Goal: Feedback & Contribution: Submit feedback/report problem

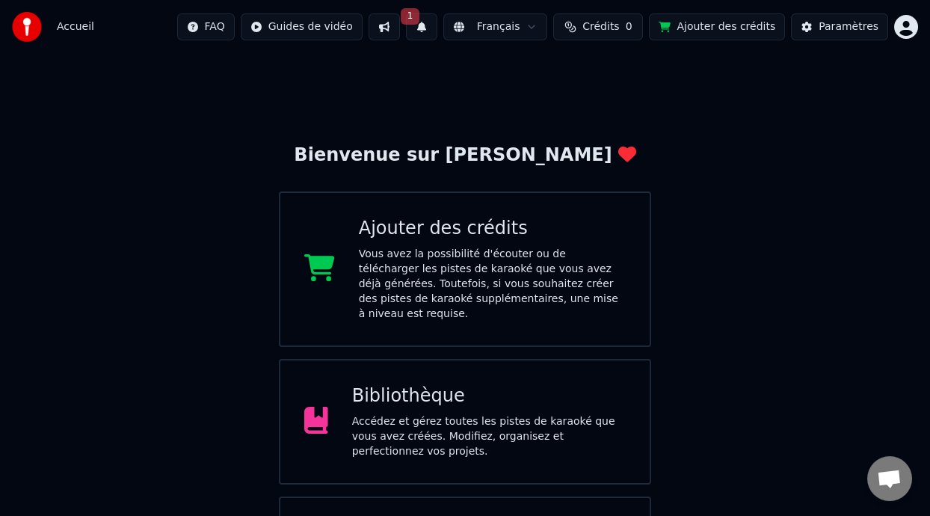
click at [486, 400] on div "Bibliothèque Accédez et gérez toutes les pistes de karaoké que vous avez créées…" at bounding box center [489, 421] width 274 height 75
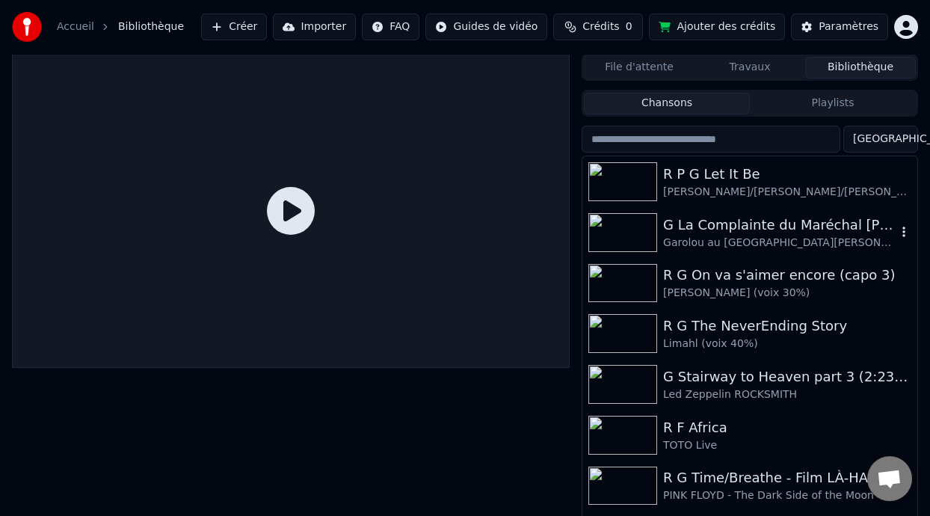
click at [799, 238] on div "Garolou au Parc Jarry 1978" at bounding box center [779, 242] width 233 height 15
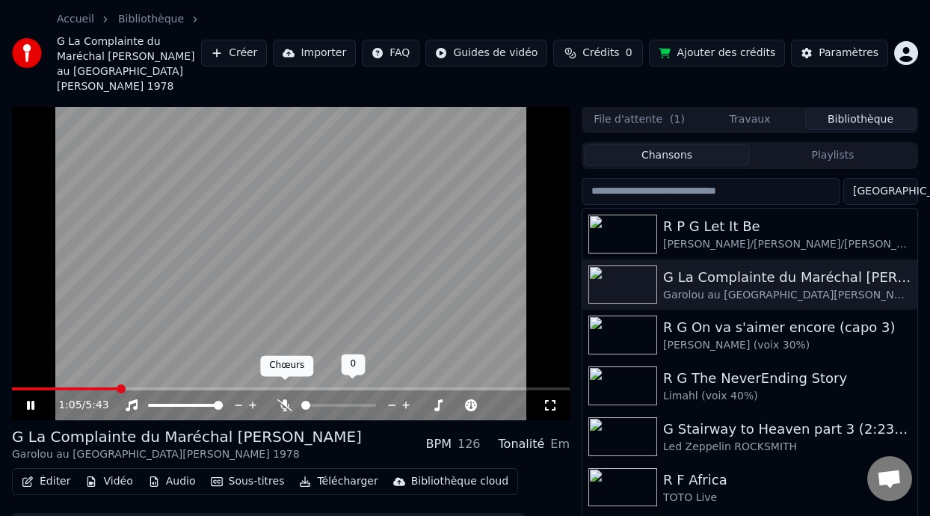
click at [283, 386] on body "Accueil Bibliothèque G La Complainte du Maréchal Biron • Garolou au Parc Jarry …" at bounding box center [465, 258] width 930 height 516
click at [283, 399] on icon at bounding box center [284, 405] width 15 height 12
click at [16, 387] on span at bounding box center [72, 388] width 120 height 3
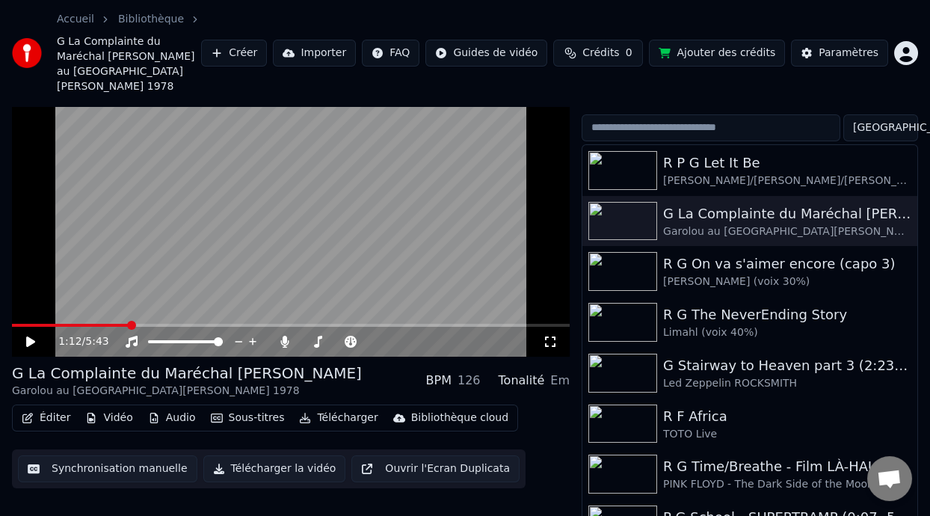
click at [54, 407] on button "Éditer" at bounding box center [46, 417] width 61 height 21
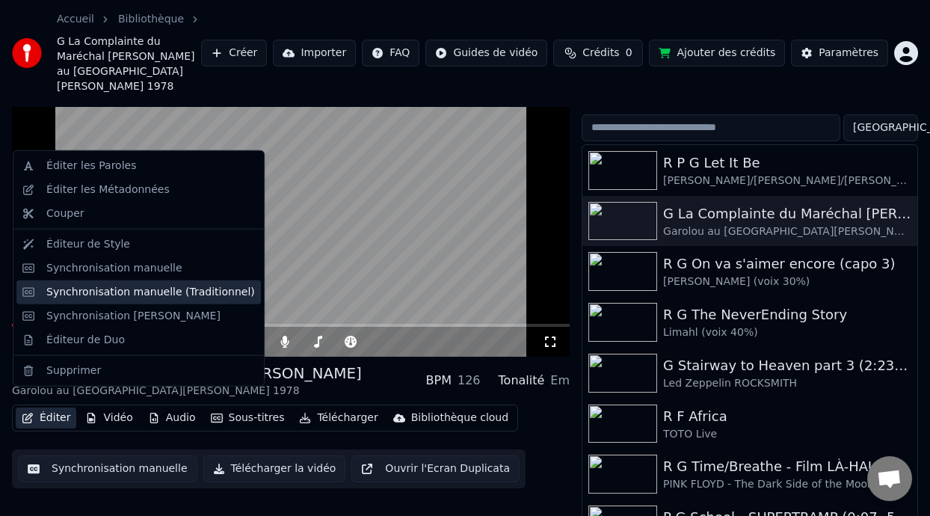
click at [156, 288] on div "Synchronisation manuelle (Traditionnel)" at bounding box center [150, 292] width 209 height 15
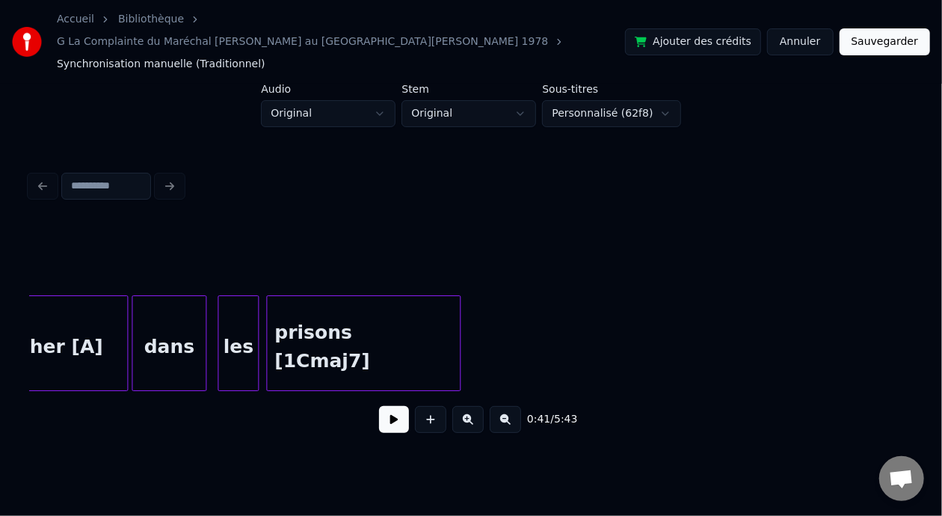
scroll to position [0, 12942]
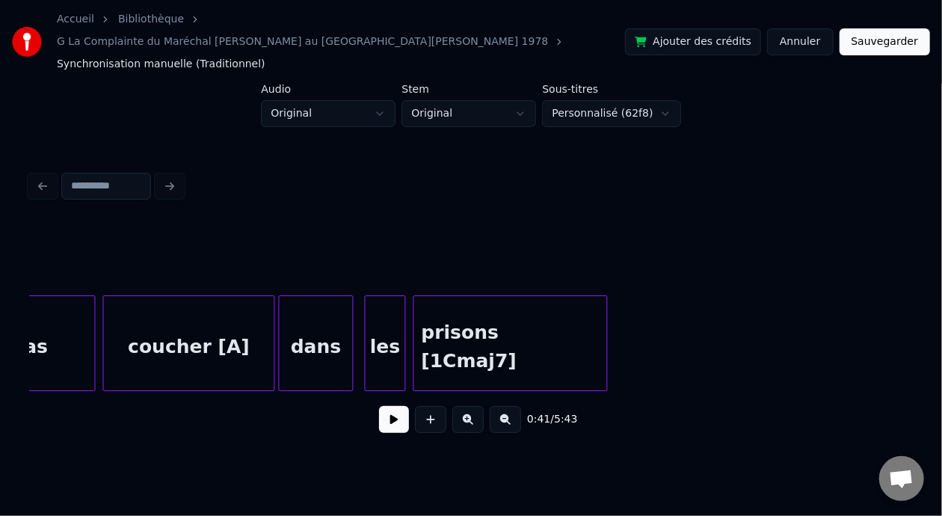
click at [228, 324] on div "coucher [A]" at bounding box center [189, 347] width 170 height 102
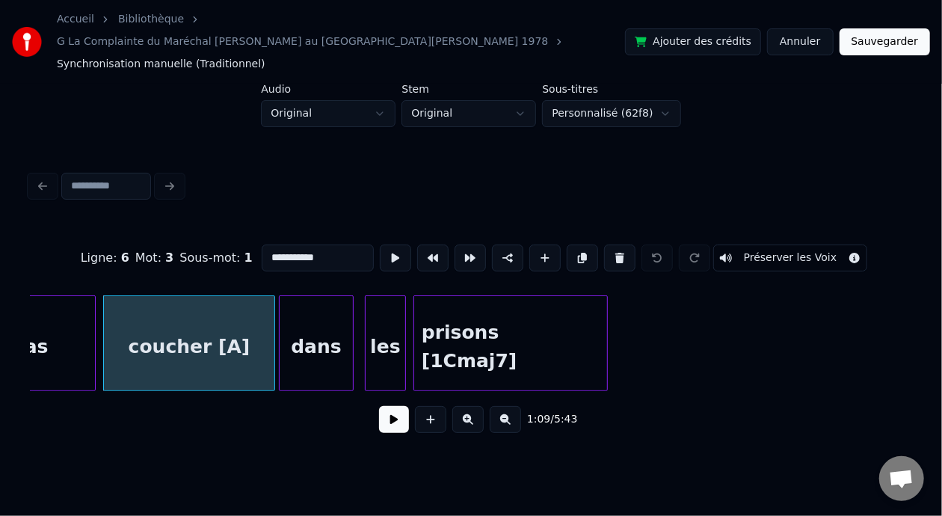
click at [285, 244] on input "**********" at bounding box center [318, 257] width 112 height 27
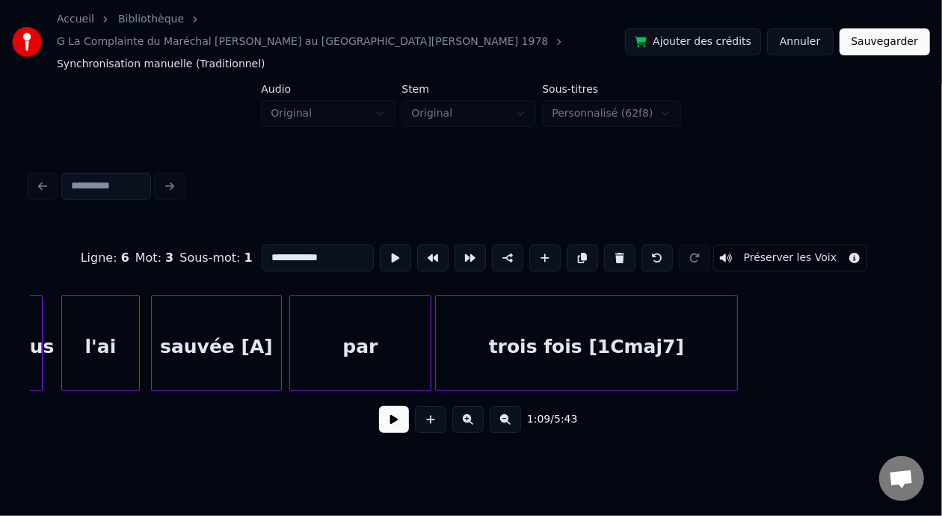
scroll to position [0, 19519]
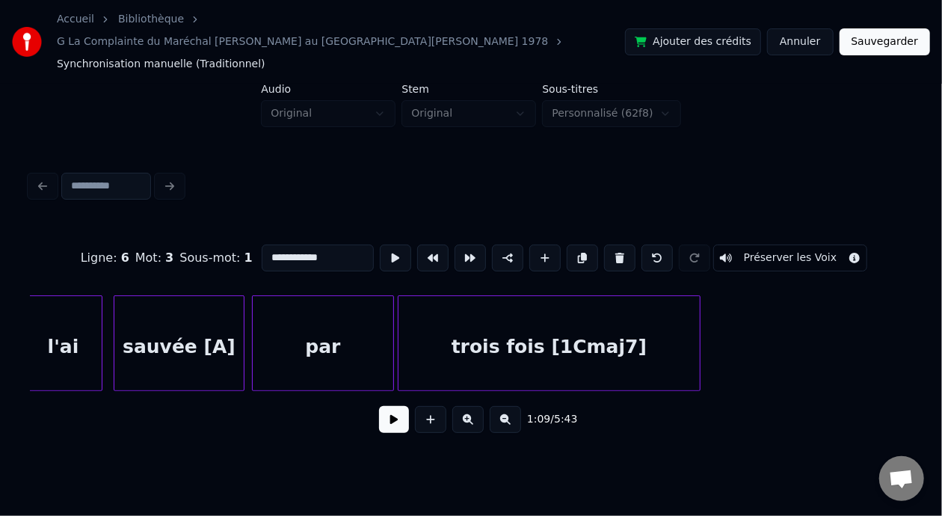
click at [216, 324] on div "sauvée [A]" at bounding box center [178, 347] width 129 height 102
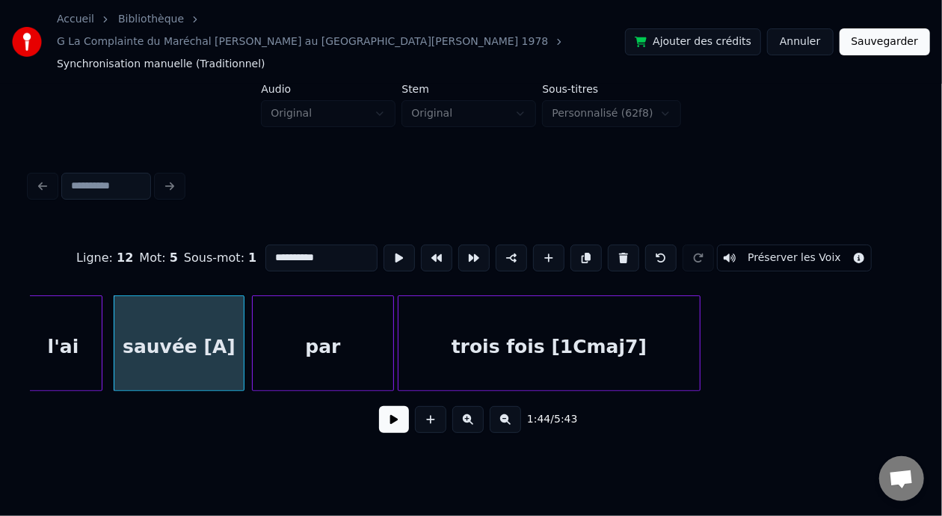
click at [285, 244] on input "**********" at bounding box center [321, 257] width 112 height 27
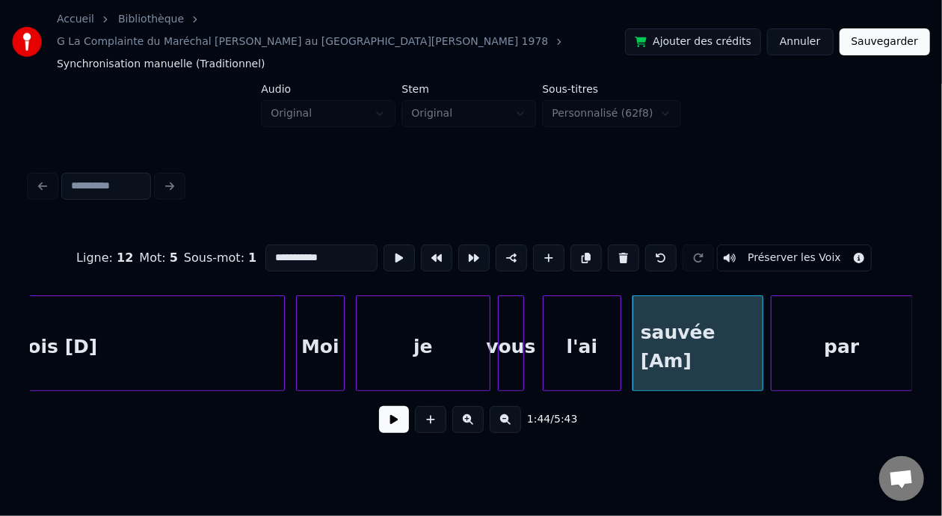
scroll to position [0, 18971]
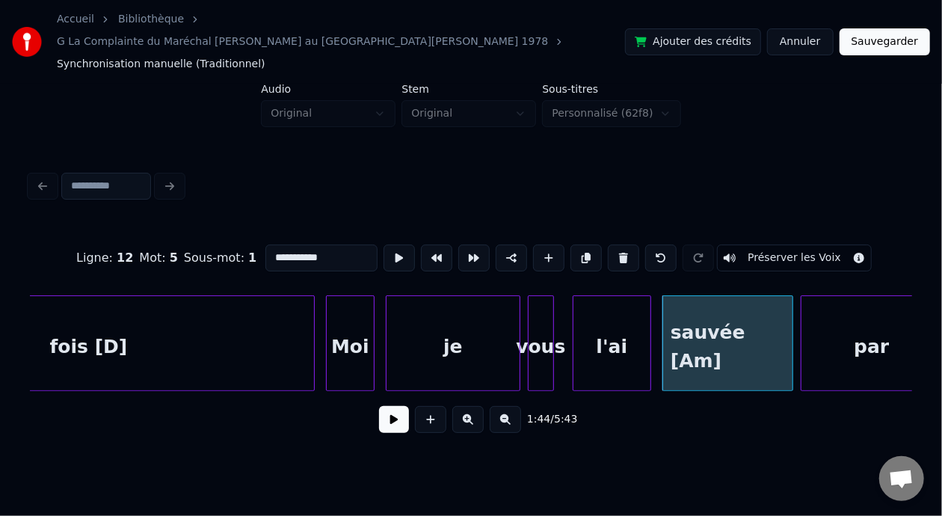
click at [125, 321] on div "fois [D]" at bounding box center [88, 347] width 451 height 102
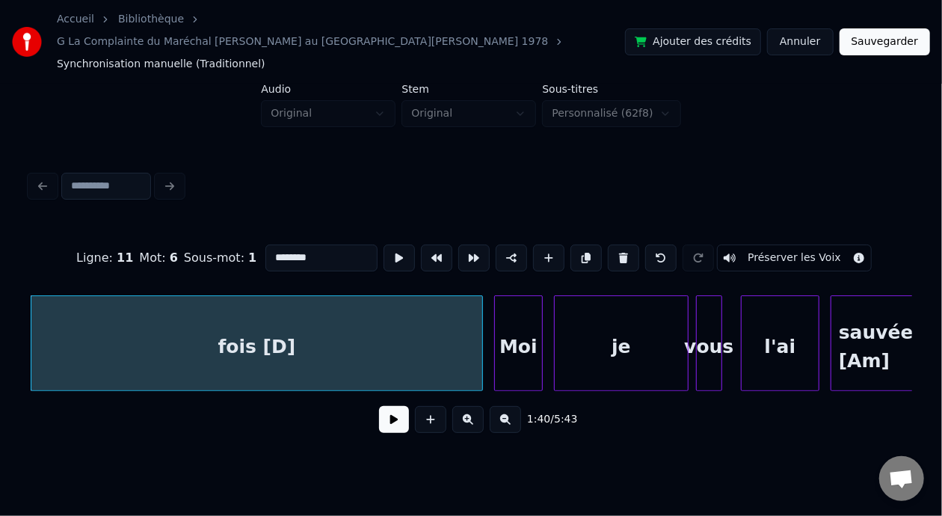
type input "********"
click at [384, 406] on button at bounding box center [394, 419] width 30 height 27
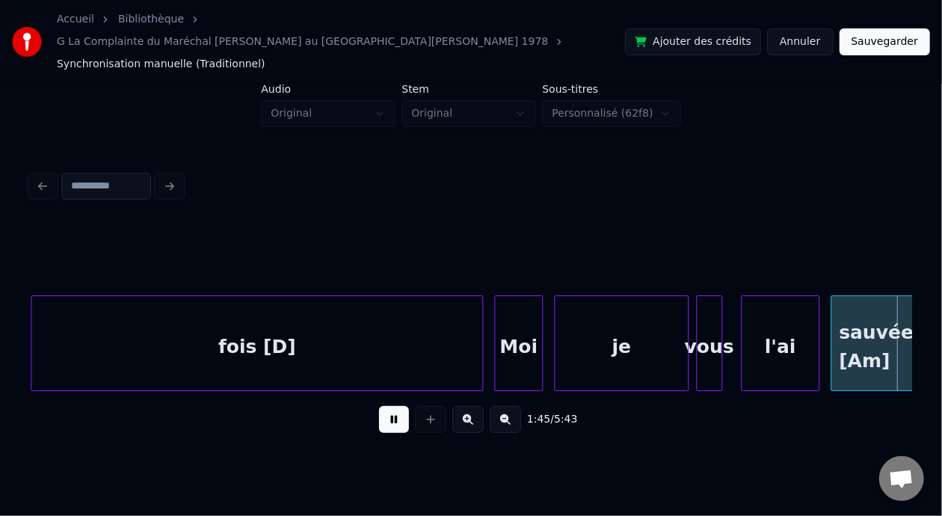
scroll to position [0, 19688]
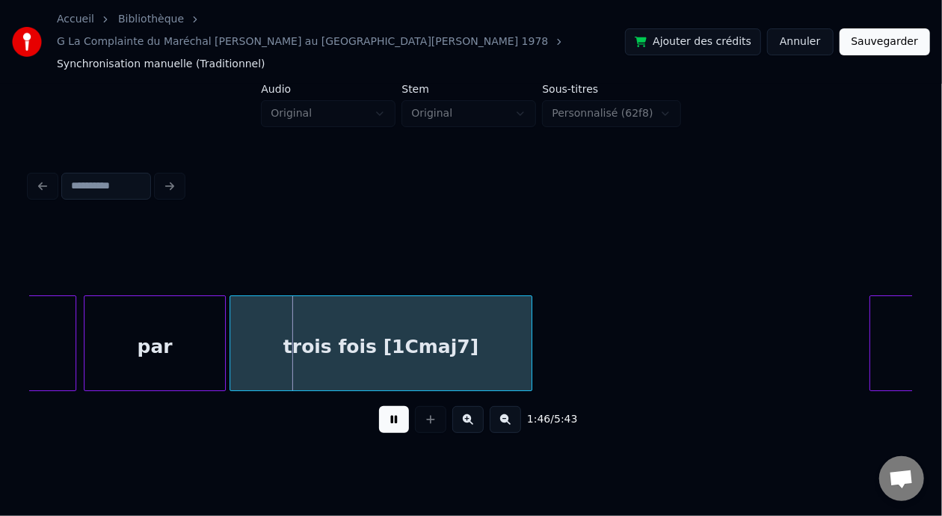
click at [388, 406] on button at bounding box center [394, 419] width 30 height 27
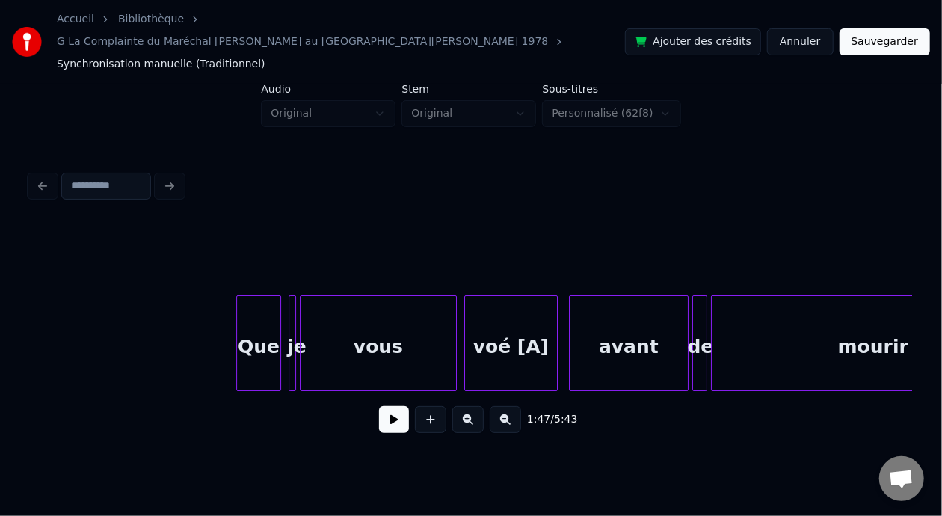
scroll to position [0, 28213]
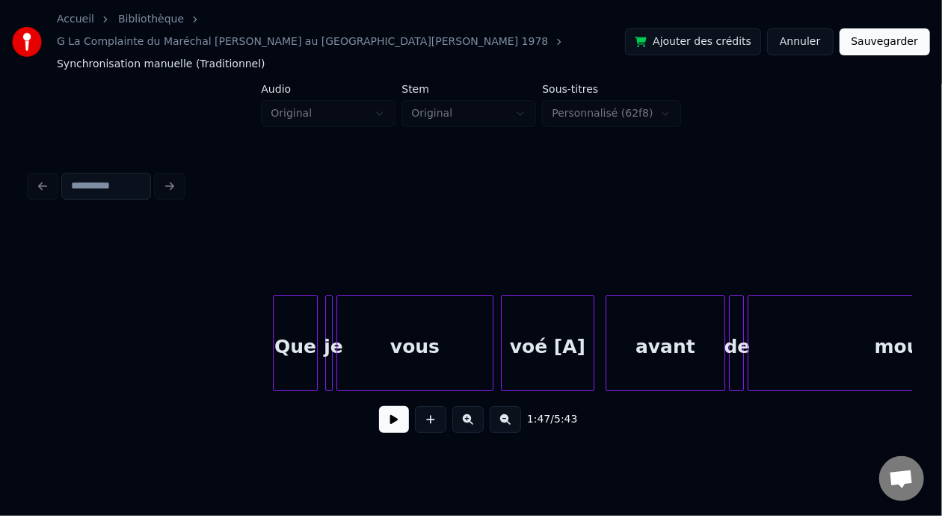
click at [551, 333] on div "voé [A]" at bounding box center [547, 347] width 92 height 102
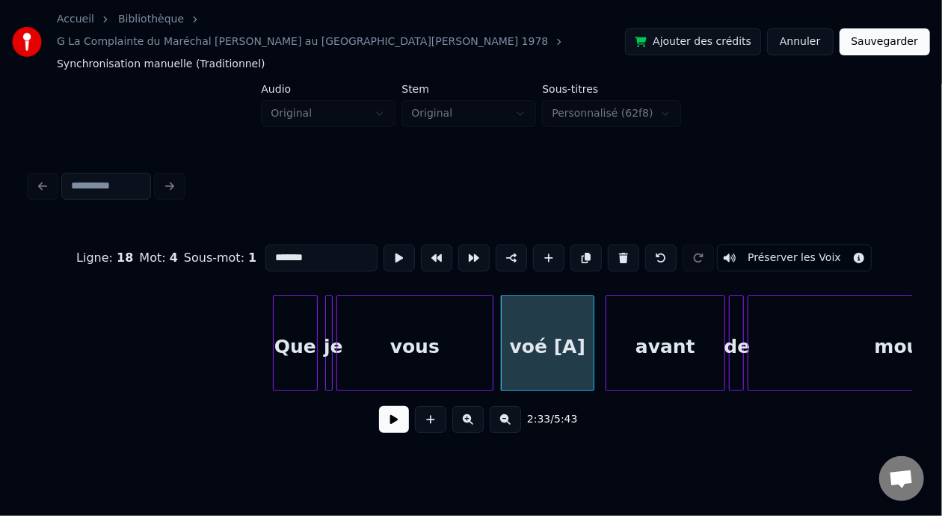
click at [271, 244] on input "*******" at bounding box center [321, 257] width 112 height 27
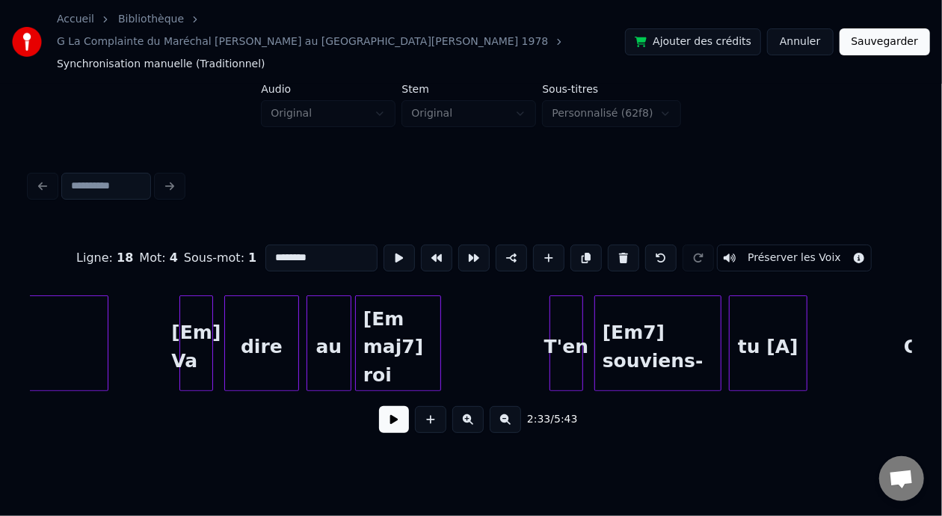
scroll to position [0, 29352]
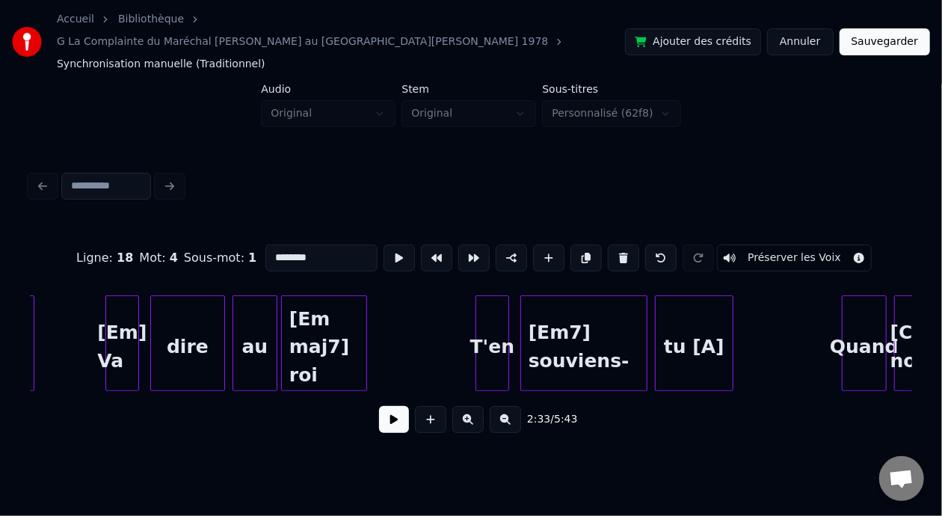
click at [468, 406] on button at bounding box center [467, 419] width 31 height 27
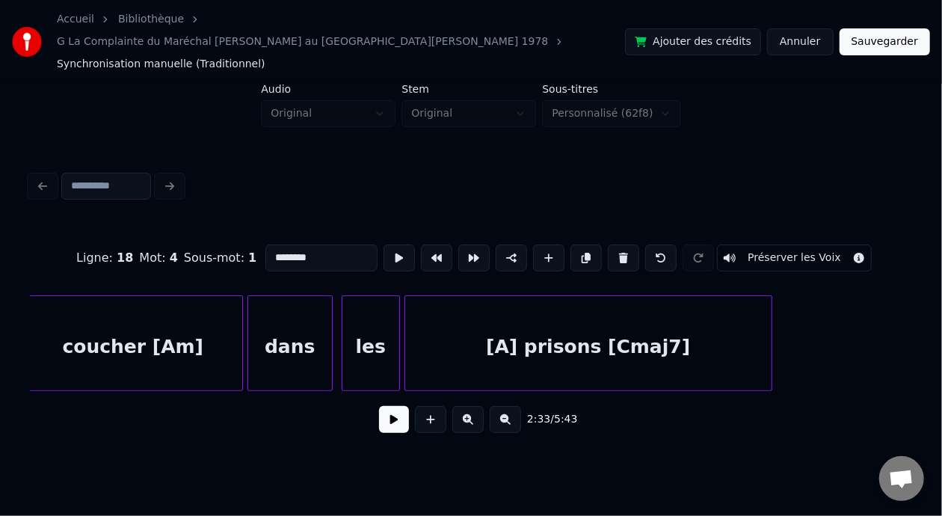
scroll to position [0, 60850]
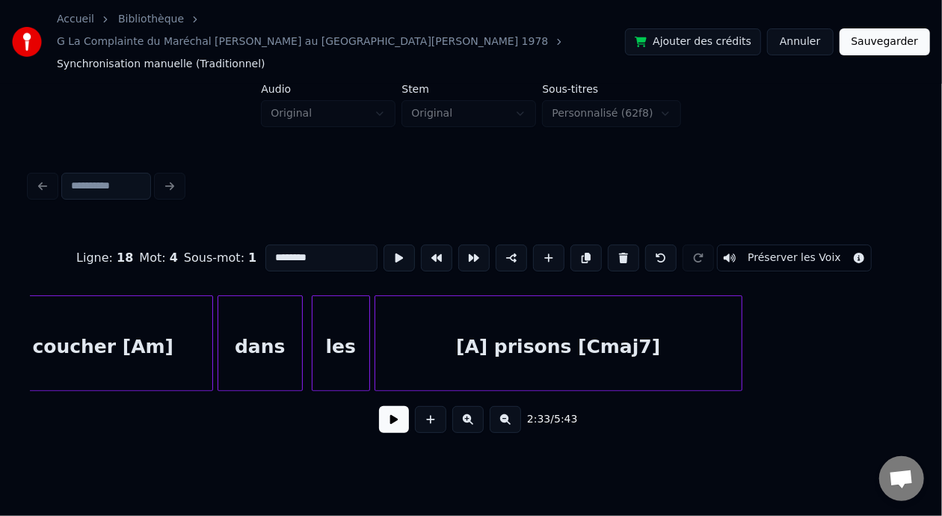
click at [501, 322] on div "[A] prisons [Cmaj7]" at bounding box center [558, 347] width 366 height 102
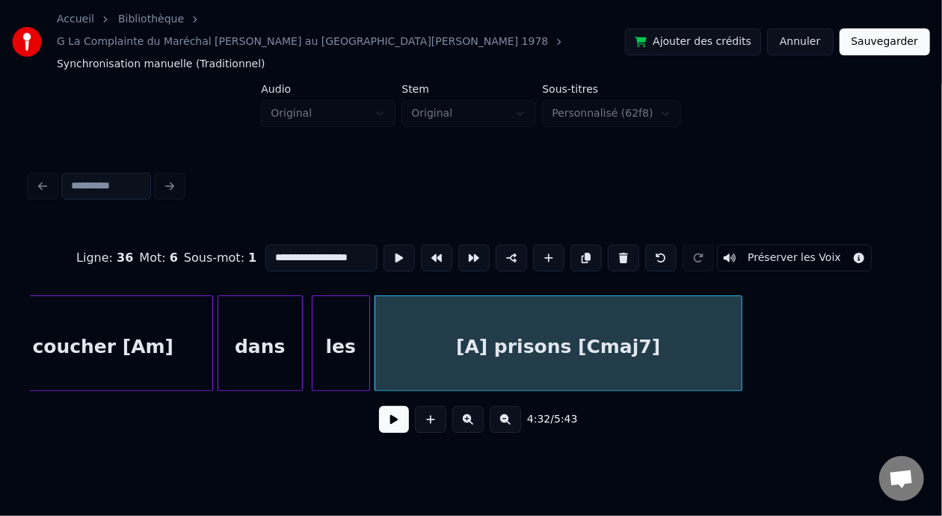
click at [265, 244] on input "**********" at bounding box center [321, 257] width 112 height 27
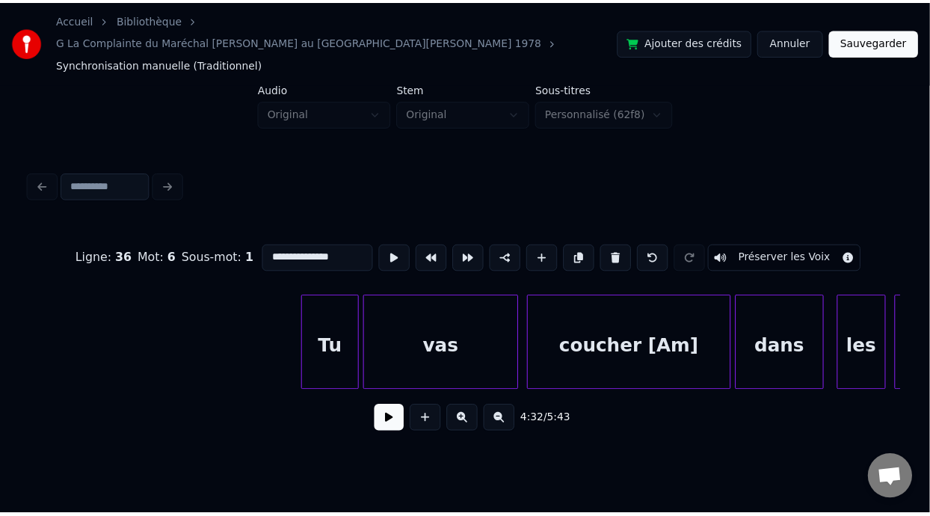
scroll to position [0, 15335]
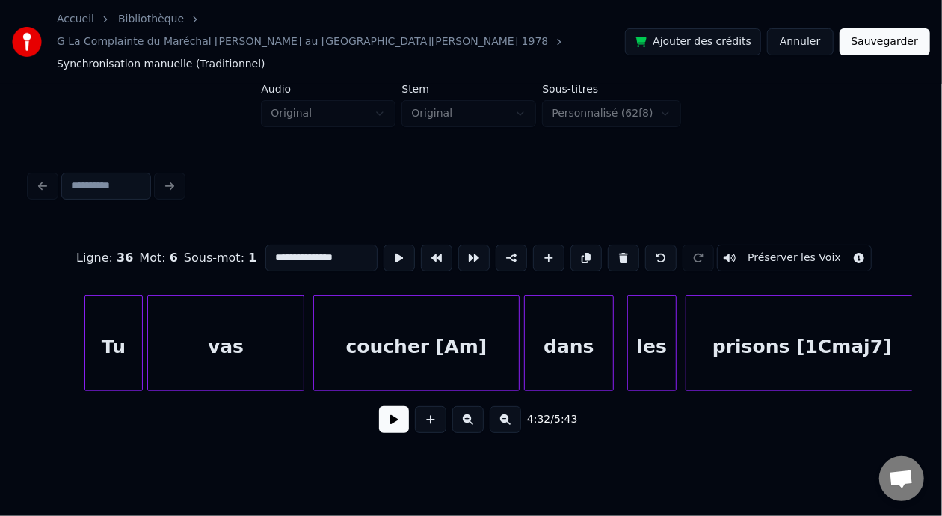
type input "**********"
click at [895, 32] on button "Sauvegarder" at bounding box center [884, 41] width 90 height 27
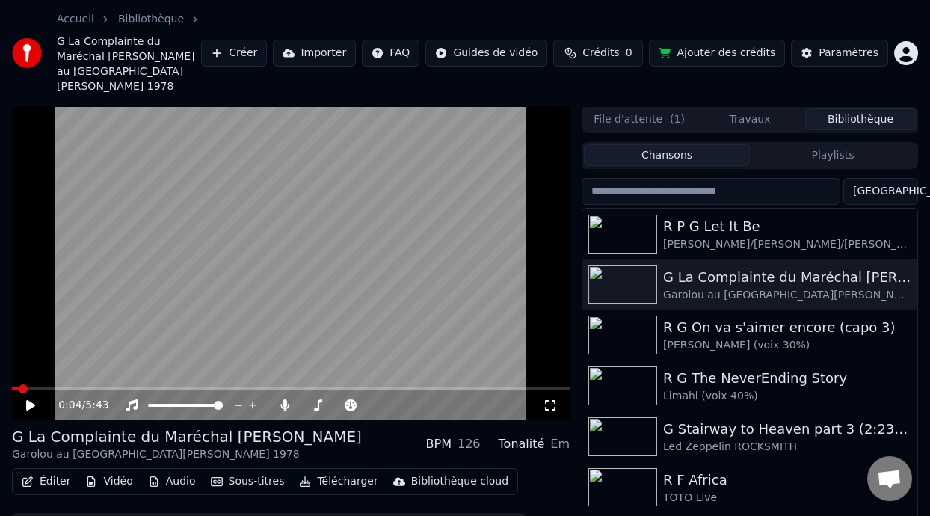
click at [18, 387] on span at bounding box center [15, 388] width 7 height 3
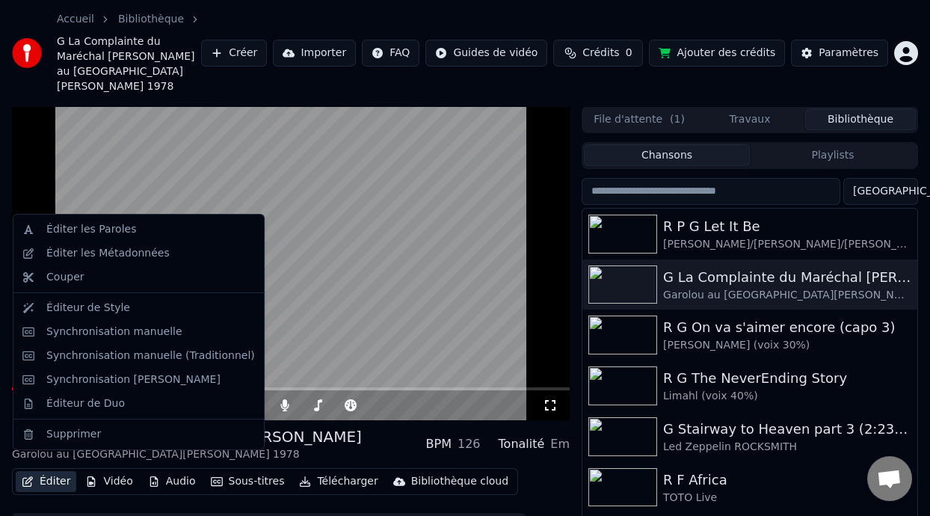
click at [54, 471] on button "Éditer" at bounding box center [46, 481] width 61 height 21
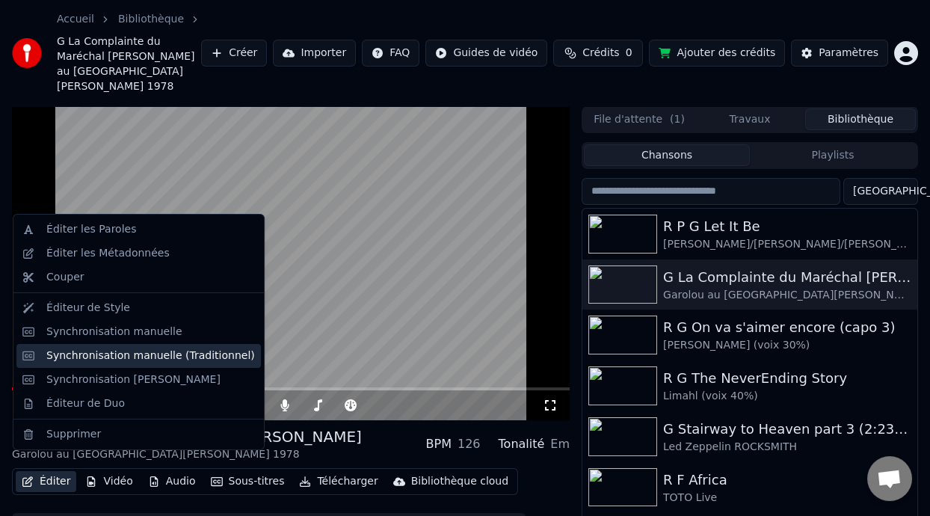
click at [208, 355] on div "Synchronisation manuelle (Traditionnel)" at bounding box center [150, 355] width 209 height 15
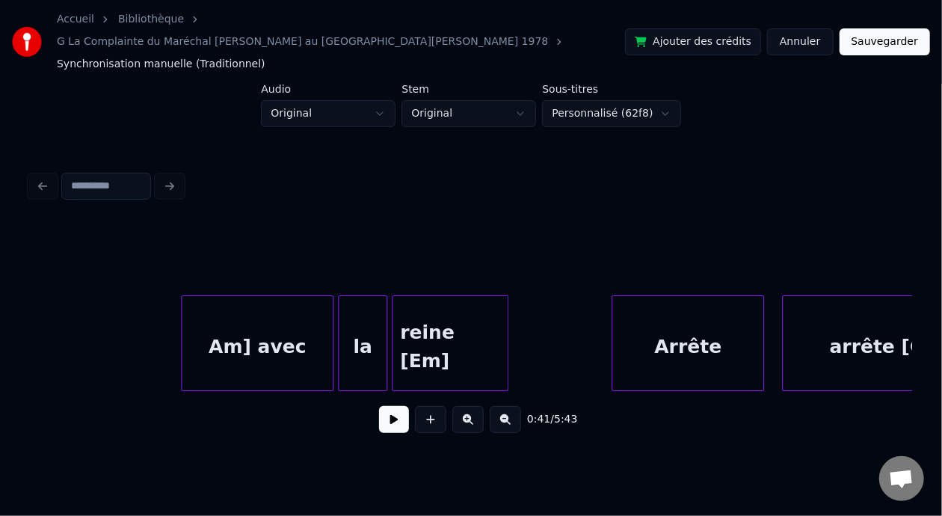
scroll to position [0, 13202]
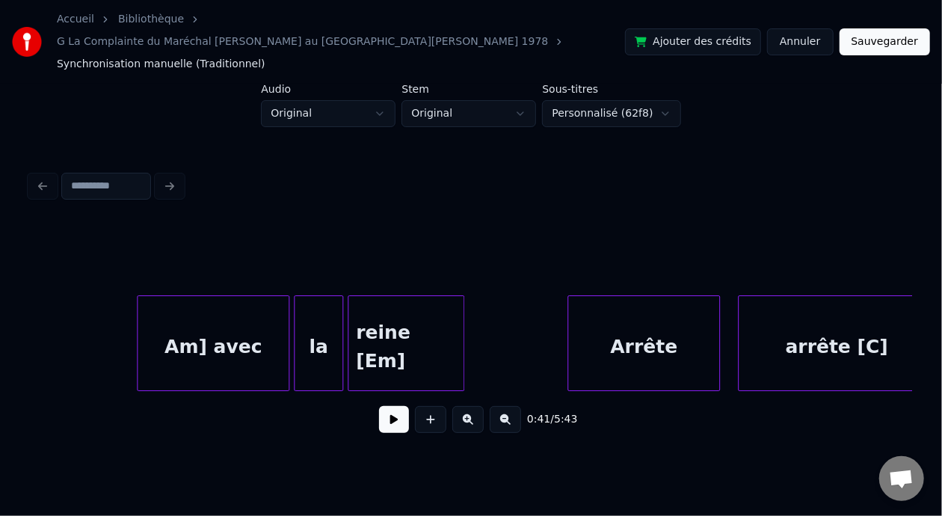
click at [186, 327] on div "Am] avec" at bounding box center [213, 347] width 151 height 102
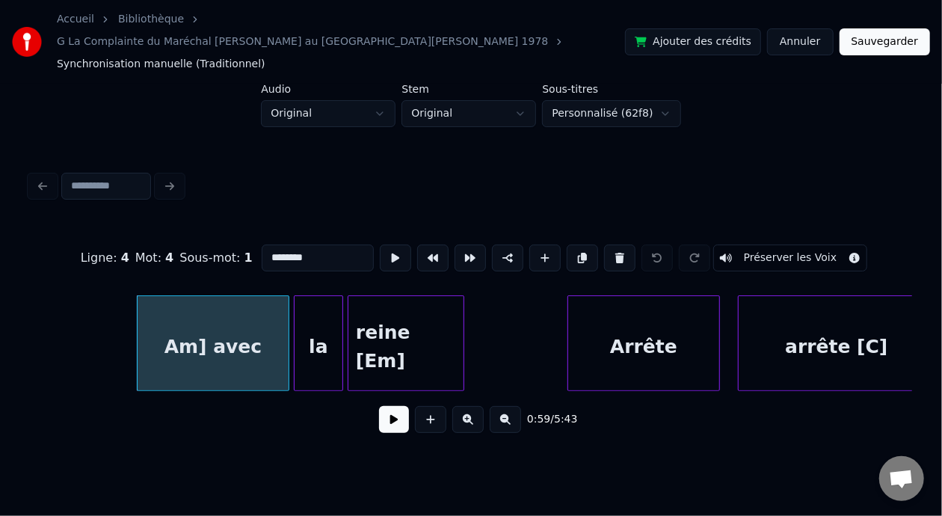
click at [262, 244] on input "********" at bounding box center [318, 257] width 112 height 27
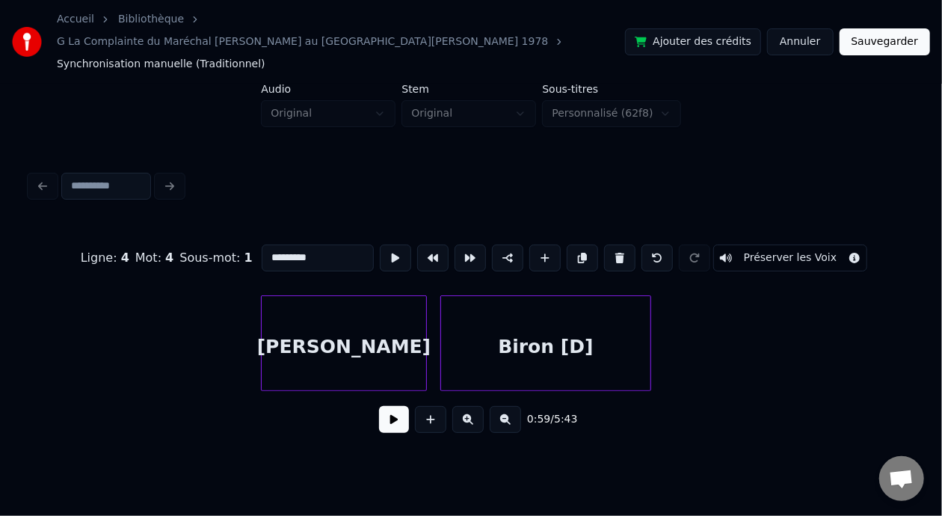
scroll to position [0, 14351]
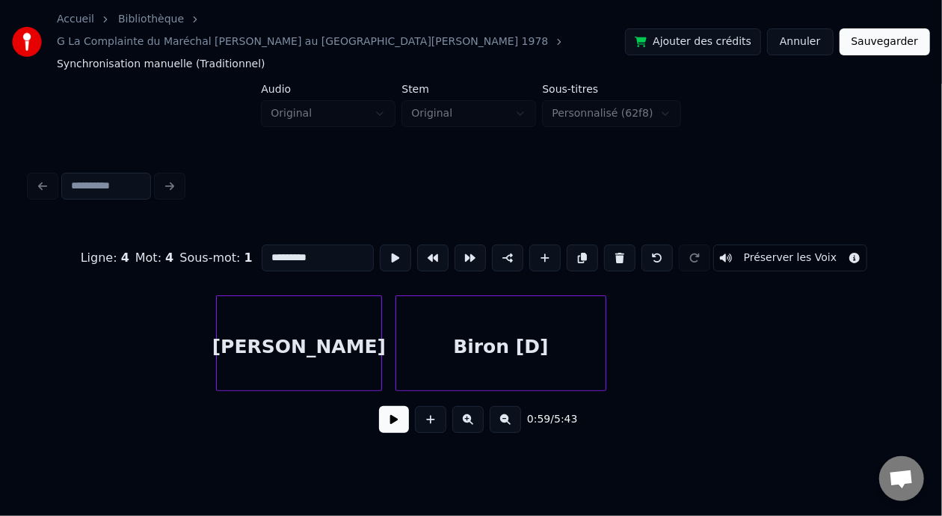
click at [484, 326] on div "Biron [D]" at bounding box center [500, 347] width 209 height 102
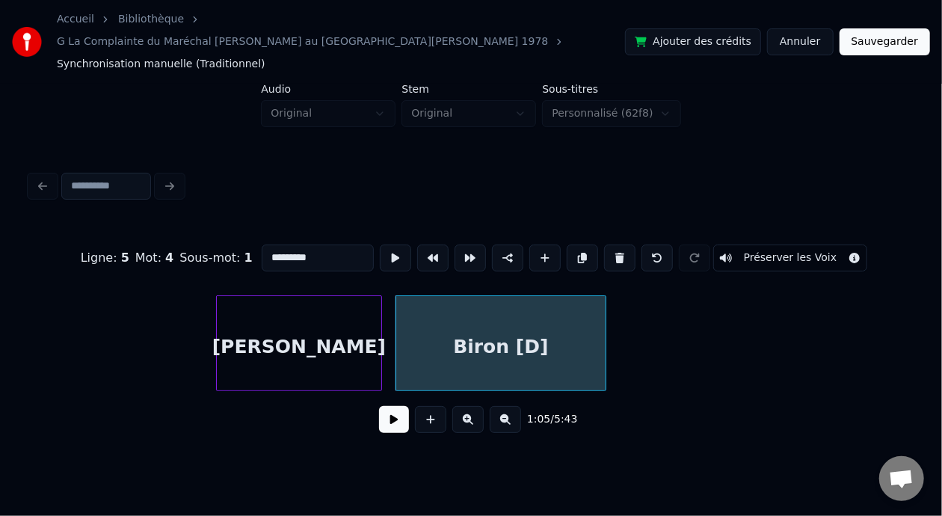
click at [262, 244] on input "*********" at bounding box center [318, 257] width 112 height 27
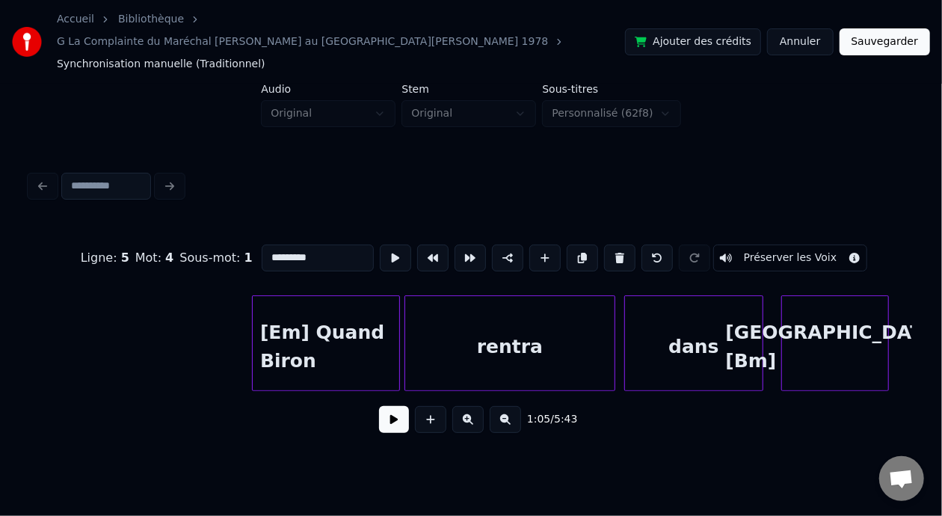
scroll to position [0, 9269]
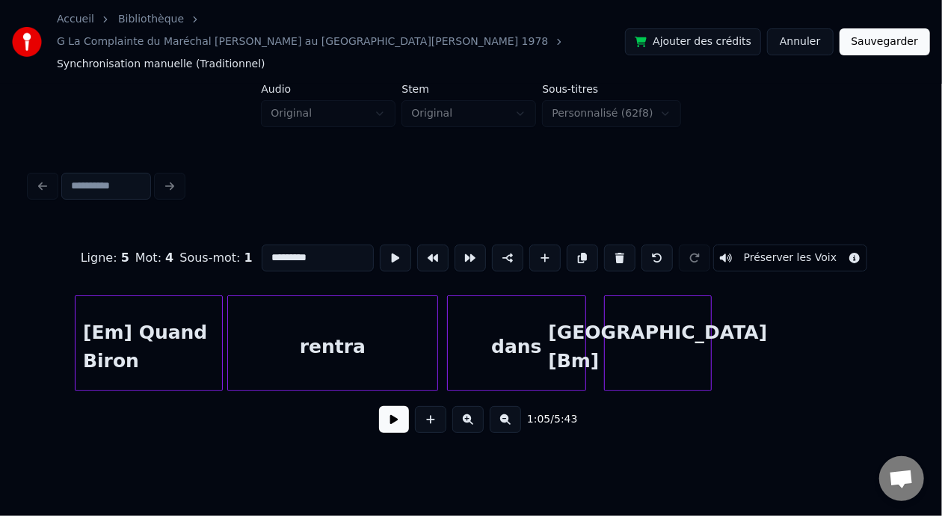
click at [146, 324] on div "[Em] Quand Biron" at bounding box center [148, 347] width 146 height 102
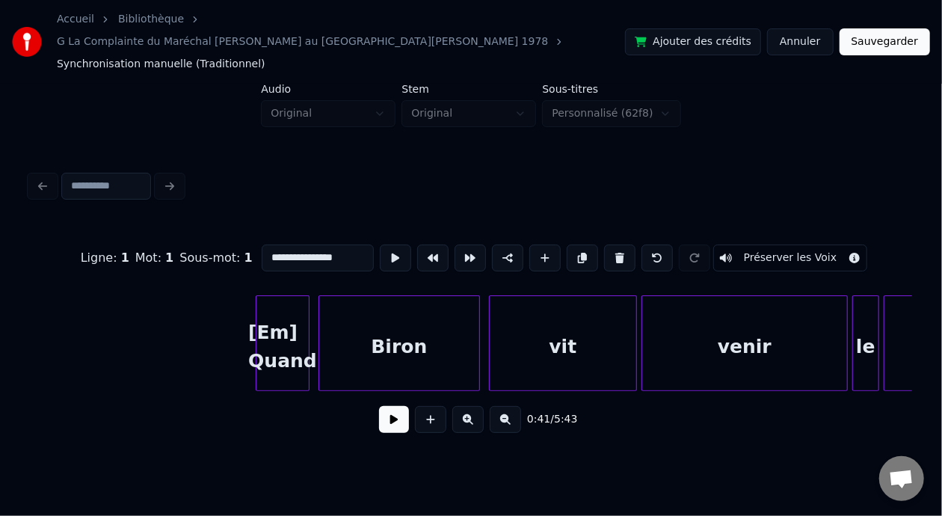
scroll to position [0, 16826]
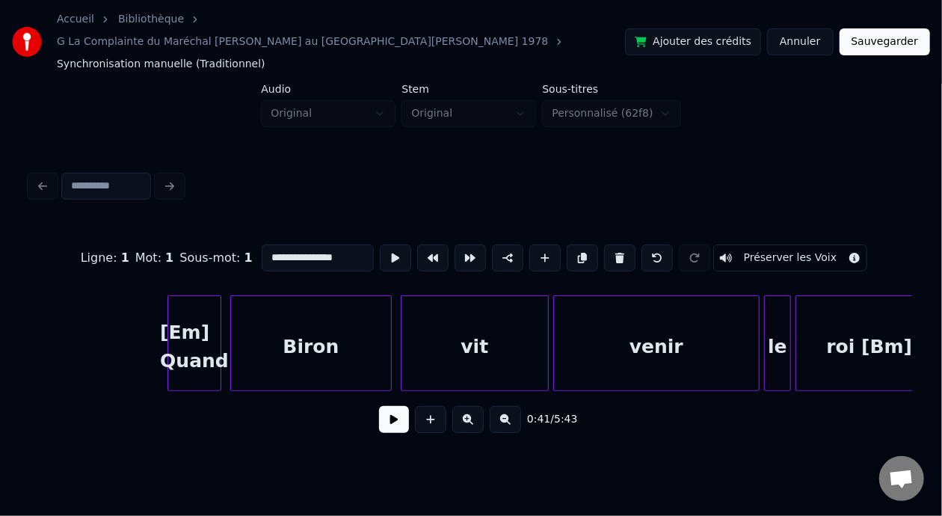
click at [305, 325] on div "Biron" at bounding box center [311, 347] width 160 height 102
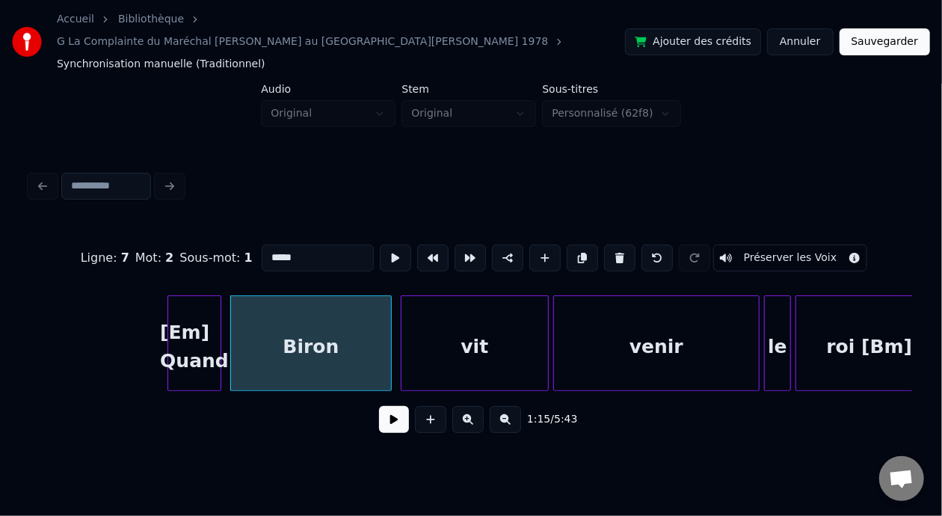
click at [456, 323] on div "vit" at bounding box center [474, 347] width 146 height 102
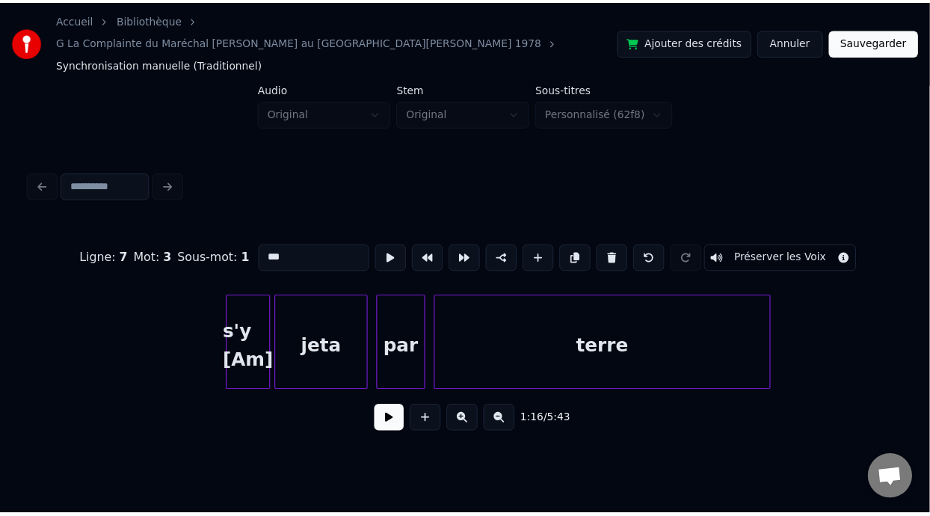
scroll to position [0, 18329]
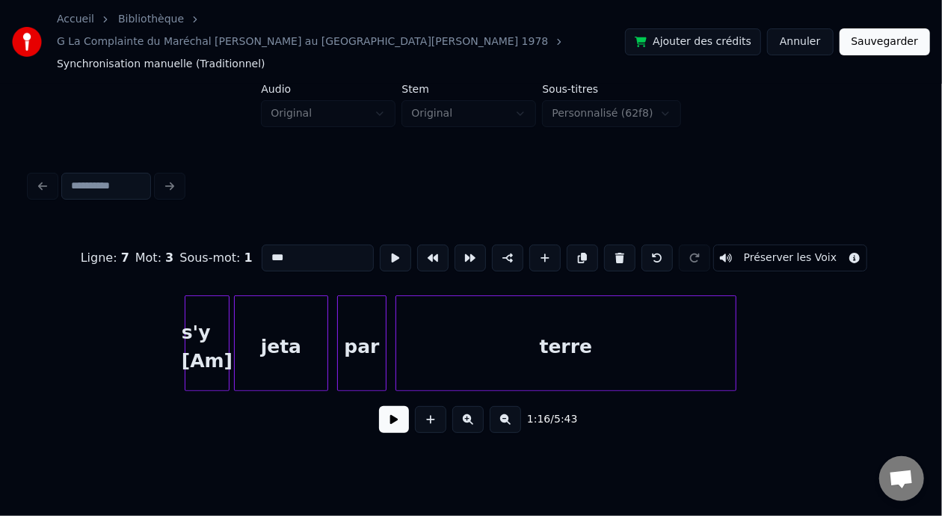
type input "***"
click at [904, 28] on button "Sauvegarder" at bounding box center [884, 41] width 90 height 27
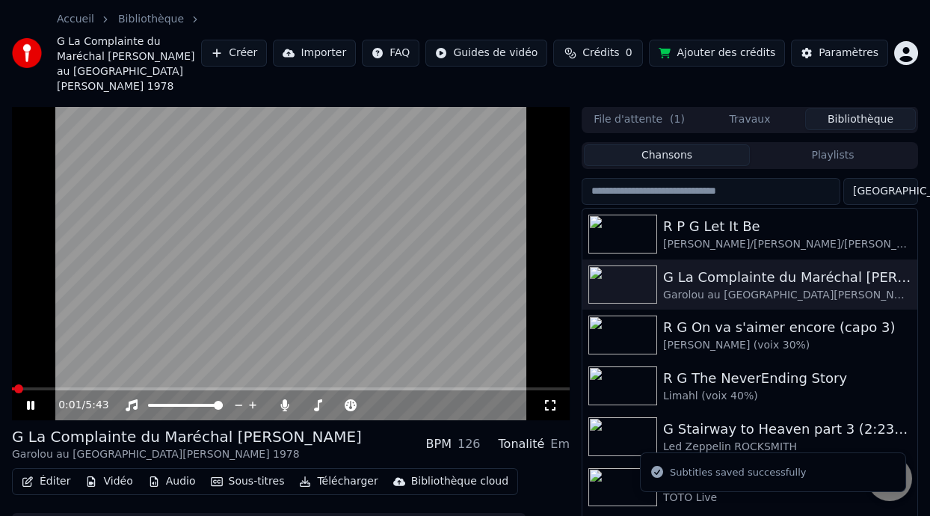
click at [30, 399] on icon at bounding box center [41, 405] width 34 height 12
click at [343, 471] on button "Télécharger" at bounding box center [338, 481] width 90 height 21
click at [193, 426] on div "G La Complainte du Maréchal [PERSON_NAME]" at bounding box center [187, 436] width 350 height 21
click at [49, 384] on span at bounding box center [53, 388] width 9 height 9
click at [30, 400] on icon at bounding box center [30, 405] width 9 height 10
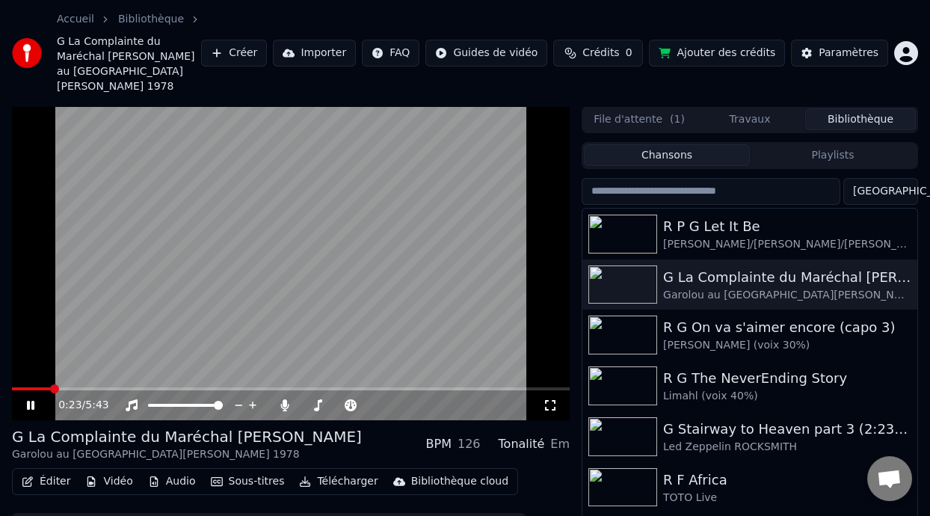
click at [30, 399] on icon at bounding box center [41, 405] width 34 height 12
click at [84, 384] on span at bounding box center [86, 388] width 9 height 9
click at [32, 399] on icon at bounding box center [41, 405] width 34 height 12
click at [285, 399] on icon at bounding box center [285, 405] width 8 height 12
click at [285, 399] on icon at bounding box center [284, 405] width 15 height 12
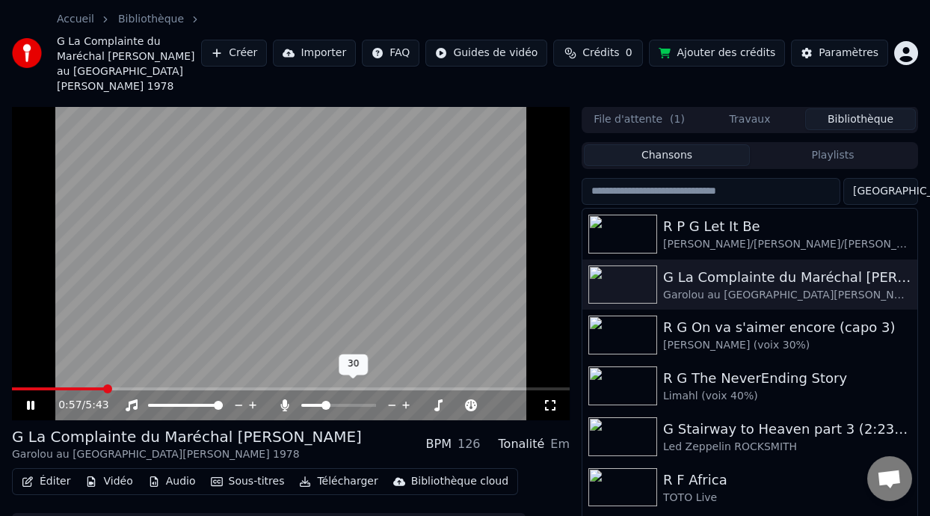
click at [323, 404] on span at bounding box center [312, 405] width 22 height 3
click at [331, 401] on span at bounding box center [331, 405] width 9 height 9
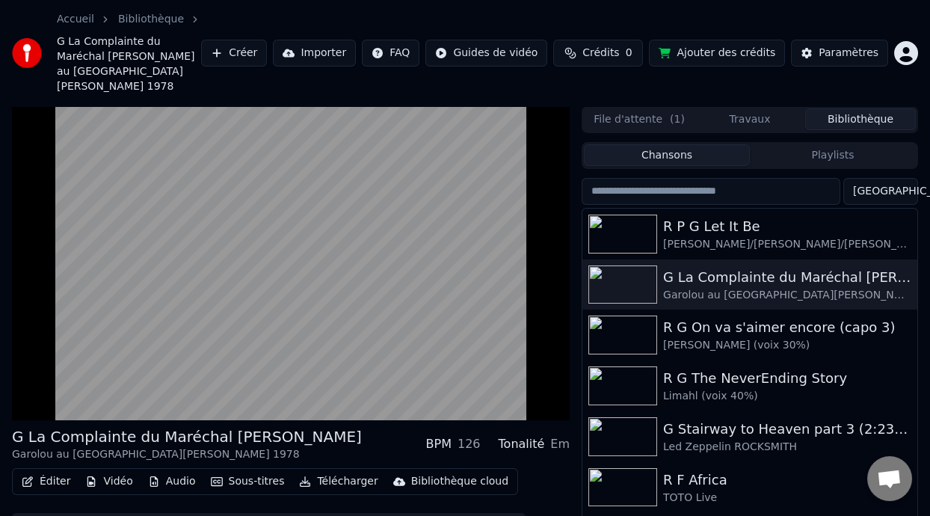
click at [148, 447] on div "Garolou au Parc Jarry 1978" at bounding box center [187, 454] width 350 height 15
click at [137, 447] on div "Garolou au Parc Jarry 1978" at bounding box center [187, 454] width 350 height 15
click at [59, 471] on button "Éditer" at bounding box center [46, 481] width 61 height 21
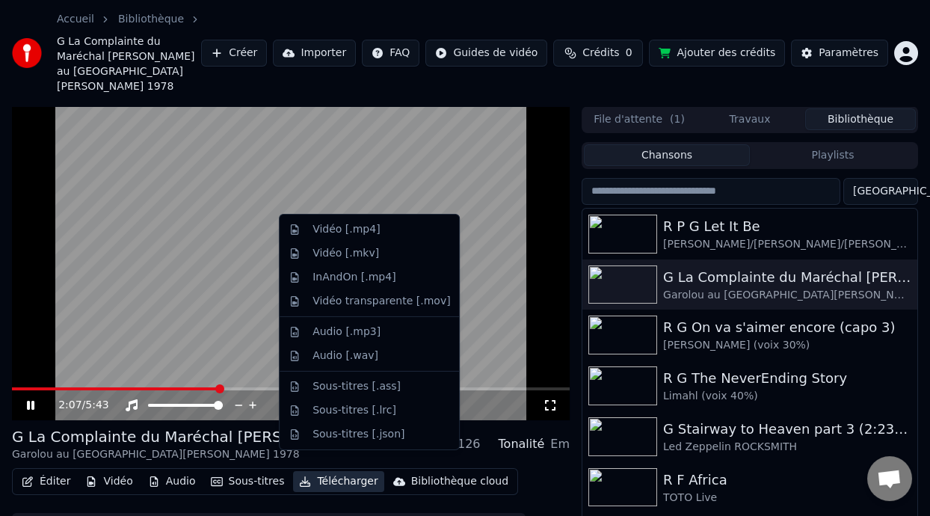
click at [310, 430] on div "Sous-titres [.json]" at bounding box center [369, 434] width 173 height 24
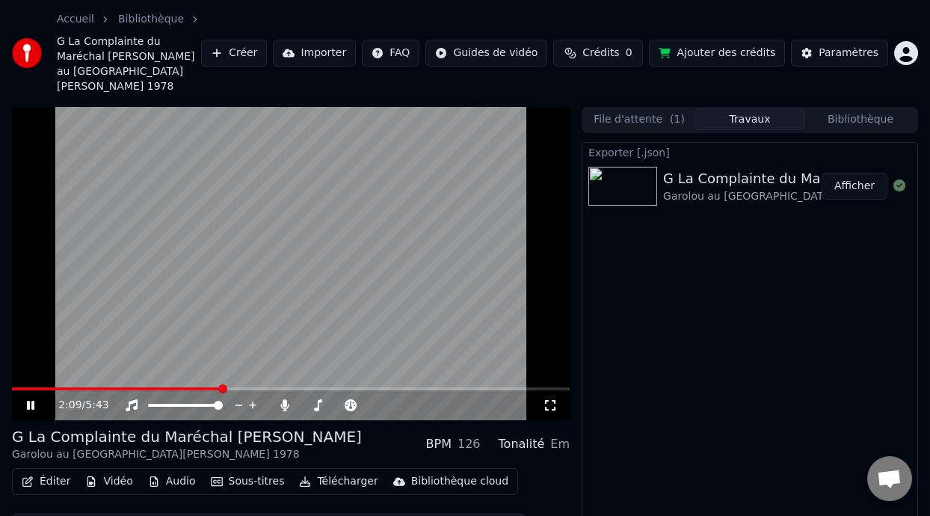
click at [295, 433] on div "G La Complainte du Maréchal Biron Garolou au Parc Jarry 1978 BPM 126 Tonalité Em" at bounding box center [291, 444] width 558 height 36
click at [250, 398] on icon at bounding box center [253, 405] width 14 height 15
click at [339, 401] on span at bounding box center [339, 405] width 9 height 9
click at [120, 430] on div "G La Complainte du Maréchal [PERSON_NAME]" at bounding box center [187, 436] width 350 height 21
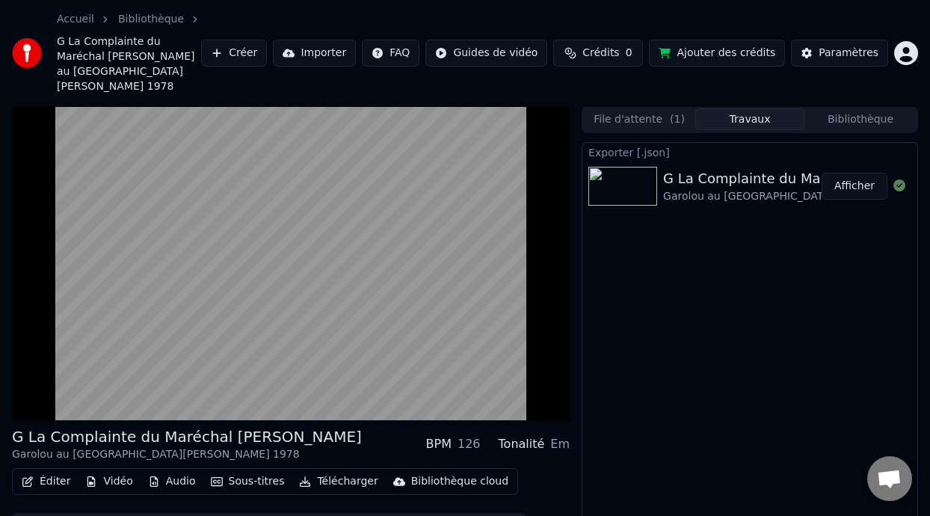
click at [55, 471] on button "Éditer" at bounding box center [46, 481] width 61 height 21
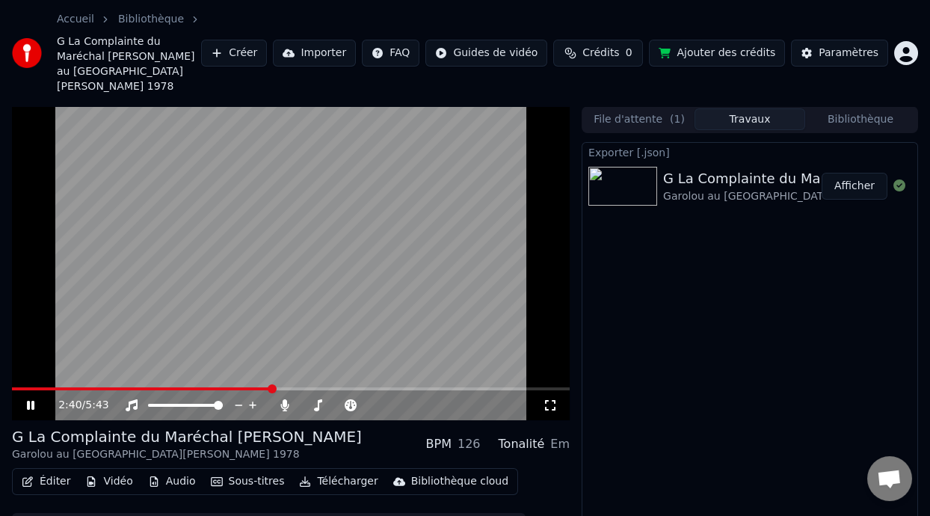
click at [294, 435] on div "G La Complainte du Maréchal Biron Garolou au Parc Jarry 1978 BPM 126 Tonalité Em" at bounding box center [291, 444] width 558 height 36
click at [58, 471] on button "Éditer" at bounding box center [46, 481] width 61 height 21
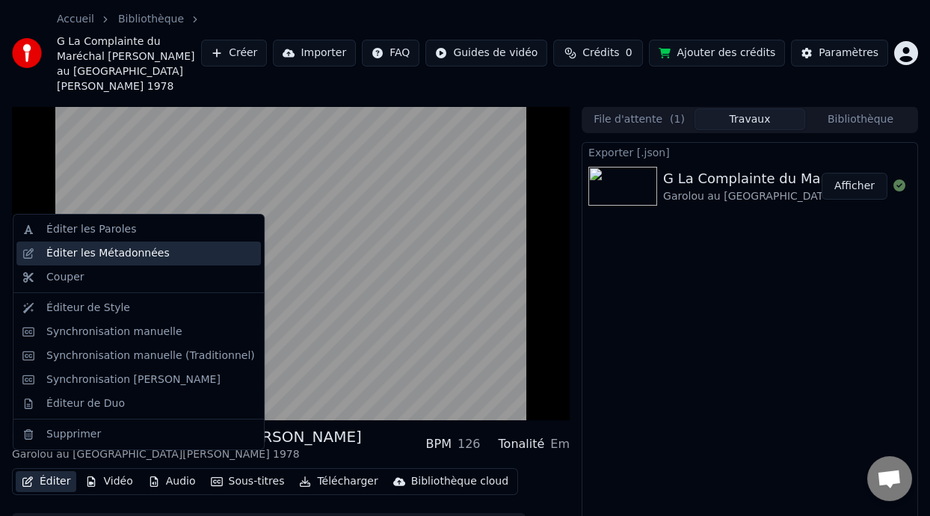
click at [176, 256] on div "Éditer les Métadonnées" at bounding box center [150, 253] width 209 height 15
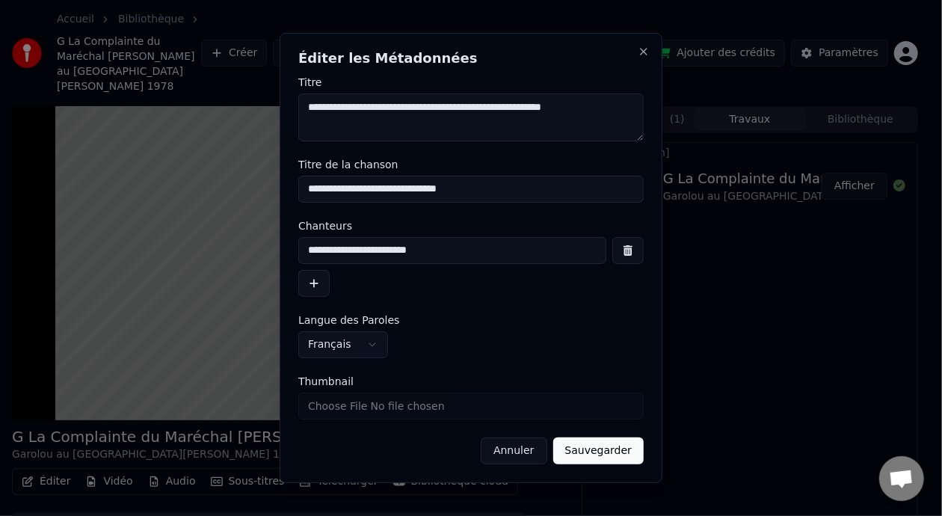
click at [437, 249] on input "**********" at bounding box center [452, 250] width 308 height 27
type input "**********"
click at [602, 451] on button "Sauvegarder" at bounding box center [598, 450] width 90 height 27
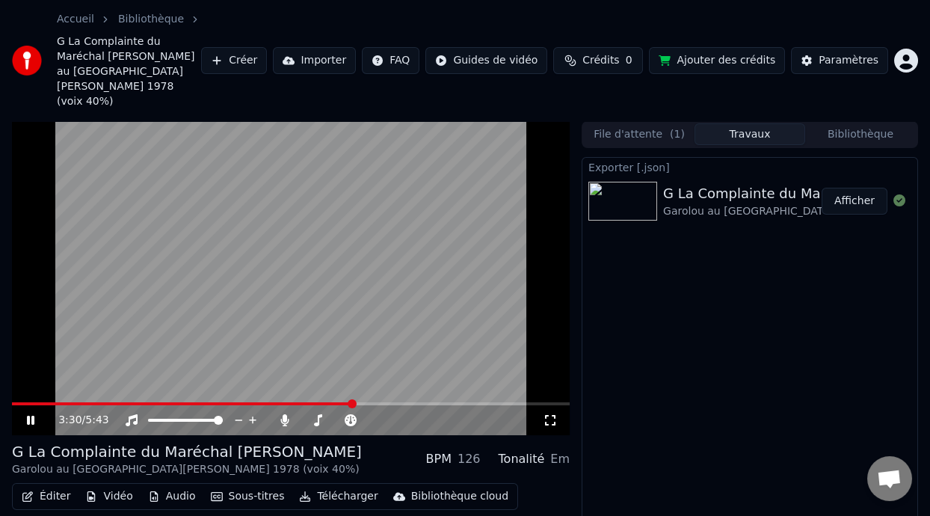
click at [333, 486] on button "Télécharger" at bounding box center [338, 496] width 90 height 21
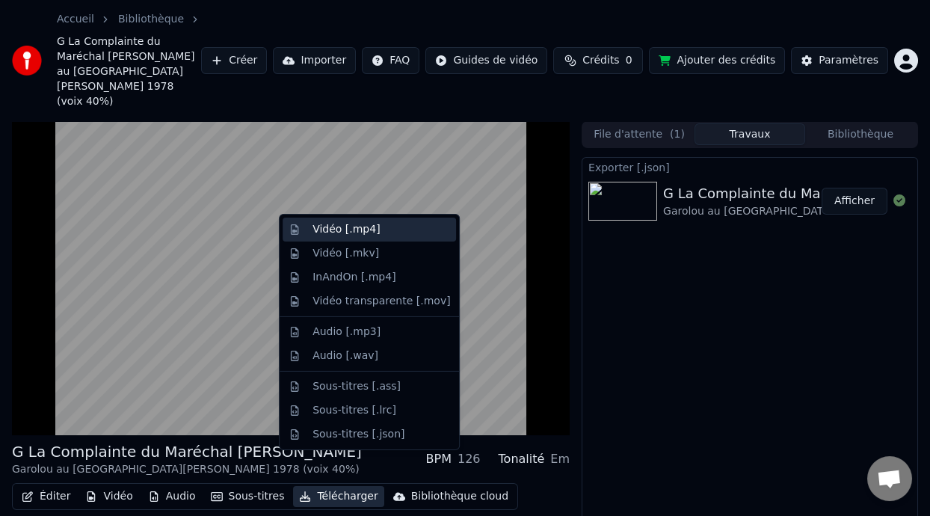
click at [393, 232] on div "Vidéo [.mp4]" at bounding box center [381, 229] width 138 height 15
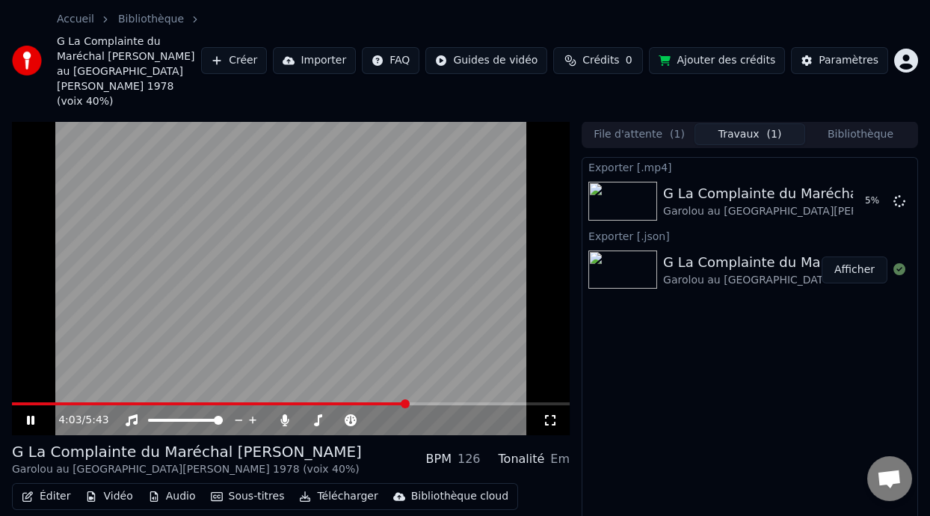
click at [28, 416] on icon at bounding box center [30, 420] width 7 height 9
click at [858, 123] on button "Bibliothèque" at bounding box center [860, 134] width 111 height 22
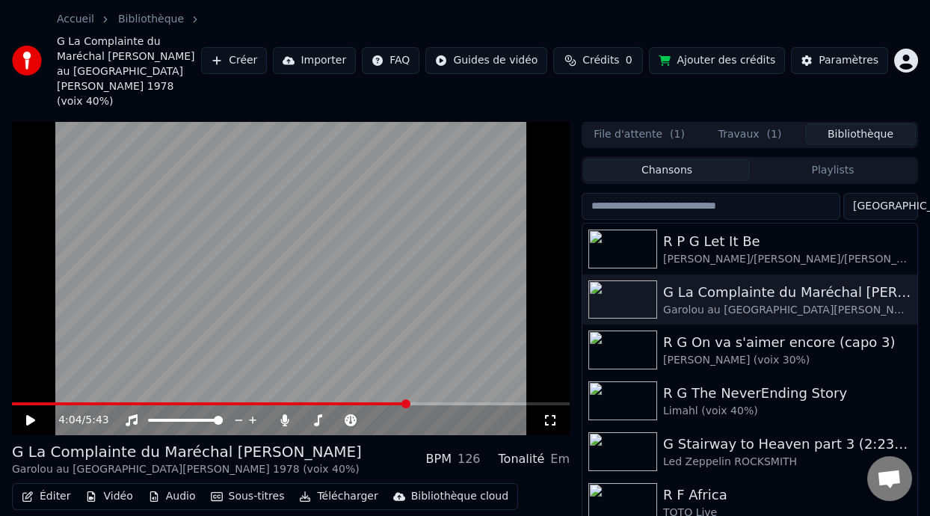
click at [856, 159] on button "Playlists" at bounding box center [833, 170] width 166 height 22
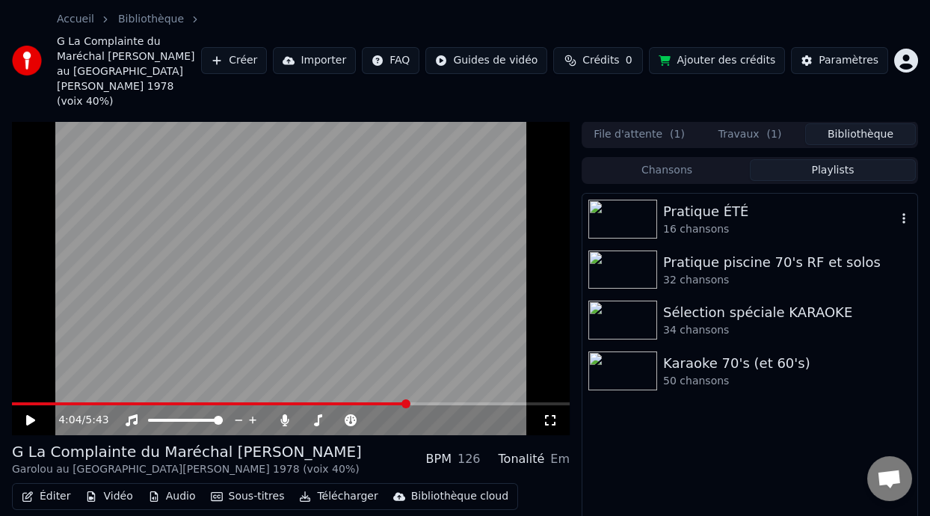
click at [735, 201] on div "Pratique ÉTÉ" at bounding box center [779, 211] width 233 height 21
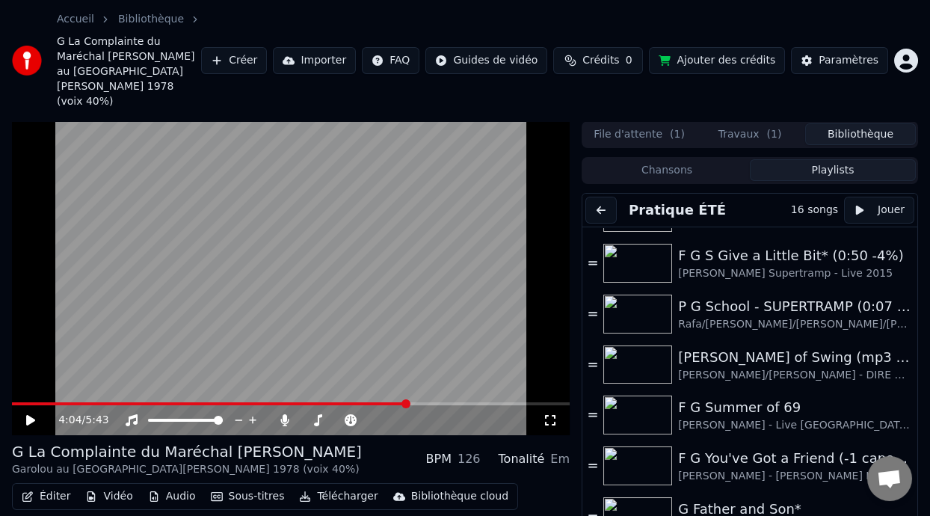
scroll to position [343, 0]
click at [694, 159] on button "Chansons" at bounding box center [667, 170] width 166 height 22
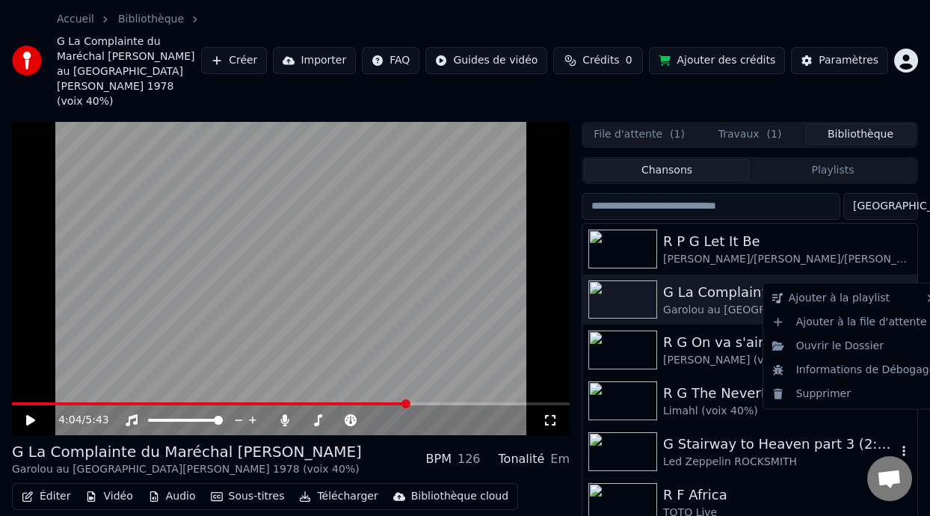
click at [896, 445] on icon "button" at bounding box center [903, 451] width 15 height 12
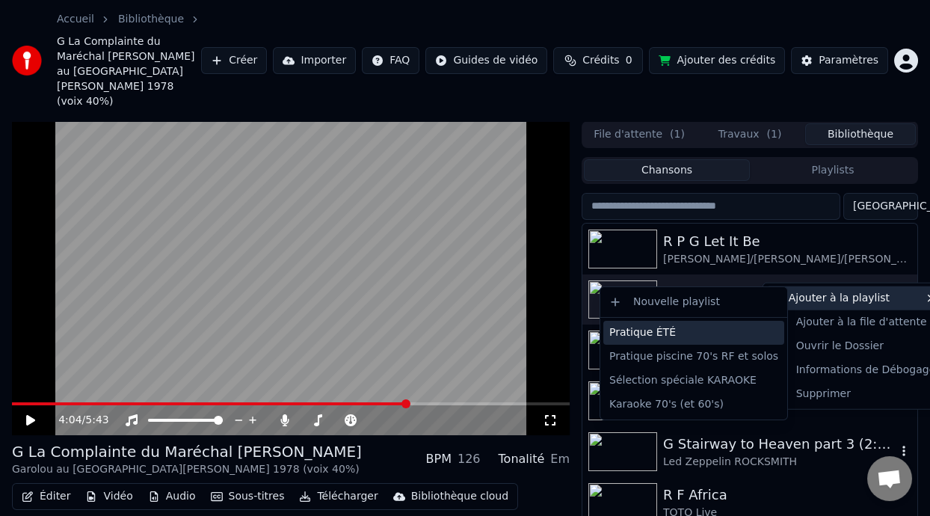
click at [679, 330] on div "Pratique ÉTÉ" at bounding box center [693, 333] width 181 height 24
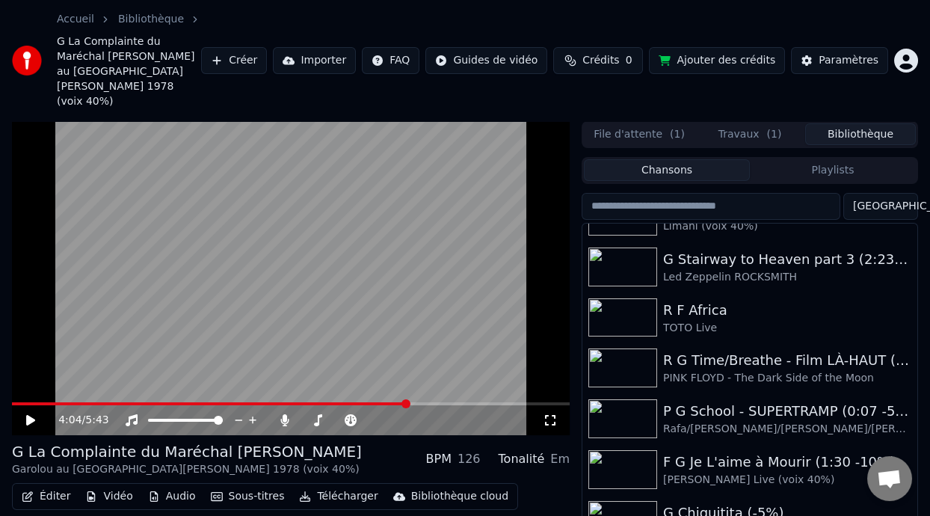
scroll to position [0, 0]
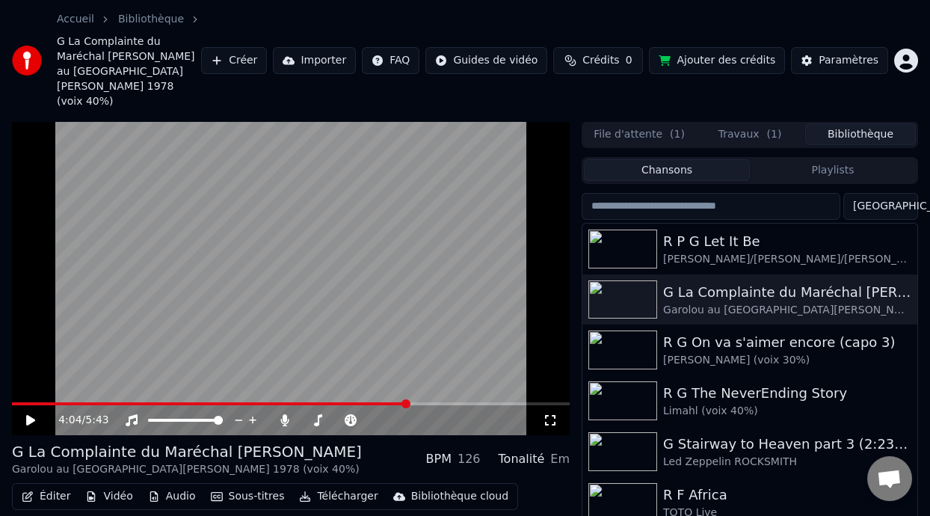
click at [847, 159] on button "Playlists" at bounding box center [833, 170] width 166 height 22
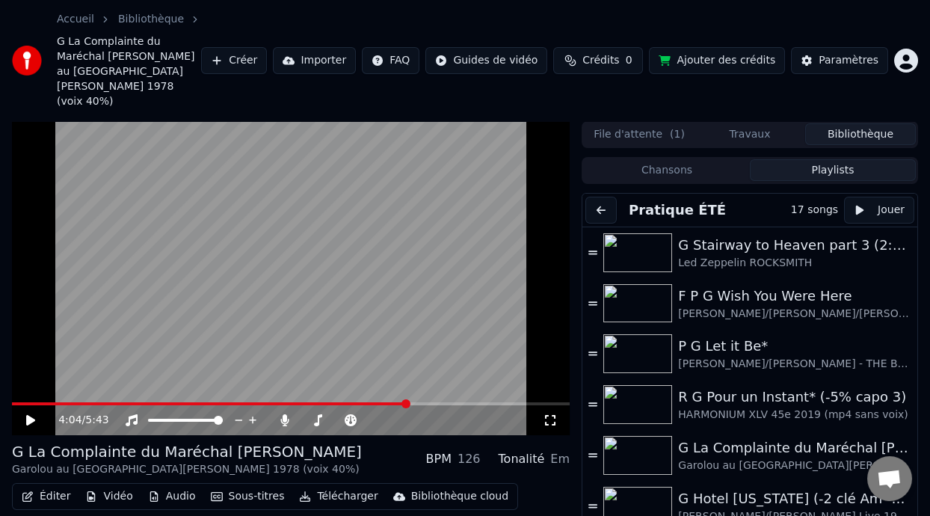
click at [871, 123] on button "Bibliothèque" at bounding box center [860, 134] width 111 height 22
click at [864, 123] on button "Bibliothèque" at bounding box center [860, 134] width 111 height 22
click at [842, 159] on button "Playlists" at bounding box center [833, 170] width 166 height 22
click at [649, 159] on button "Chansons" at bounding box center [667, 170] width 166 height 22
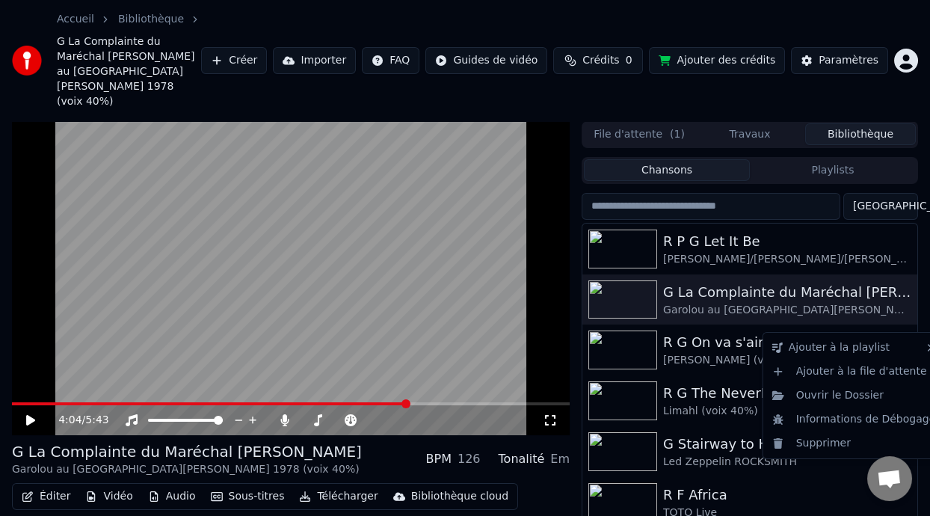
click at [902, 345] on icon "button" at bounding box center [903, 350] width 3 height 10
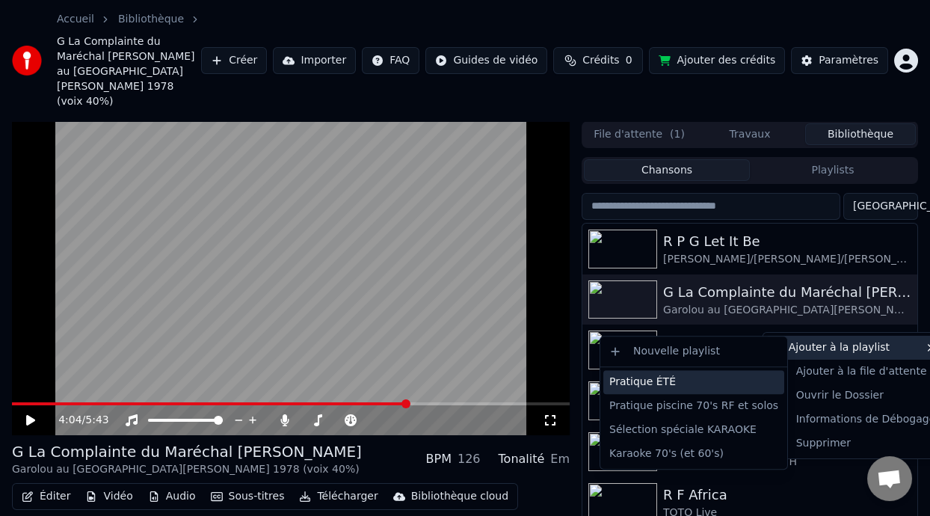
click at [708, 377] on div "Pratique ÉTÉ" at bounding box center [693, 382] width 181 height 24
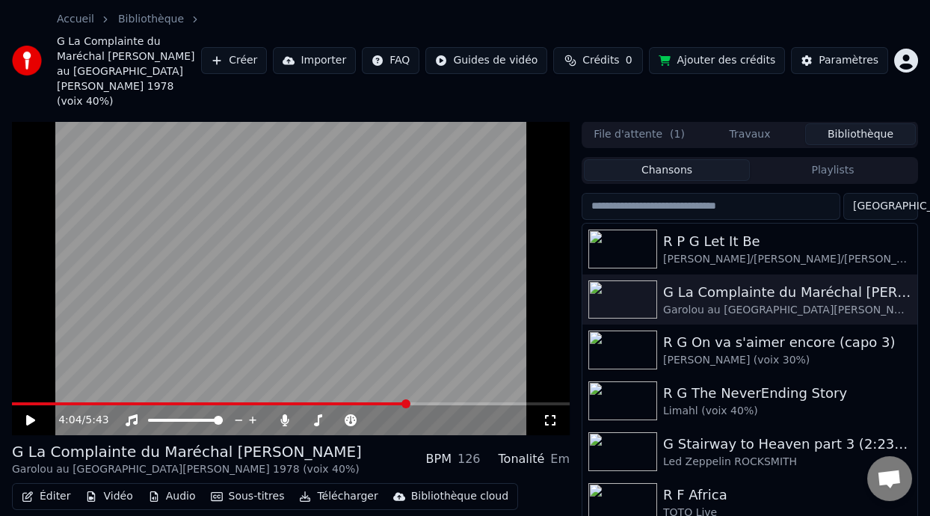
click at [825, 159] on button "Playlists" at bounding box center [833, 170] width 166 height 22
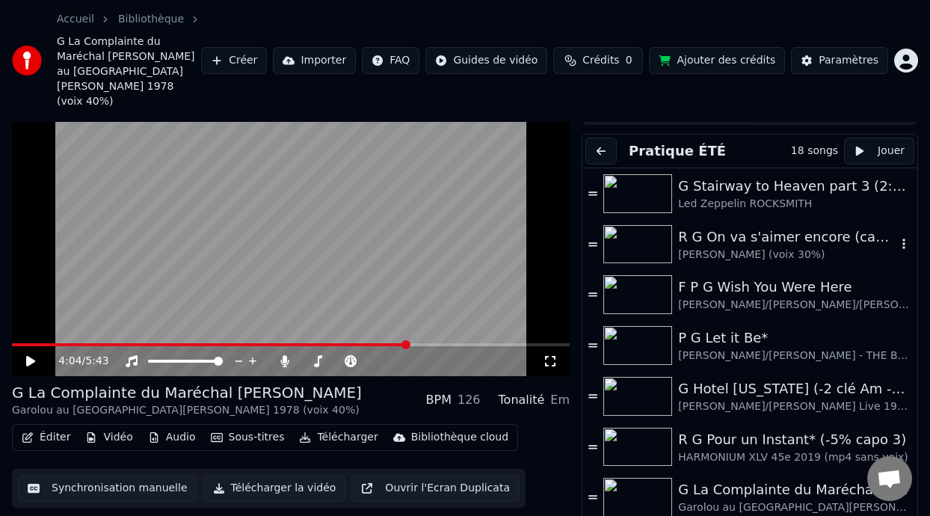
click at [773, 226] on div "R G On va s'aimer encore (capo 3)" at bounding box center [787, 236] width 218 height 21
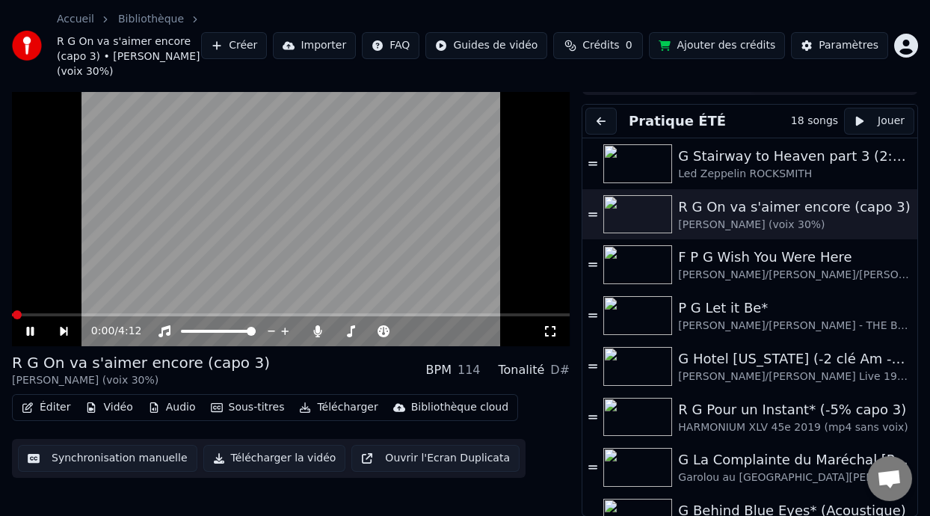
click at [31, 330] on icon at bounding box center [29, 331] width 7 height 9
click at [607, 118] on button at bounding box center [600, 121] width 31 height 27
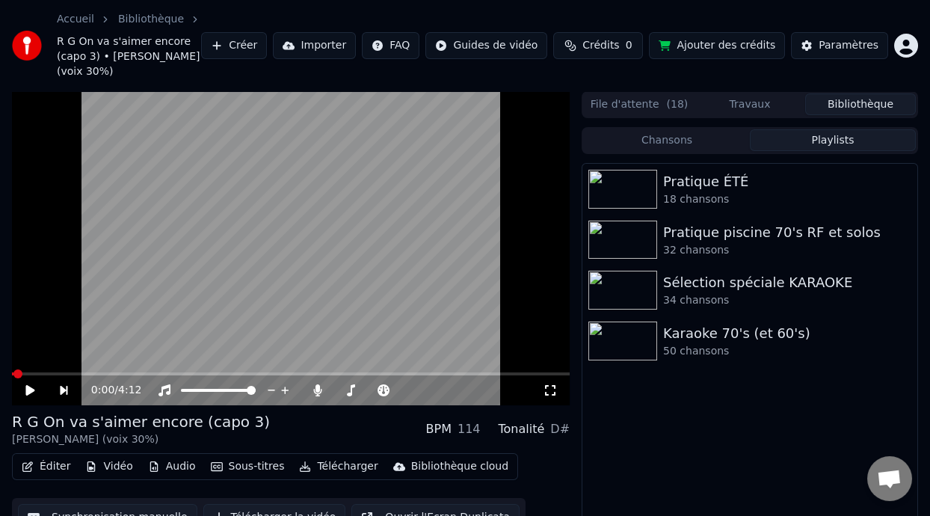
click at [843, 102] on button "Bibliothèque" at bounding box center [860, 104] width 111 height 22
click at [676, 143] on button "Chansons" at bounding box center [667, 140] width 166 height 22
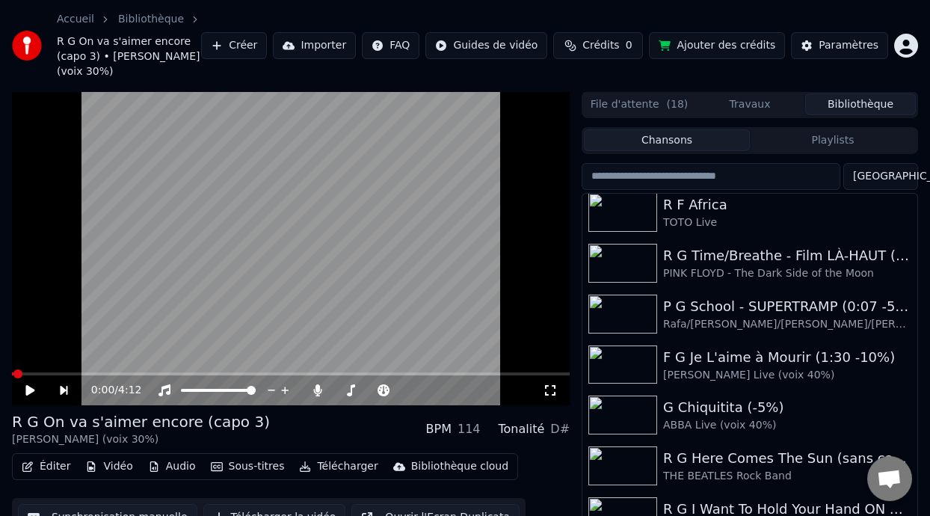
scroll to position [268, 0]
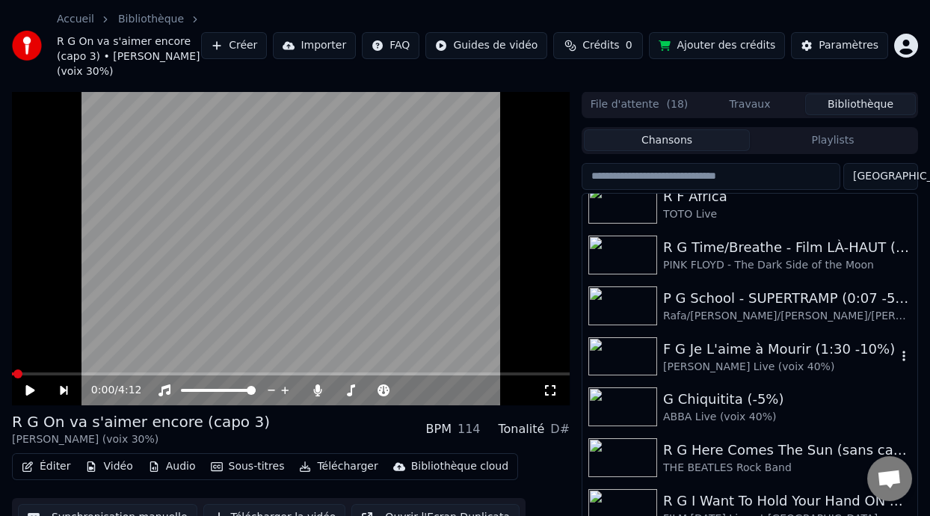
click at [896, 353] on icon "button" at bounding box center [903, 356] width 15 height 12
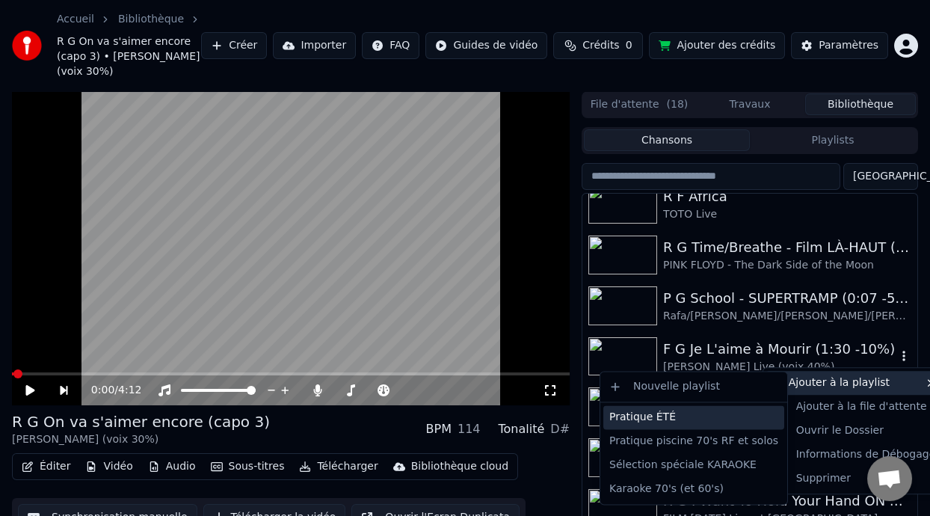
click at [693, 417] on div "Pratique ÉTÉ" at bounding box center [693, 417] width 181 height 24
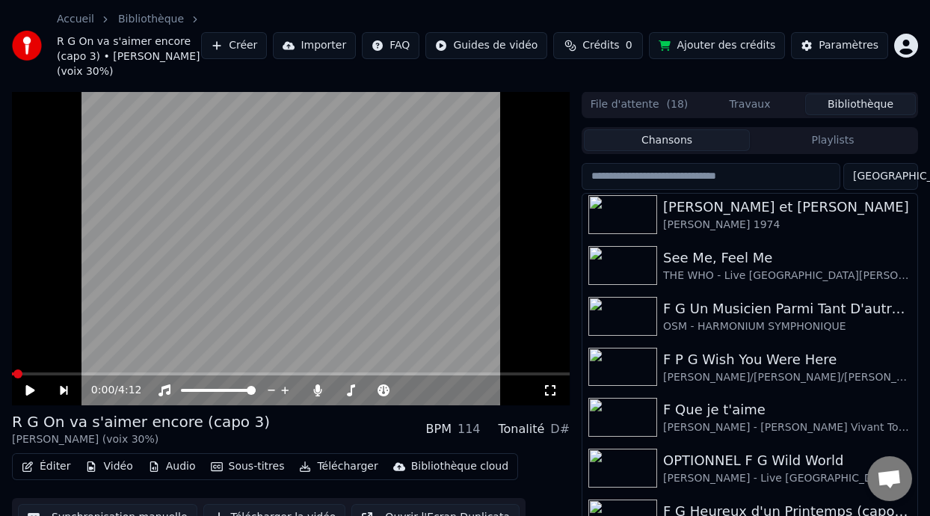
scroll to position [647, 0]
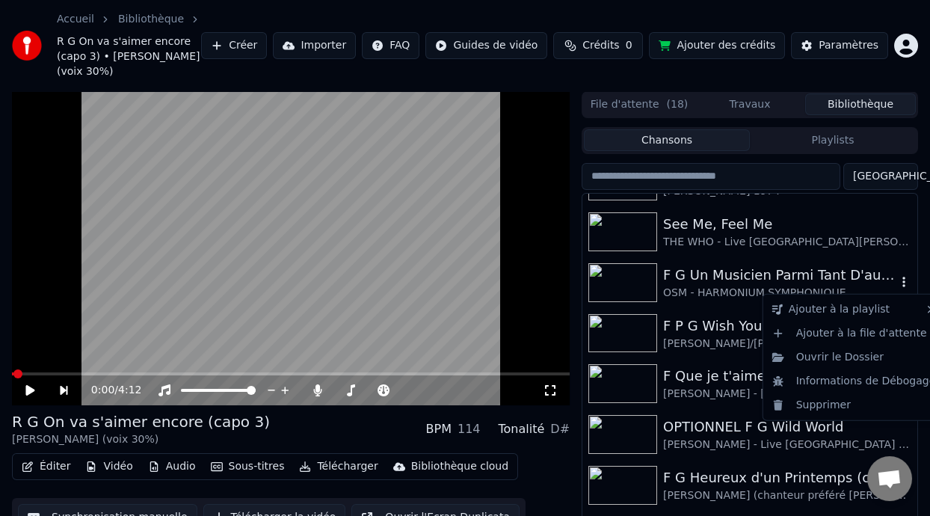
click at [896, 278] on icon "button" at bounding box center [903, 282] width 15 height 12
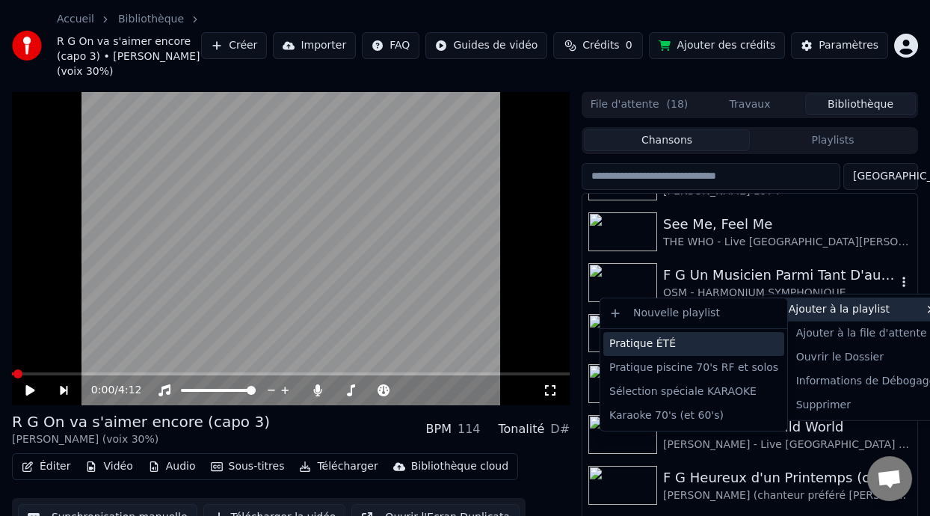
click at [685, 340] on div "Pratique ÉTÉ" at bounding box center [693, 344] width 181 height 24
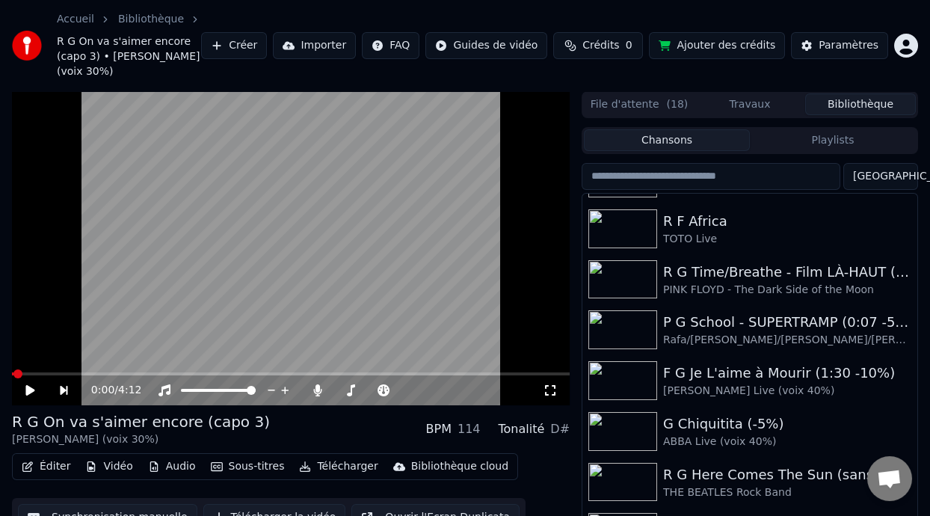
scroll to position [0, 0]
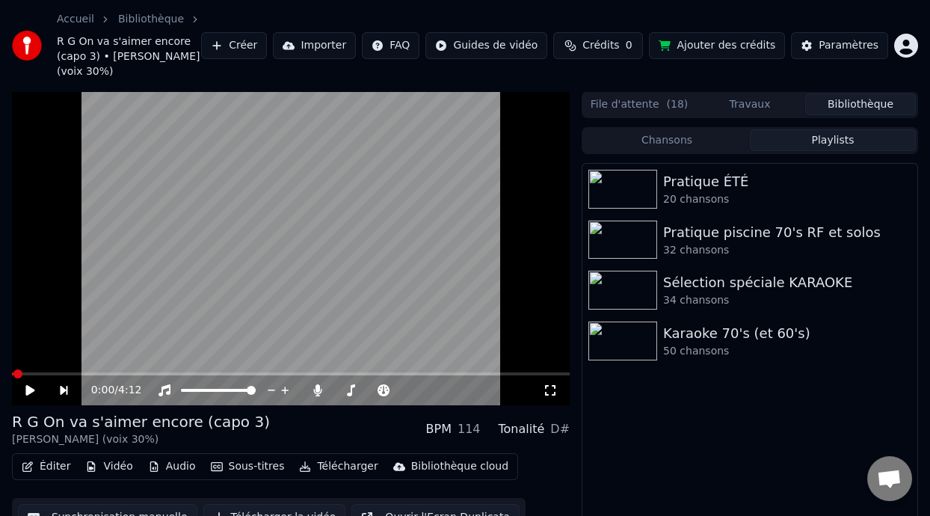
click at [830, 134] on button "Playlists" at bounding box center [833, 140] width 166 height 22
click at [725, 182] on div "Pratique ÉTÉ" at bounding box center [779, 181] width 233 height 21
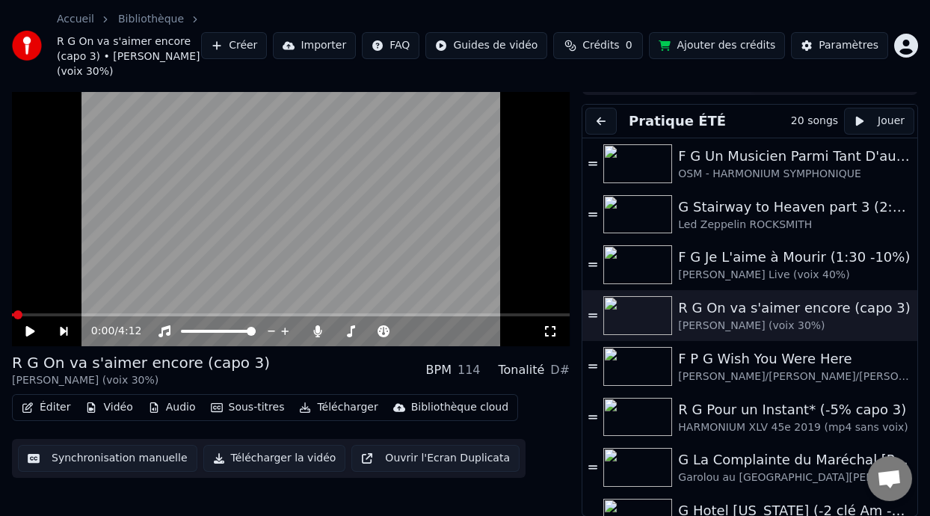
click at [605, 119] on button at bounding box center [600, 121] width 31 height 27
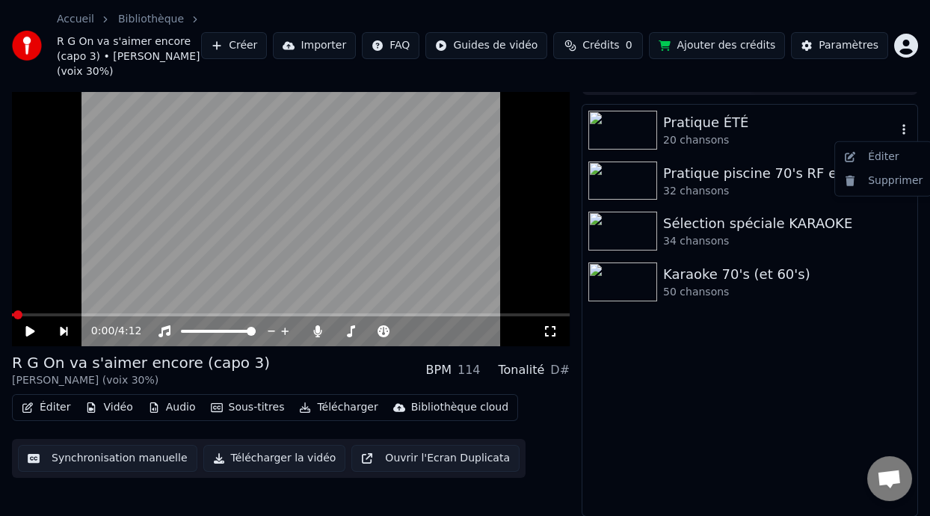
click at [904, 126] on icon "button" at bounding box center [903, 129] width 15 height 12
click at [883, 153] on div "Éditer" at bounding box center [883, 157] width 90 height 24
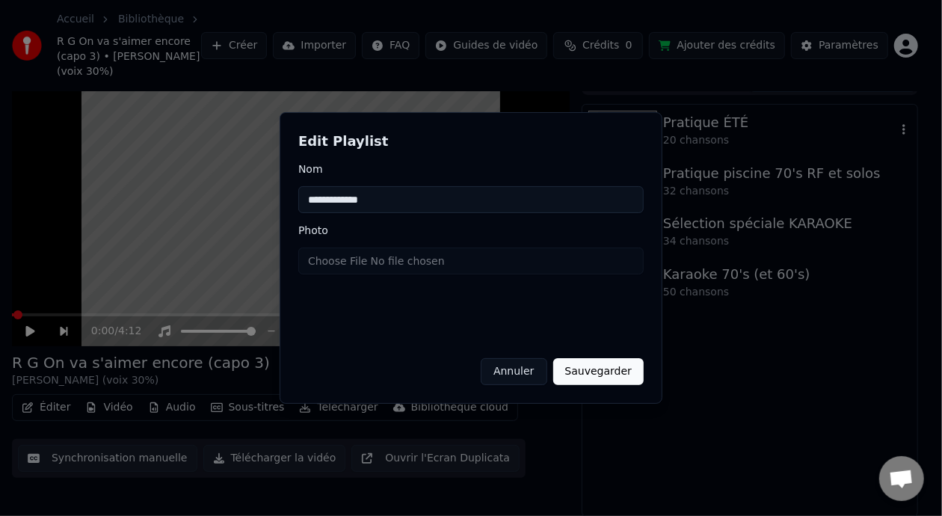
click at [369, 202] on input "**********" at bounding box center [470, 199] width 345 height 27
type input "**********"
click at [609, 373] on button "Sauvegarder" at bounding box center [598, 371] width 90 height 27
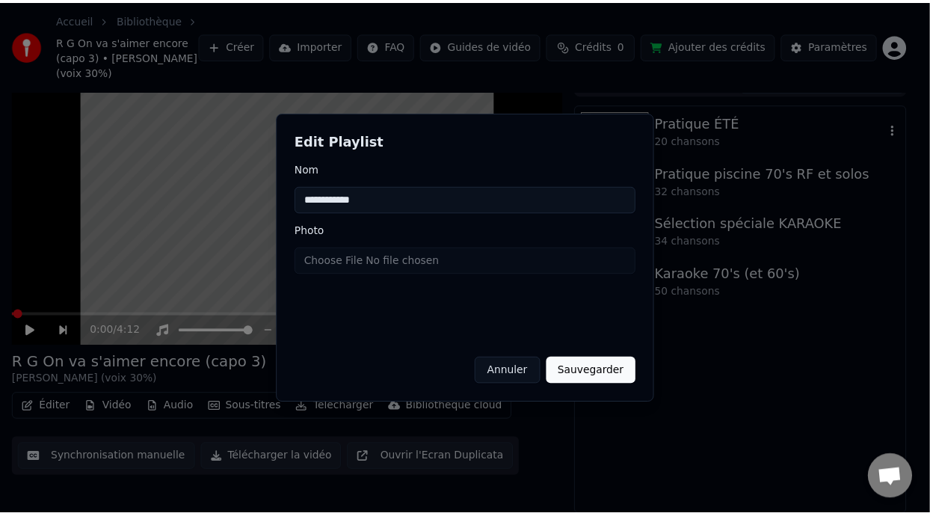
scroll to position [44, 0]
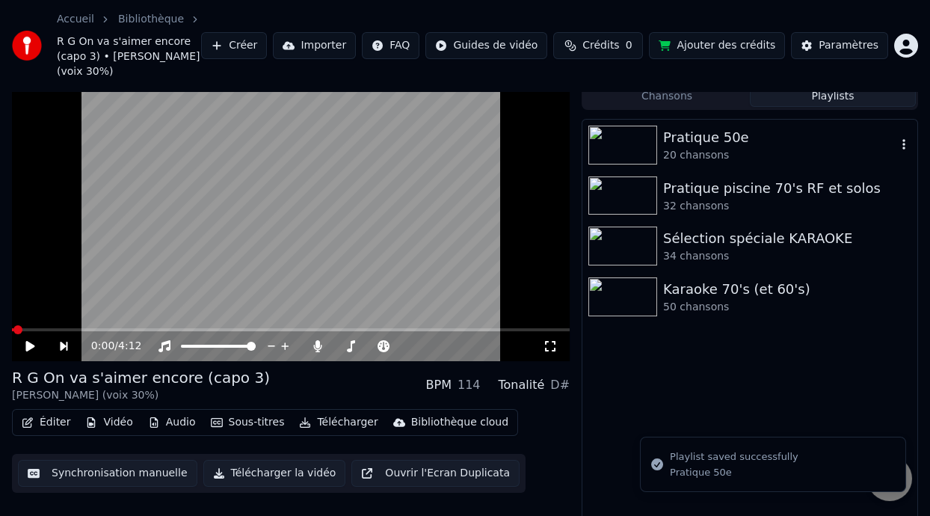
click at [753, 143] on div "Pratique 50e" at bounding box center [779, 137] width 233 height 21
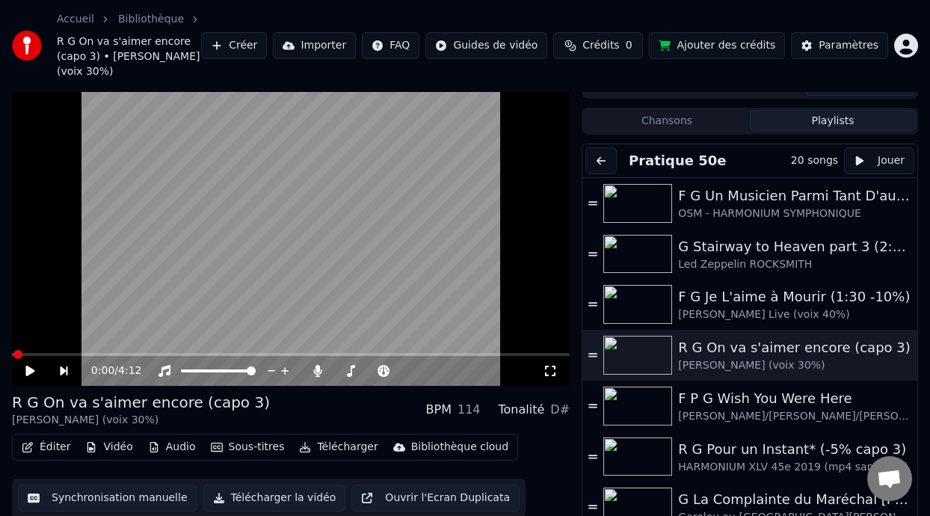
scroll to position [0, 0]
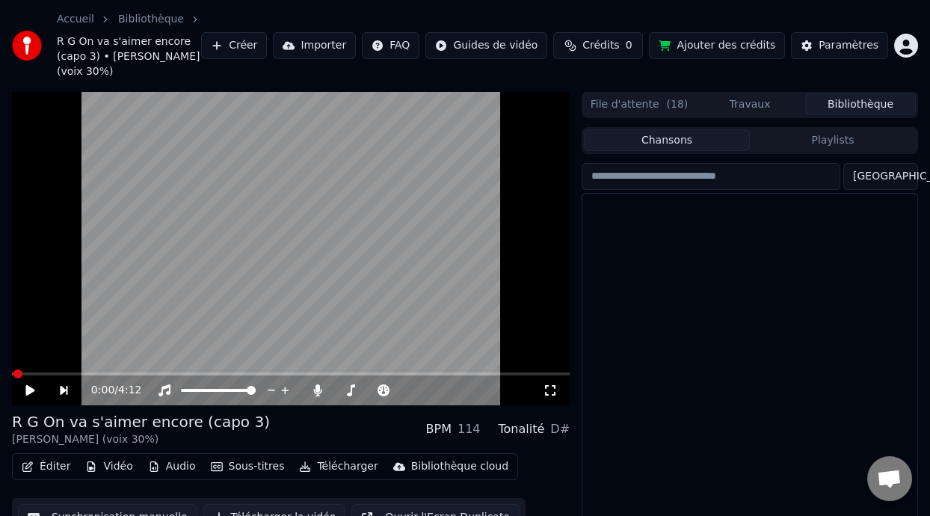
click at [671, 135] on button "Chansons" at bounding box center [667, 140] width 166 height 22
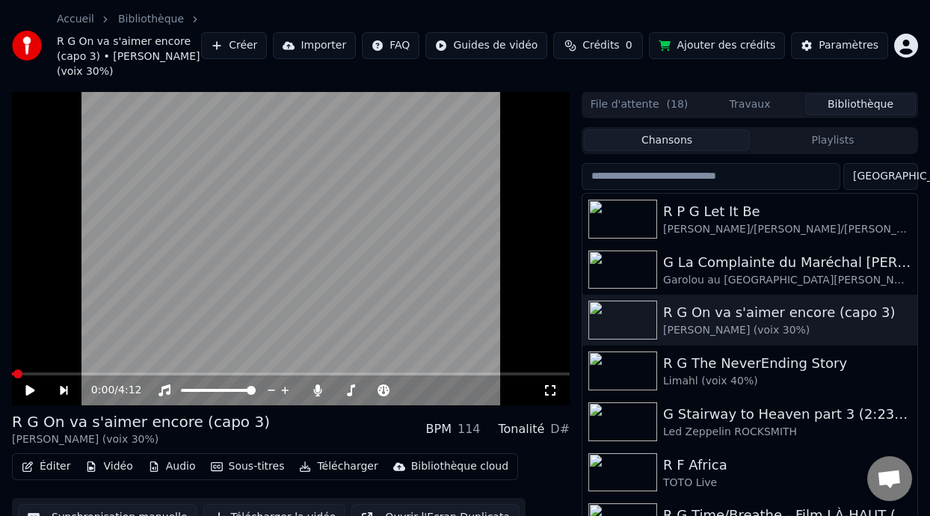
click at [852, 138] on button "Playlists" at bounding box center [833, 140] width 166 height 22
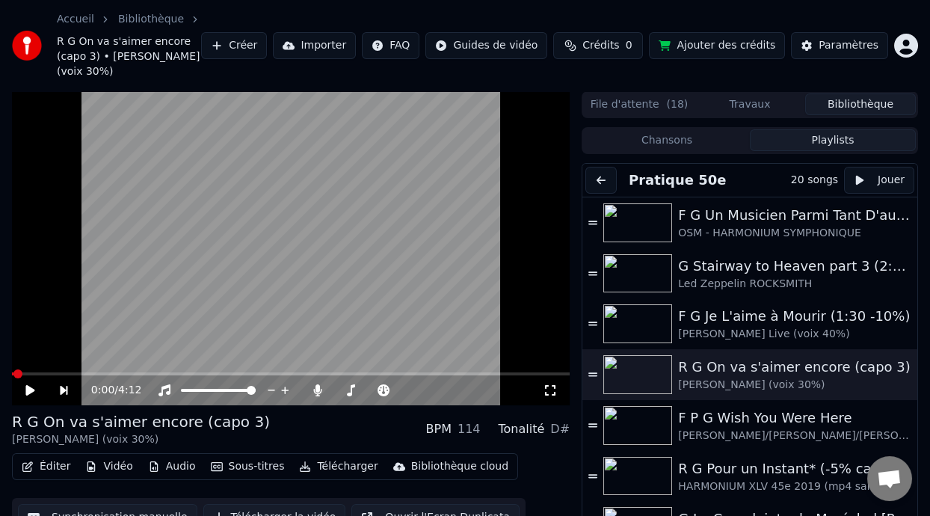
click at [673, 141] on button "Chansons" at bounding box center [667, 140] width 166 height 22
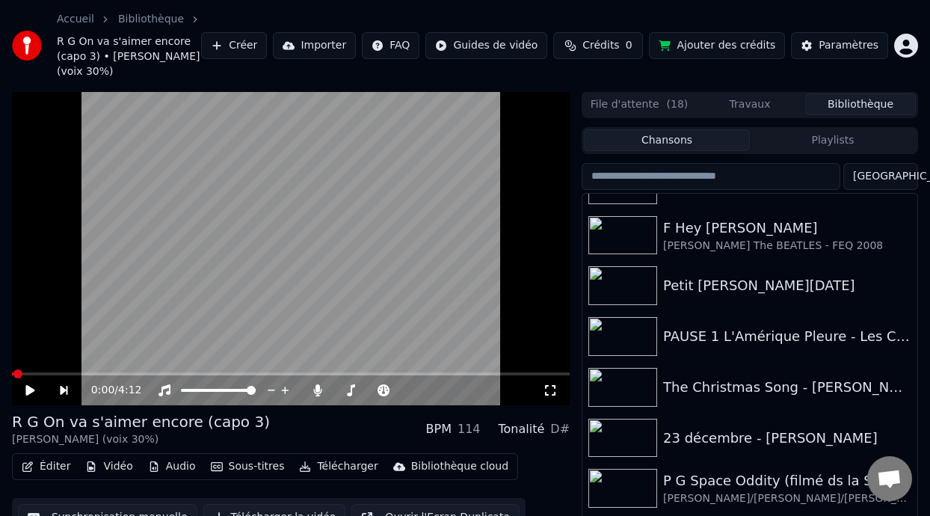
scroll to position [3457, 0]
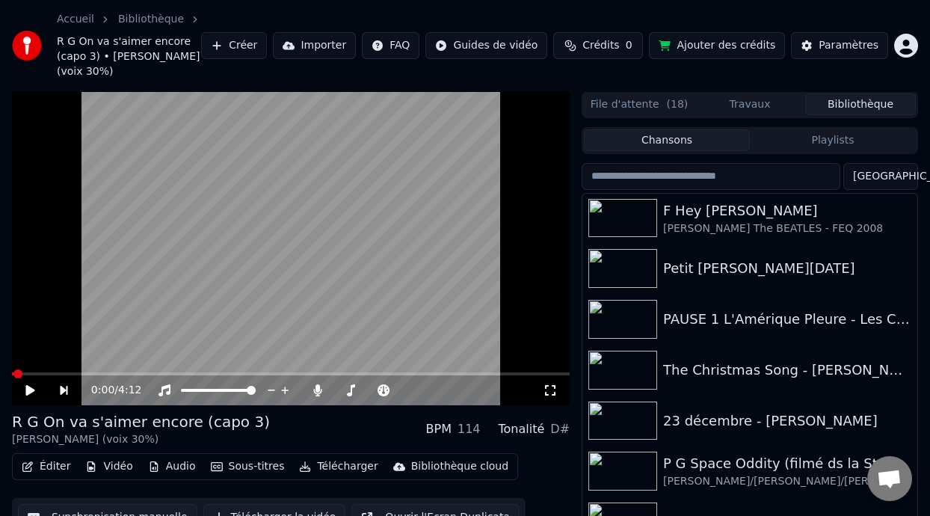
click at [896, 144] on button "Playlists" at bounding box center [833, 140] width 166 height 22
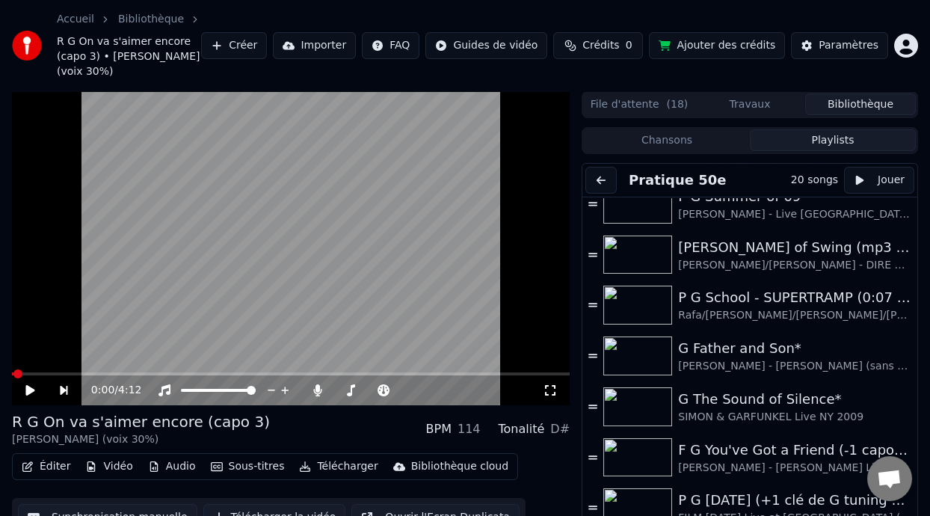
scroll to position [635, 0]
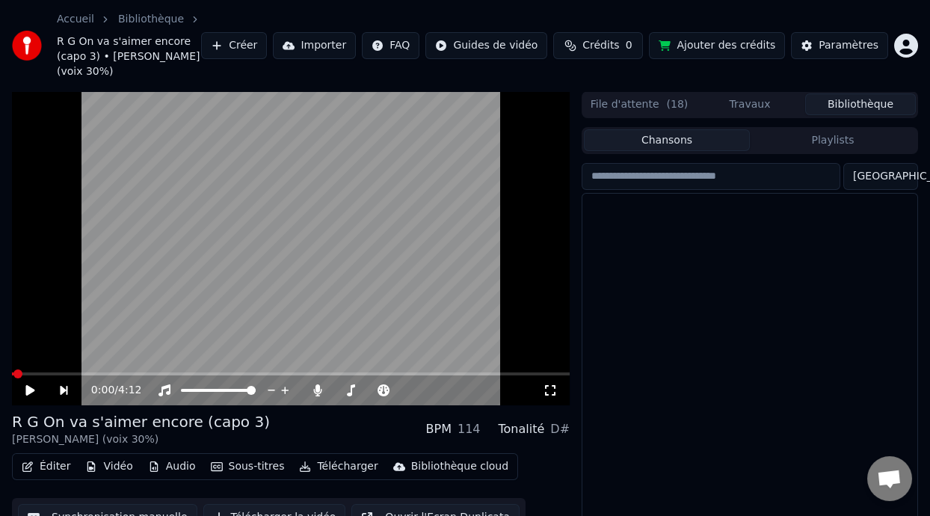
click at [703, 134] on button "Chansons" at bounding box center [667, 140] width 166 height 22
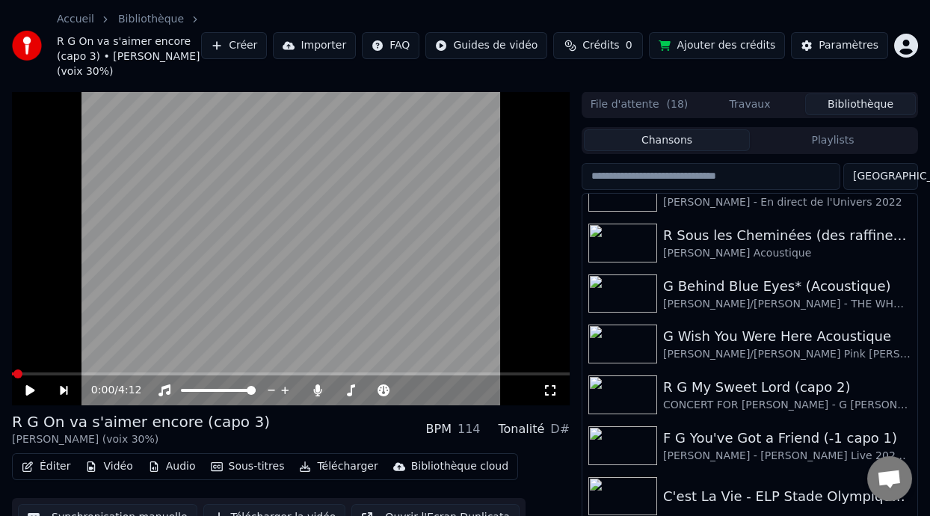
scroll to position [2304, 0]
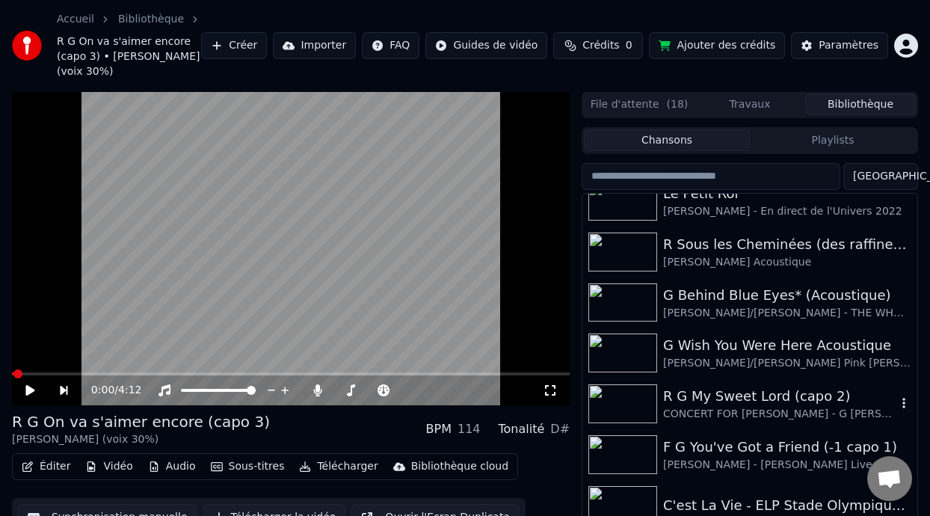
click at [896, 401] on icon "button" at bounding box center [903, 403] width 15 height 12
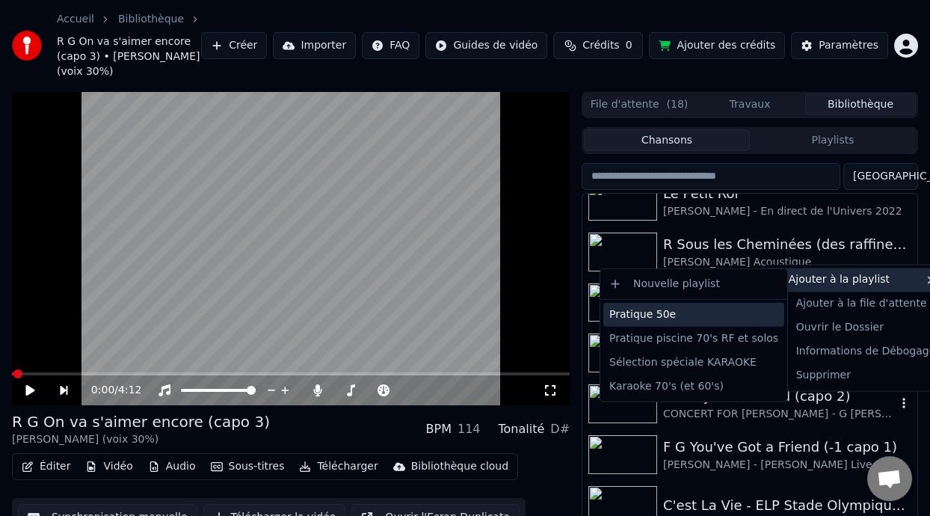
click at [690, 313] on div "Pratique 50e" at bounding box center [693, 315] width 181 height 24
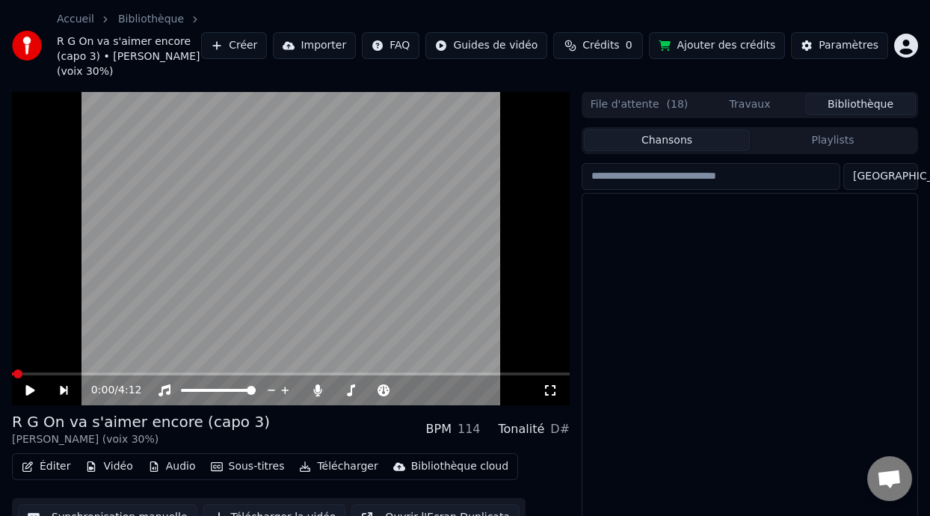
scroll to position [101, 0]
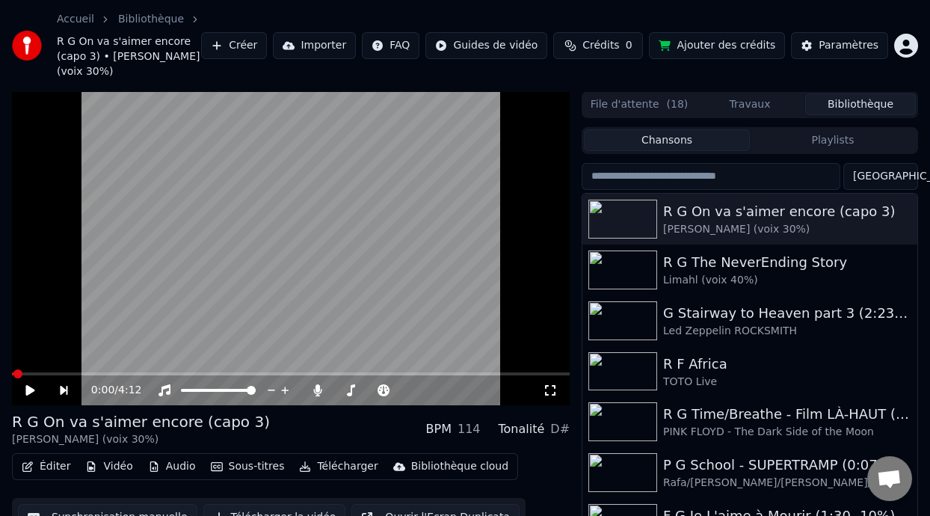
click at [821, 135] on button "Playlists" at bounding box center [833, 140] width 166 height 22
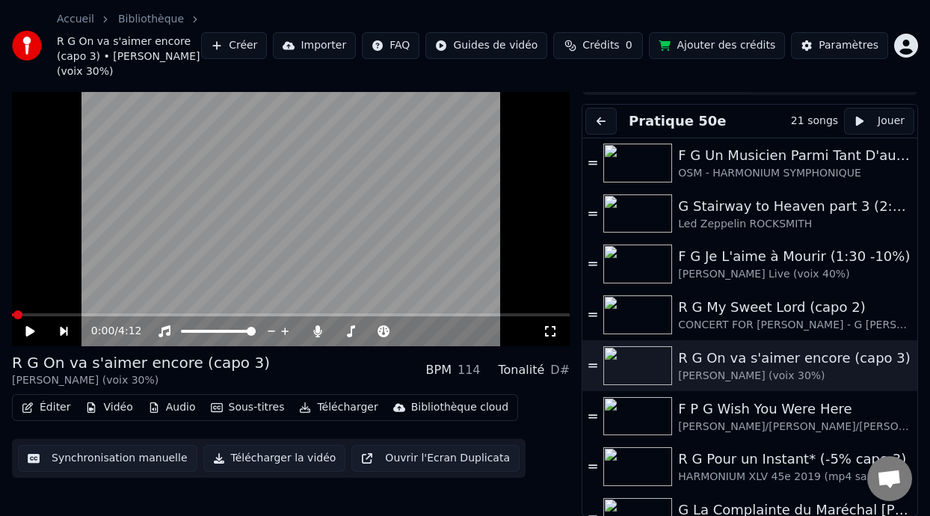
scroll to position [0, 0]
click at [822, 310] on div "R G My Sweet Lord (capo 2)" at bounding box center [787, 307] width 218 height 21
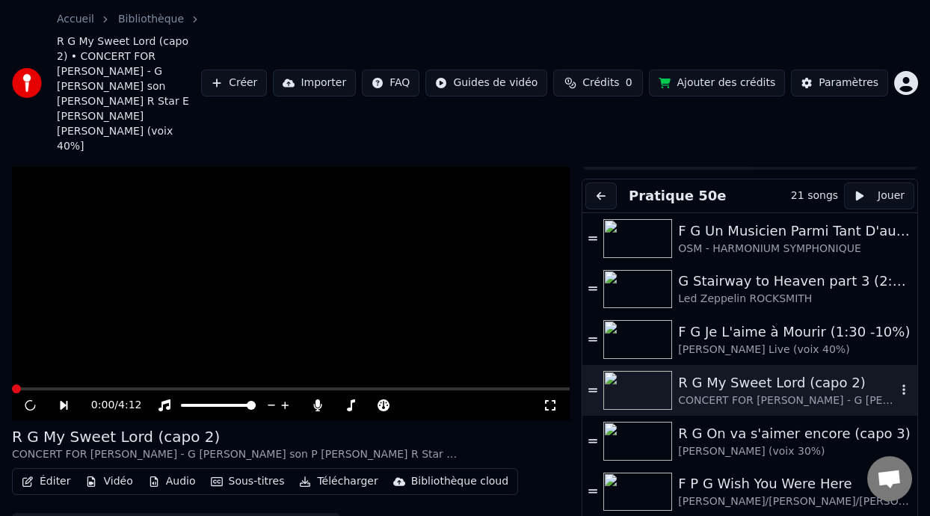
scroll to position [89, 0]
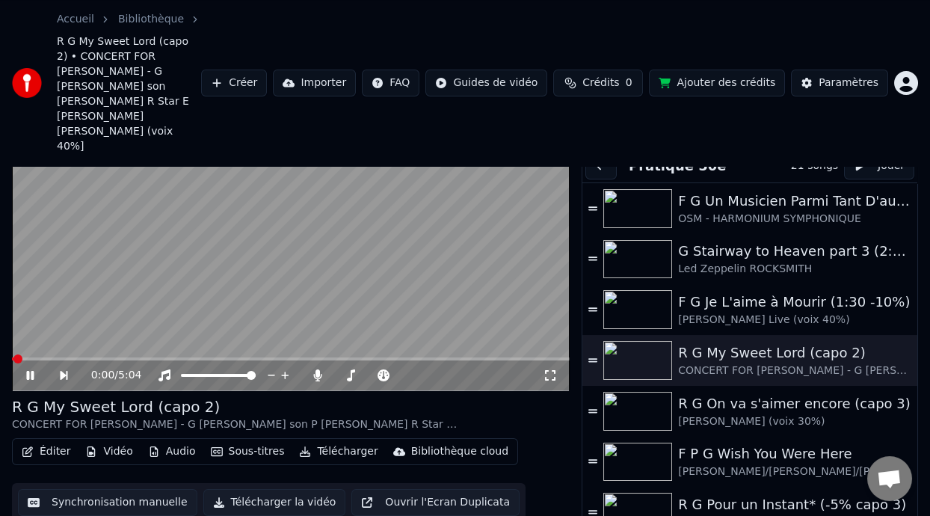
click at [27, 371] on icon at bounding box center [29, 375] width 7 height 9
click at [27, 370] on icon at bounding box center [29, 375] width 9 height 10
click at [27, 371] on icon at bounding box center [29, 375] width 7 height 9
click at [27, 370] on icon at bounding box center [29, 375] width 9 height 10
click at [55, 441] on button "Éditer" at bounding box center [46, 451] width 61 height 21
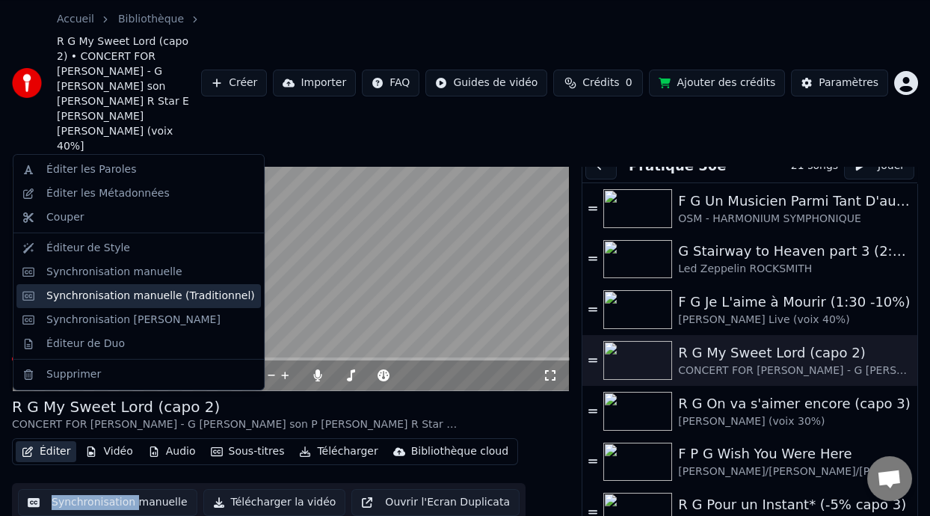
click at [160, 298] on div "Synchronisation manuelle (Traditionnel)" at bounding box center [150, 295] width 209 height 15
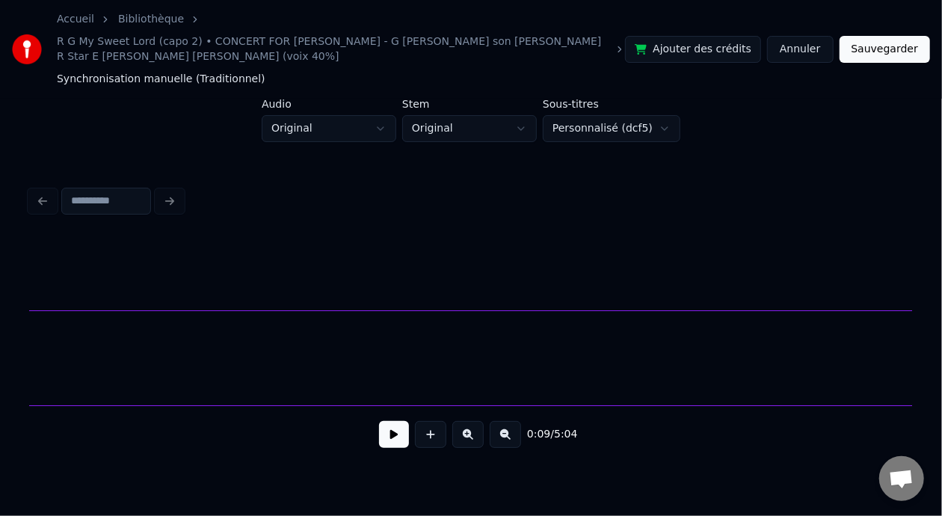
scroll to position [0, 3125]
click at [516, 440] on button at bounding box center [505, 434] width 31 height 27
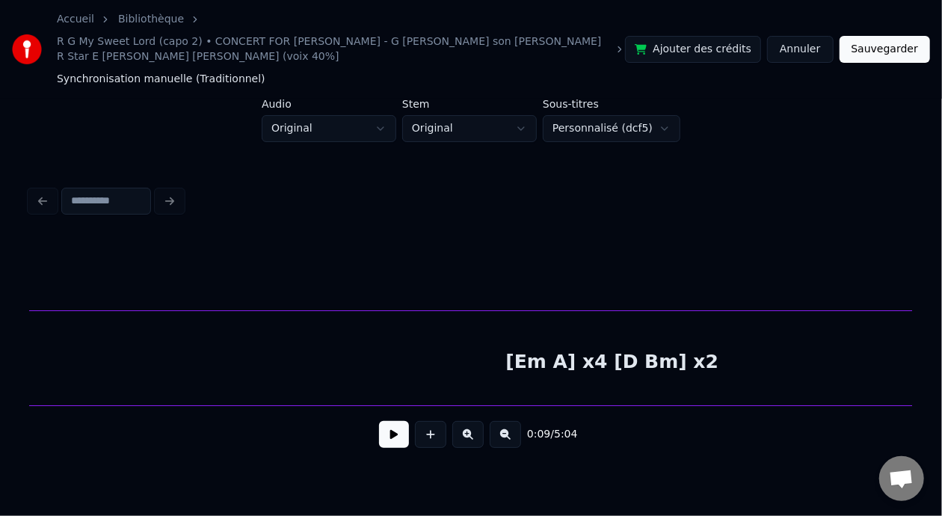
click at [35, 406] on div "[Em A] x4 [D Bm] x2" at bounding box center [471, 358] width 882 height 96
click at [659, 353] on div "[Em A] x4 [D Bm] x2" at bounding box center [671, 362] width 1935 height 102
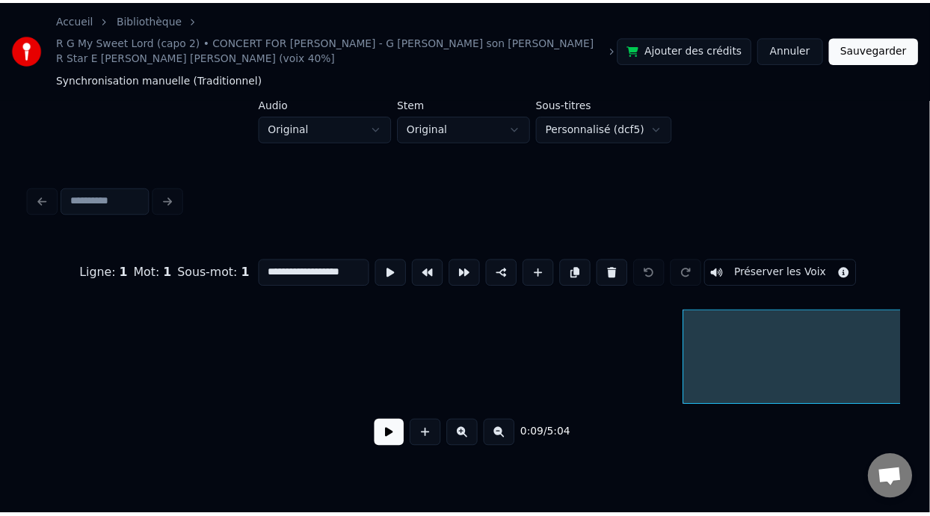
scroll to position [0, 365]
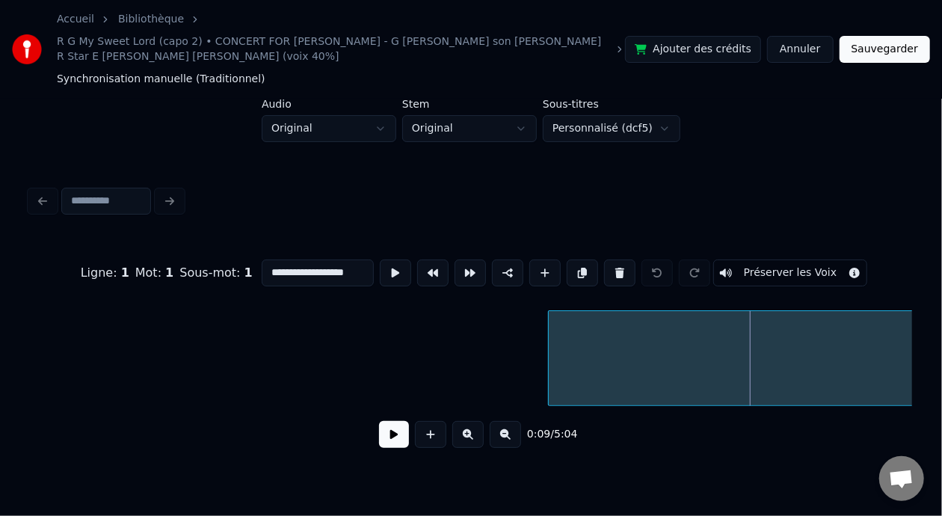
click at [549, 351] on div at bounding box center [551, 358] width 4 height 94
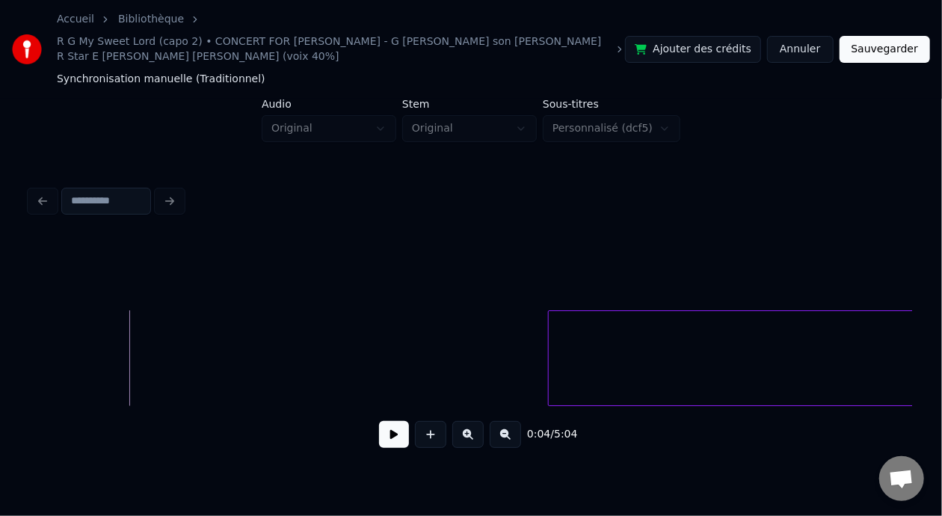
click at [389, 434] on button at bounding box center [394, 434] width 30 height 27
click at [390, 434] on button at bounding box center [394, 434] width 30 height 27
drag, startPoint x: 340, startPoint y: 433, endPoint x: 370, endPoint y: 433, distance: 29.9
click at [347, 433] on div "0:05 / 5:04" at bounding box center [471, 434] width 858 height 33
click at [341, 353] on div at bounding box center [343, 358] width 4 height 94
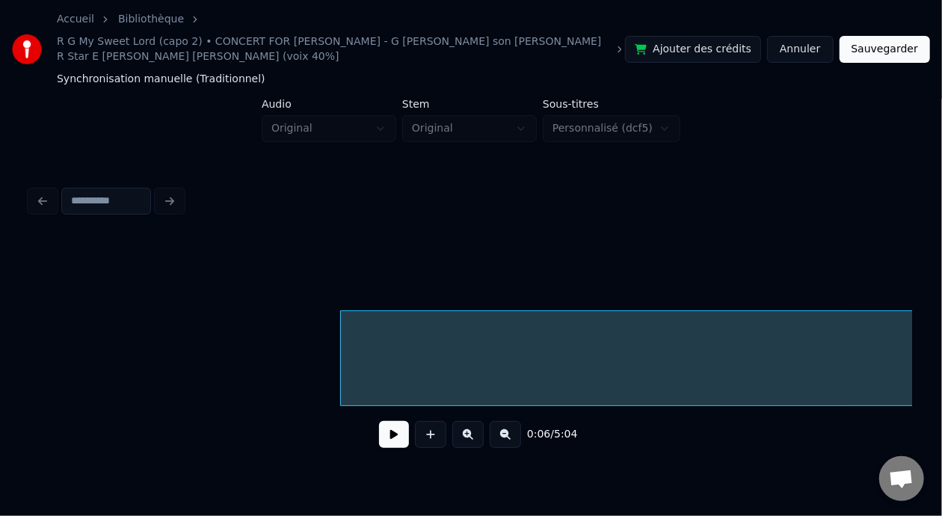
click at [889, 47] on button "Sauvegarder" at bounding box center [884, 49] width 90 height 27
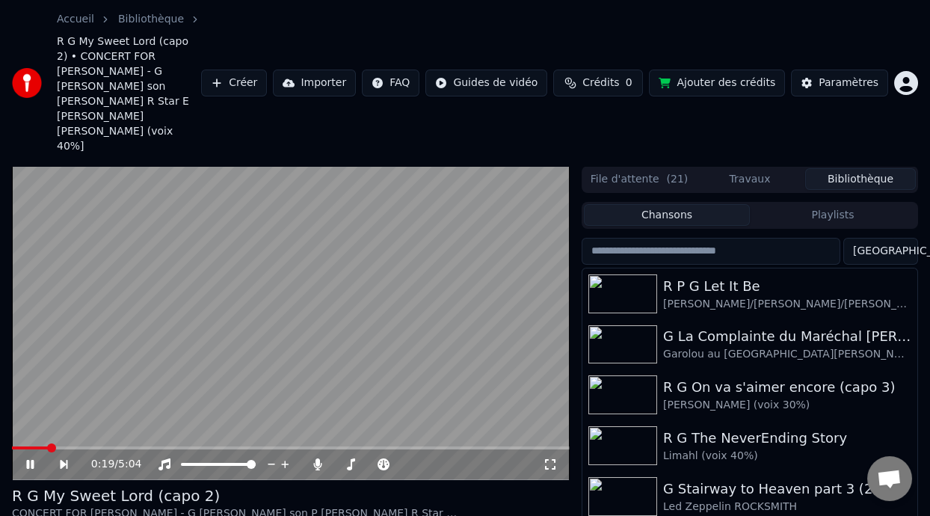
click at [31, 460] on icon at bounding box center [29, 464] width 7 height 9
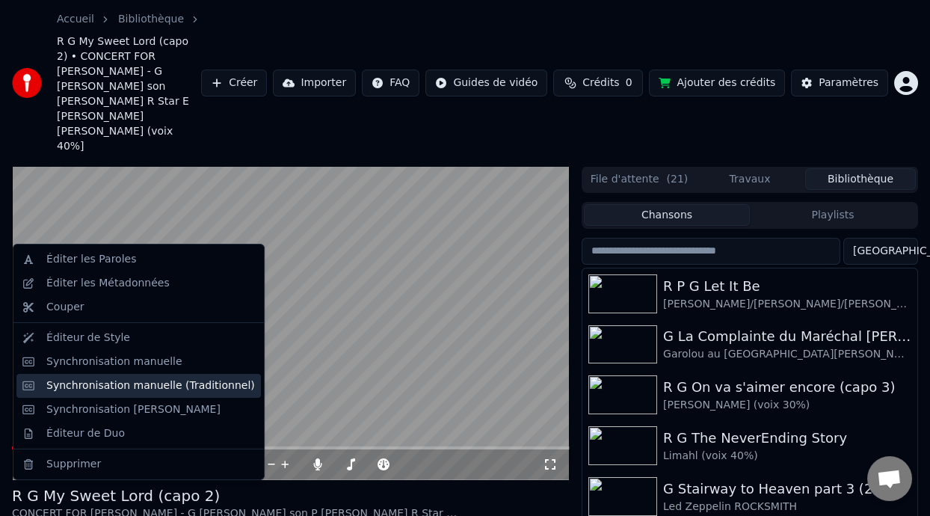
click at [175, 382] on div "Synchronisation manuelle (Traditionnel)" at bounding box center [150, 385] width 209 height 15
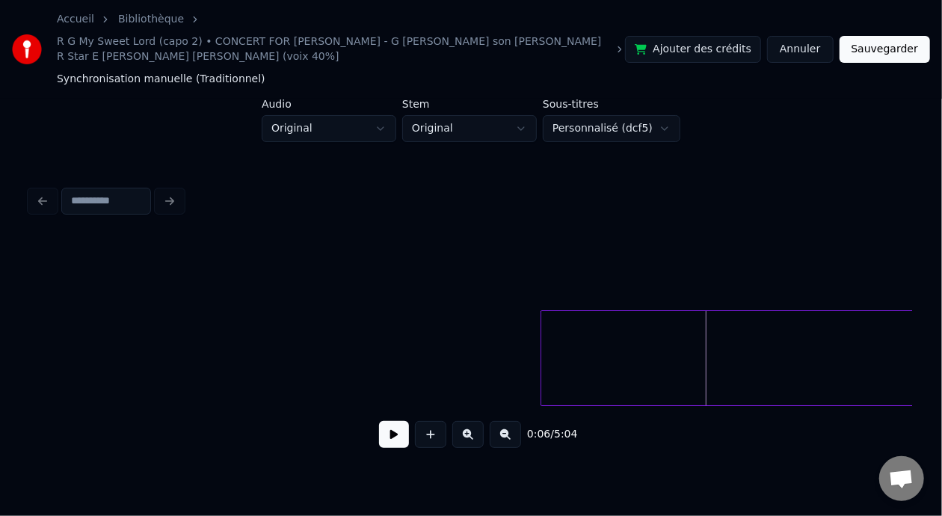
click at [541, 378] on div at bounding box center [543, 358] width 4 height 94
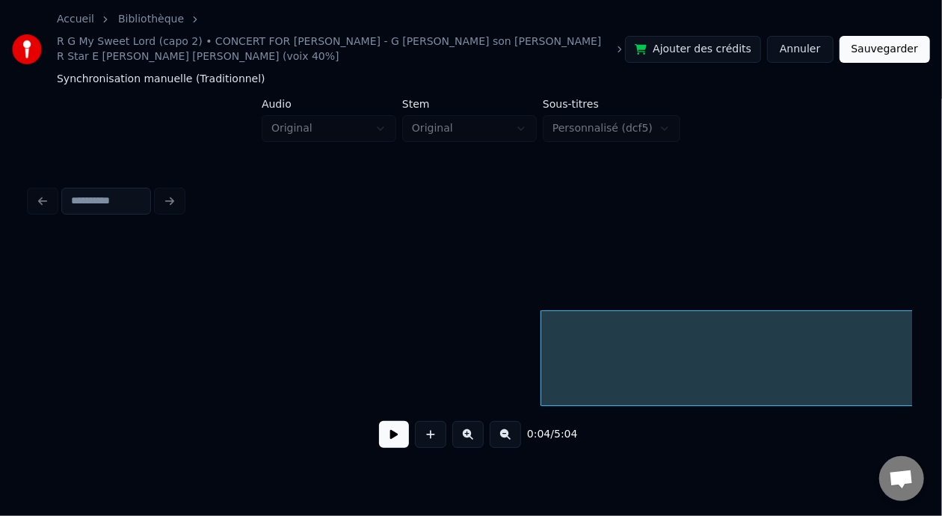
click at [896, 54] on button "Sauvegarder" at bounding box center [884, 49] width 90 height 27
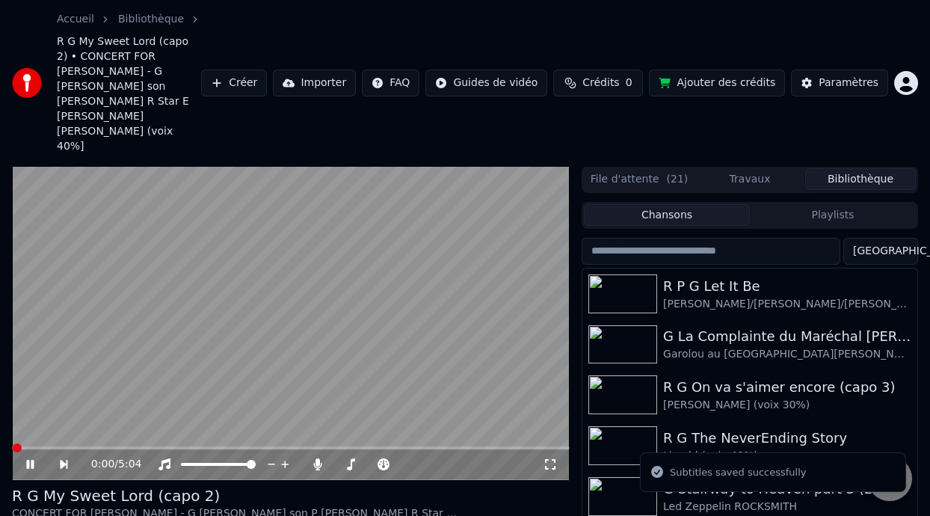
click at [31, 458] on icon at bounding box center [41, 464] width 34 height 12
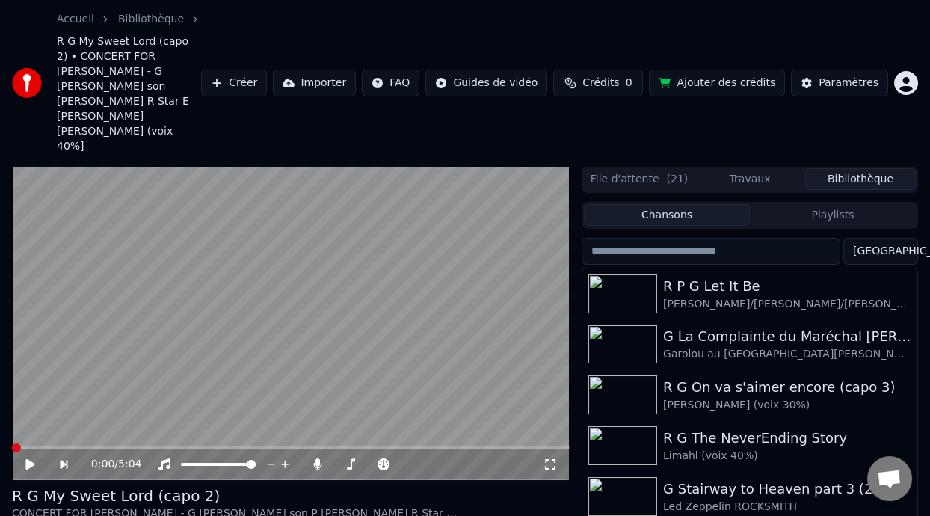
click at [30, 459] on icon at bounding box center [29, 464] width 9 height 10
click at [28, 460] on icon at bounding box center [29, 464] width 7 height 9
click at [28, 459] on icon at bounding box center [29, 464] width 9 height 10
click at [548, 458] on icon at bounding box center [550, 464] width 15 height 12
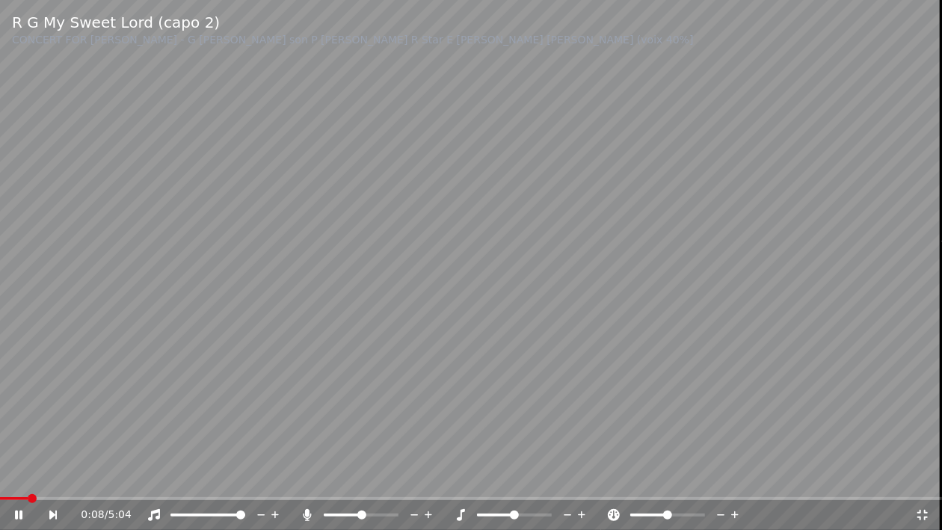
click at [22, 513] on icon at bounding box center [29, 515] width 34 height 12
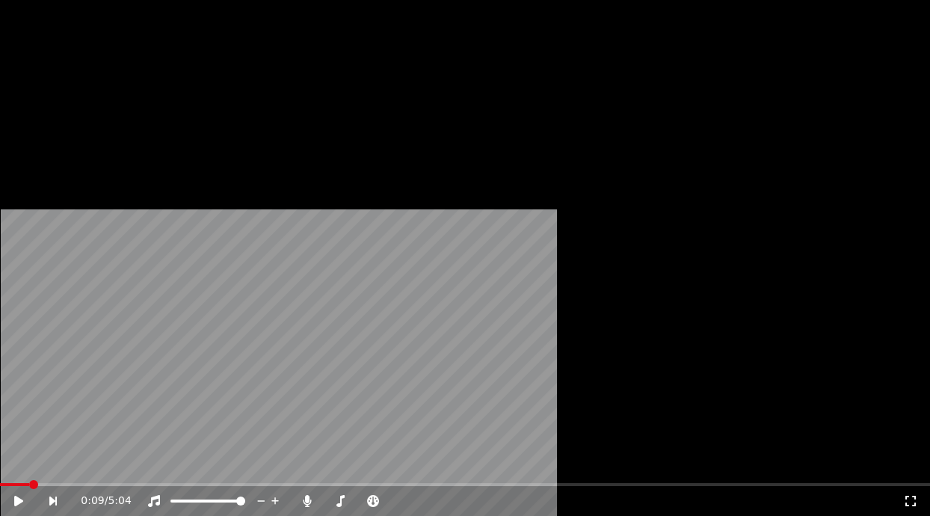
click at [52, 238] on button "Éditer" at bounding box center [46, 227] width 61 height 21
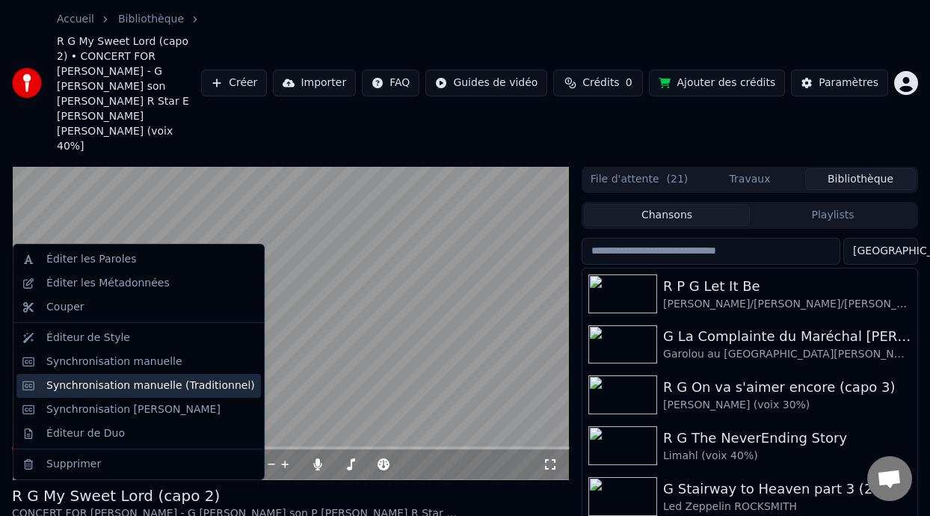
click at [197, 384] on div "Synchronisation manuelle (Traditionnel)" at bounding box center [150, 385] width 209 height 15
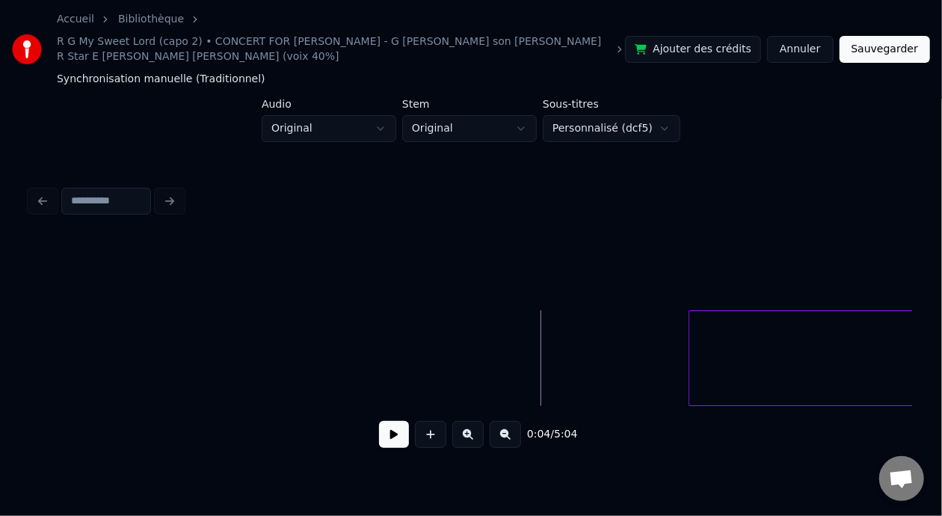
click at [689, 354] on div at bounding box center [691, 358] width 4 height 94
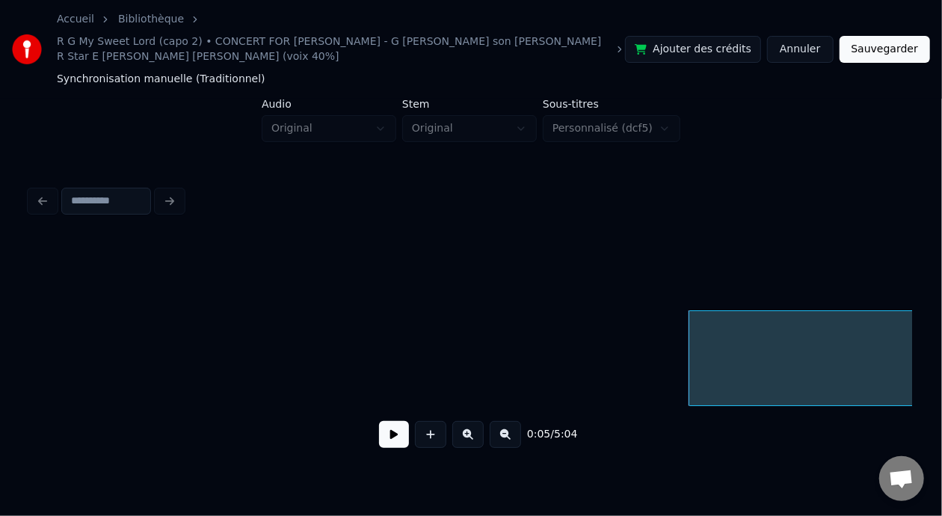
click at [900, 44] on button "Sauvegarder" at bounding box center [884, 49] width 90 height 27
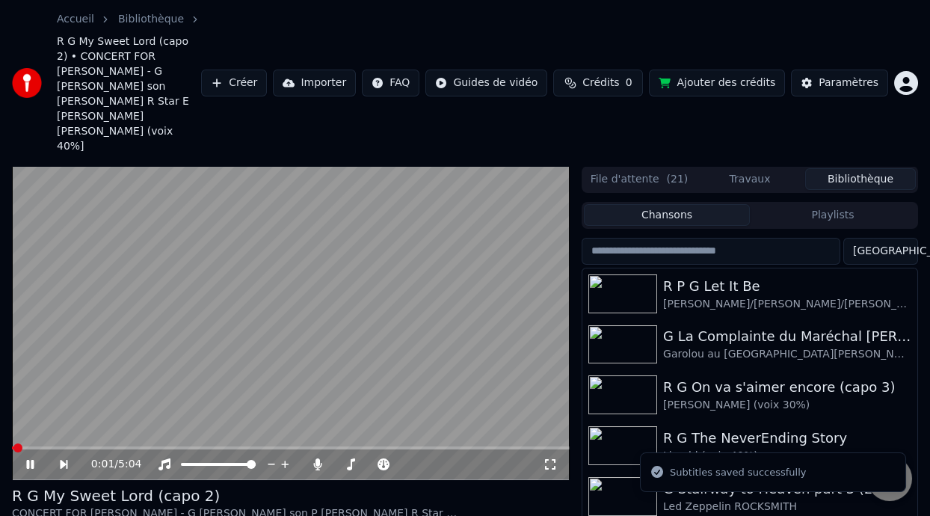
click at [28, 460] on icon at bounding box center [29, 464] width 7 height 9
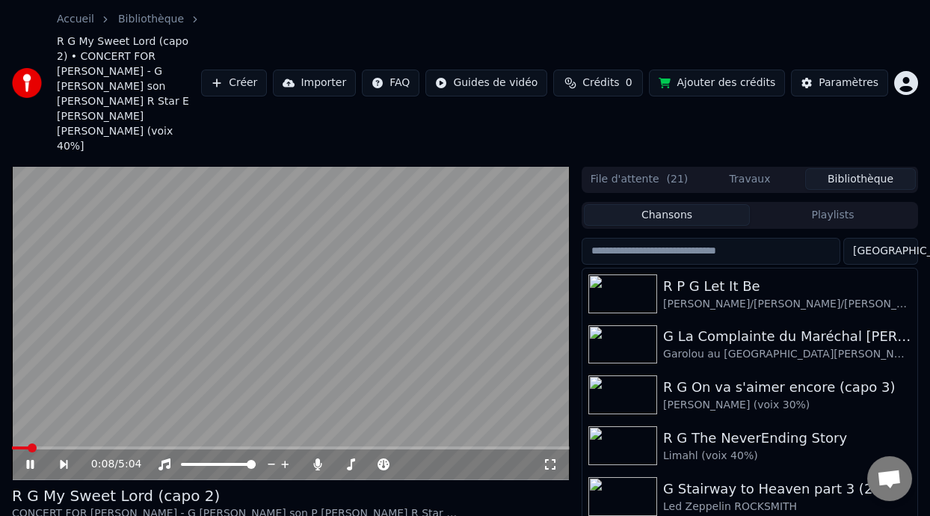
scroll to position [93, 0]
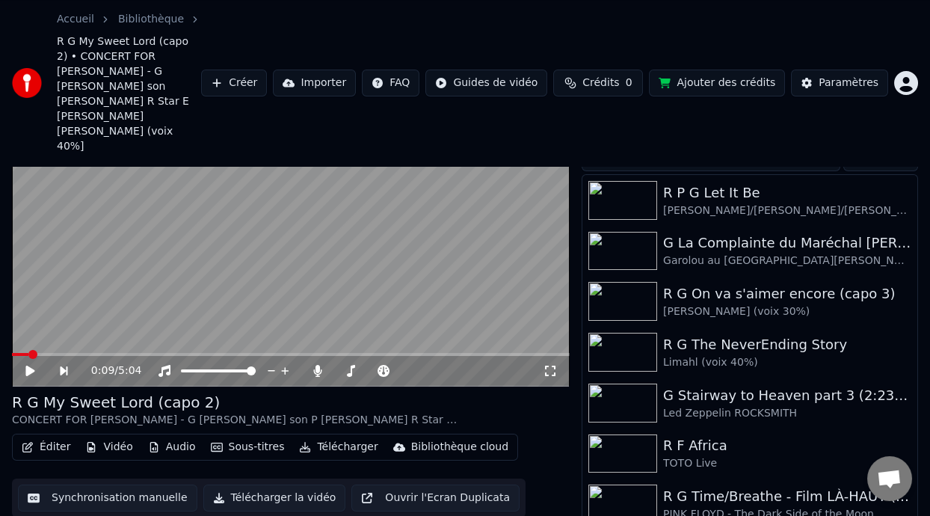
click at [59, 436] on button "Éditer" at bounding box center [46, 446] width 61 height 21
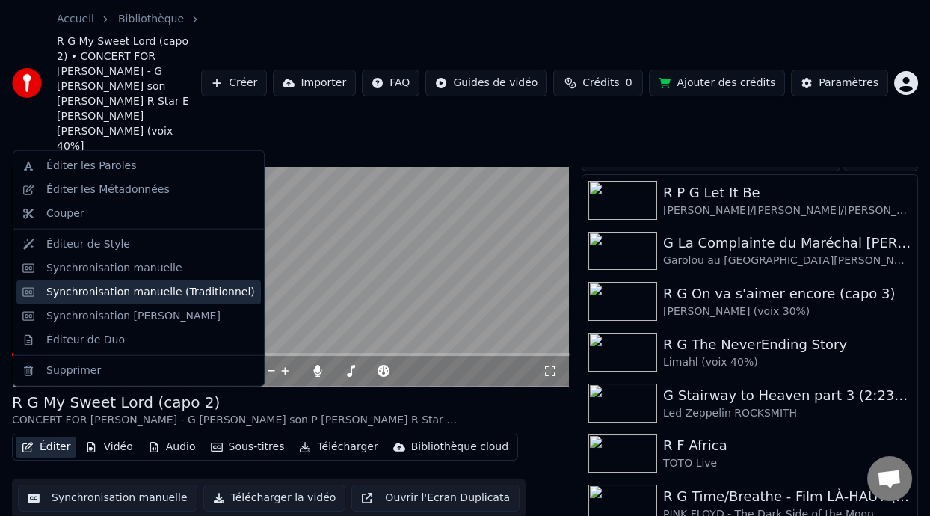
click at [185, 291] on div "Synchronisation manuelle (Traditionnel)" at bounding box center [150, 292] width 209 height 15
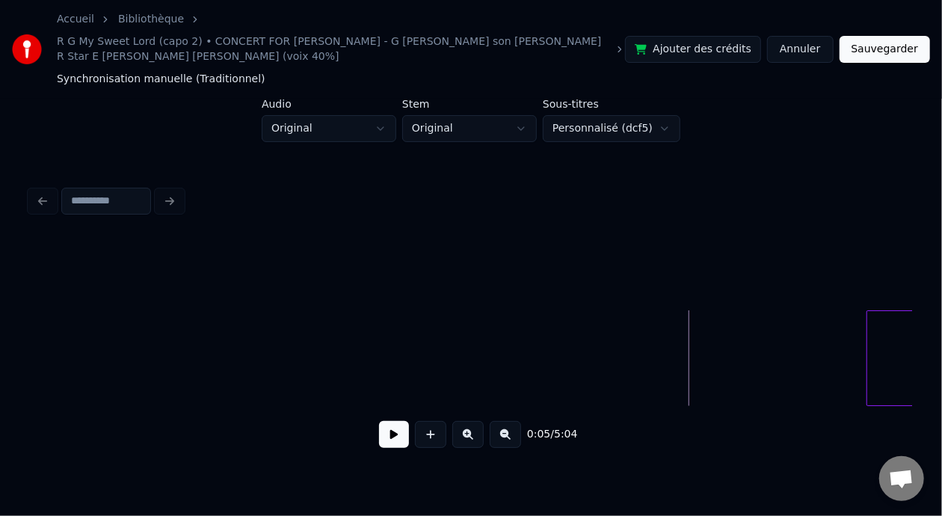
click at [867, 345] on div at bounding box center [869, 358] width 4 height 94
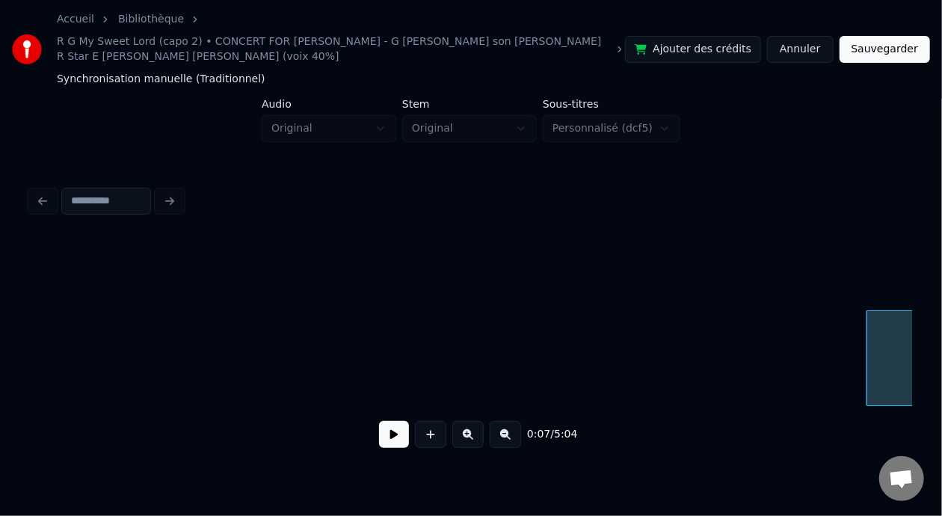
click at [900, 49] on button "Sauvegarder" at bounding box center [884, 49] width 90 height 27
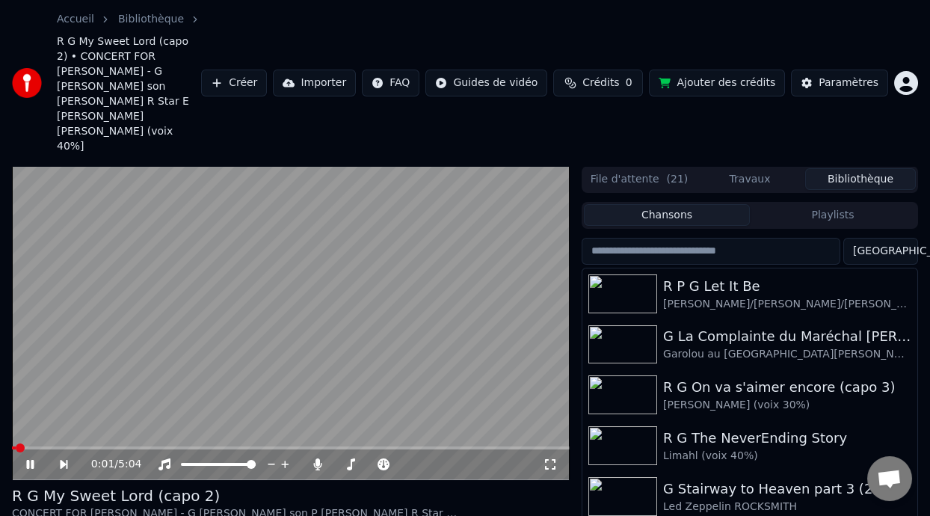
click at [31, 460] on icon at bounding box center [29, 464] width 7 height 9
click at [771, 326] on div "G La Complainte du Maréchal [PERSON_NAME]" at bounding box center [779, 336] width 233 height 21
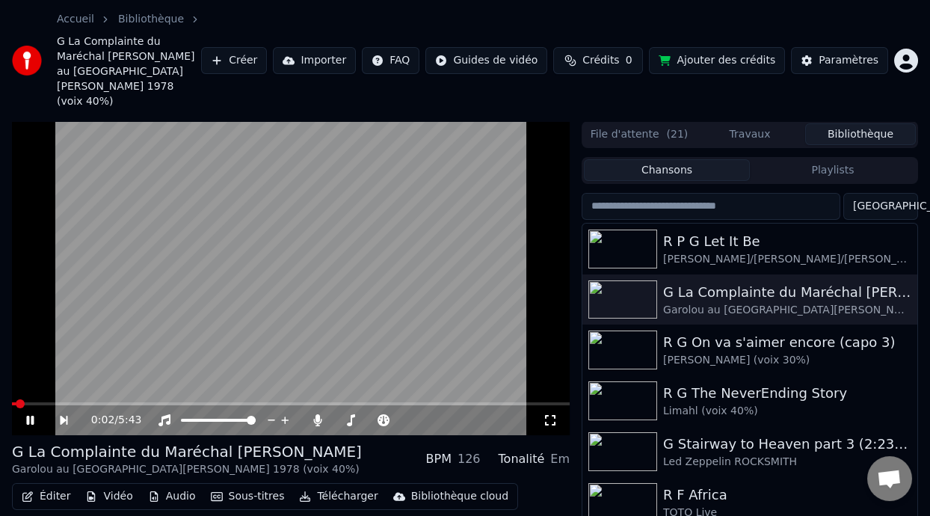
click at [32, 416] on icon at bounding box center [29, 420] width 7 height 9
click at [834, 159] on button "Playlists" at bounding box center [833, 170] width 166 height 22
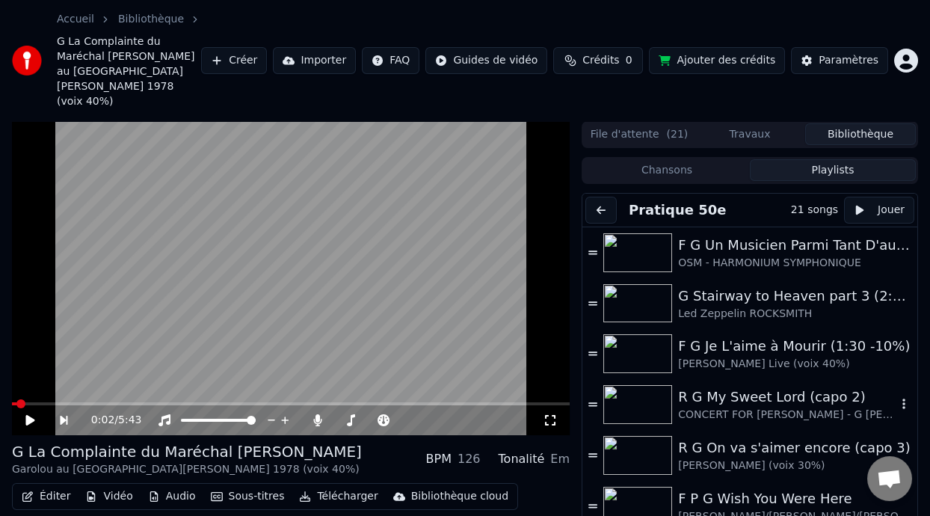
click at [752, 386] on div "R G My Sweet Lord (capo 2)" at bounding box center [787, 396] width 218 height 21
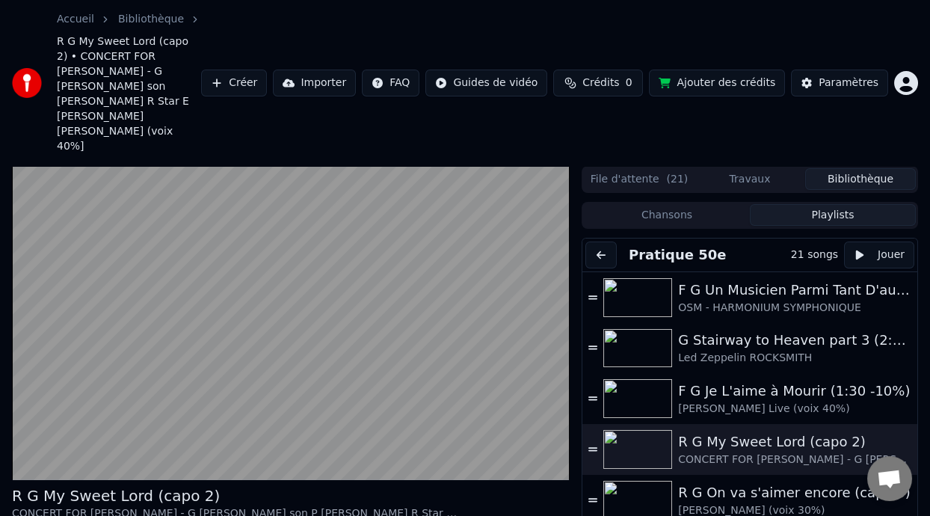
scroll to position [89, 0]
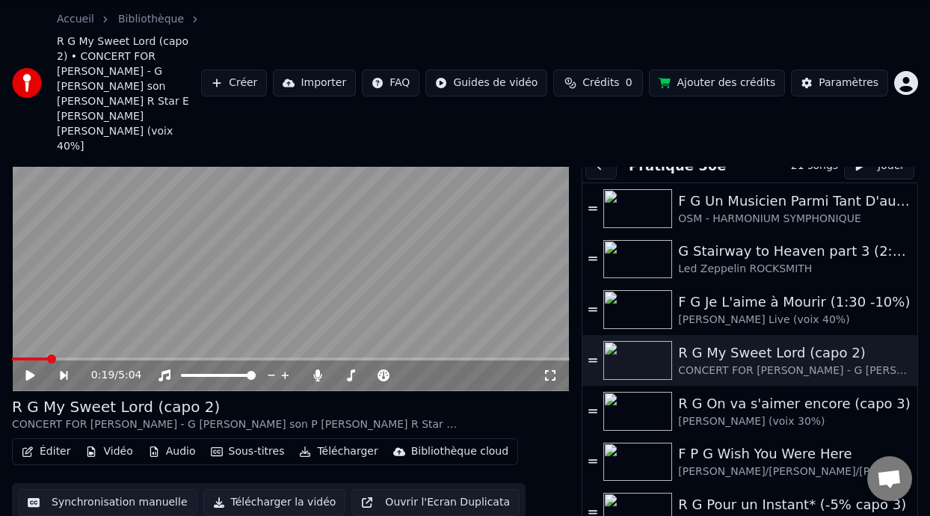
click at [56, 441] on button "Éditer" at bounding box center [46, 451] width 61 height 21
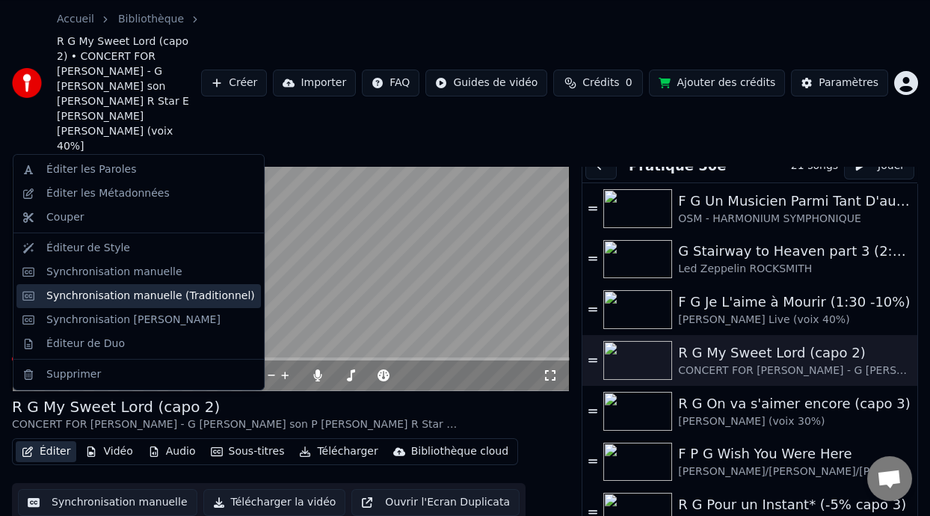
click at [193, 295] on div "Synchronisation manuelle (Traditionnel)" at bounding box center [150, 295] width 209 height 15
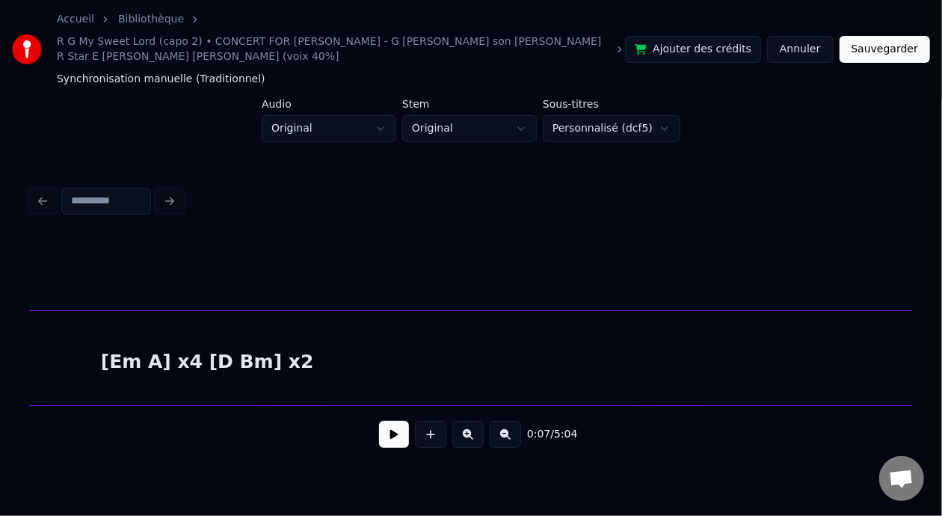
scroll to position [0, 1714]
click at [206, 360] on div "[Em A] x4 [D Bm] x2" at bounding box center [245, 362] width 2184 height 102
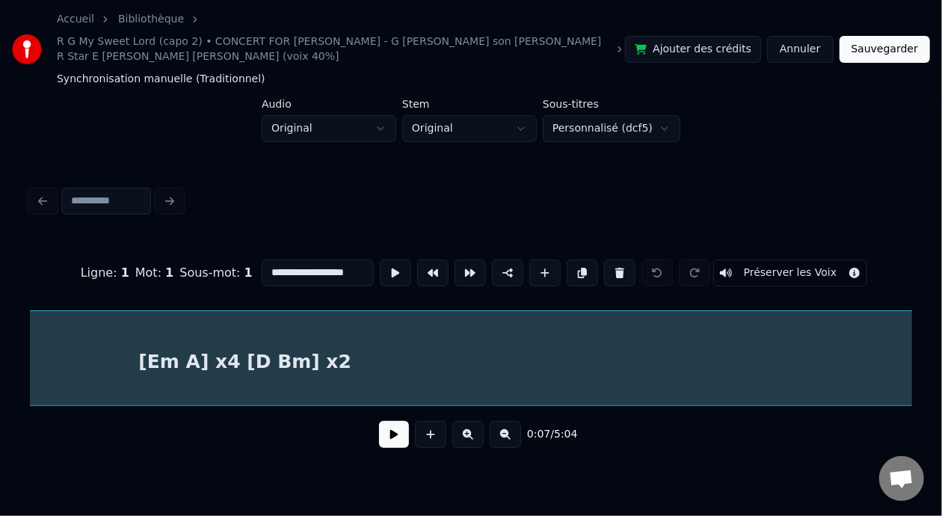
scroll to position [0, 836]
click at [264, 267] on input "**********" at bounding box center [318, 272] width 112 height 27
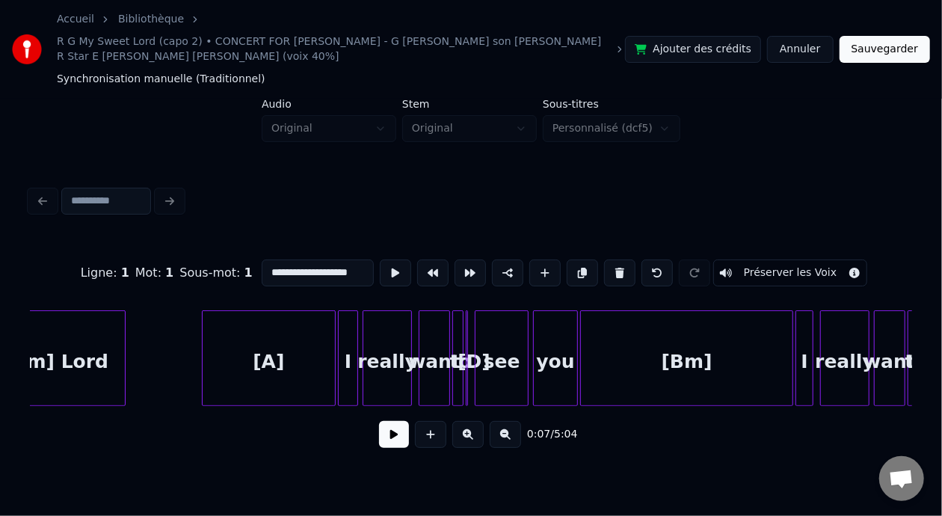
scroll to position [0, 4812]
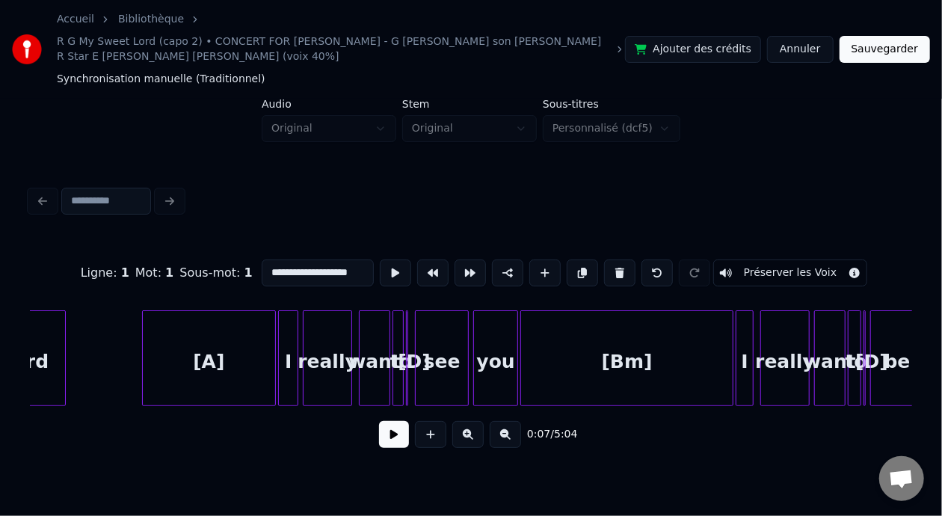
click at [481, 438] on button at bounding box center [467, 434] width 31 height 27
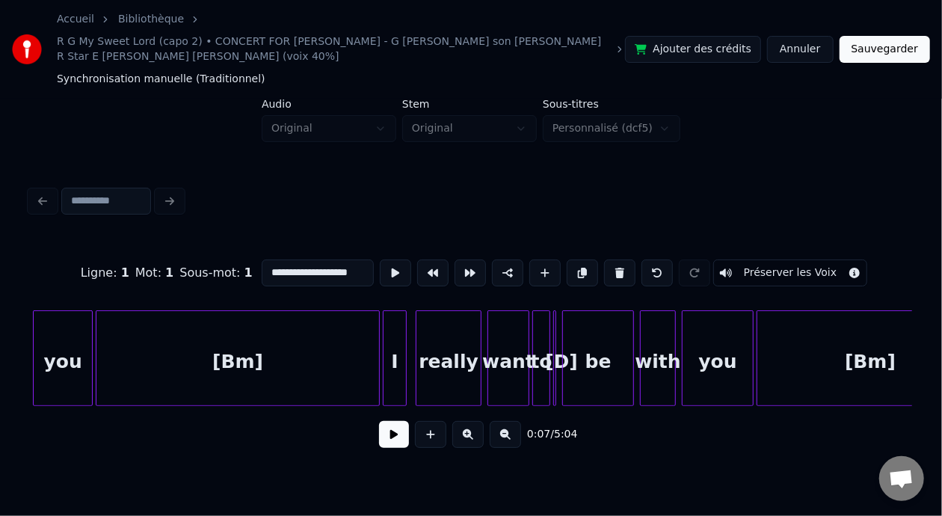
scroll to position [0, 7044]
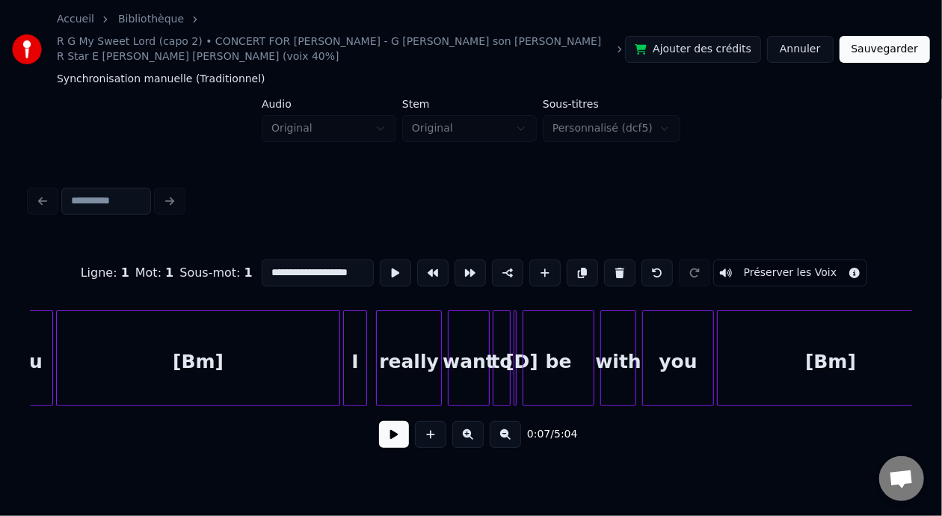
click at [359, 354] on div "I" at bounding box center [355, 362] width 22 height 102
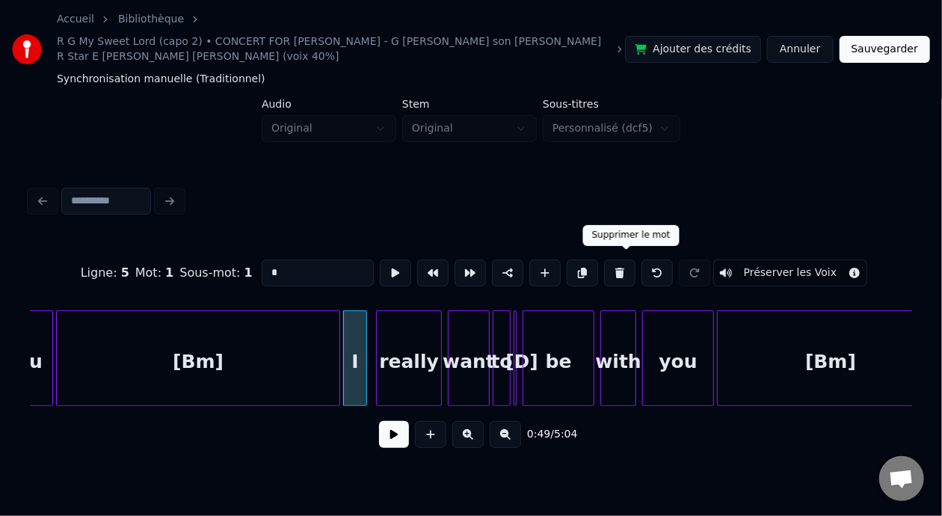
click at [620, 268] on button at bounding box center [619, 272] width 31 height 27
type input "****"
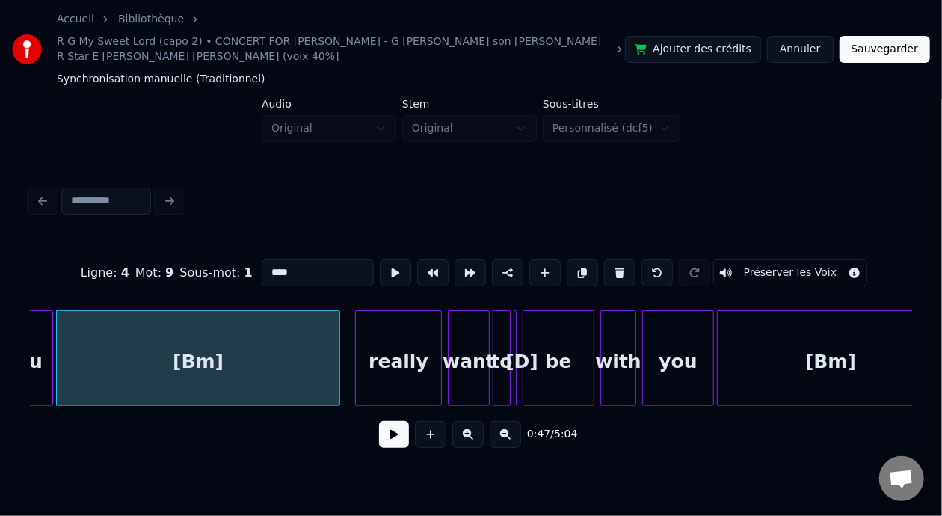
click at [356, 348] on div at bounding box center [358, 358] width 4 height 94
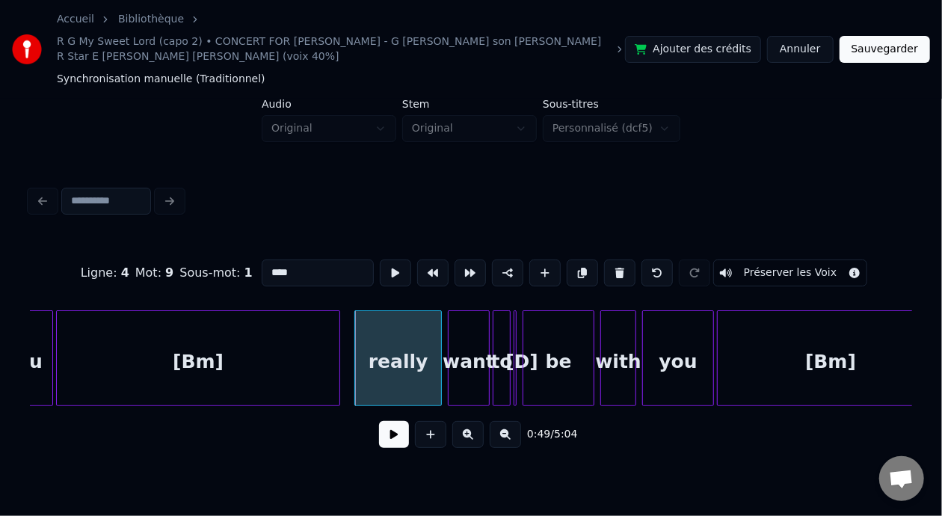
click at [395, 441] on button at bounding box center [394, 434] width 30 height 27
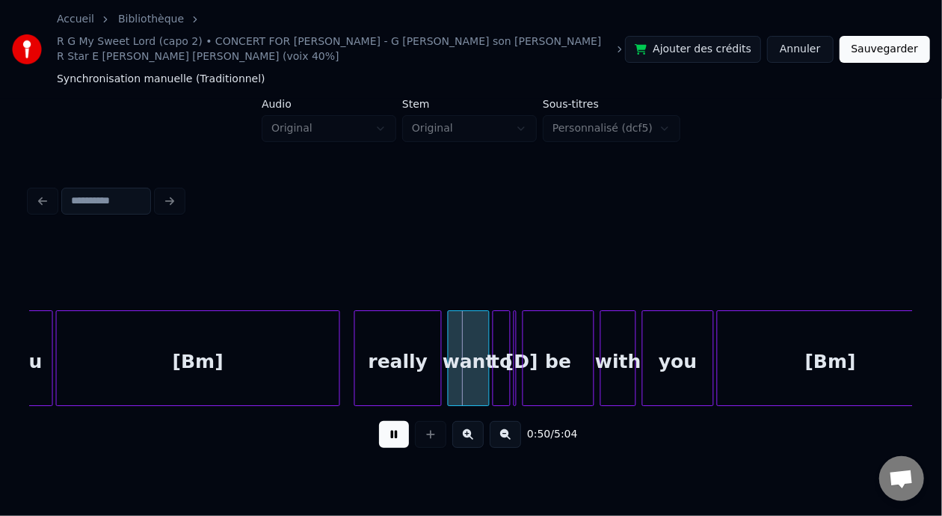
click at [396, 441] on button at bounding box center [394, 434] width 30 height 27
click at [395, 359] on div "really" at bounding box center [398, 362] width 86 height 102
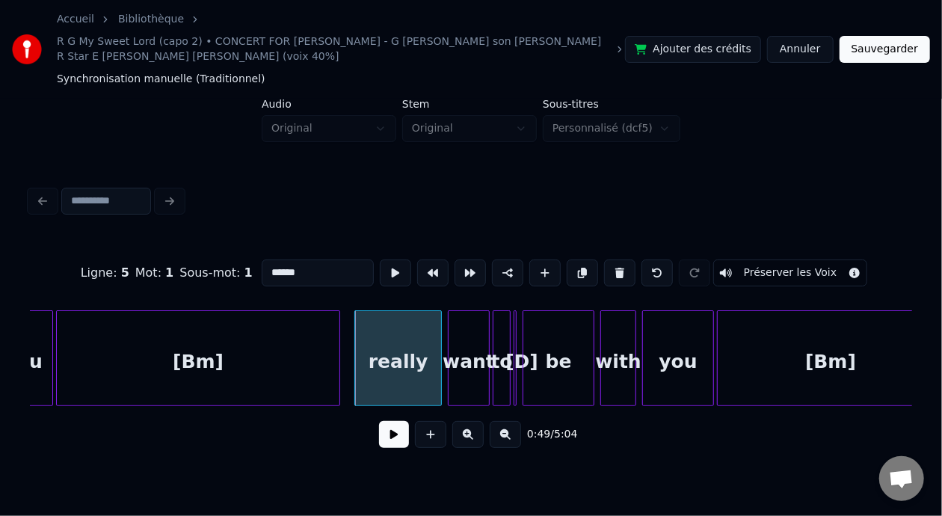
click at [262, 268] on input "******" at bounding box center [318, 272] width 112 height 27
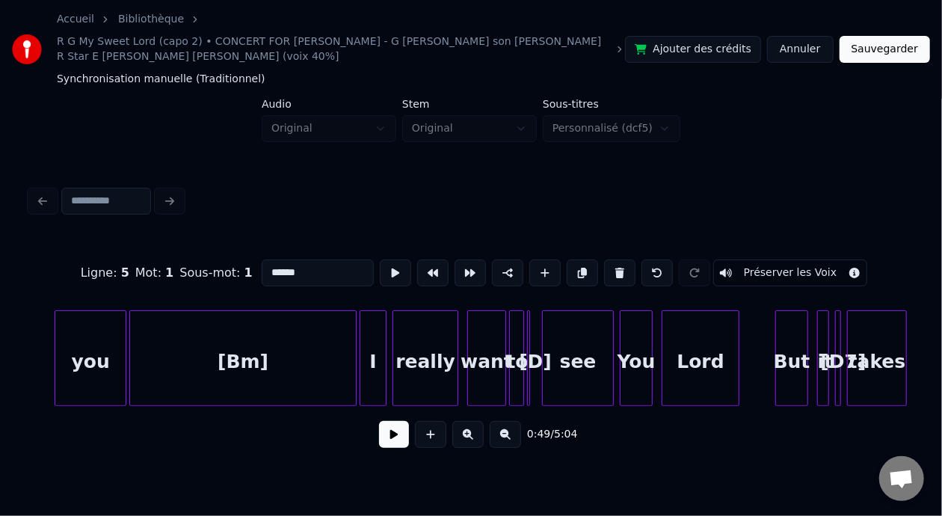
scroll to position [0, 7651]
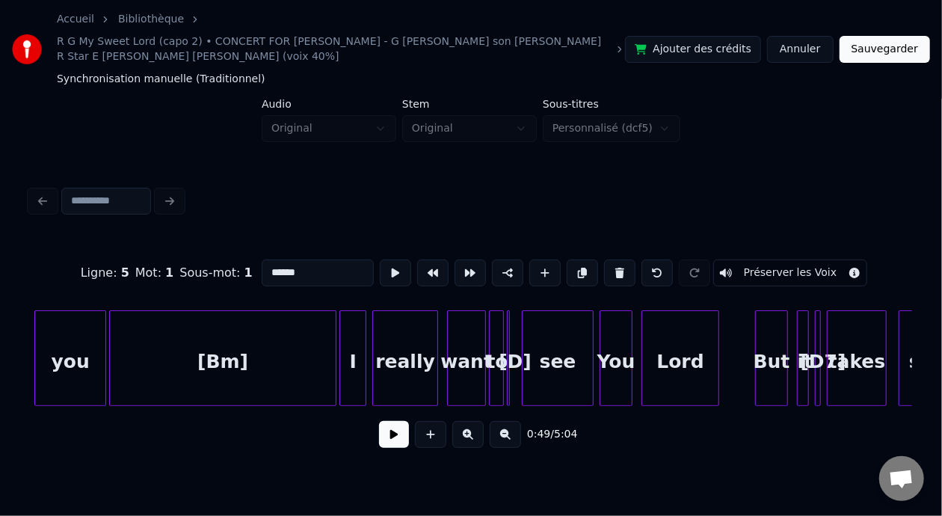
click at [241, 352] on div "[Bm]" at bounding box center [223, 362] width 226 height 102
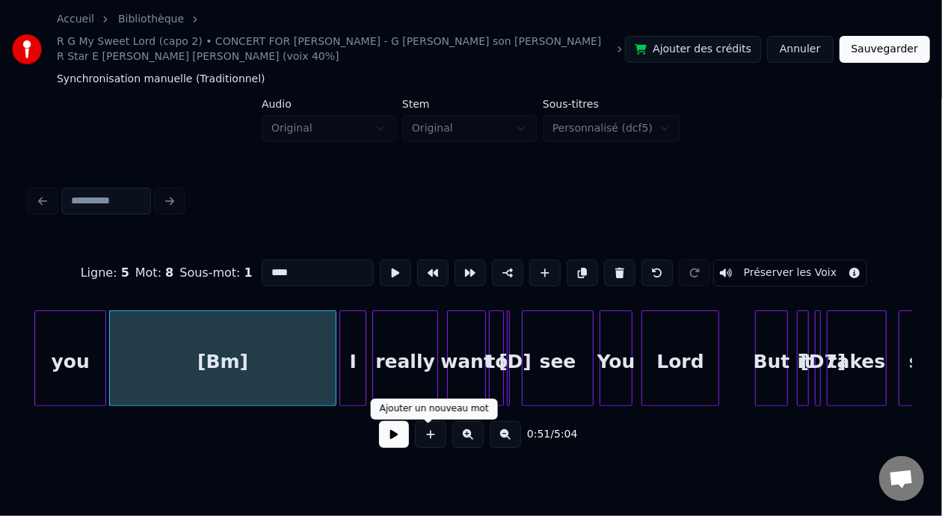
type input "****"
click at [392, 445] on button at bounding box center [394, 434] width 30 height 27
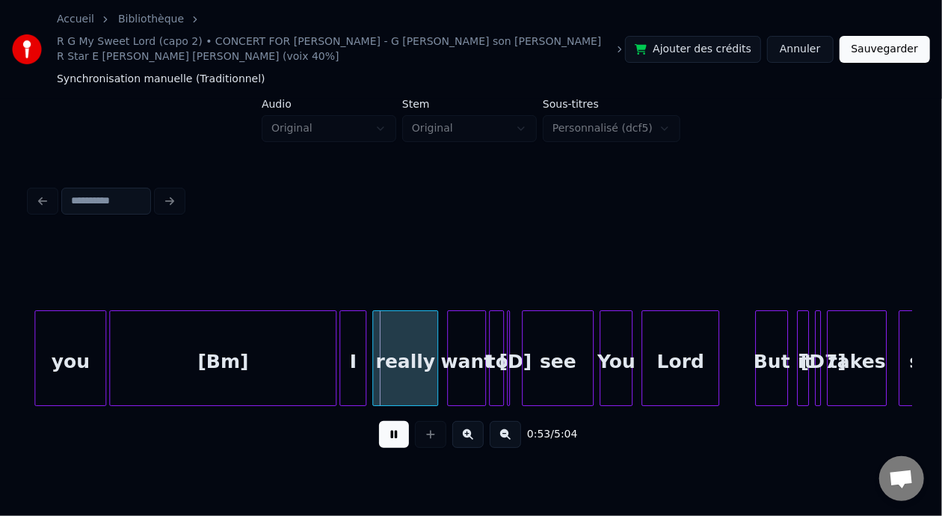
click at [393, 442] on button at bounding box center [394, 434] width 30 height 27
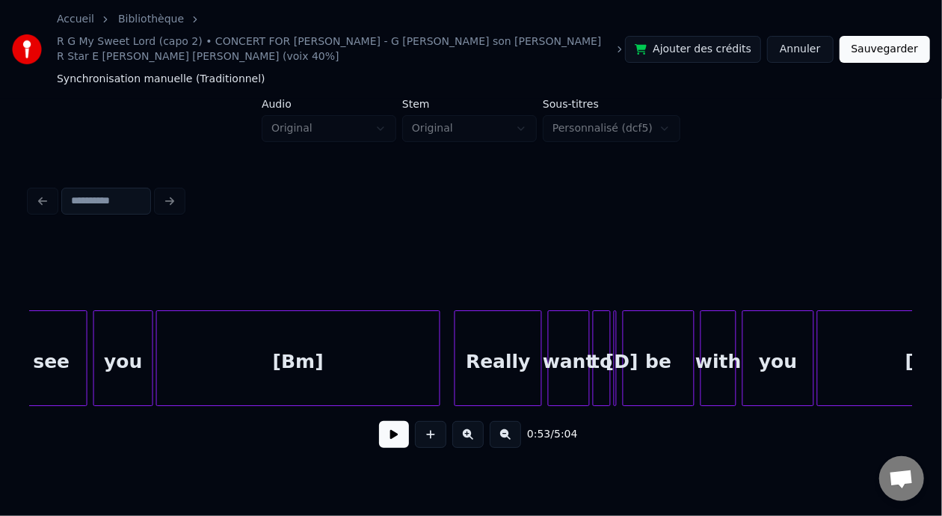
scroll to position [0, 6904]
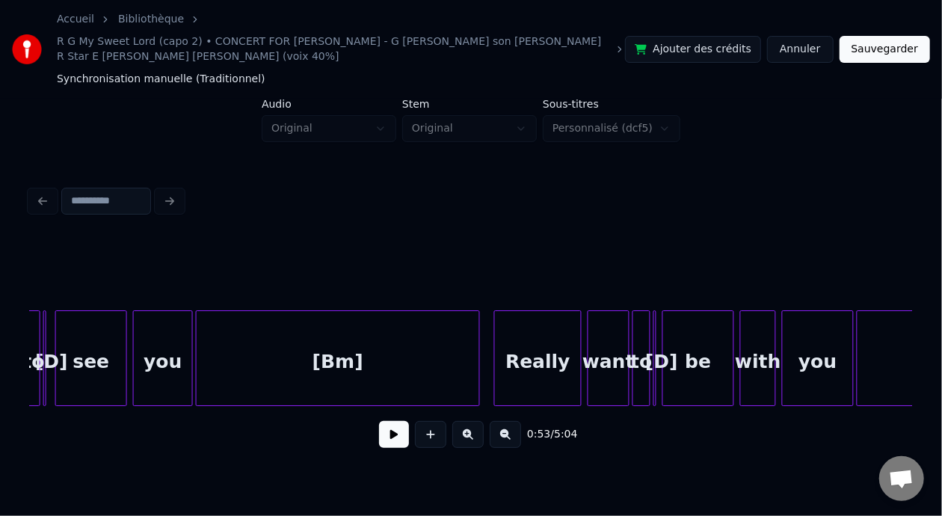
click at [545, 196] on div at bounding box center [471, 201] width 894 height 33
click at [406, 348] on div "[Bm]" at bounding box center [338, 362] width 283 height 102
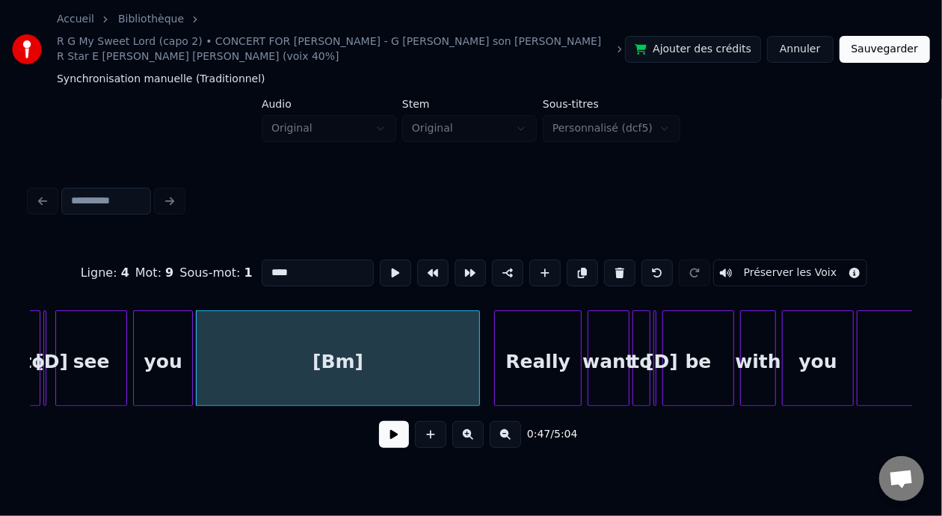
click at [379, 447] on button at bounding box center [394, 434] width 30 height 27
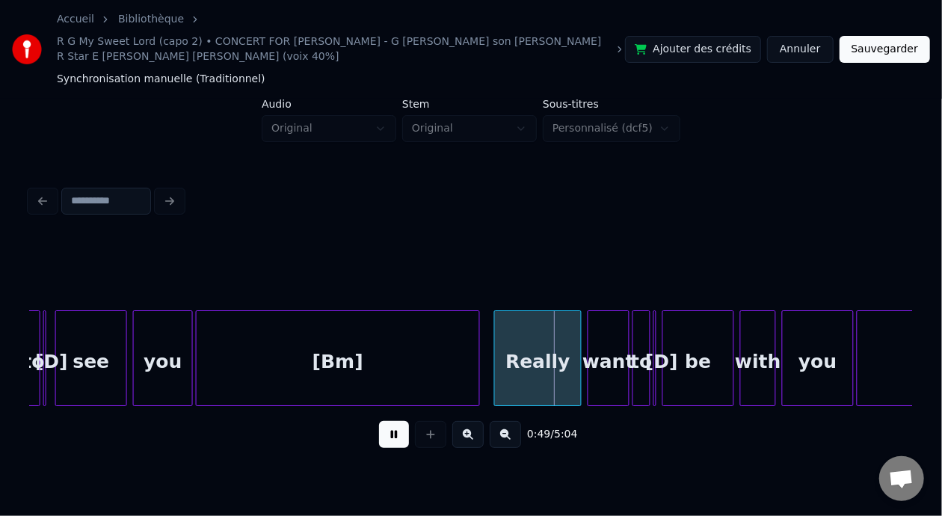
click at [380, 441] on button at bounding box center [394, 434] width 30 height 27
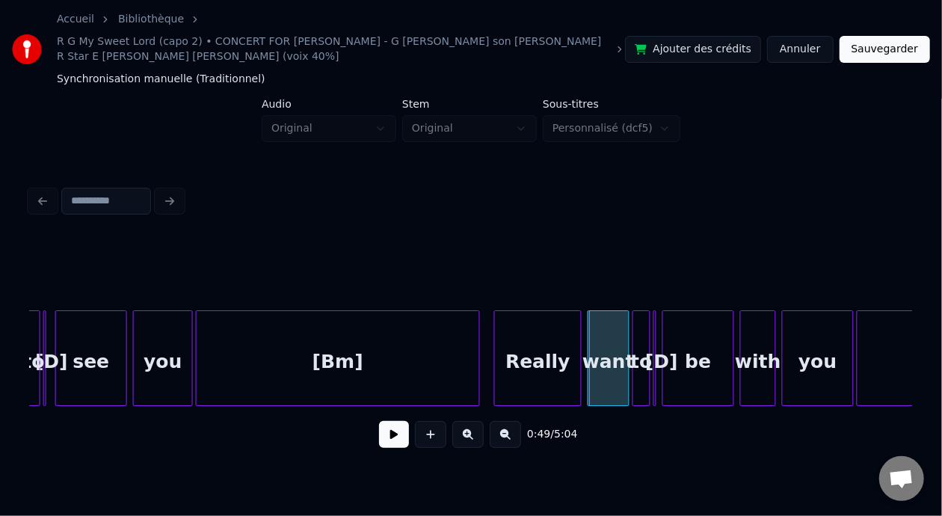
click at [503, 357] on div "Really" at bounding box center [538, 362] width 86 height 102
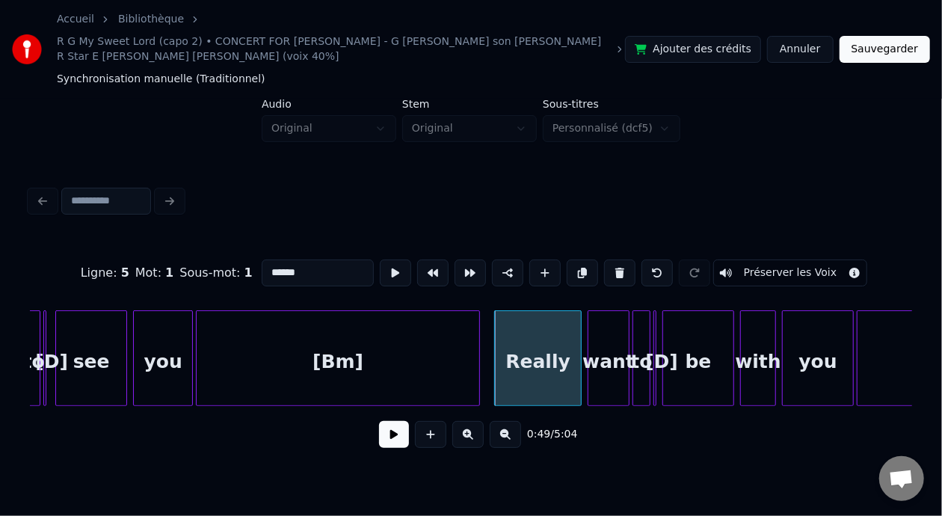
click at [262, 264] on input "******" at bounding box center [318, 272] width 112 height 27
click at [262, 265] on input "******" at bounding box center [318, 272] width 112 height 27
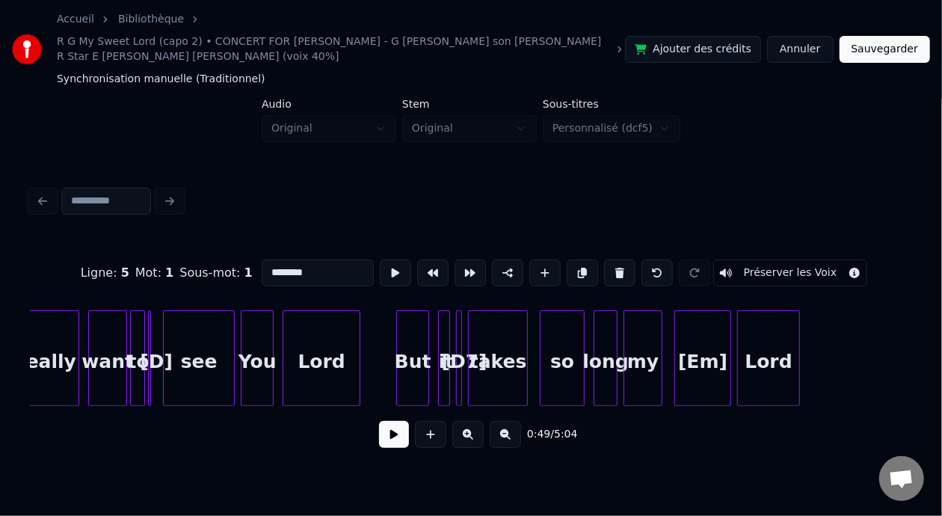
scroll to position [0, 8051]
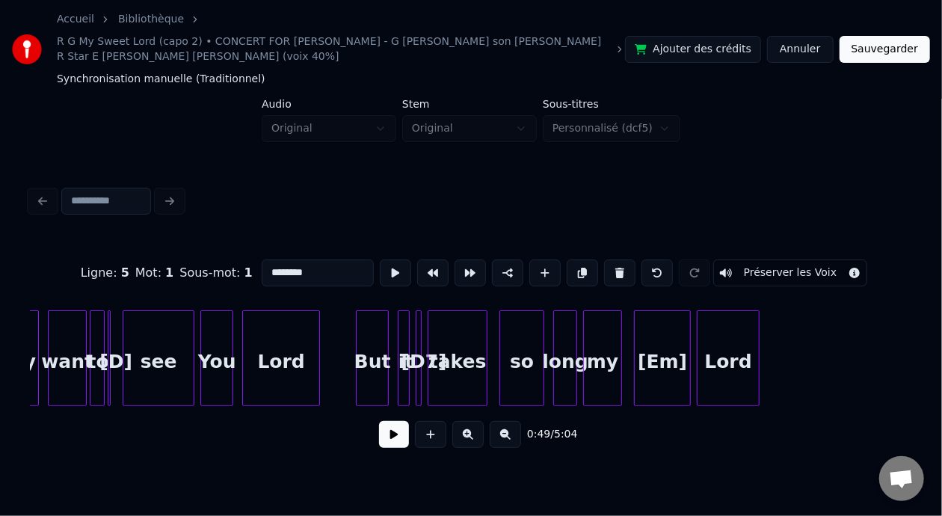
type input "********"
click at [392, 440] on button at bounding box center [394, 434] width 30 height 27
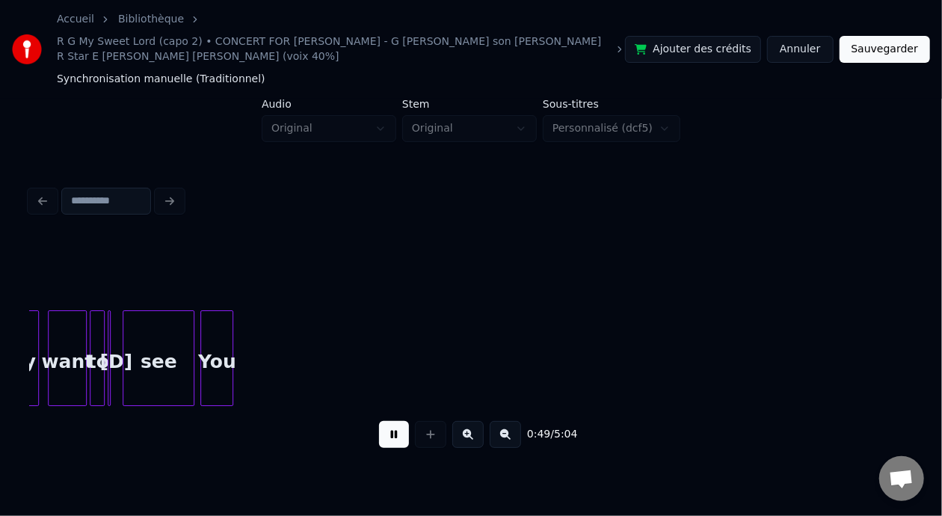
scroll to position [0, 7369]
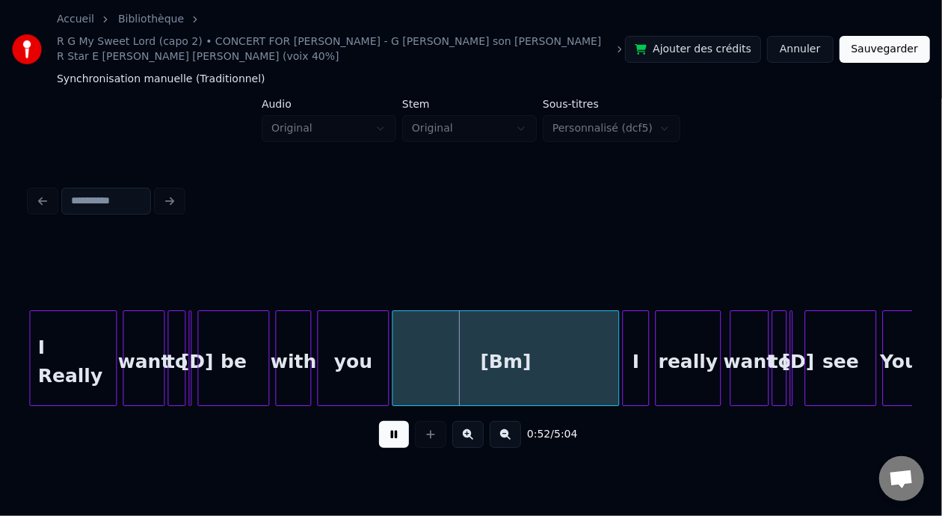
click at [383, 444] on button at bounding box center [394, 434] width 30 height 27
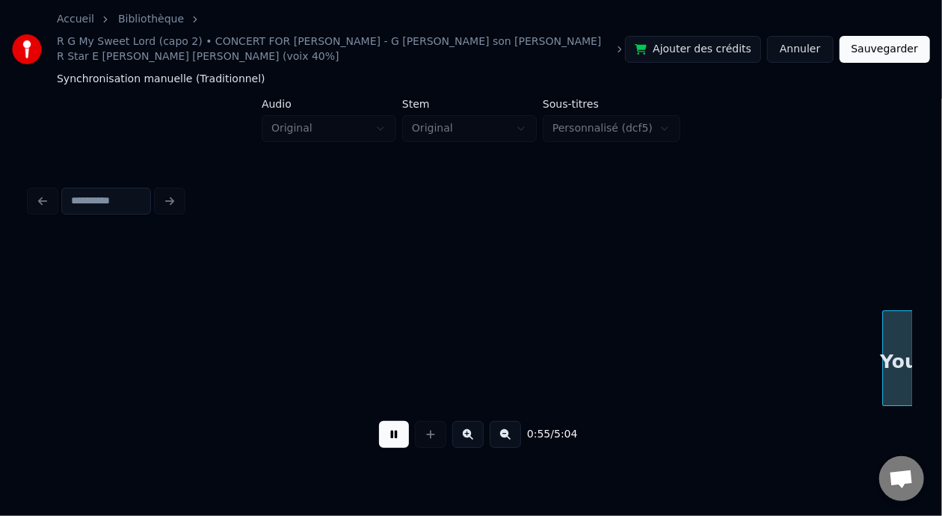
scroll to position [0, 8250]
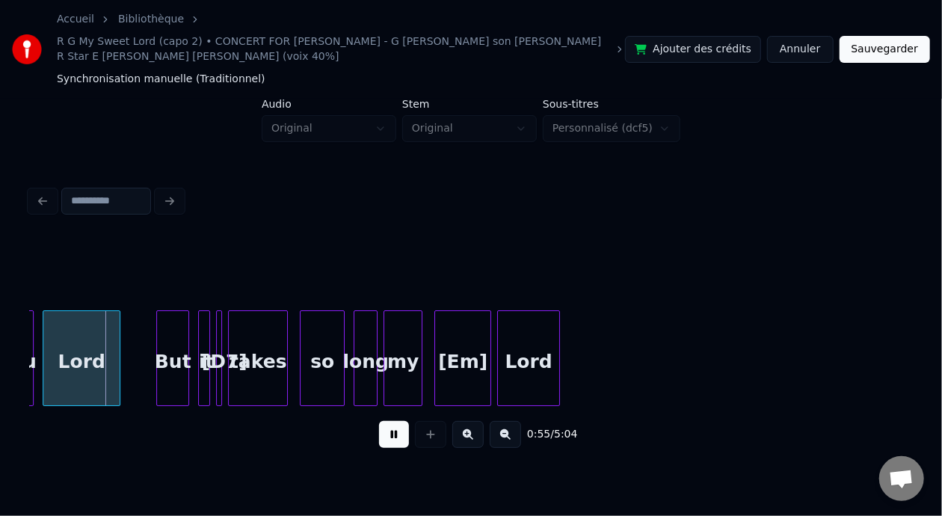
click at [383, 444] on button at bounding box center [394, 434] width 30 height 27
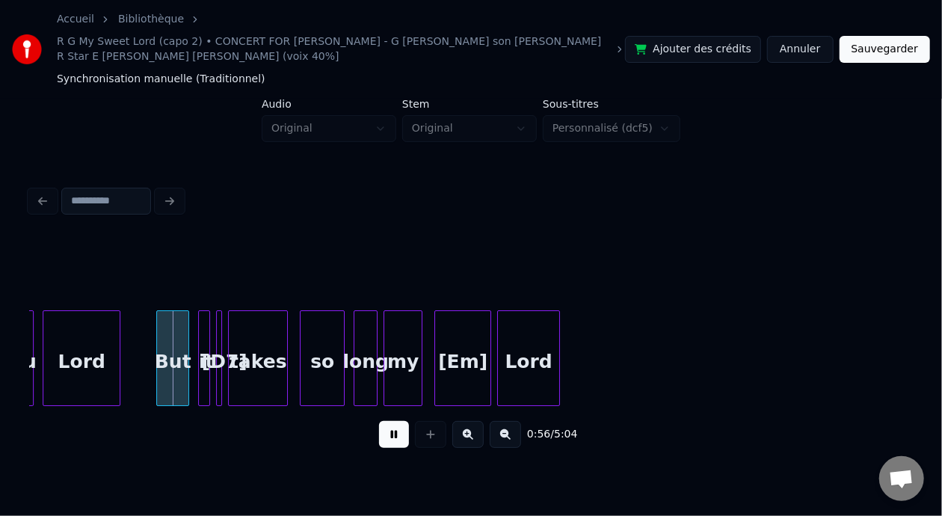
click at [383, 444] on button at bounding box center [394, 434] width 30 height 27
click at [472, 441] on button at bounding box center [467, 434] width 31 height 27
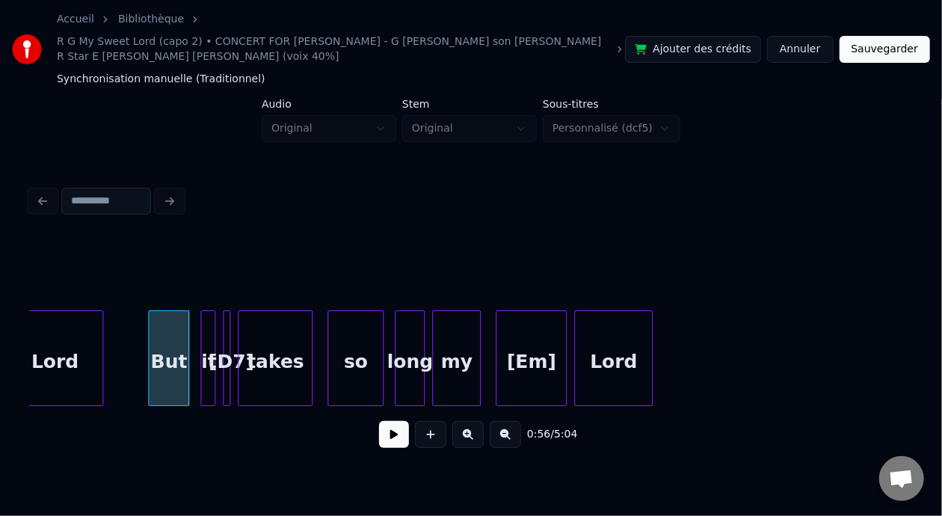
click at [474, 442] on button at bounding box center [467, 434] width 31 height 27
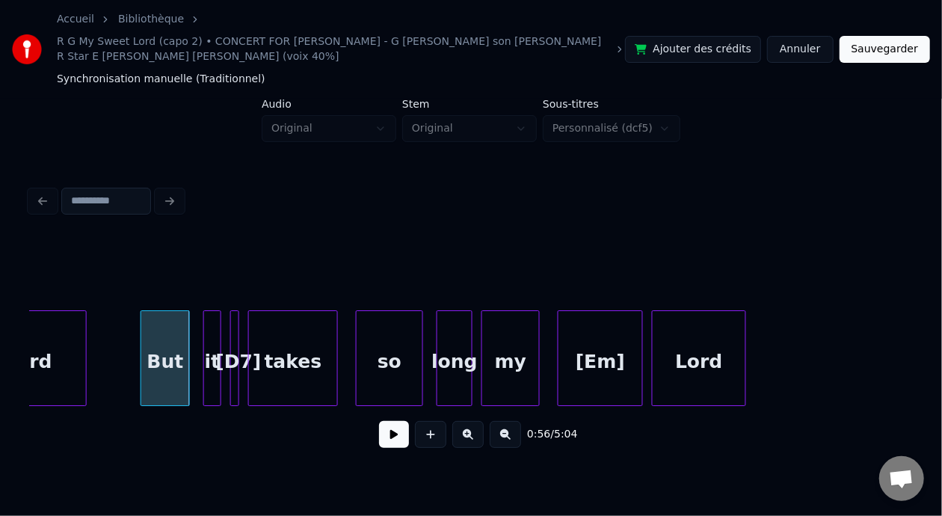
click at [170, 365] on div "But" at bounding box center [165, 362] width 48 height 102
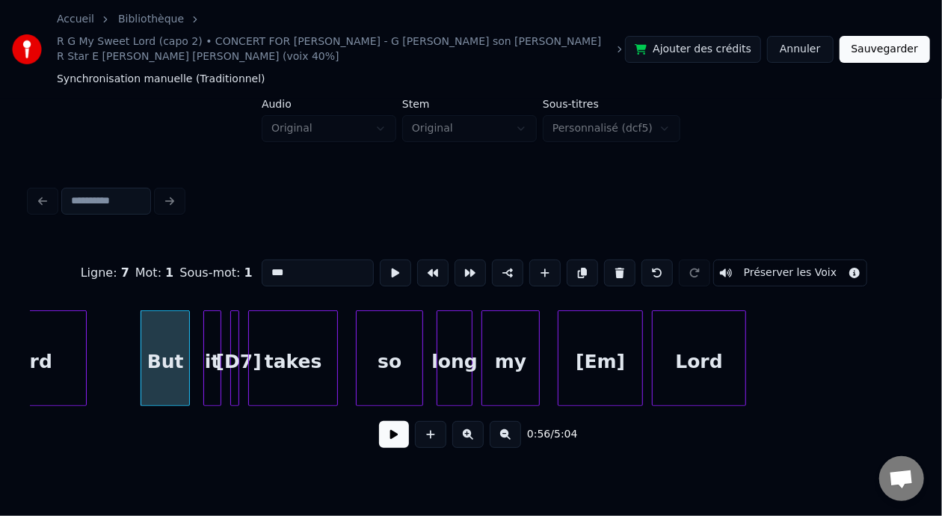
click at [383, 444] on button at bounding box center [394, 434] width 30 height 27
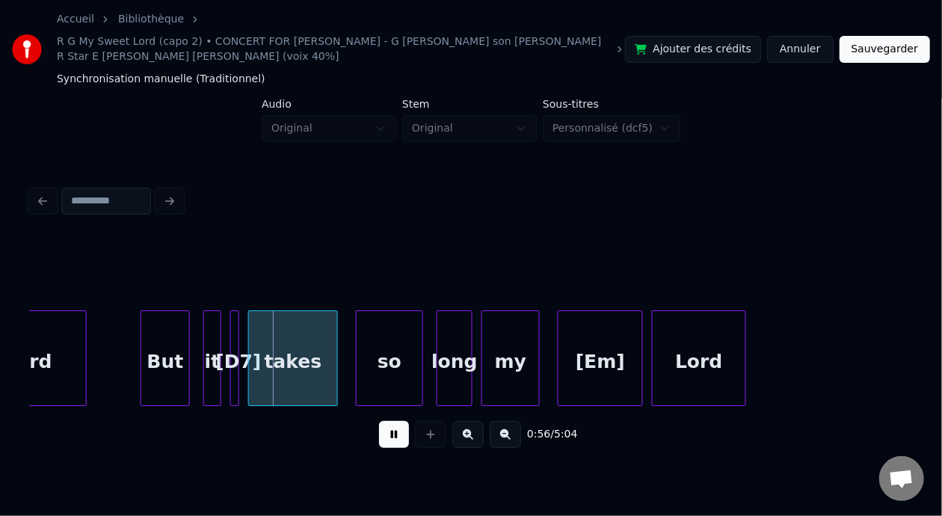
click at [386, 442] on button at bounding box center [394, 434] width 30 height 27
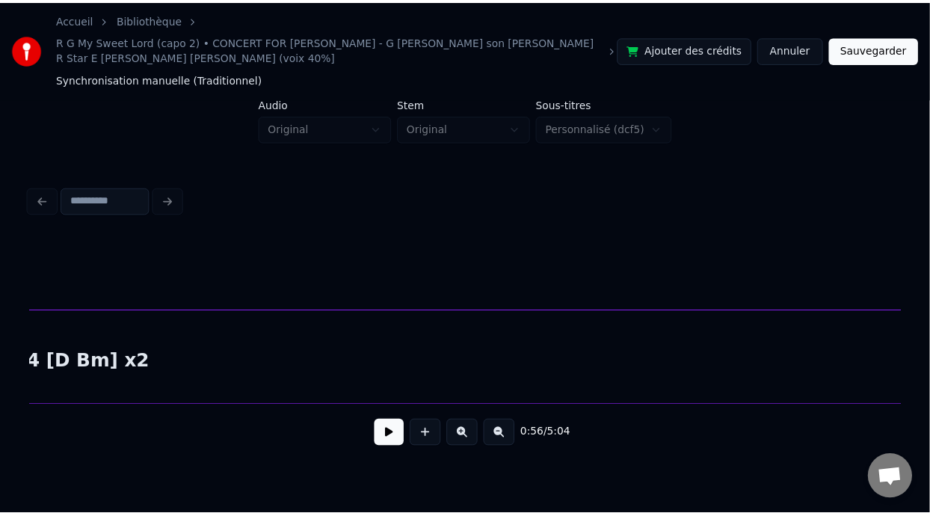
scroll to position [0, 3459]
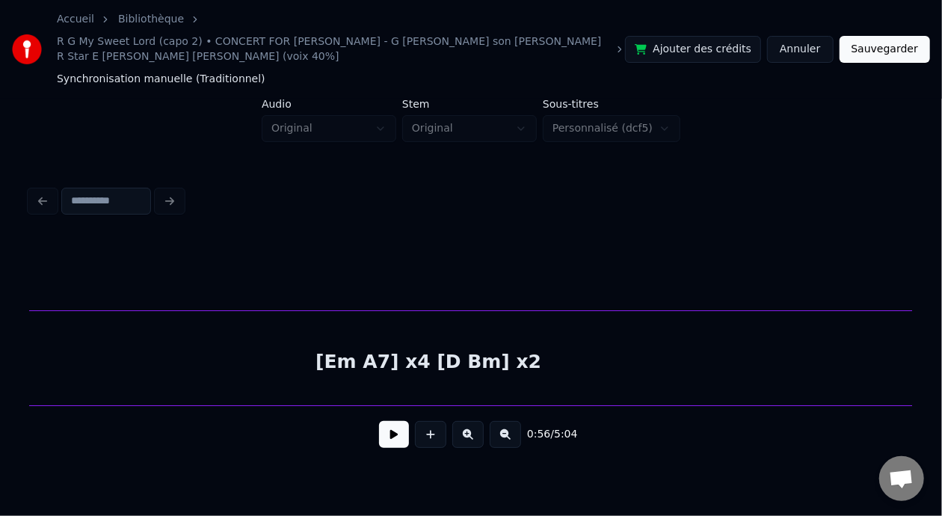
click at [880, 49] on button "Sauvegarder" at bounding box center [884, 49] width 90 height 27
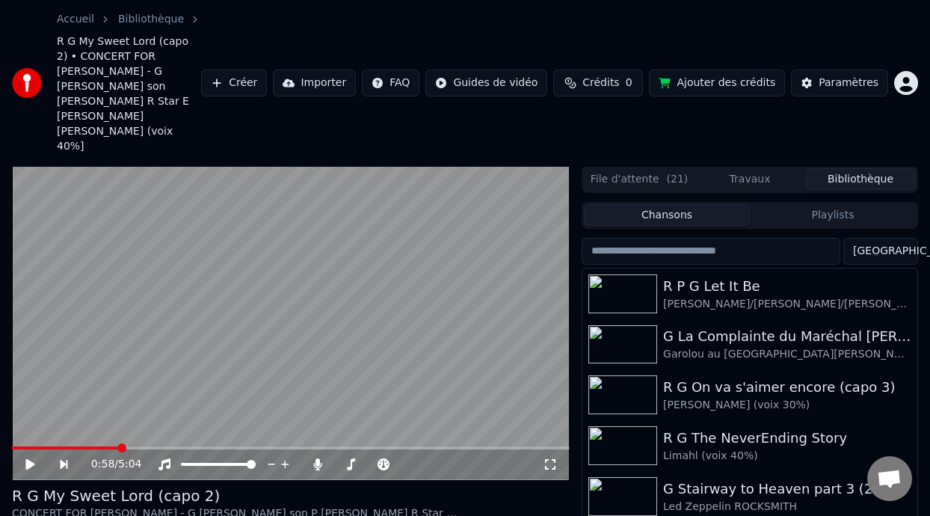
scroll to position [93, 0]
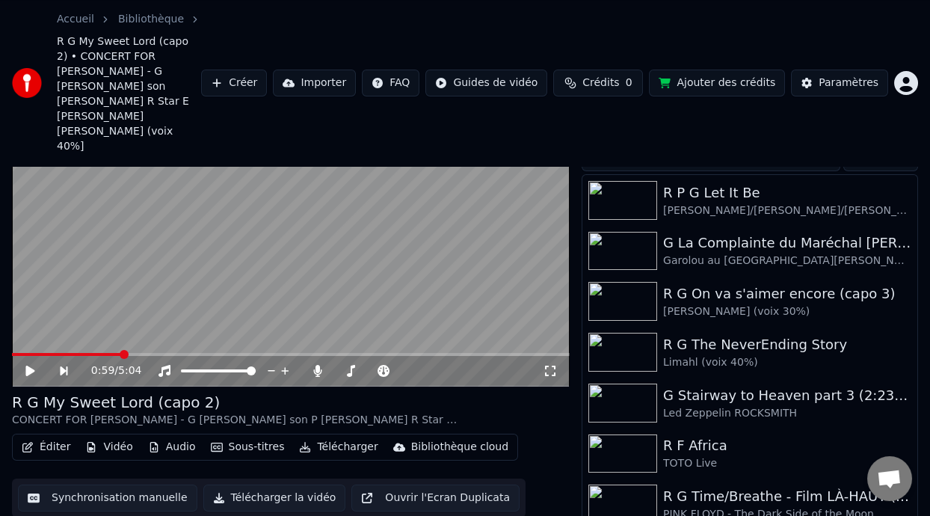
click at [31, 365] on icon at bounding box center [29, 370] width 9 height 10
click at [545, 365] on icon at bounding box center [550, 371] width 15 height 12
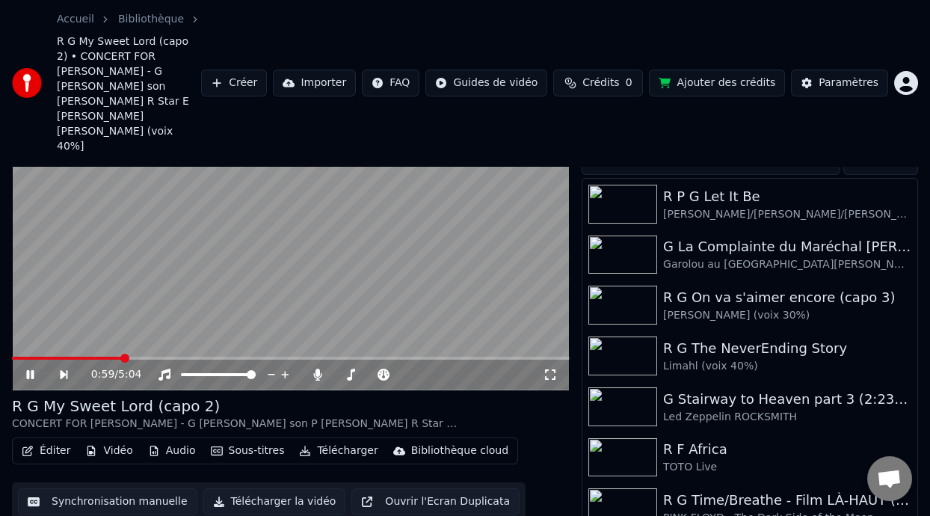
click at [27, 370] on icon at bounding box center [29, 374] width 7 height 9
click at [62, 440] on button "Éditer" at bounding box center [46, 450] width 61 height 21
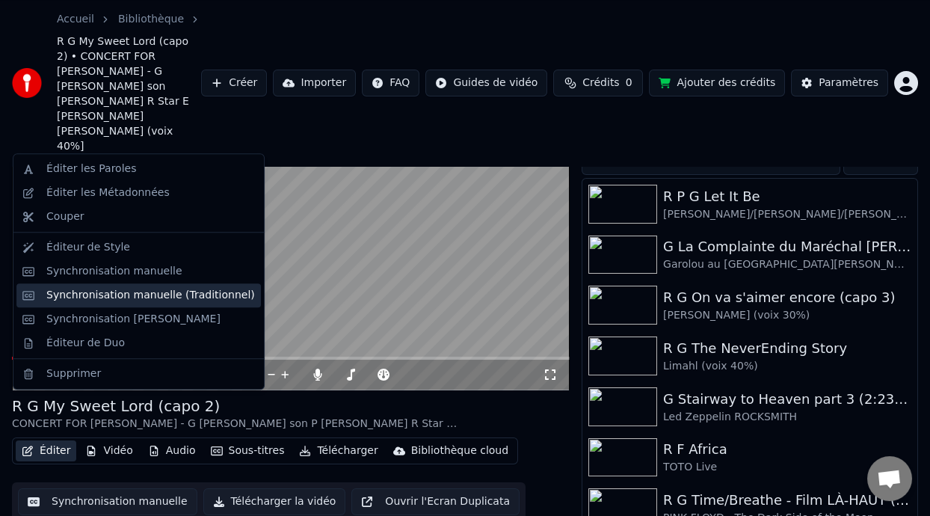
click at [217, 298] on div "Synchronisation manuelle (Traditionnel)" at bounding box center [150, 295] width 209 height 15
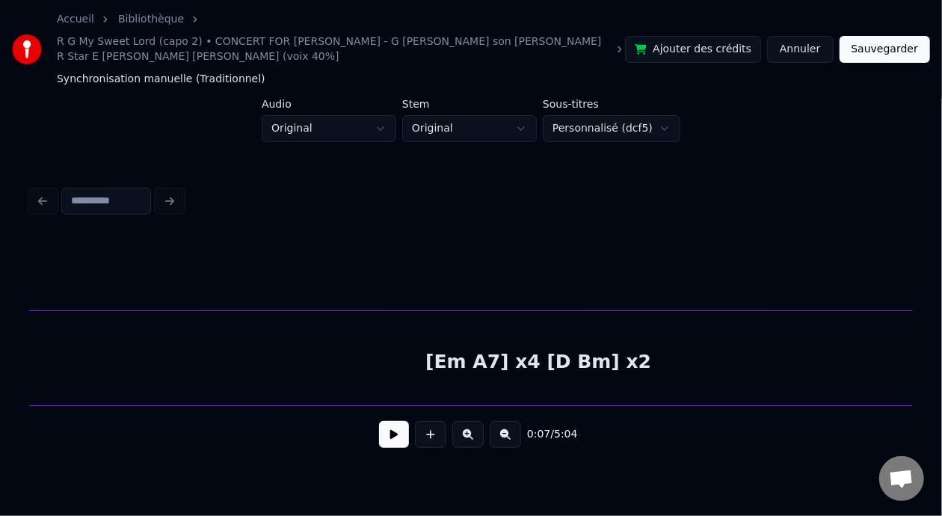
scroll to position [0, 3504]
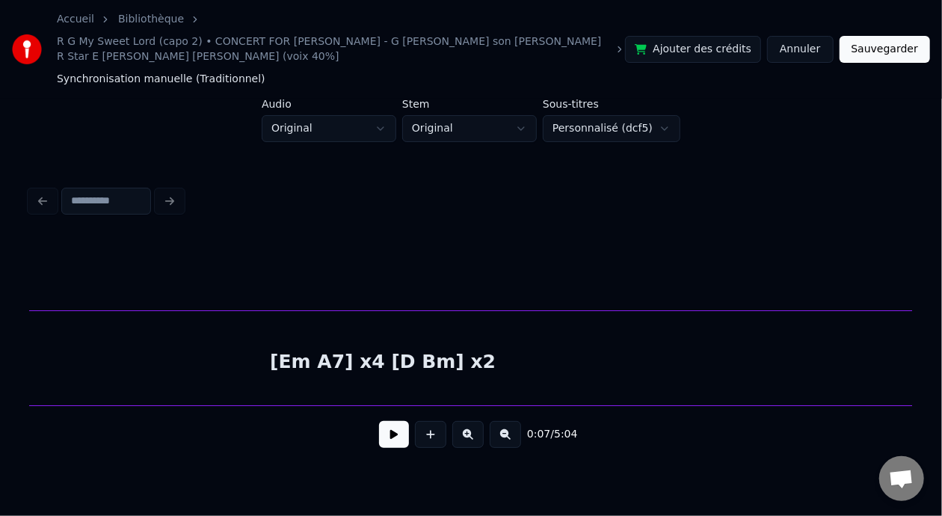
click at [804, 51] on button "Annuler" at bounding box center [800, 49] width 66 height 27
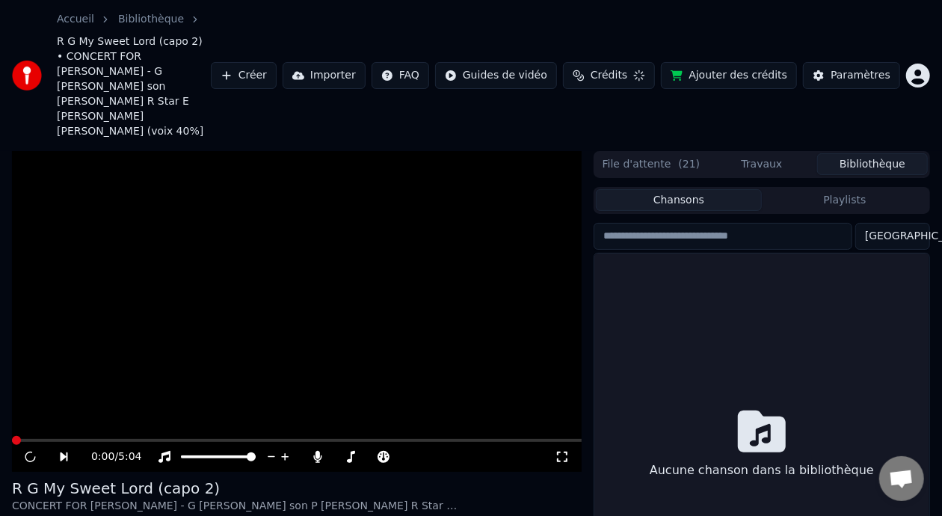
scroll to position [93, 0]
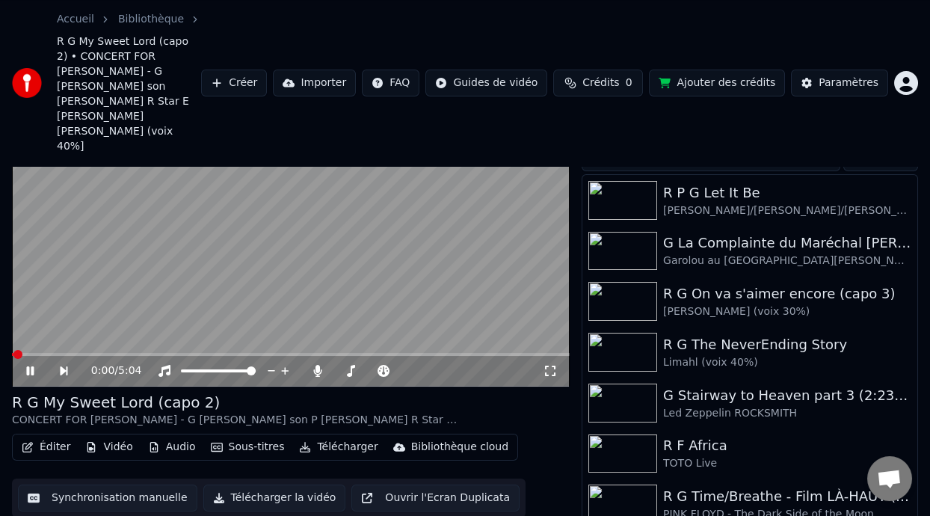
click at [28, 366] on icon at bounding box center [29, 370] width 7 height 9
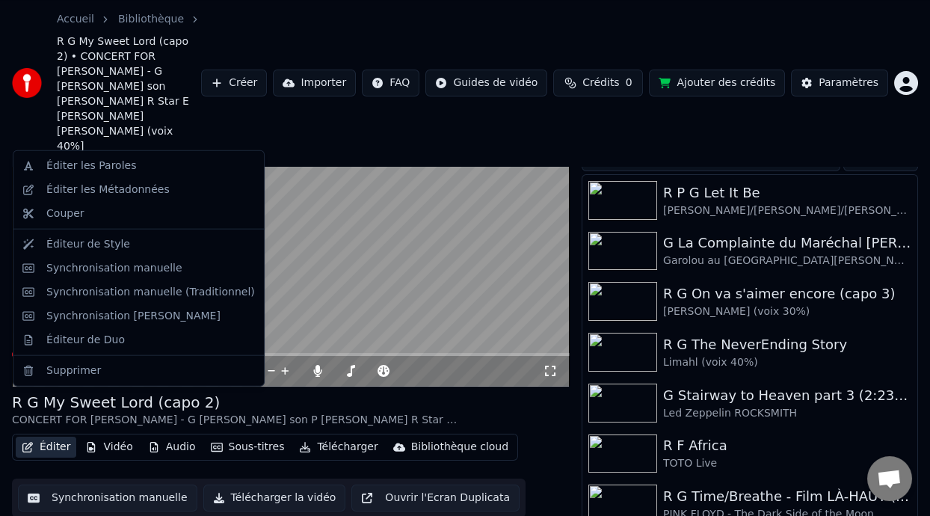
click at [59, 436] on button "Éditer" at bounding box center [46, 446] width 61 height 21
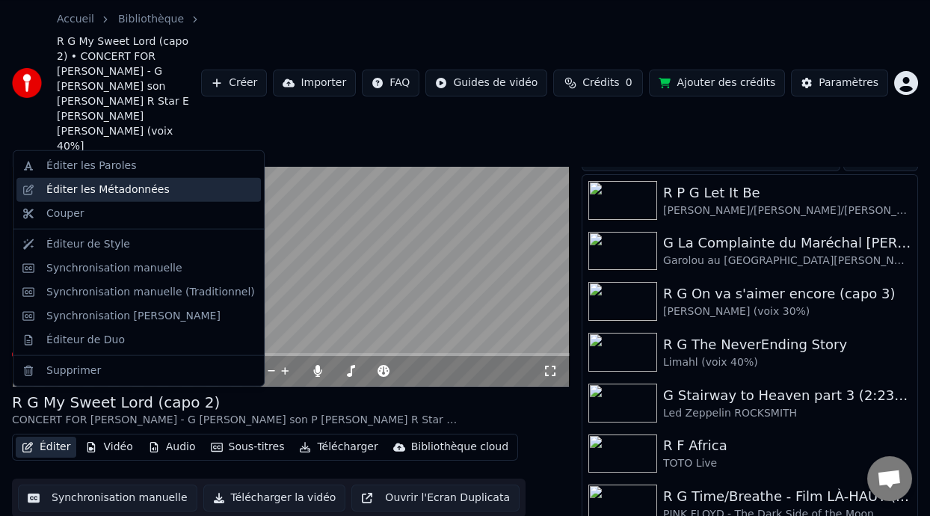
click at [125, 197] on div "Éditer les Métadonnées" at bounding box center [138, 190] width 244 height 24
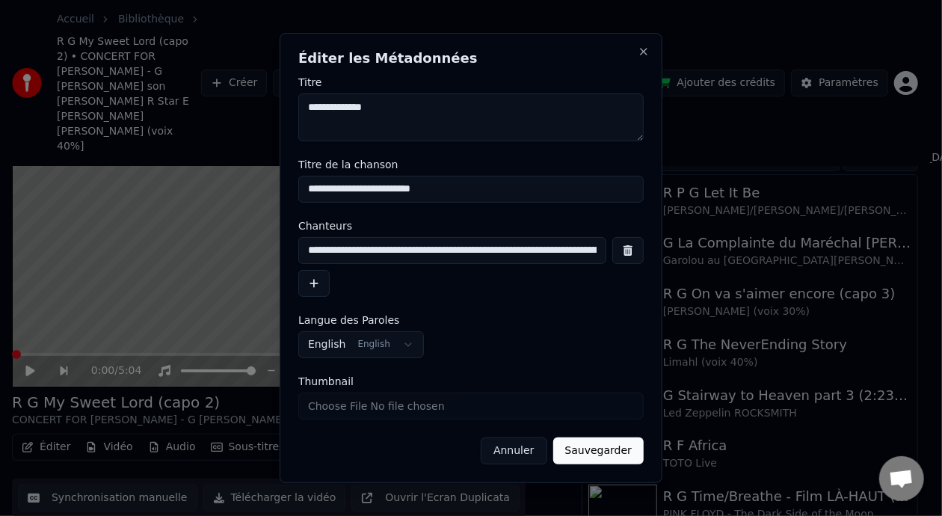
click at [584, 249] on input "**********" at bounding box center [452, 250] width 308 height 27
click at [542, 250] on input "**********" at bounding box center [449, 250] width 302 height 27
type input "**********"
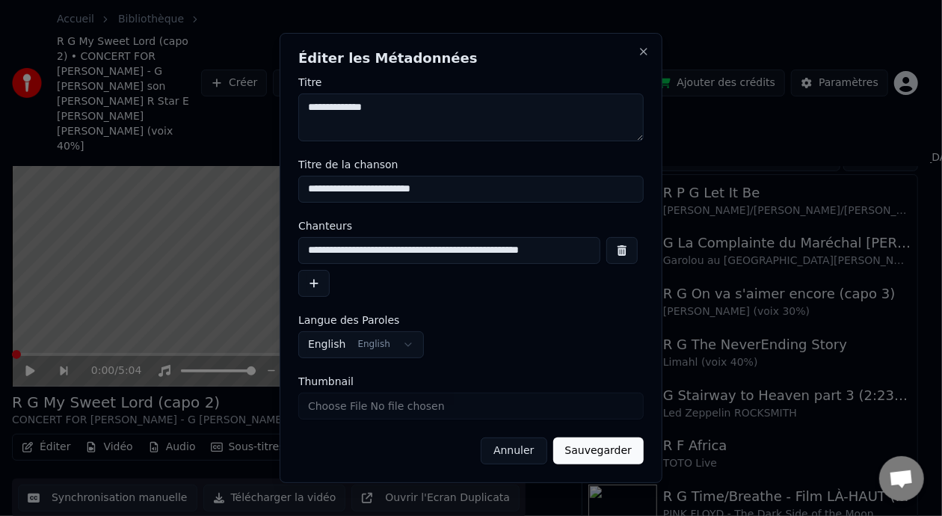
click at [605, 450] on button "Sauvegarder" at bounding box center [598, 450] width 90 height 27
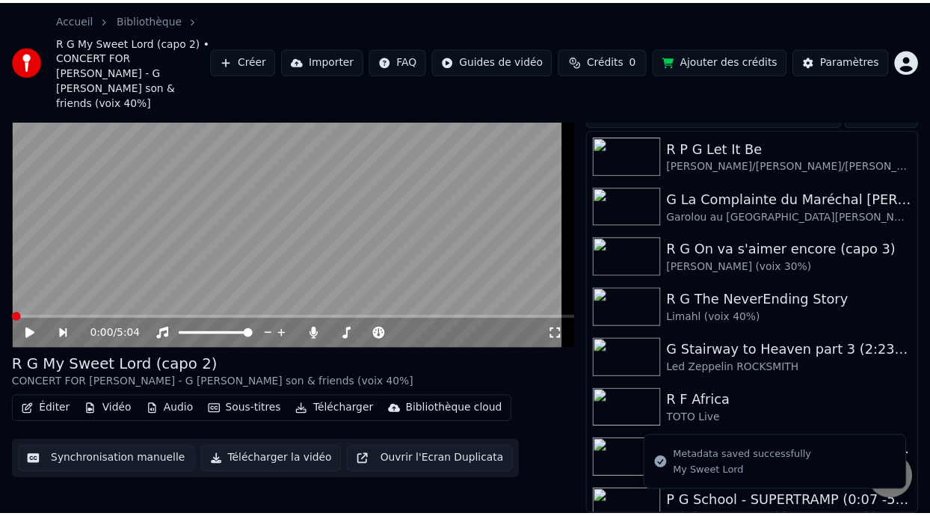
scroll to position [78, 0]
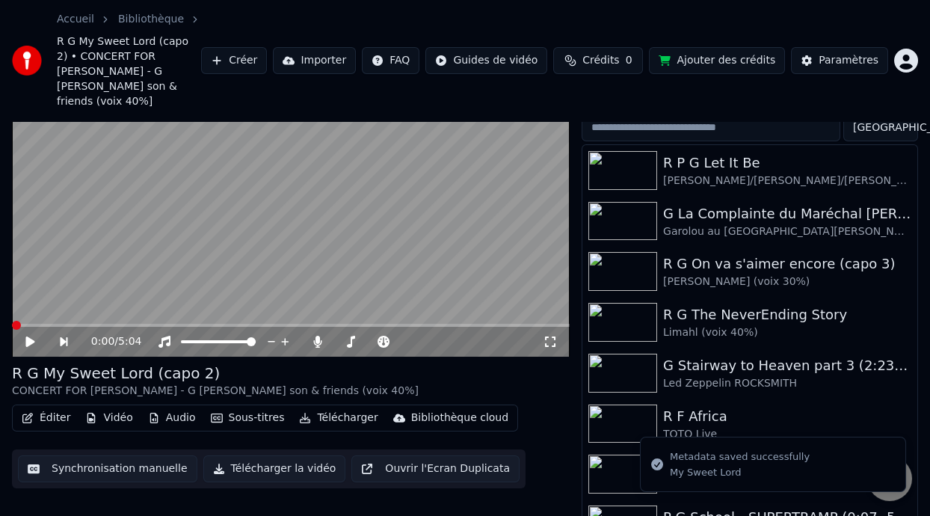
click at [548, 336] on icon at bounding box center [550, 342] width 15 height 12
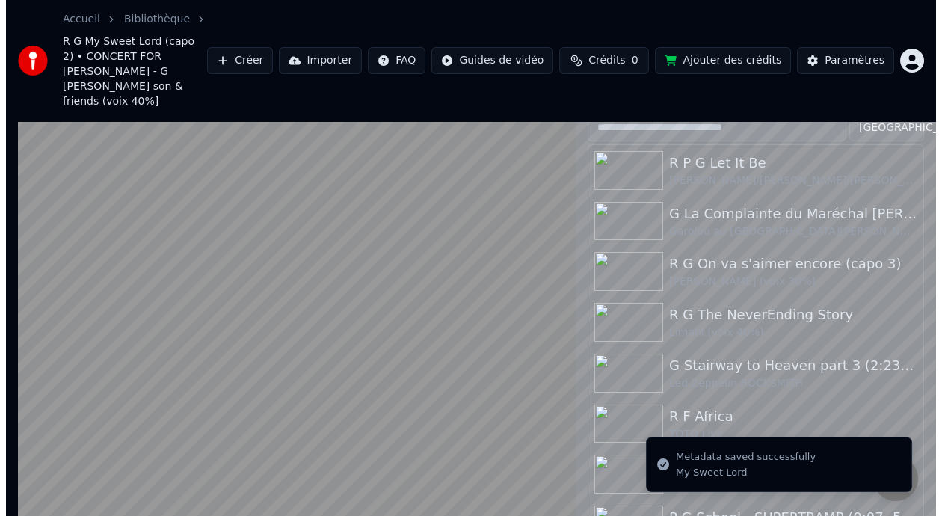
scroll to position [0, 0]
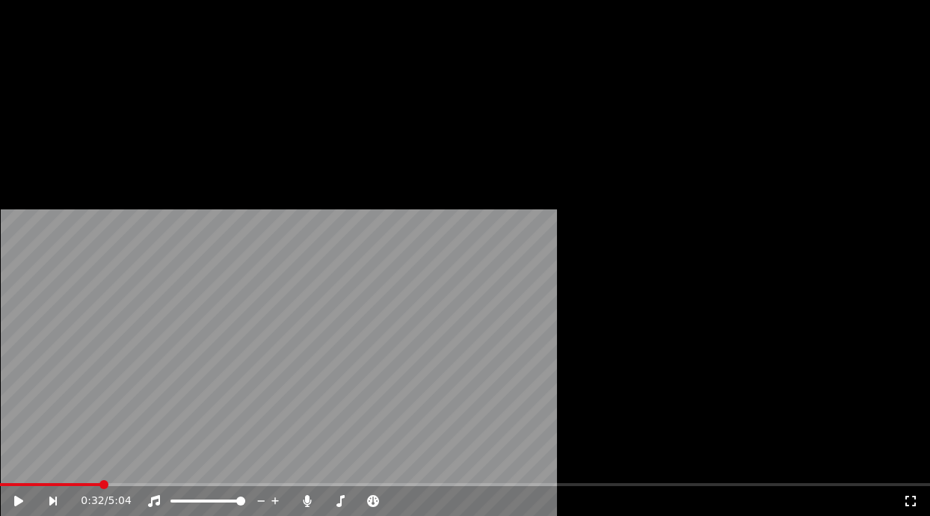
click at [54, 193] on button "Éditer" at bounding box center [46, 182] width 61 height 21
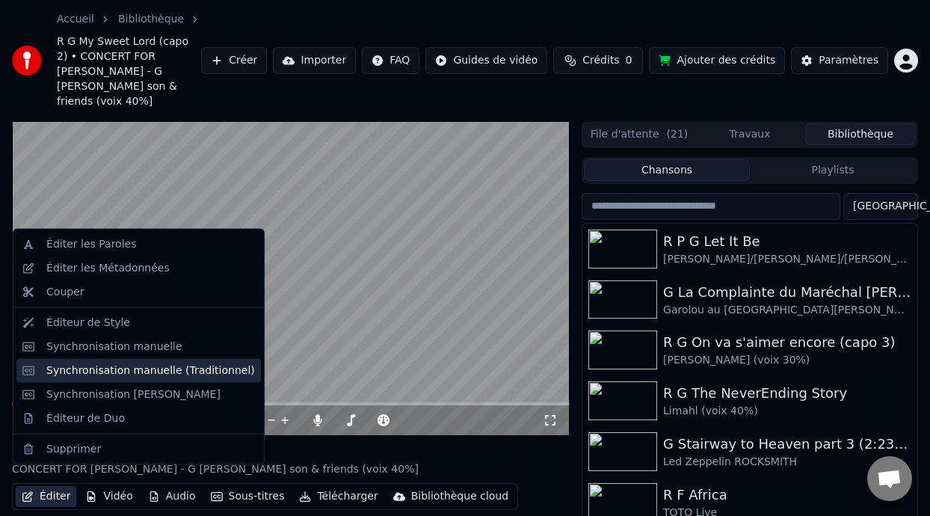
click at [167, 367] on div "Synchronisation manuelle (Traditionnel)" at bounding box center [150, 369] width 209 height 15
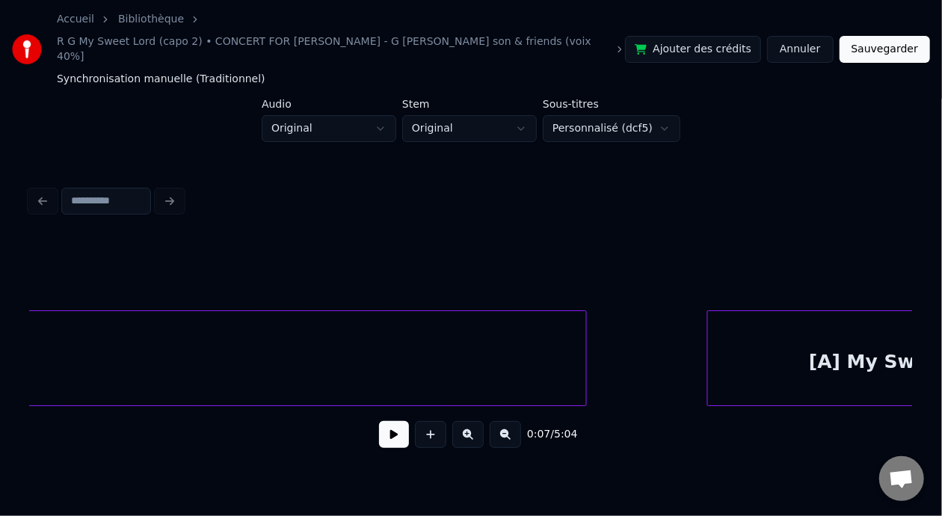
scroll to position [0, 7015]
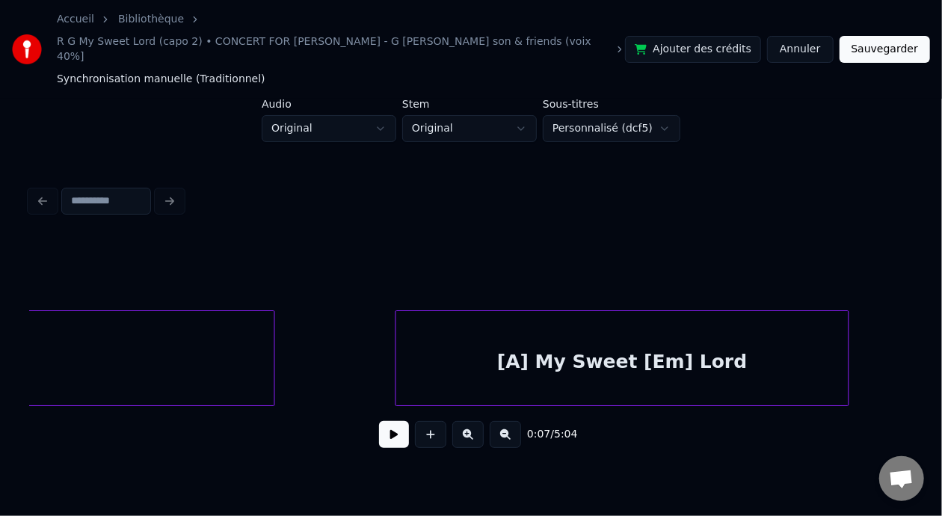
click at [535, 345] on div "[A] My Sweet [Em] Lord" at bounding box center [622, 362] width 452 height 102
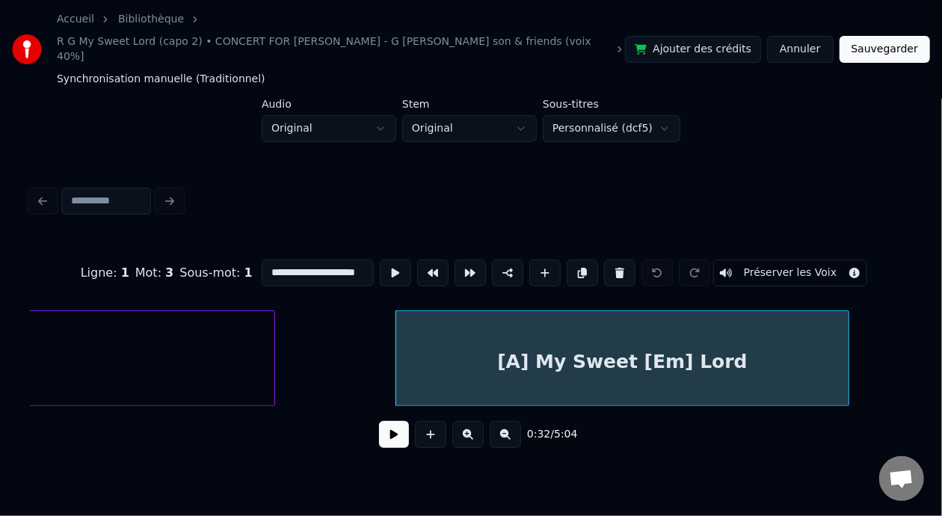
click at [262, 259] on input "**********" at bounding box center [318, 272] width 112 height 27
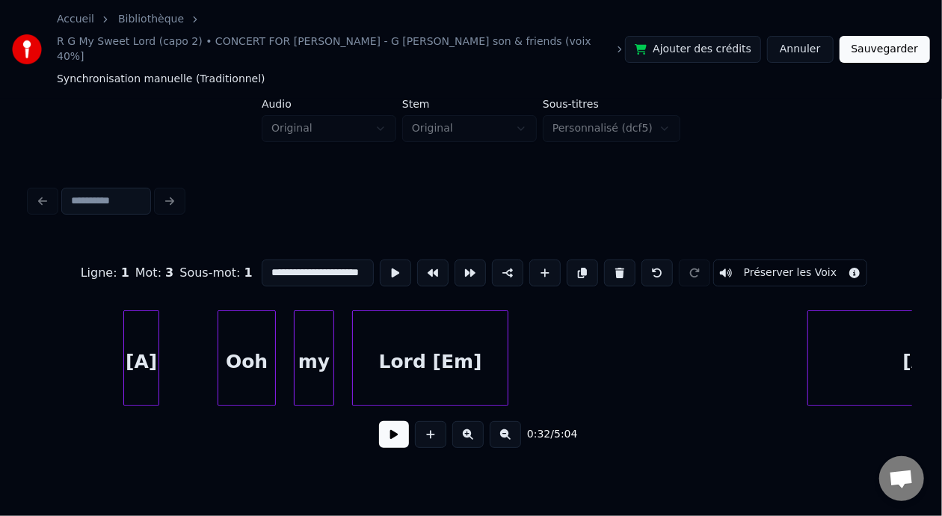
scroll to position [0, 7998]
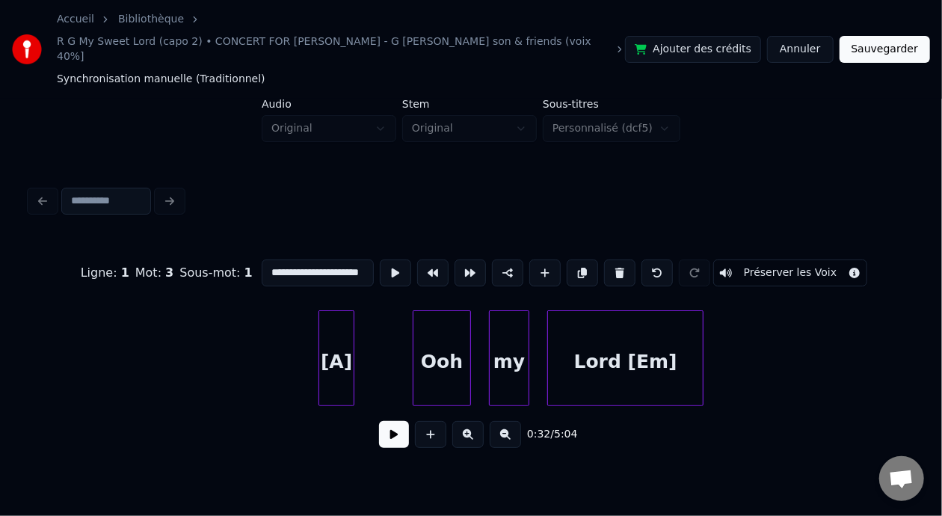
click at [446, 340] on div "Ooh" at bounding box center [441, 362] width 57 height 102
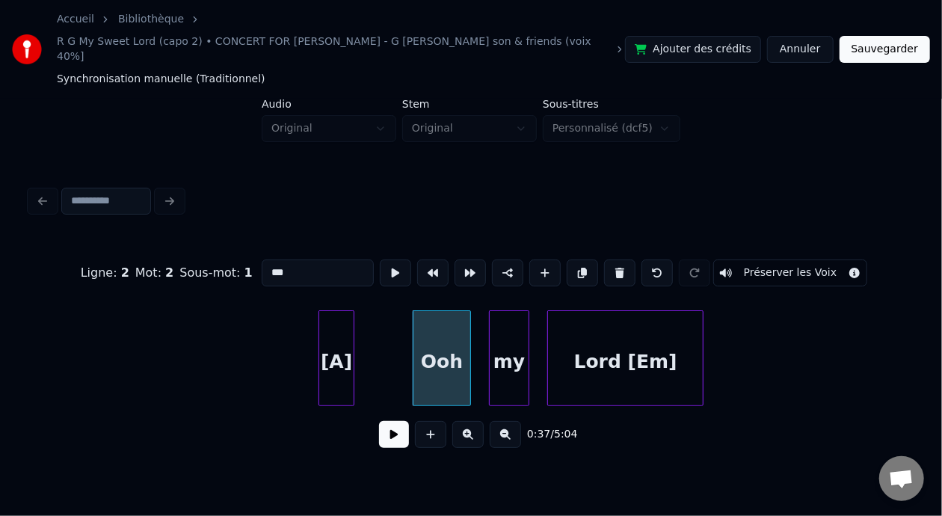
type input "***"
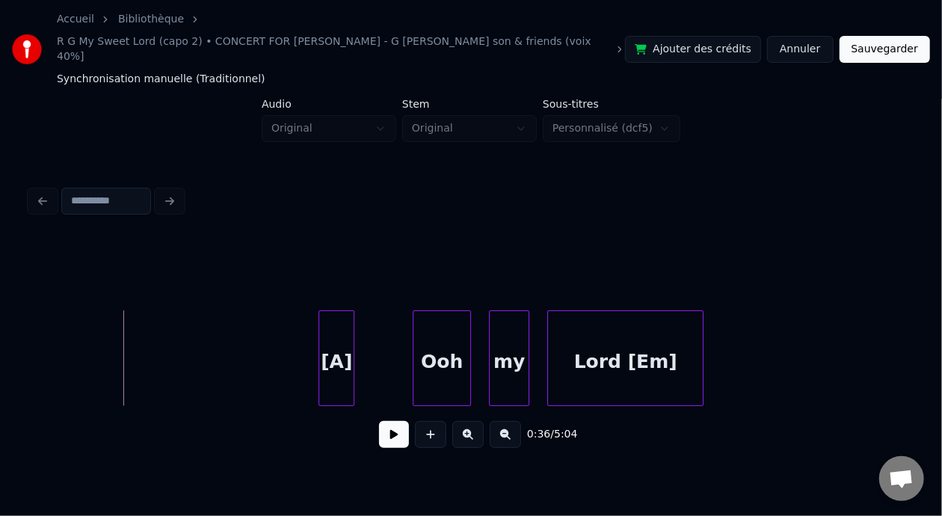
click at [383, 427] on button at bounding box center [394, 434] width 30 height 27
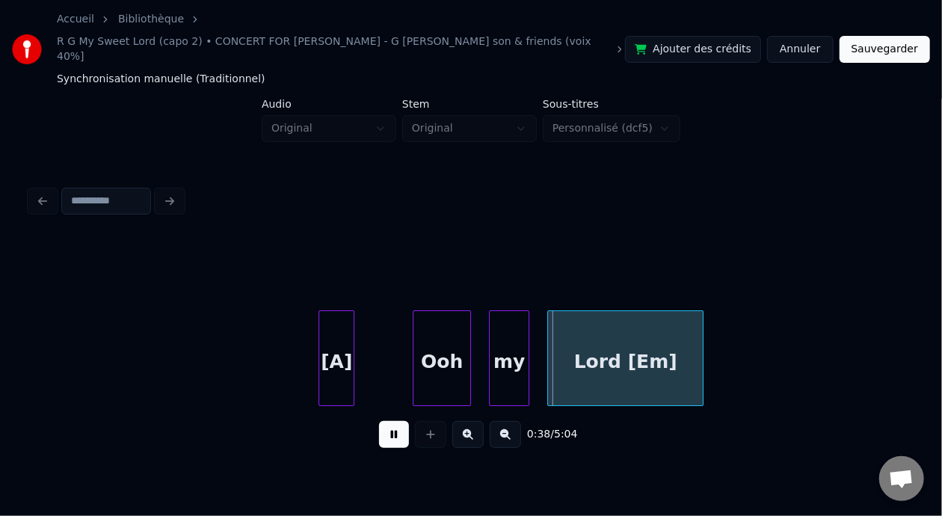
click at [383, 427] on button at bounding box center [394, 434] width 30 height 27
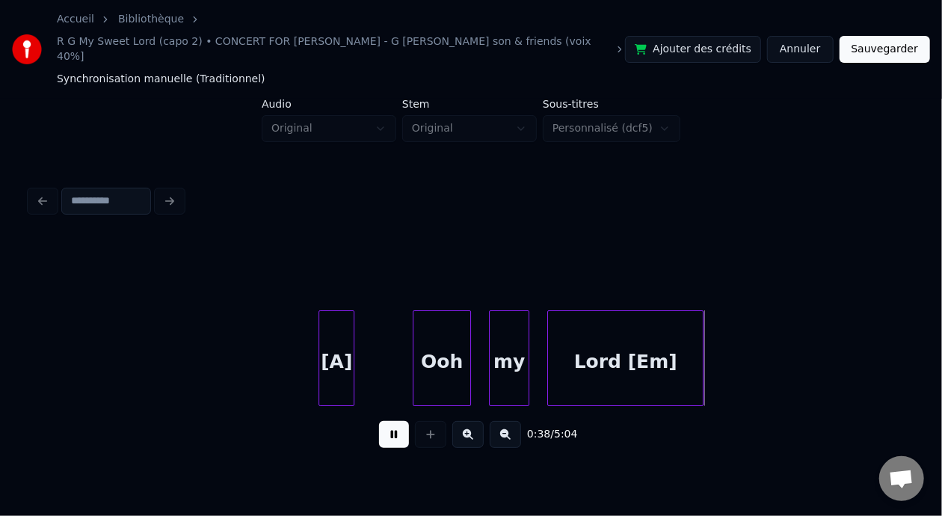
click at [383, 427] on button at bounding box center [394, 434] width 30 height 27
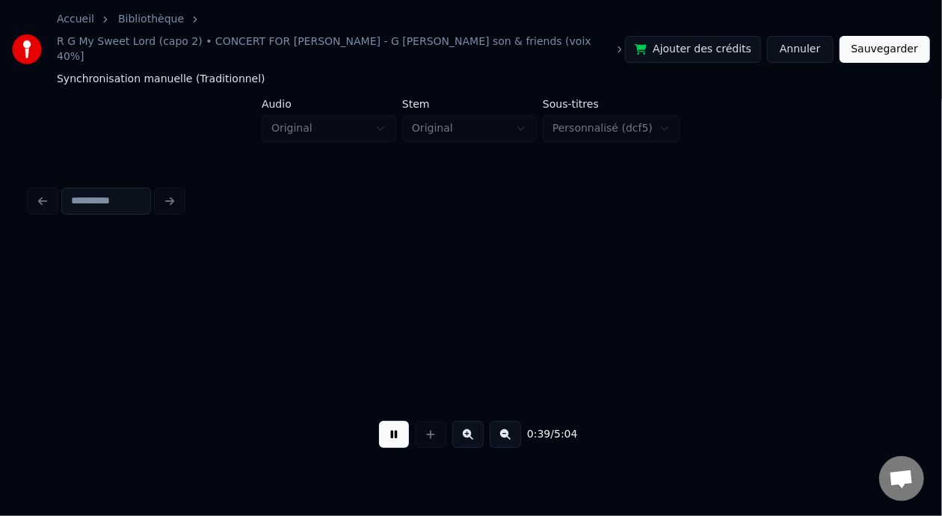
scroll to position [0, 8882]
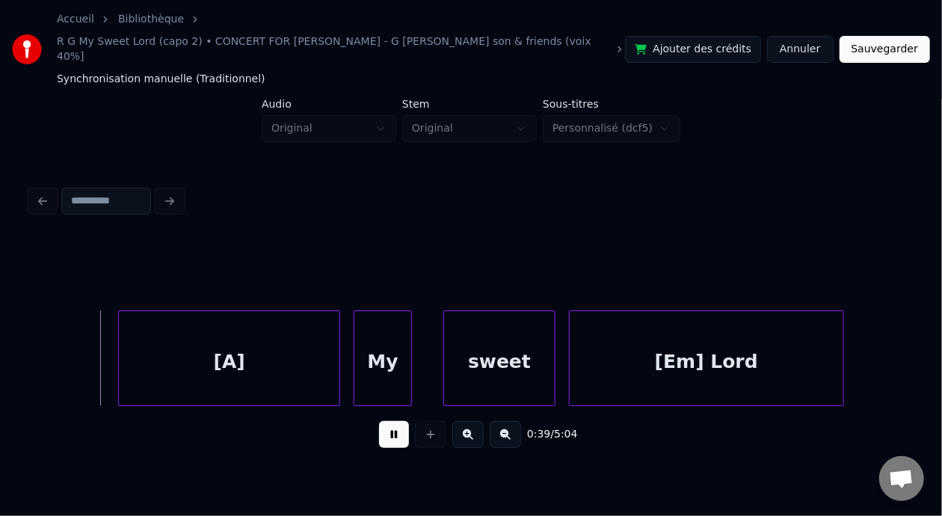
click at [383, 427] on button at bounding box center [394, 434] width 30 height 27
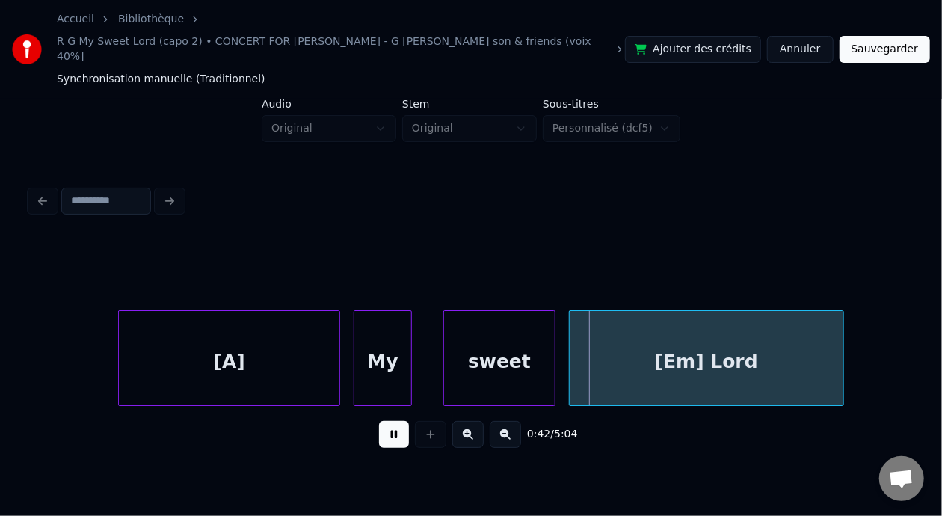
click at [383, 427] on button at bounding box center [394, 434] width 30 height 27
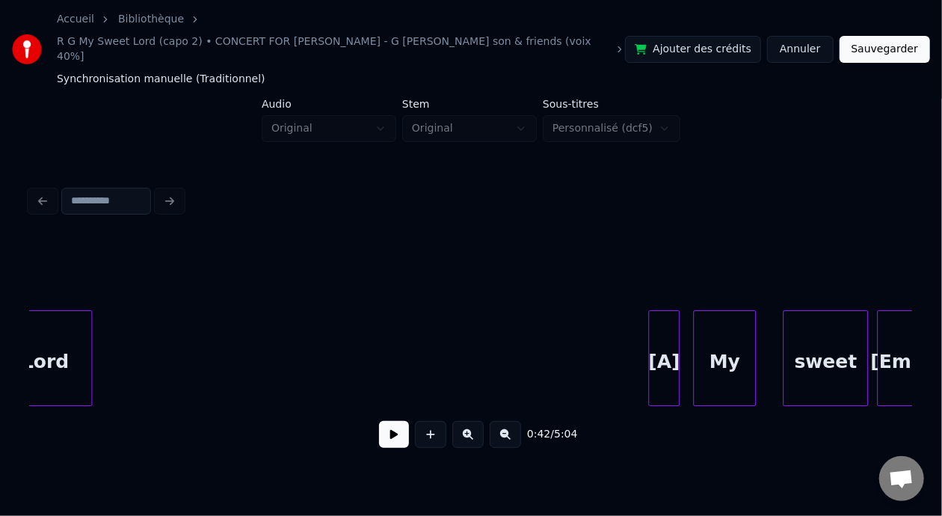
scroll to position [0, 13227]
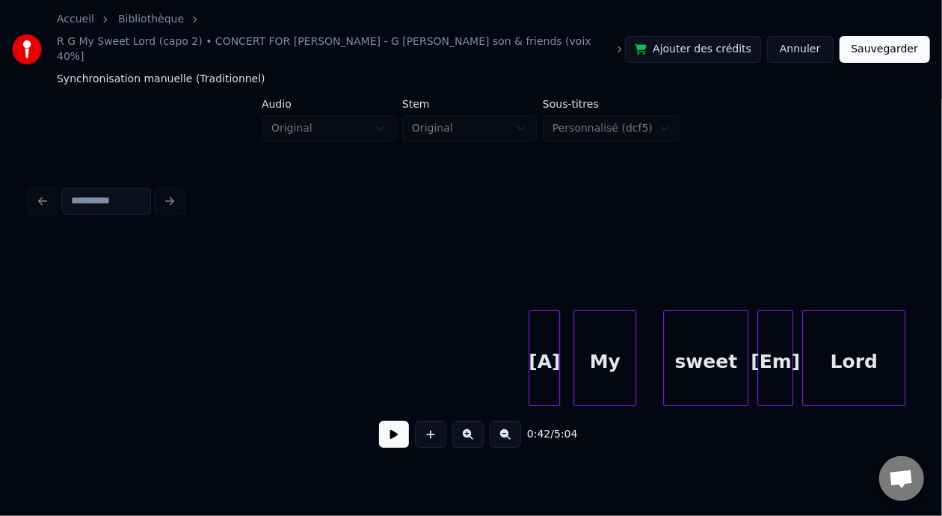
click at [555, 343] on div at bounding box center [557, 358] width 4 height 94
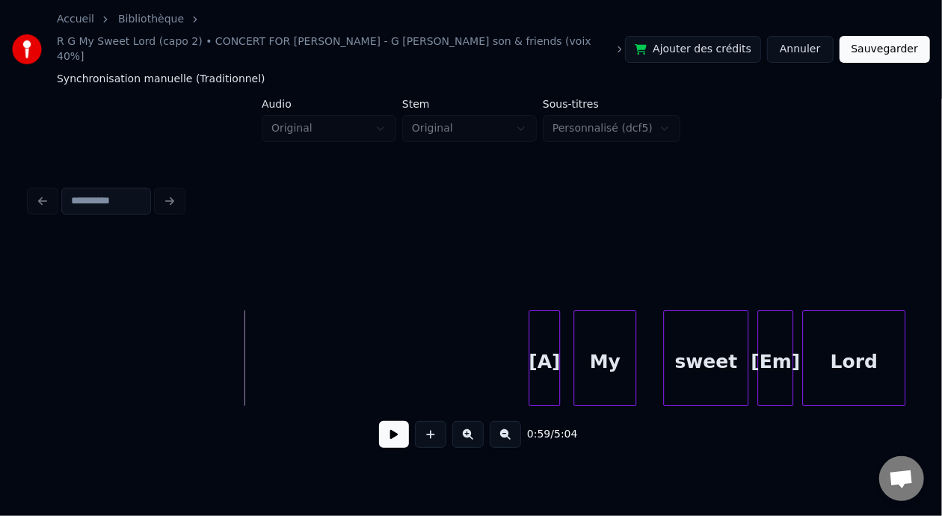
click at [392, 421] on button at bounding box center [394, 434] width 30 height 27
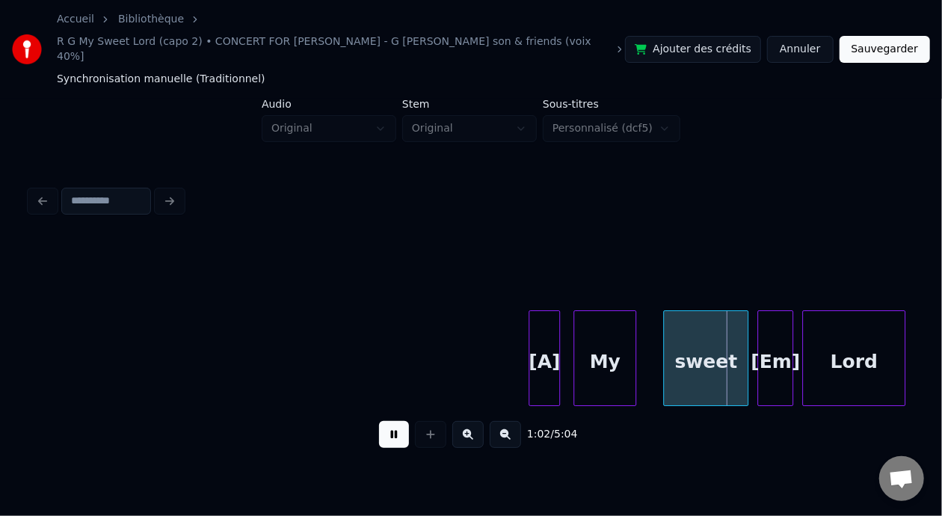
click at [393, 422] on button at bounding box center [394, 434] width 30 height 27
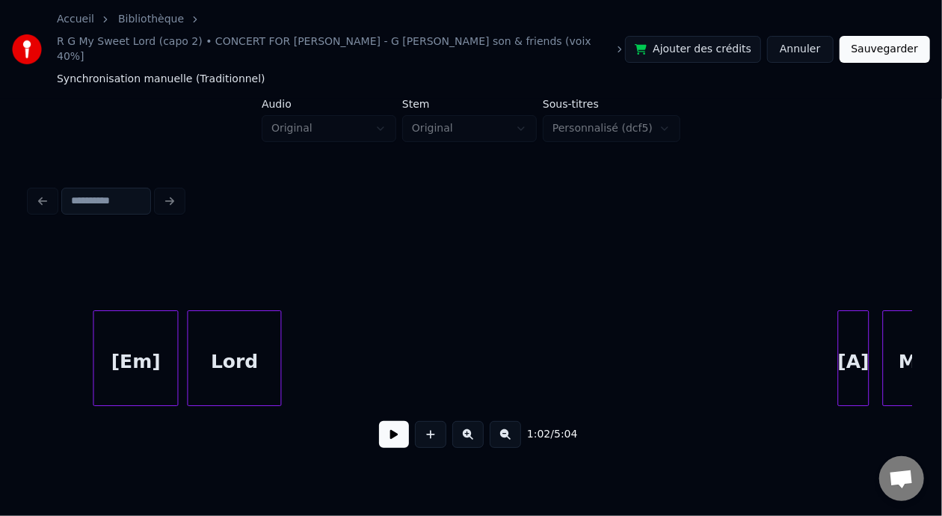
scroll to position [0, 12858]
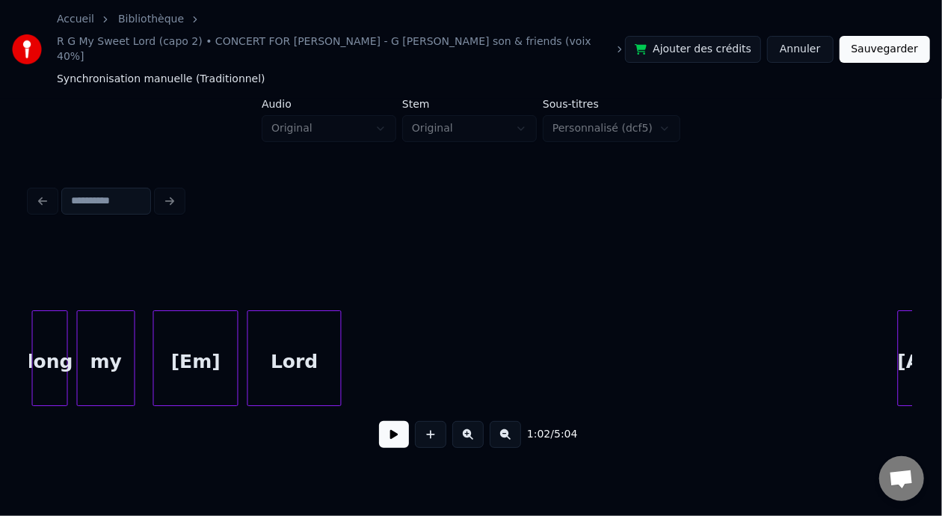
click at [276, 352] on div "Lord" at bounding box center [294, 362] width 93 height 102
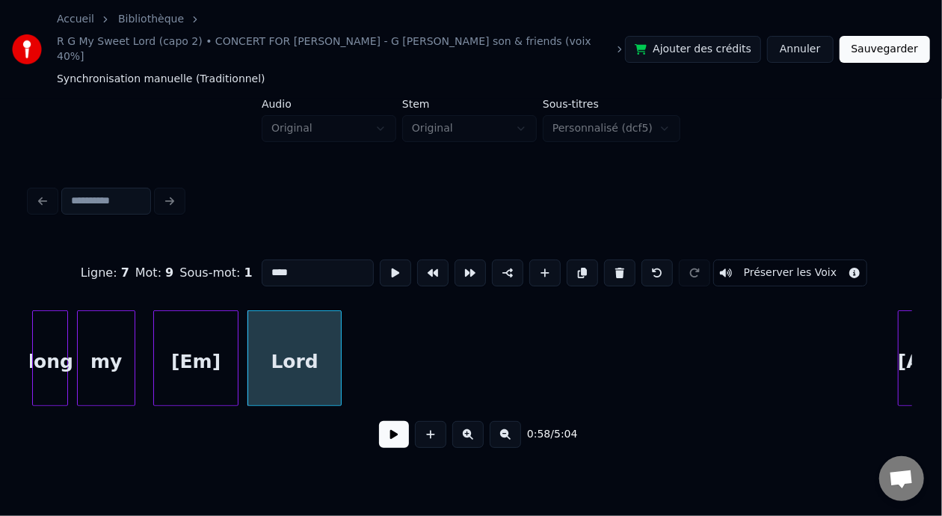
click at [386, 427] on button at bounding box center [394, 434] width 30 height 27
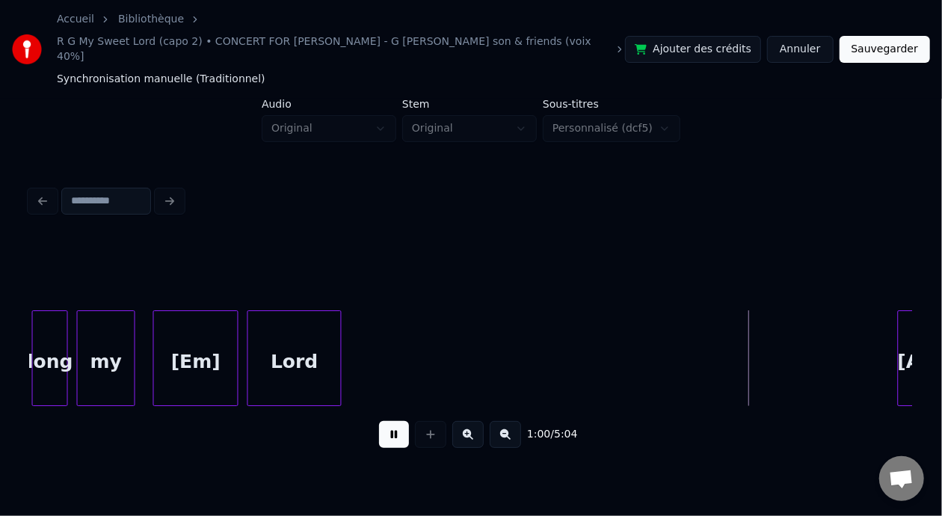
click at [386, 427] on button at bounding box center [394, 434] width 30 height 27
click at [66, 327] on div at bounding box center [65, 358] width 4 height 94
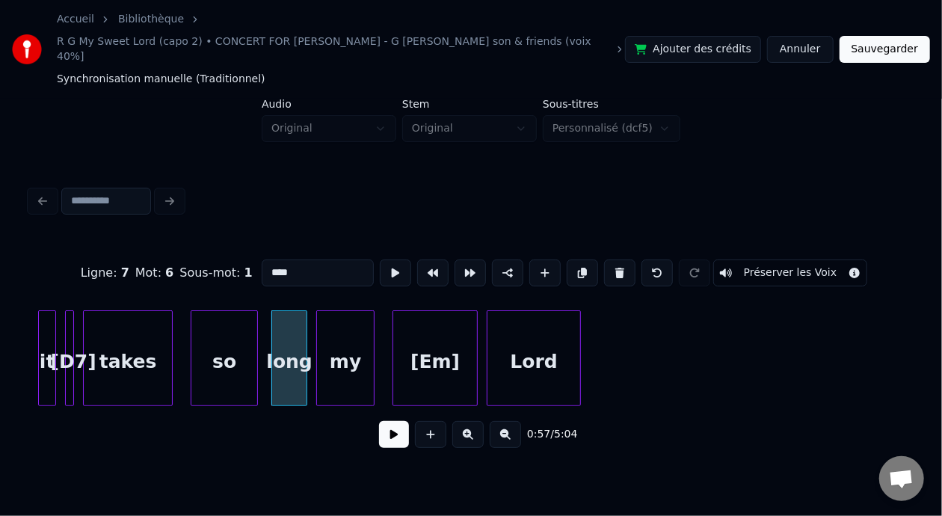
scroll to position [0, 12589]
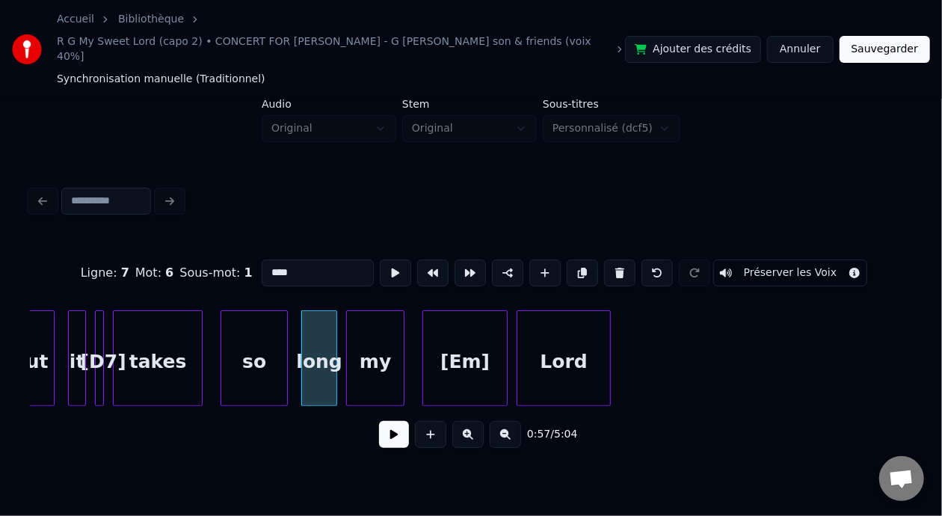
click at [388, 433] on button at bounding box center [394, 434] width 30 height 27
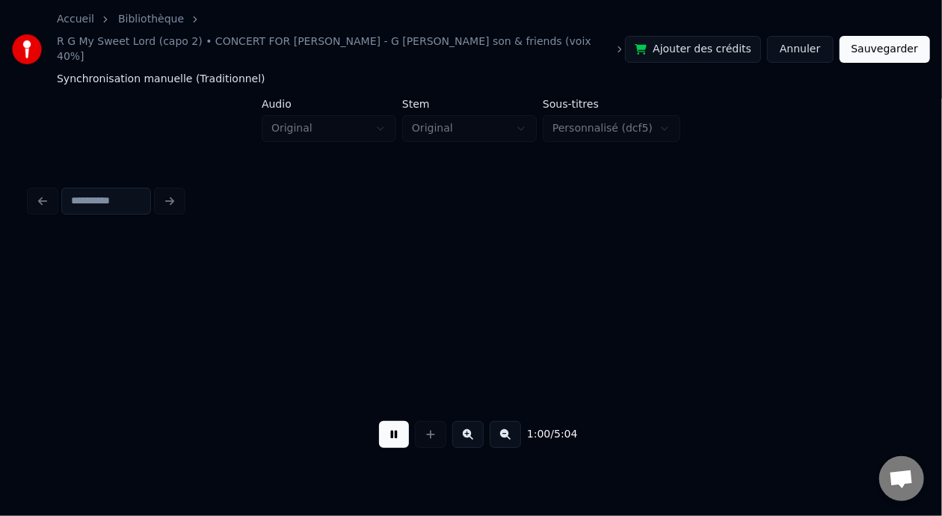
scroll to position [0, 13475]
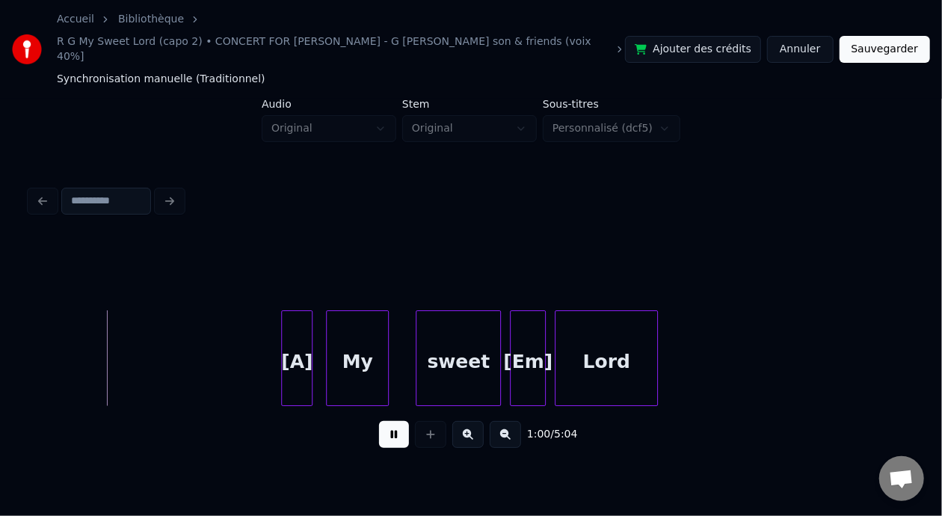
click at [389, 433] on button at bounding box center [394, 434] width 30 height 27
click at [296, 341] on div "[A]" at bounding box center [297, 362] width 30 height 102
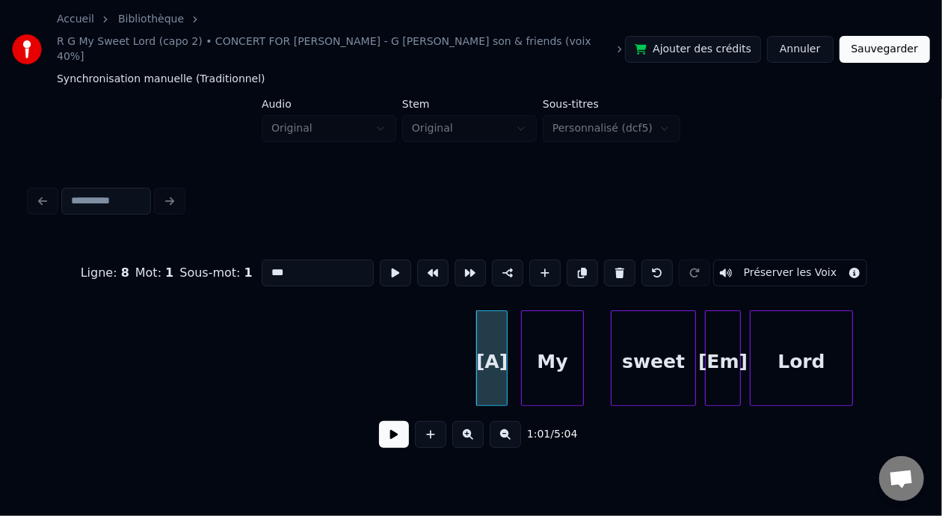
scroll to position [0, 13319]
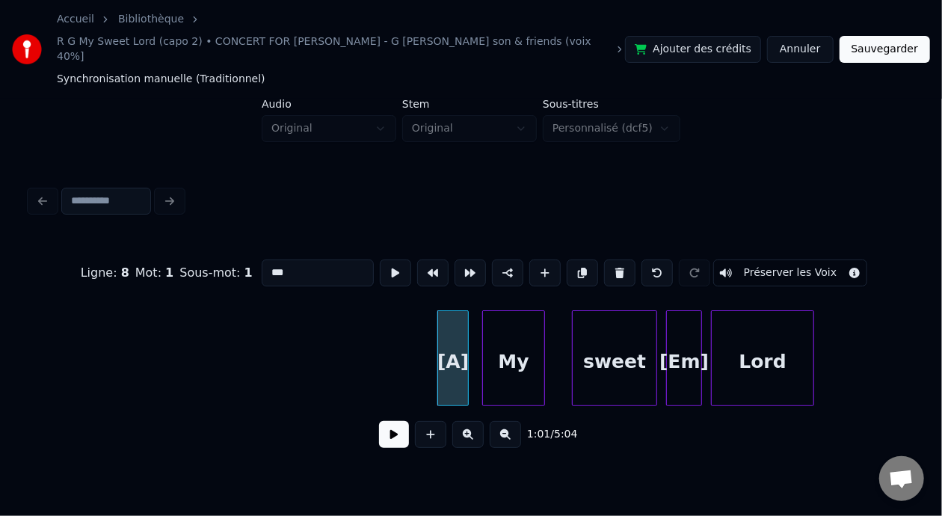
click at [262, 259] on input "***" at bounding box center [318, 272] width 112 height 27
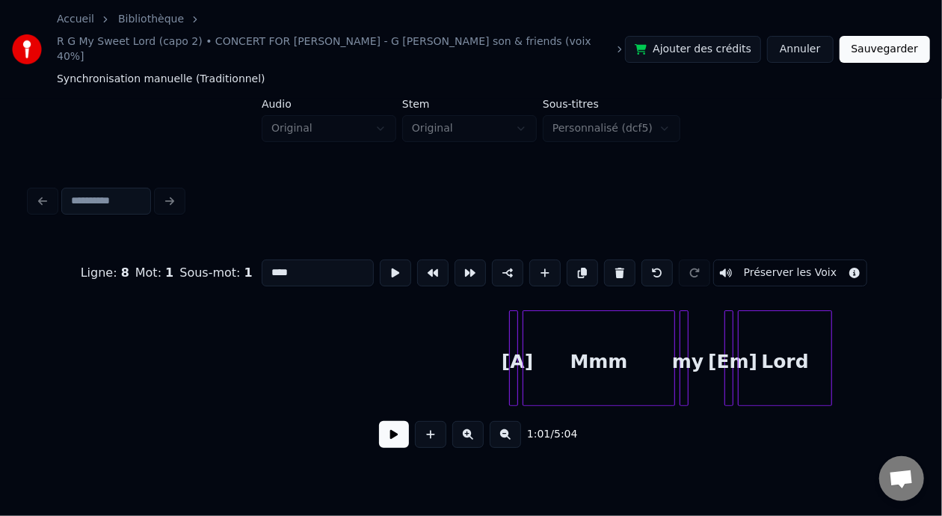
scroll to position [0, 14333]
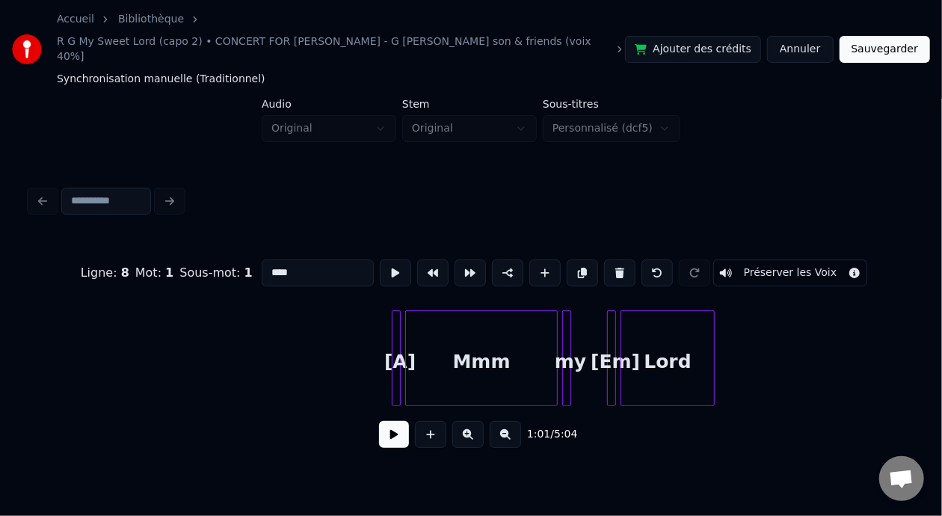
click at [488, 345] on div "Mmm" at bounding box center [481, 362] width 151 height 102
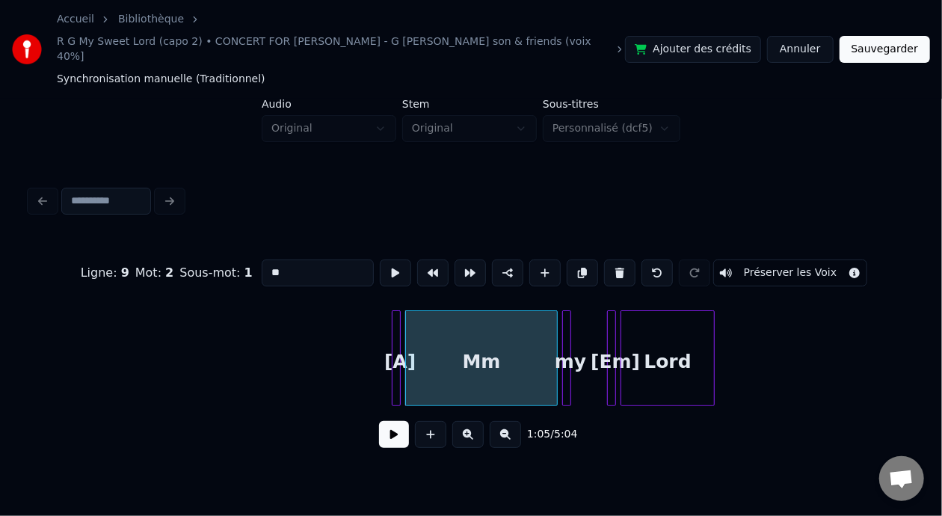
type input "*"
click at [404, 342] on div "[A]" at bounding box center [399, 362] width 15 height 102
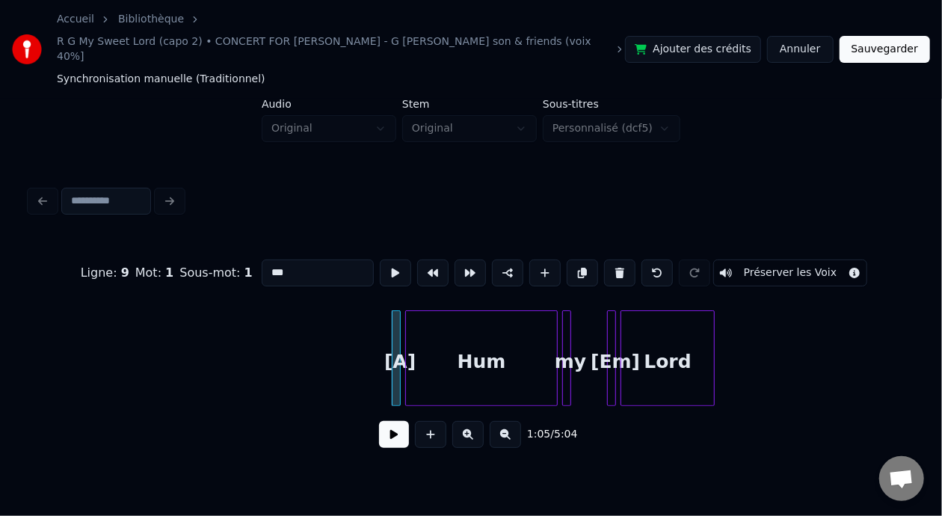
click at [262, 259] on input "***" at bounding box center [318, 272] width 112 height 27
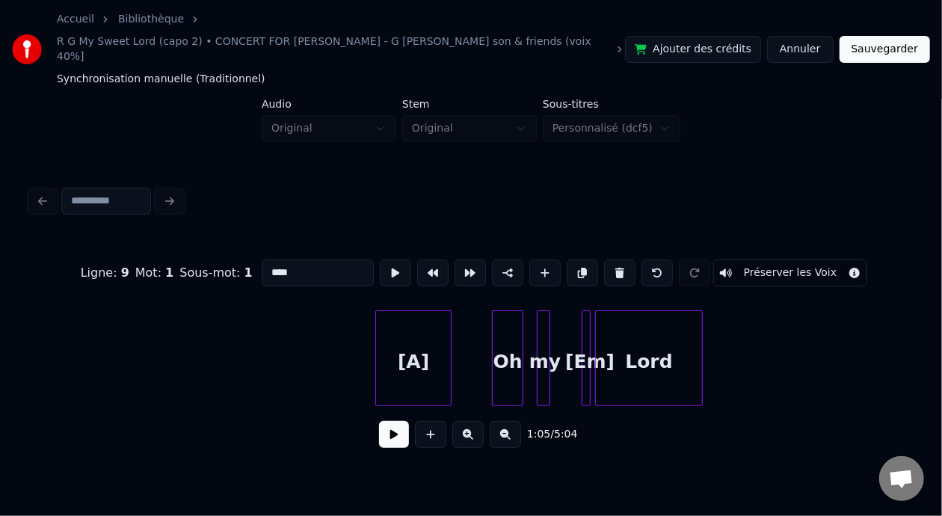
scroll to position [0, 15308]
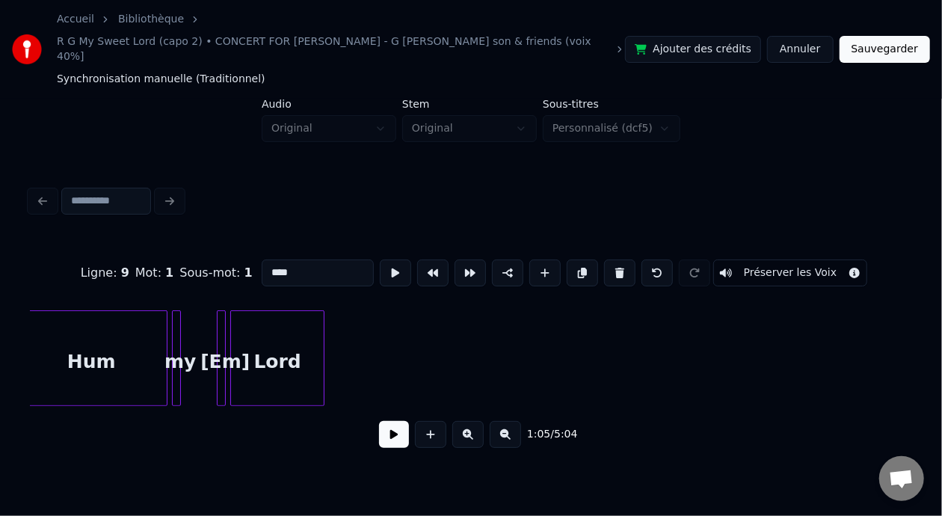
click at [138, 339] on div "Hum" at bounding box center [91, 362] width 151 height 102
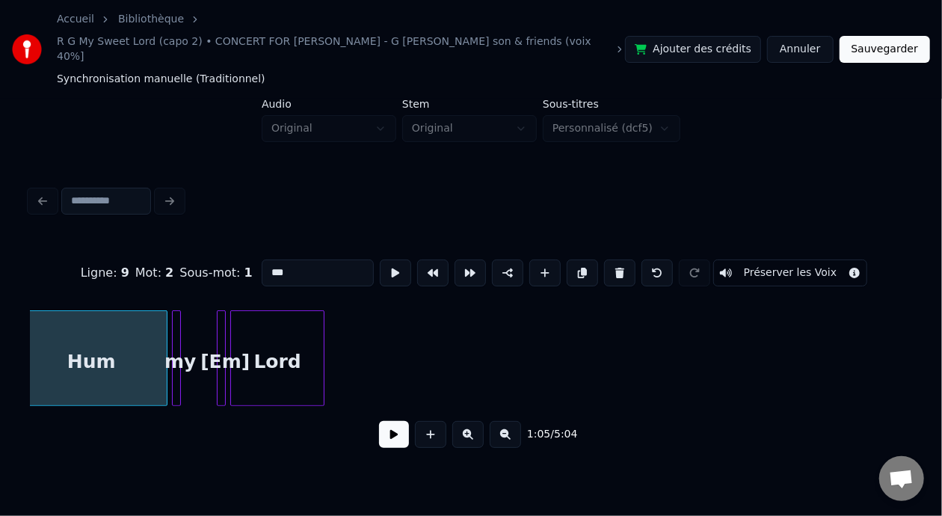
scroll to position [0, 14707]
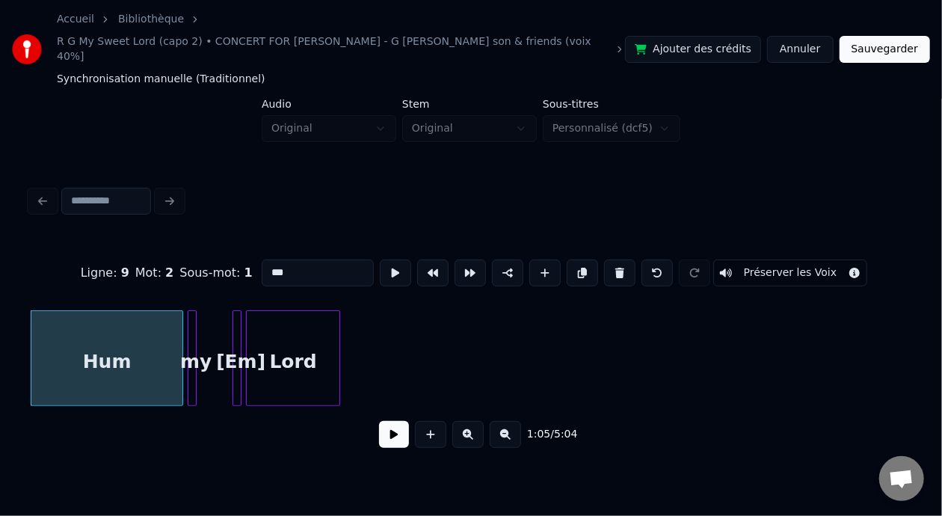
type input "***"
click at [395, 425] on button at bounding box center [394, 434] width 30 height 27
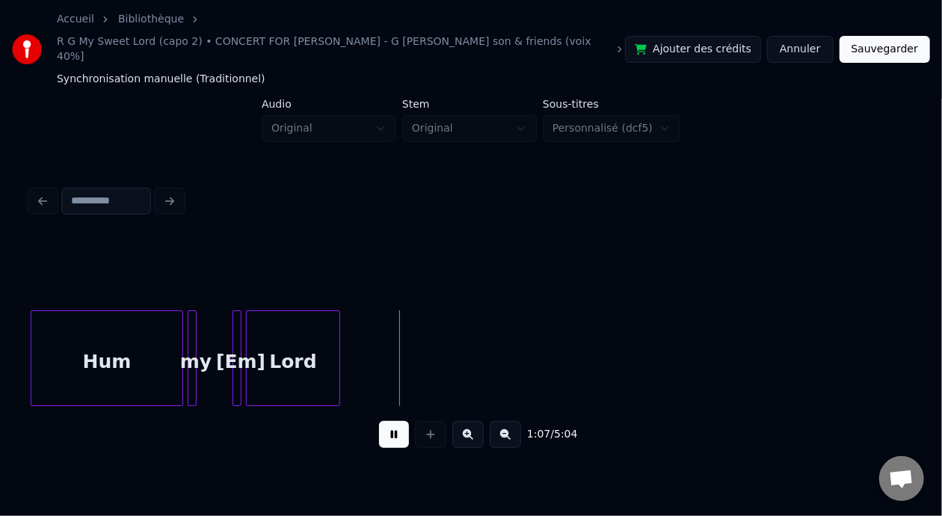
click at [395, 425] on button at bounding box center [394, 434] width 30 height 27
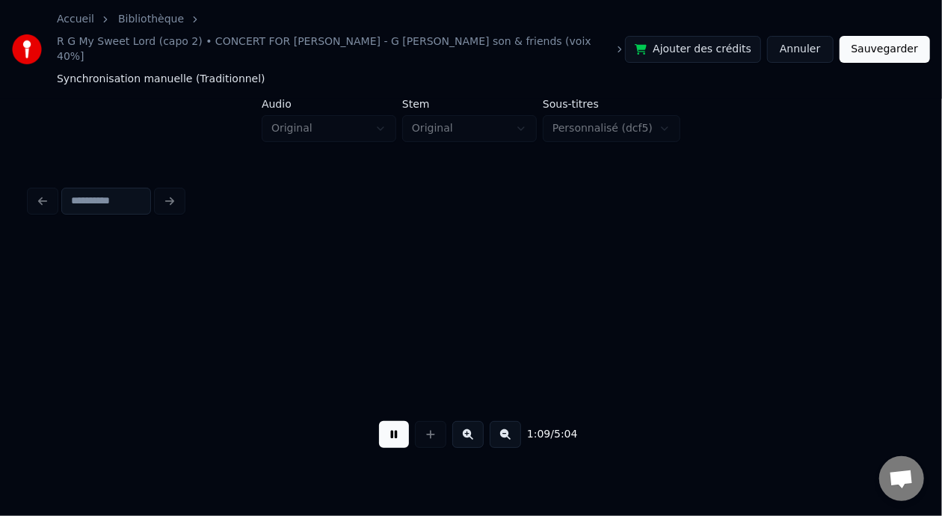
scroll to position [0, 15591]
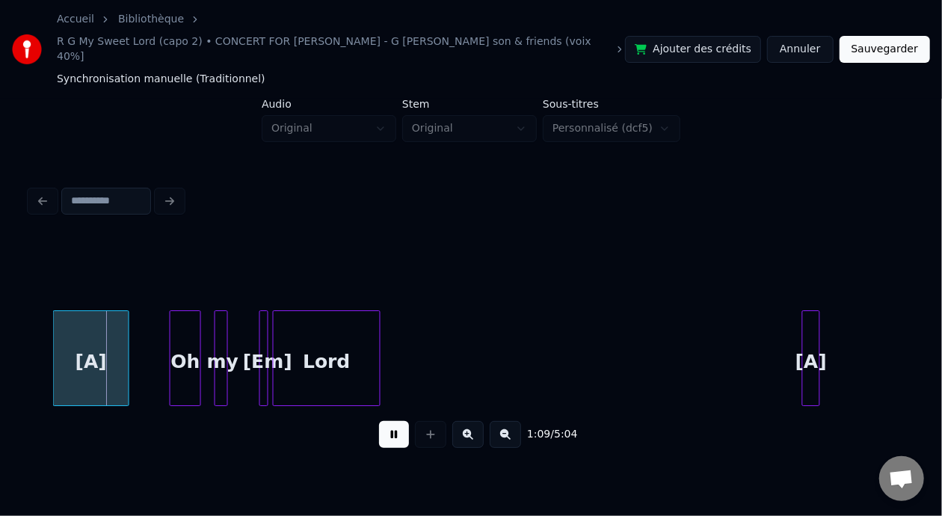
click at [395, 425] on button at bounding box center [394, 434] width 30 height 27
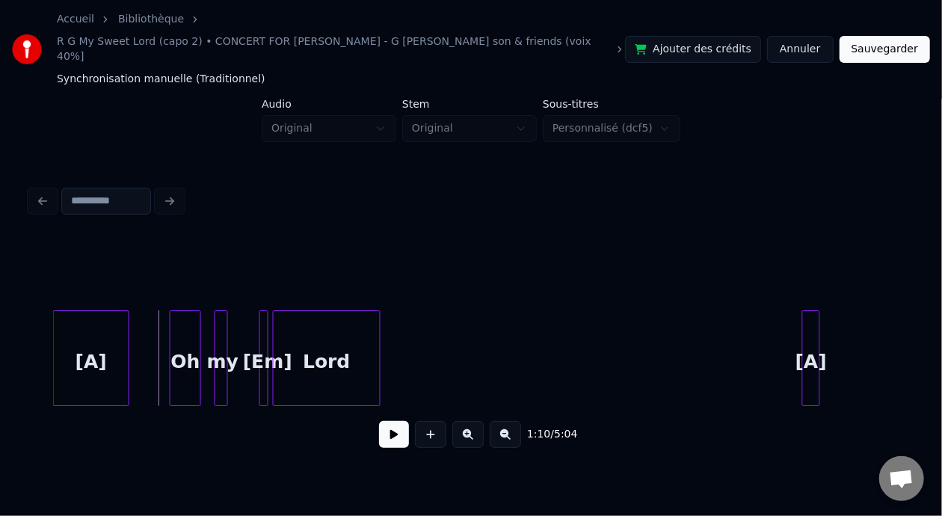
click at [191, 345] on div "Oh" at bounding box center [185, 362] width 30 height 102
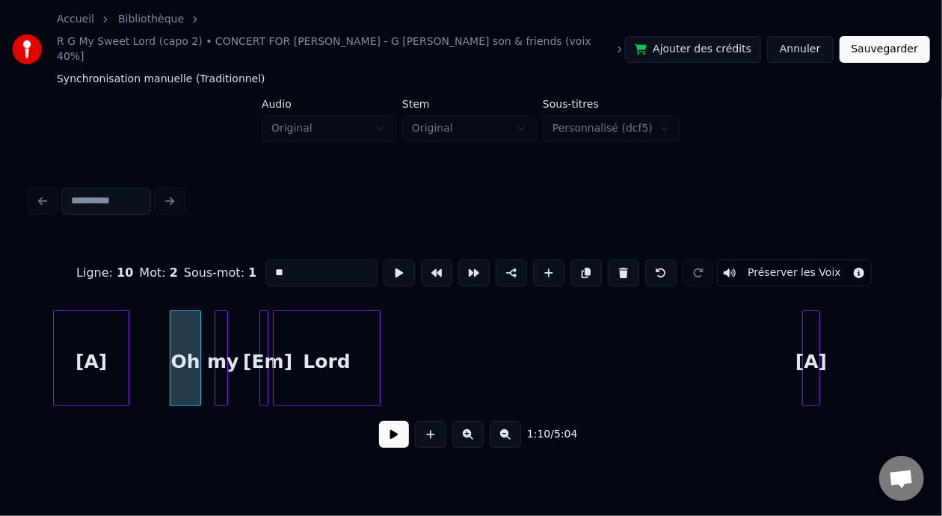
click at [265, 259] on input "**" at bounding box center [321, 272] width 112 height 27
click at [96, 333] on div "[A]" at bounding box center [91, 362] width 75 height 102
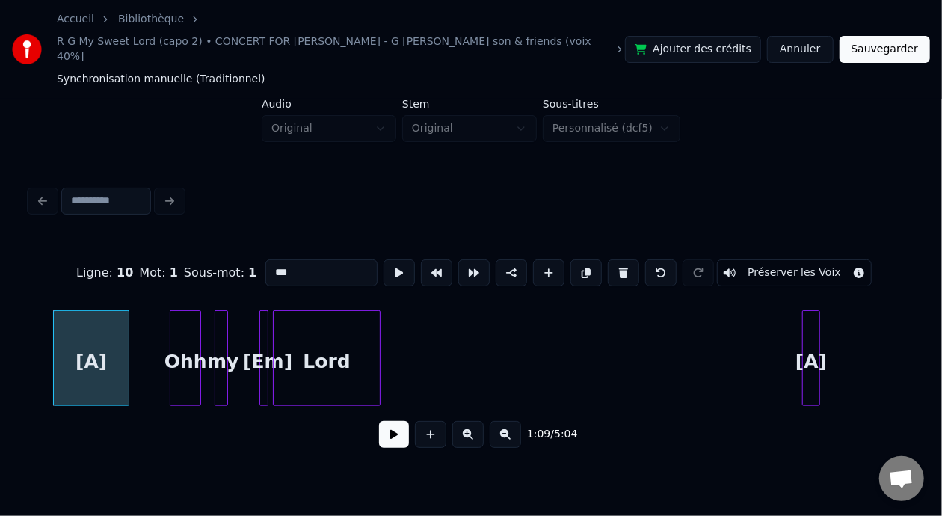
click at [265, 259] on input "***" at bounding box center [321, 272] width 112 height 27
type input "****"
click at [380, 424] on button at bounding box center [394, 434] width 30 height 27
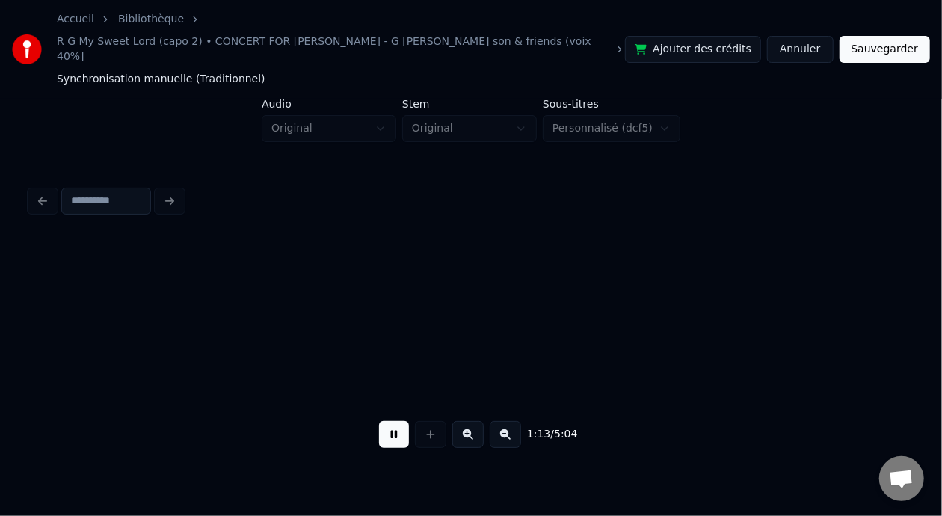
scroll to position [0, 16474]
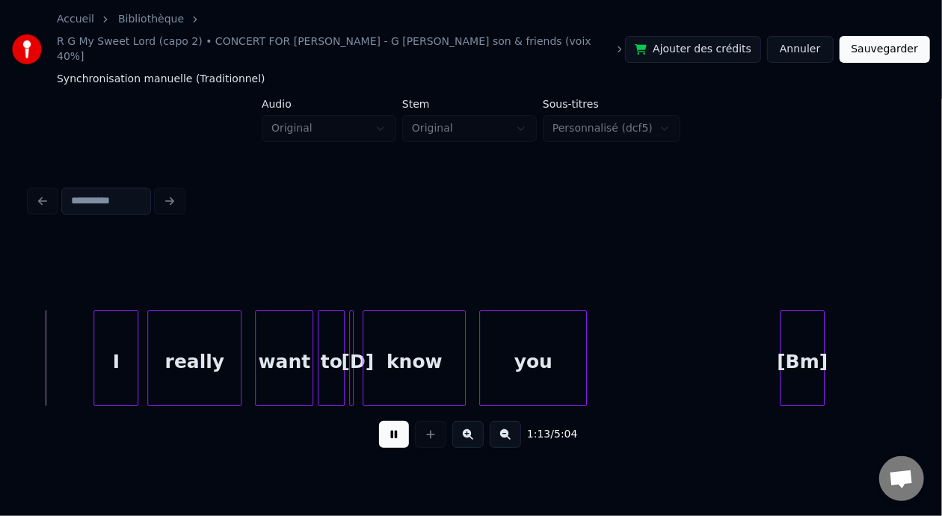
click at [380, 424] on button at bounding box center [394, 434] width 30 height 27
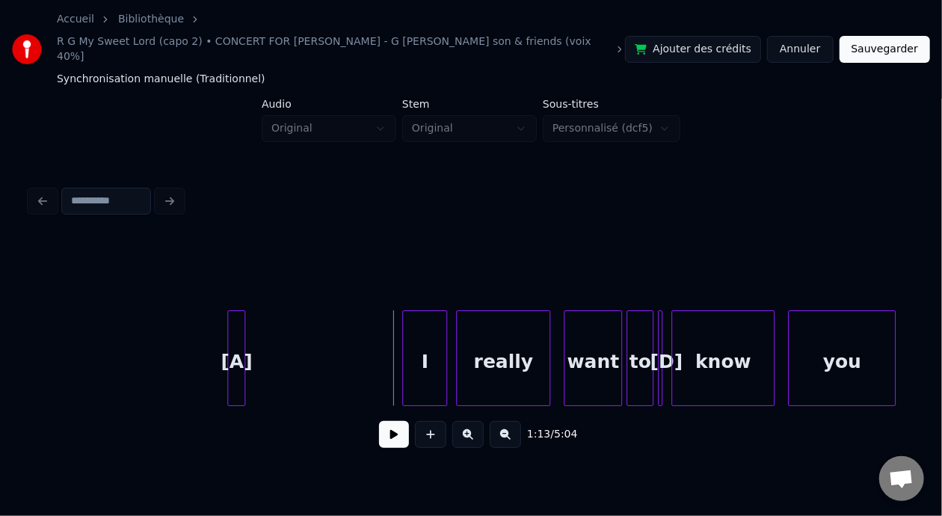
scroll to position [0, 16135]
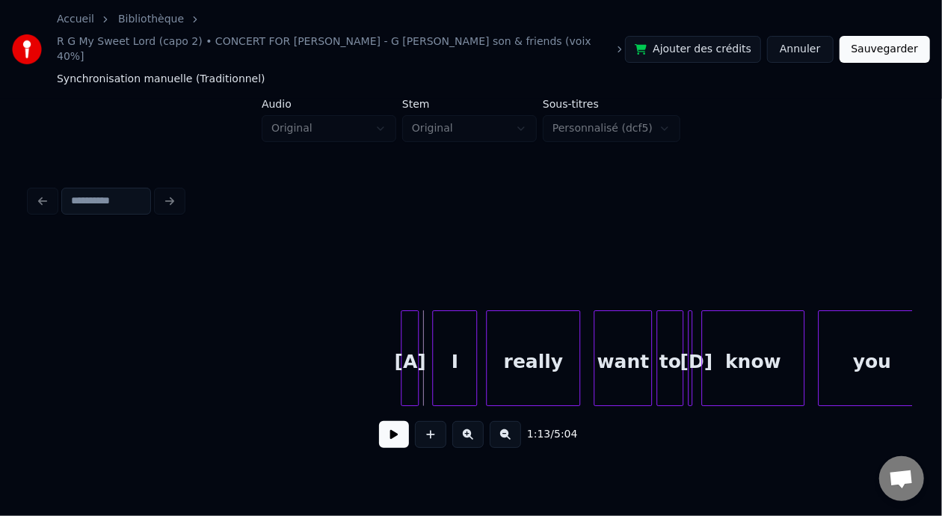
click at [412, 334] on div "[A]" at bounding box center [409, 362] width 16 height 102
click at [410, 343] on div "[A]" at bounding box center [409, 362] width 16 height 102
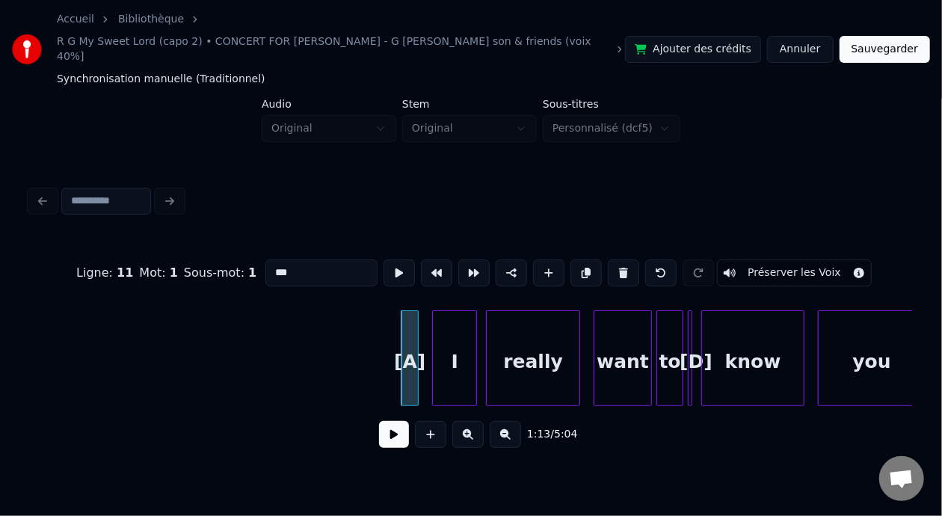
click at [265, 259] on input "***" at bounding box center [321, 272] width 112 height 27
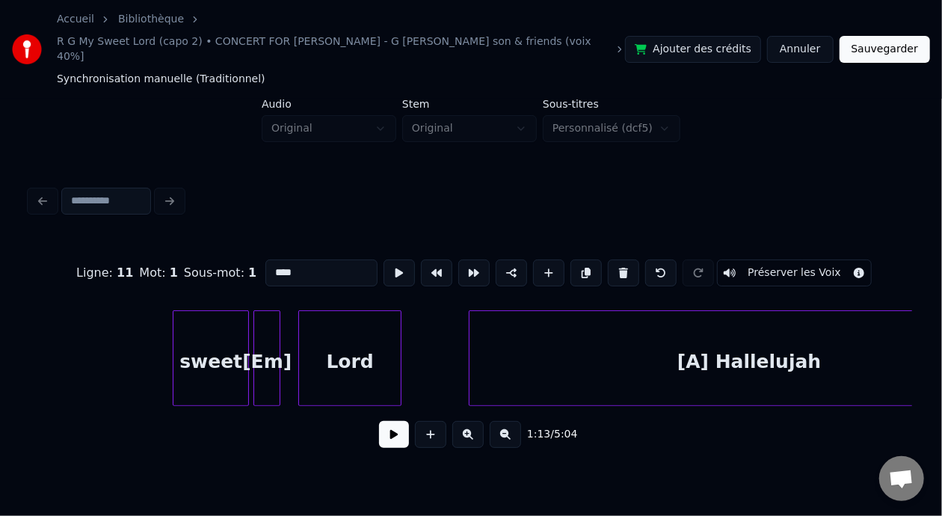
scroll to position [0, 20270]
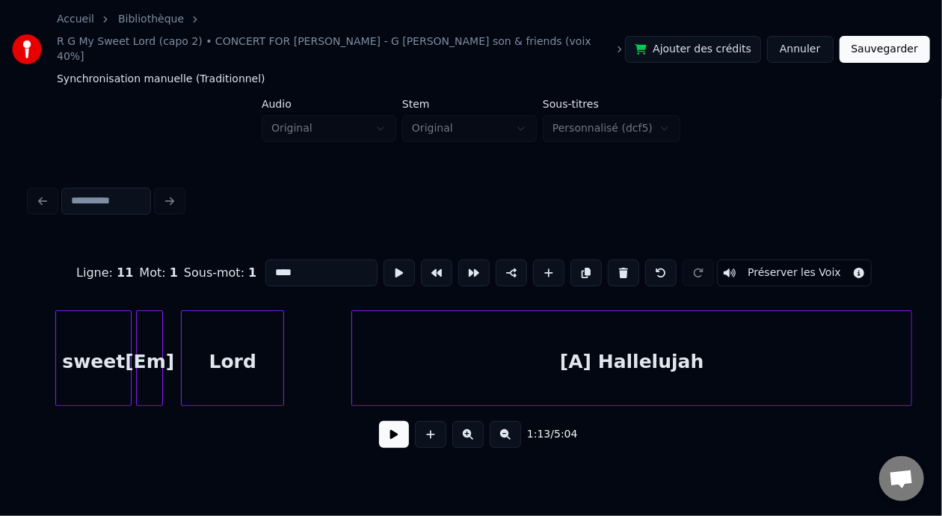
click at [584, 344] on div "[A] Hallelujah" at bounding box center [631, 362] width 559 height 102
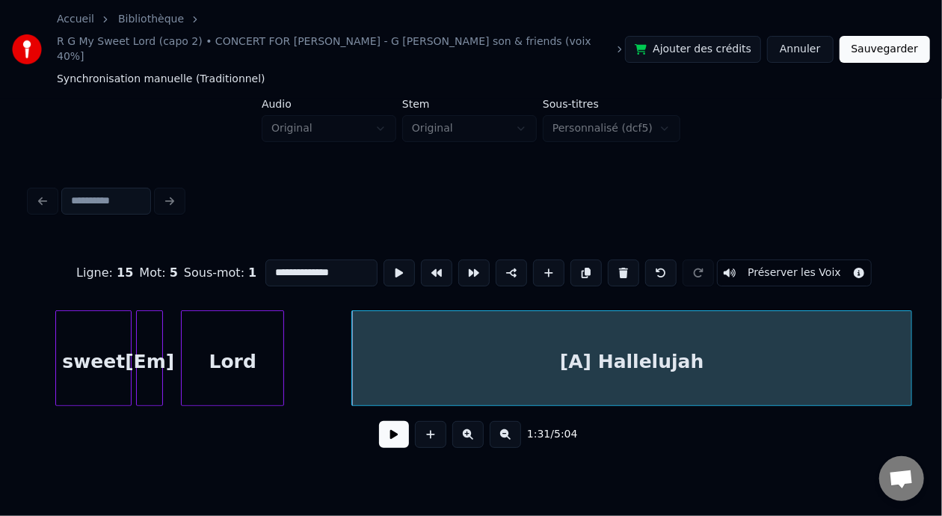
click at [265, 259] on input "**********" at bounding box center [321, 272] width 112 height 27
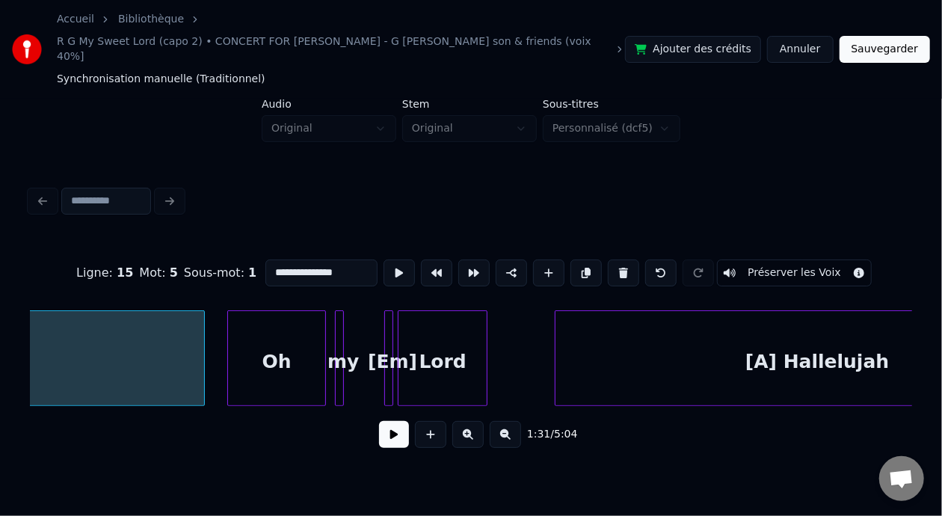
scroll to position [0, 20997]
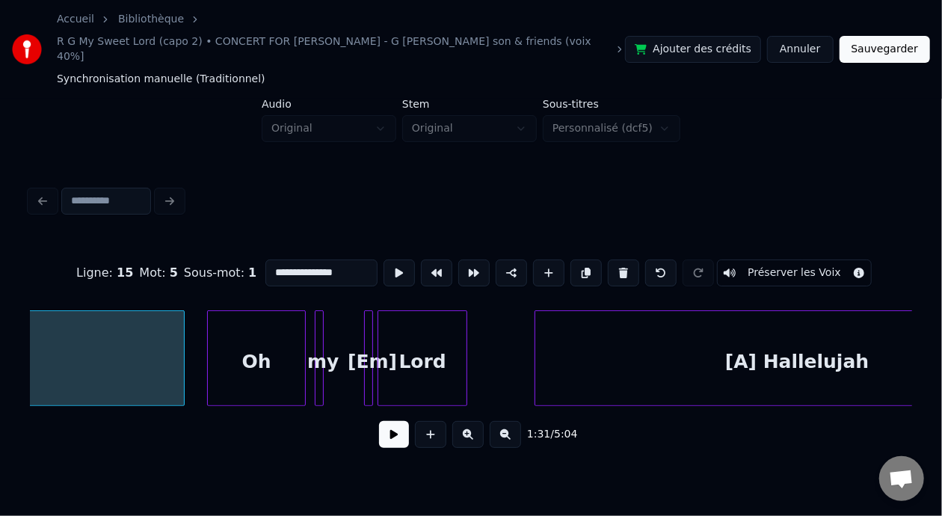
click at [747, 345] on div "[A] Hallelujah" at bounding box center [796, 362] width 523 height 102
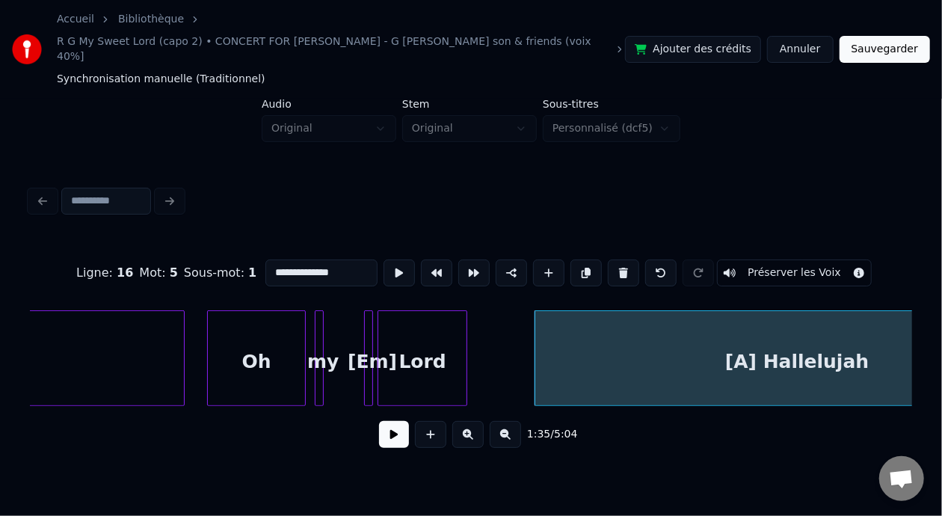
click at [265, 259] on input "**********" at bounding box center [321, 272] width 112 height 27
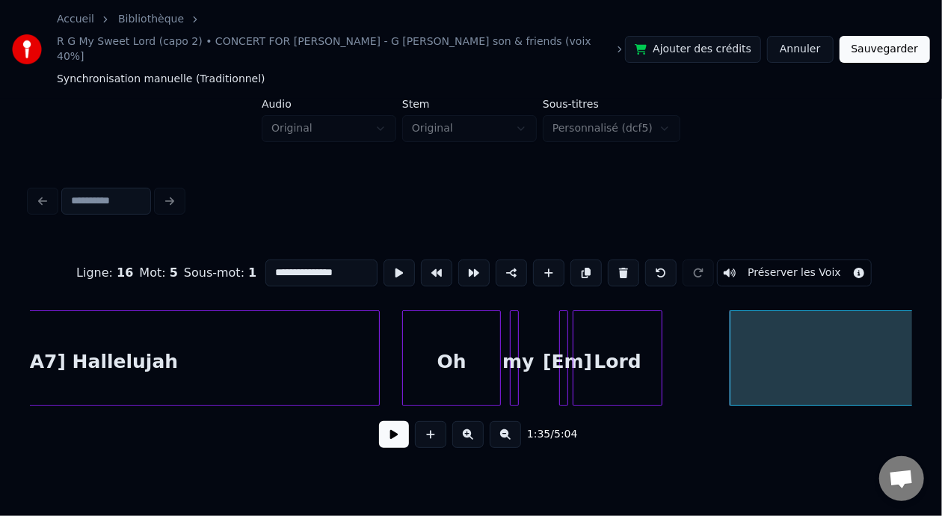
scroll to position [0, 20919]
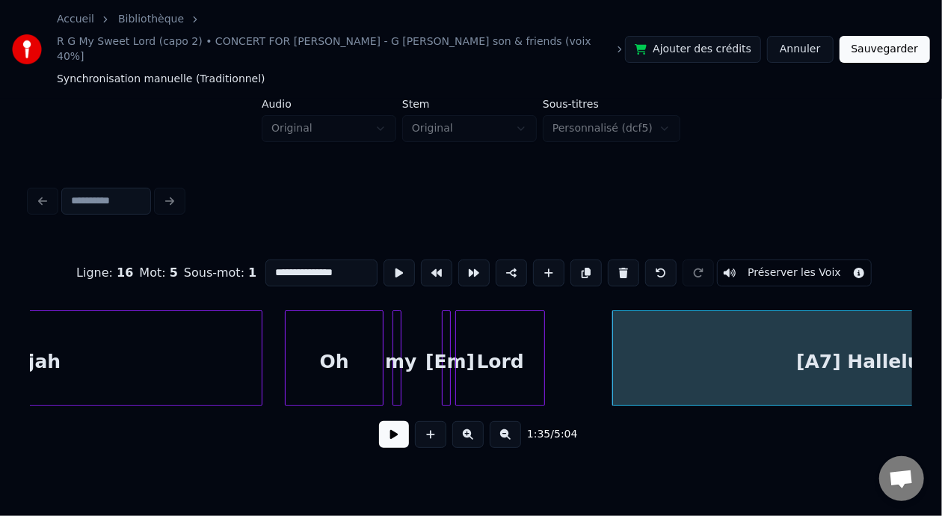
click at [336, 353] on div "Oh" at bounding box center [333, 362] width 97 height 102
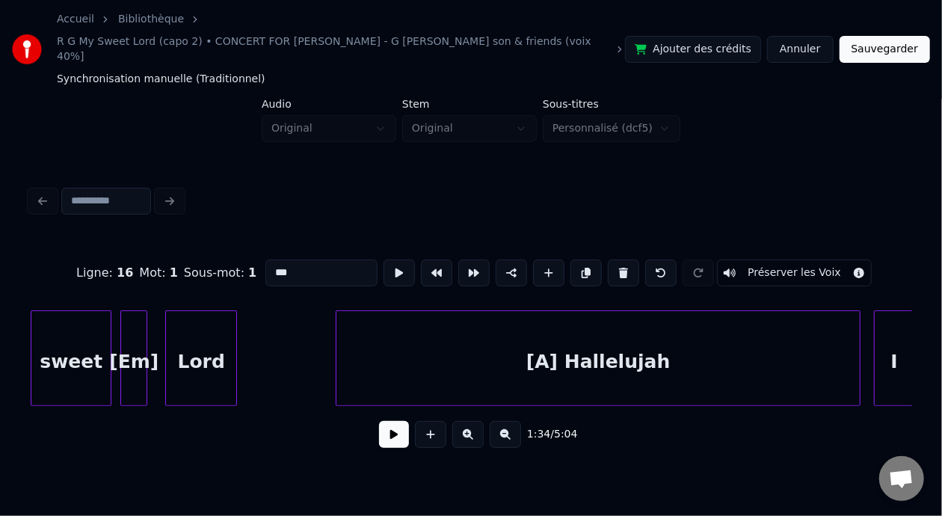
scroll to position [0, 22206]
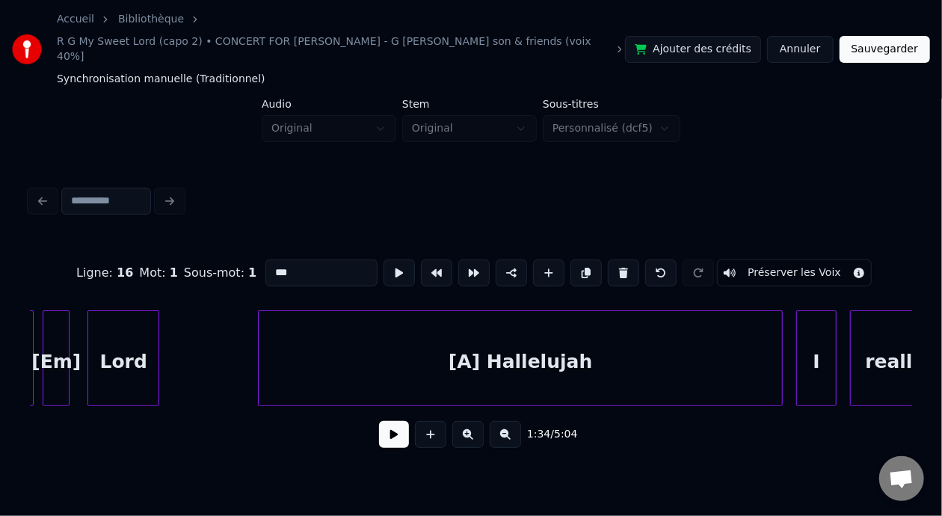
click at [479, 346] on div "[A] Hallelujah" at bounding box center [520, 362] width 523 height 102
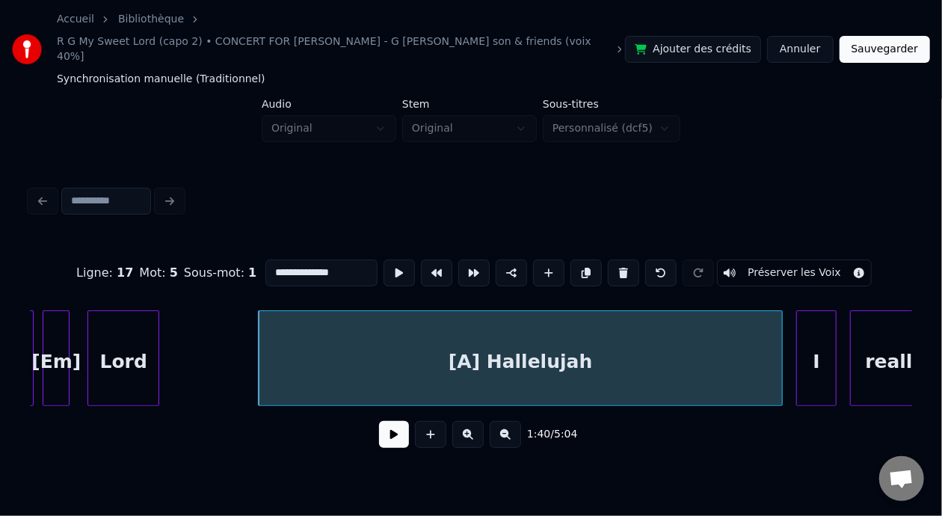
click at [265, 259] on input "**********" at bounding box center [321, 272] width 112 height 27
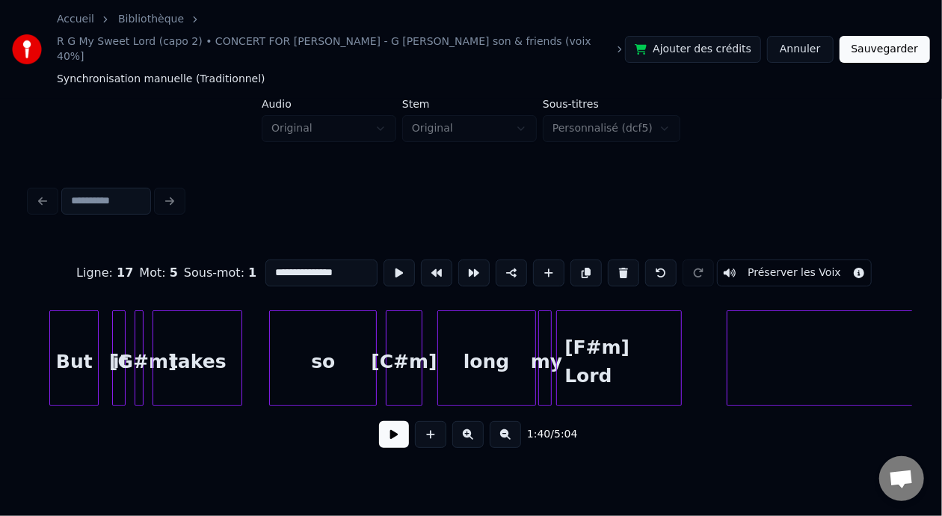
scroll to position [0, 26341]
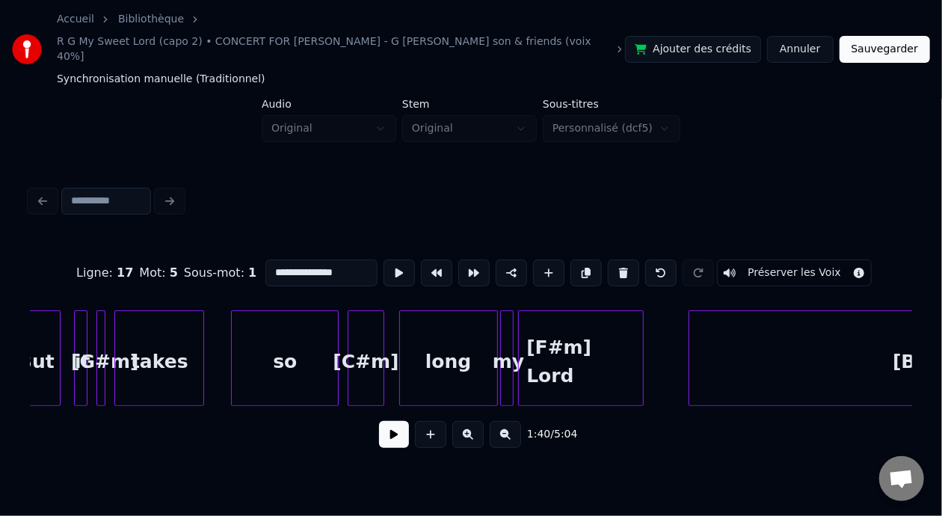
click at [371, 345] on div "[C#m]" at bounding box center [365, 362] width 34 height 102
click at [265, 259] on input "*****" at bounding box center [321, 272] width 112 height 27
click at [283, 259] on input "*****" at bounding box center [321, 272] width 112 height 27
type input "*"
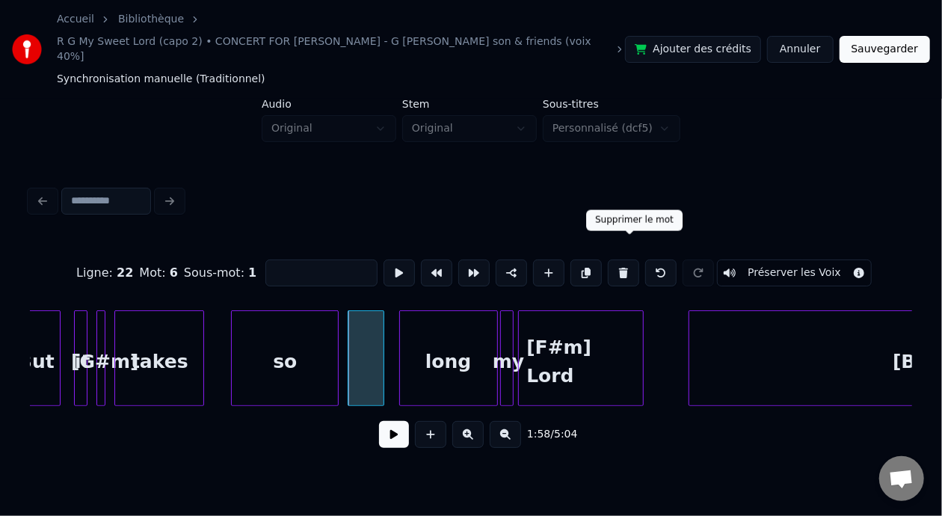
click at [627, 259] on button at bounding box center [623, 272] width 31 height 27
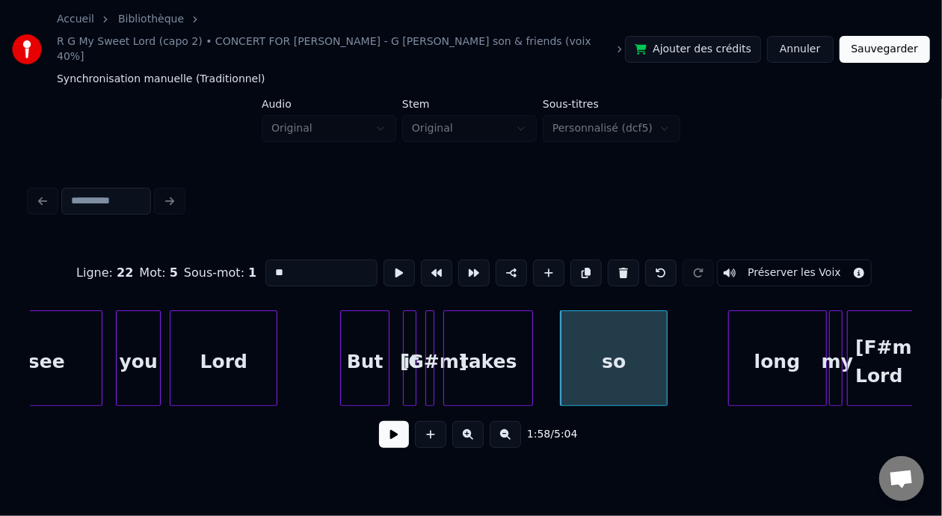
scroll to position [0, 25903]
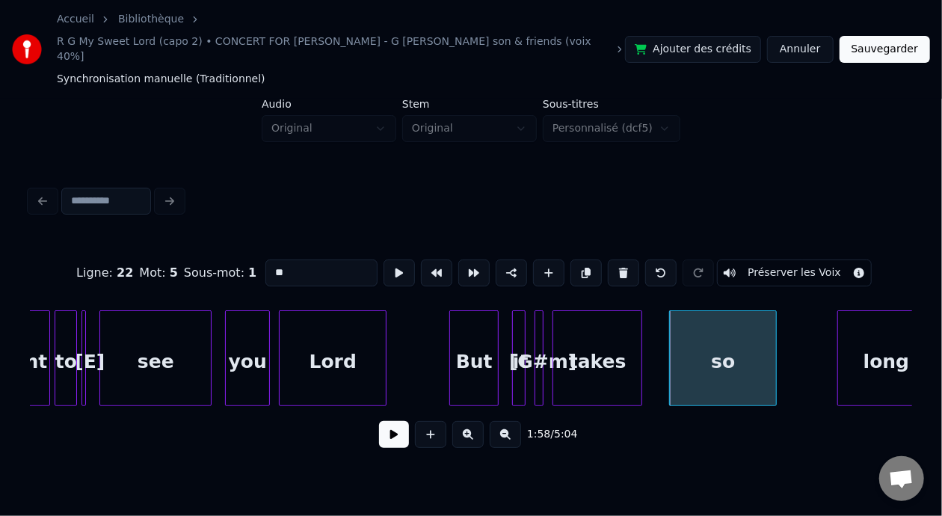
click at [541, 343] on div at bounding box center [540, 358] width 4 height 94
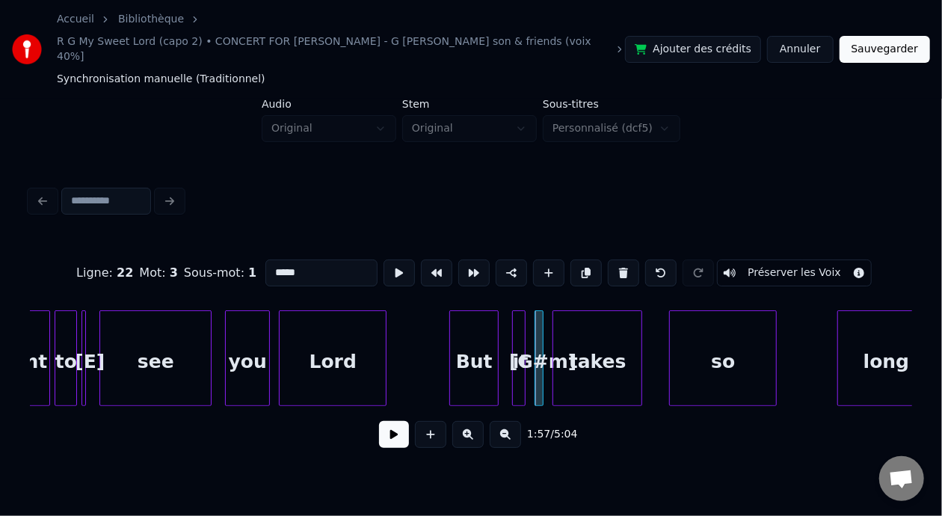
click at [268, 259] on input "*****" at bounding box center [321, 272] width 112 height 27
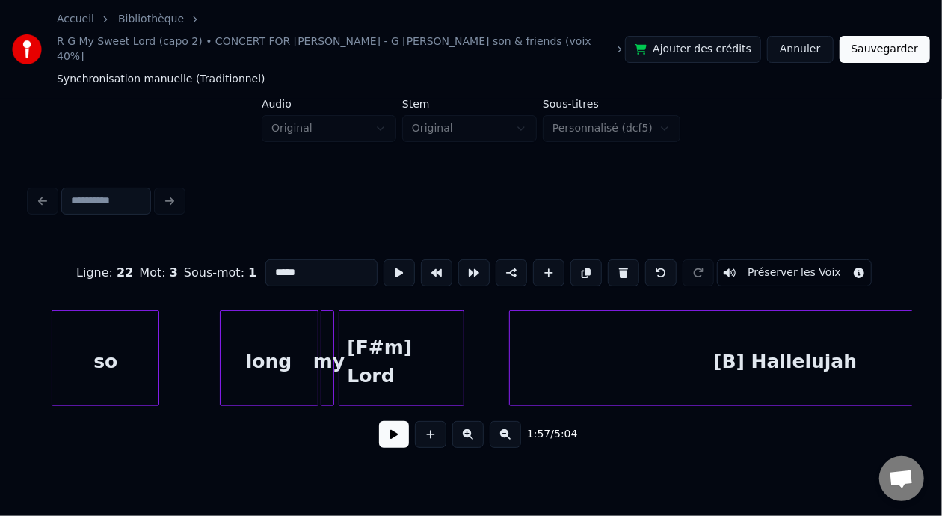
scroll to position [0, 26639]
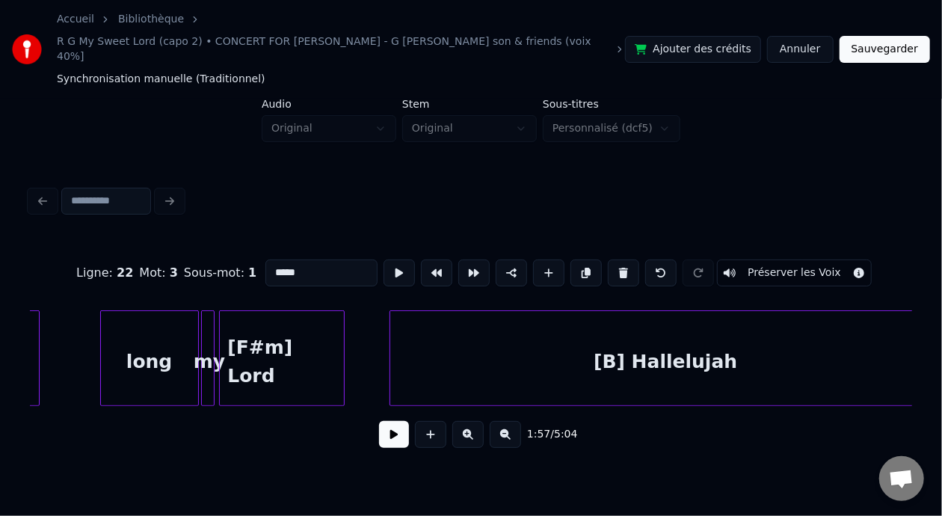
click at [622, 344] on div "[B] Hallelujah" at bounding box center [665, 362] width 550 height 102
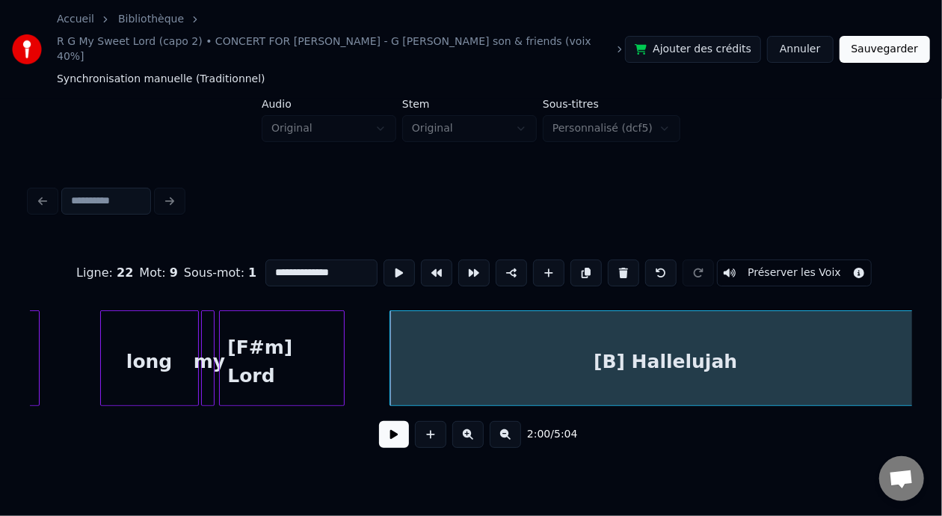
click at [265, 259] on input "**********" at bounding box center [321, 272] width 112 height 27
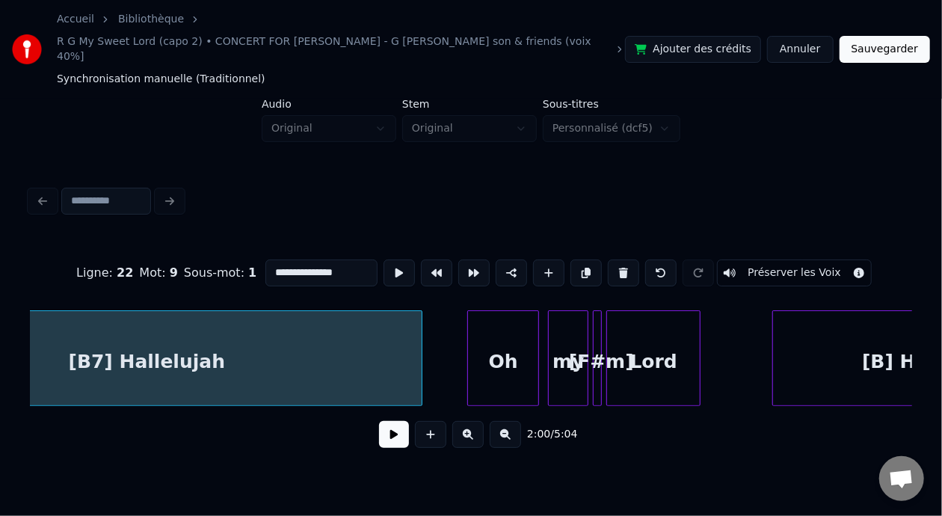
scroll to position [0, 27218]
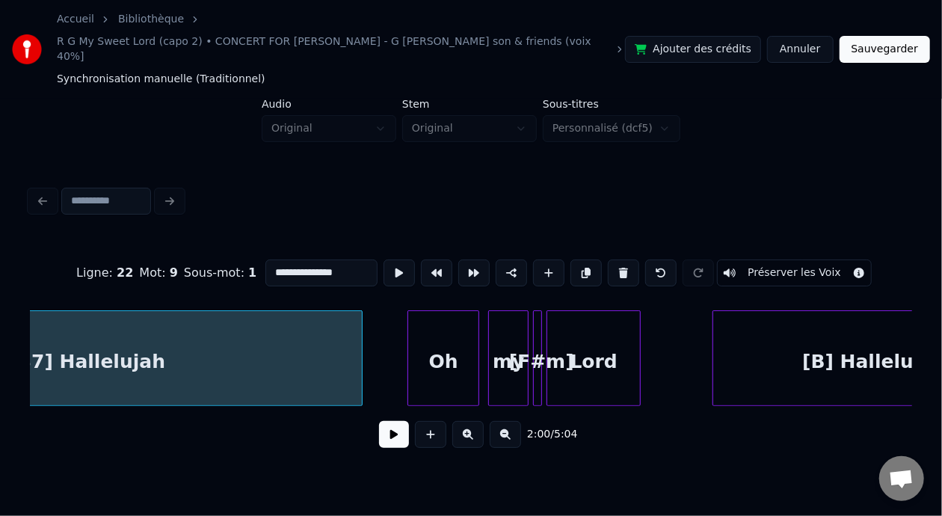
type input "**********"
click at [396, 422] on button at bounding box center [394, 434] width 30 height 27
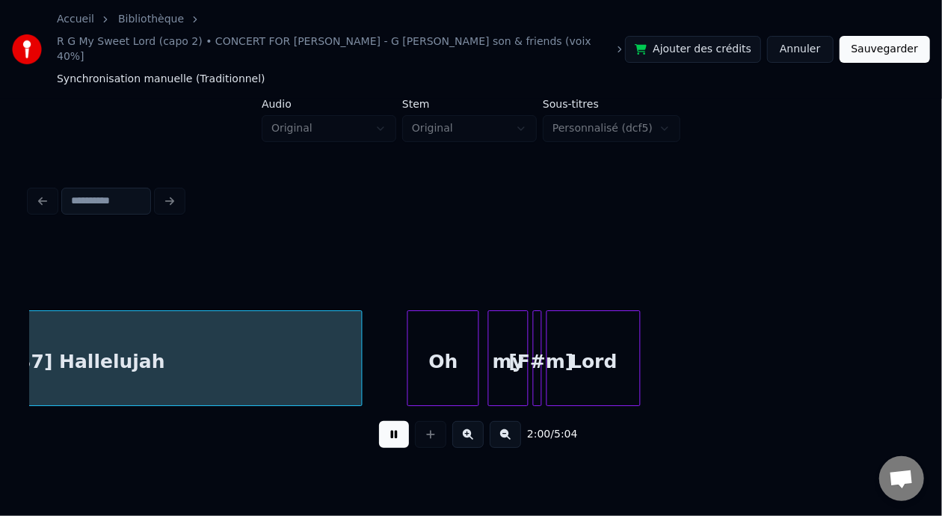
scroll to position [0, 27001]
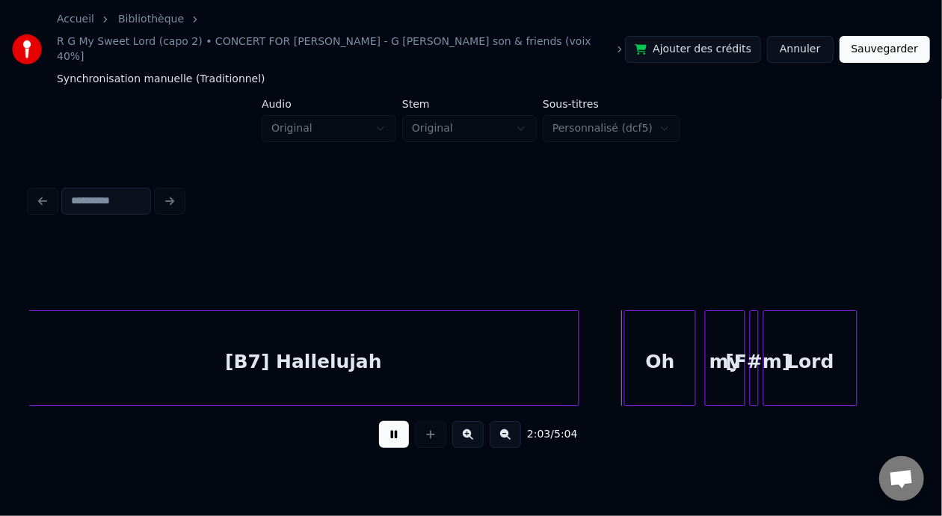
click at [397, 421] on button at bounding box center [394, 434] width 30 height 27
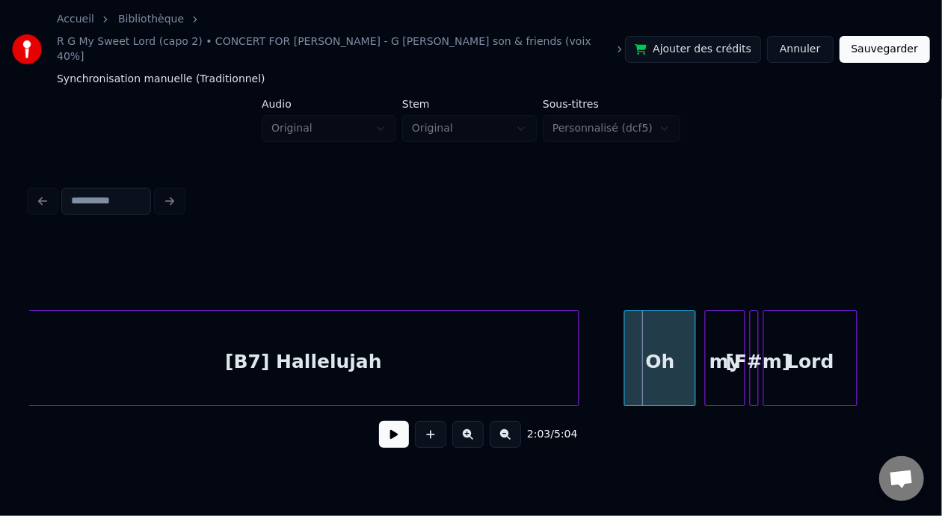
click at [515, 423] on button at bounding box center [505, 434] width 31 height 27
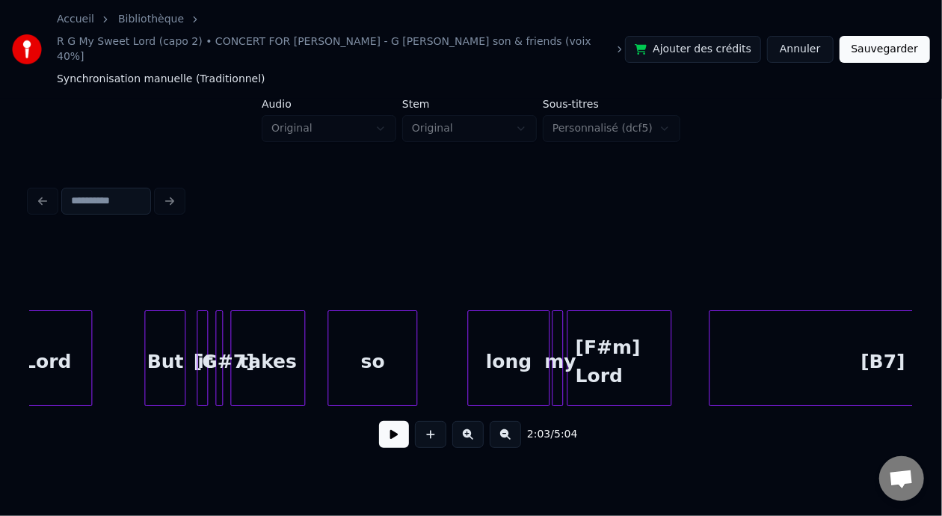
scroll to position [0, 21691]
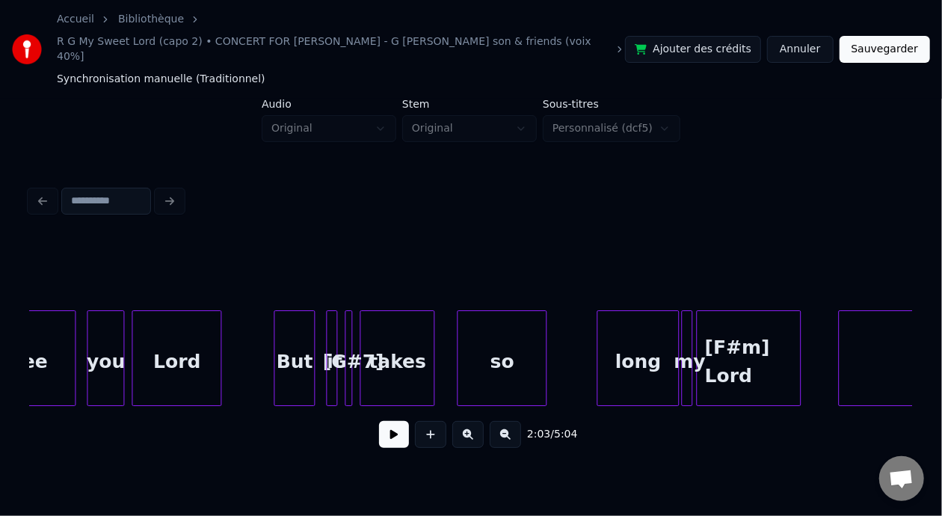
click at [297, 342] on div "But" at bounding box center [294, 362] width 40 height 102
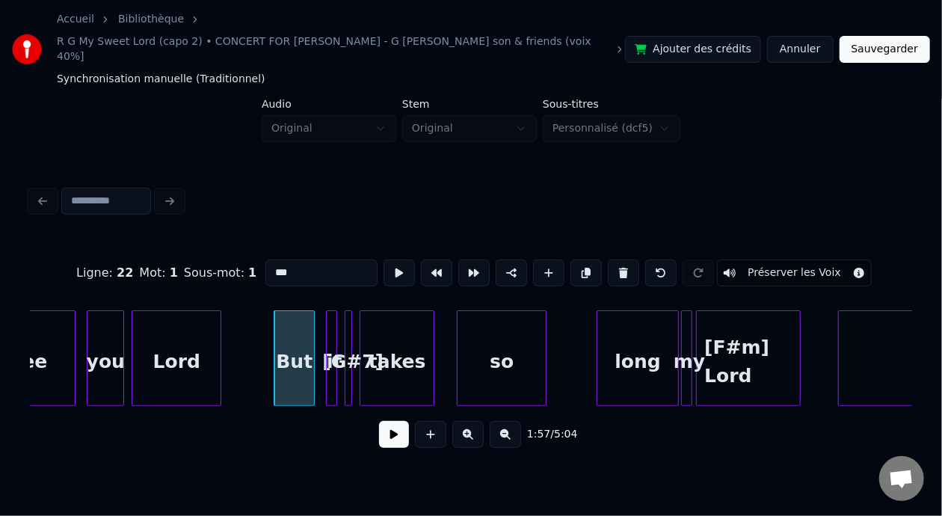
click at [387, 421] on button at bounding box center [394, 434] width 30 height 27
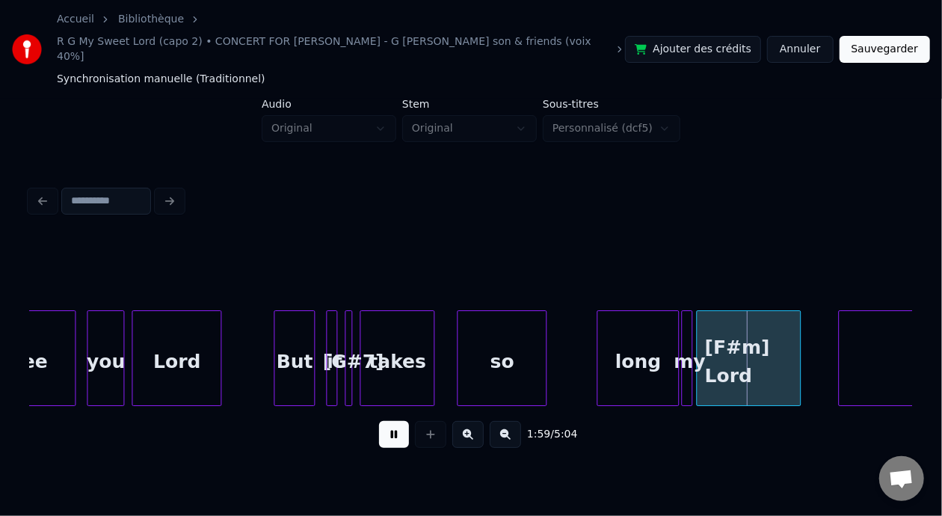
click at [389, 421] on button at bounding box center [394, 434] width 30 height 27
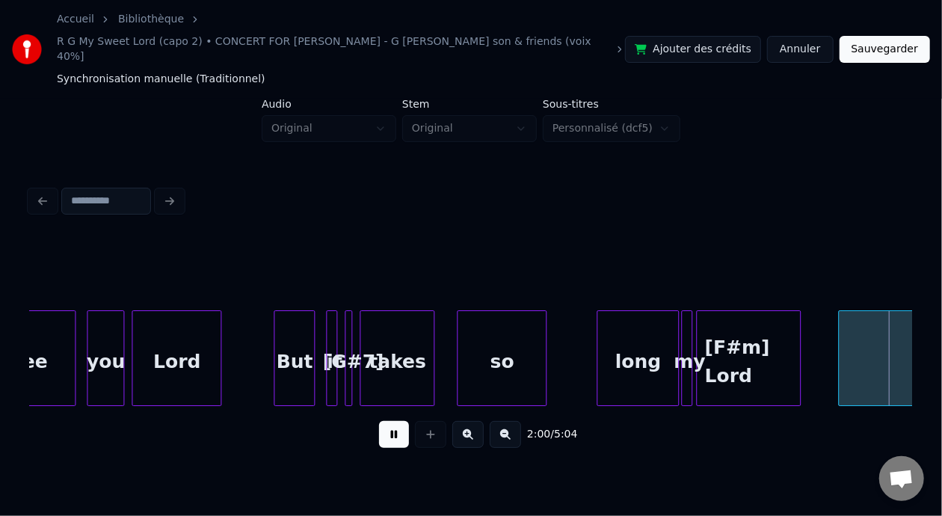
scroll to position [0, 22575]
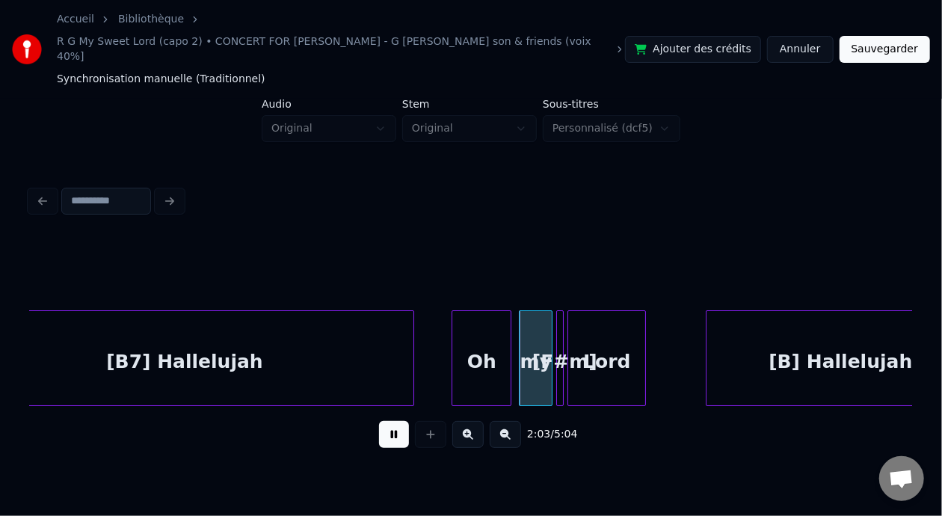
click at [389, 421] on button at bounding box center [394, 434] width 30 height 27
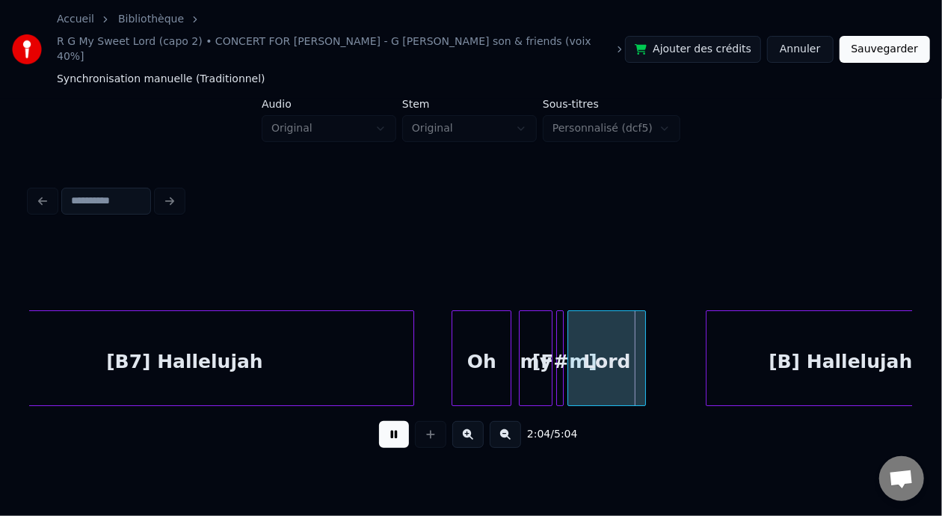
click at [389, 421] on button at bounding box center [394, 434] width 30 height 27
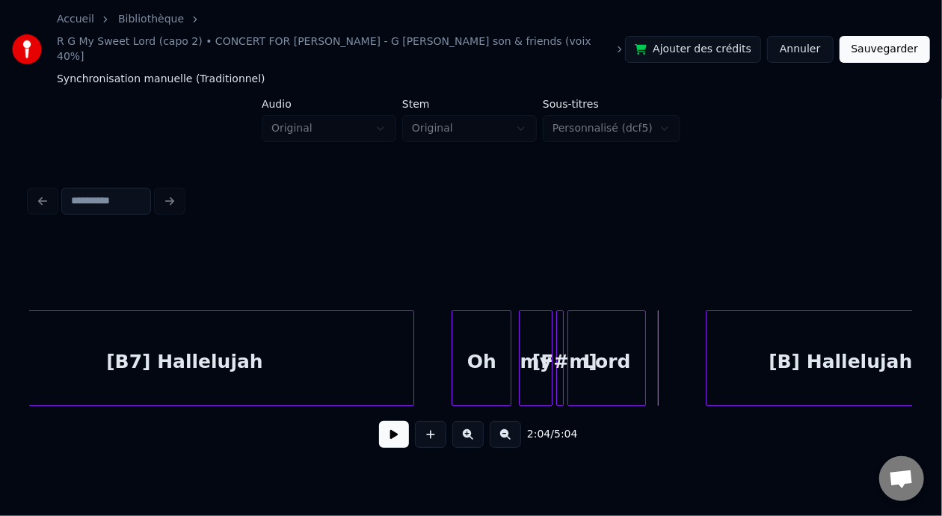
click at [389, 421] on button at bounding box center [394, 434] width 30 height 27
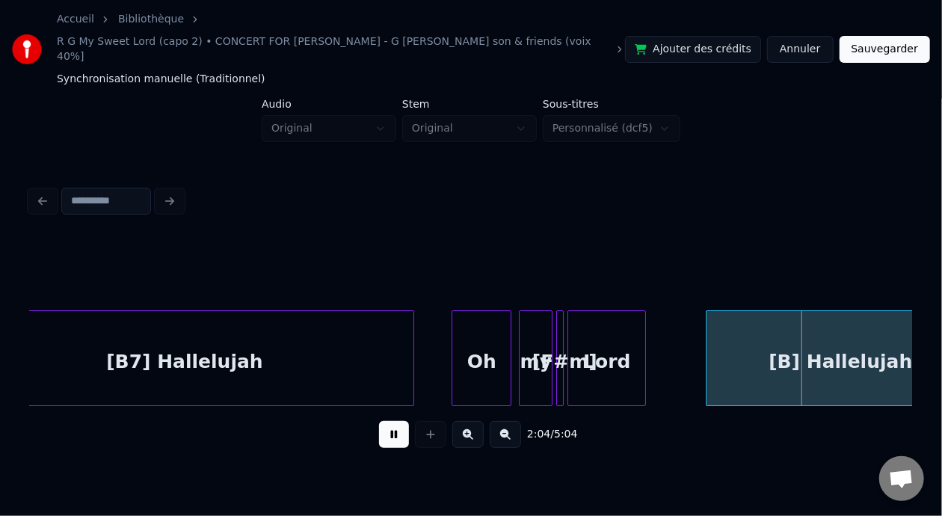
click at [391, 421] on button at bounding box center [394, 434] width 30 height 27
click at [791, 345] on div "[B] Hallelujah" at bounding box center [840, 362] width 268 height 102
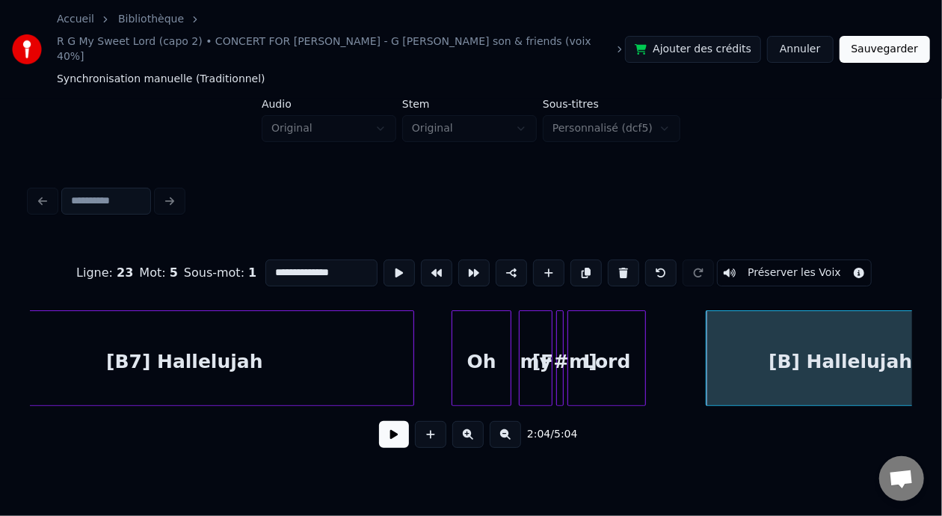
click at [265, 259] on input "**********" at bounding box center [321, 272] width 112 height 27
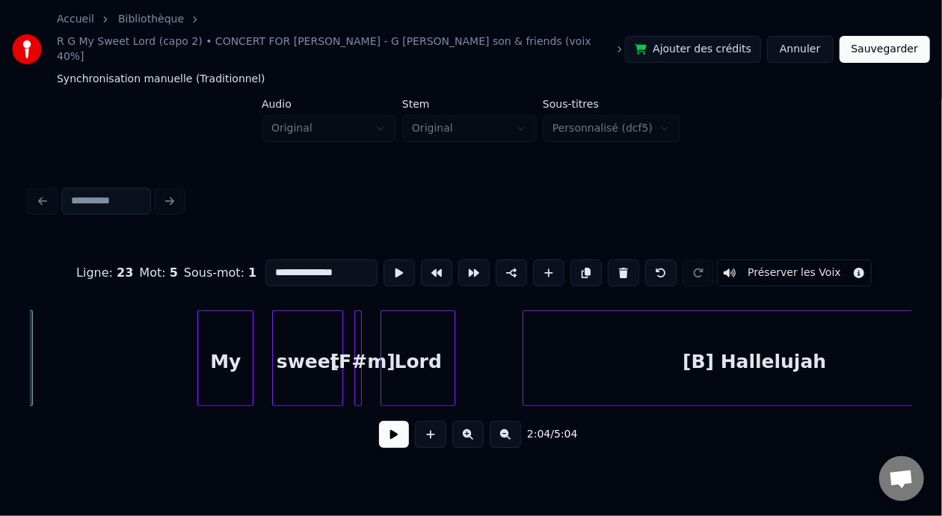
scroll to position [0, 23905]
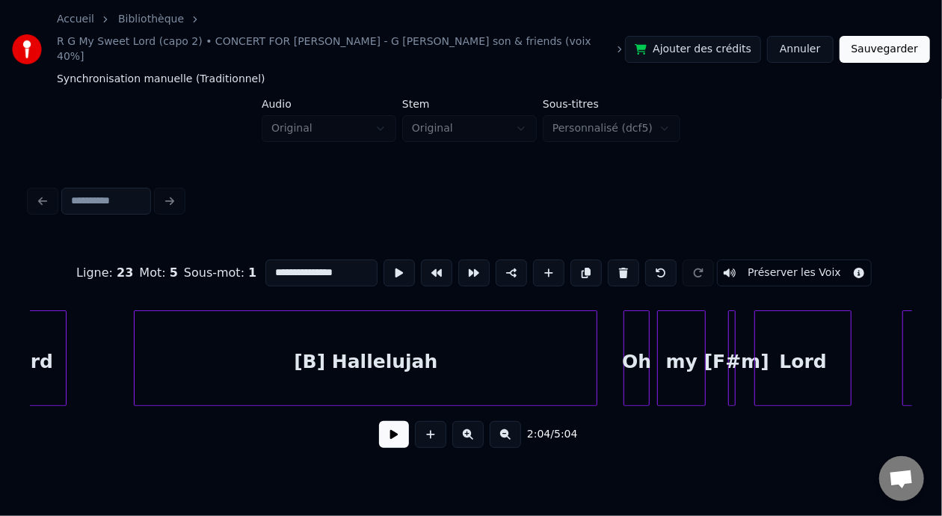
click at [368, 346] on div "[B] Hallelujah" at bounding box center [366, 362] width 462 height 102
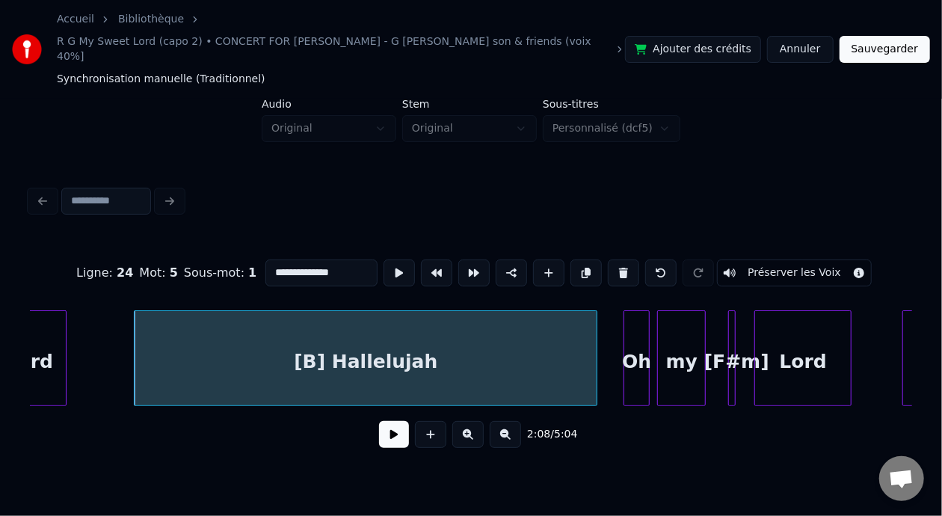
click at [265, 259] on input "**********" at bounding box center [321, 272] width 112 height 27
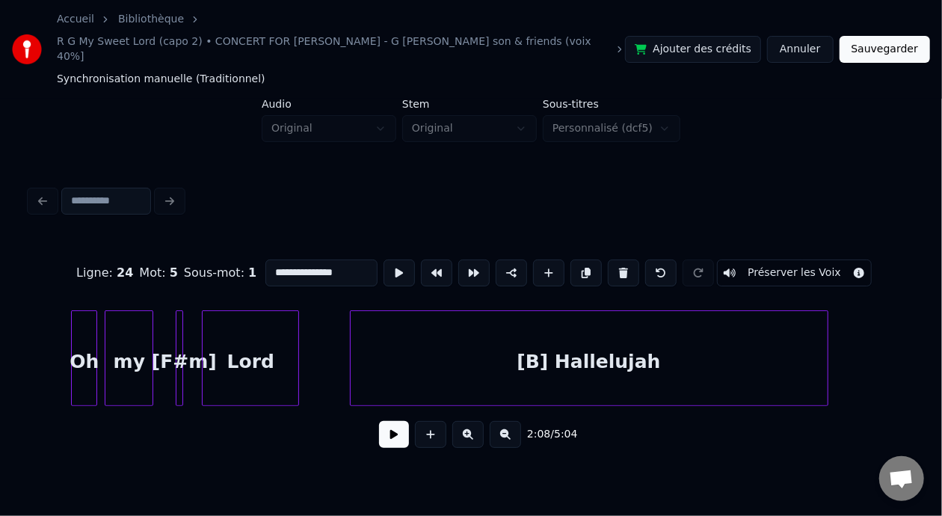
scroll to position [0, 24522]
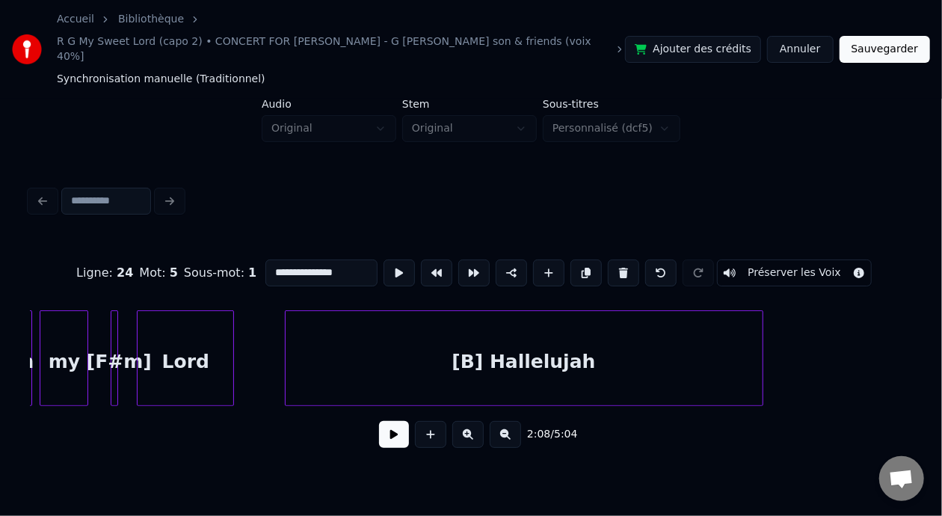
click at [531, 344] on div "[B] Hallelujah" at bounding box center [523, 362] width 477 height 102
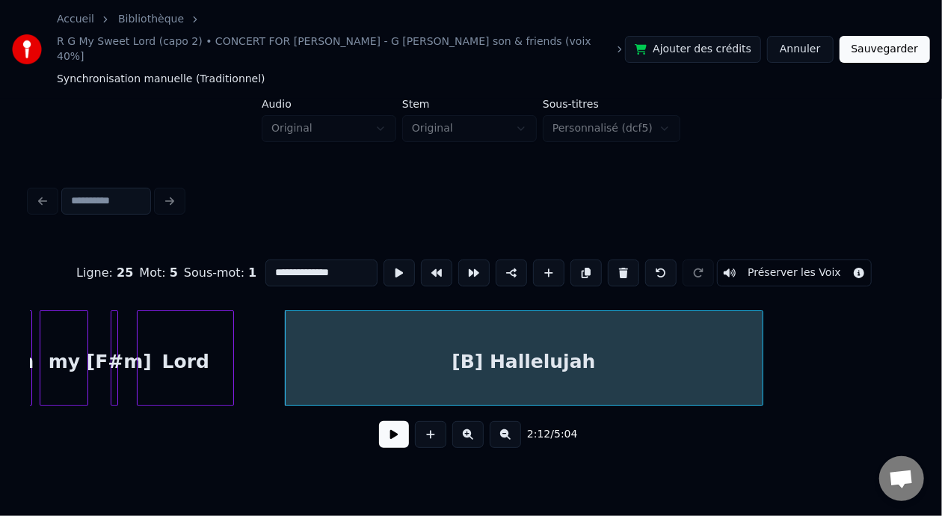
click at [265, 259] on input "**********" at bounding box center [321, 272] width 112 height 27
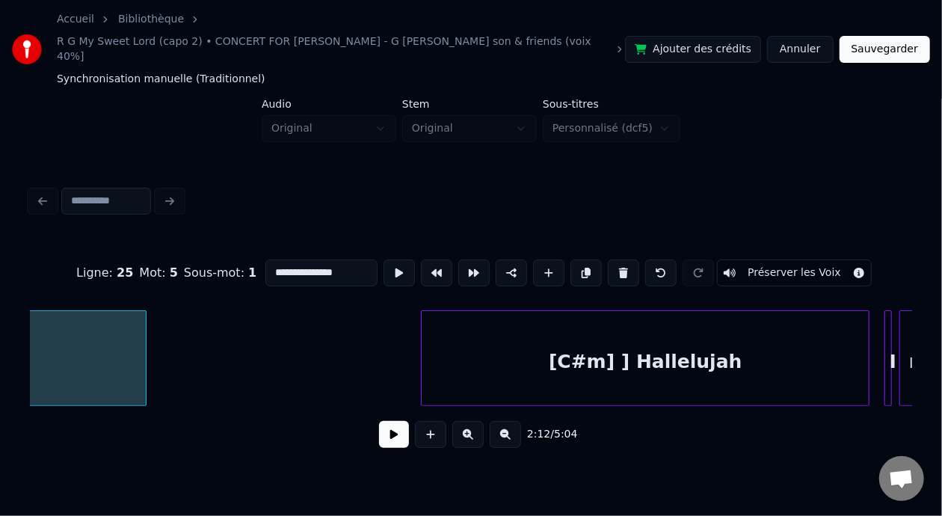
scroll to position [0, 24749]
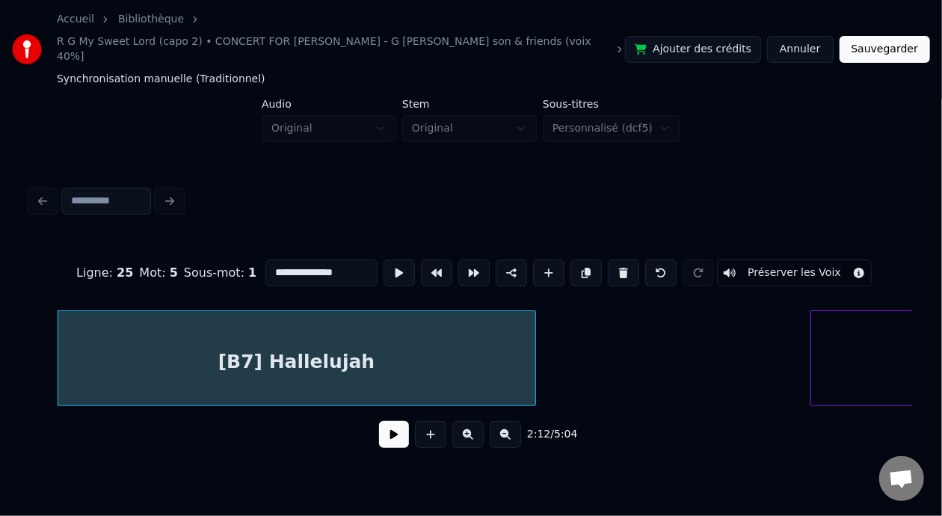
click at [282, 337] on div "[B7] Hallelujah" at bounding box center [296, 362] width 477 height 102
type input "**********"
click at [388, 418] on div "2:12 / 5:04" at bounding box center [471, 434] width 858 height 33
click at [388, 425] on button at bounding box center [394, 434] width 30 height 27
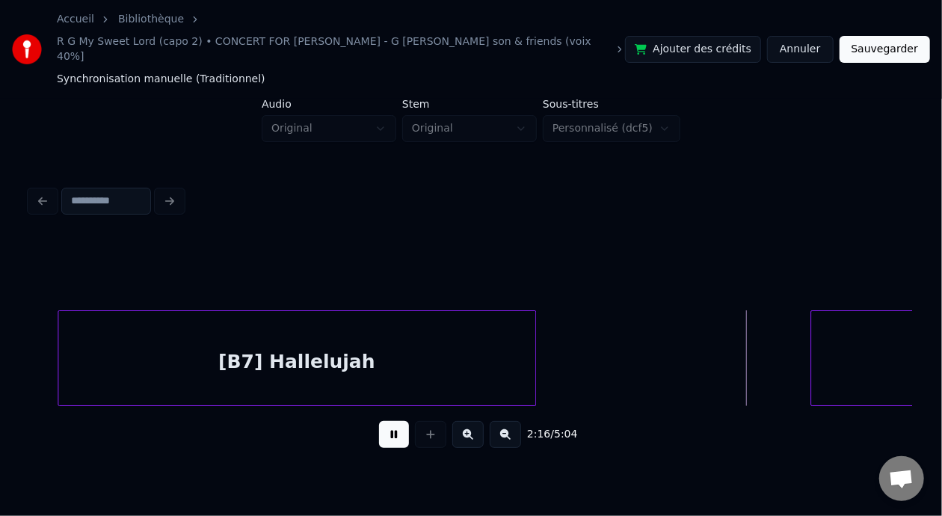
click at [387, 424] on button at bounding box center [394, 434] width 30 height 27
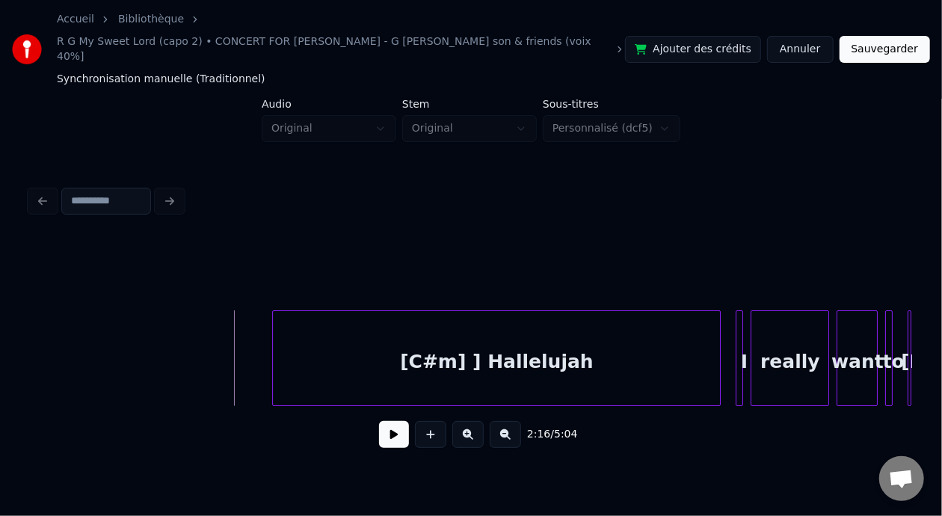
scroll to position [0, 25337]
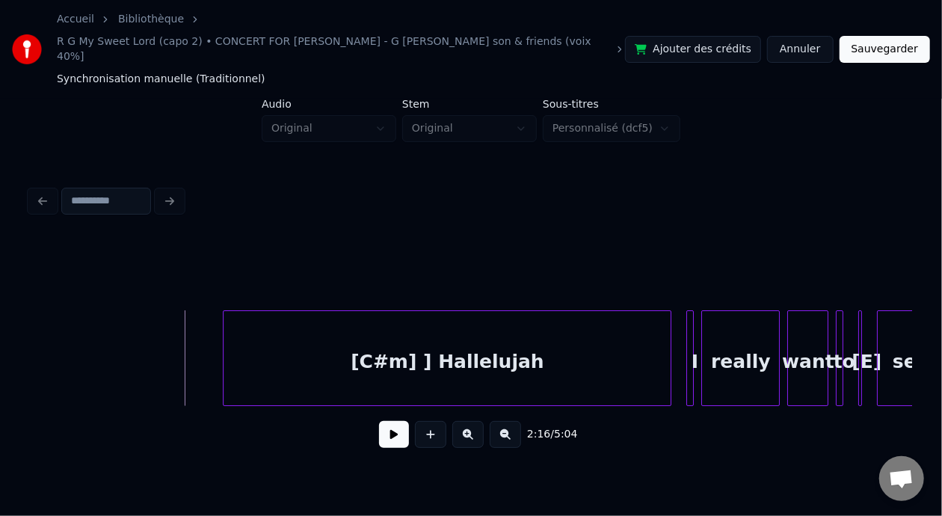
click at [401, 348] on div "[C#m] ] Hallelujah" at bounding box center [446, 362] width 447 height 102
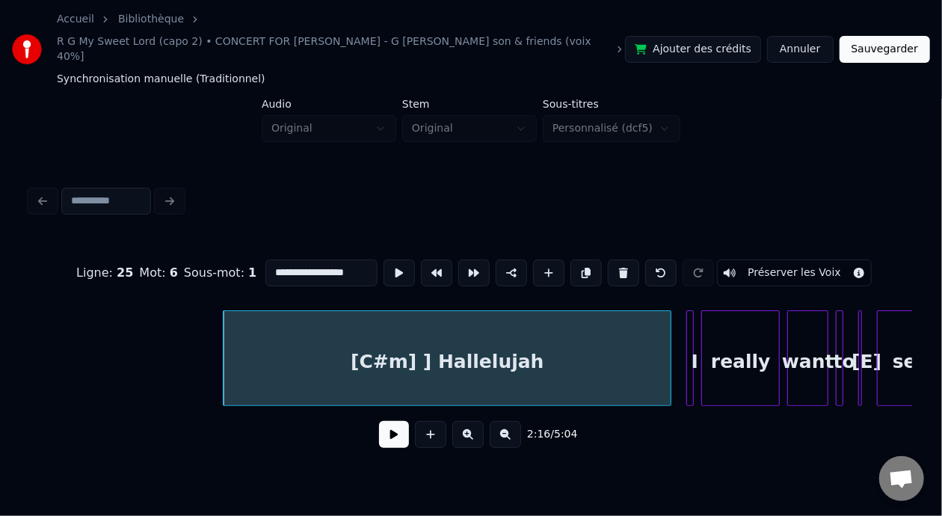
click at [387, 425] on button at bounding box center [394, 434] width 30 height 27
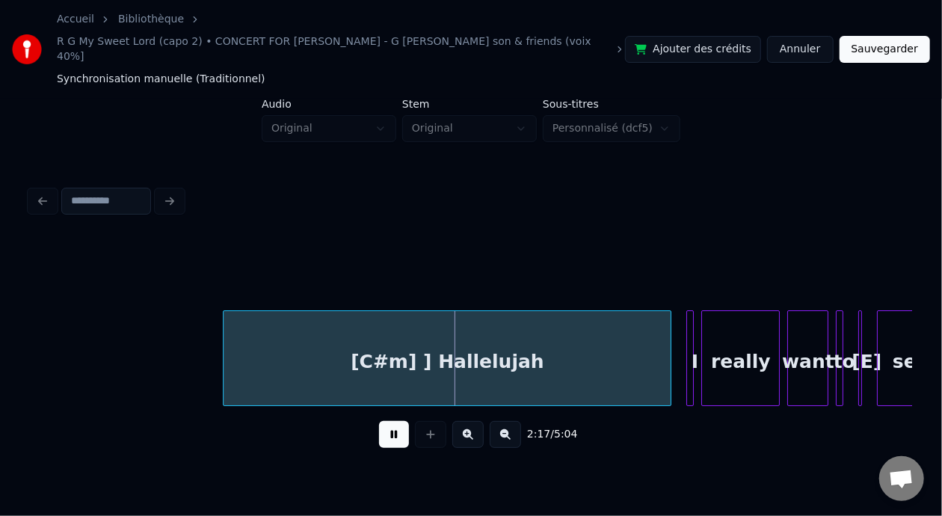
click at [387, 424] on button at bounding box center [394, 434] width 30 height 27
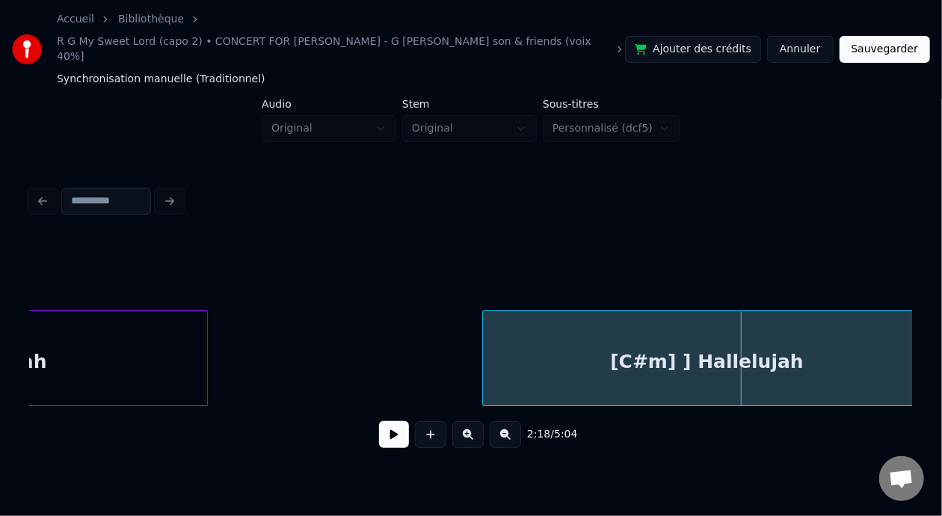
scroll to position [0, 25143]
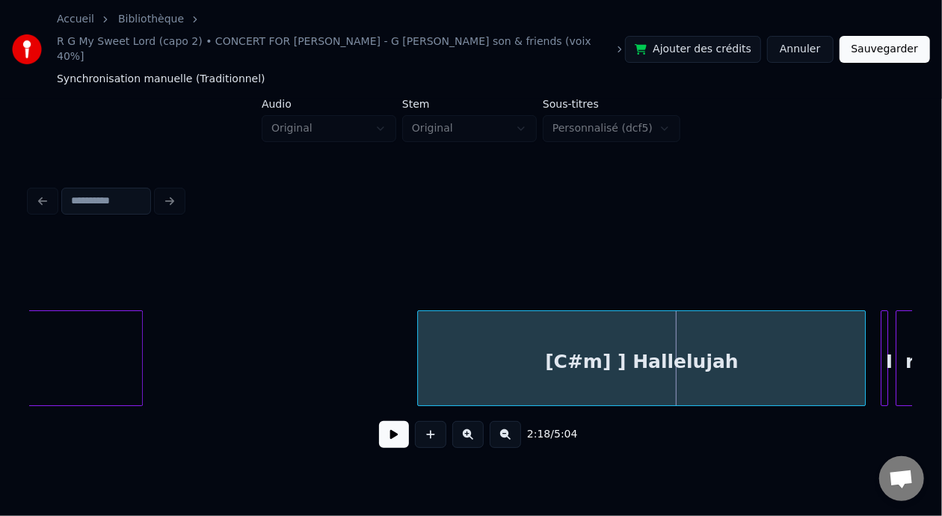
click at [637, 346] on div "[C#m] ] Hallelujah" at bounding box center [641, 362] width 447 height 102
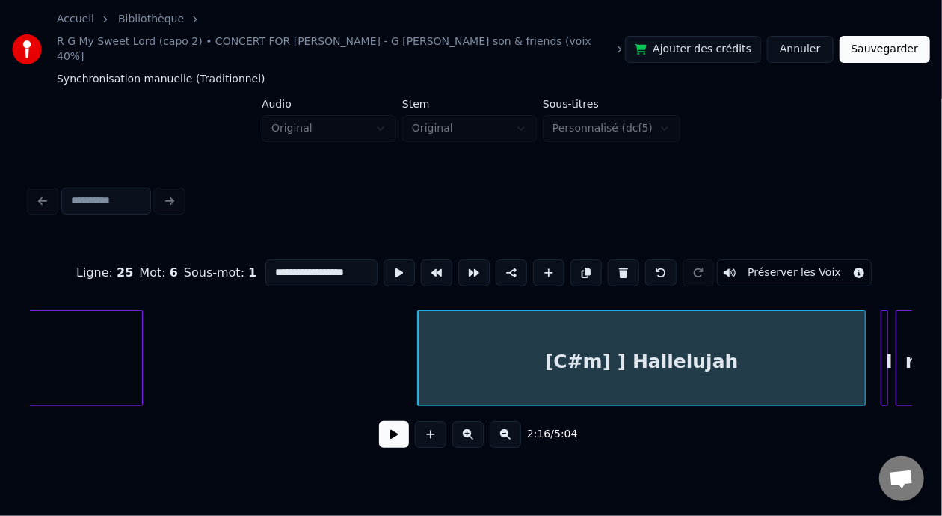
click at [280, 259] on input "**********" at bounding box center [321, 272] width 112 height 27
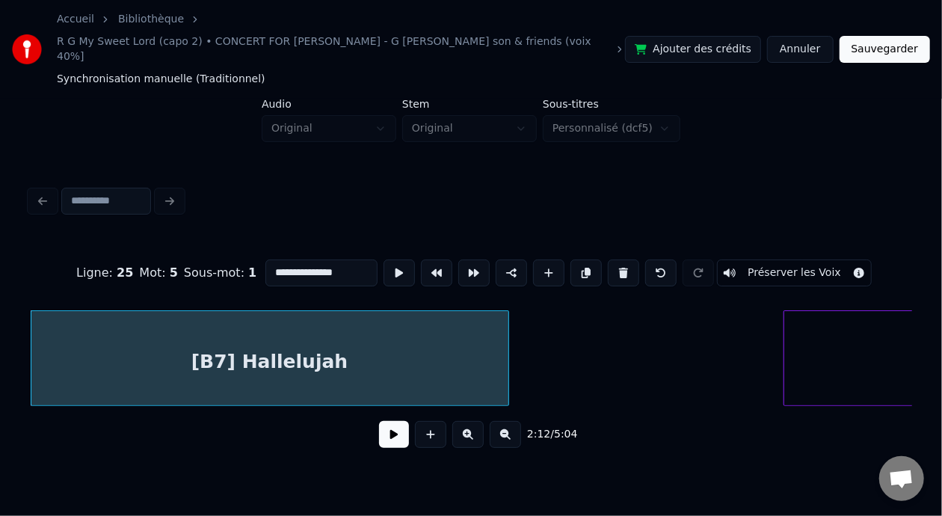
type input "**********"
click at [387, 422] on button at bounding box center [394, 434] width 30 height 27
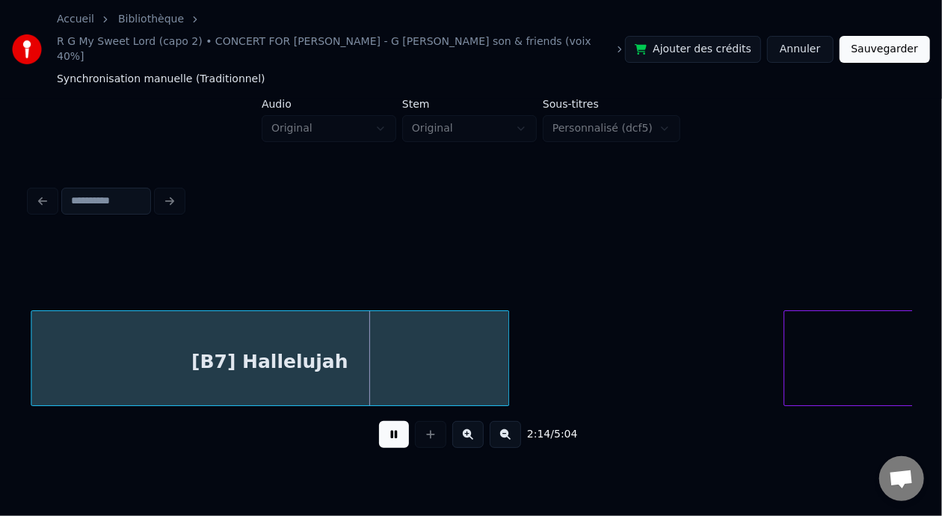
click at [390, 424] on button at bounding box center [394, 434] width 30 height 27
click at [379, 421] on button at bounding box center [394, 434] width 30 height 27
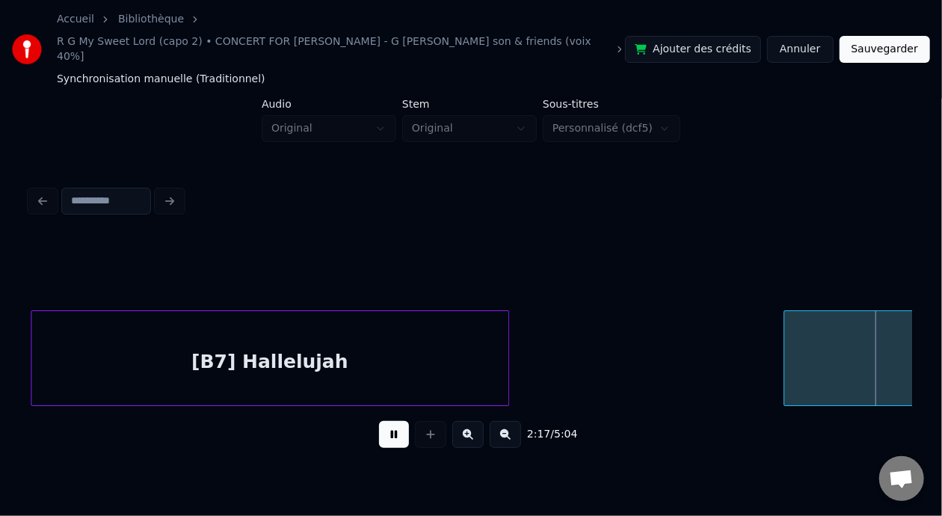
click at [379, 421] on button at bounding box center [394, 434] width 30 height 27
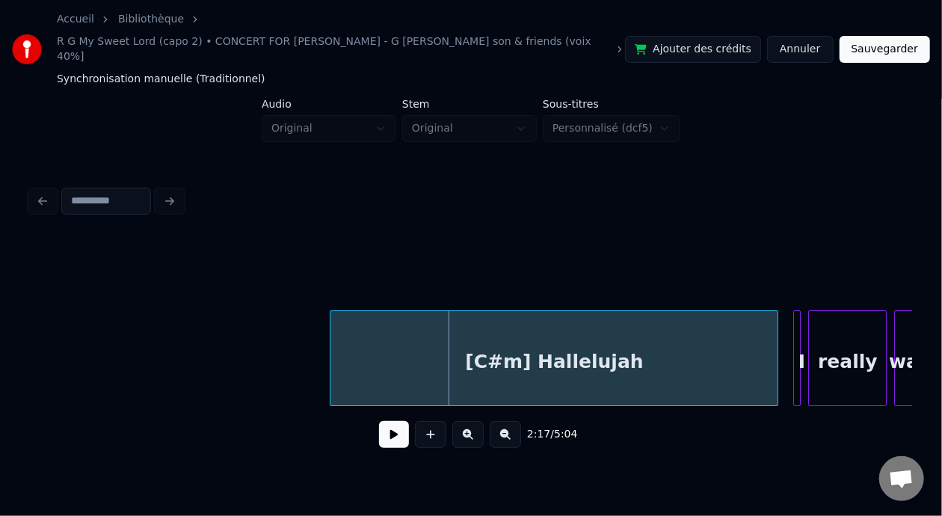
scroll to position [0, 25393]
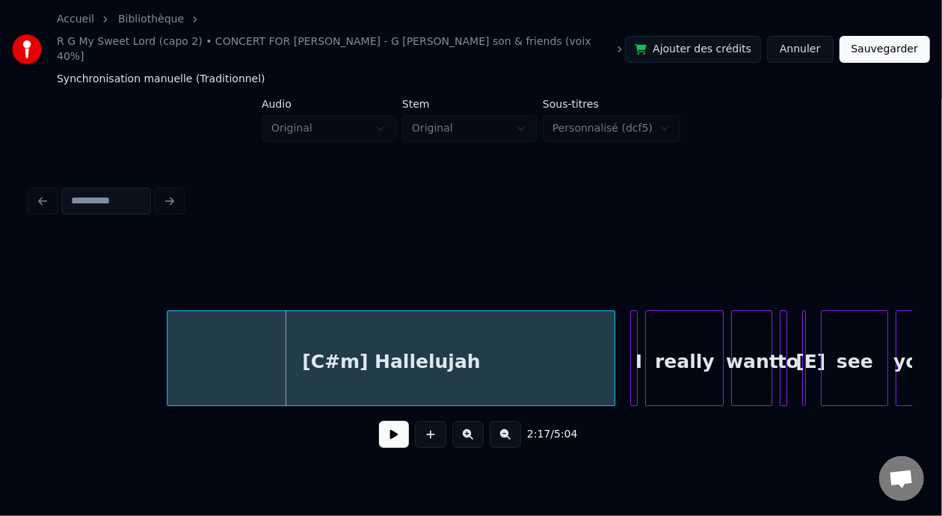
click at [348, 349] on div "[C#m] Hallelujah" at bounding box center [390, 362] width 447 height 102
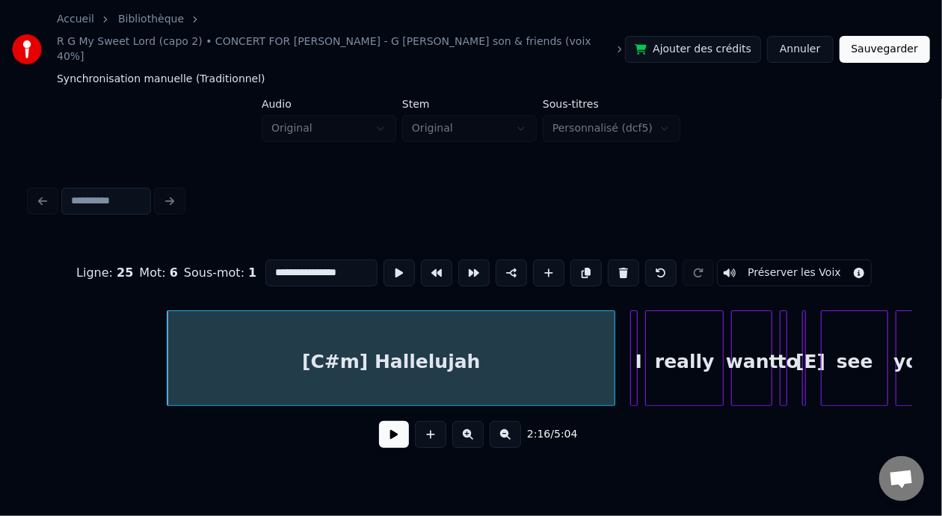
click at [392, 431] on button at bounding box center [394, 434] width 30 height 27
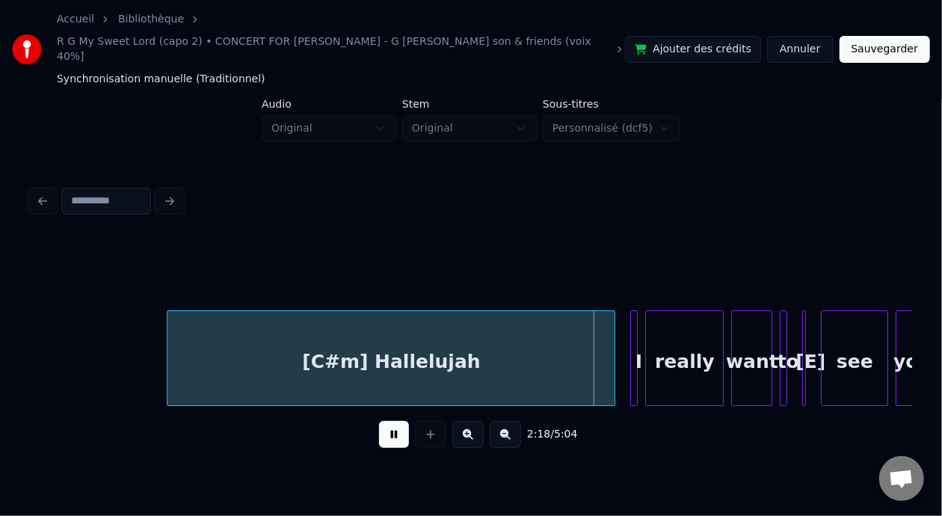
click at [395, 428] on button at bounding box center [394, 434] width 30 height 27
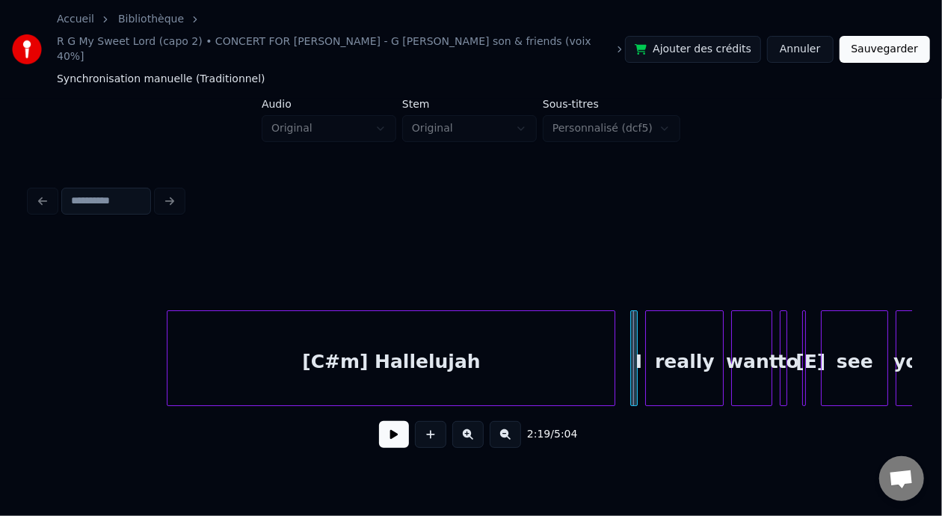
click at [400, 421] on button at bounding box center [394, 434] width 30 height 27
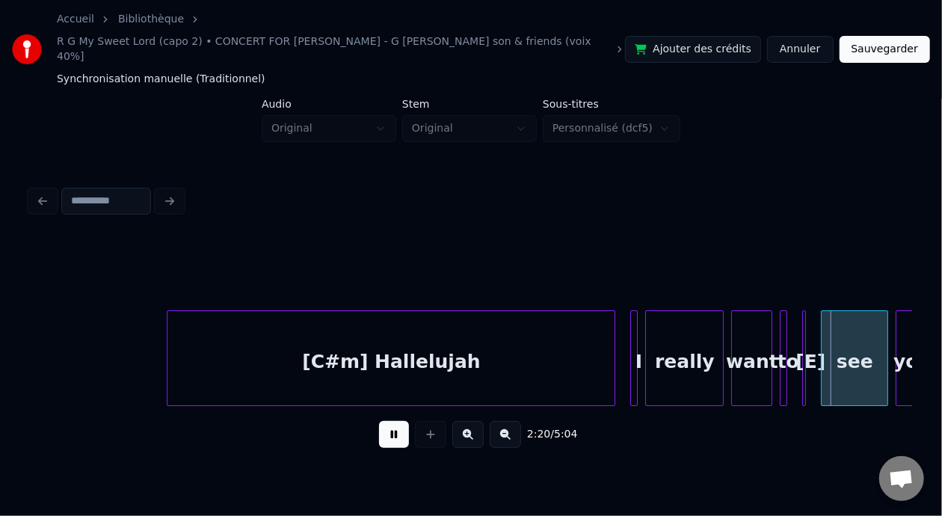
click at [400, 421] on button at bounding box center [394, 434] width 30 height 27
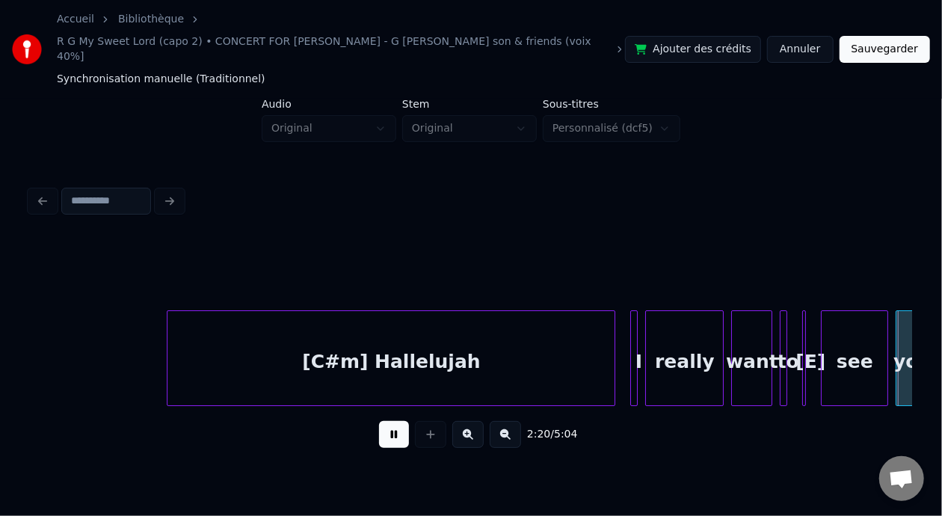
scroll to position [0, 26275]
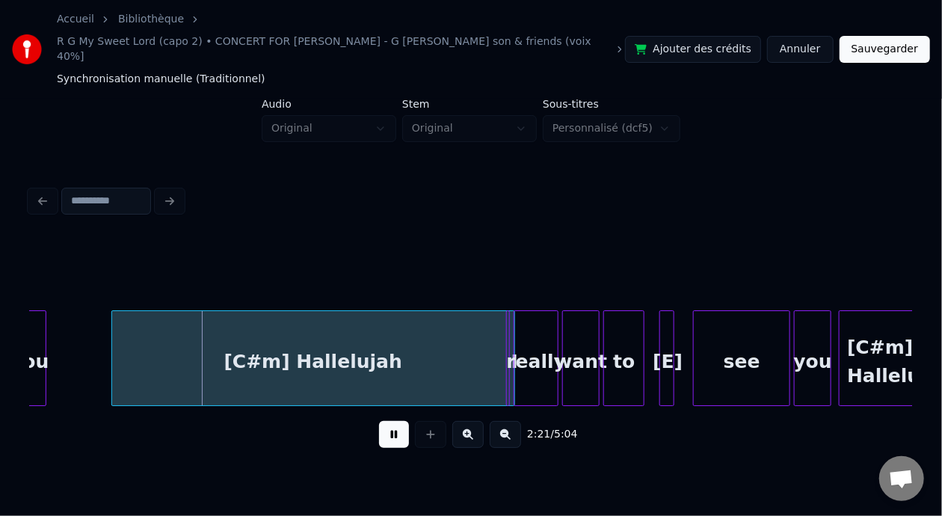
click at [401, 421] on button at bounding box center [394, 434] width 30 height 27
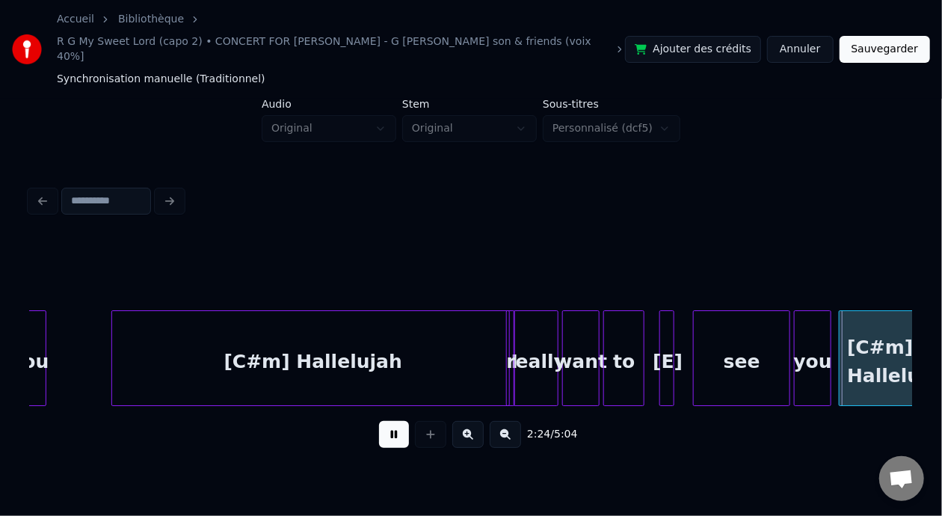
click at [403, 418] on div "2:24 / 5:04" at bounding box center [471, 434] width 858 height 33
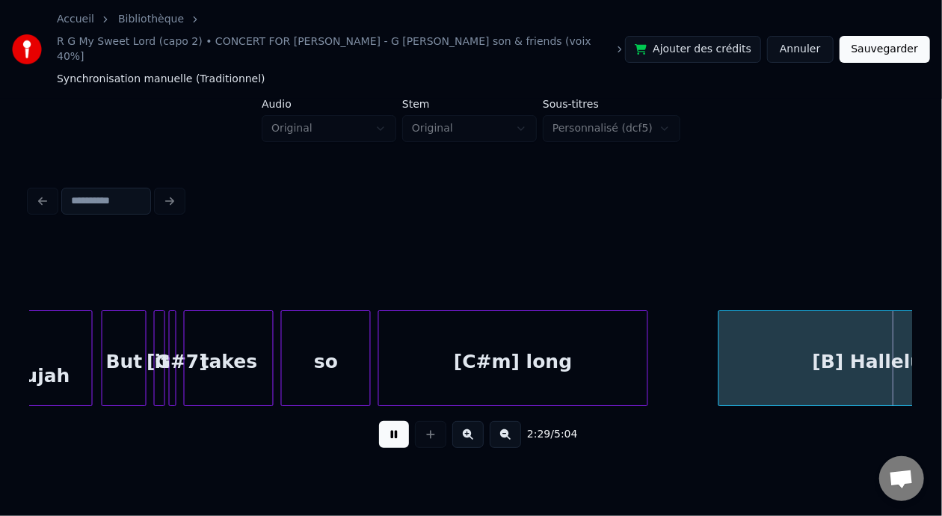
click at [395, 422] on button at bounding box center [394, 434] width 30 height 27
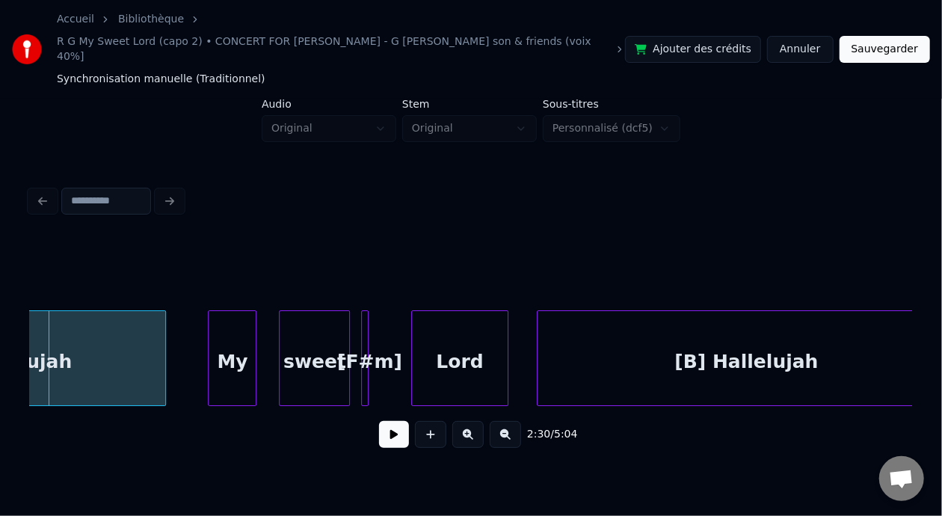
click at [493, 372] on div "Lord" at bounding box center [460, 362] width 96 height 102
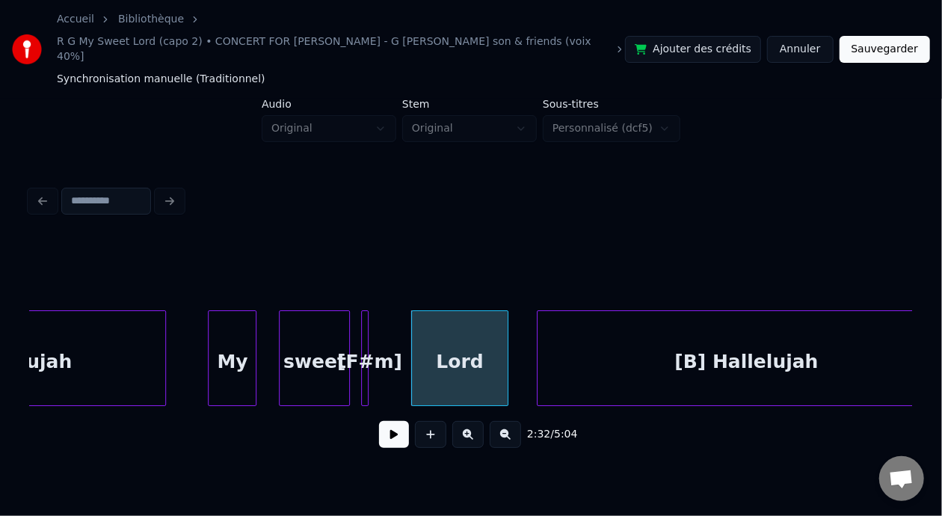
click at [342, 329] on div "sweet" at bounding box center [315, 362] width 70 height 102
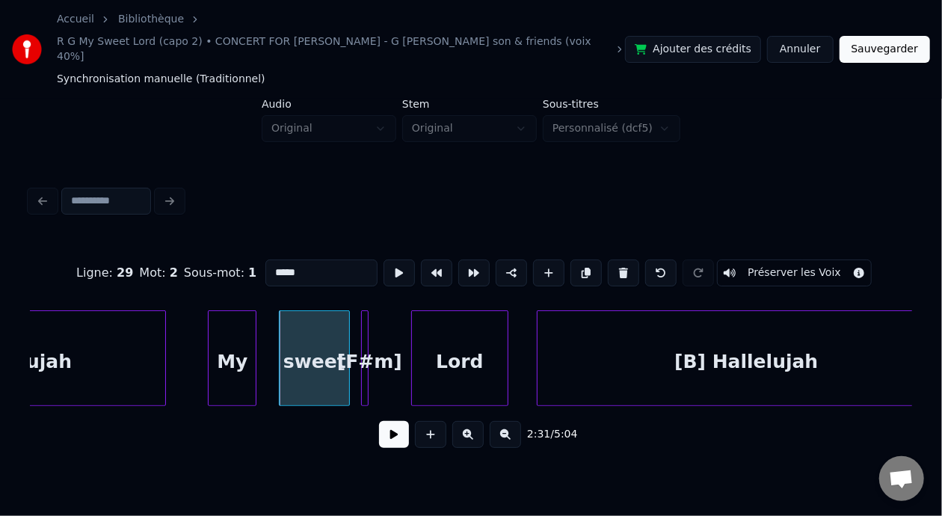
click at [392, 431] on button at bounding box center [394, 434] width 30 height 27
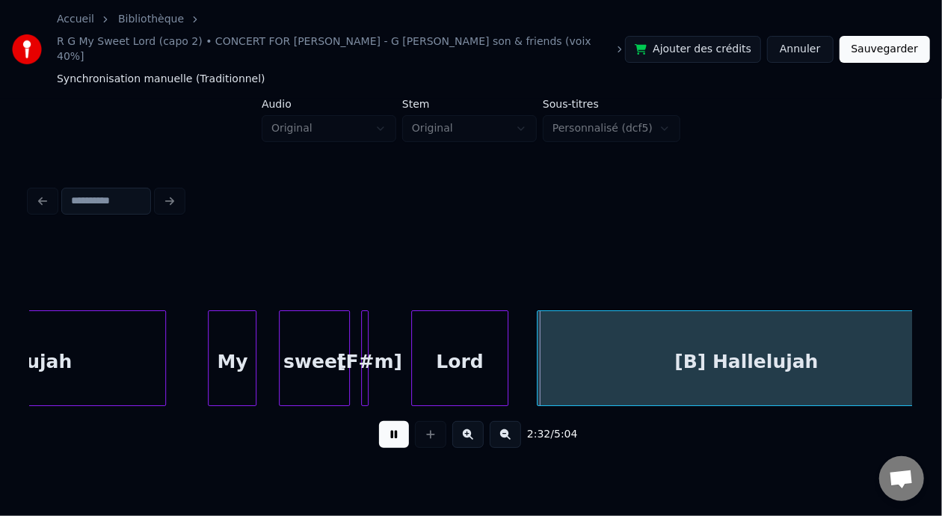
click at [394, 425] on button at bounding box center [394, 434] width 30 height 27
click at [395, 422] on button at bounding box center [394, 434] width 30 height 27
click at [395, 421] on button at bounding box center [394, 434] width 30 height 27
click at [894, 40] on button "Sauvegarder" at bounding box center [884, 49] width 90 height 27
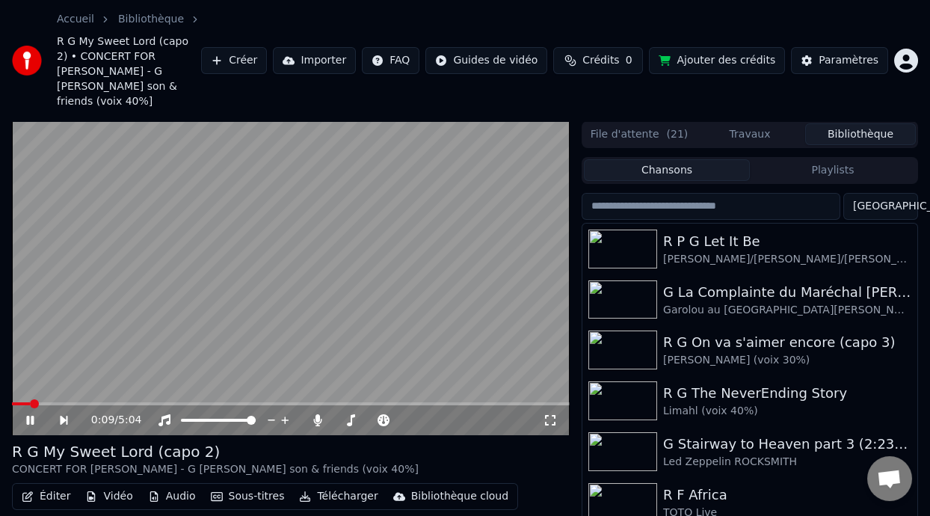
click at [548, 414] on icon at bounding box center [550, 420] width 15 height 12
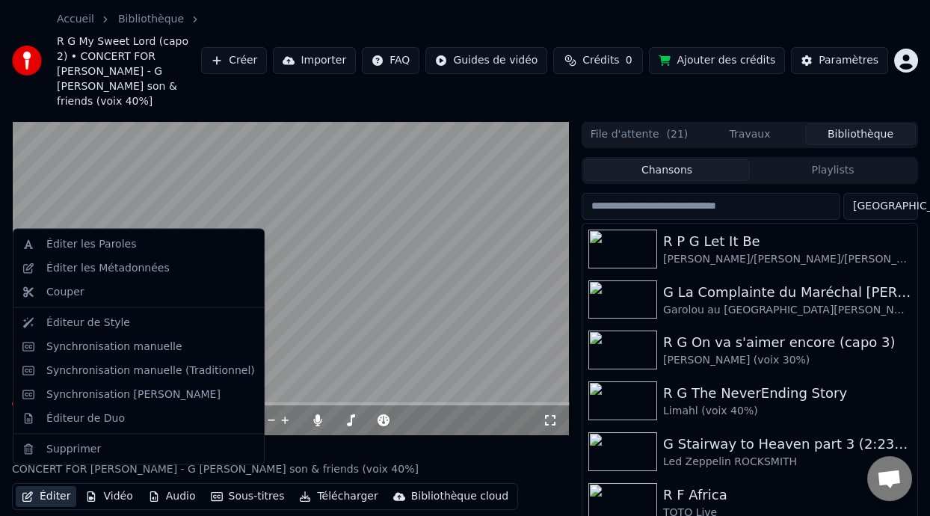
click at [55, 486] on button "Éditer" at bounding box center [46, 496] width 61 height 21
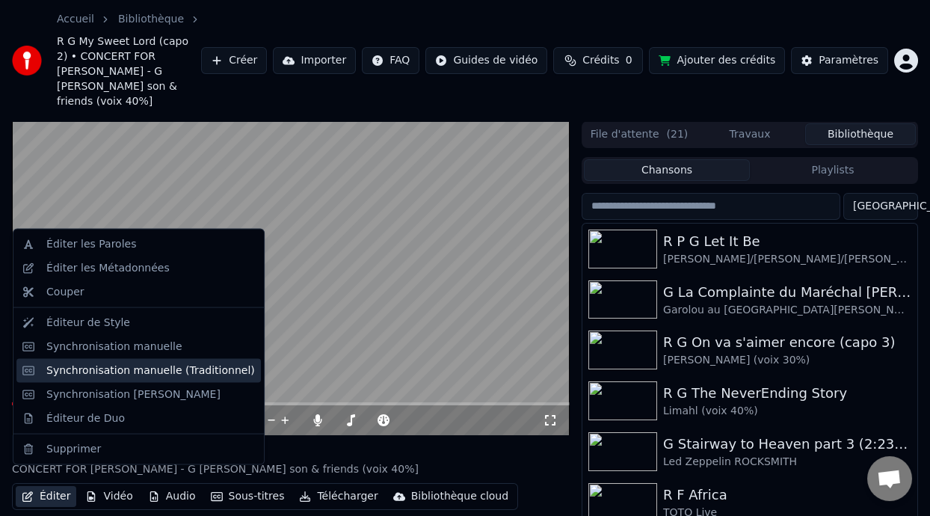
click at [161, 373] on div "Synchronisation manuelle (Traditionnel)" at bounding box center [150, 369] width 209 height 15
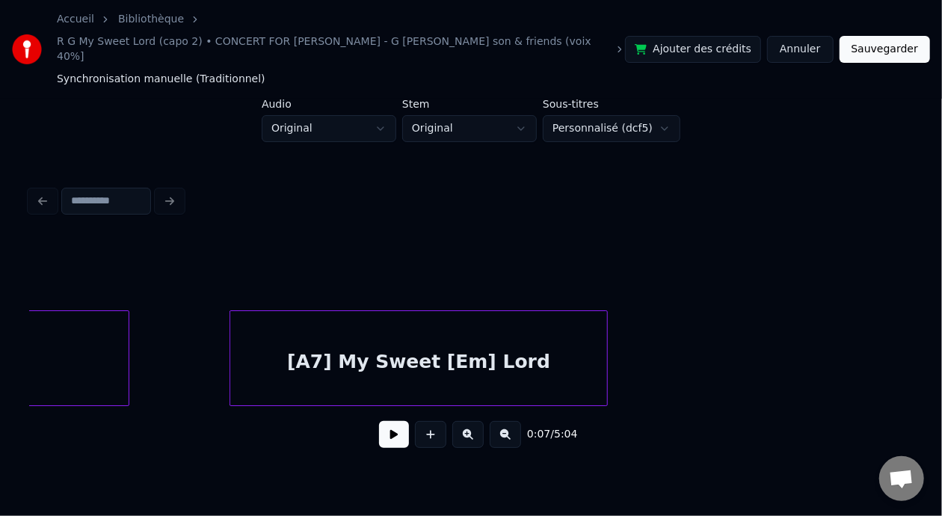
scroll to position [0, 5960]
click at [406, 345] on div "[A7] My Sweet [Em] Lord" at bounding box center [408, 362] width 377 height 102
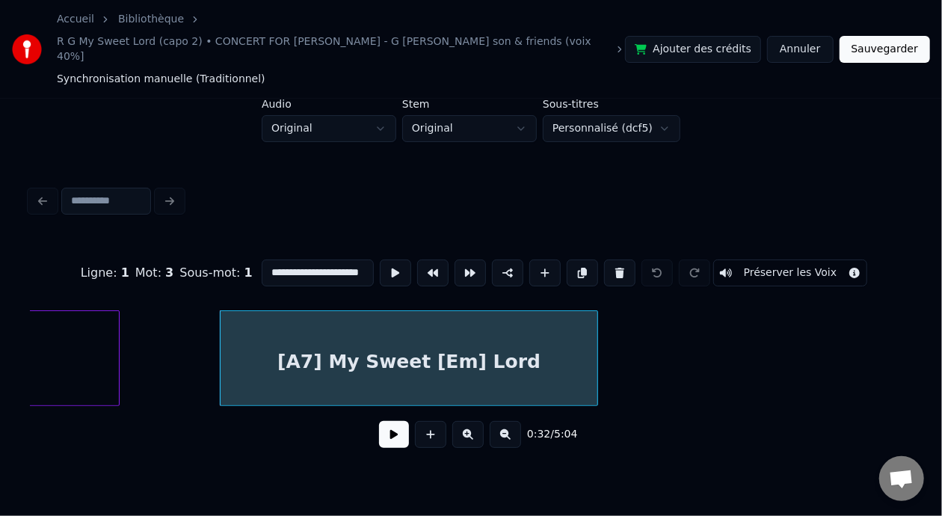
click at [388, 429] on button at bounding box center [394, 434] width 30 height 27
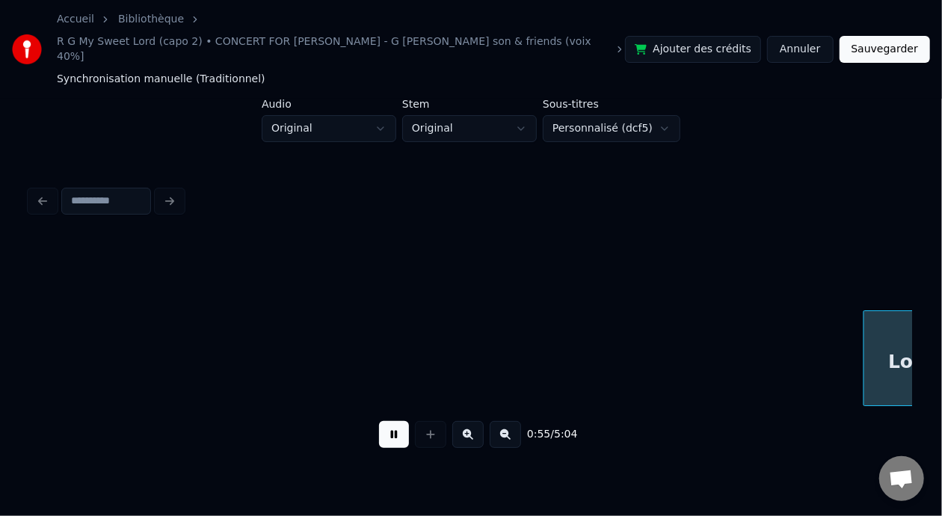
scroll to position [0, 10380]
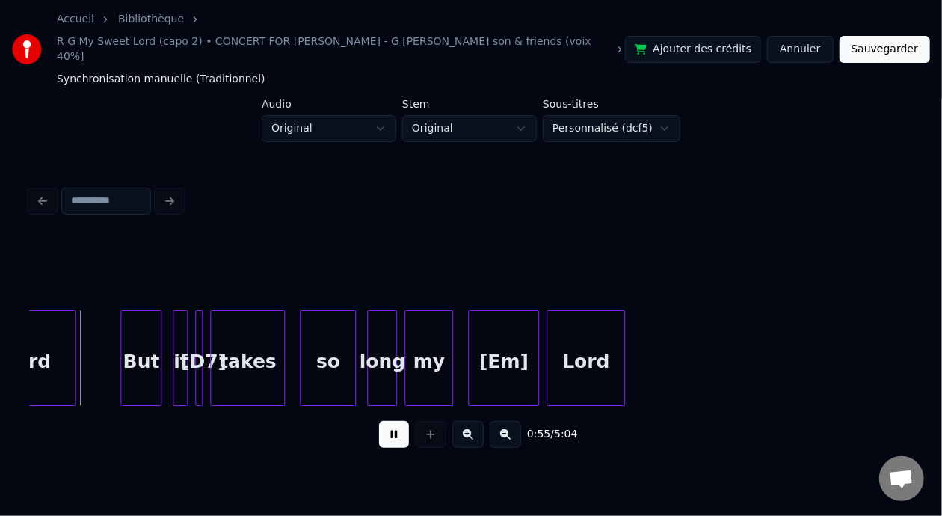
click at [387, 431] on button at bounding box center [394, 434] width 30 height 27
click at [139, 339] on div "But" at bounding box center [141, 362] width 40 height 102
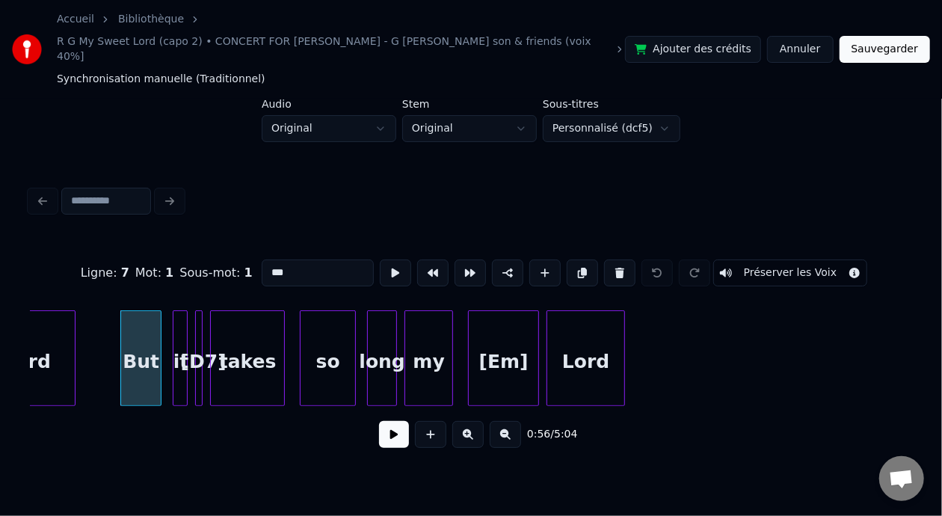
click at [383, 429] on button at bounding box center [394, 434] width 30 height 27
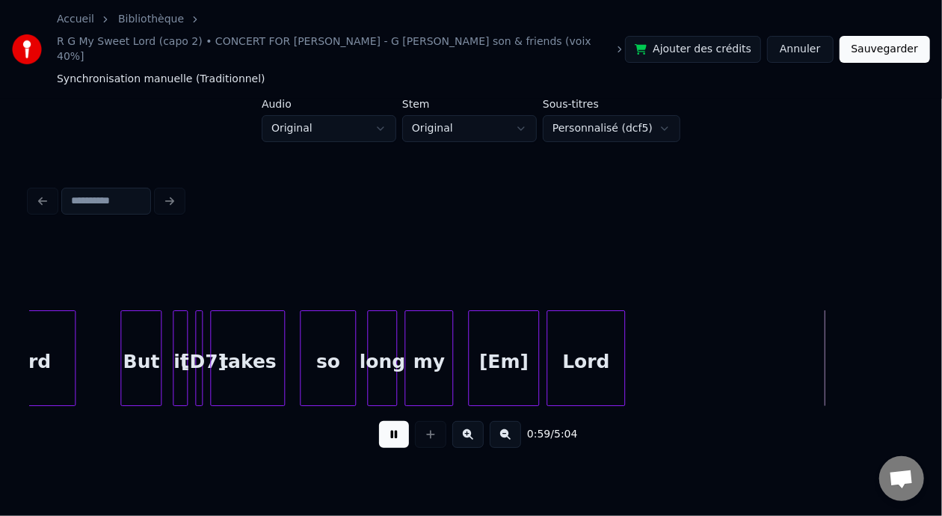
click at [383, 429] on button at bounding box center [394, 434] width 30 height 27
click at [340, 361] on div "so" at bounding box center [327, 362] width 55 height 102
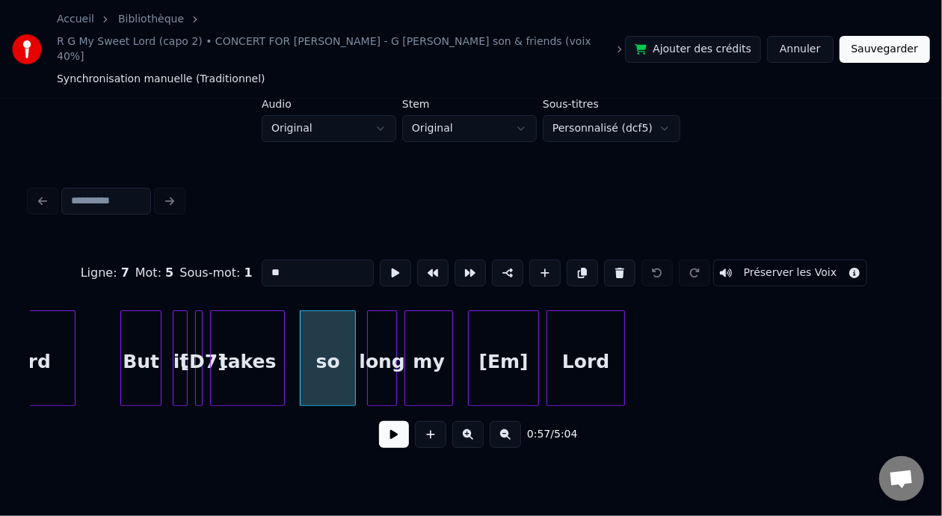
click at [380, 421] on button at bounding box center [394, 434] width 30 height 27
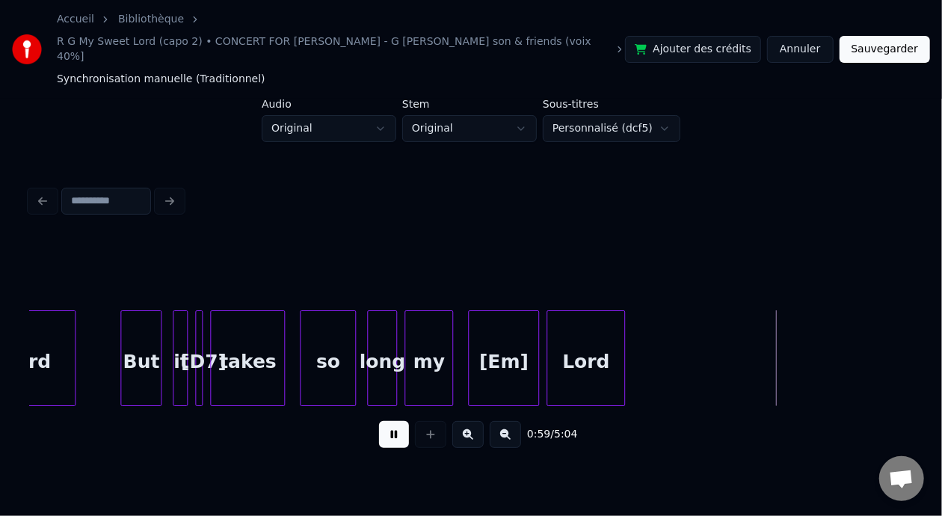
click at [380, 421] on button at bounding box center [394, 434] width 30 height 27
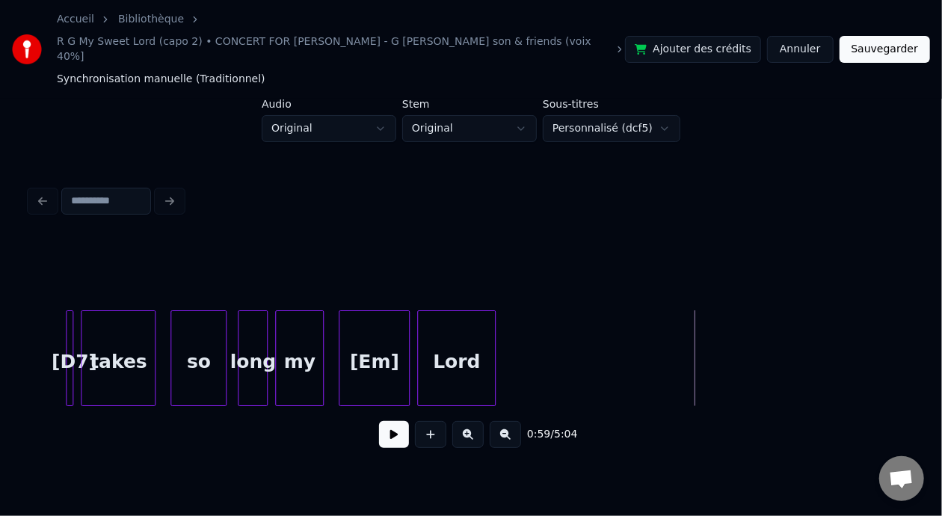
scroll to position [0, 10542]
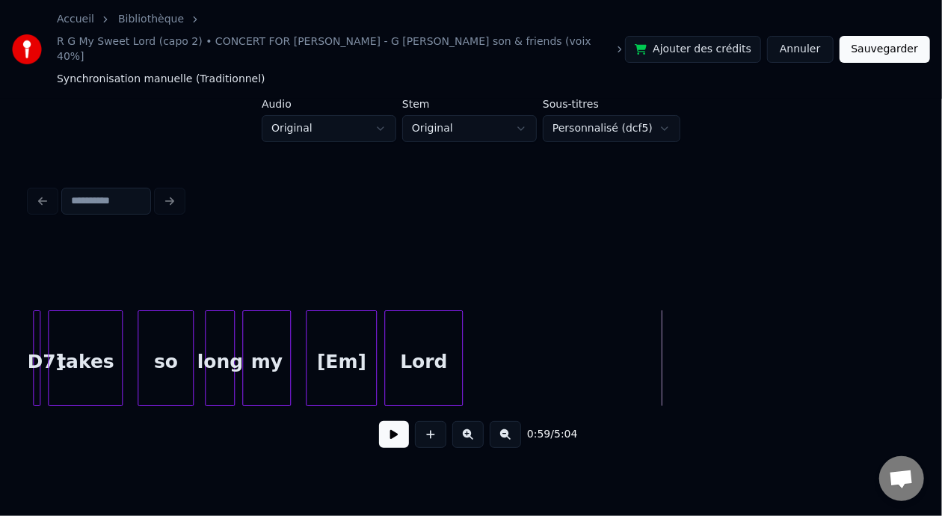
click at [351, 340] on div "[Em]" at bounding box center [341, 362] width 70 height 102
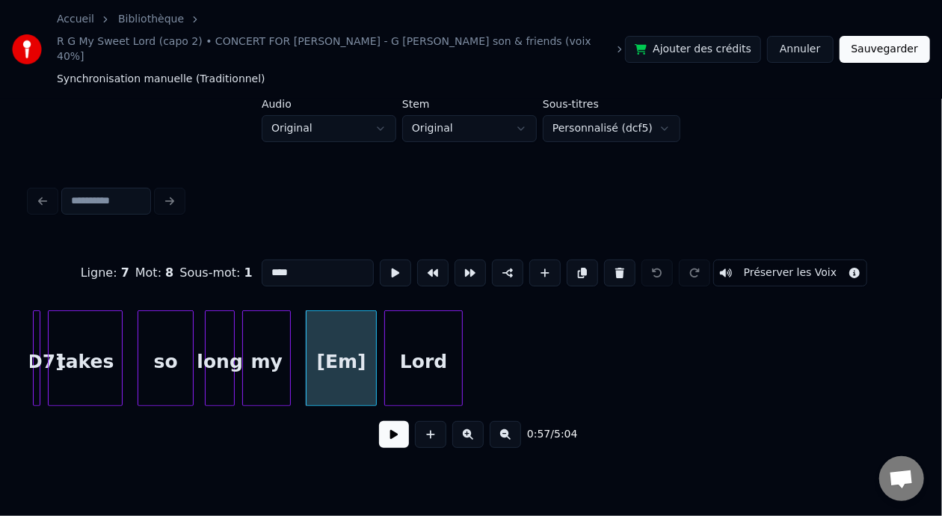
click at [422, 347] on div "Lord" at bounding box center [423, 362] width 77 height 102
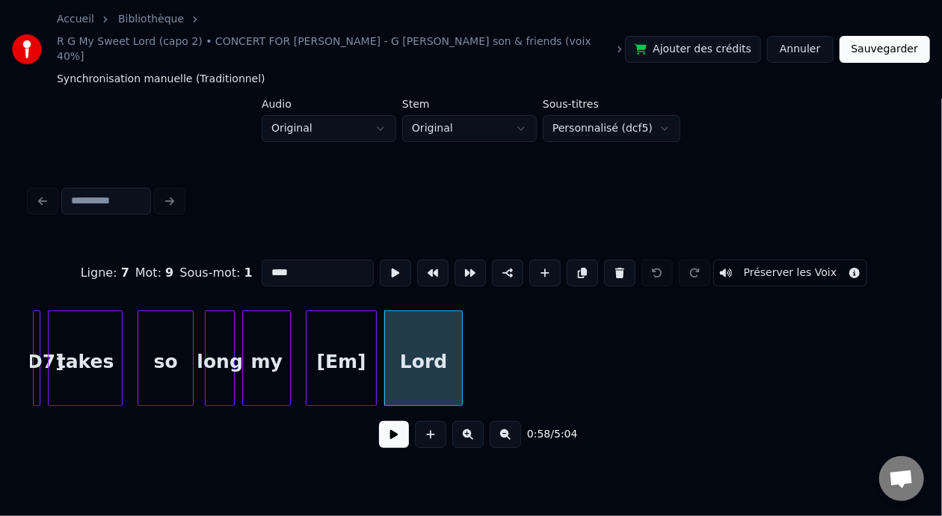
click at [262, 259] on input "****" at bounding box center [318, 272] width 112 height 27
click at [276, 259] on input "****" at bounding box center [318, 272] width 112 height 27
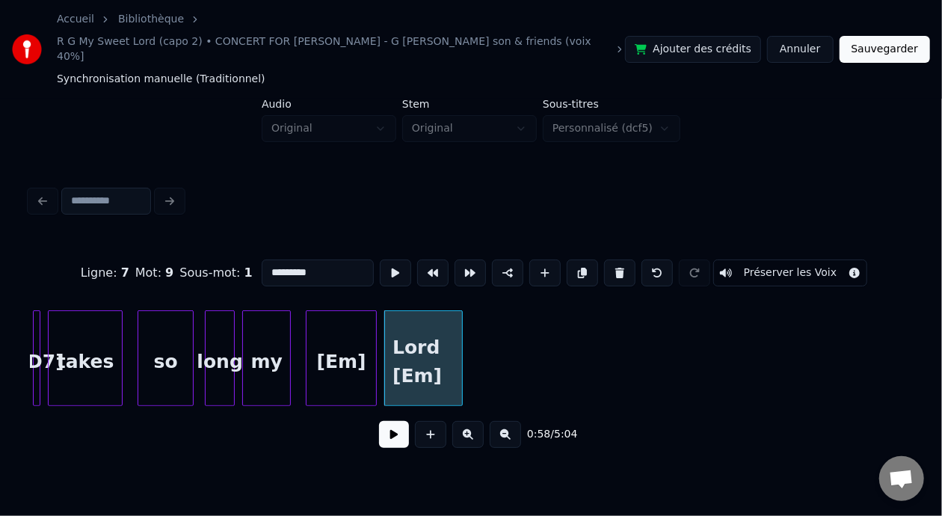
click at [348, 333] on div "[Em]" at bounding box center [341, 362] width 70 height 102
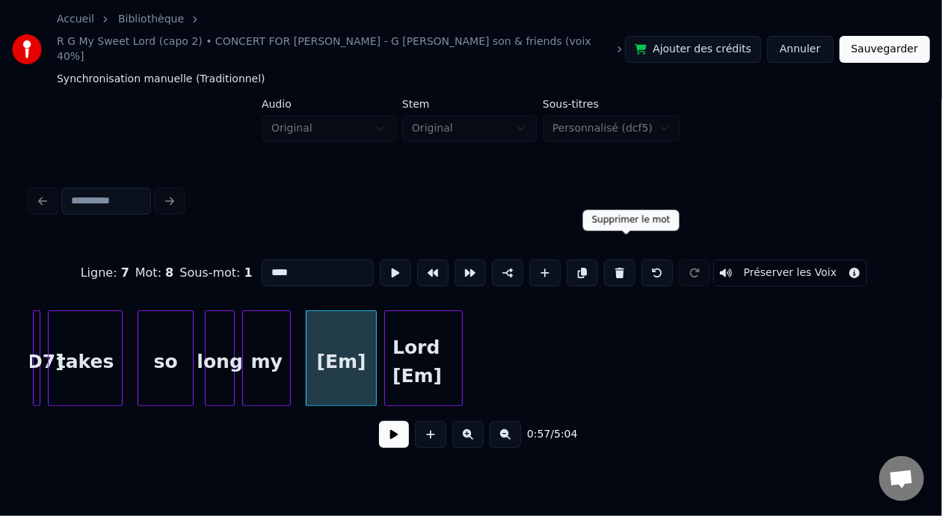
click at [623, 259] on button at bounding box center [619, 272] width 31 height 27
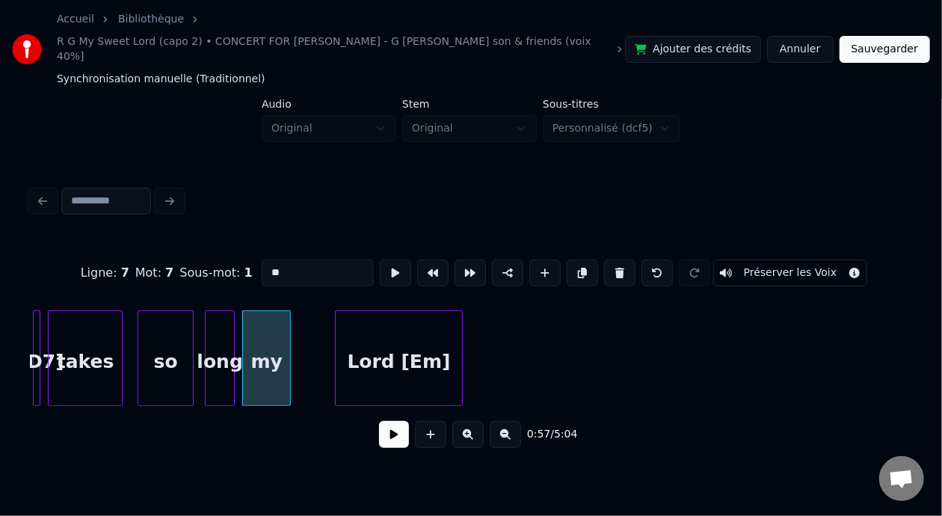
click at [339, 346] on div at bounding box center [338, 358] width 4 height 94
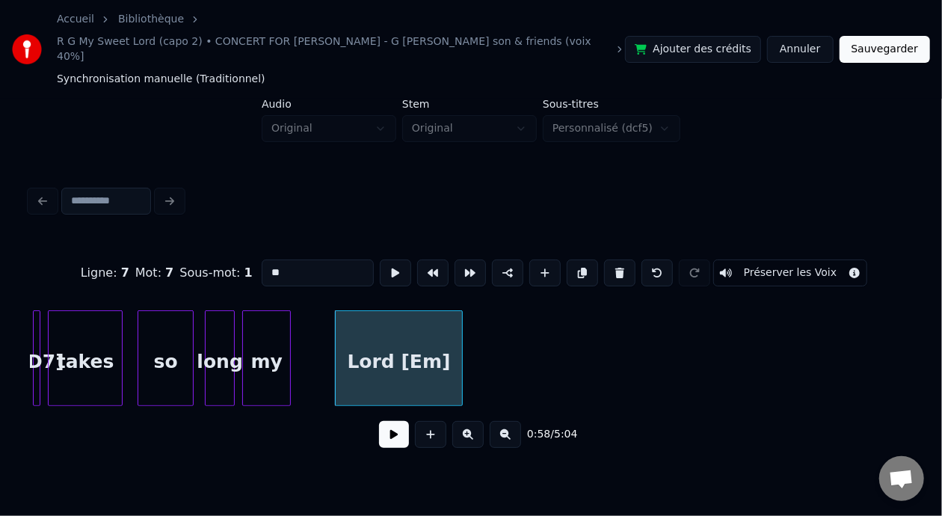
click at [164, 342] on div "so" at bounding box center [165, 362] width 55 height 102
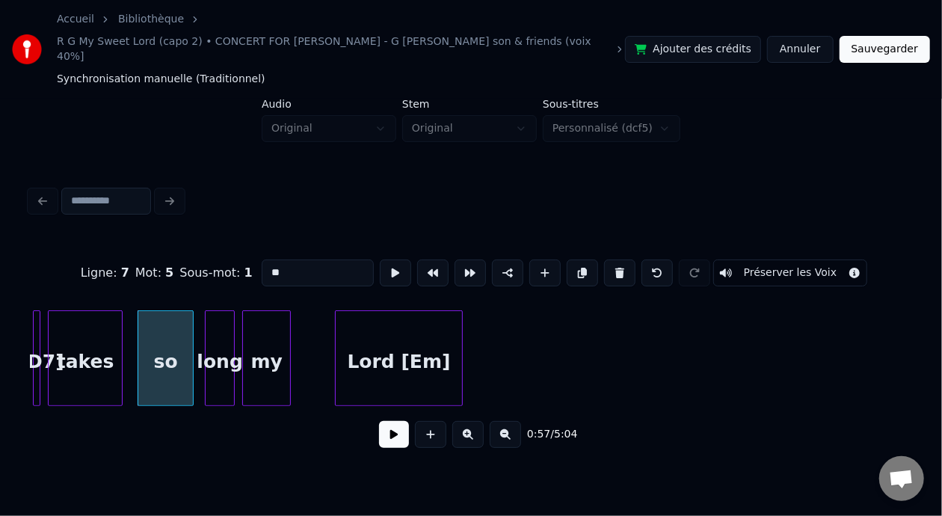
type input "**"
click at [385, 421] on button at bounding box center [394, 434] width 30 height 27
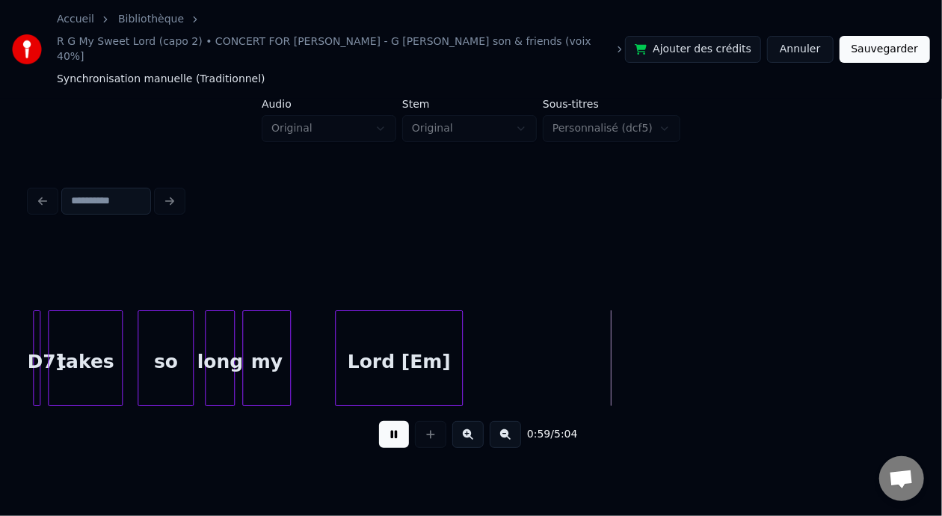
click at [389, 421] on button at bounding box center [394, 434] width 30 height 27
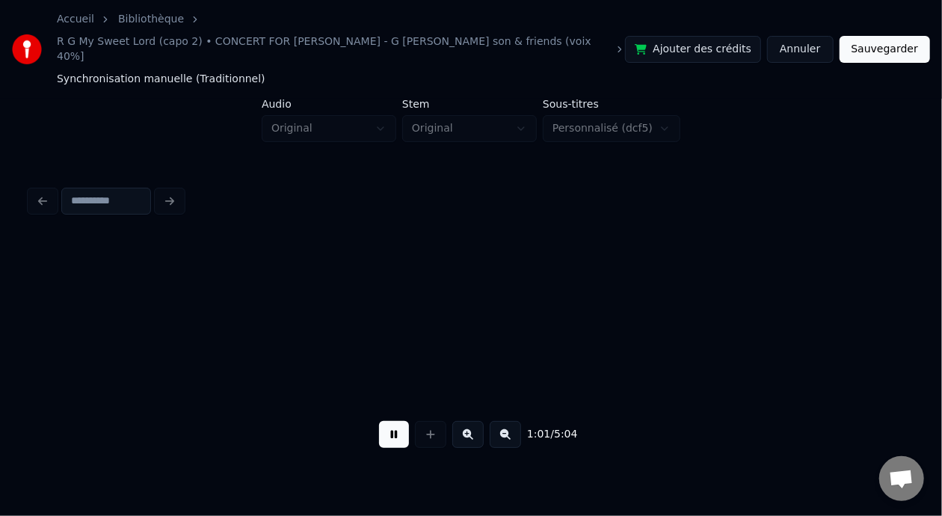
click at [389, 421] on button at bounding box center [394, 434] width 30 height 27
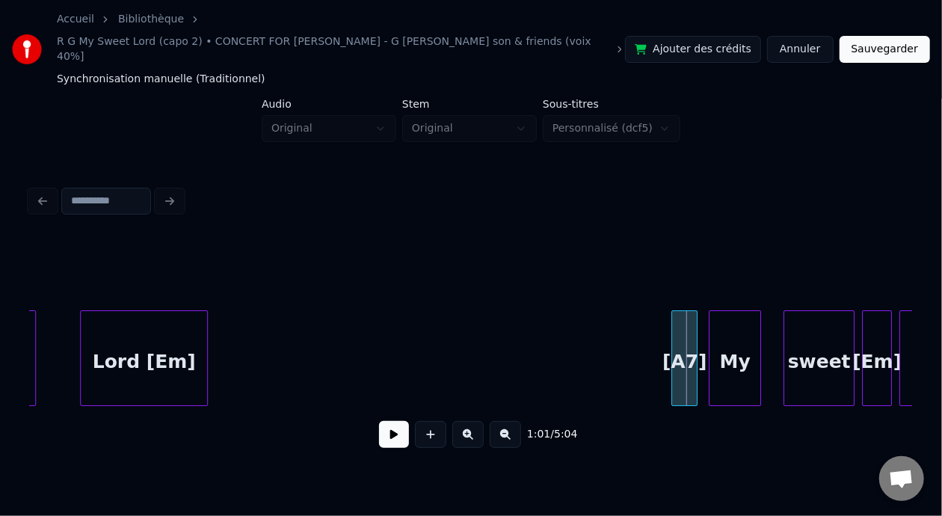
scroll to position [0, 10737]
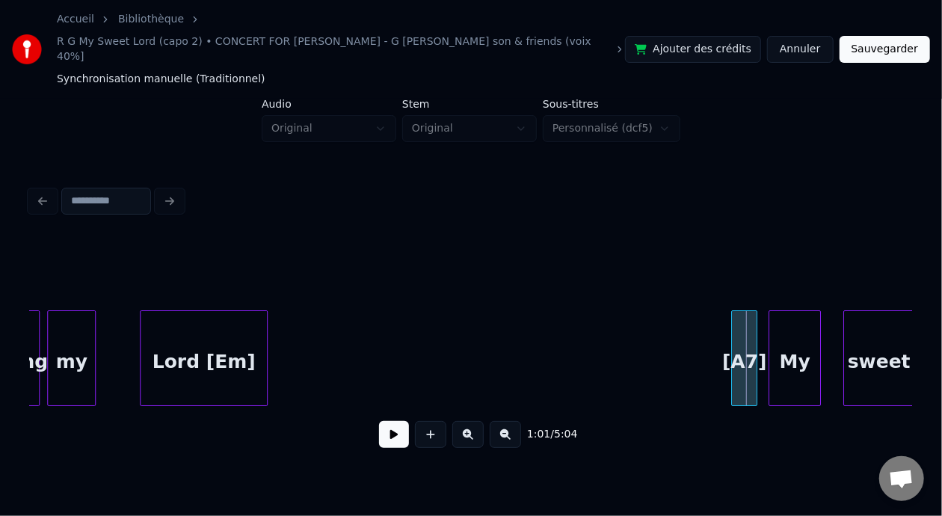
click at [232, 344] on div "Lord [Em]" at bounding box center [204, 362] width 126 height 102
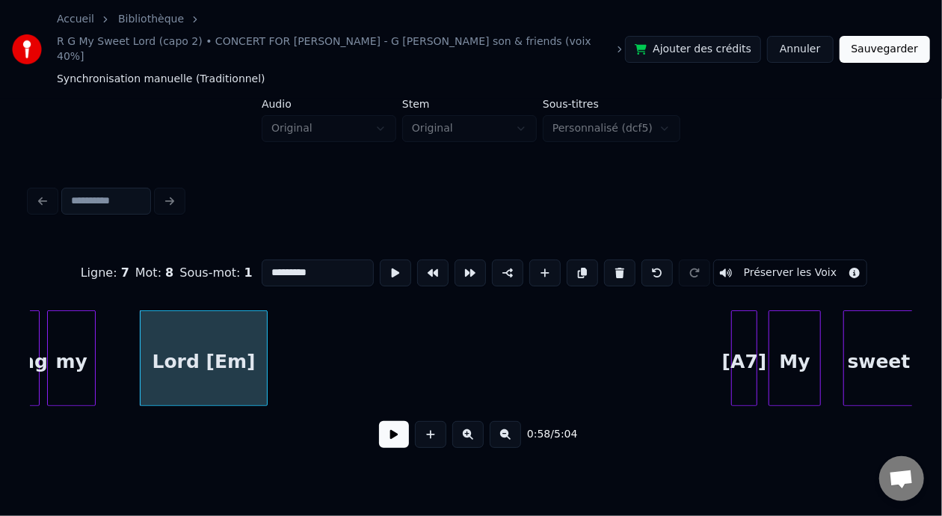
click at [385, 425] on button at bounding box center [394, 434] width 30 height 27
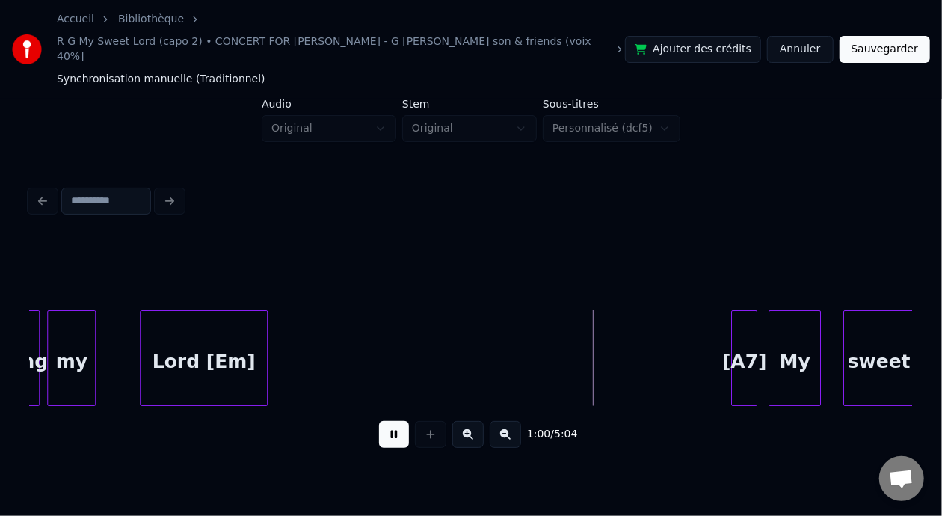
click at [385, 425] on button at bounding box center [394, 434] width 30 height 27
click at [598, 350] on div at bounding box center [600, 358] width 4 height 94
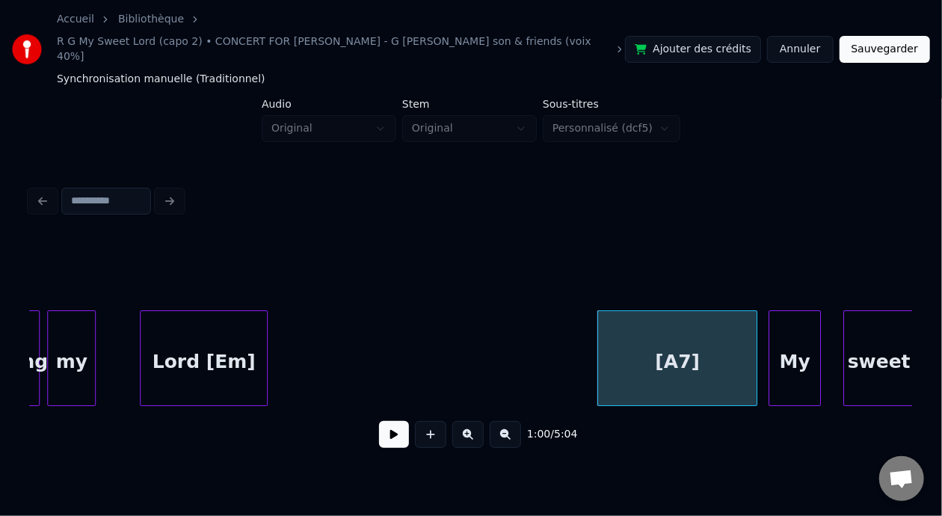
click at [366, 428] on div "1:00 / 5:04" at bounding box center [471, 434] width 858 height 33
click at [383, 427] on button at bounding box center [394, 434] width 30 height 27
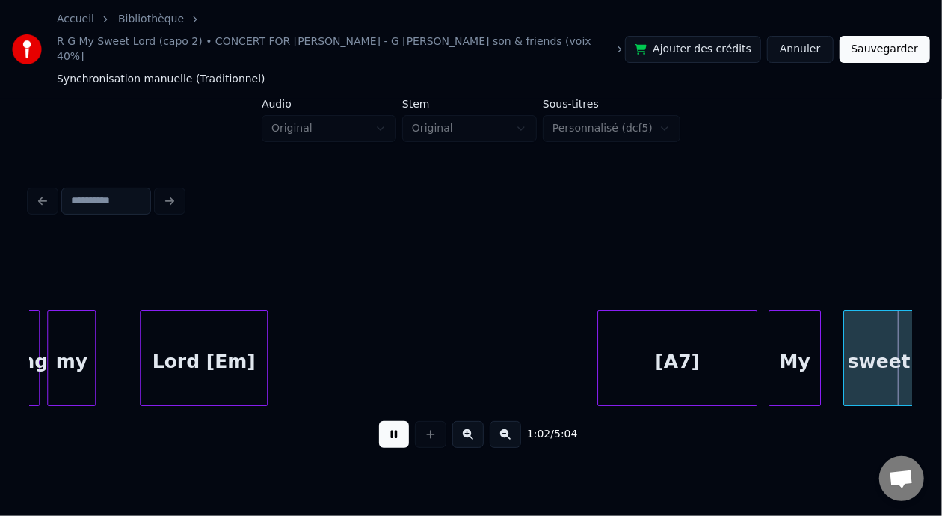
scroll to position [0, 11620]
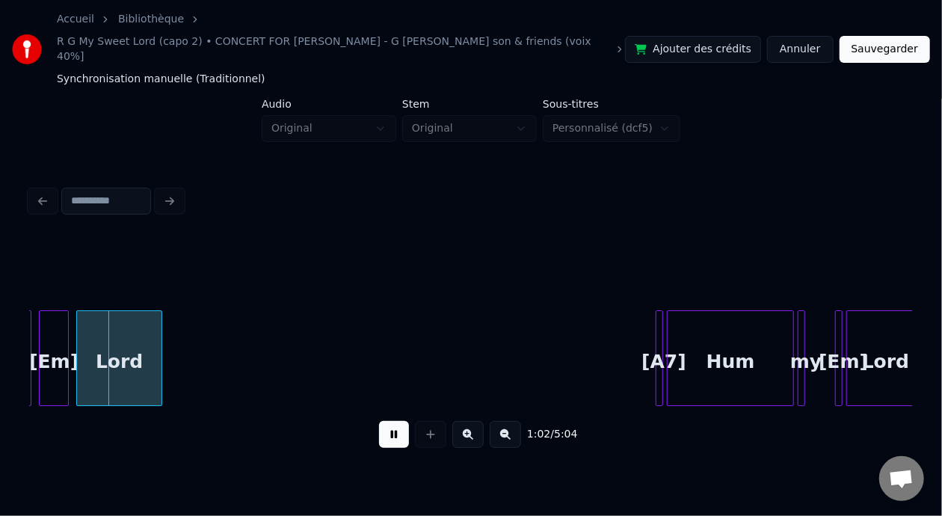
click at [383, 427] on button at bounding box center [394, 434] width 30 height 27
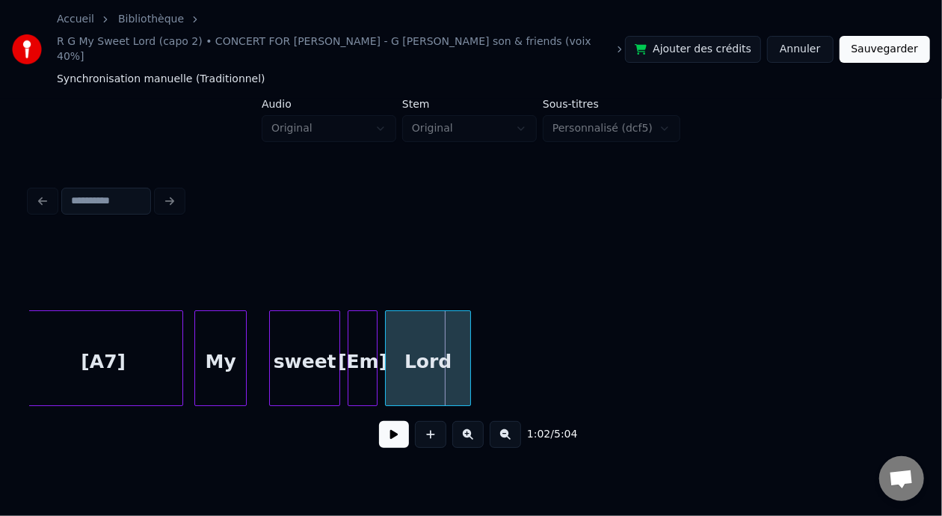
scroll to position [0, 11281]
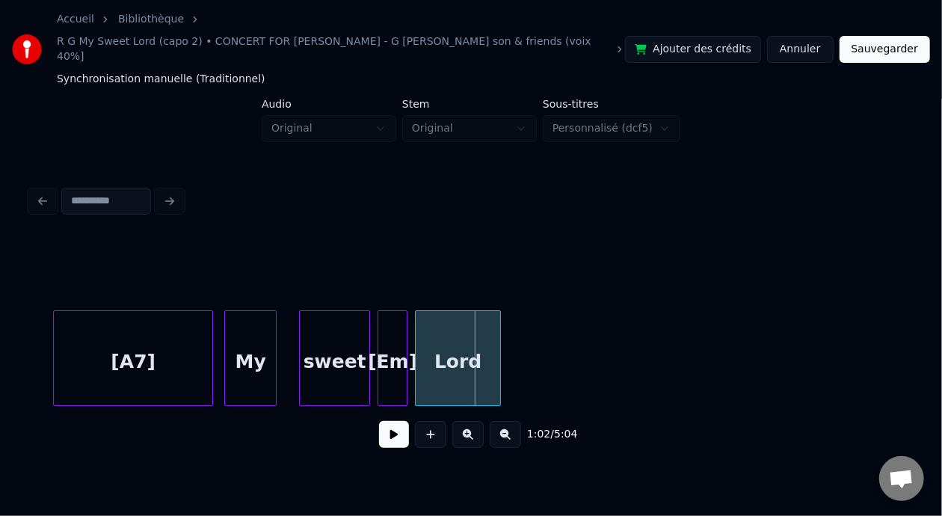
click at [389, 428] on button at bounding box center [394, 434] width 30 height 27
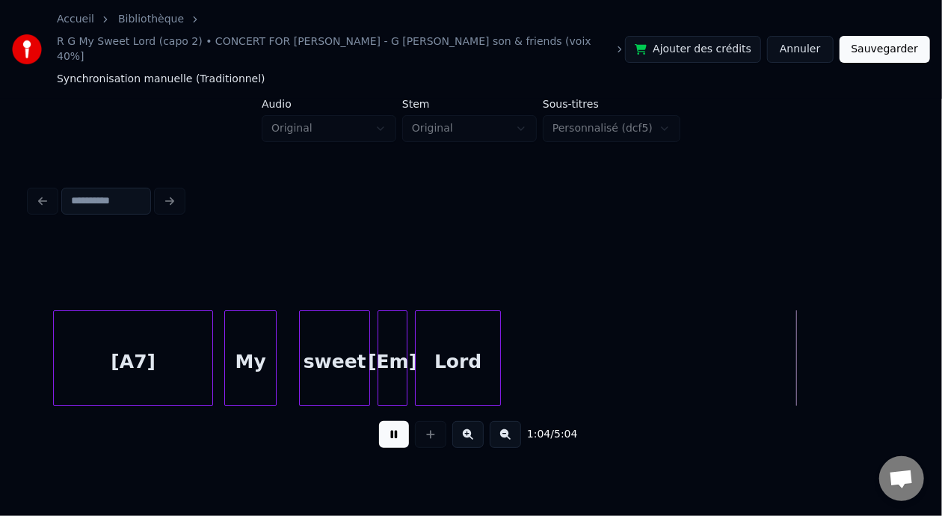
click at [389, 427] on button at bounding box center [394, 434] width 30 height 27
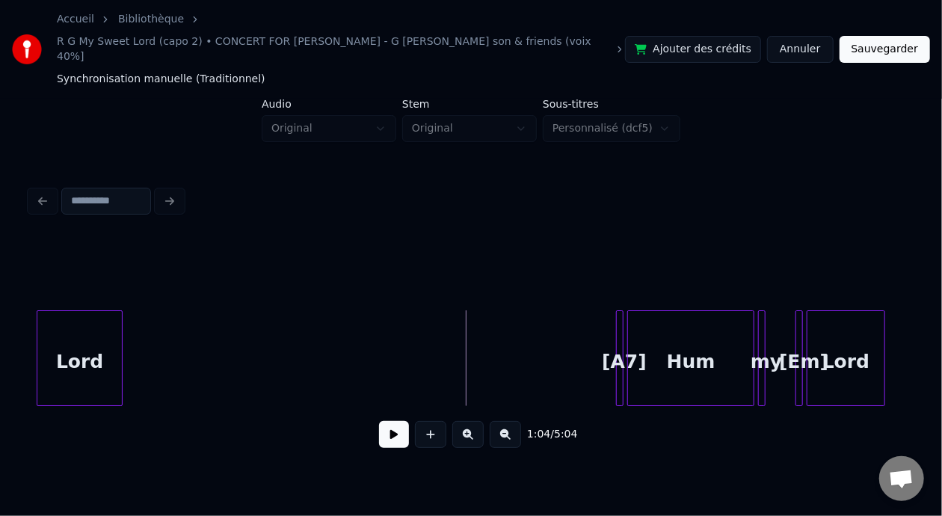
scroll to position [0, 11689]
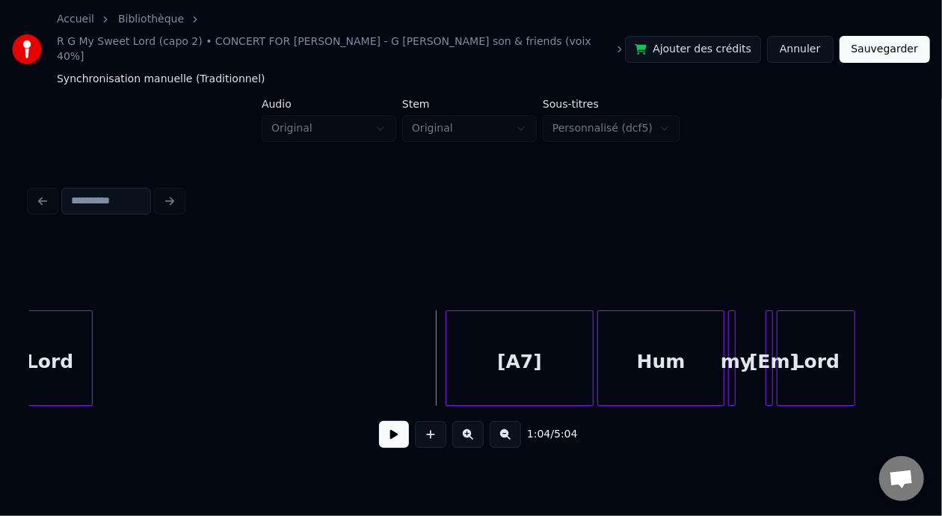
click at [446, 351] on div at bounding box center [448, 358] width 4 height 94
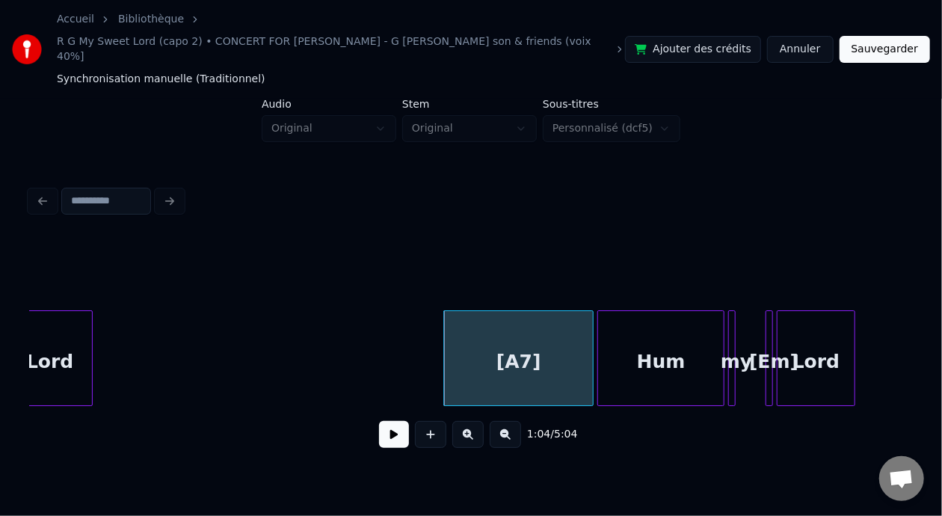
click at [395, 422] on button at bounding box center [394, 434] width 30 height 27
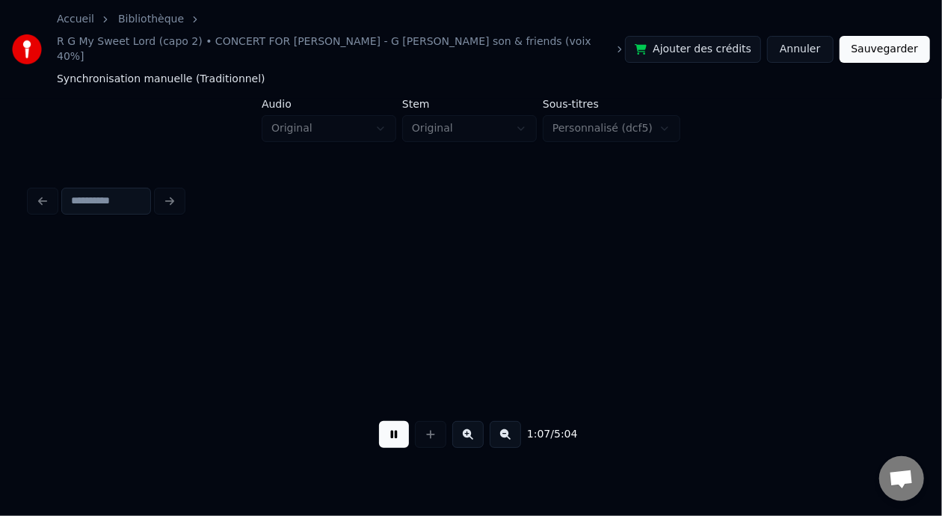
scroll to position [0, 12573]
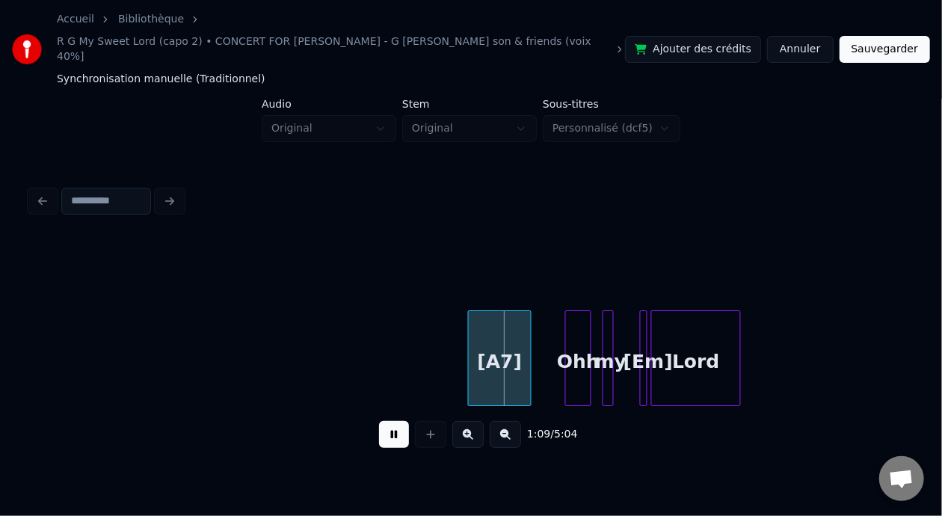
click at [395, 422] on button at bounding box center [394, 434] width 30 height 27
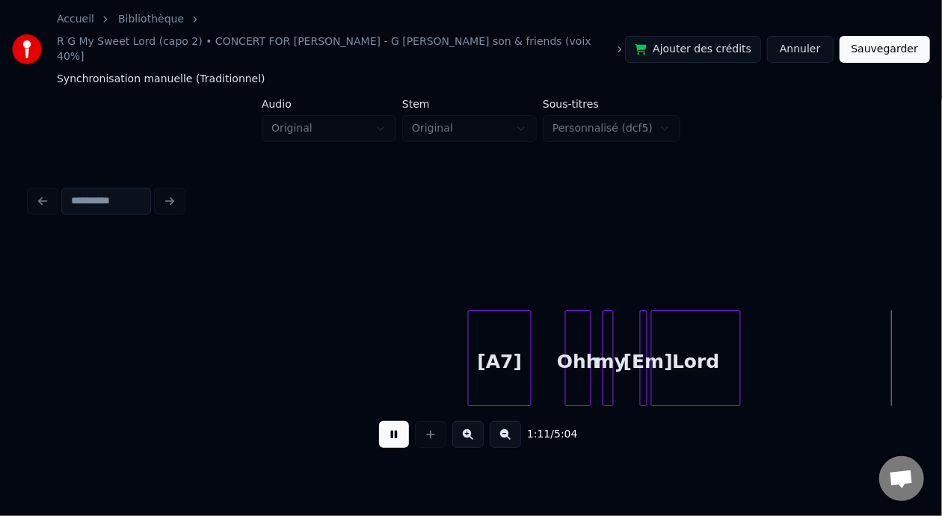
scroll to position [0, 13455]
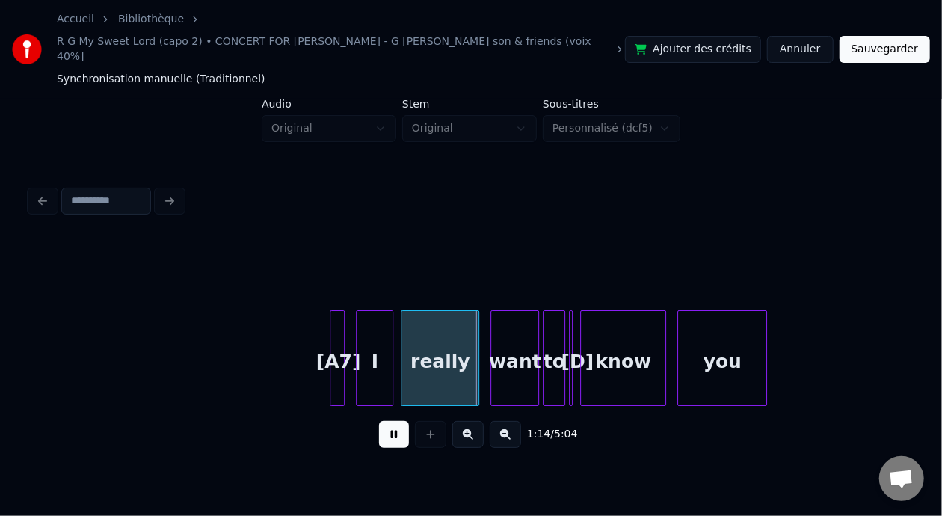
click at [395, 422] on button at bounding box center [394, 434] width 30 height 27
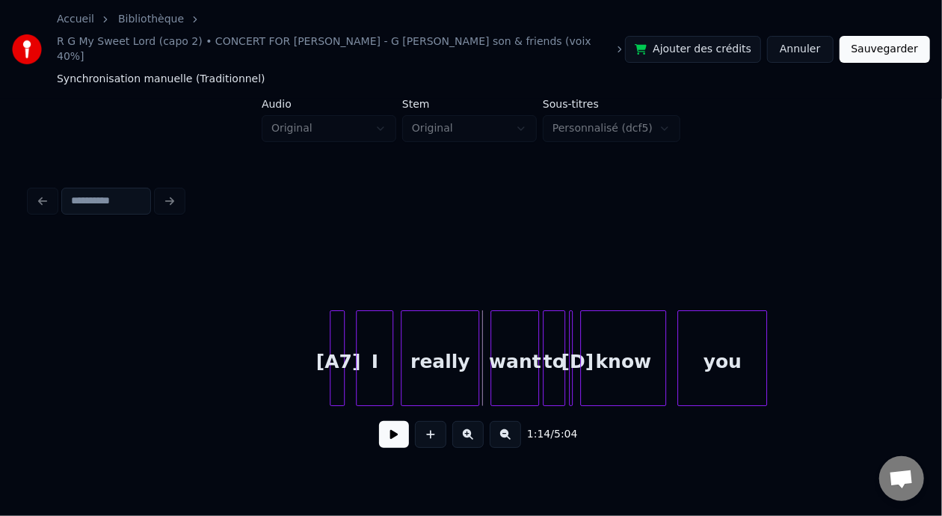
click at [395, 422] on button at bounding box center [394, 434] width 30 height 27
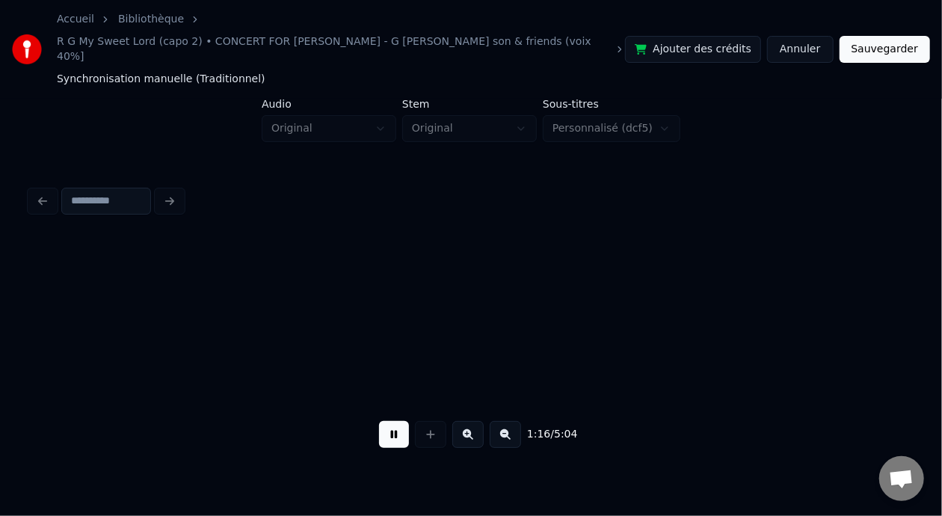
scroll to position [0, 14337]
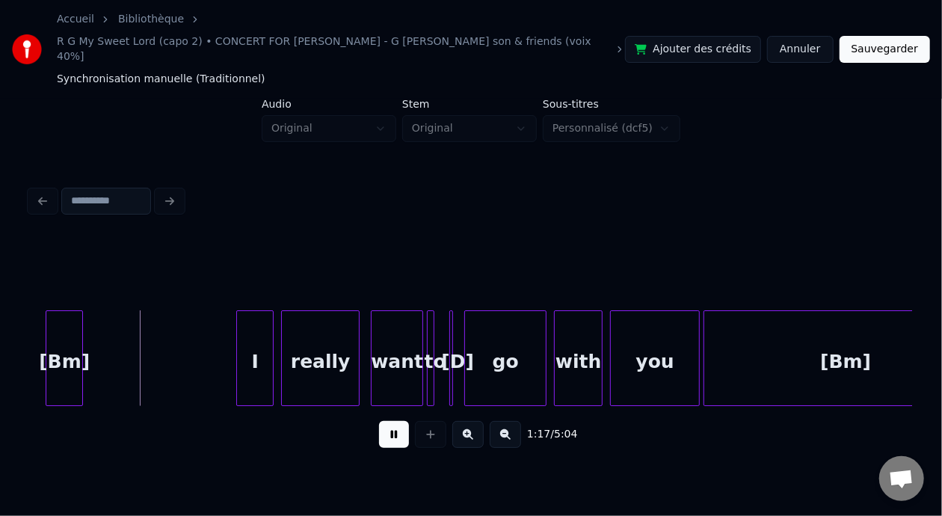
click at [395, 422] on button at bounding box center [394, 434] width 30 height 27
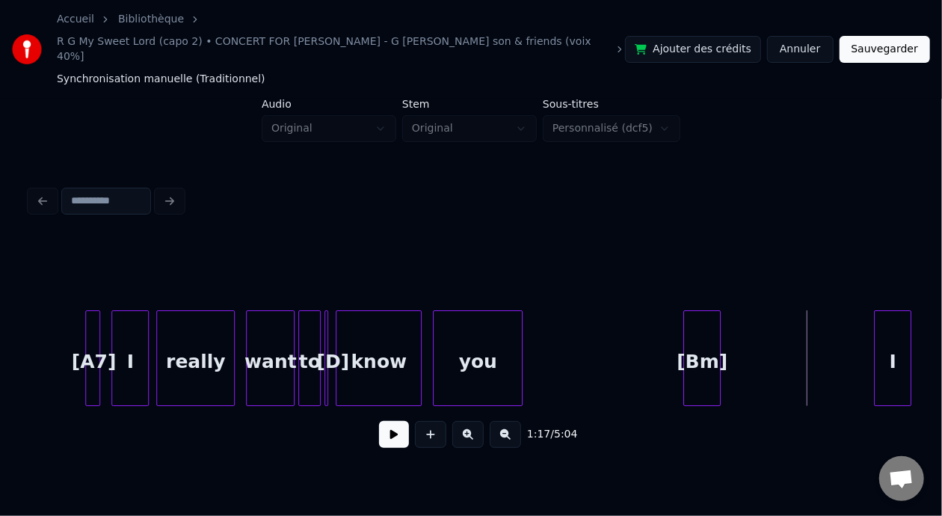
scroll to position [0, 13660]
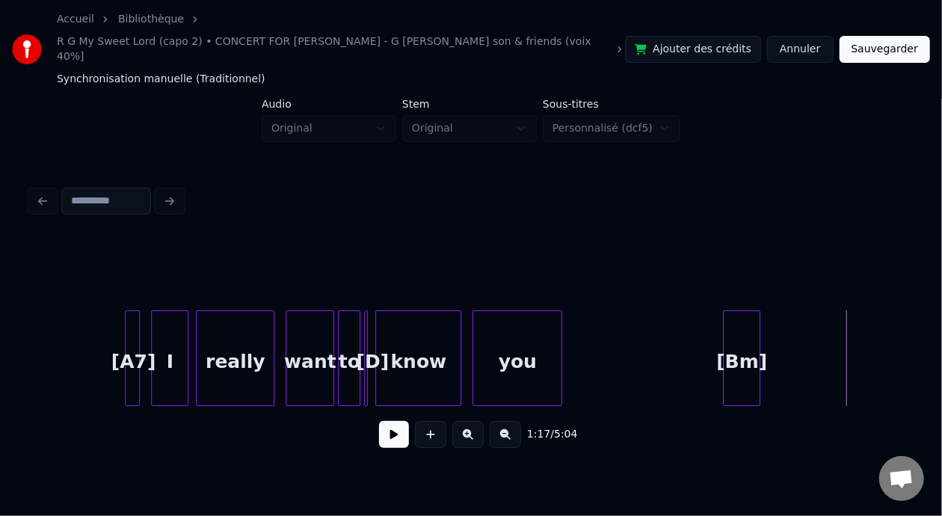
click at [533, 347] on div "you" at bounding box center [517, 362] width 88 height 102
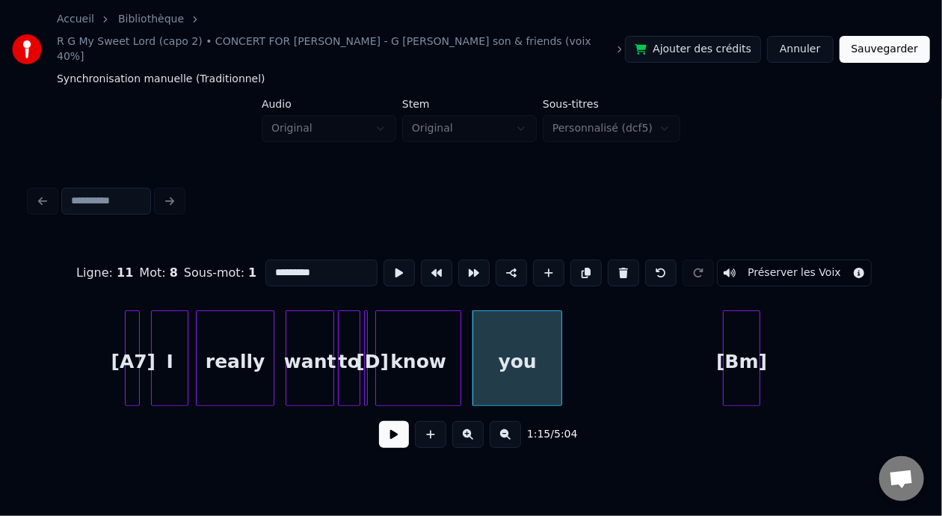
type input "***"
click at [392, 424] on button at bounding box center [394, 434] width 30 height 27
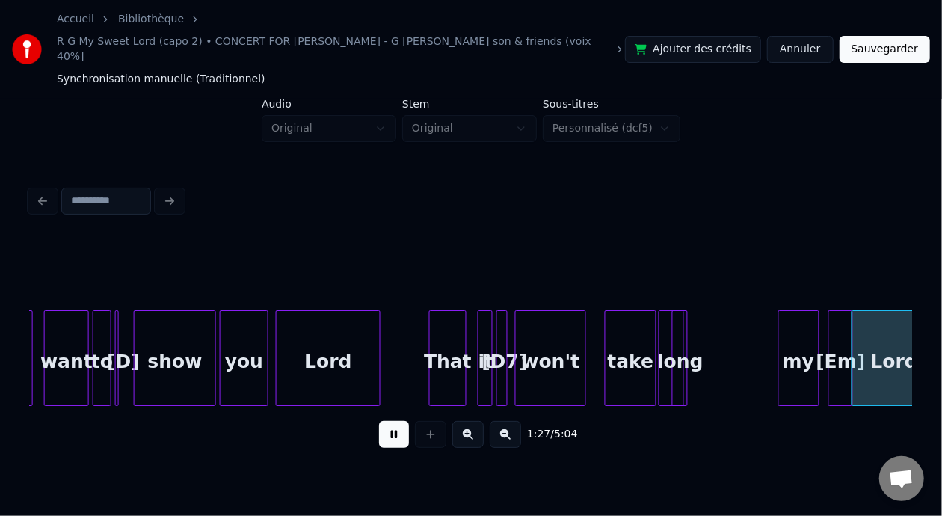
scroll to position [0, 16311]
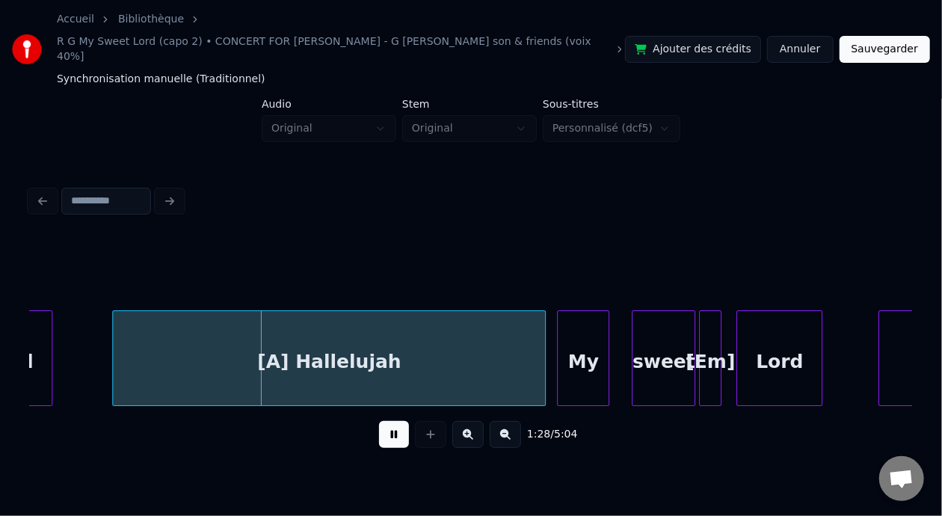
click at [395, 422] on button at bounding box center [394, 434] width 30 height 27
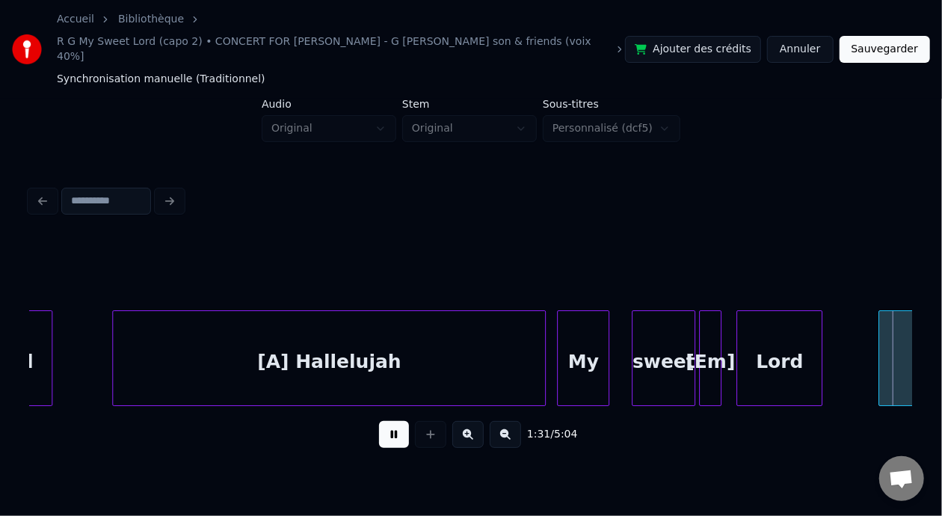
scroll to position [0, 17194]
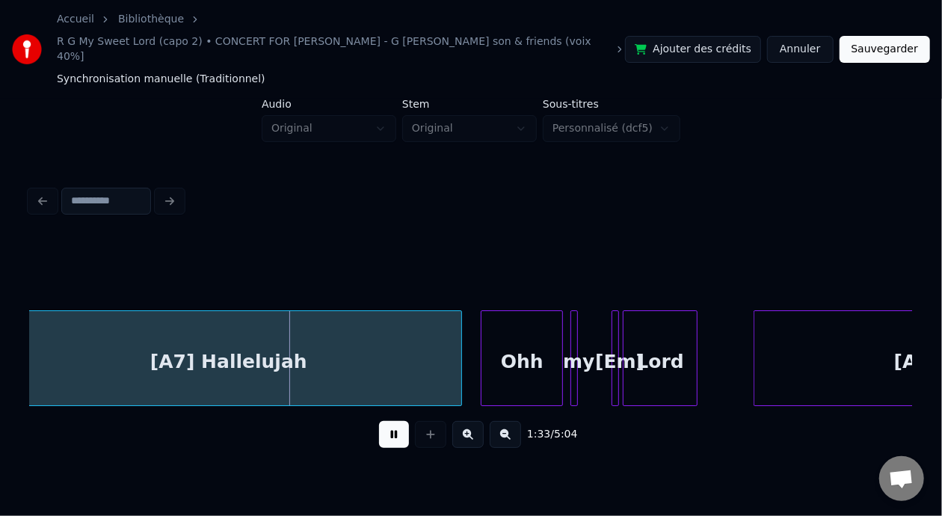
click at [395, 422] on button at bounding box center [394, 434] width 30 height 27
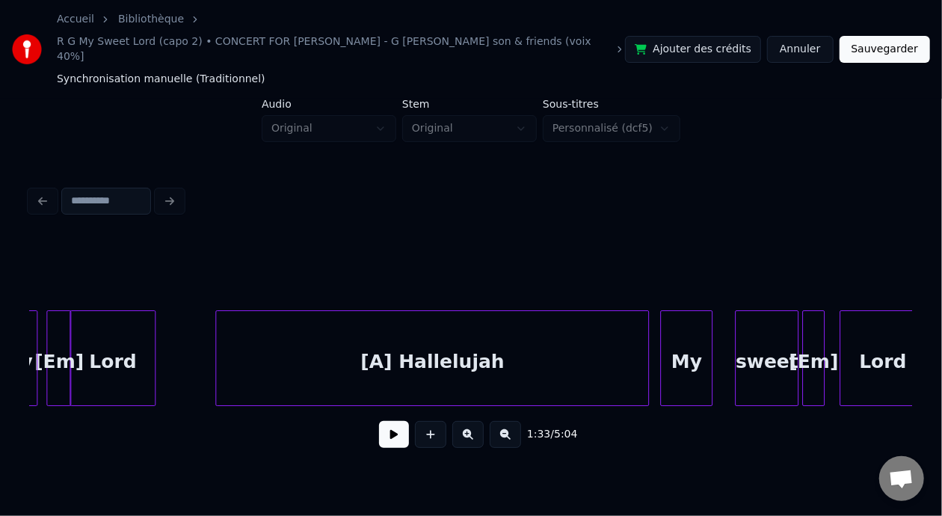
scroll to position [0, 16178]
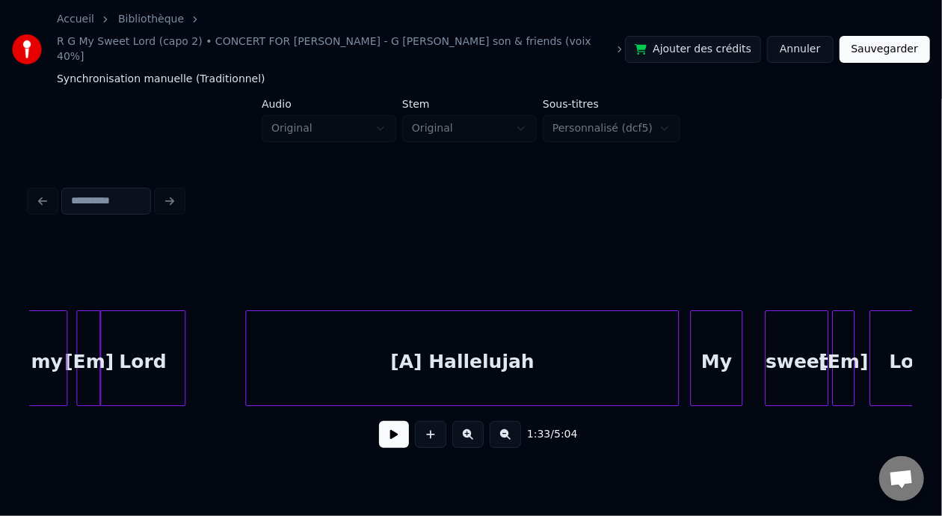
click at [302, 359] on div "[A] Hallelujah" at bounding box center [462, 362] width 432 height 102
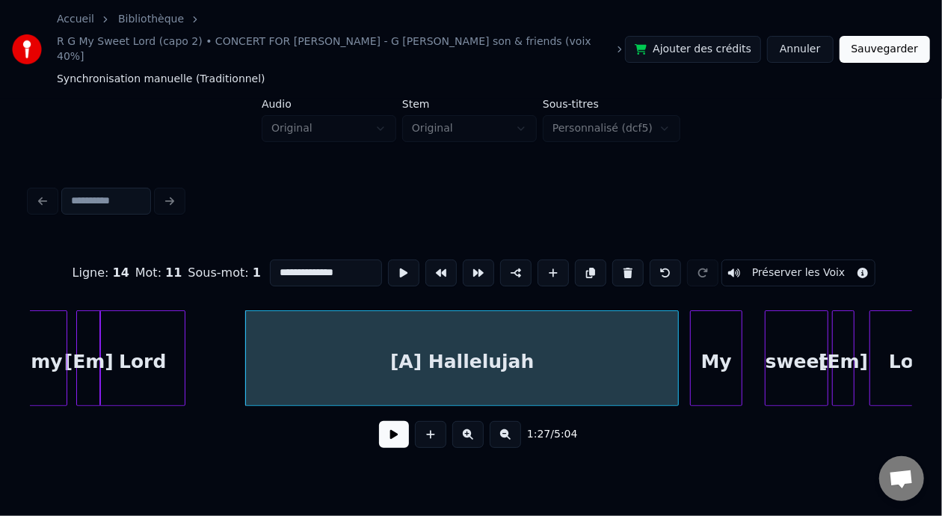
click at [383, 424] on button at bounding box center [394, 434] width 30 height 27
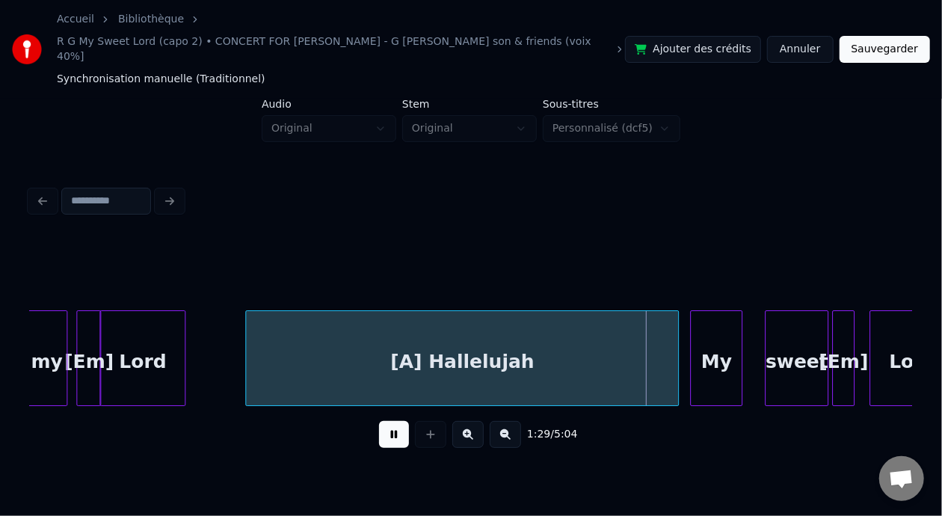
click at [383, 424] on button at bounding box center [394, 434] width 30 height 27
click at [44, 353] on div "my" at bounding box center [47, 362] width 40 height 102
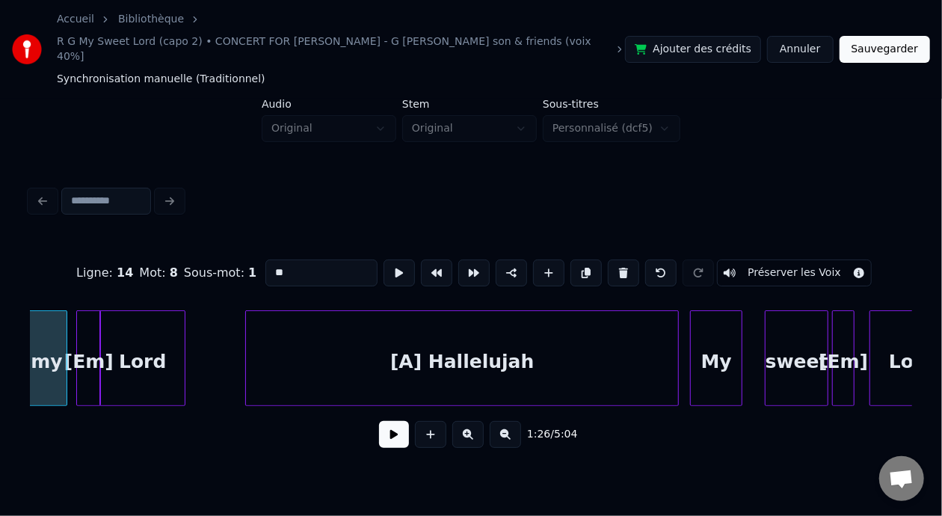
scroll to position [0, 16174]
click at [386, 424] on button at bounding box center [394, 434] width 30 height 27
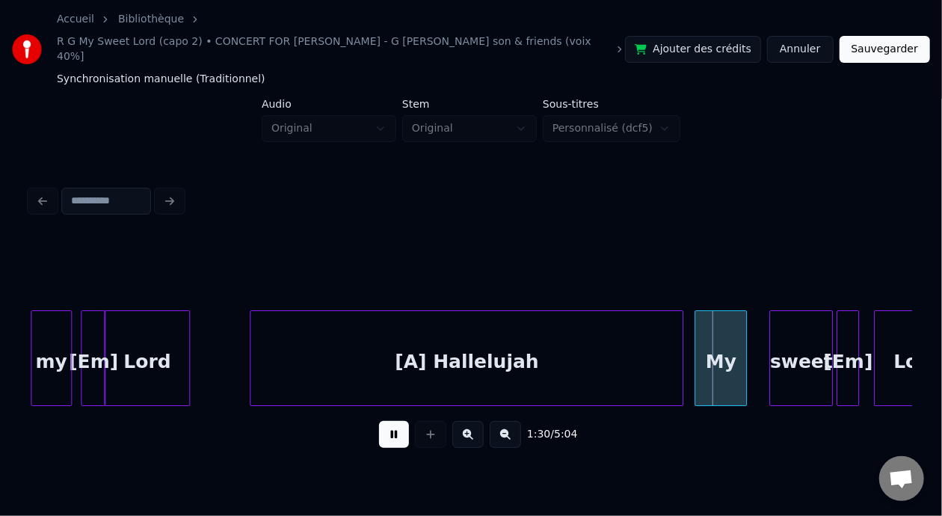
click at [387, 424] on button at bounding box center [394, 434] width 30 height 27
click at [426, 342] on div "[A] Hallelujah" at bounding box center [466, 362] width 432 height 102
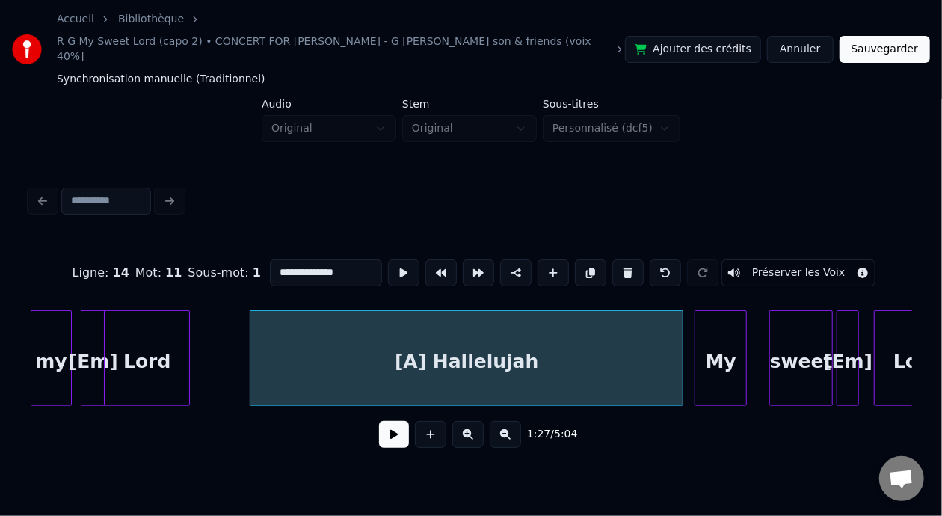
click at [389, 425] on button at bounding box center [394, 434] width 30 height 27
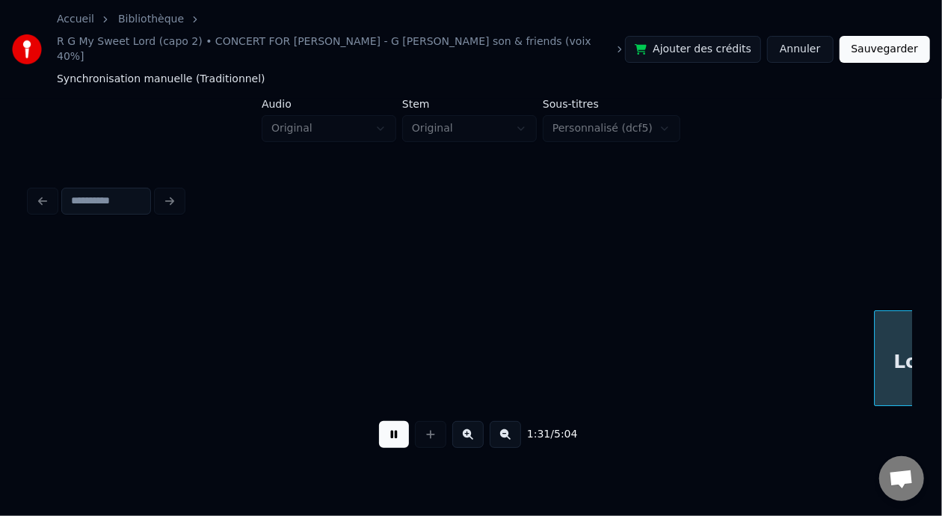
scroll to position [0, 17056]
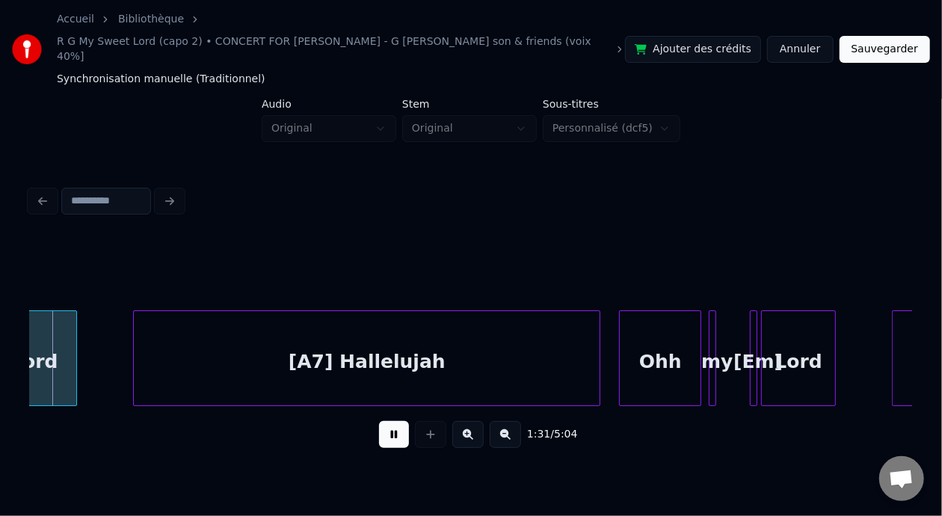
click at [390, 423] on button at bounding box center [394, 434] width 30 height 27
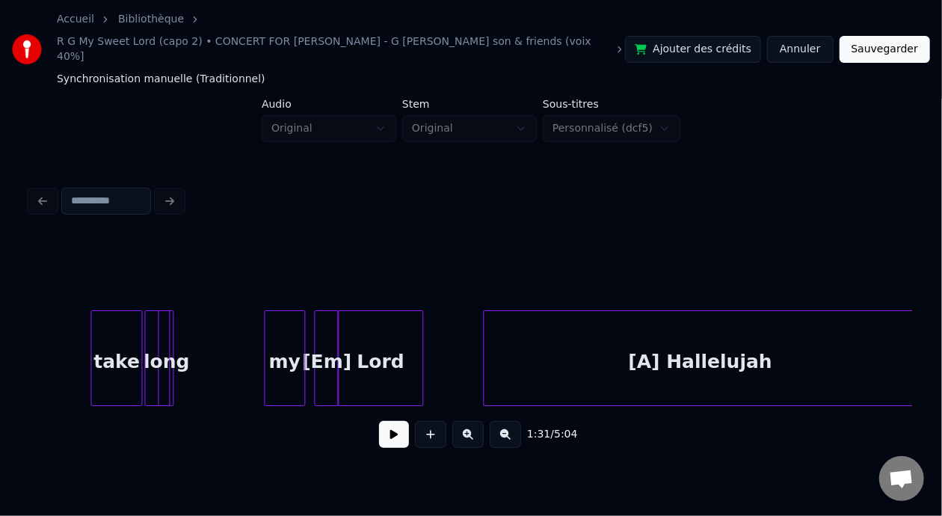
scroll to position [0, 15920]
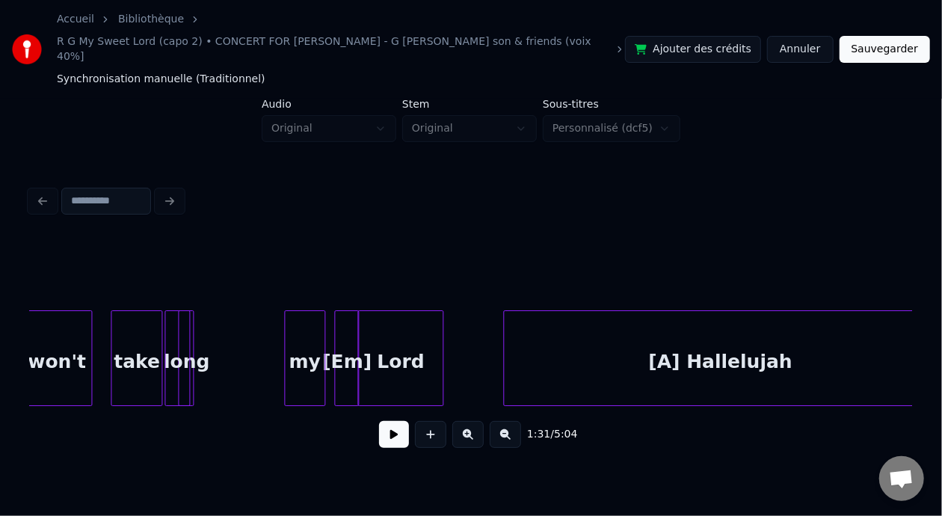
click at [135, 339] on div "take" at bounding box center [136, 362] width 50 height 102
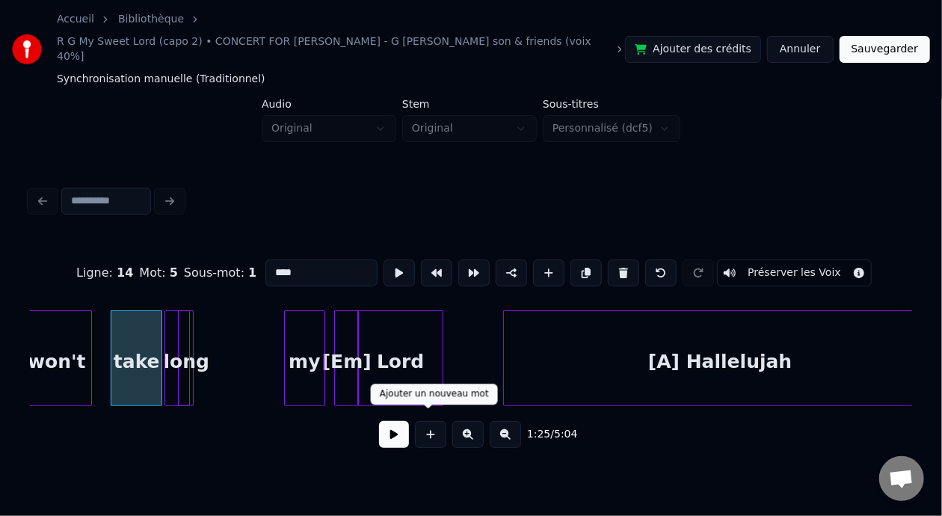
click at [386, 425] on button at bounding box center [394, 434] width 30 height 27
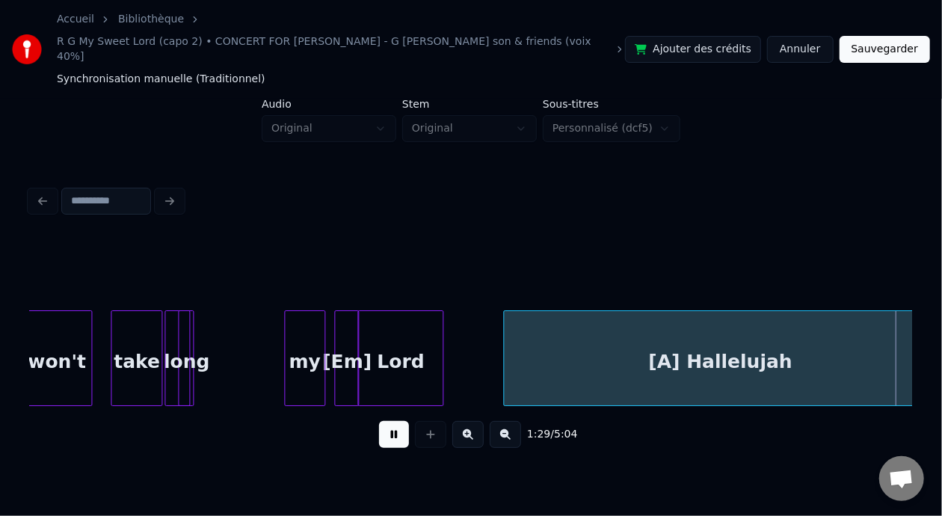
scroll to position [0, 16804]
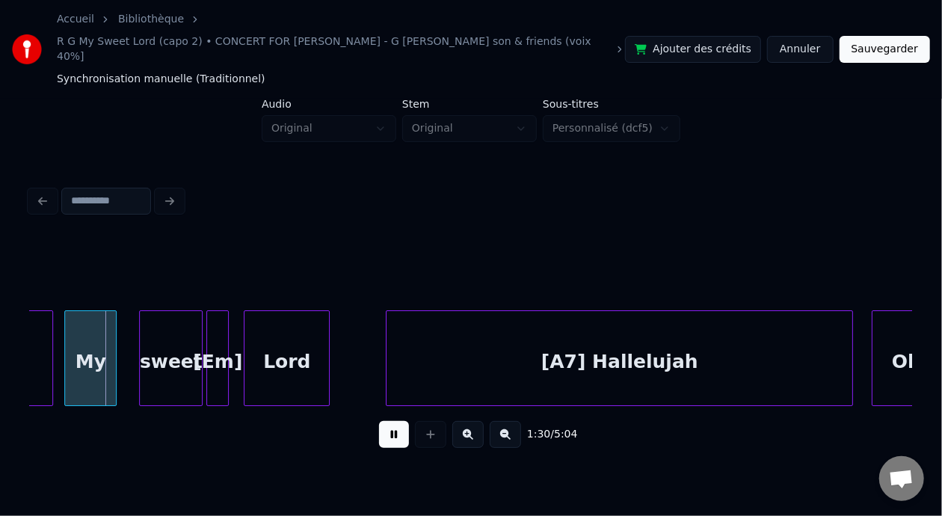
click at [392, 425] on button at bounding box center [394, 434] width 30 height 27
click at [389, 430] on button at bounding box center [394, 434] width 30 height 27
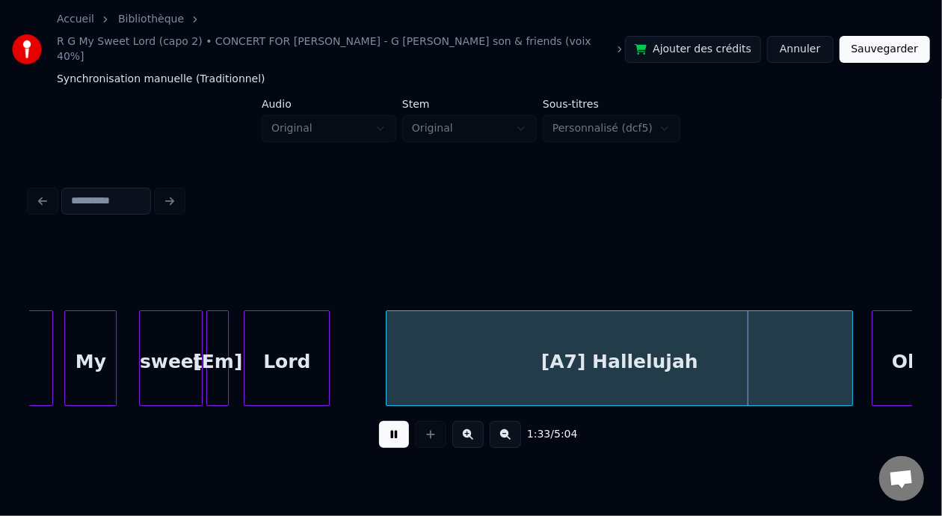
click at [391, 430] on button at bounding box center [394, 434] width 30 height 27
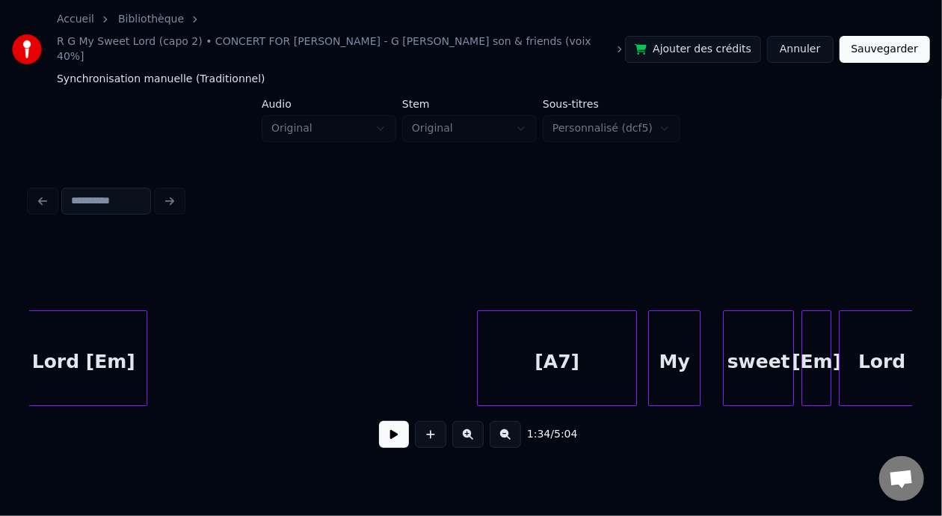
scroll to position [0, 10957]
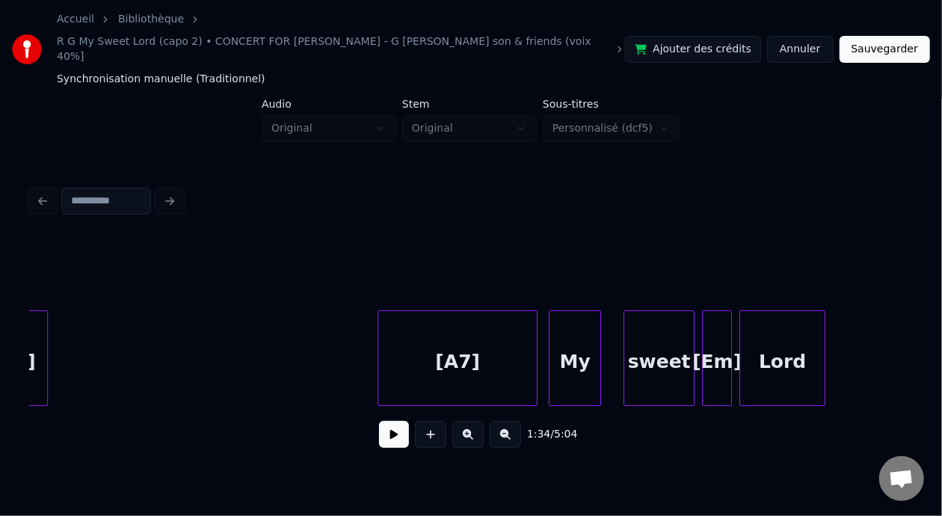
click at [379, 426] on button at bounding box center [394, 434] width 30 height 27
click at [379, 425] on button at bounding box center [394, 434] width 30 height 27
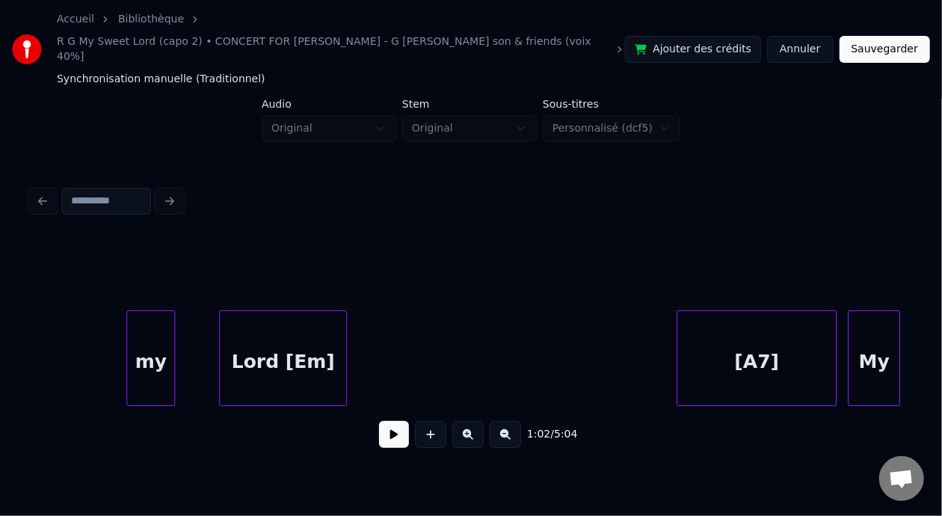
scroll to position [0, 10608]
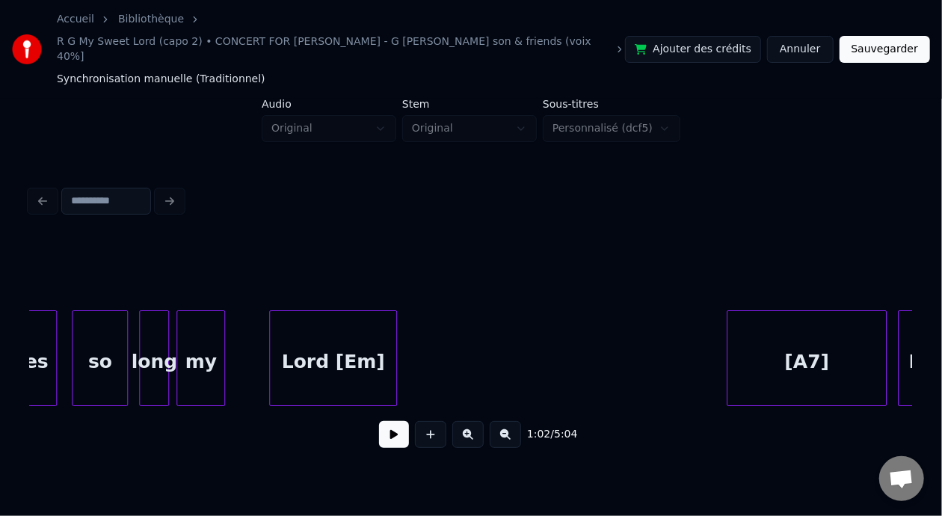
click at [358, 342] on div "Lord [Em]" at bounding box center [333, 362] width 126 height 102
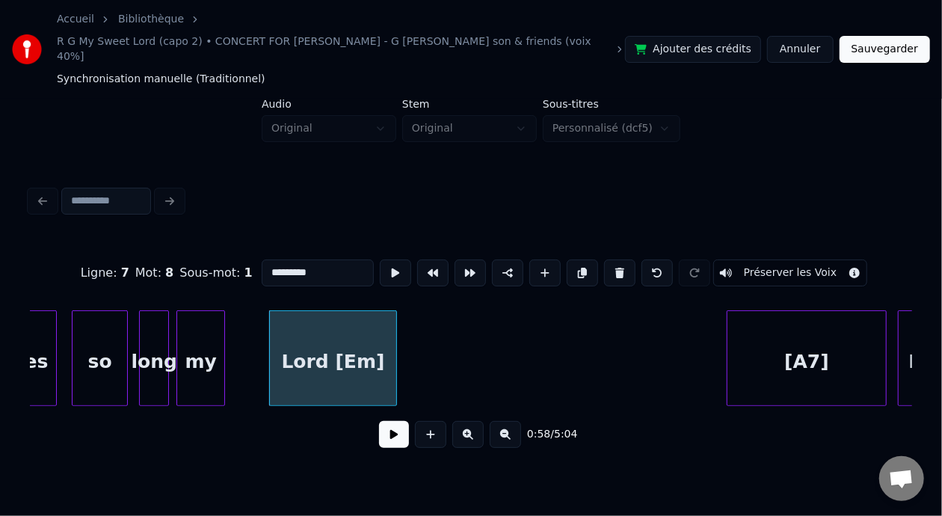
click at [388, 423] on button at bounding box center [394, 434] width 30 height 27
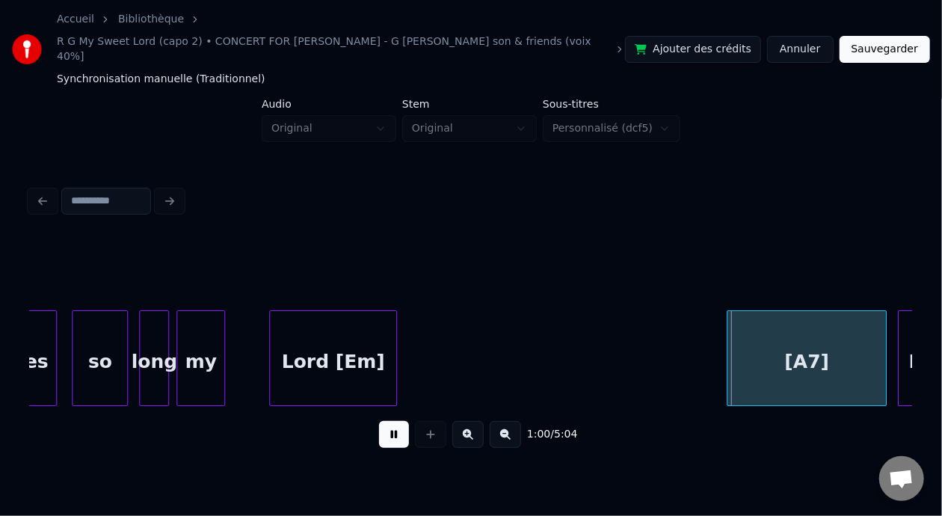
click at [387, 423] on button at bounding box center [394, 434] width 30 height 27
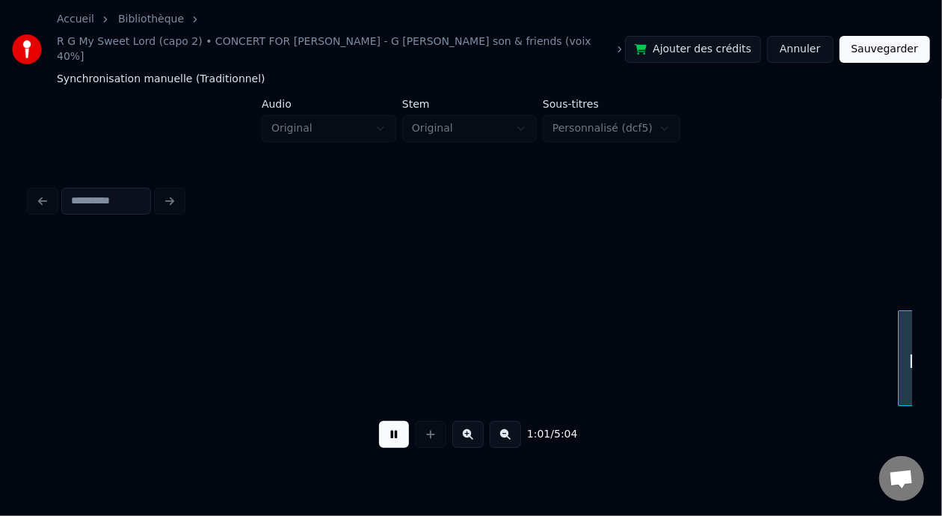
scroll to position [0, 11491]
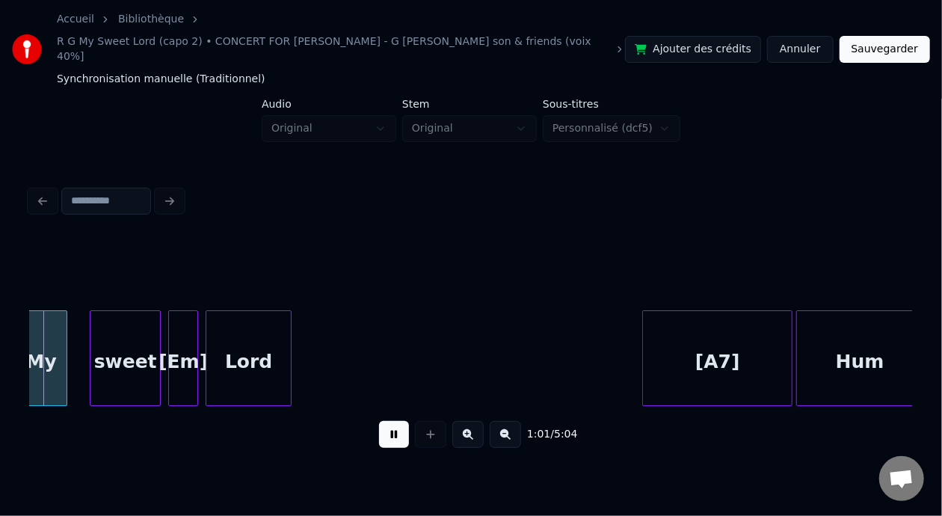
click at [387, 423] on button at bounding box center [394, 434] width 30 height 27
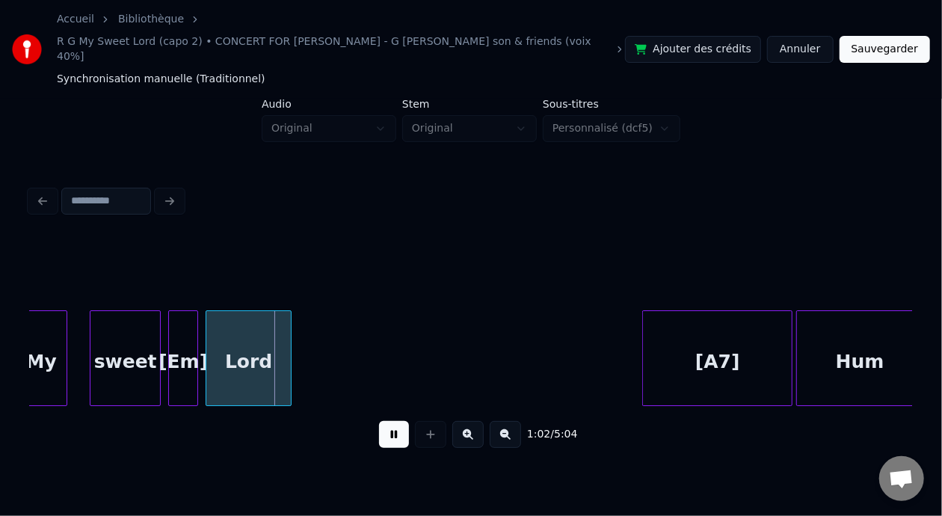
click at [386, 422] on button at bounding box center [394, 434] width 30 height 27
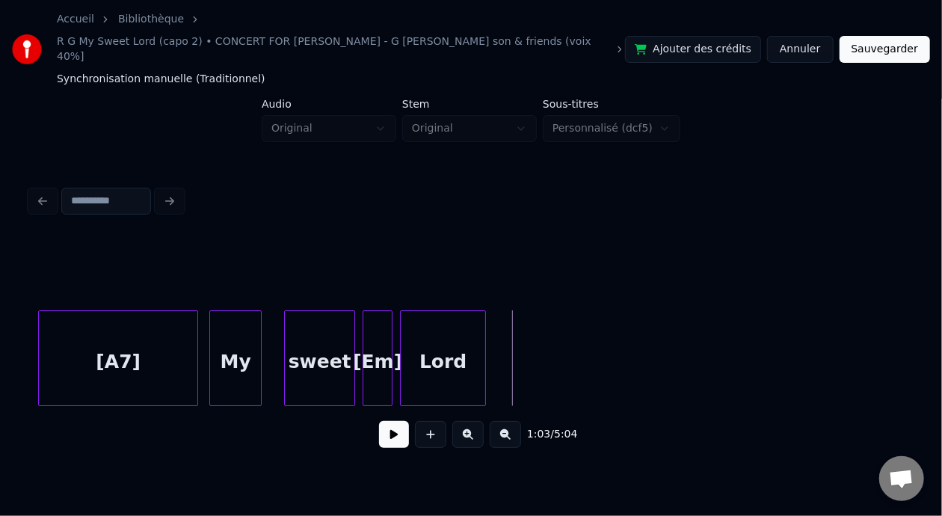
scroll to position [0, 11101]
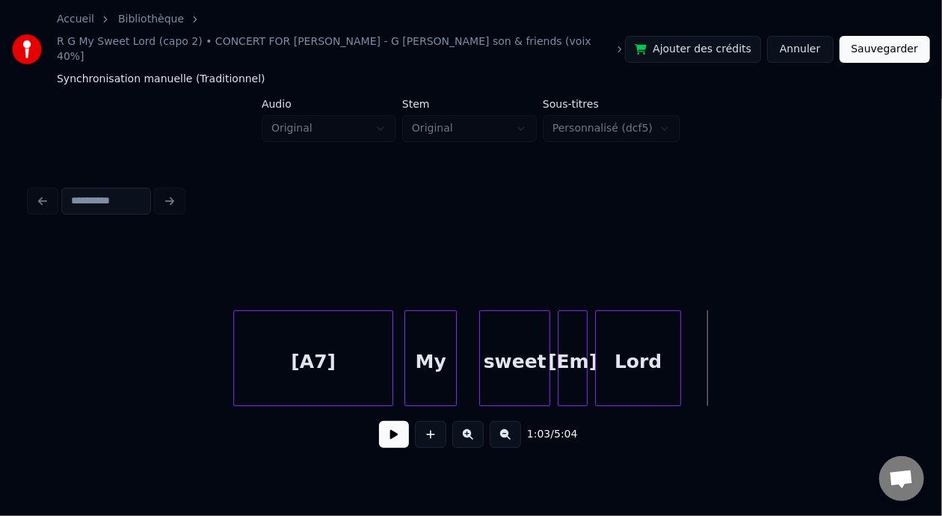
click at [333, 347] on div "[A7]" at bounding box center [313, 362] width 158 height 102
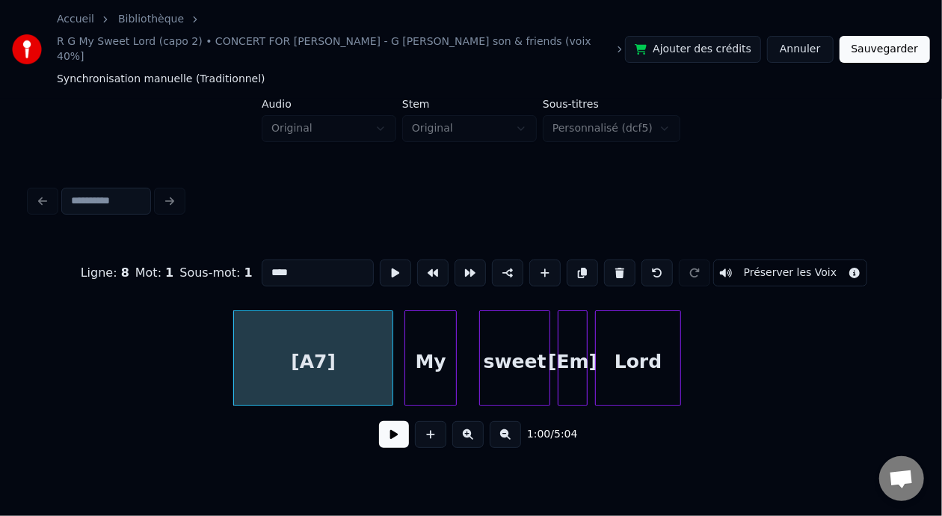
click at [394, 431] on button at bounding box center [394, 434] width 30 height 27
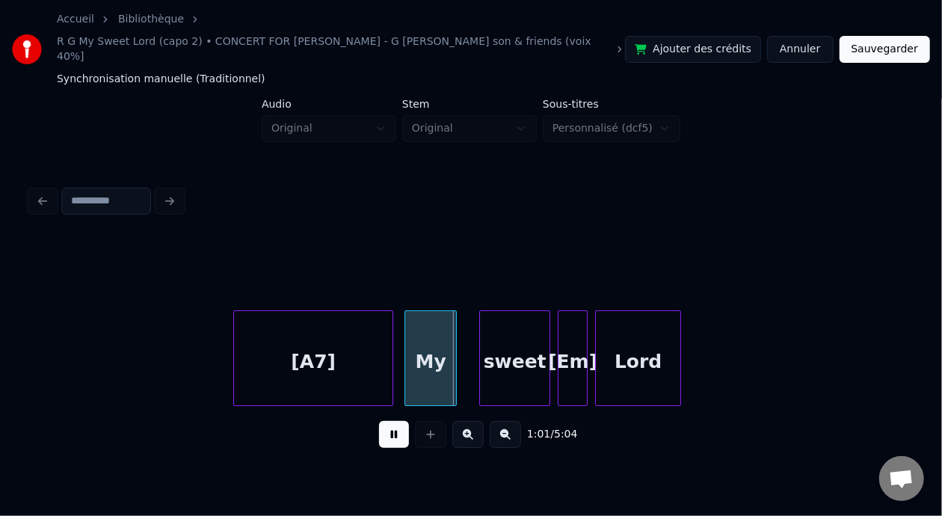
click at [394, 431] on button at bounding box center [394, 434] width 30 height 27
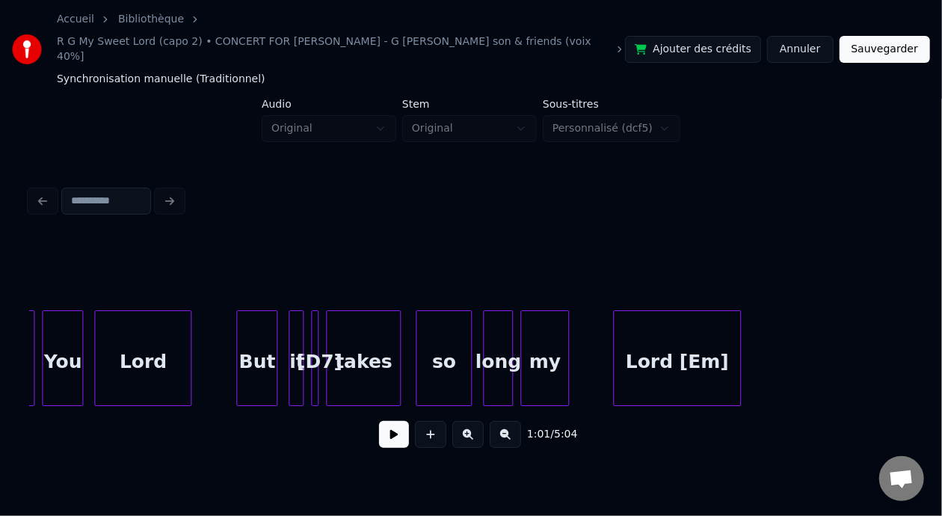
scroll to position [0, 10185]
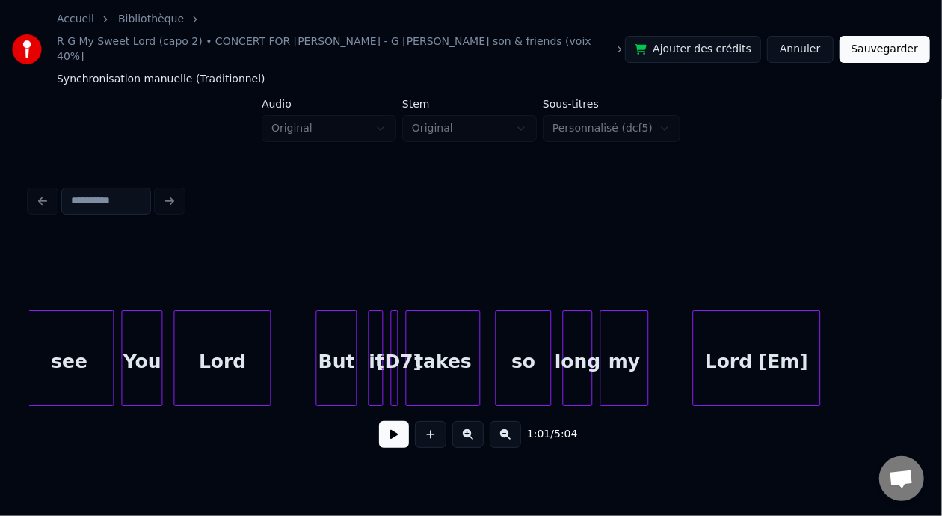
click at [146, 347] on div "You" at bounding box center [142, 362] width 40 height 102
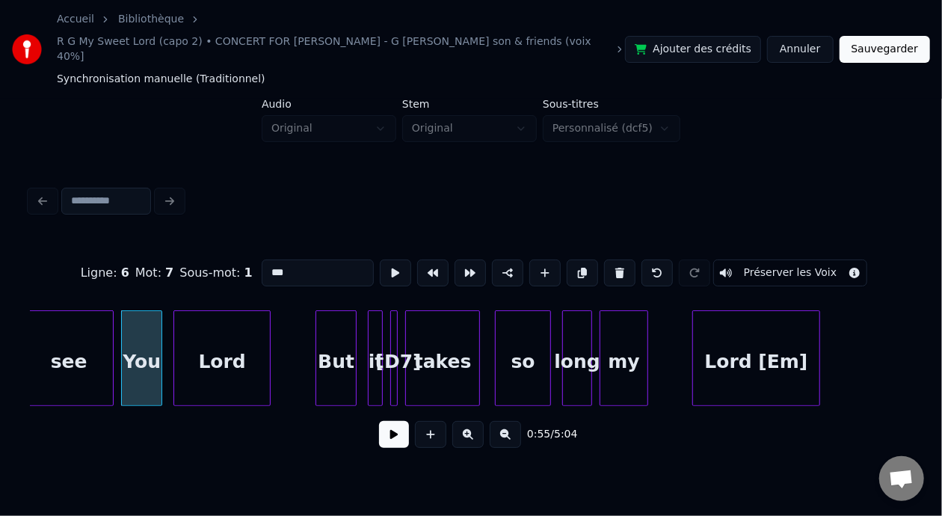
click at [379, 421] on button at bounding box center [394, 434] width 30 height 27
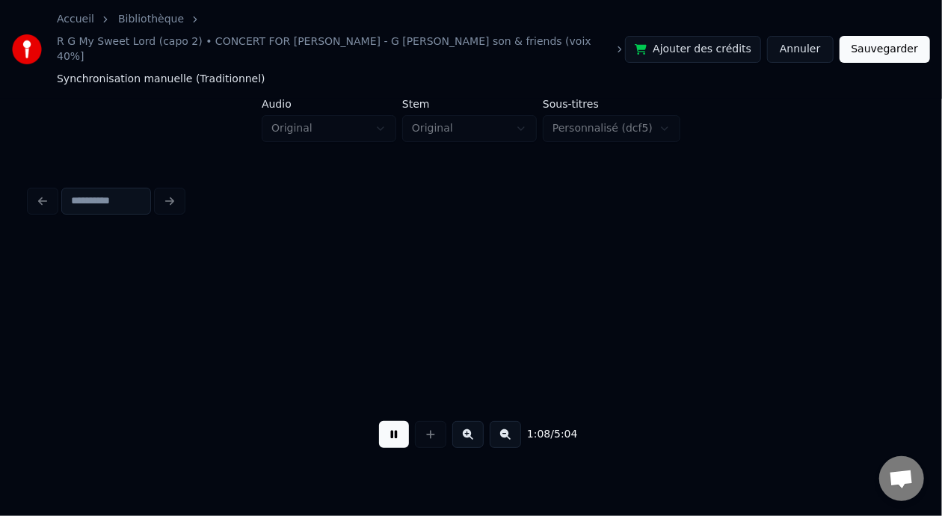
scroll to position [0, 12837]
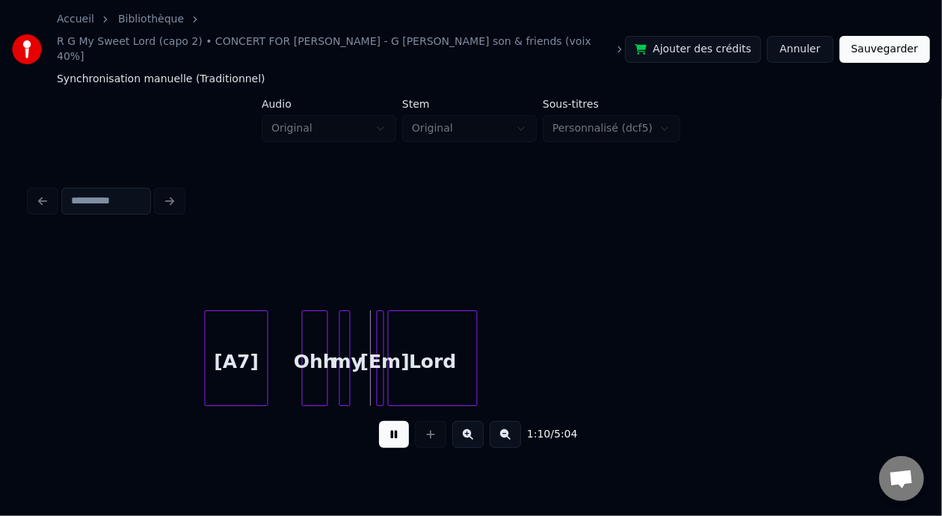
click at [379, 421] on button at bounding box center [394, 434] width 30 height 27
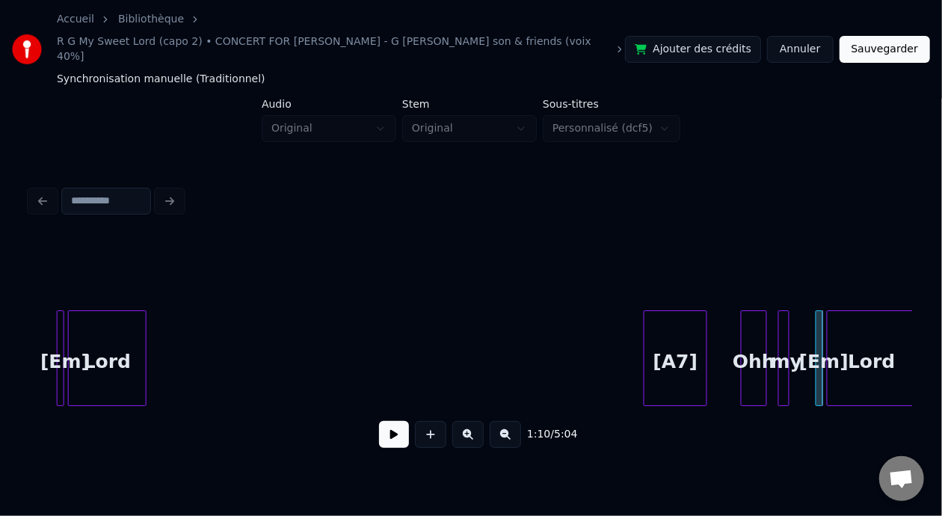
scroll to position [0, 12288]
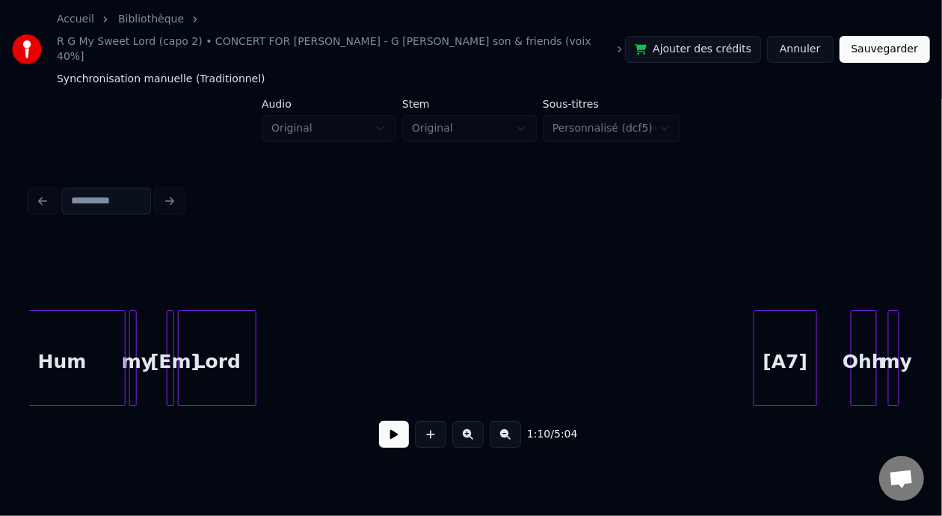
click at [182, 341] on div "[Em]" at bounding box center [174, 362] width 15 height 102
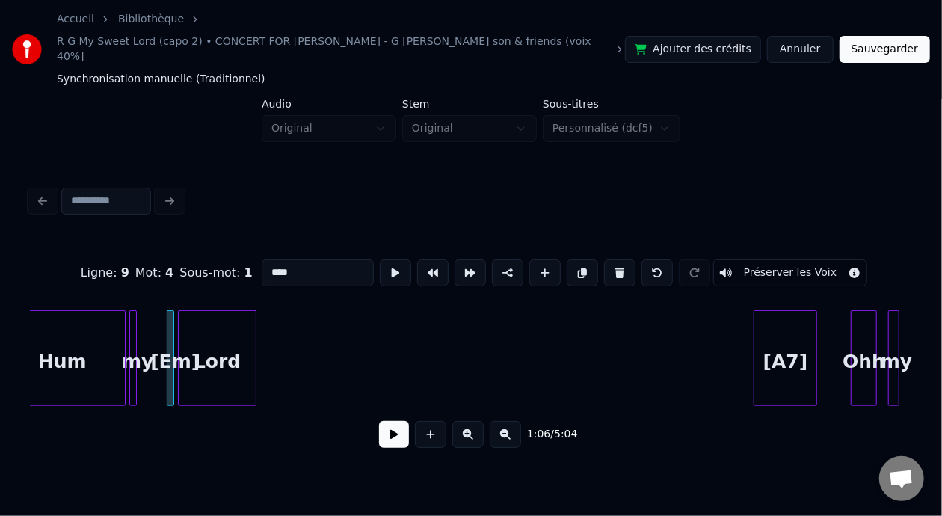
click at [383, 421] on button at bounding box center [394, 434] width 30 height 27
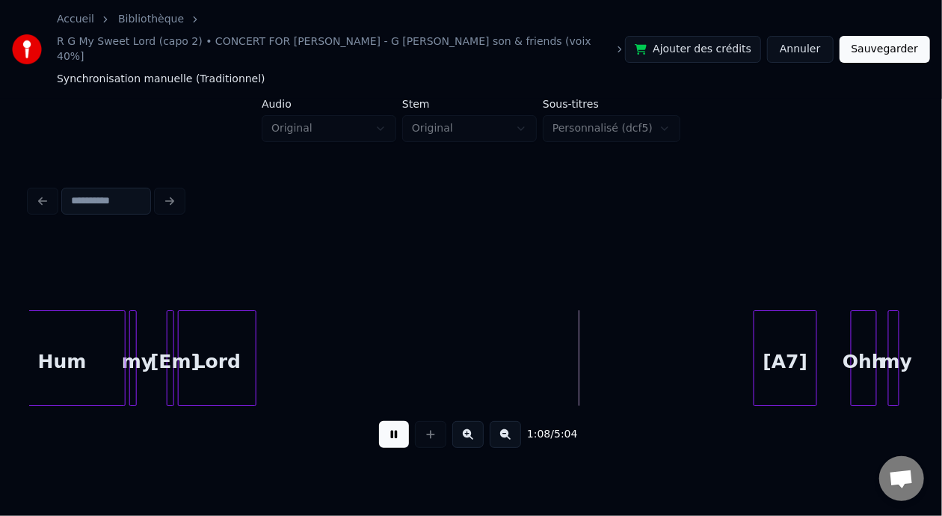
click at [384, 421] on button at bounding box center [394, 434] width 30 height 27
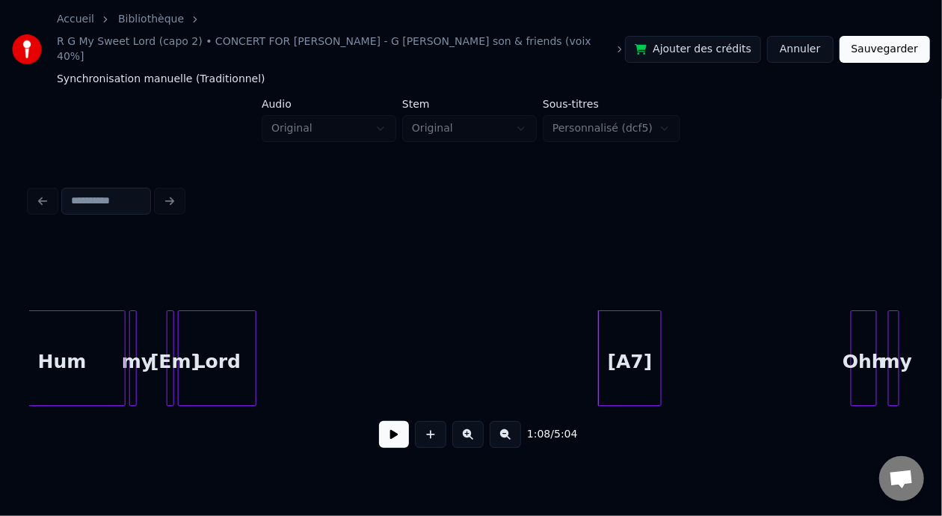
click at [640, 340] on div "[A7]" at bounding box center [630, 362] width 62 height 102
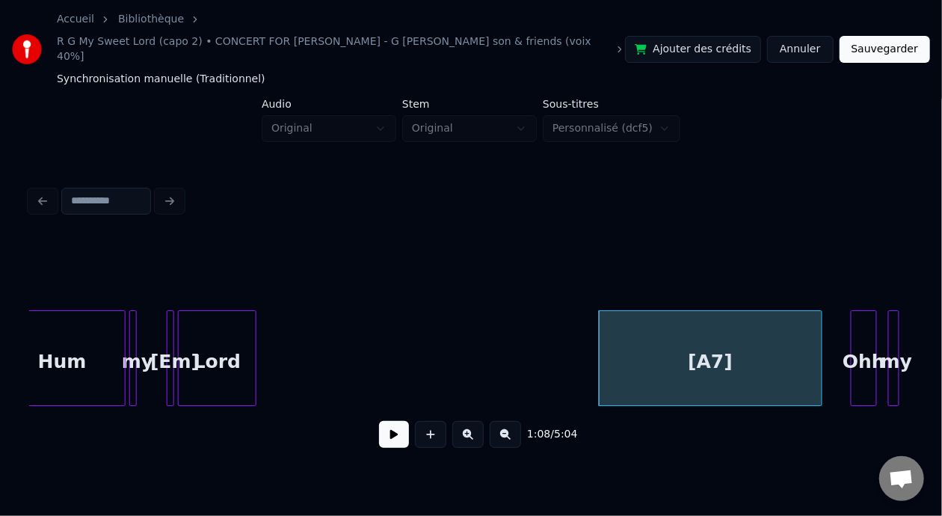
click at [820, 337] on div at bounding box center [819, 358] width 4 height 94
click at [59, 348] on div "Hum" at bounding box center [62, 362] width 126 height 102
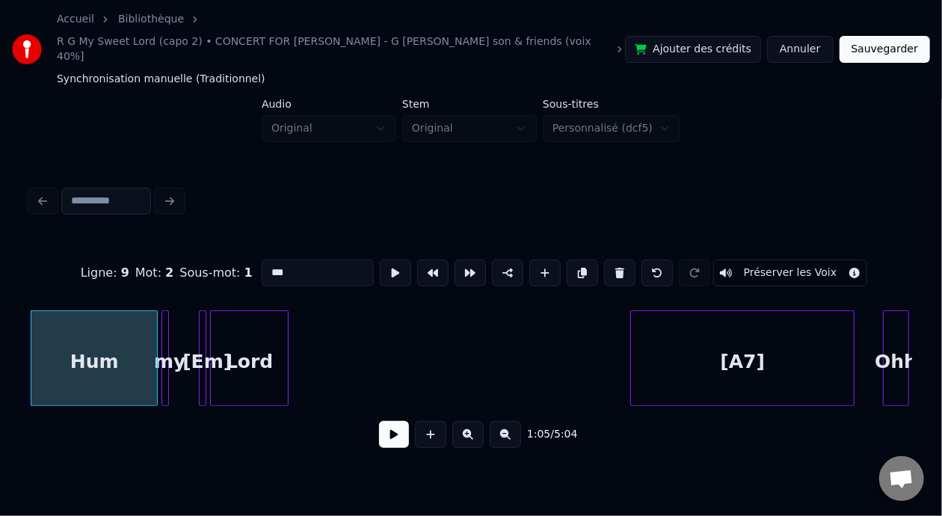
click at [379, 421] on button at bounding box center [394, 434] width 30 height 27
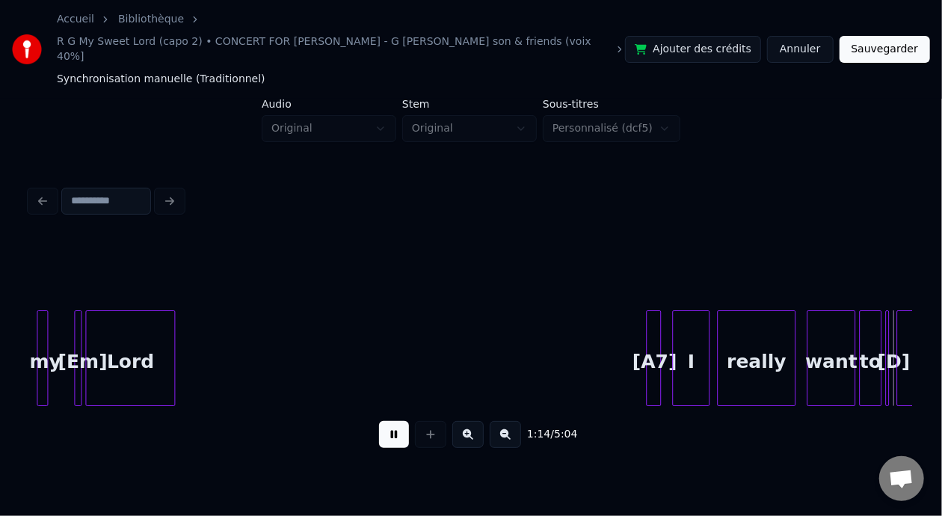
scroll to position [0, 14024]
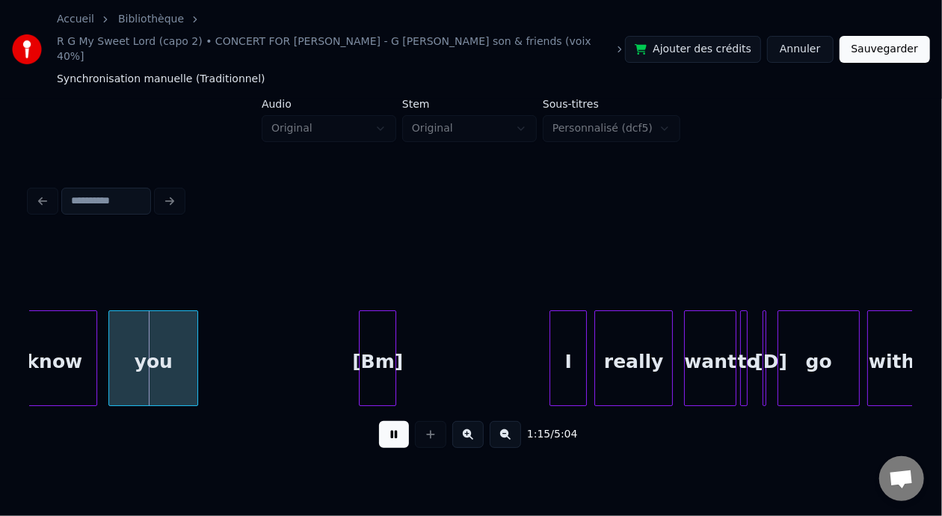
click at [379, 421] on button at bounding box center [394, 434] width 30 height 27
click at [52, 348] on div "know" at bounding box center [54, 362] width 84 height 102
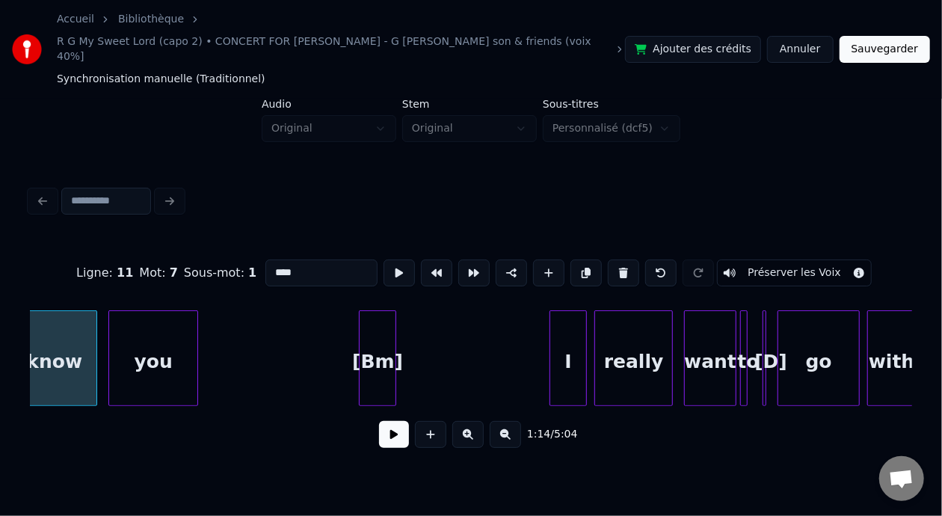
scroll to position [0, 14005]
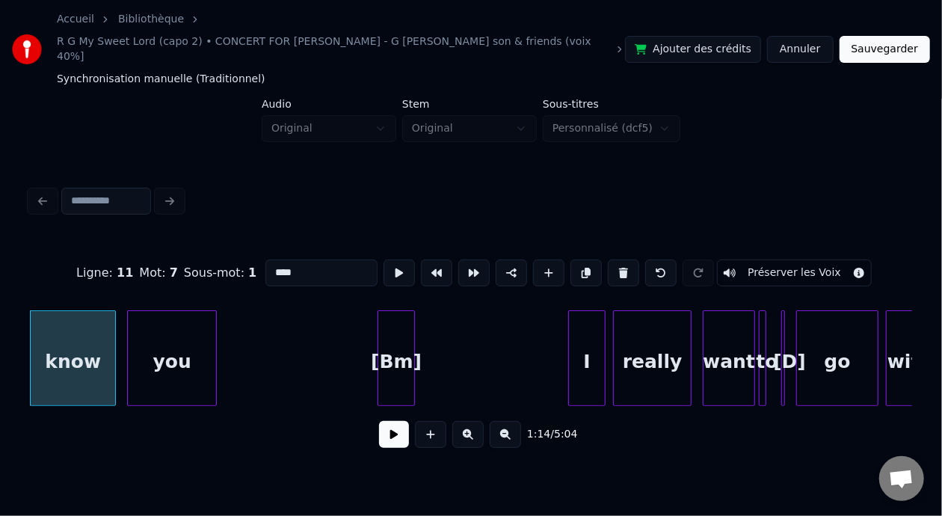
click at [383, 427] on button at bounding box center [394, 434] width 30 height 27
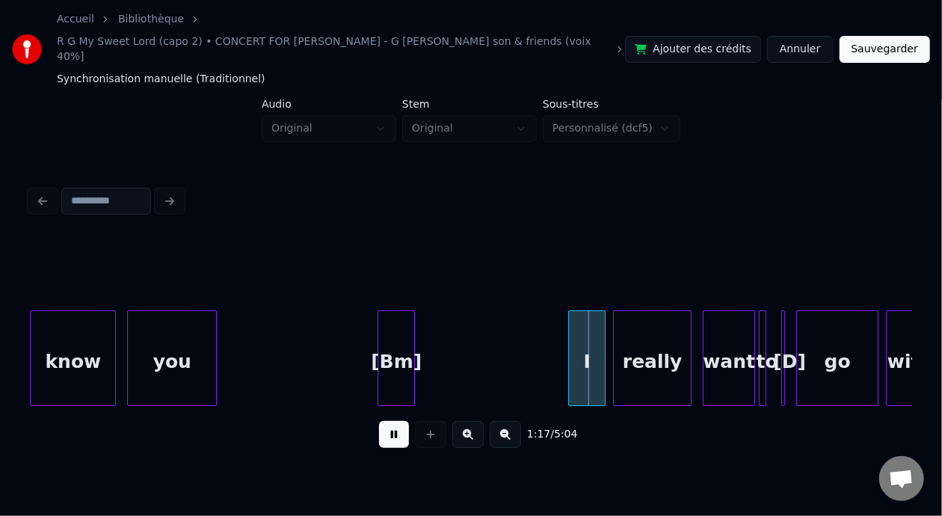
click at [379, 421] on button at bounding box center [394, 434] width 30 height 27
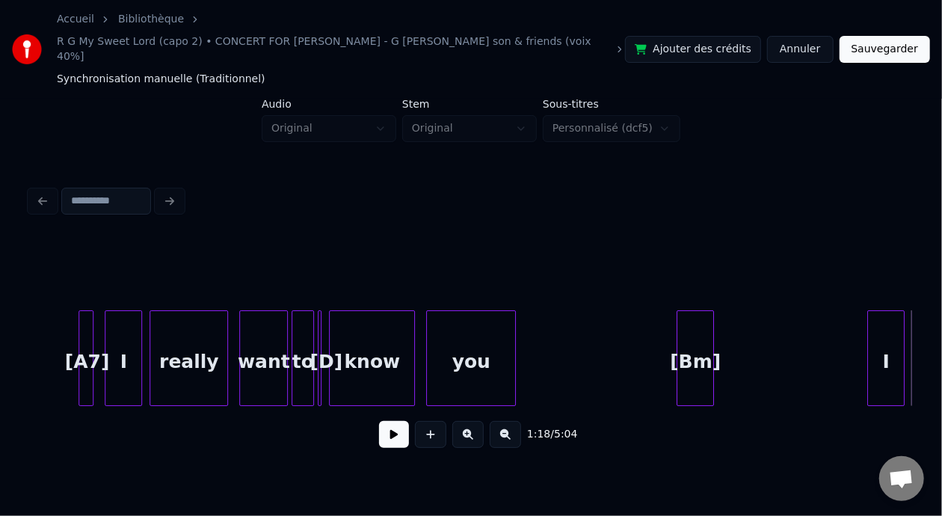
scroll to position [0, 13637]
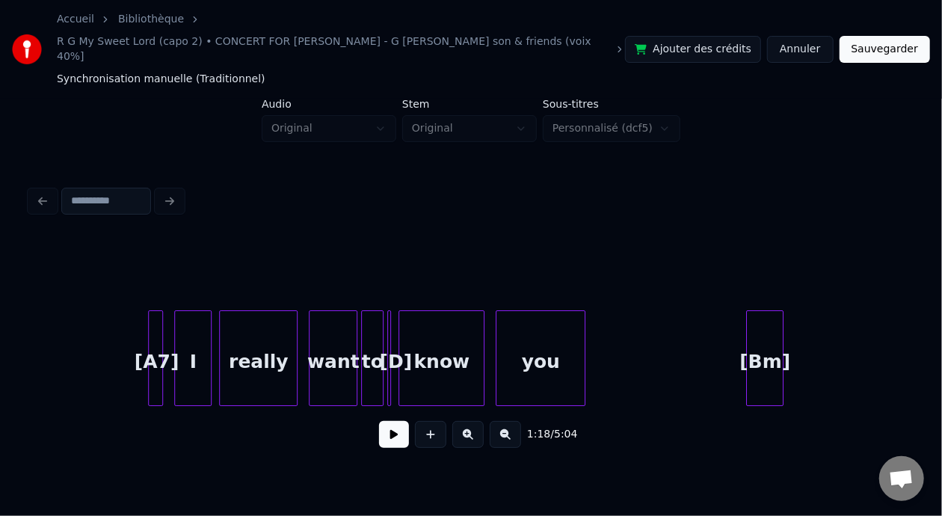
click at [152, 340] on div at bounding box center [151, 358] width 4 height 94
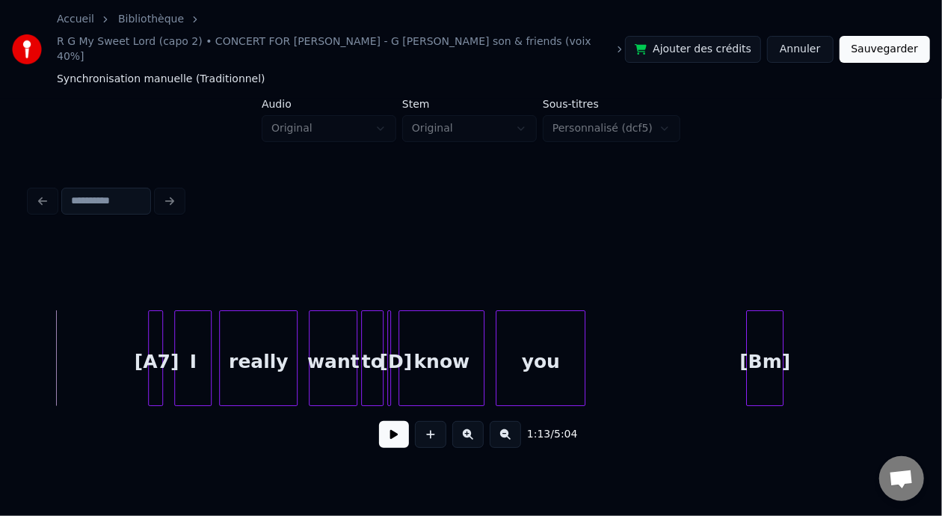
click at [385, 430] on button at bounding box center [394, 434] width 30 height 27
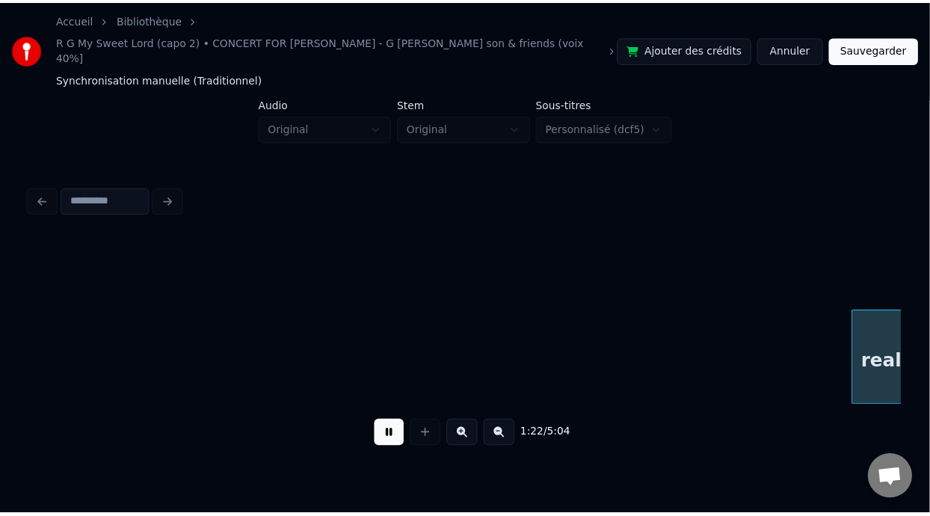
scroll to position [0, 15403]
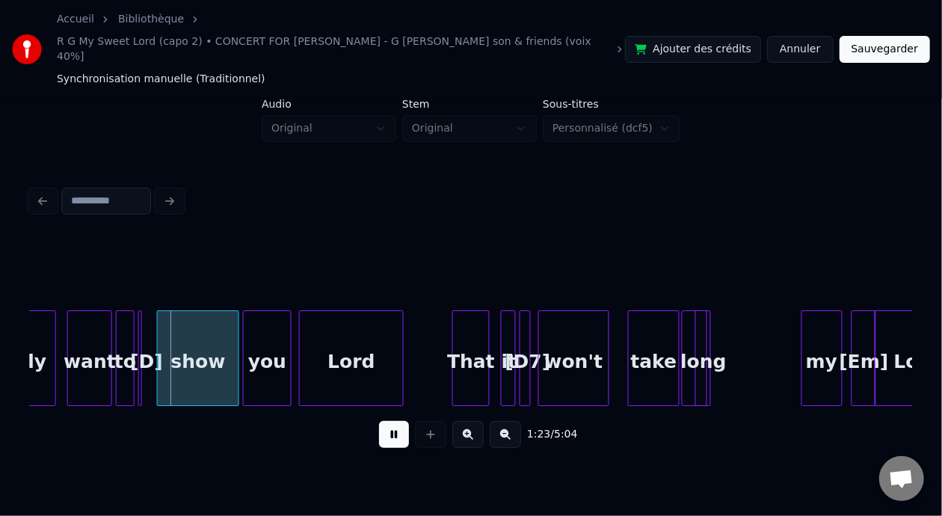
click at [379, 421] on button at bounding box center [394, 434] width 30 height 27
click at [894, 43] on button "Sauvegarder" at bounding box center [884, 49] width 90 height 27
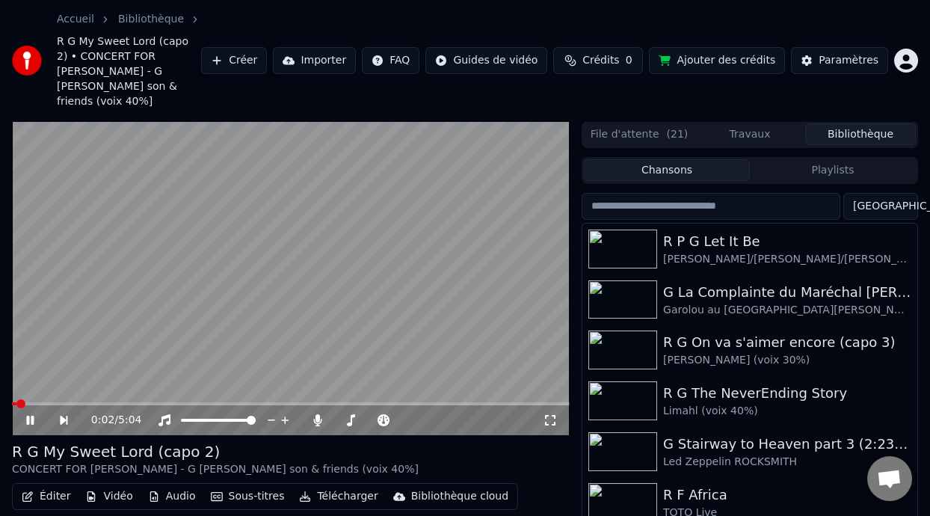
click at [14, 402] on span at bounding box center [14, 403] width 4 height 3
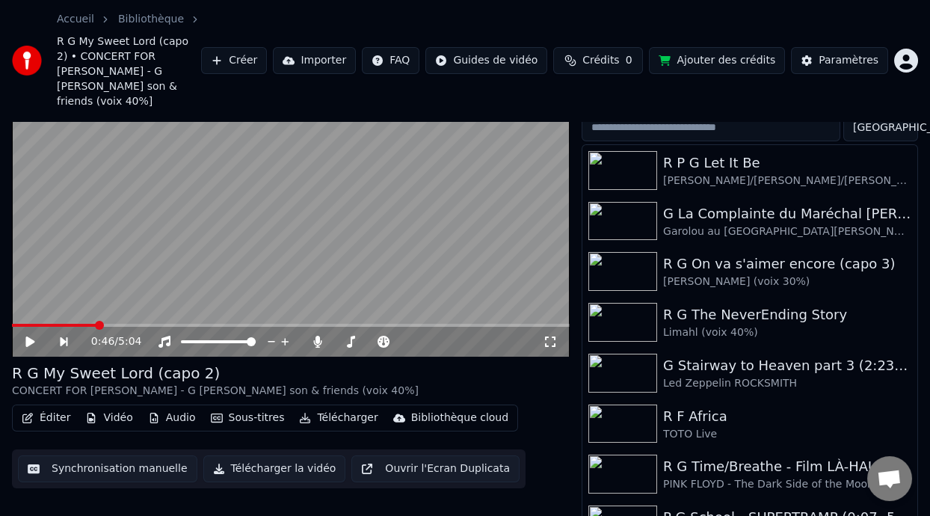
click at [95, 321] on span at bounding box center [99, 325] width 9 height 9
click at [91, 273] on video at bounding box center [291, 200] width 558 height 314
click at [551, 336] on icon at bounding box center [550, 342] width 15 height 12
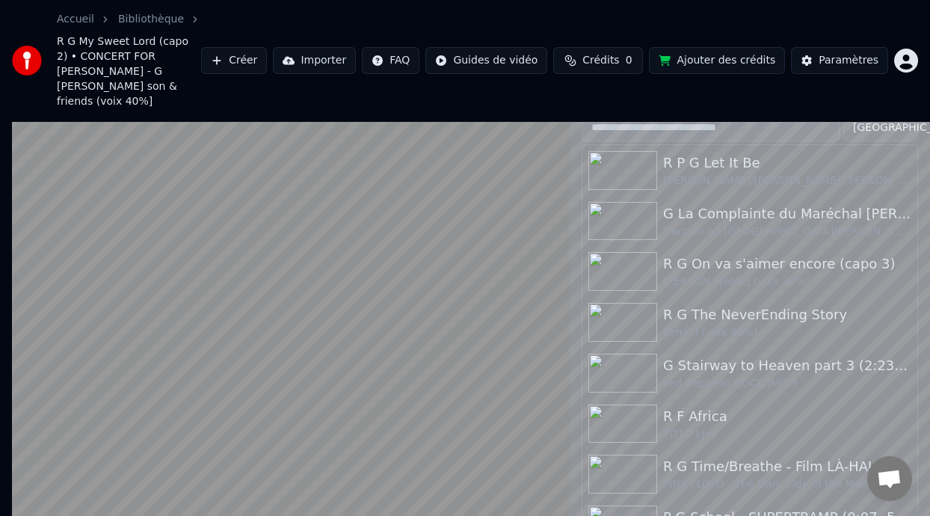
scroll to position [0, 0]
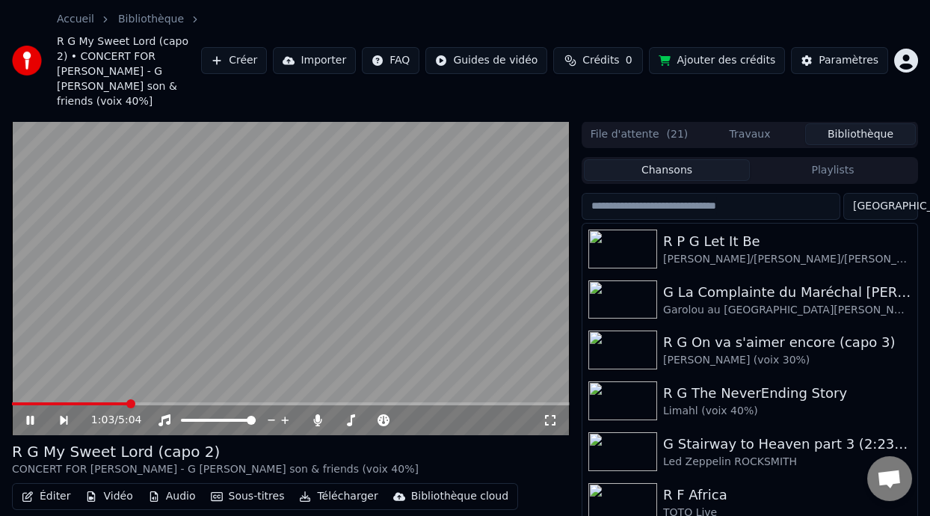
click at [29, 414] on icon at bounding box center [41, 420] width 34 height 12
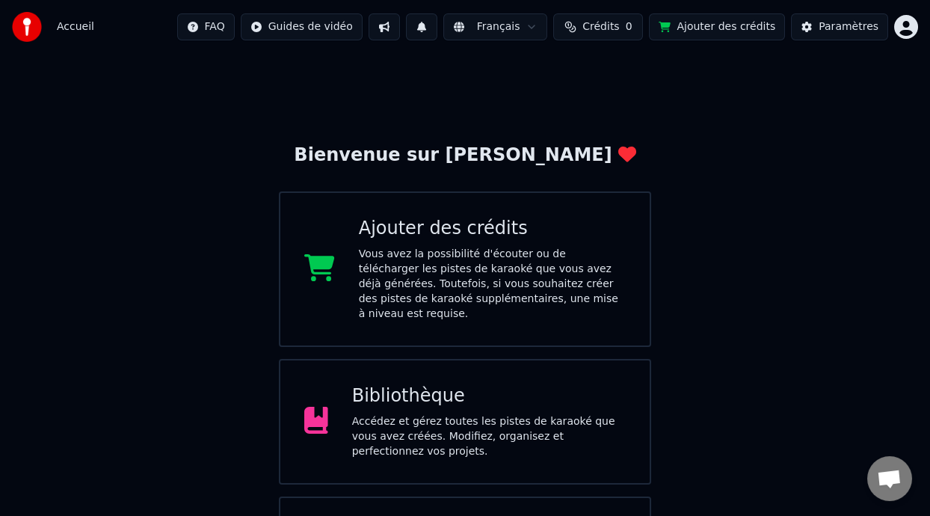
click at [478, 384] on div "Bibliothèque" at bounding box center [489, 396] width 274 height 24
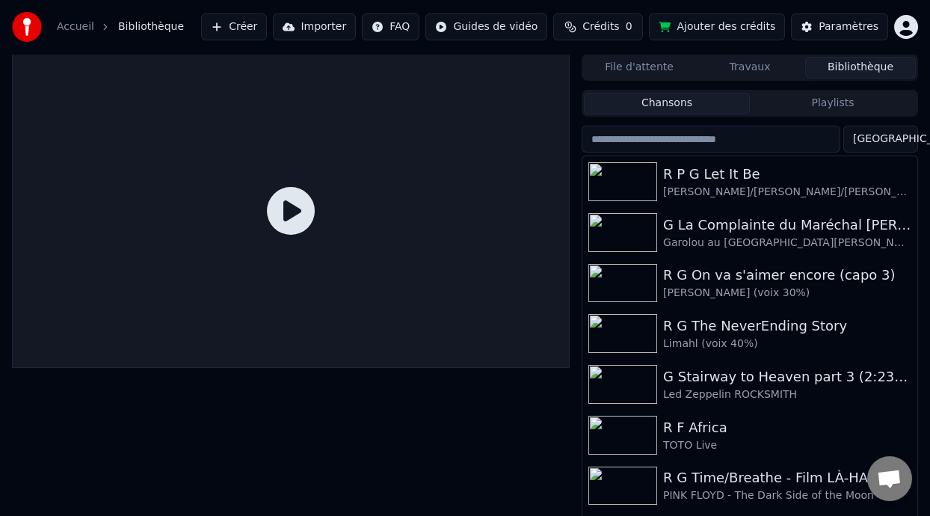
click at [843, 99] on button "Playlists" at bounding box center [833, 104] width 166 height 22
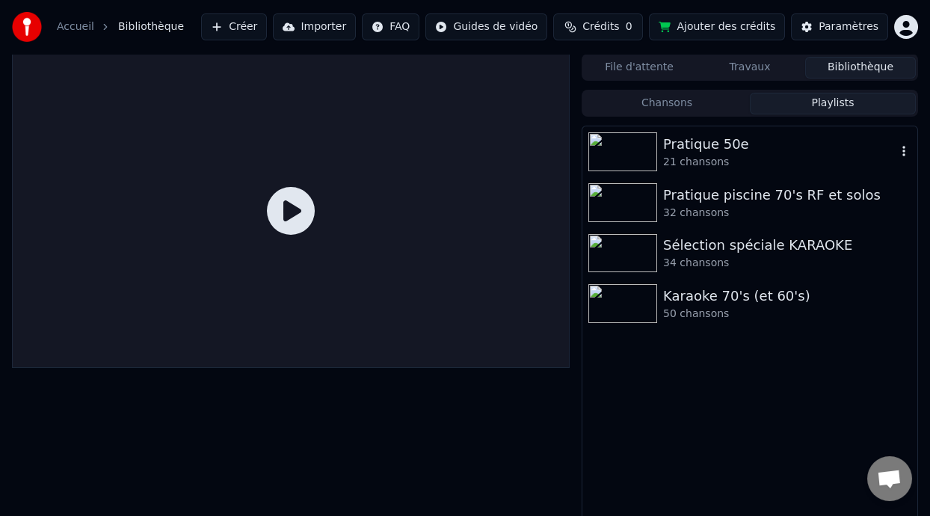
click at [748, 157] on div "21 chansons" at bounding box center [779, 162] width 233 height 15
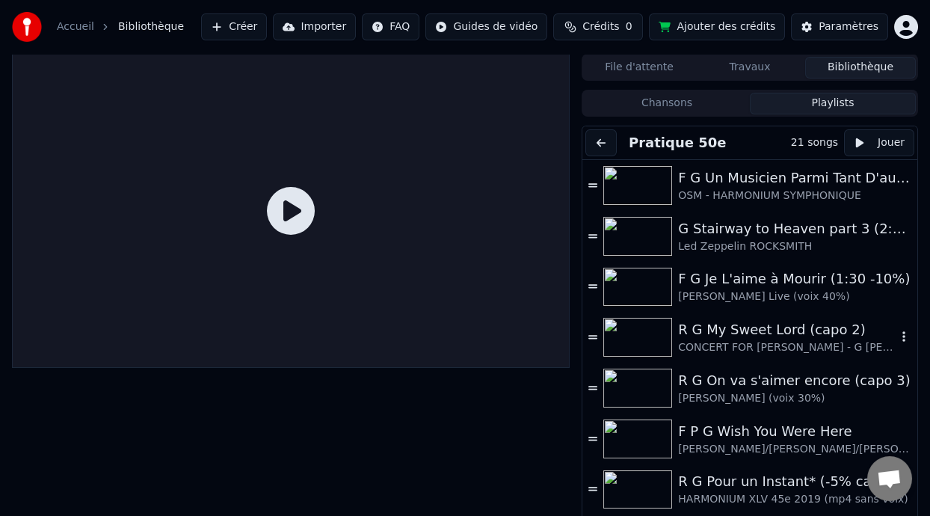
click at [739, 334] on div "R G My Sweet Lord (capo 2)" at bounding box center [787, 329] width 218 height 21
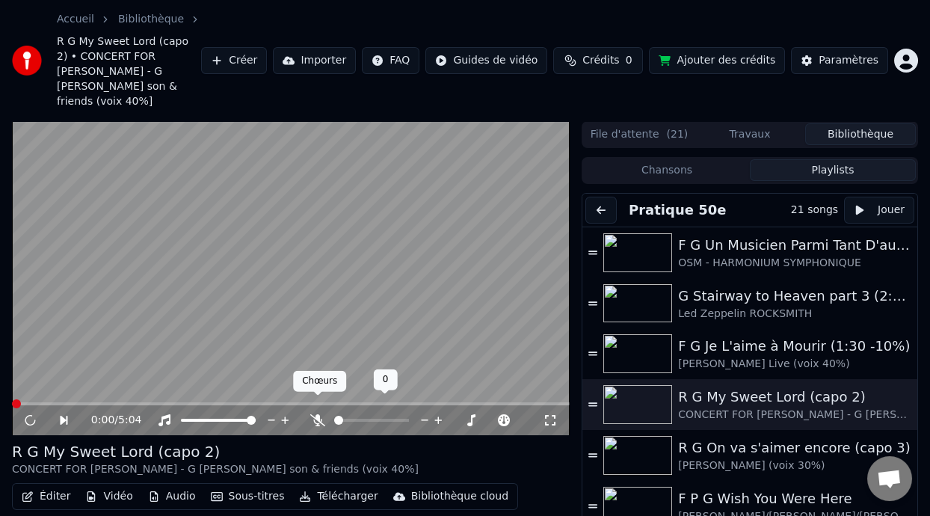
click at [315, 414] on icon at bounding box center [317, 420] width 15 height 12
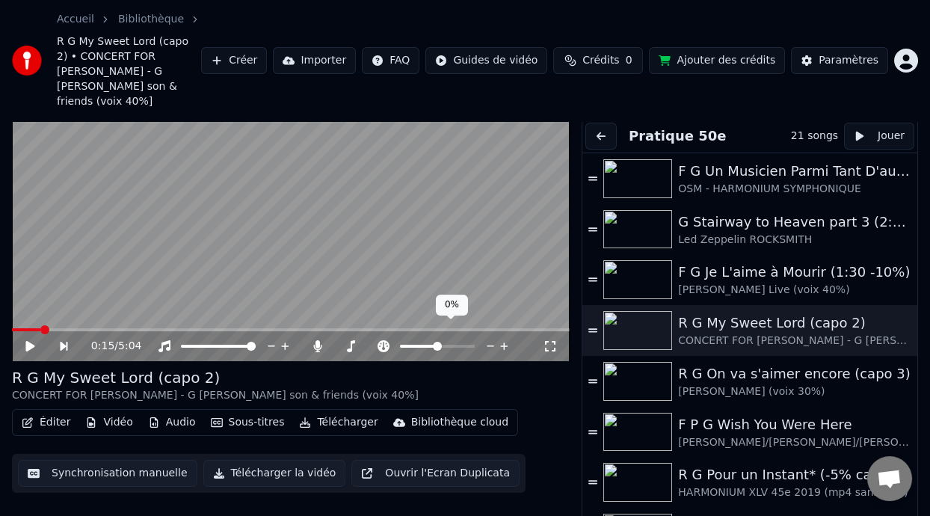
click at [433, 342] on span at bounding box center [437, 346] width 9 height 9
click at [430, 345] on span at bounding box center [415, 346] width 31 height 3
click at [30, 341] on icon at bounding box center [29, 346] width 9 height 10
click at [53, 328] on span at bounding box center [33, 329] width 42 height 3
click at [29, 341] on icon at bounding box center [29, 346] width 9 height 10
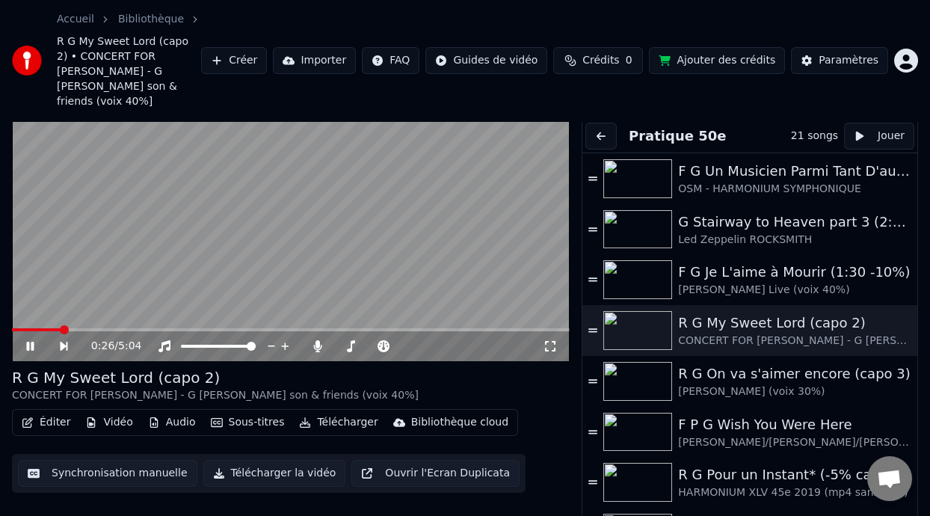
click at [31, 340] on icon at bounding box center [41, 346] width 34 height 12
click at [31, 341] on icon at bounding box center [29, 346] width 9 height 10
click at [31, 340] on icon at bounding box center [41, 346] width 34 height 12
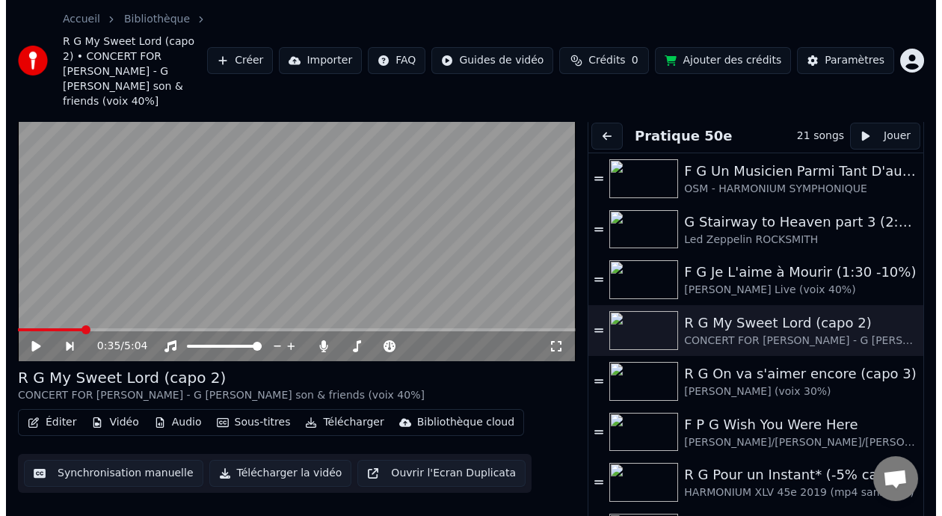
scroll to position [0, 0]
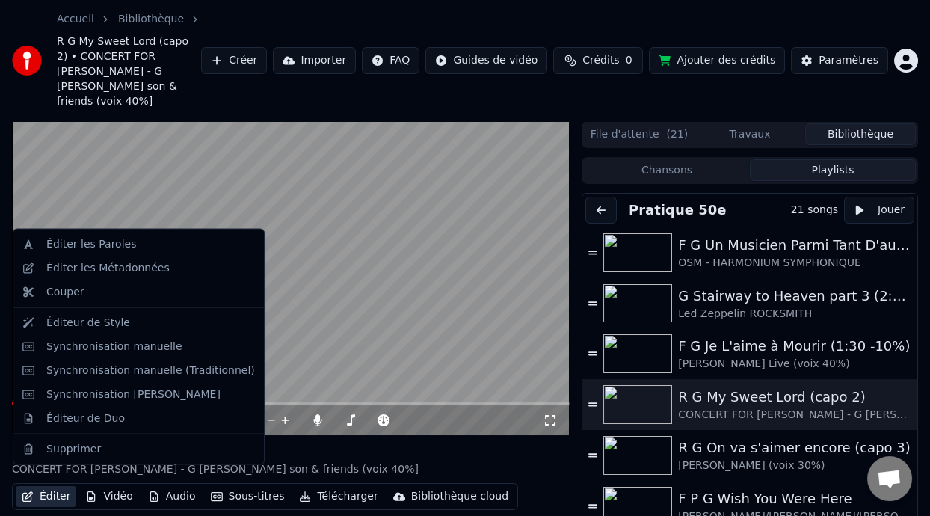
click at [65, 486] on button "Éditer" at bounding box center [46, 496] width 61 height 21
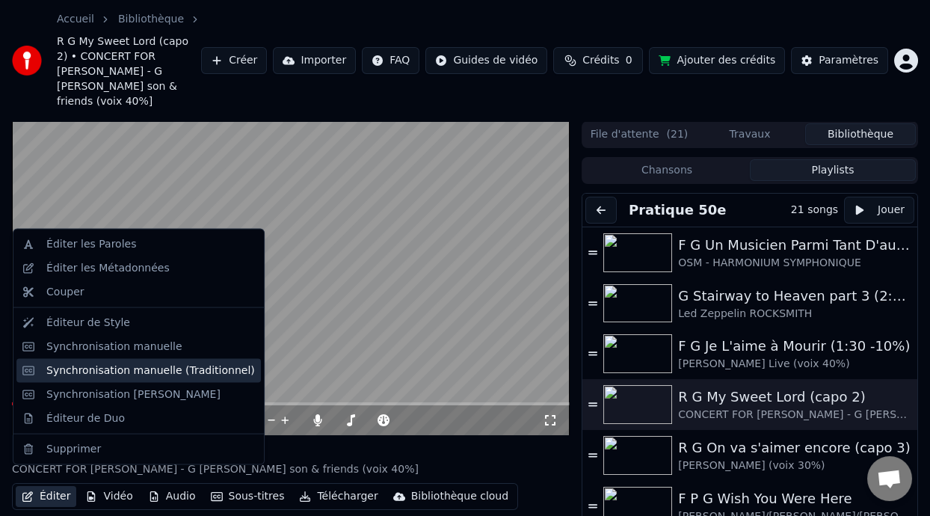
click at [190, 368] on div "Synchronisation manuelle (Traditionnel)" at bounding box center [150, 369] width 209 height 15
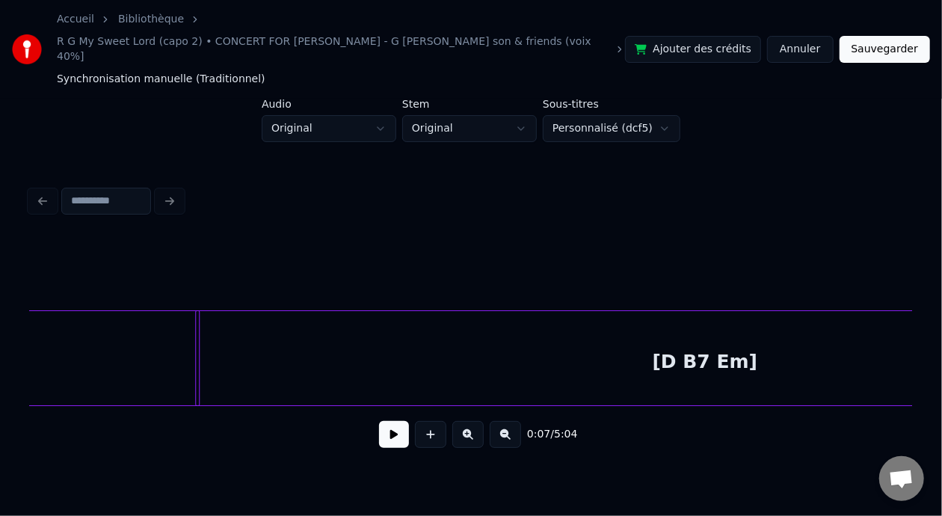
scroll to position [0, 4898]
click at [216, 340] on div "[D B7 Em]" at bounding box center [672, 362] width 1017 height 102
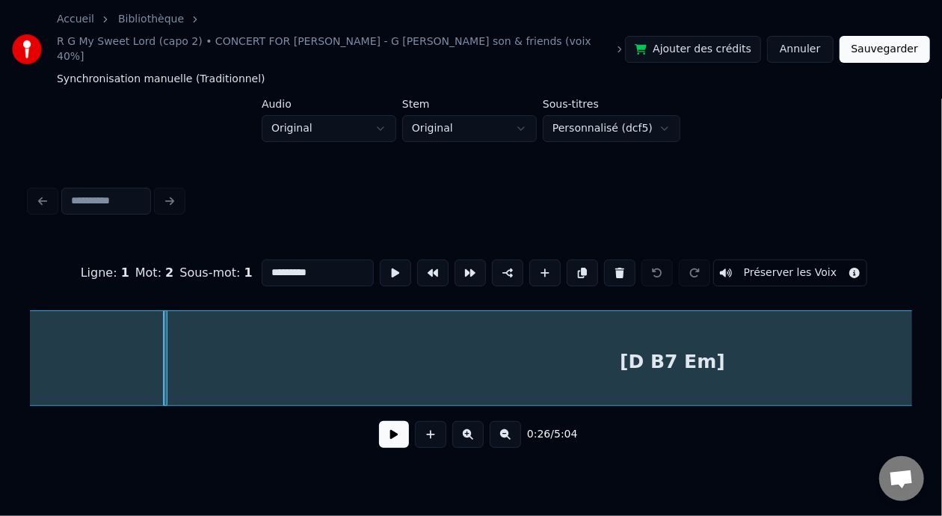
click at [380, 426] on button at bounding box center [394, 434] width 30 height 27
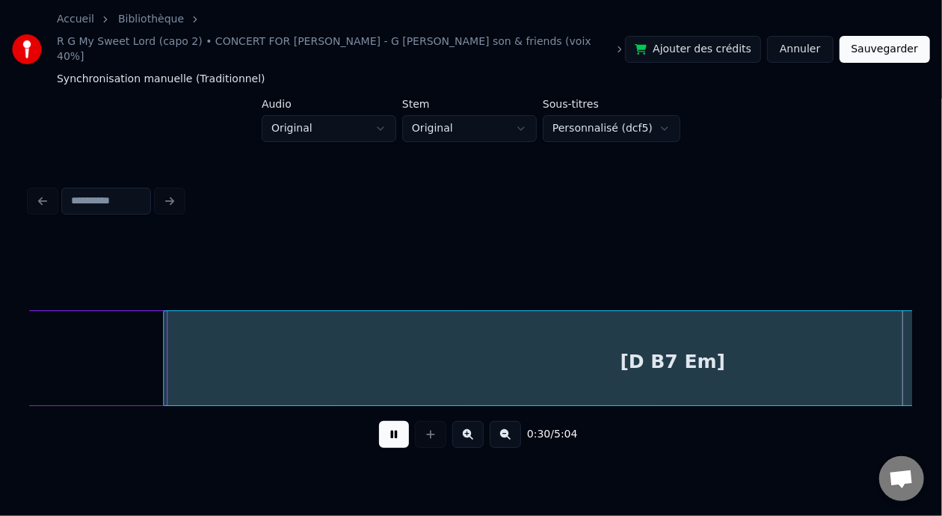
scroll to position [0, 5782]
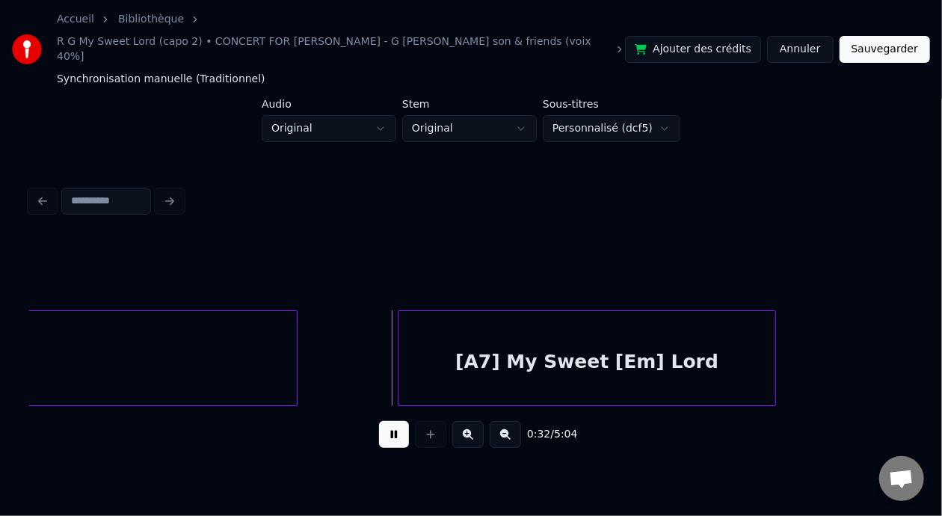
click at [379, 421] on button at bounding box center [394, 434] width 30 height 27
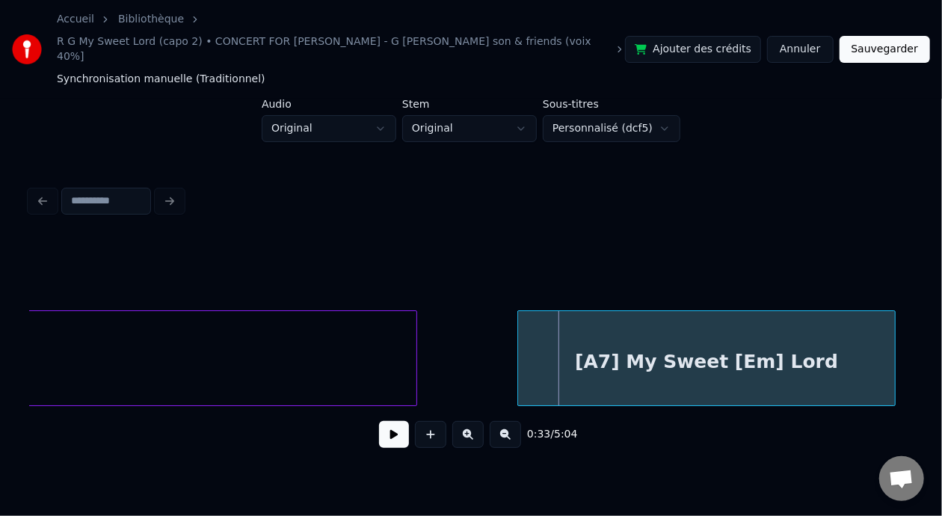
scroll to position [0, 5672]
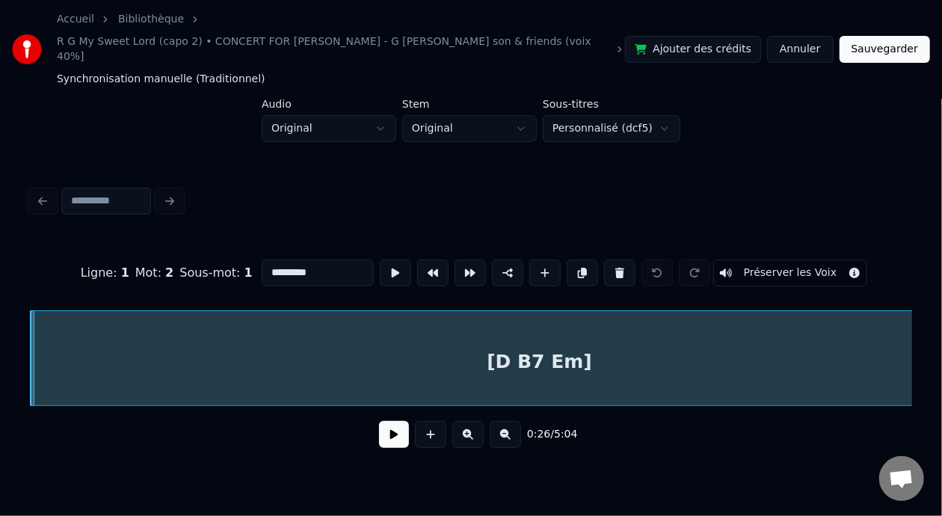
click at [379, 433] on button at bounding box center [394, 434] width 30 height 27
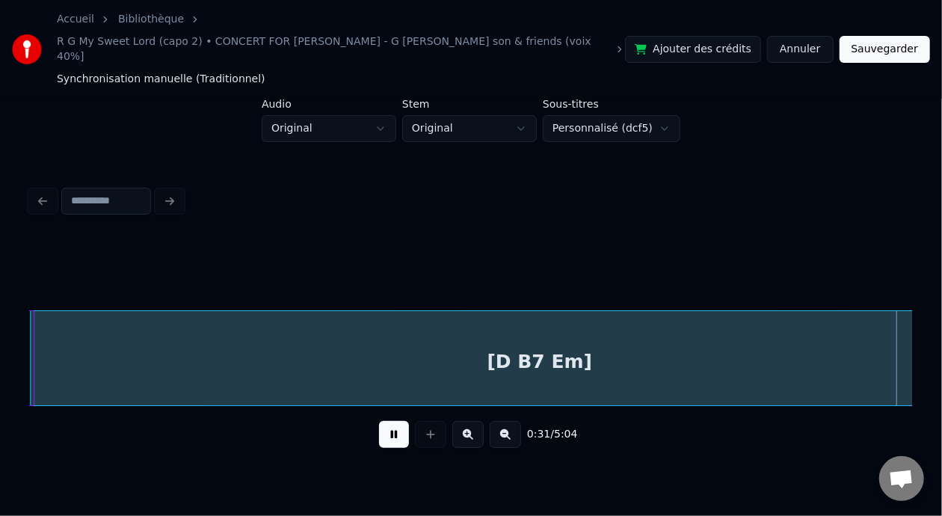
scroll to position [0, 5913]
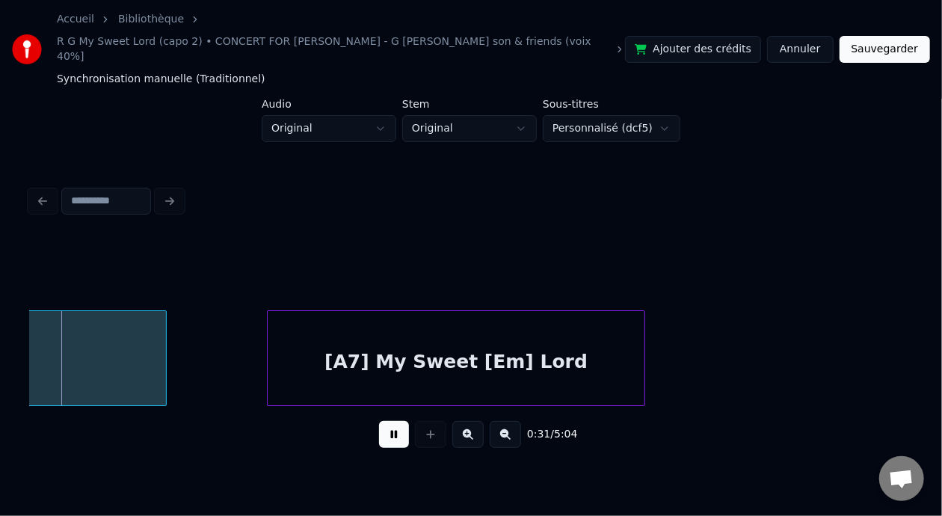
click at [384, 427] on button at bounding box center [394, 434] width 30 height 27
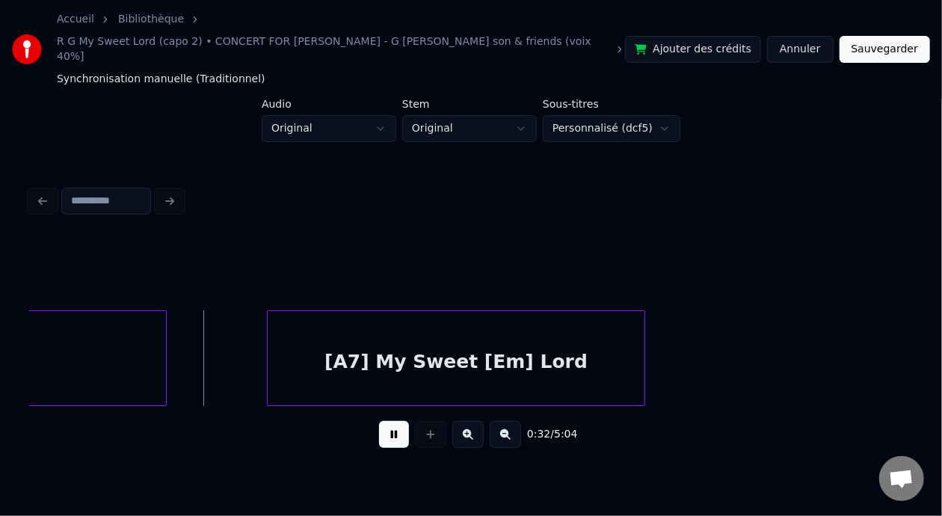
click at [384, 427] on button at bounding box center [394, 434] width 30 height 27
click at [521, 421] on button at bounding box center [505, 434] width 31 height 27
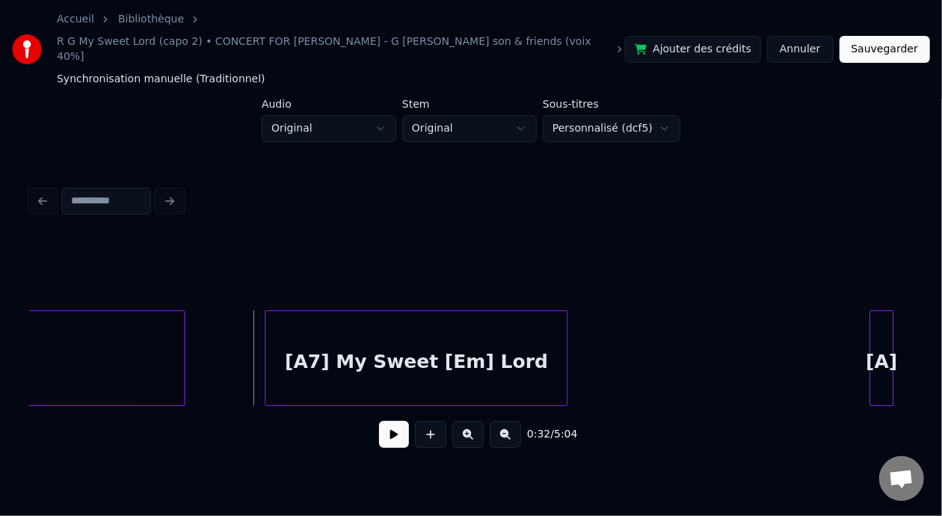
click at [521, 421] on button at bounding box center [505, 434] width 31 height 27
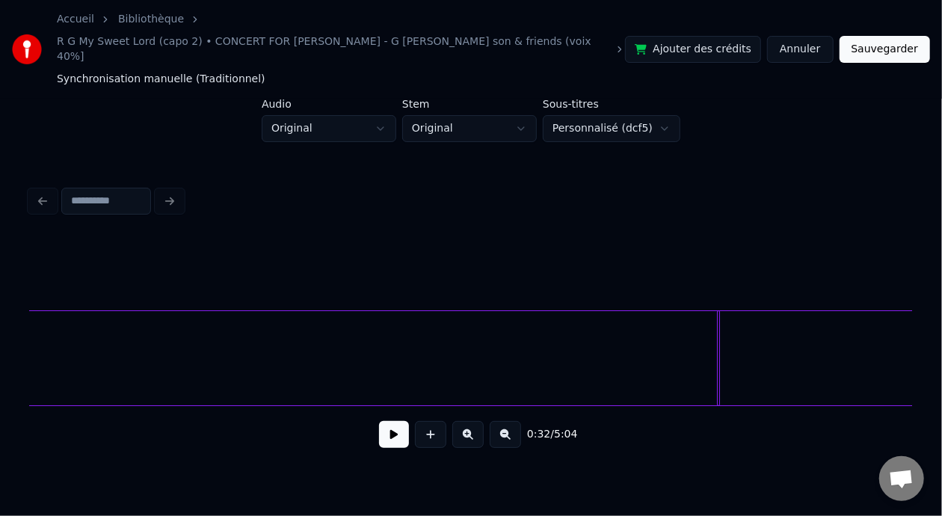
scroll to position [0, 2192]
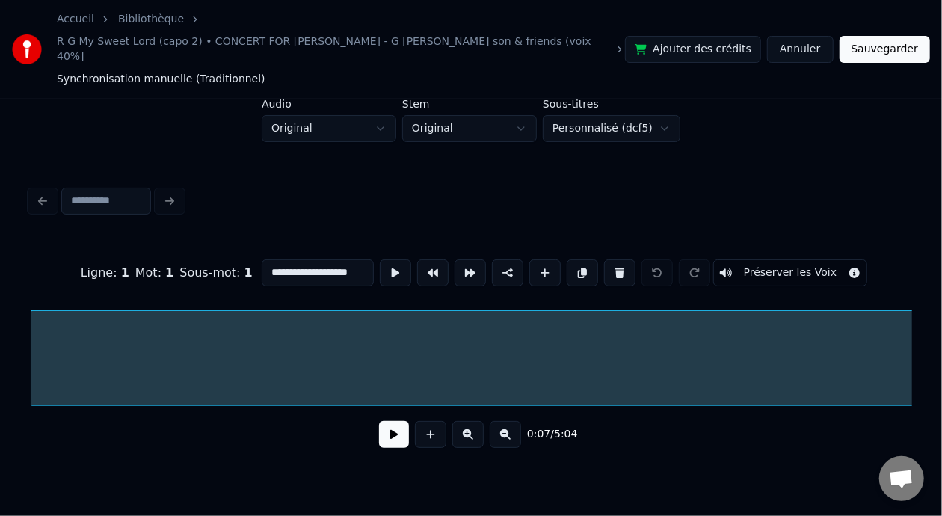
click at [386, 431] on button at bounding box center [394, 434] width 30 height 27
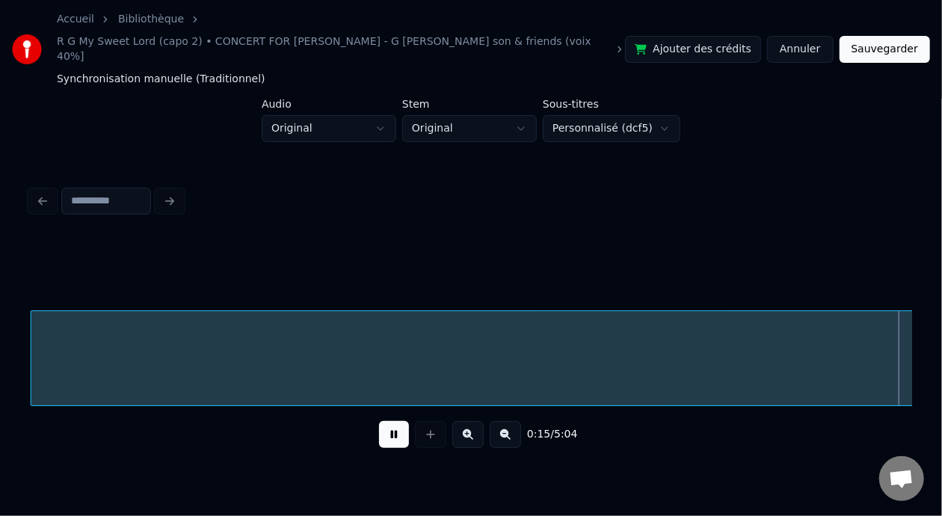
scroll to position [0, 1718]
click at [379, 421] on button at bounding box center [394, 434] width 30 height 27
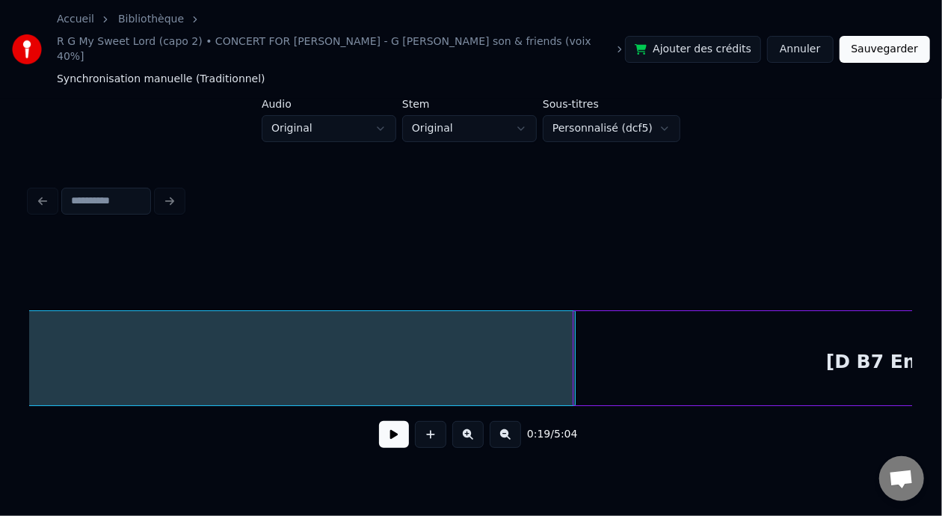
scroll to position [0, 2346]
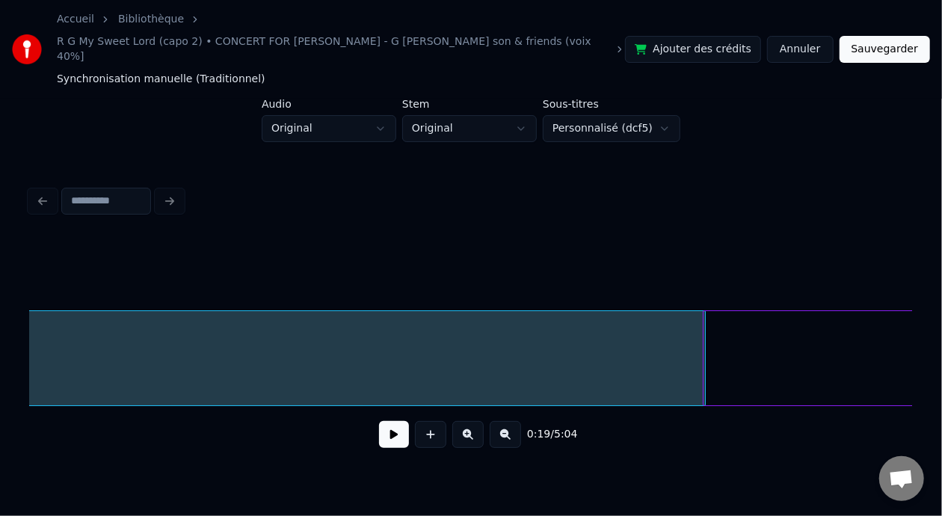
click at [510, 425] on button at bounding box center [505, 434] width 31 height 27
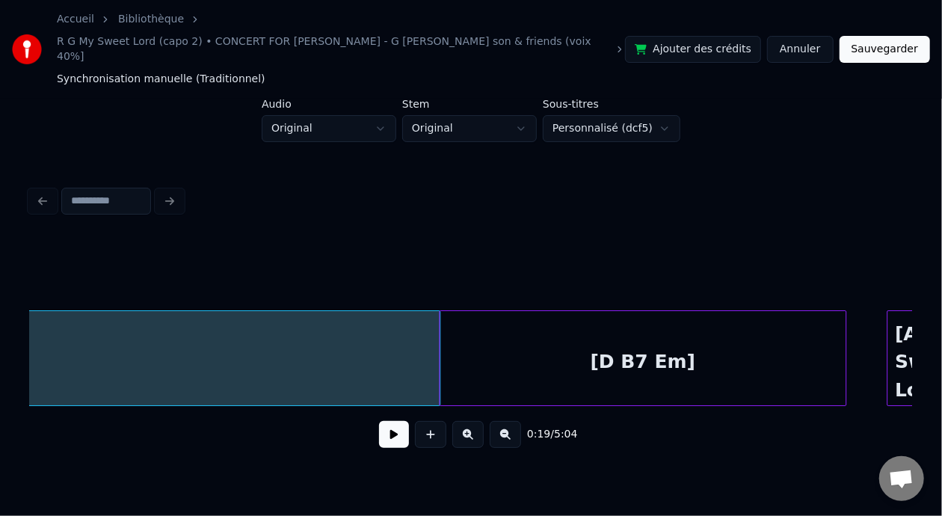
click at [513, 426] on button at bounding box center [505, 434] width 31 height 27
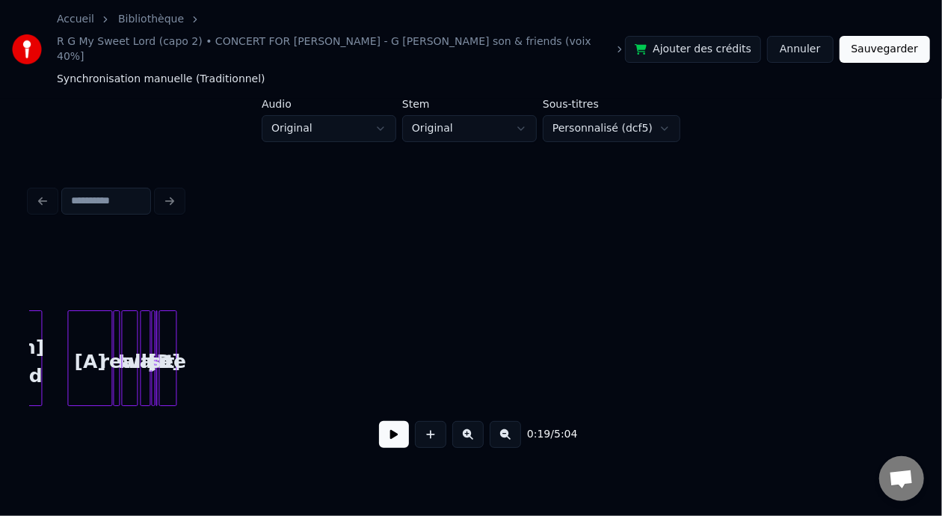
scroll to position [0, 862]
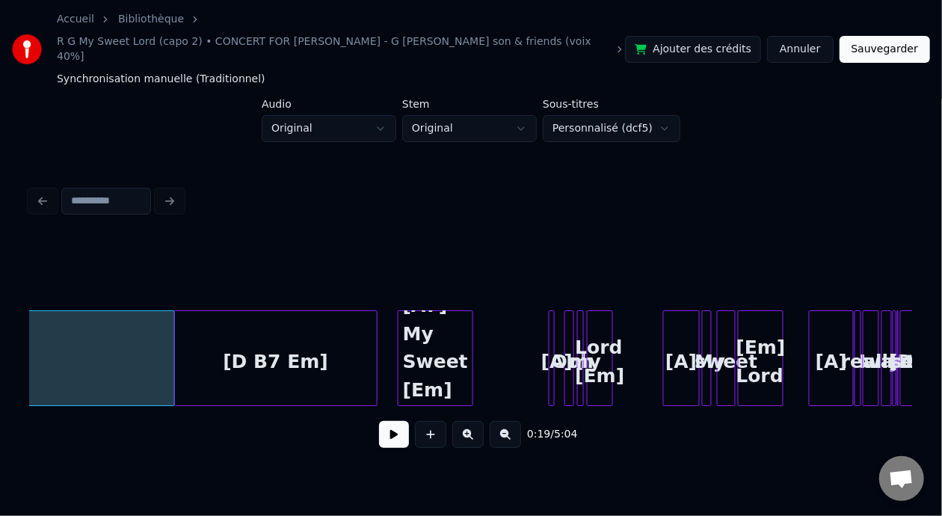
click at [516, 426] on button at bounding box center [505, 434] width 31 height 27
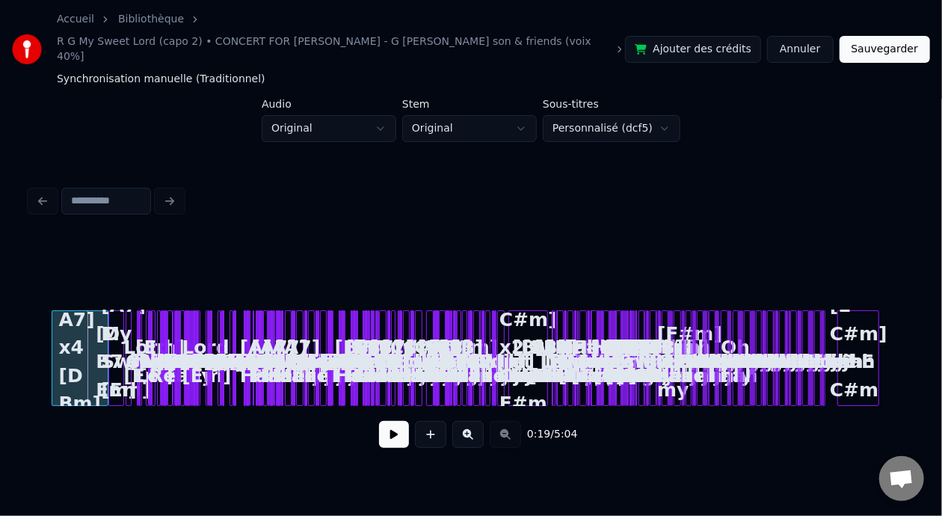
scroll to position [0, 0]
click at [472, 421] on button at bounding box center [467, 434] width 31 height 27
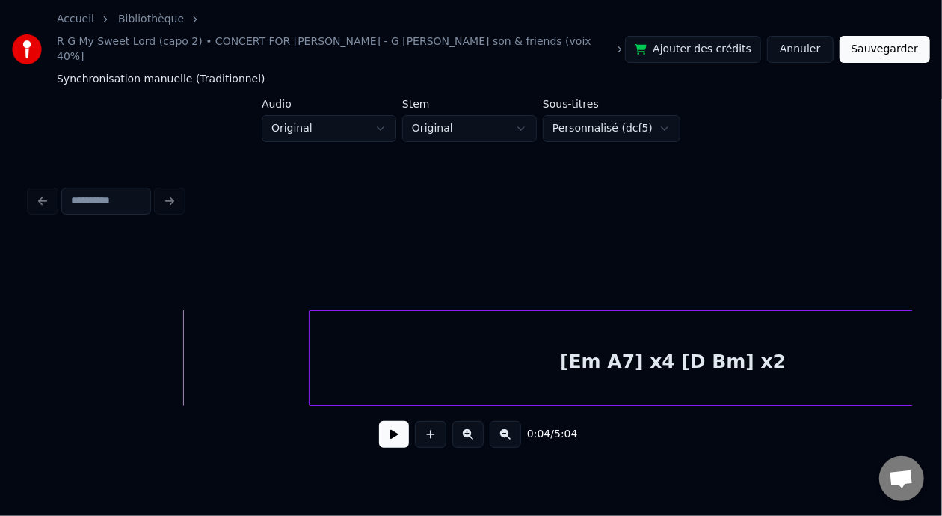
click at [386, 425] on button at bounding box center [394, 434] width 30 height 27
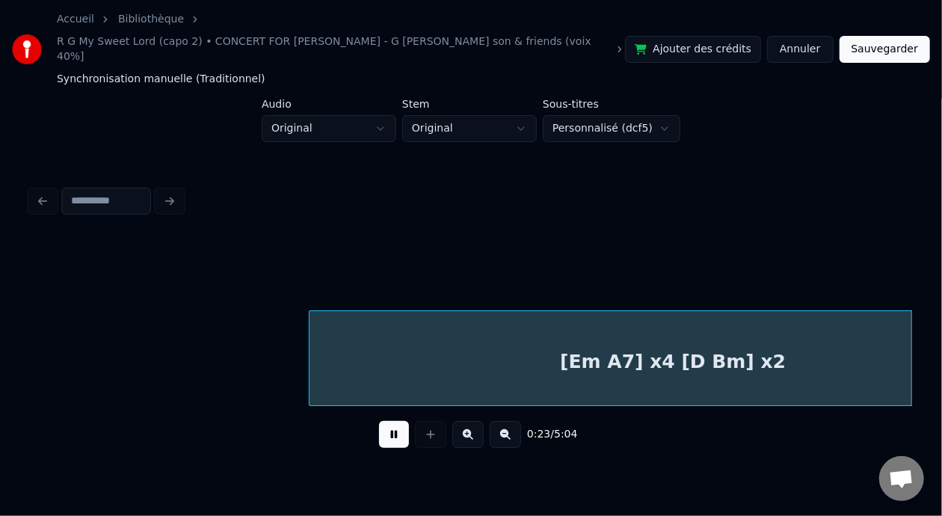
scroll to position [0, 881]
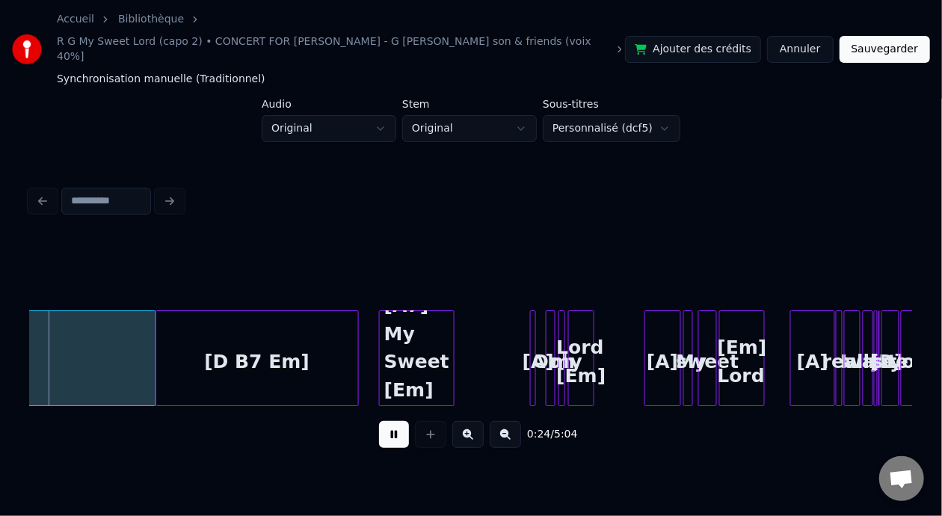
click at [381, 421] on button at bounding box center [394, 434] width 30 height 27
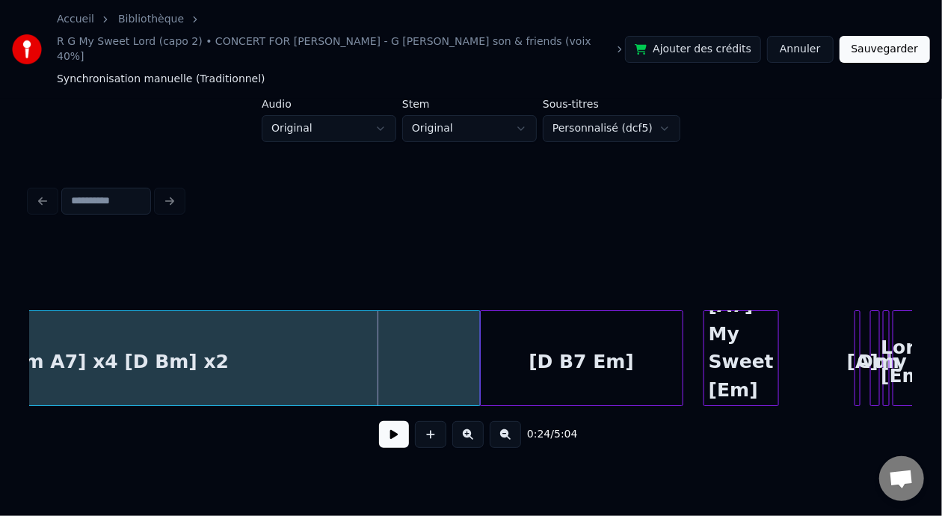
scroll to position [0, 550]
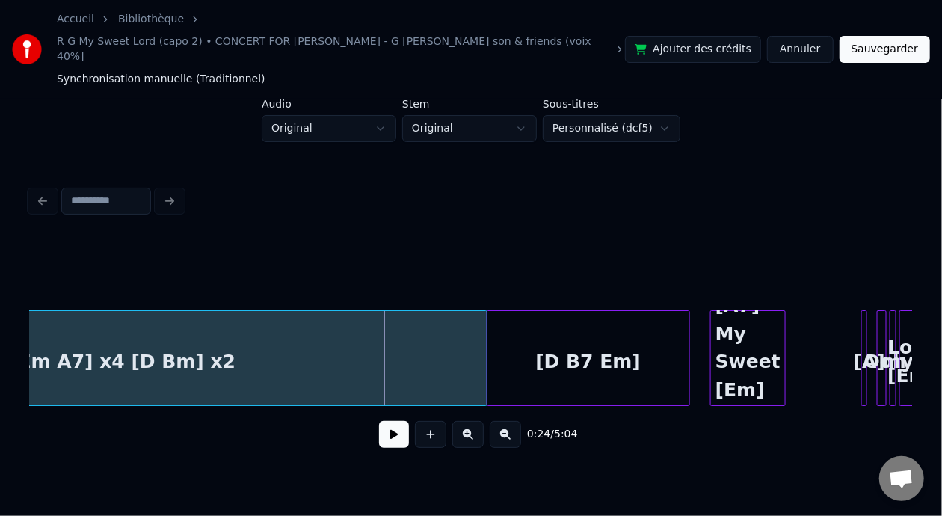
click at [388, 427] on button at bounding box center [394, 434] width 30 height 27
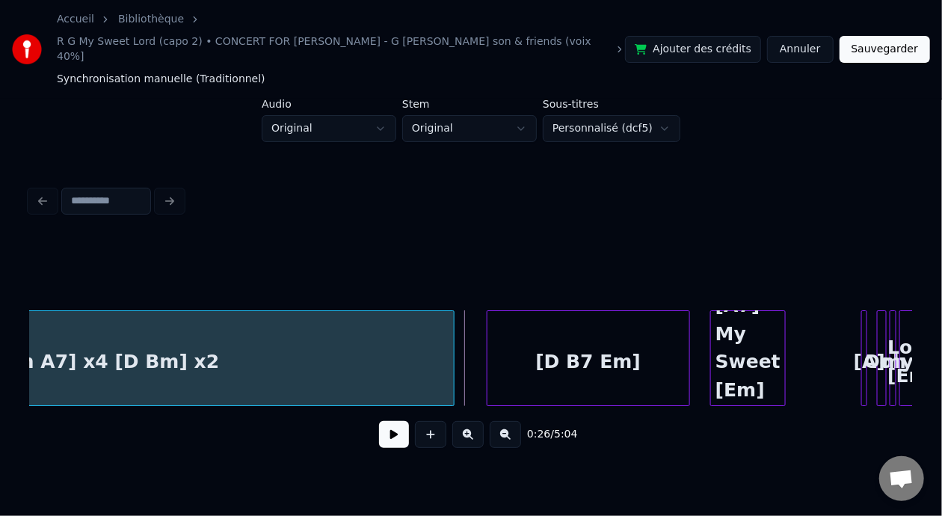
click at [452, 345] on div at bounding box center [451, 358] width 4 height 94
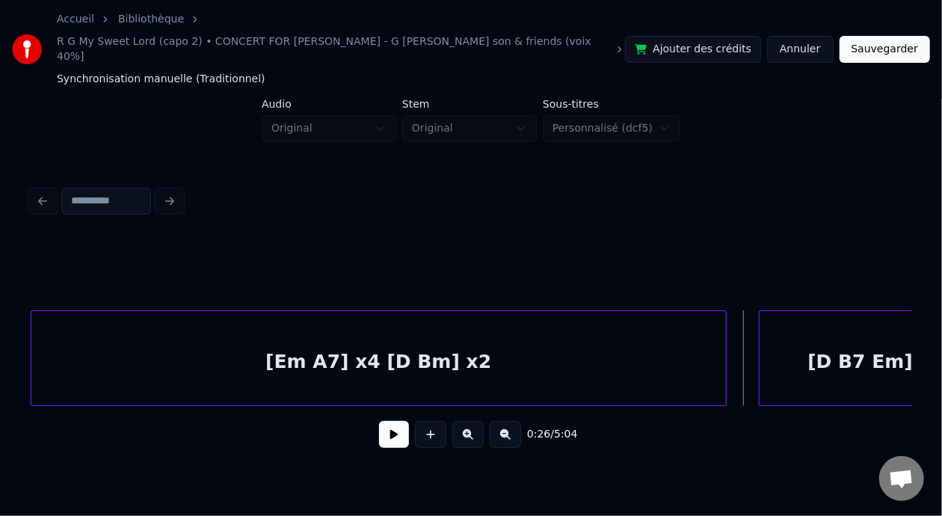
click at [393, 429] on button at bounding box center [394, 434] width 30 height 27
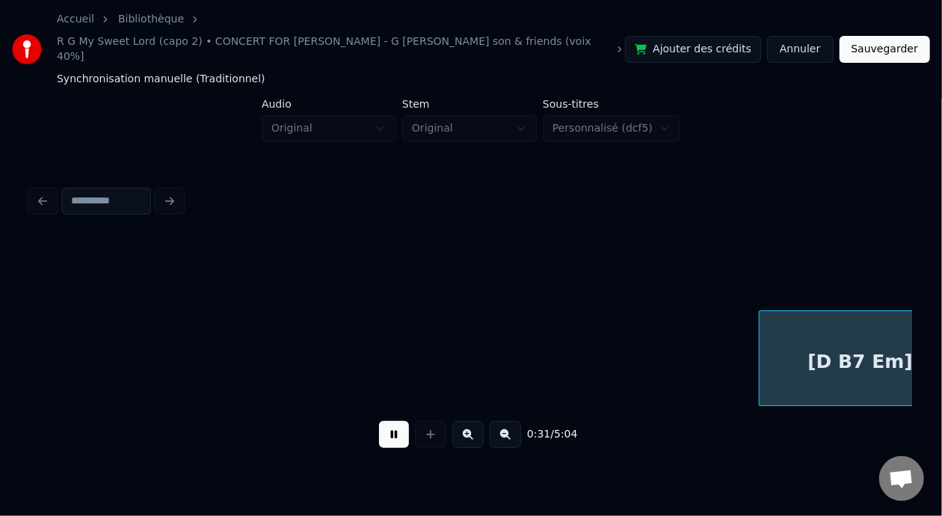
scroll to position [0, 1160]
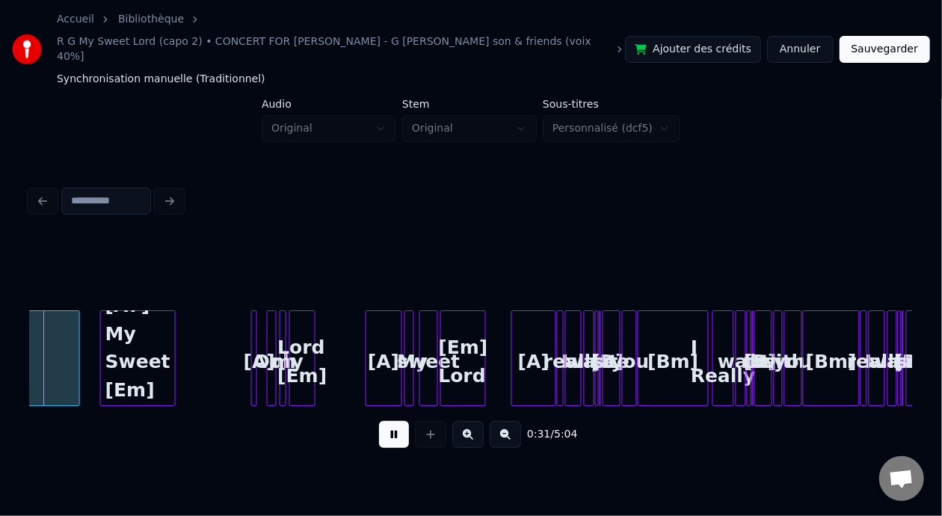
click at [393, 429] on button at bounding box center [394, 434] width 30 height 27
click at [475, 427] on button at bounding box center [467, 434] width 31 height 27
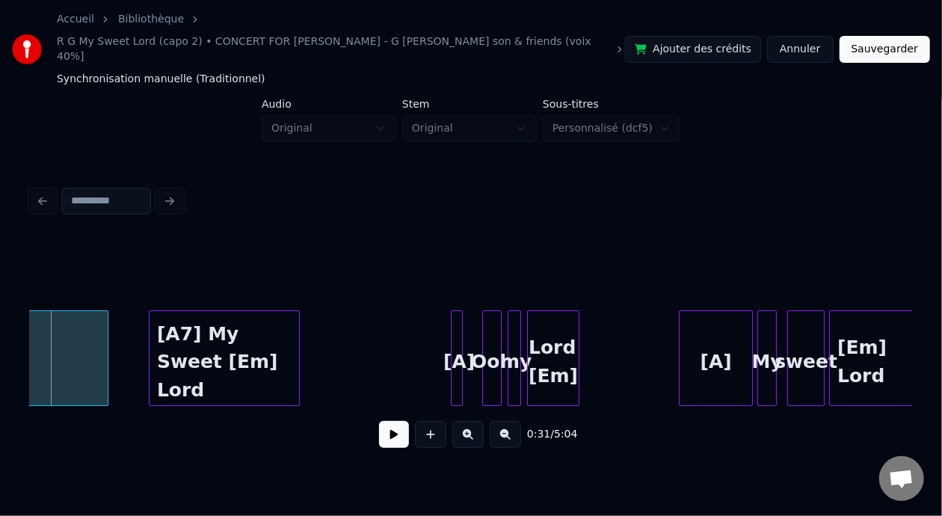
click at [476, 427] on button at bounding box center [467, 434] width 31 height 27
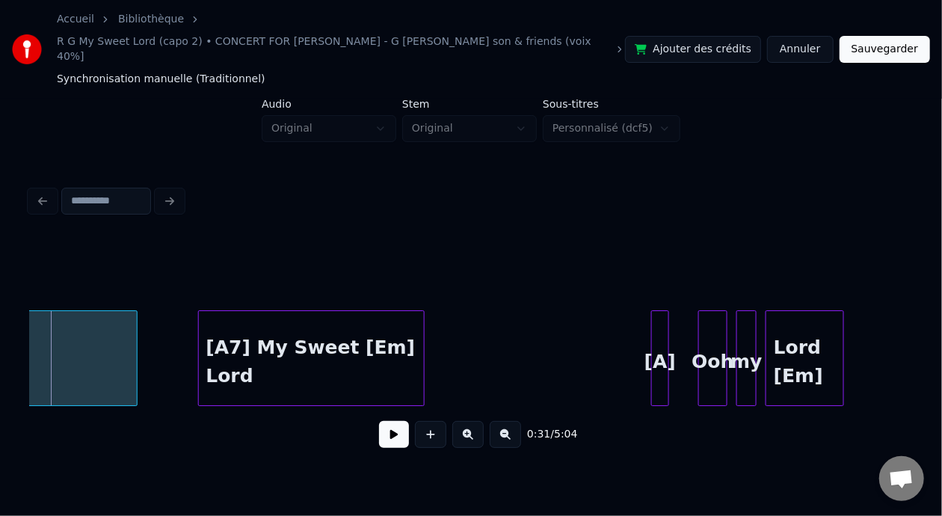
click at [474, 425] on button at bounding box center [467, 434] width 31 height 27
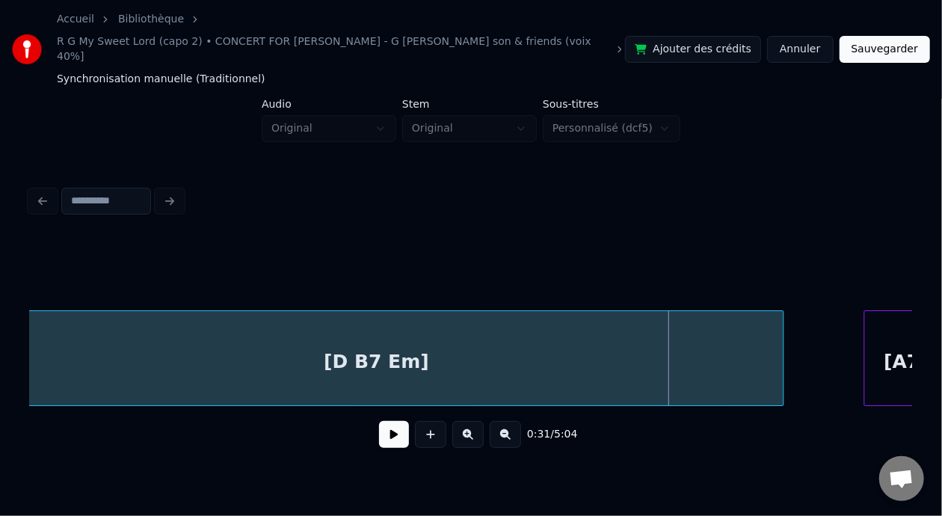
scroll to position [0, 4075]
click at [518, 422] on button at bounding box center [505, 434] width 31 height 27
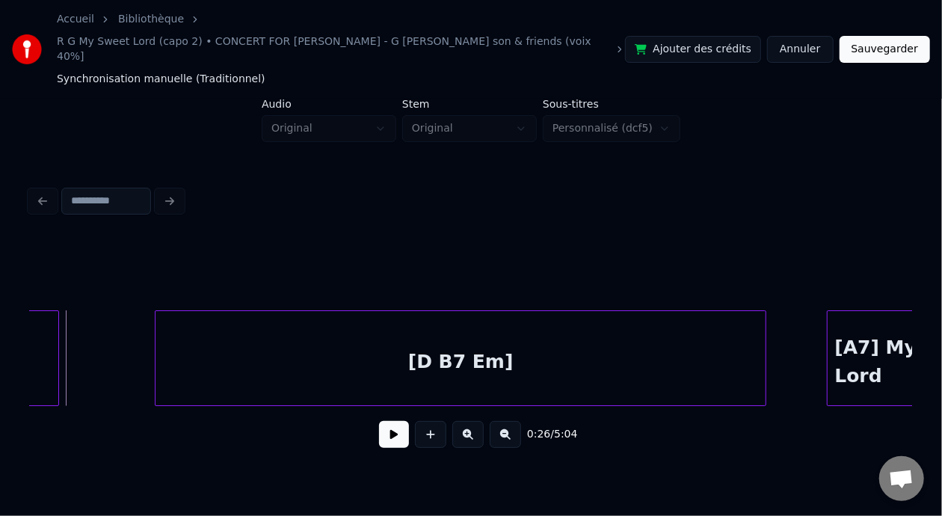
click at [389, 422] on button at bounding box center [394, 434] width 30 height 27
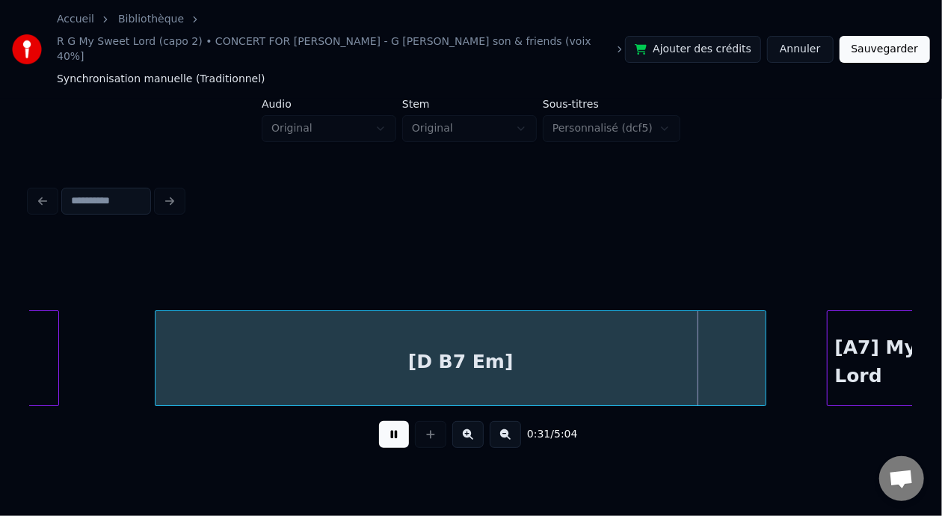
click at [389, 423] on button at bounding box center [394, 434] width 30 height 27
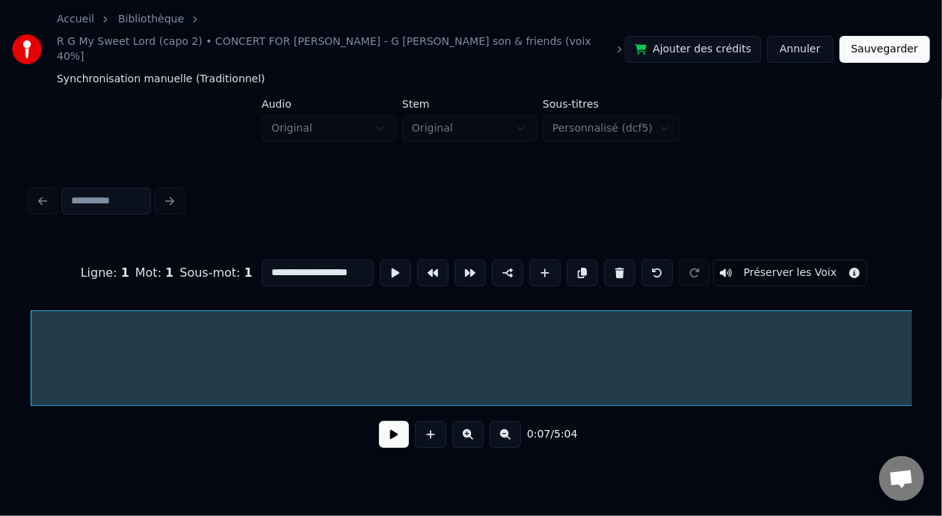
click at [510, 424] on button at bounding box center [505, 434] width 31 height 27
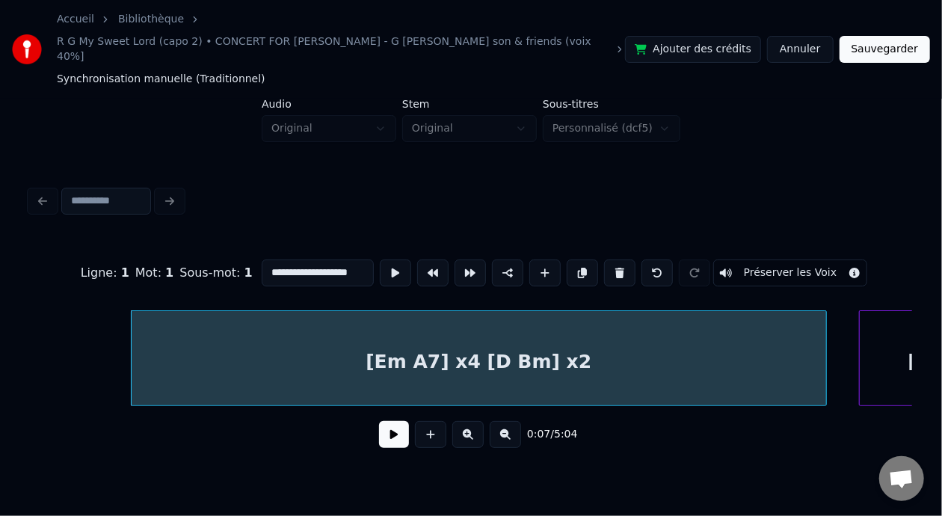
scroll to position [0, 168]
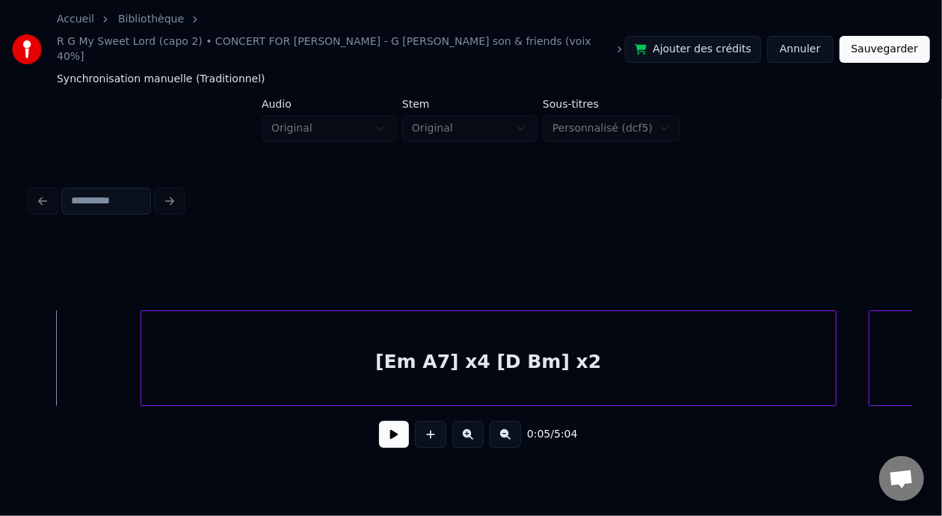
click at [379, 421] on button at bounding box center [394, 434] width 30 height 27
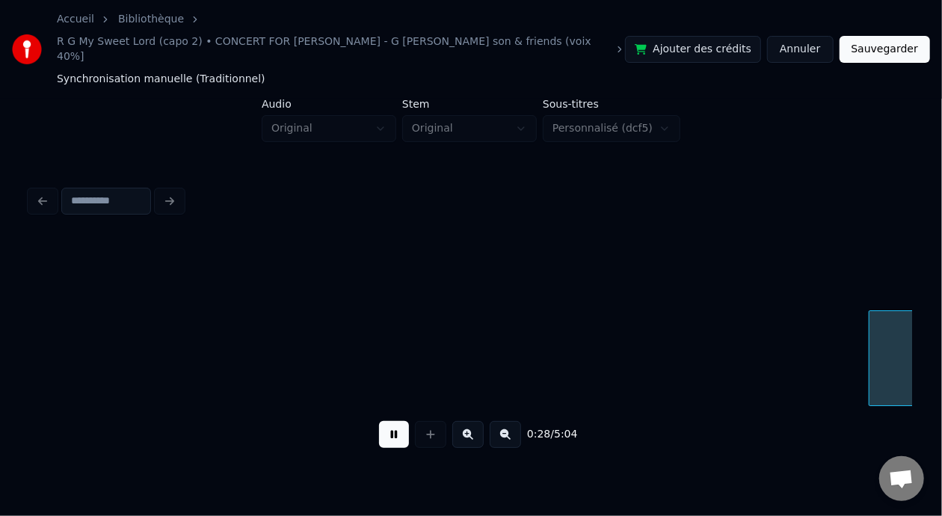
scroll to position [0, 1050]
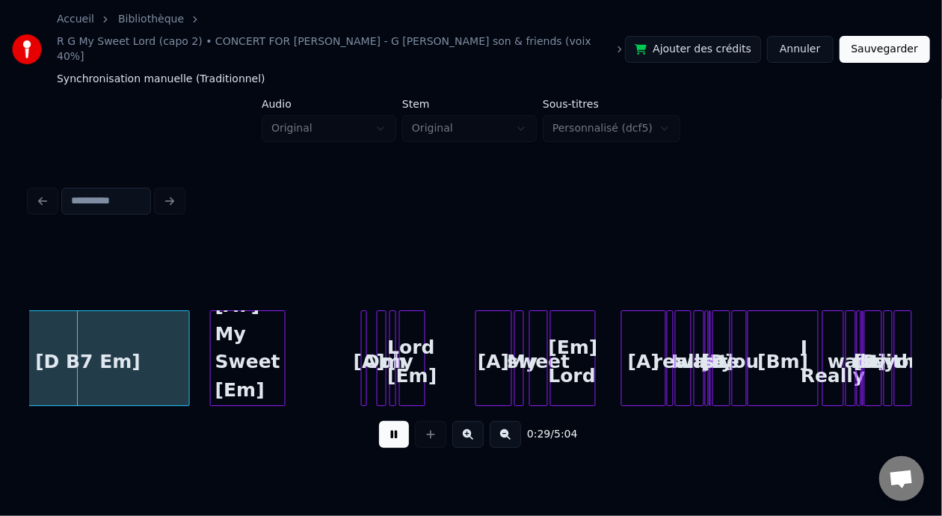
click at [379, 421] on button at bounding box center [394, 434] width 30 height 27
click at [484, 427] on button at bounding box center [467, 434] width 31 height 27
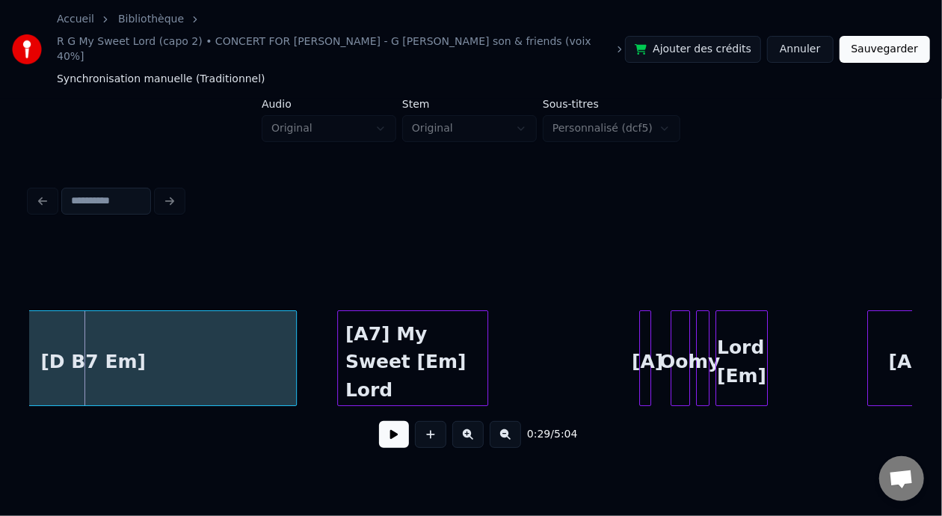
click at [484, 427] on button at bounding box center [467, 434] width 31 height 27
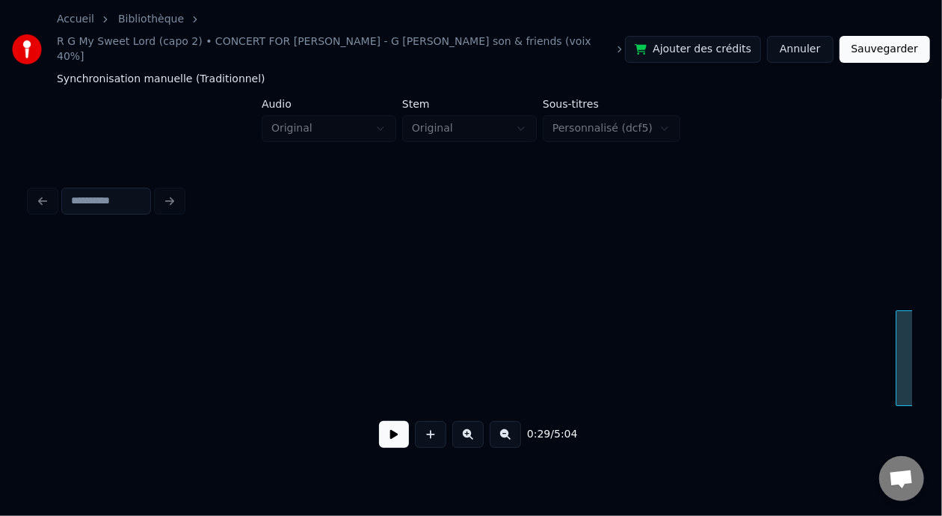
scroll to position [0, 3257]
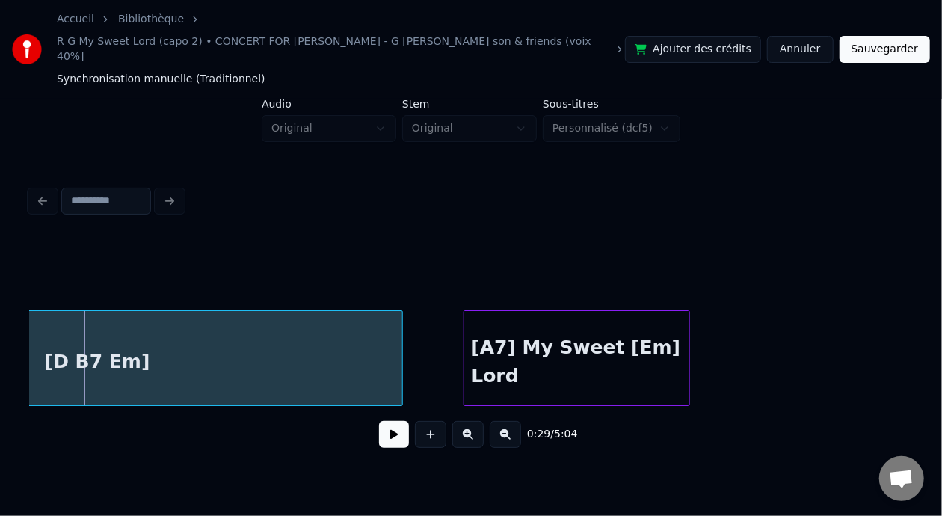
click at [138, 361] on div "[D B7 Em]" at bounding box center [97, 362] width 610 height 102
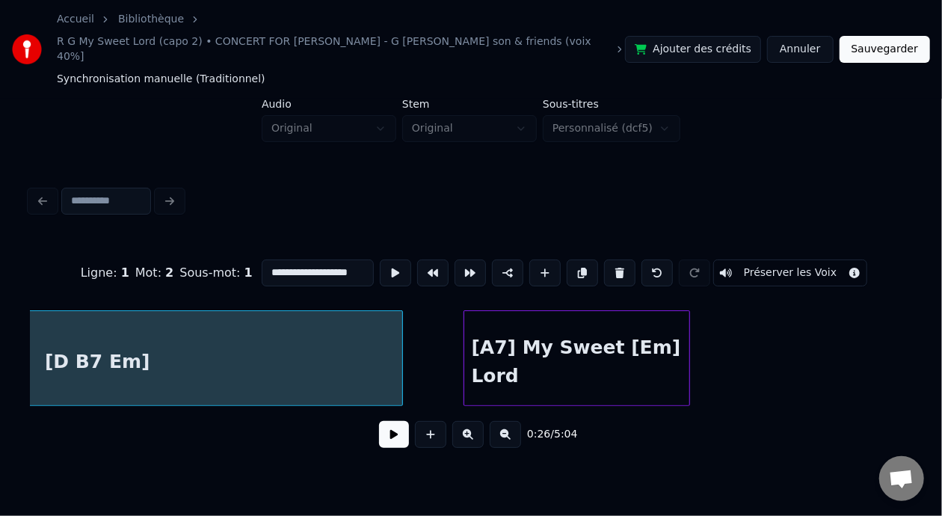
type input "*********"
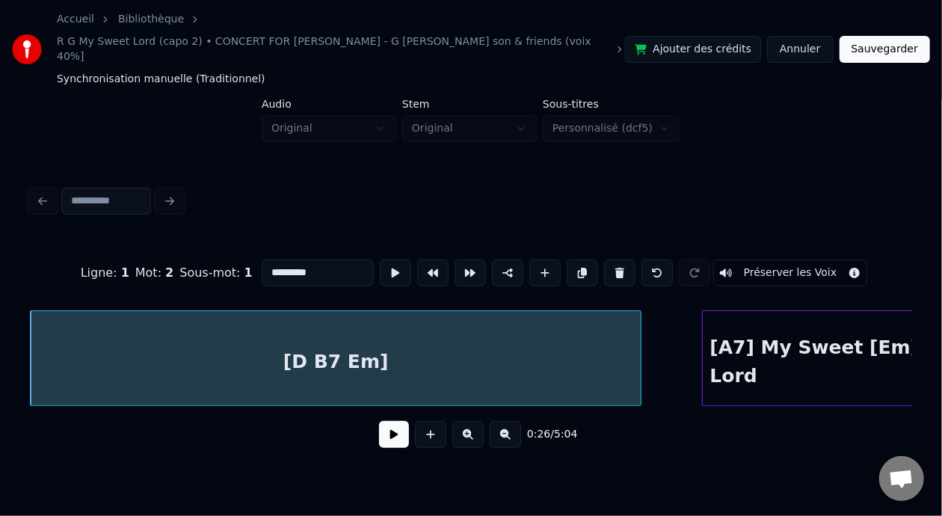
click at [392, 429] on button at bounding box center [394, 434] width 30 height 27
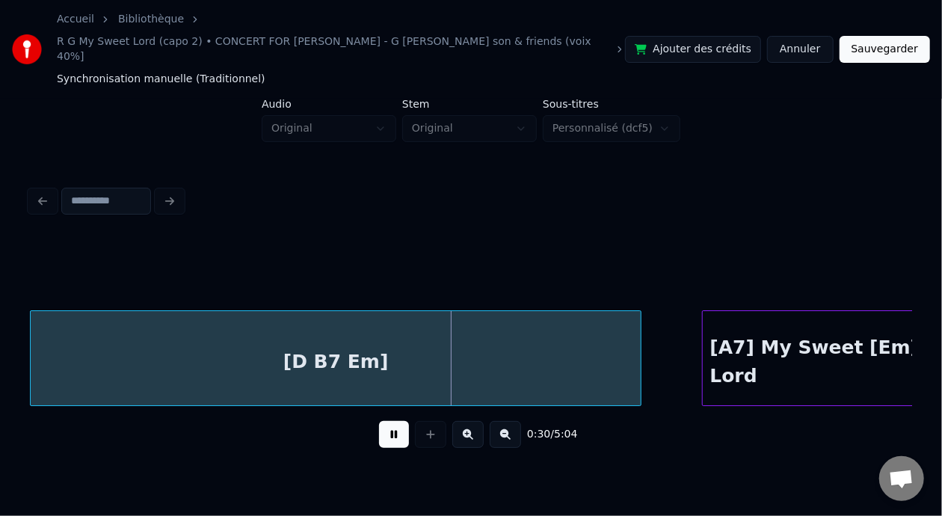
click at [379, 421] on button at bounding box center [394, 434] width 30 height 27
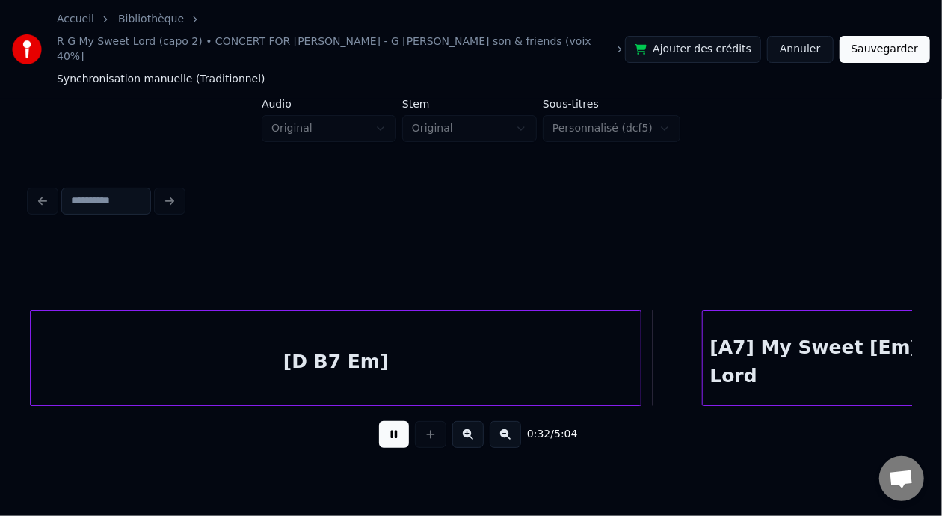
click at [379, 421] on button at bounding box center [394, 434] width 30 height 27
click at [362, 342] on div "[D B7 Em]" at bounding box center [336, 362] width 610 height 102
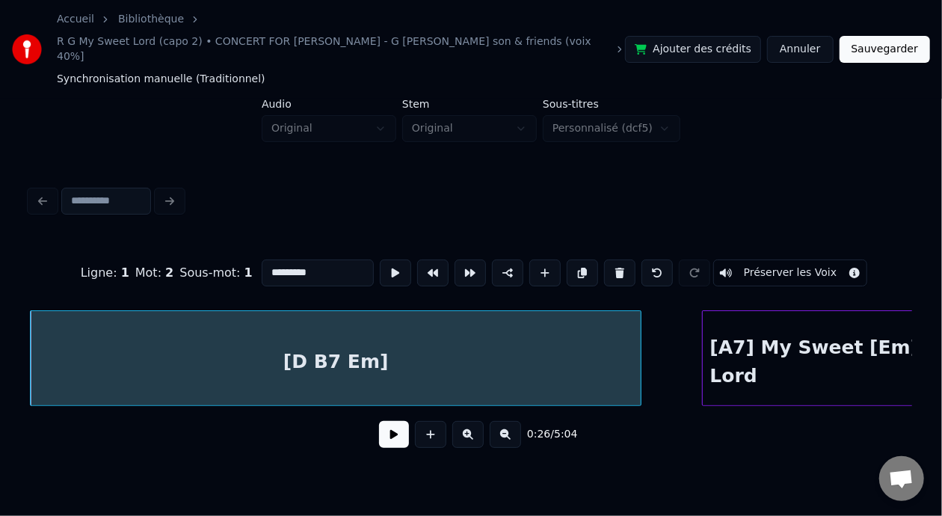
click at [278, 259] on input "*********" at bounding box center [318, 272] width 112 height 27
click at [751, 336] on div "[A7] My Sweet [Em] Lord" at bounding box center [816, 362] width 226 height 102
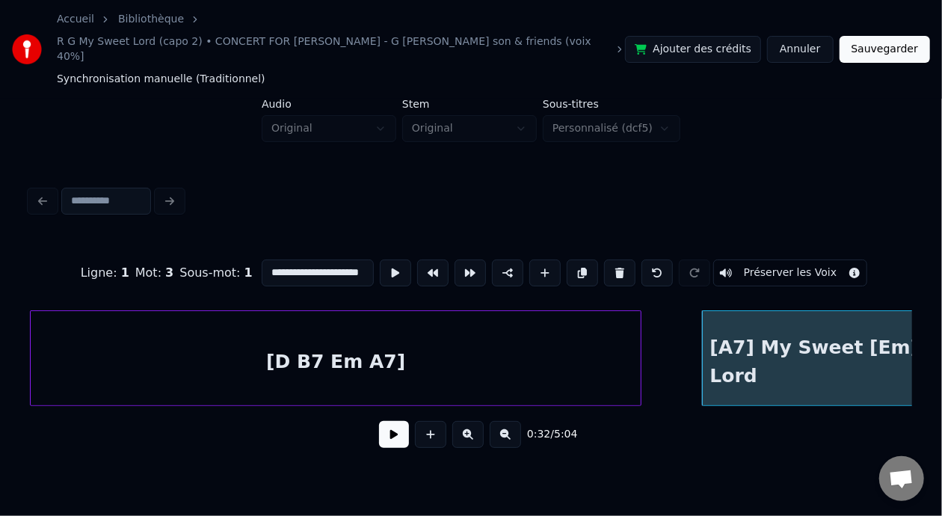
click at [262, 259] on input "**********" at bounding box center [318, 272] width 112 height 27
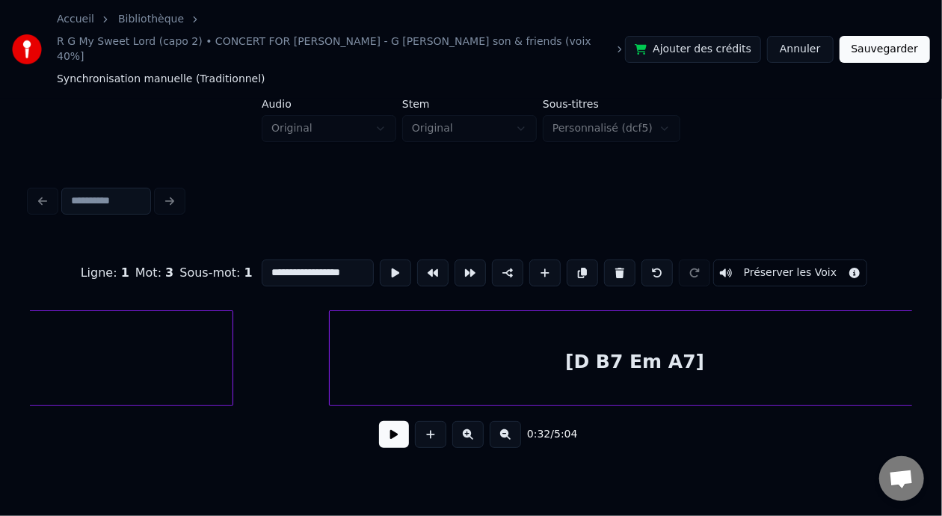
scroll to position [0, 2680]
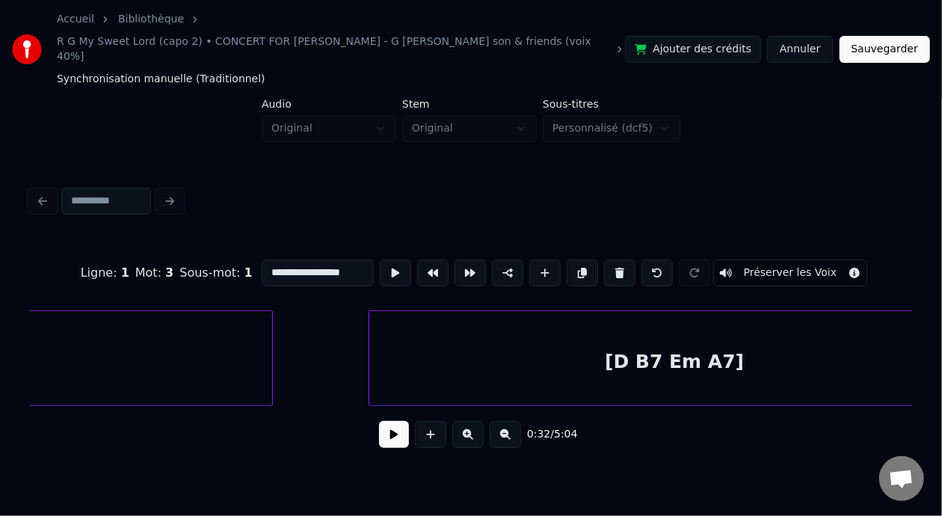
type input "**********"
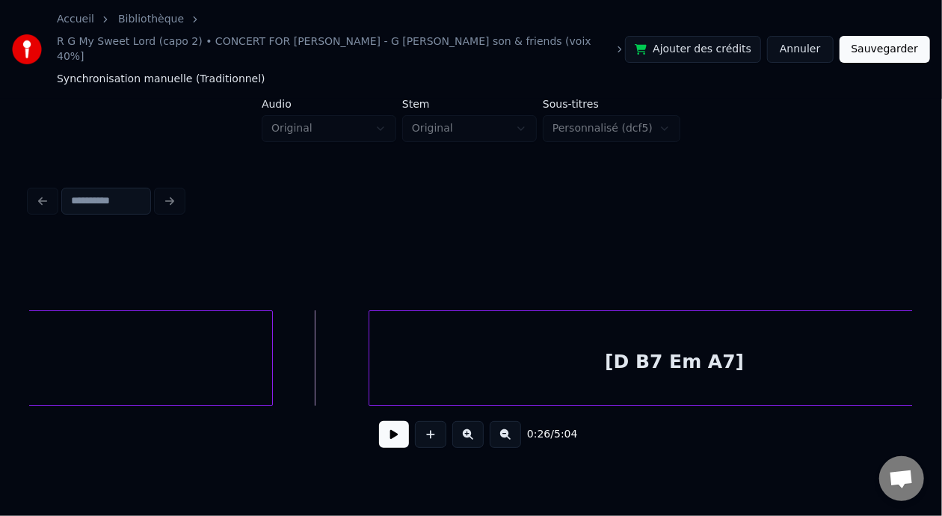
click at [397, 433] on button at bounding box center [394, 434] width 30 height 27
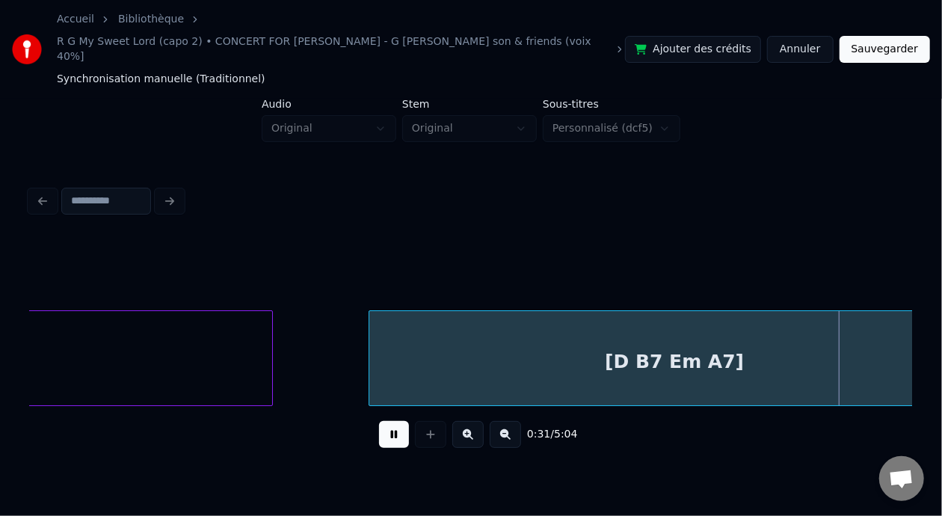
click at [379, 421] on button at bounding box center [394, 434] width 30 height 27
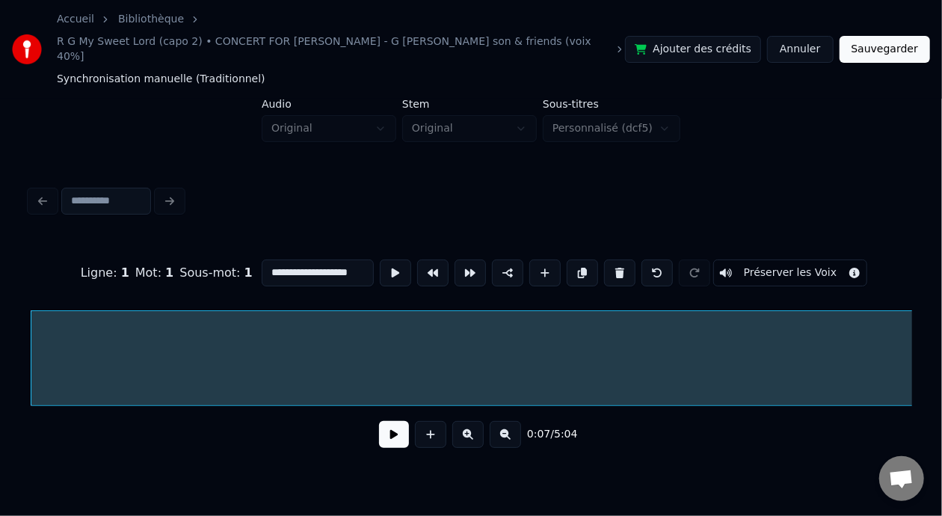
click at [393, 430] on button at bounding box center [394, 434] width 30 height 27
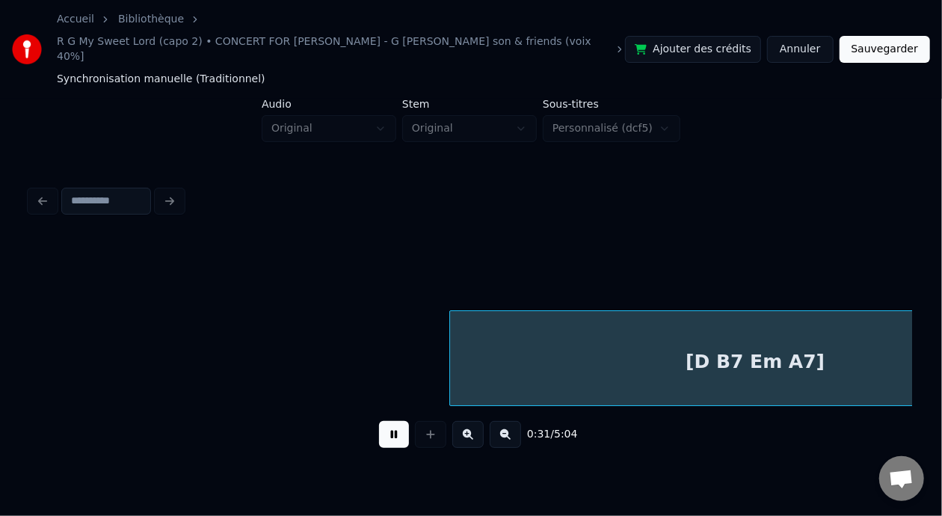
scroll to position [0, 3481]
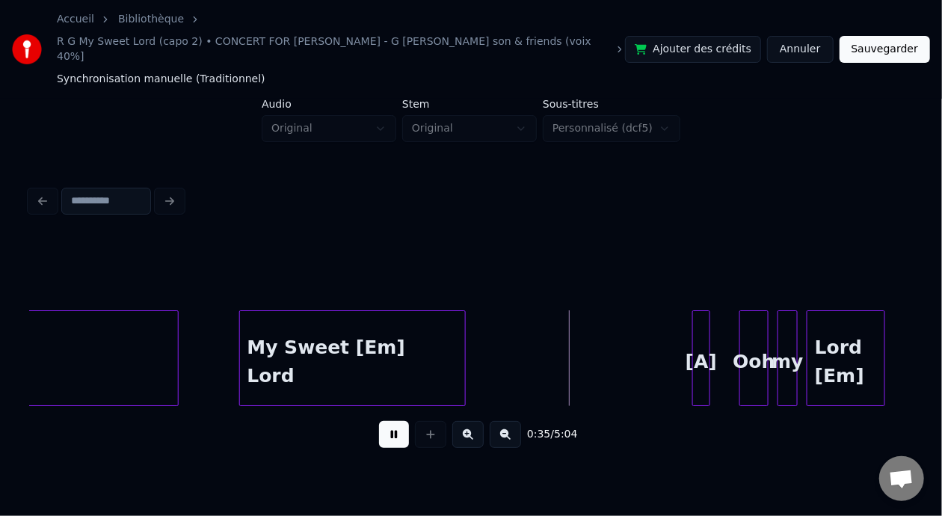
click at [379, 421] on button at bounding box center [394, 434] width 30 height 27
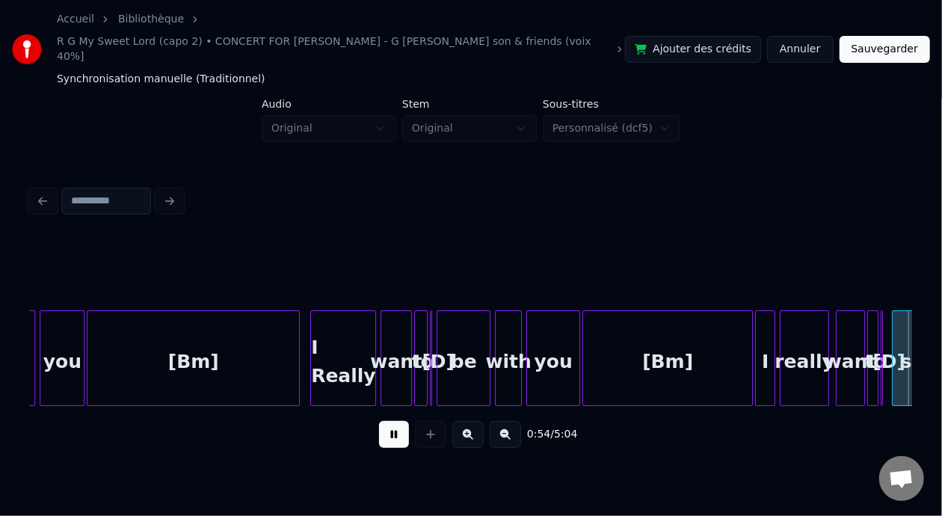
scroll to position [0, 6127]
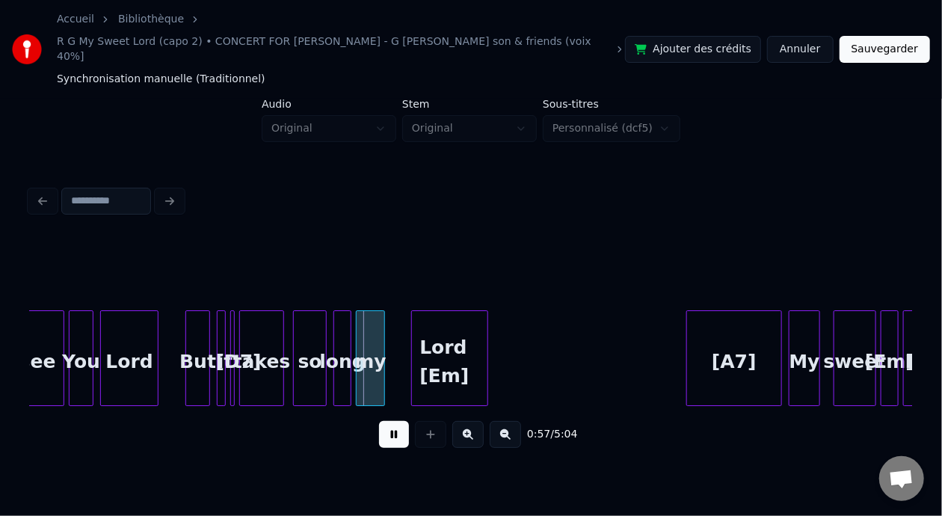
click at [379, 421] on button at bounding box center [394, 434] width 30 height 27
click at [467, 427] on button at bounding box center [467, 434] width 31 height 27
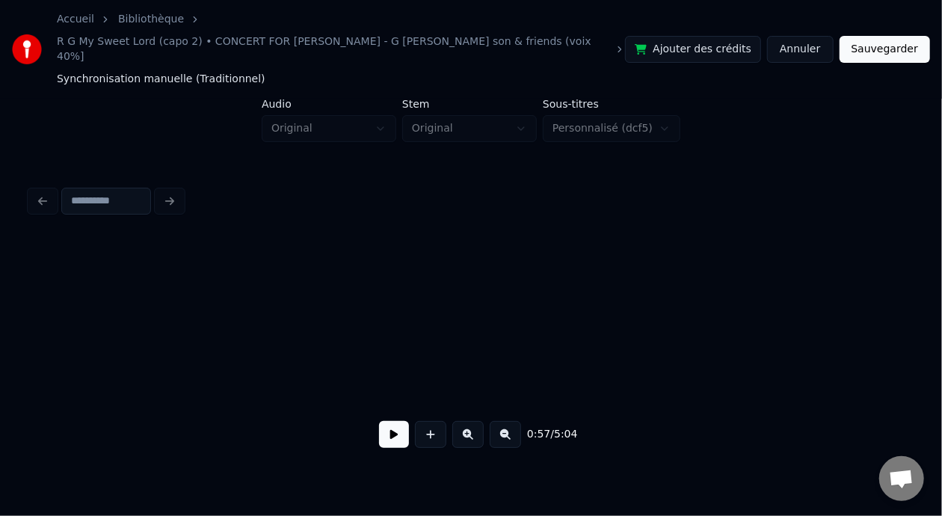
scroll to position [0, 8290]
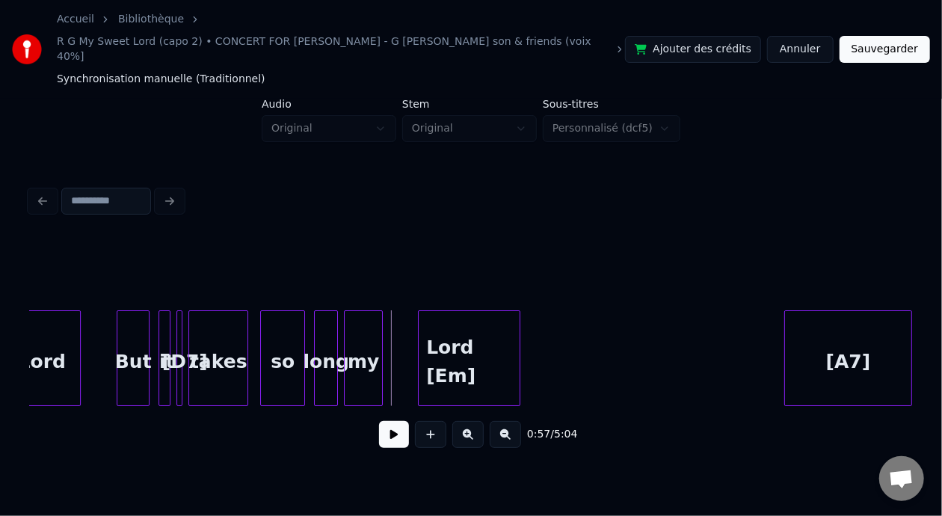
click at [48, 340] on div "Lord" at bounding box center [42, 362] width 76 height 102
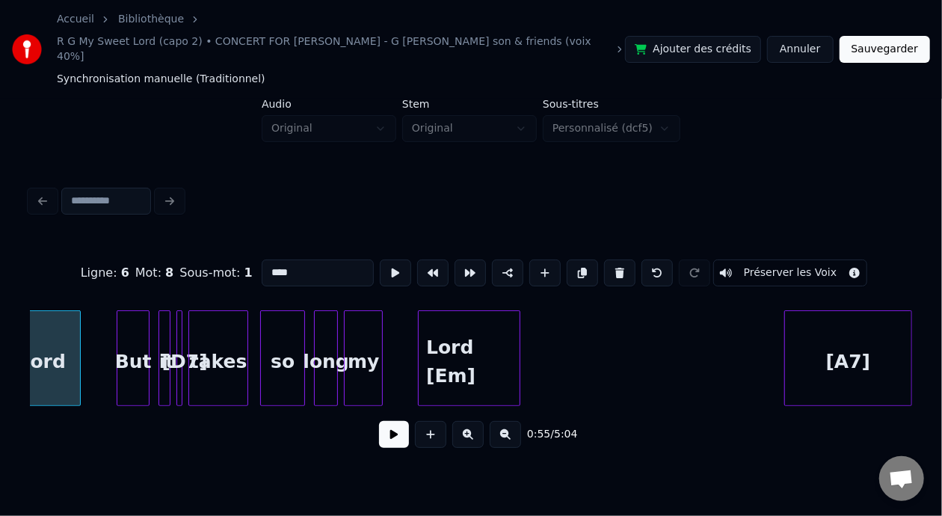
scroll to position [0, 8262]
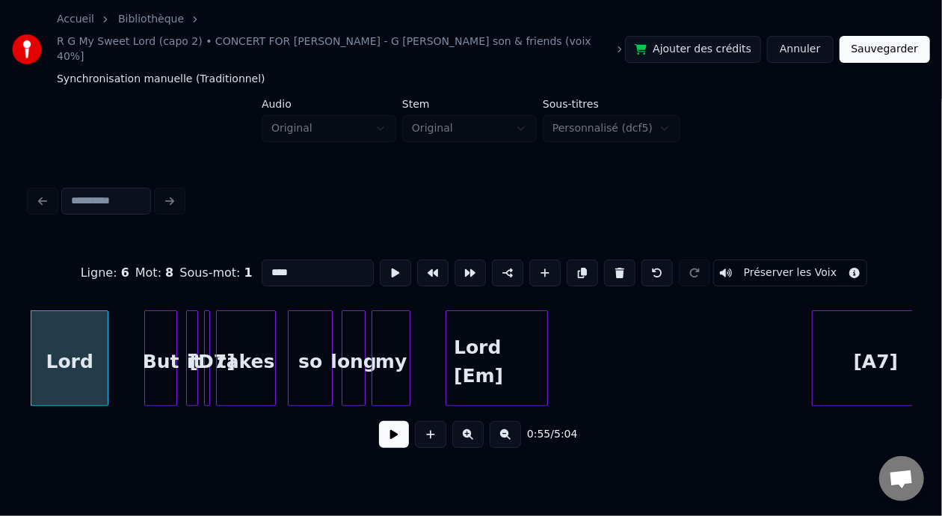
click at [452, 421] on button at bounding box center [467, 434] width 31 height 27
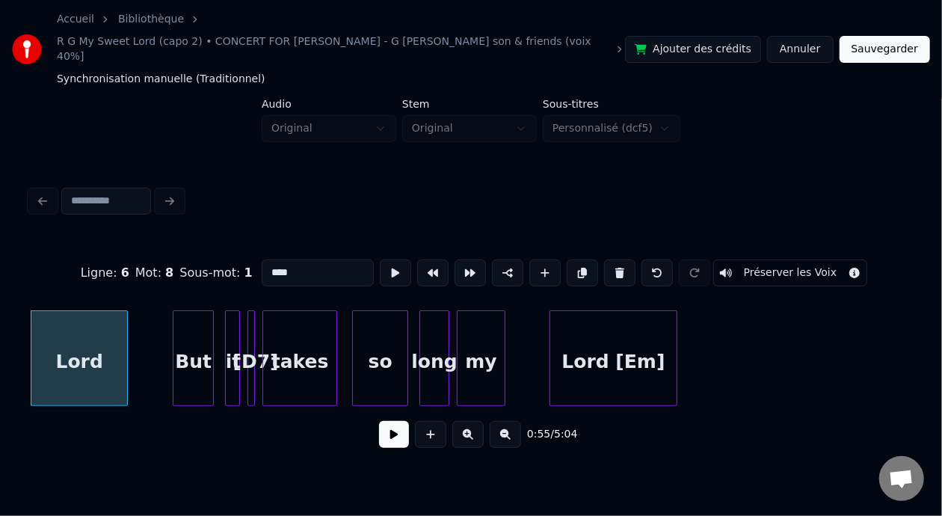
click at [392, 428] on button at bounding box center [394, 434] width 30 height 27
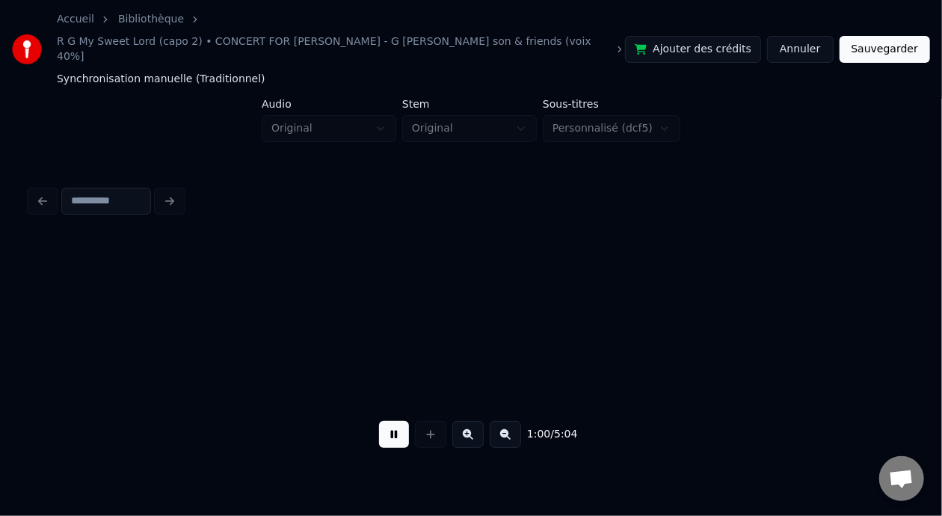
scroll to position [0, 11210]
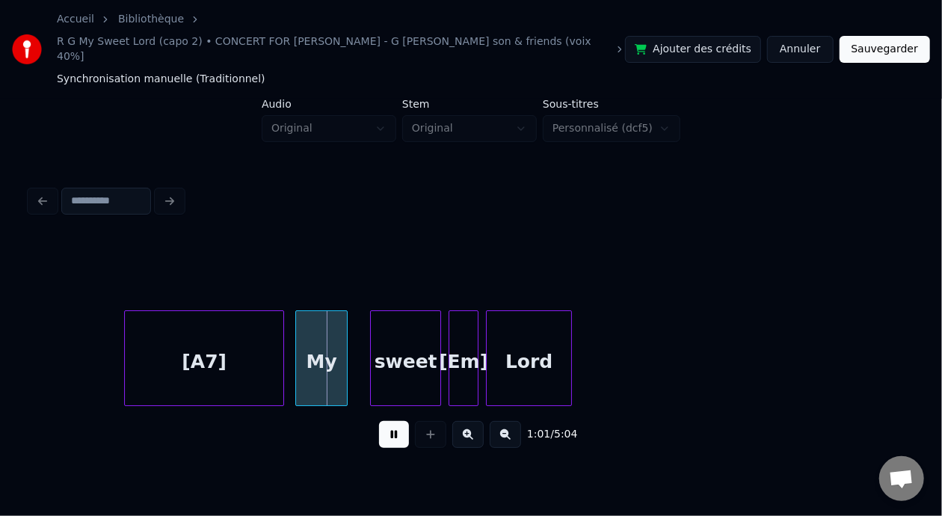
click at [379, 421] on button at bounding box center [394, 434] width 30 height 27
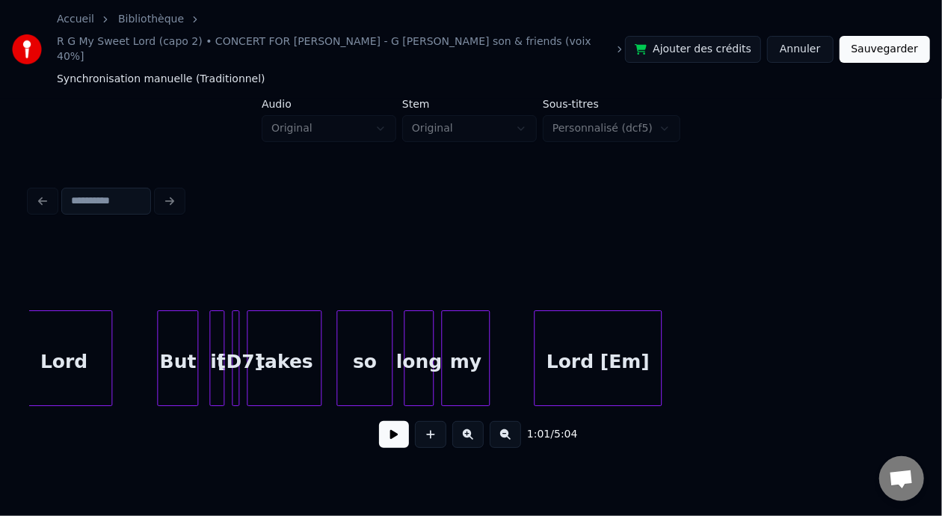
scroll to position [0, 10303]
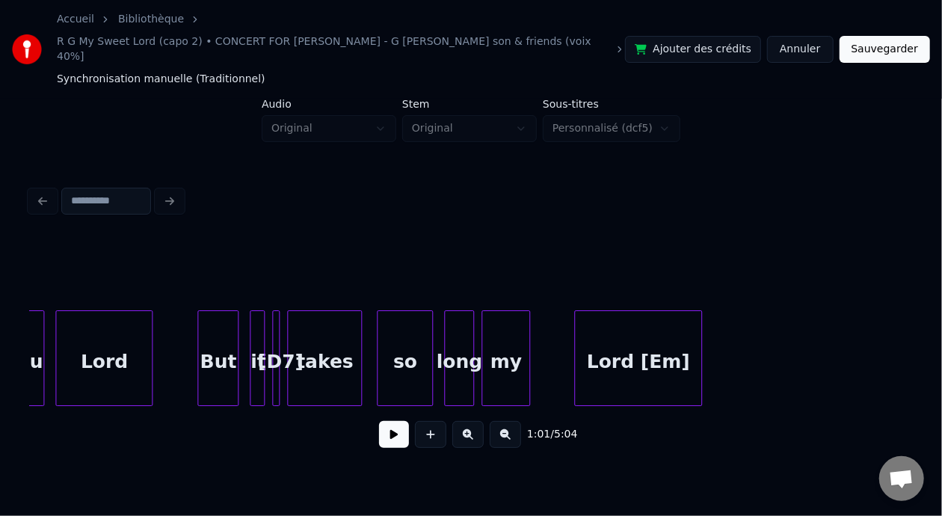
click at [93, 346] on div "Lord" at bounding box center [104, 362] width 96 height 102
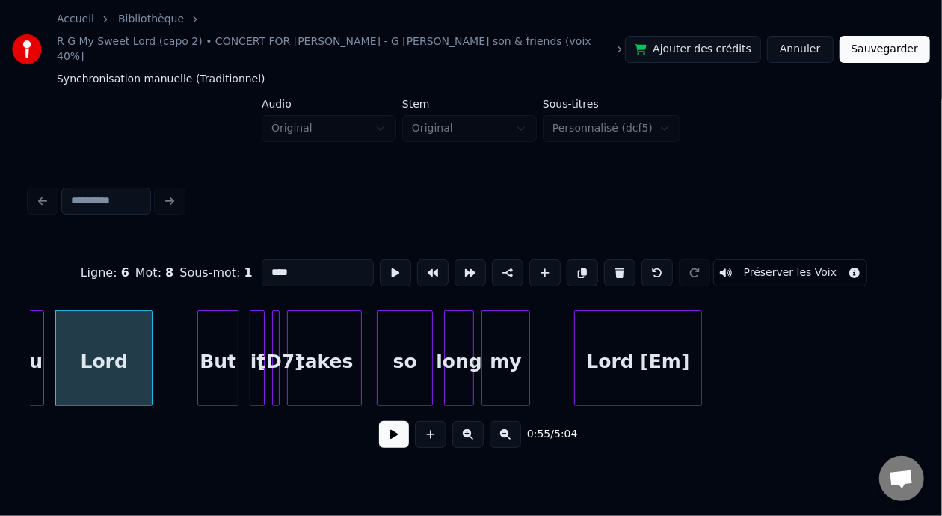
click at [386, 427] on button at bounding box center [394, 434] width 30 height 27
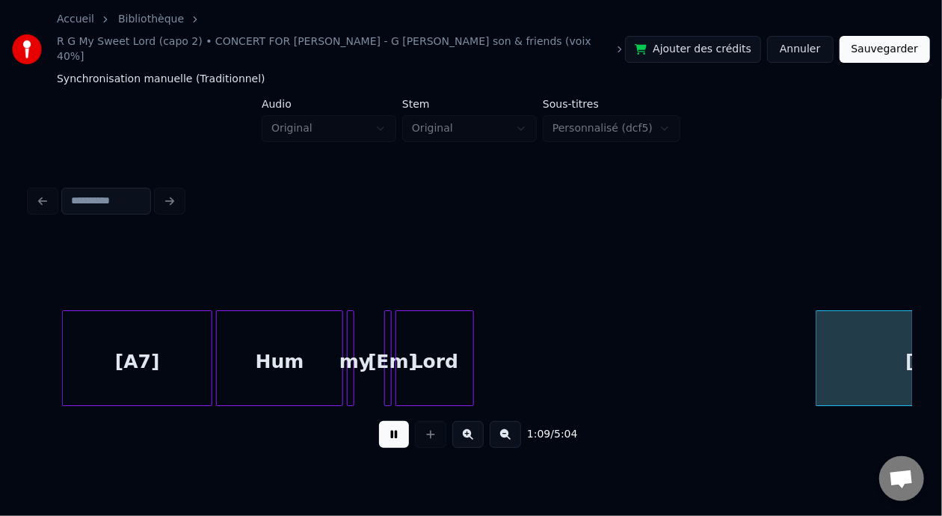
scroll to position [0, 12955]
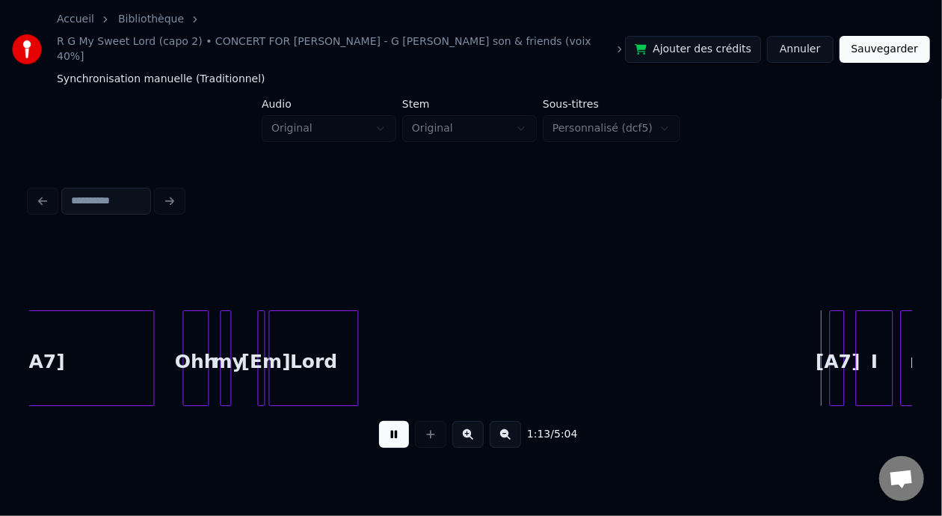
click at [379, 421] on button at bounding box center [394, 434] width 30 height 27
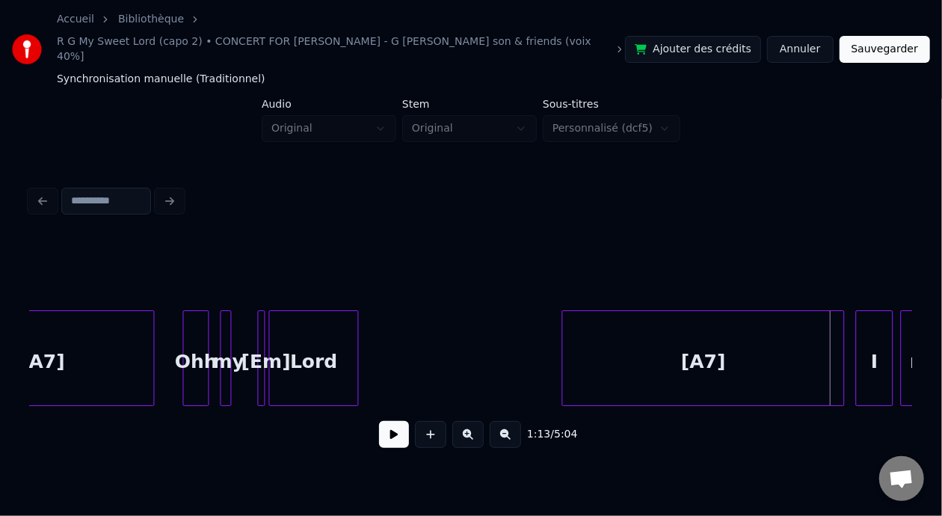
click at [564, 337] on div at bounding box center [565, 358] width 4 height 94
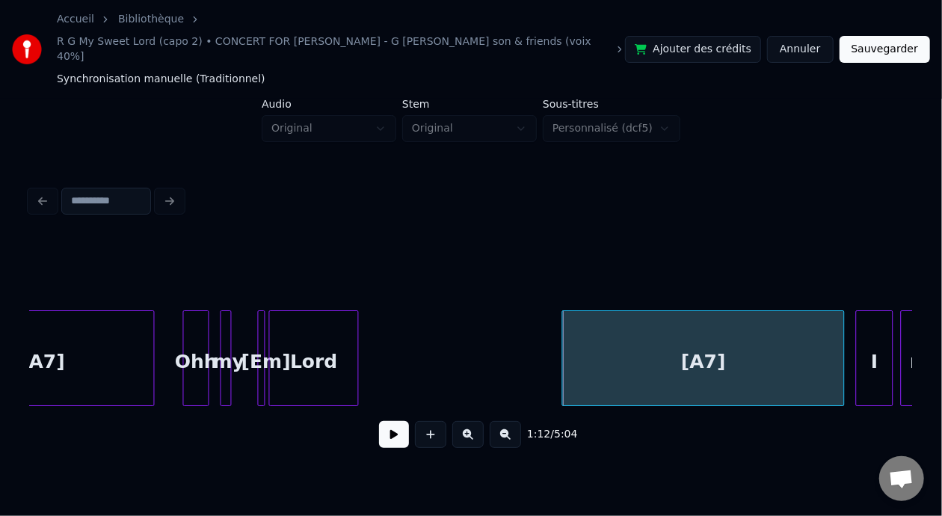
click at [276, 327] on div "Lord" at bounding box center [314, 362] width 88 height 102
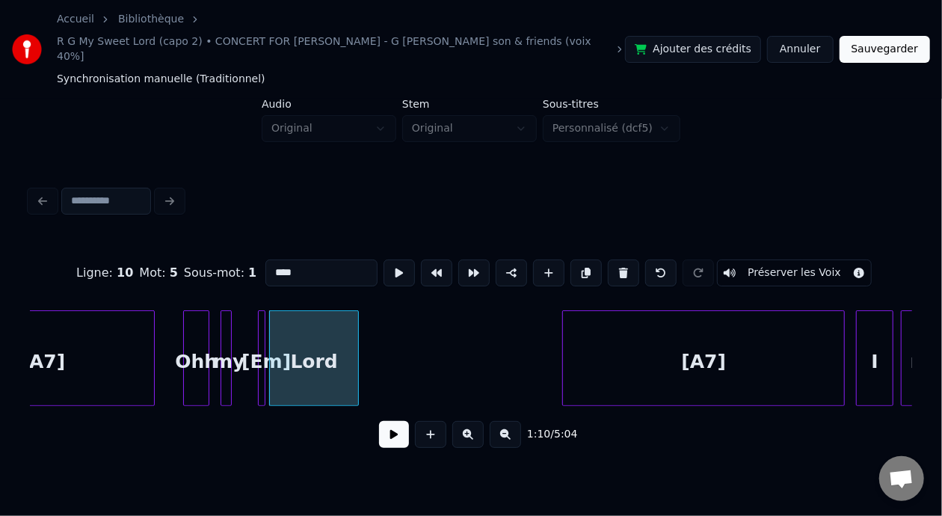
click at [379, 427] on button at bounding box center [394, 434] width 30 height 27
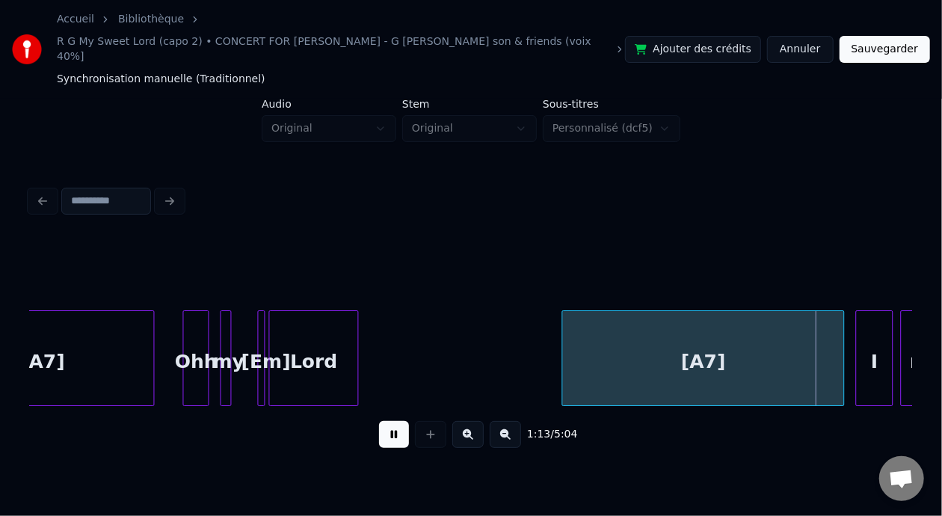
click at [395, 421] on button at bounding box center [394, 434] width 30 height 27
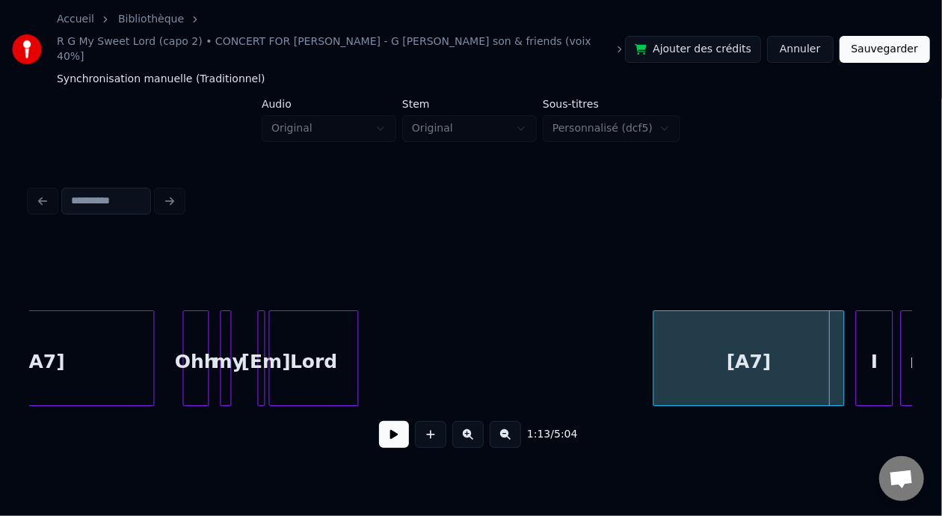
click at [654, 351] on div at bounding box center [656, 358] width 4 height 94
click at [385, 431] on button at bounding box center [394, 434] width 30 height 27
click at [322, 357] on div "Lord" at bounding box center [314, 362] width 88 height 102
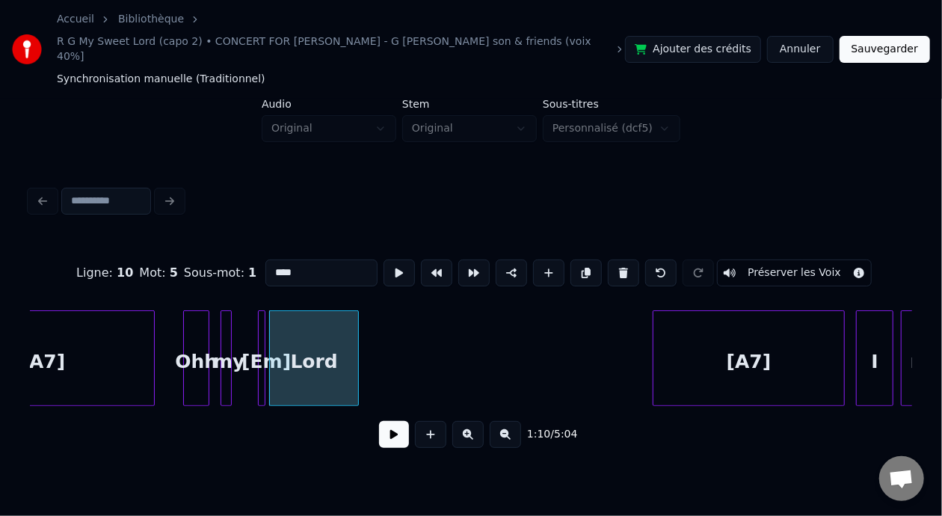
click at [383, 421] on button at bounding box center [394, 434] width 30 height 27
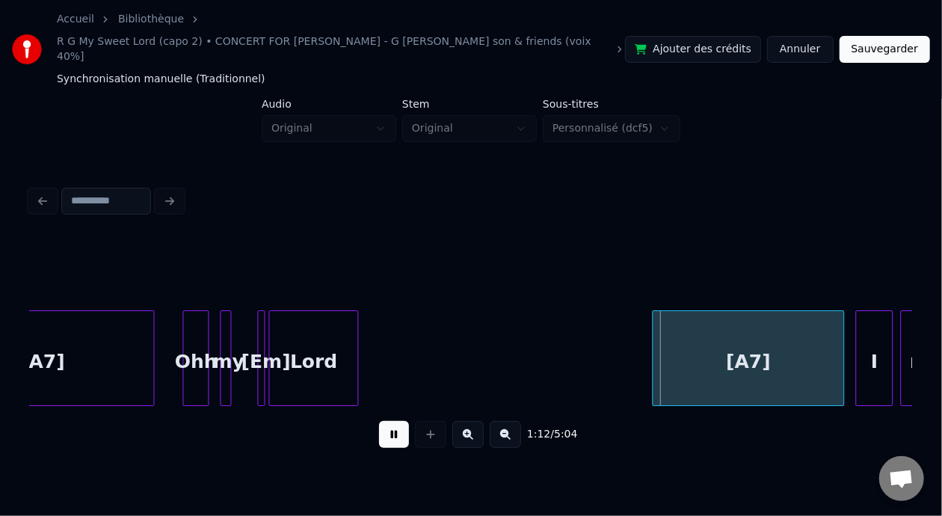
click at [383, 421] on button at bounding box center [394, 434] width 30 height 27
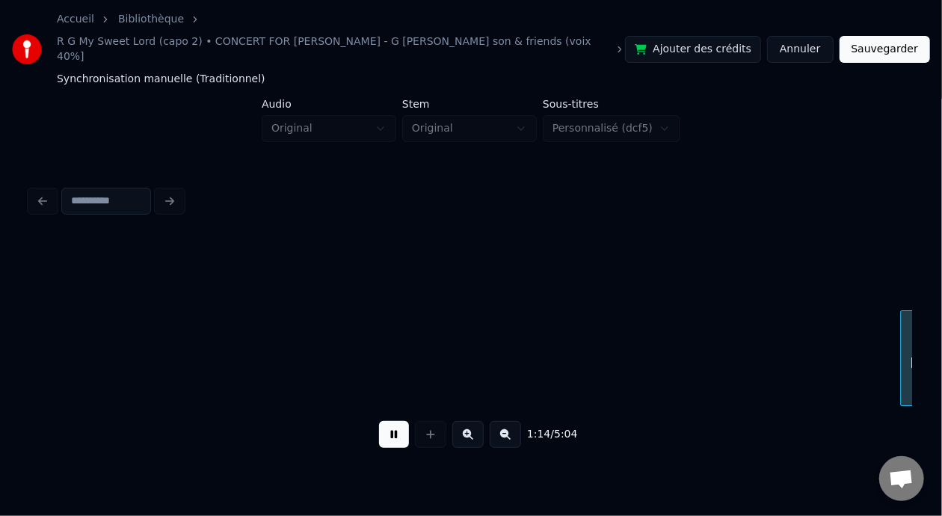
click at [383, 421] on button at bounding box center [394, 434] width 30 height 27
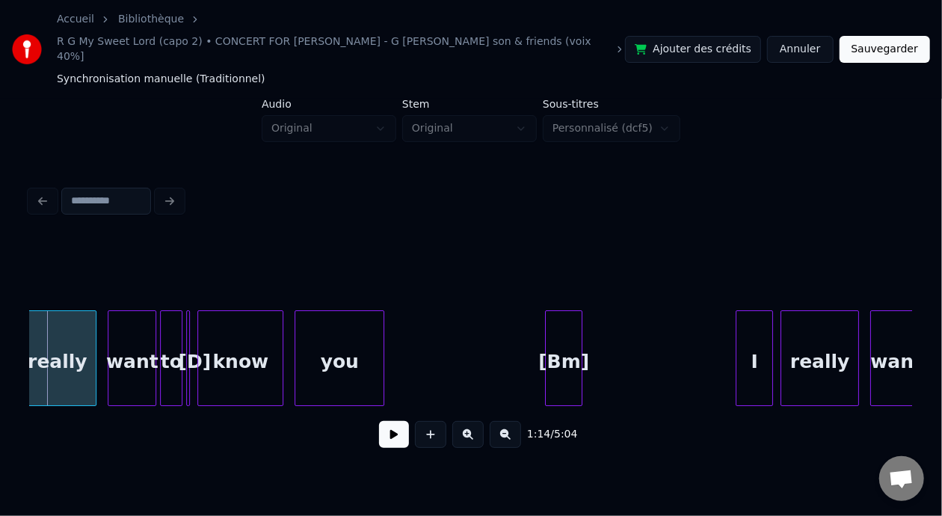
click at [383, 421] on button at bounding box center [394, 434] width 30 height 27
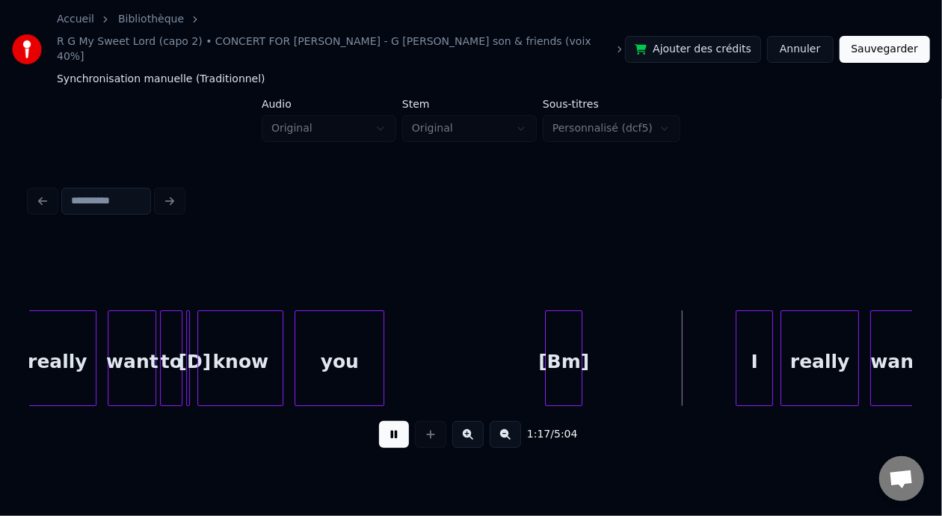
click at [383, 421] on button at bounding box center [394, 434] width 30 height 27
click at [698, 342] on div at bounding box center [699, 358] width 4 height 94
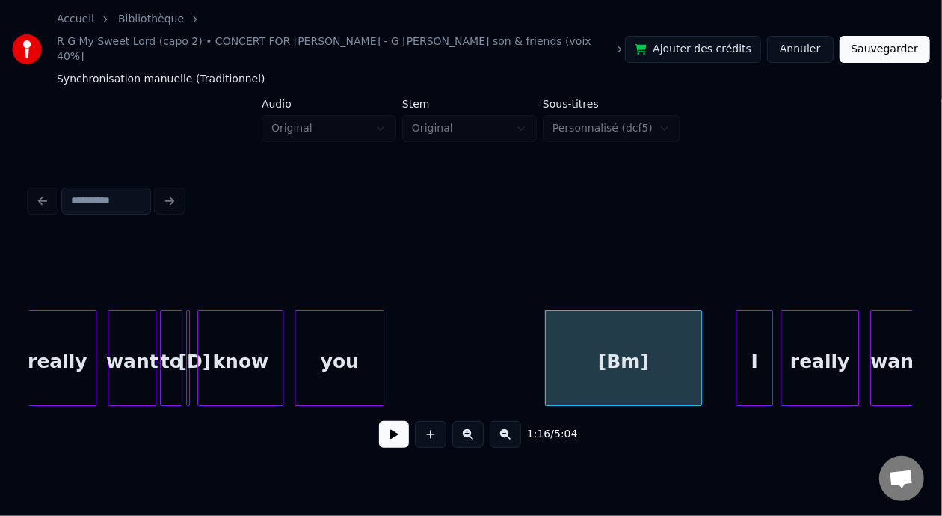
click at [386, 426] on button at bounding box center [394, 434] width 30 height 27
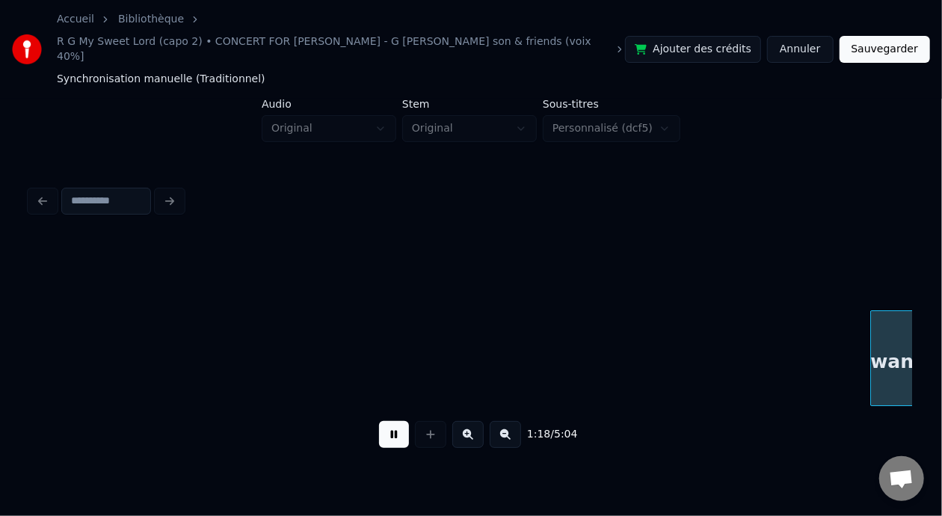
scroll to position [0, 14722]
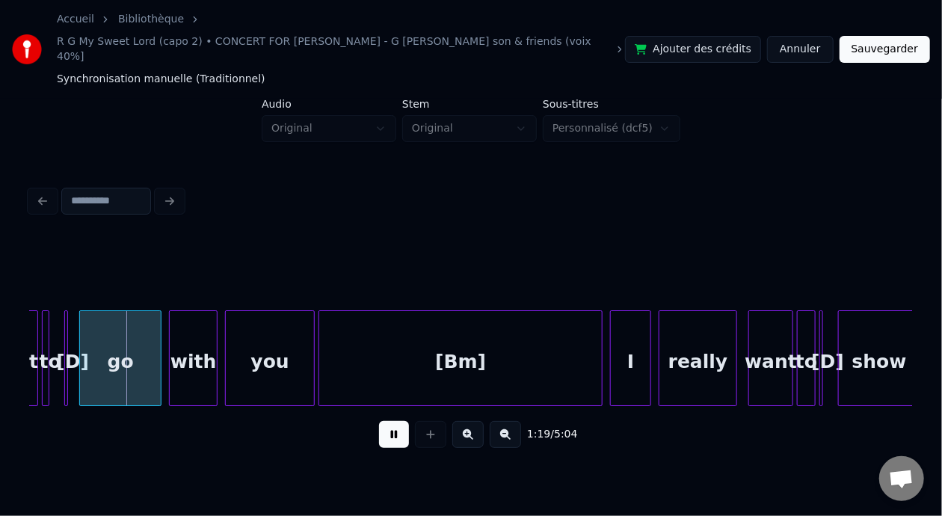
click at [385, 423] on button at bounding box center [394, 434] width 30 height 27
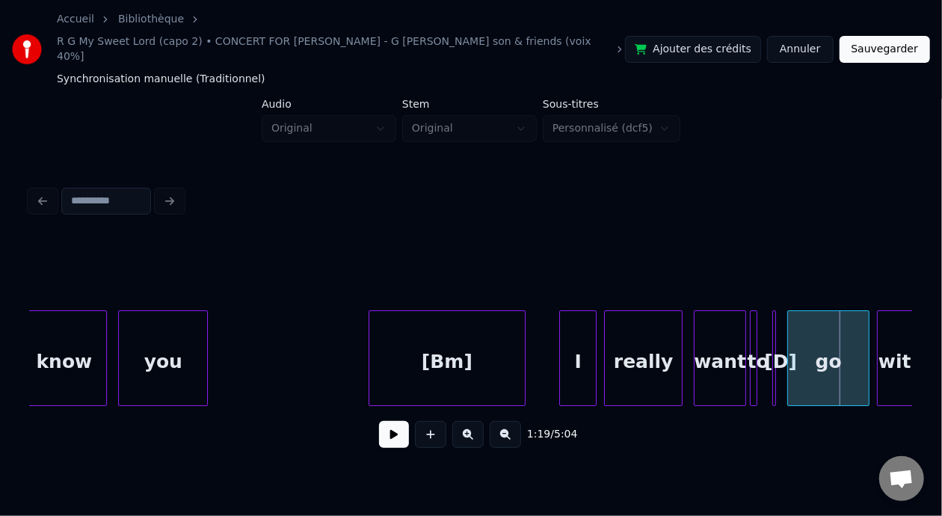
scroll to position [0, 13875]
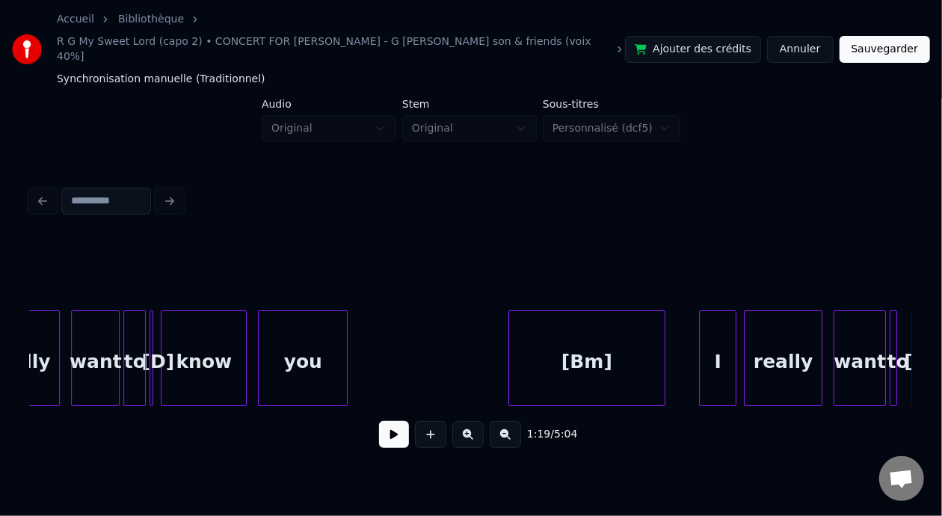
click at [288, 339] on div "you" at bounding box center [303, 362] width 88 height 102
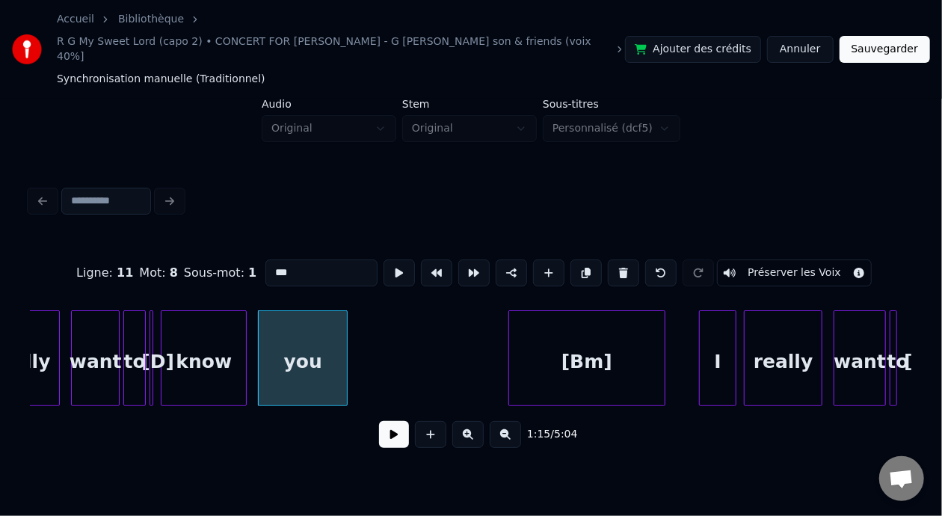
click at [386, 427] on button at bounding box center [394, 434] width 30 height 27
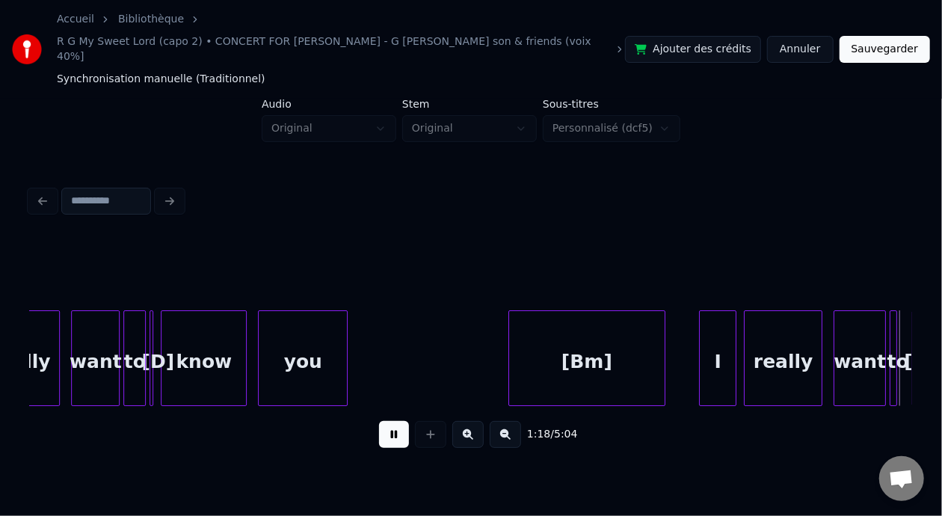
click at [386, 427] on button at bounding box center [394, 434] width 30 height 27
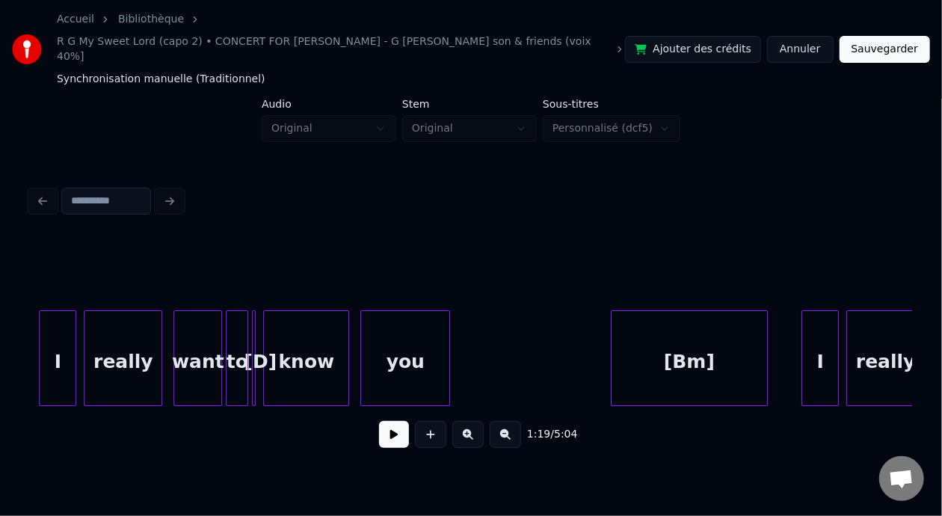
scroll to position [0, 13753]
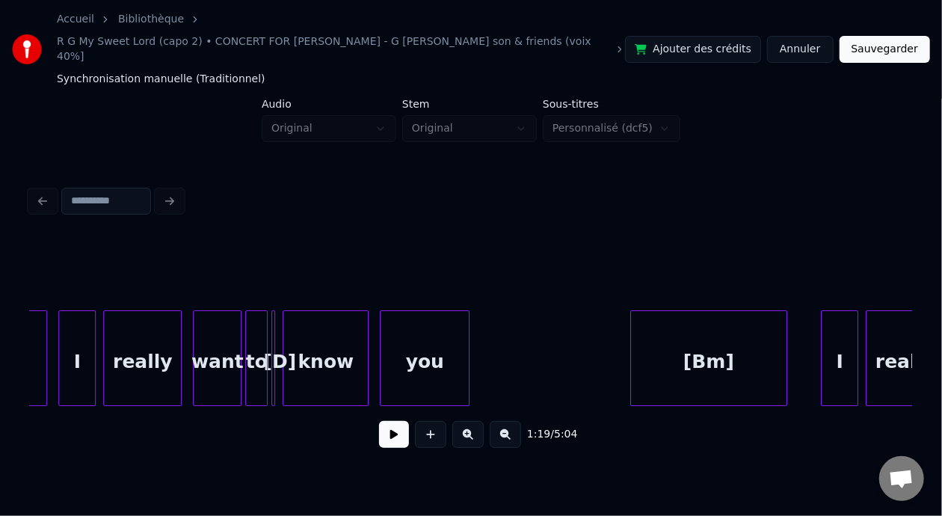
click at [87, 342] on div "I" at bounding box center [77, 362] width 36 height 102
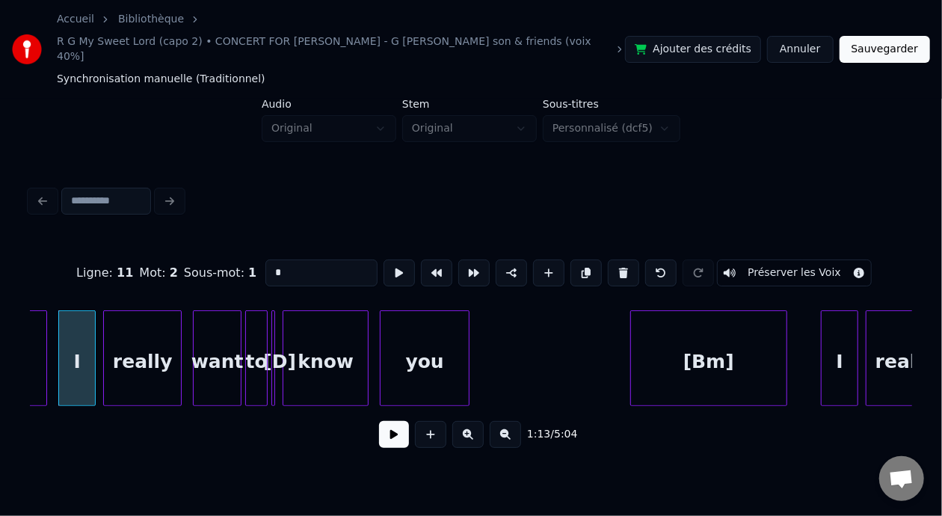
click at [387, 422] on button at bounding box center [394, 434] width 30 height 27
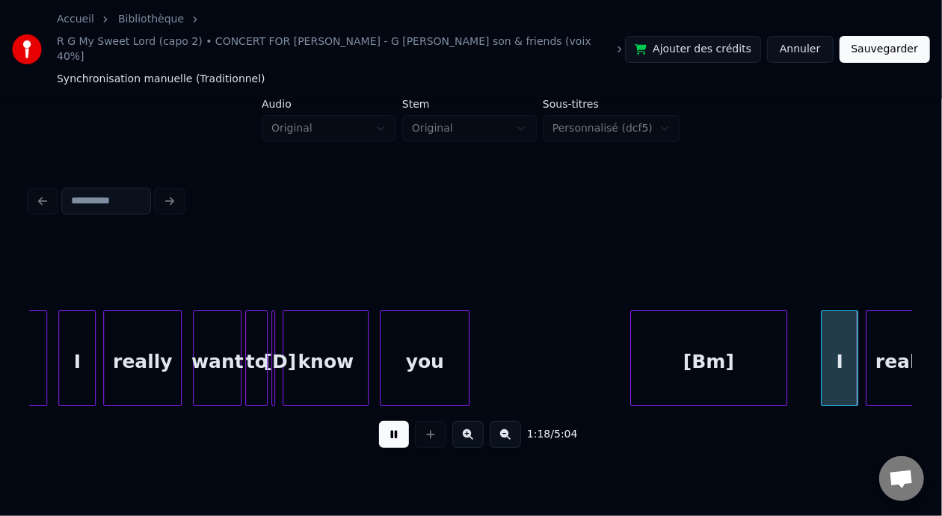
click at [381, 425] on button at bounding box center [394, 434] width 30 height 27
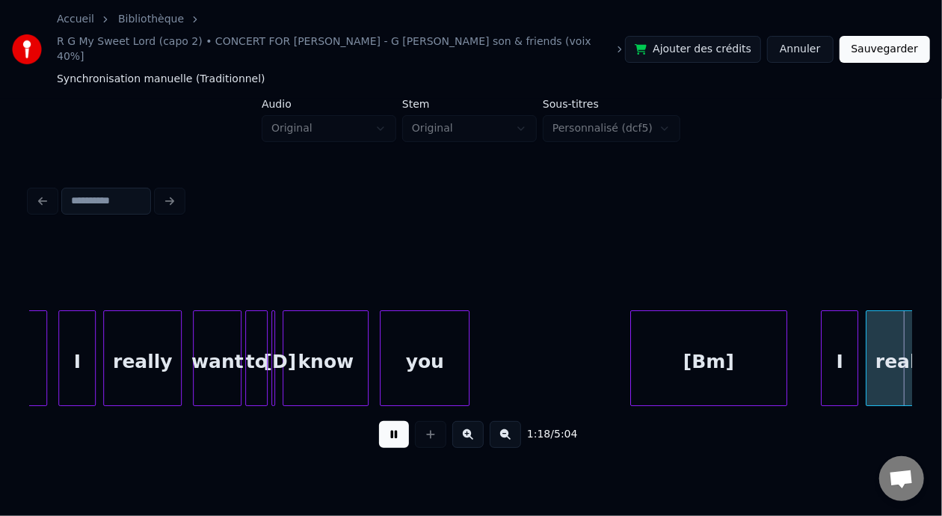
scroll to position [0, 14635]
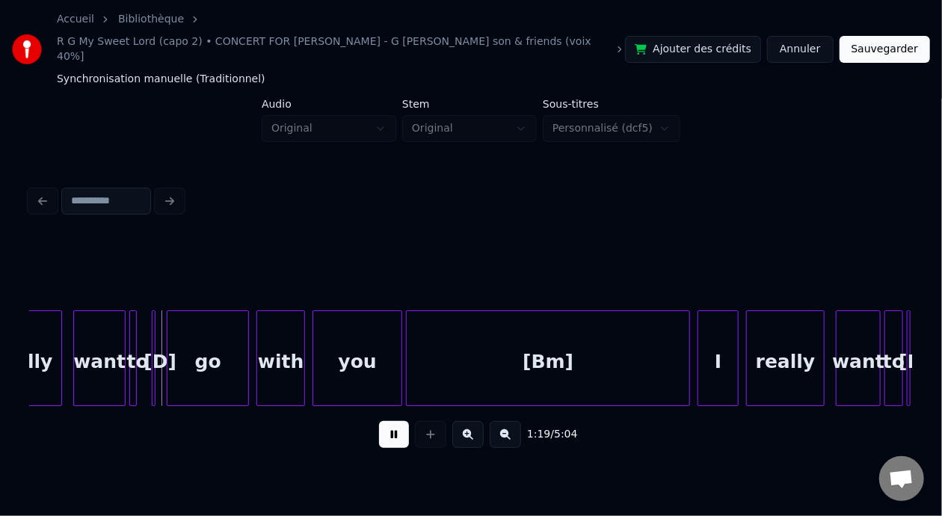
click at [381, 425] on button at bounding box center [394, 434] width 30 height 27
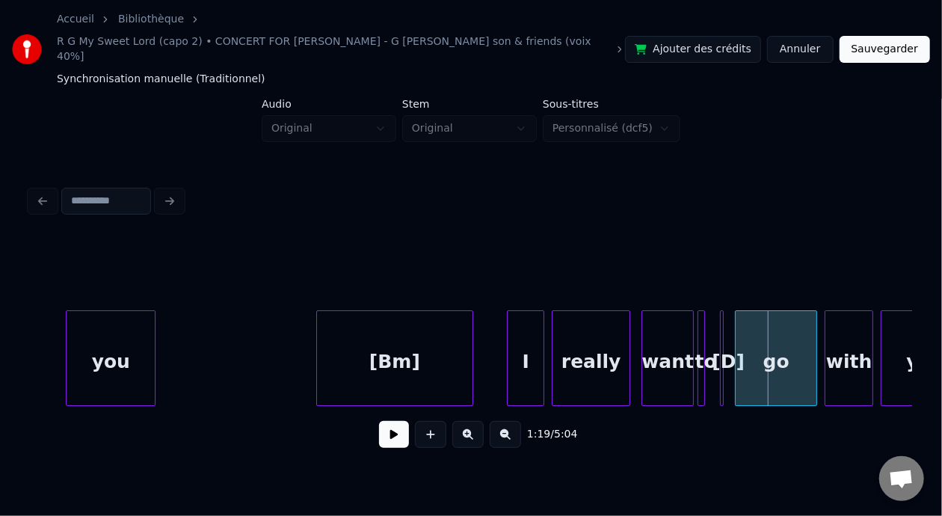
scroll to position [0, 14047]
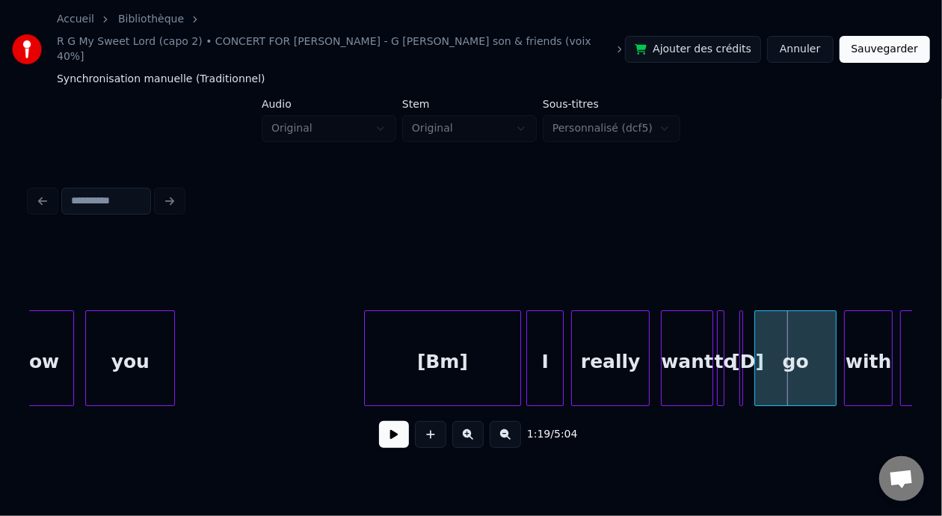
click at [519, 345] on div "[Bm]" at bounding box center [442, 358] width 156 height 96
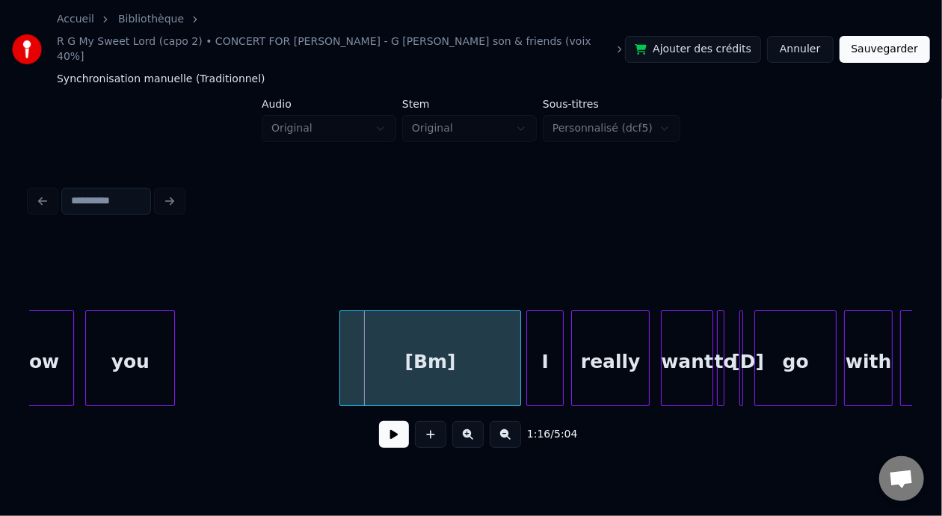
click at [340, 345] on div at bounding box center [342, 358] width 4 height 94
click at [118, 336] on div "you" at bounding box center [130, 362] width 88 height 102
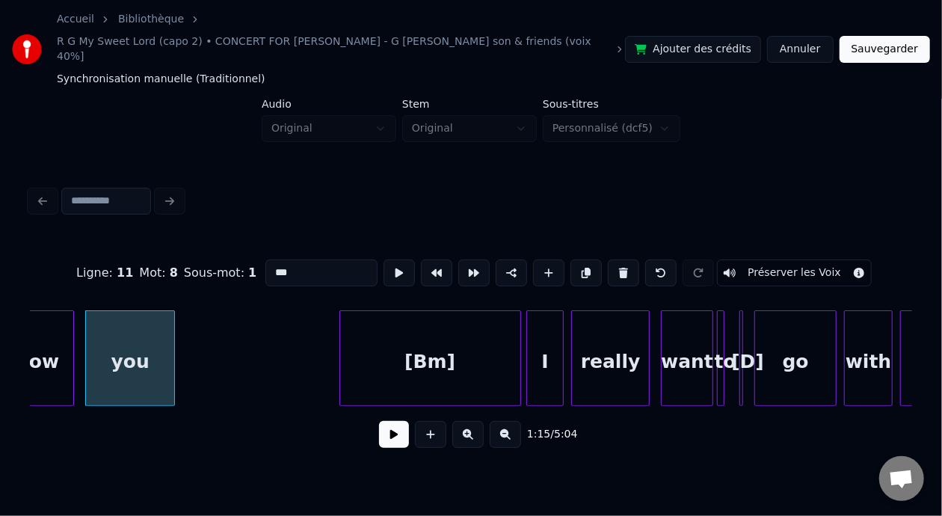
click at [387, 423] on button at bounding box center [394, 434] width 30 height 27
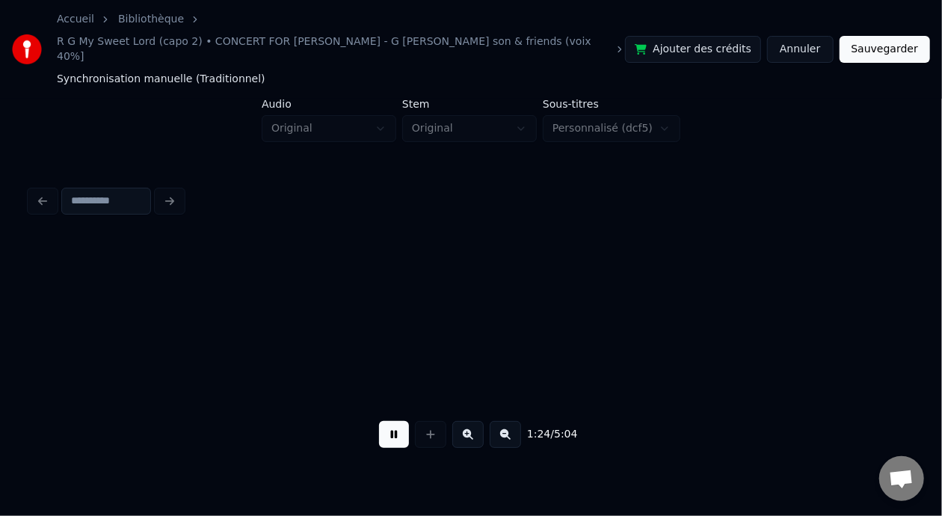
scroll to position [0, 15815]
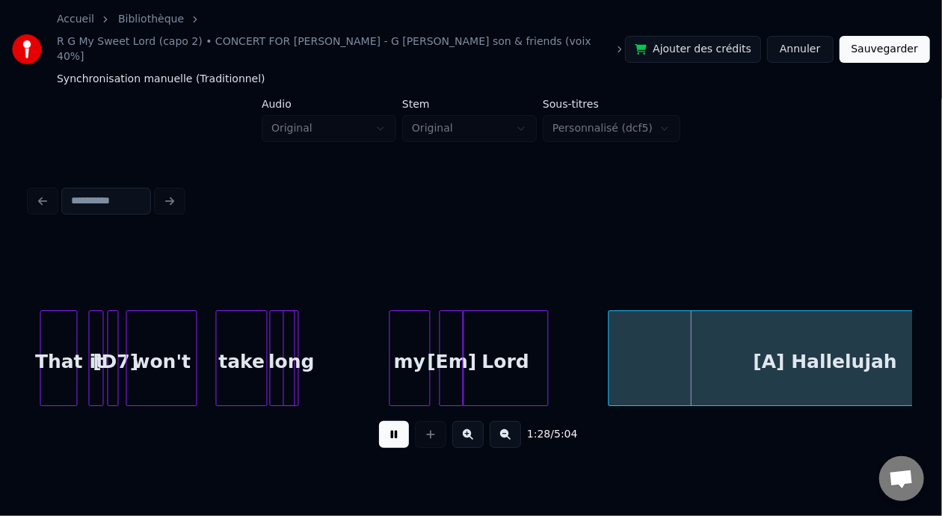
click at [387, 423] on button at bounding box center [394, 434] width 30 height 27
click at [247, 339] on div "take" at bounding box center [242, 362] width 50 height 102
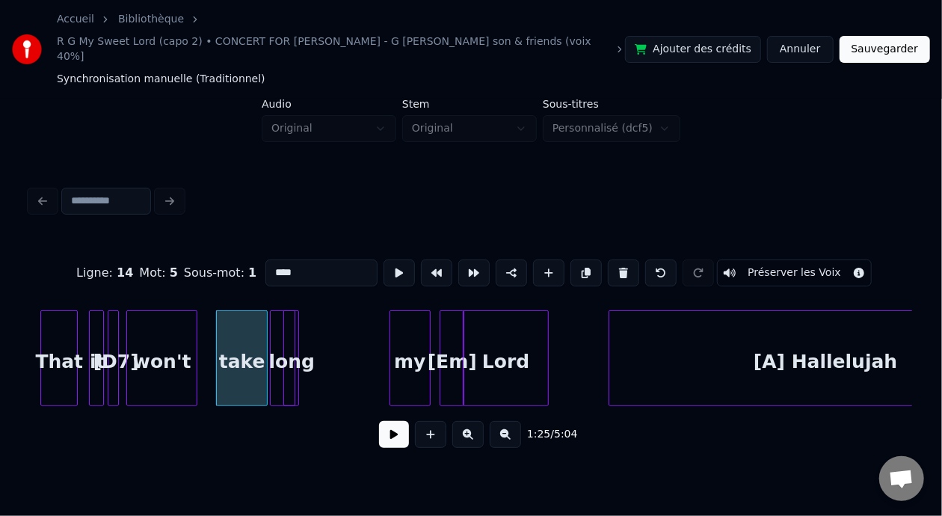
click at [380, 421] on button at bounding box center [394, 434] width 30 height 27
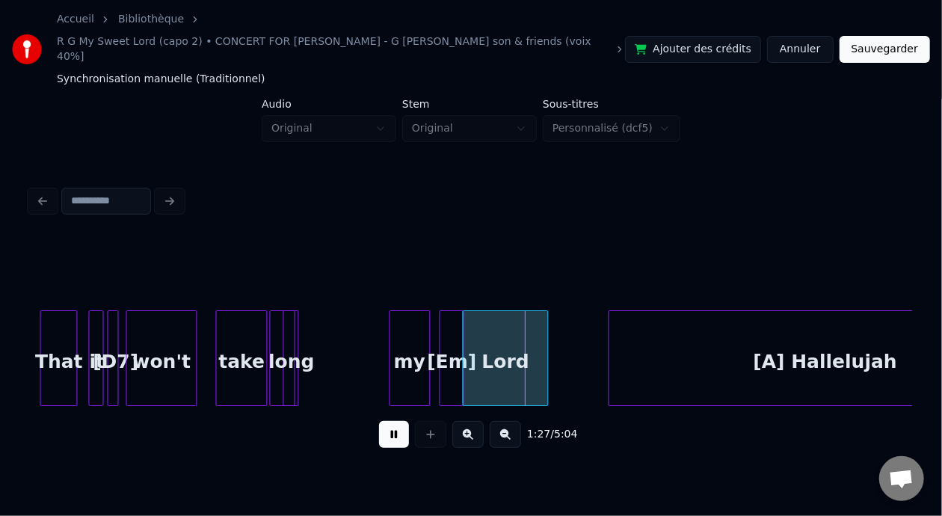
click at [380, 421] on button at bounding box center [394, 434] width 30 height 27
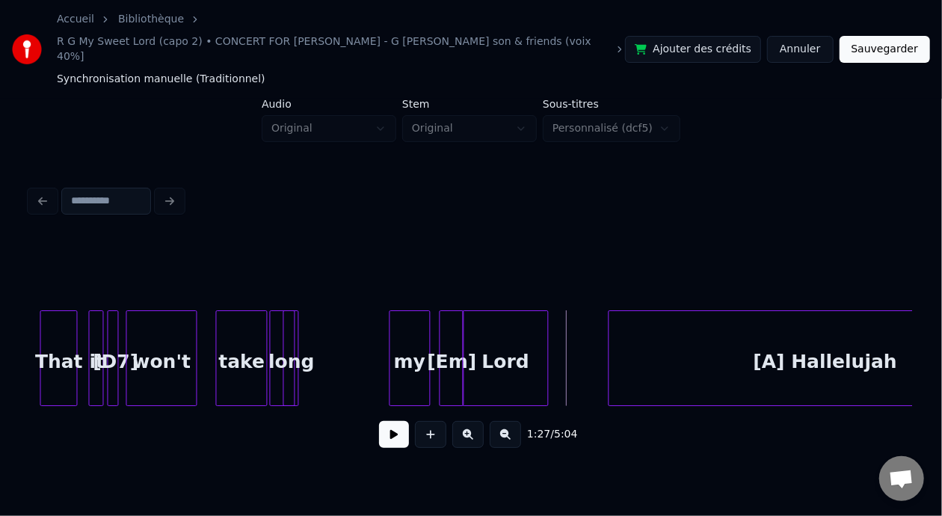
click at [380, 421] on button at bounding box center [394, 434] width 30 height 27
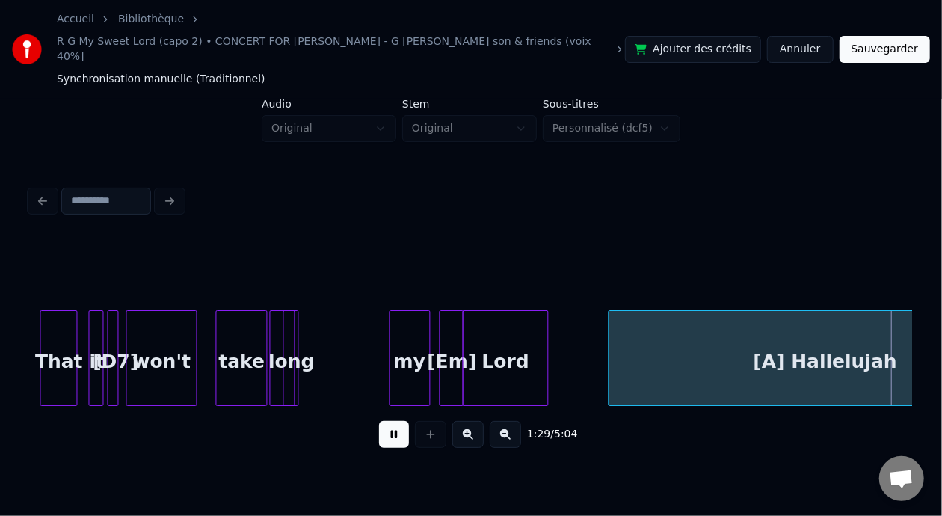
scroll to position [0, 16697]
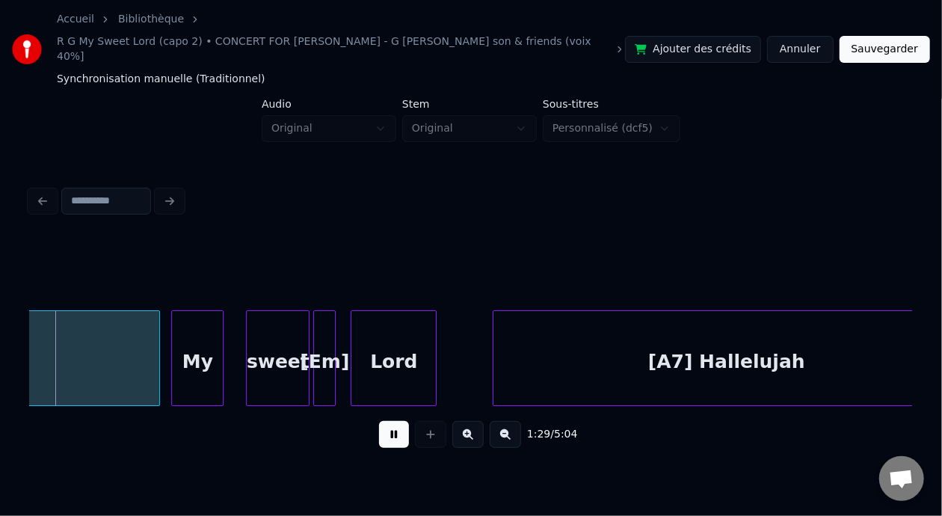
click at [380, 421] on button at bounding box center [394, 434] width 30 height 27
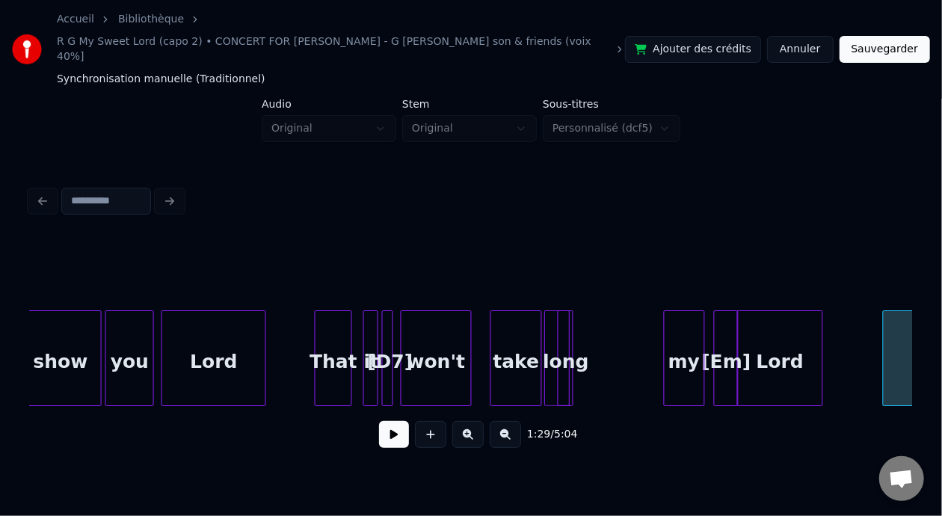
scroll to position [0, 15531]
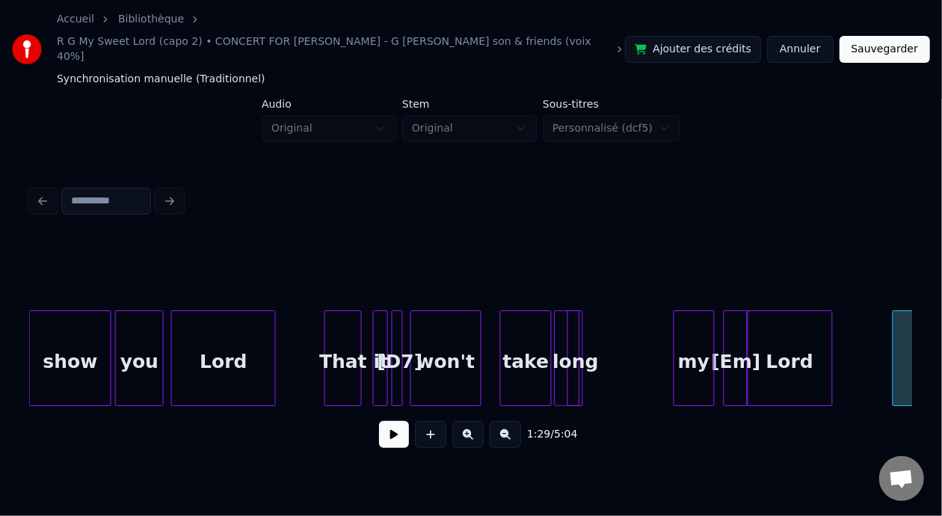
click at [214, 340] on div "Lord" at bounding box center [223, 362] width 103 height 102
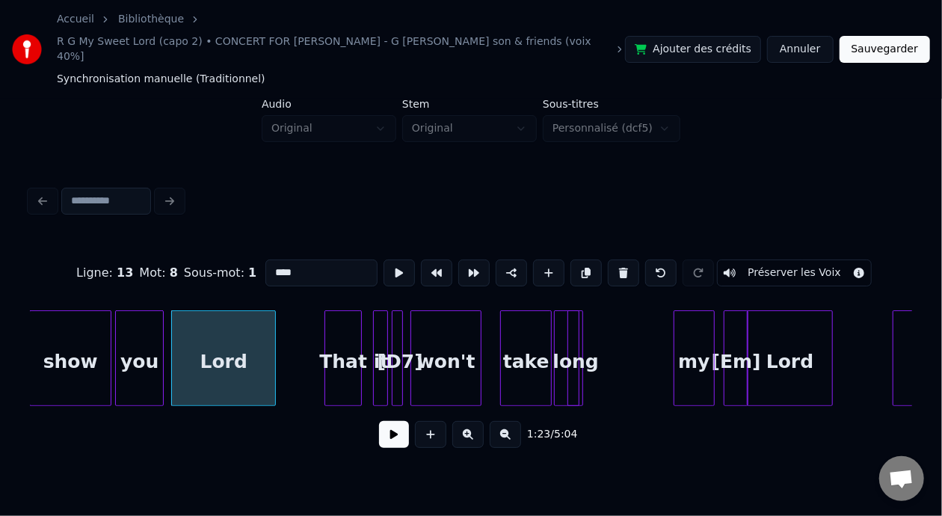
click at [379, 421] on button at bounding box center [394, 434] width 30 height 27
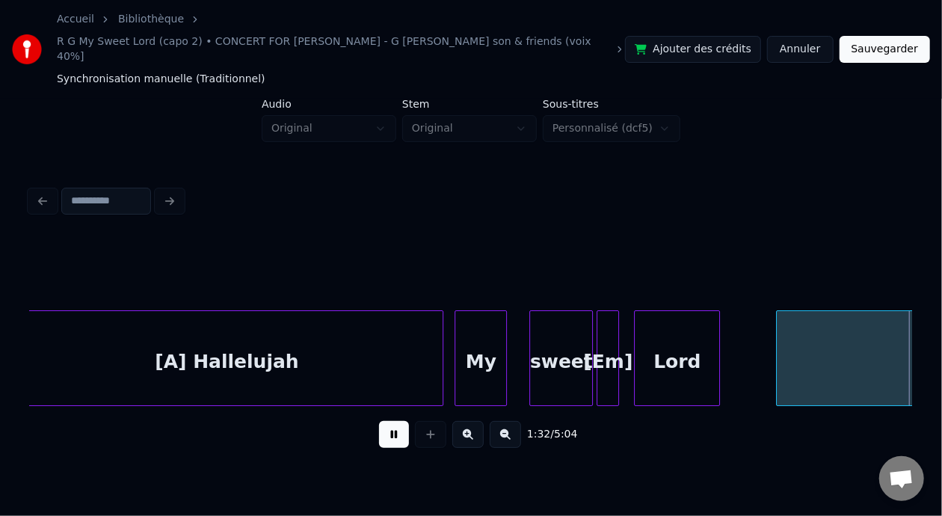
scroll to position [0, 17297]
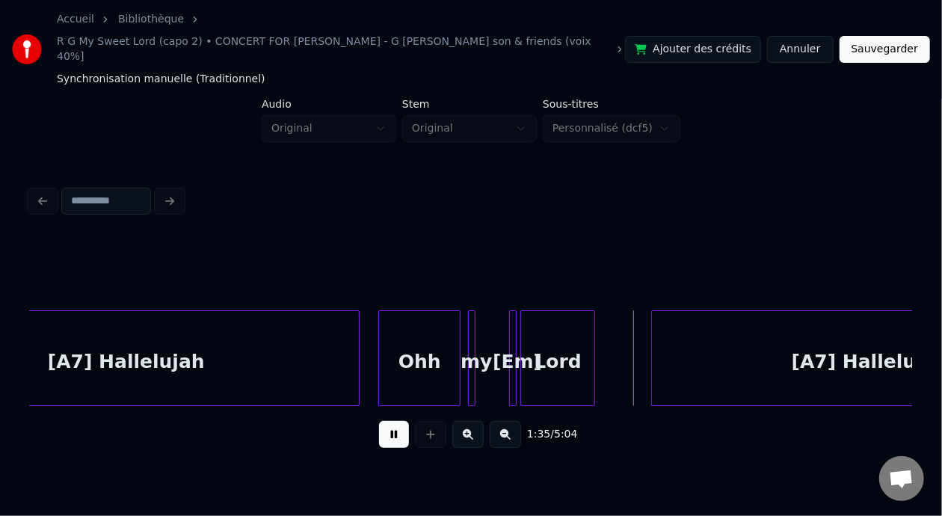
click at [389, 421] on button at bounding box center [394, 434] width 30 height 27
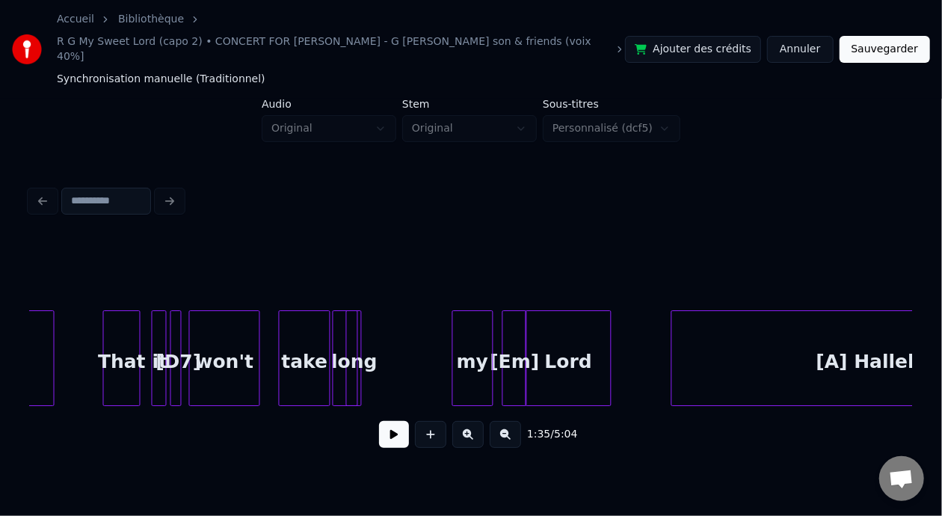
scroll to position [0, 15662]
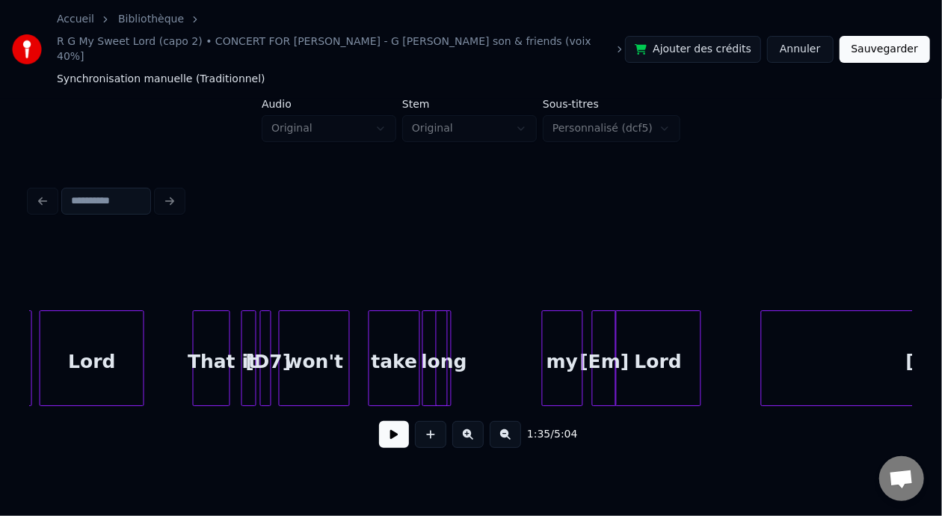
click at [217, 345] on div "That" at bounding box center [212, 362] width 36 height 102
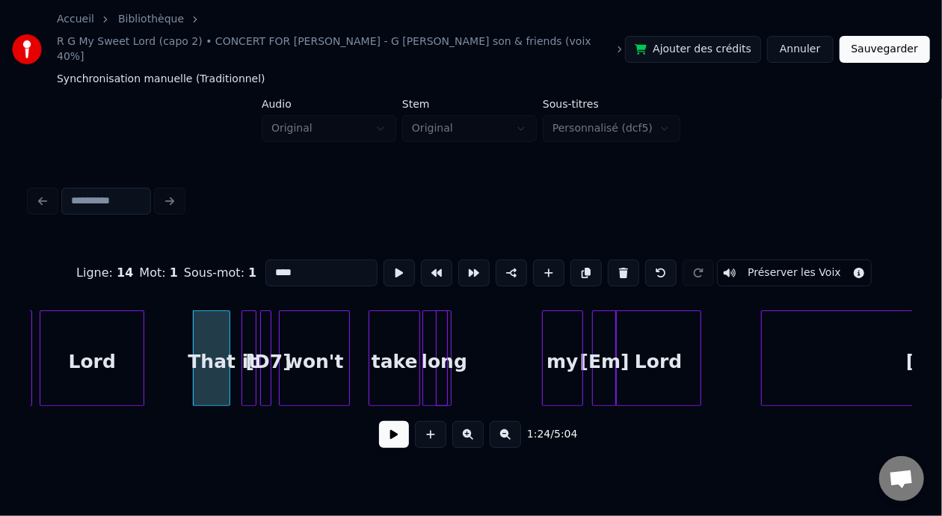
click at [386, 424] on button at bounding box center [394, 434] width 30 height 27
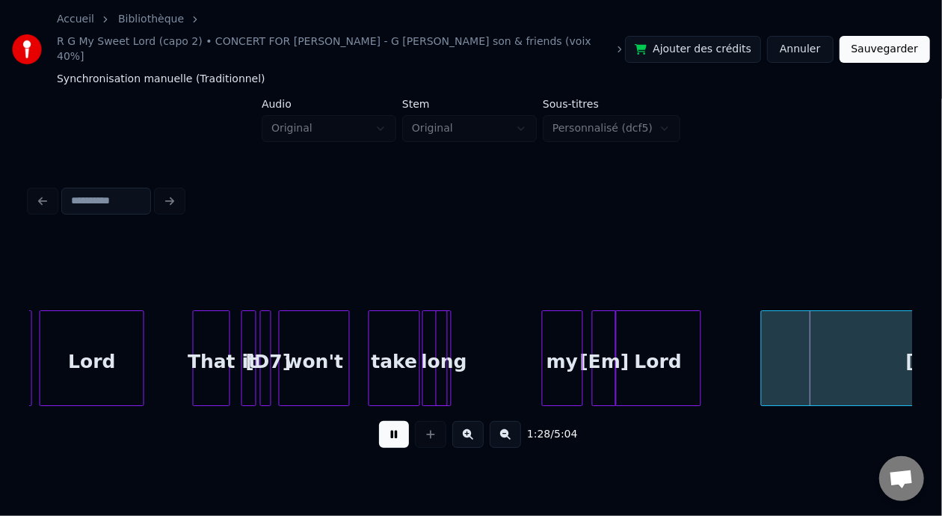
click at [384, 421] on button at bounding box center [394, 434] width 30 height 27
click at [510, 423] on button at bounding box center [505, 434] width 31 height 27
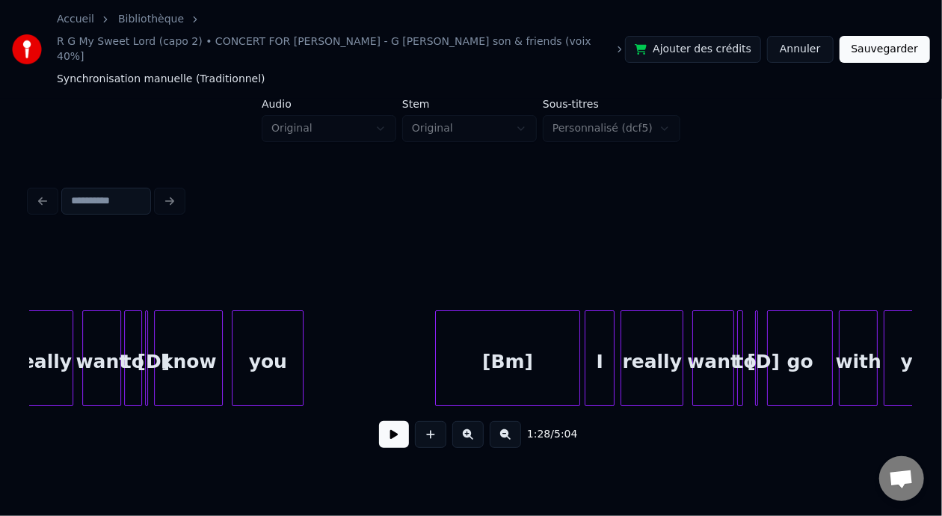
scroll to position [0, 11030]
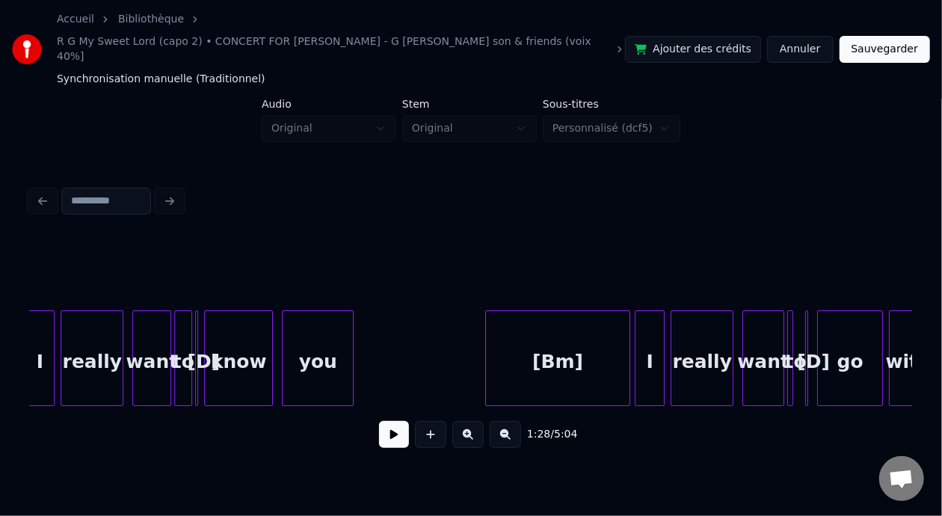
click at [384, 429] on button at bounding box center [394, 434] width 30 height 27
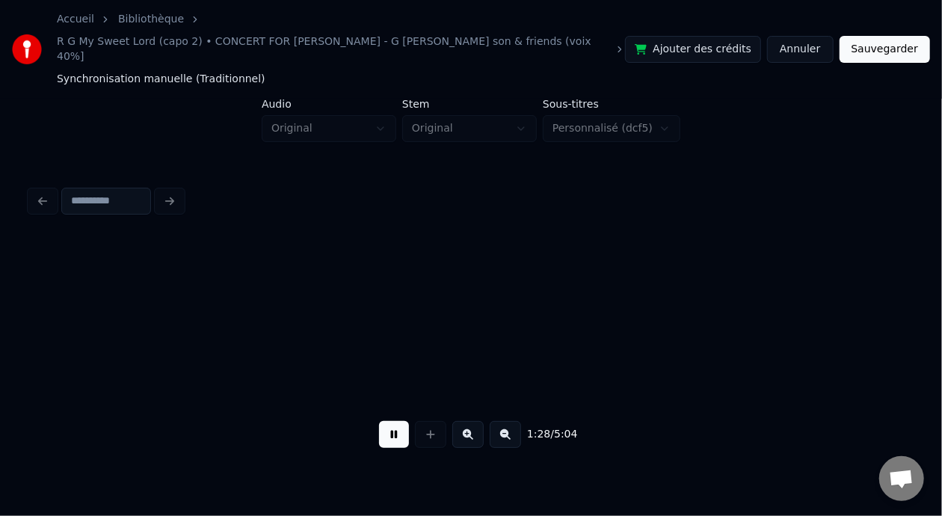
scroll to position [0, 13195]
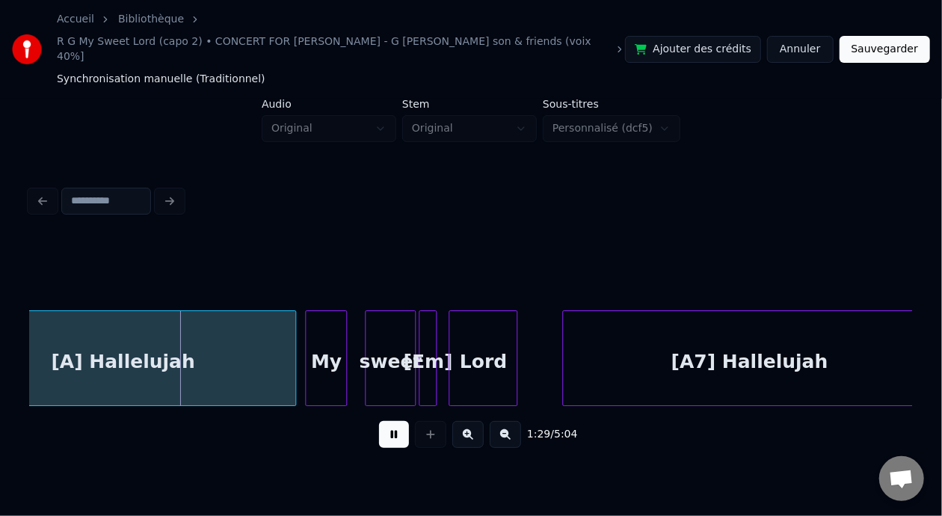
click at [285, 406] on div "1:29 / 5:04" at bounding box center [471, 434] width 882 height 57
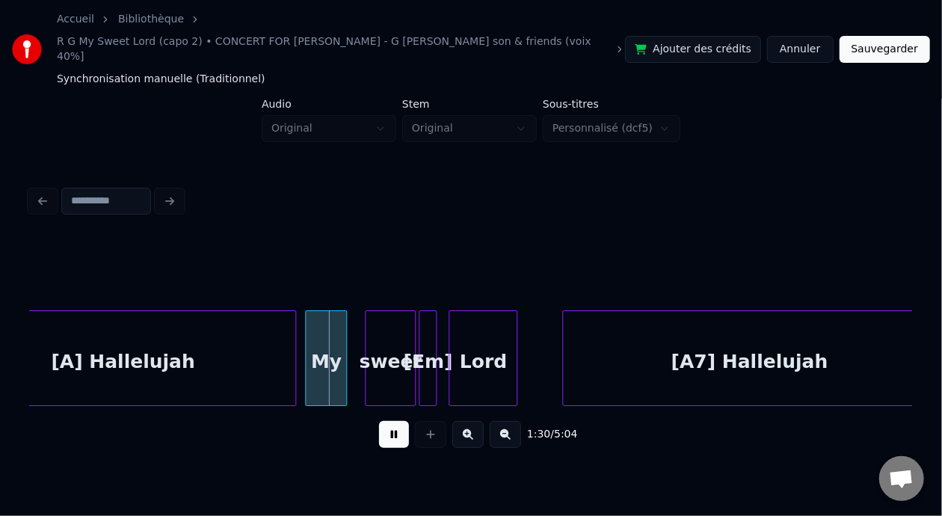
click at [384, 427] on button at bounding box center [394, 434] width 30 height 27
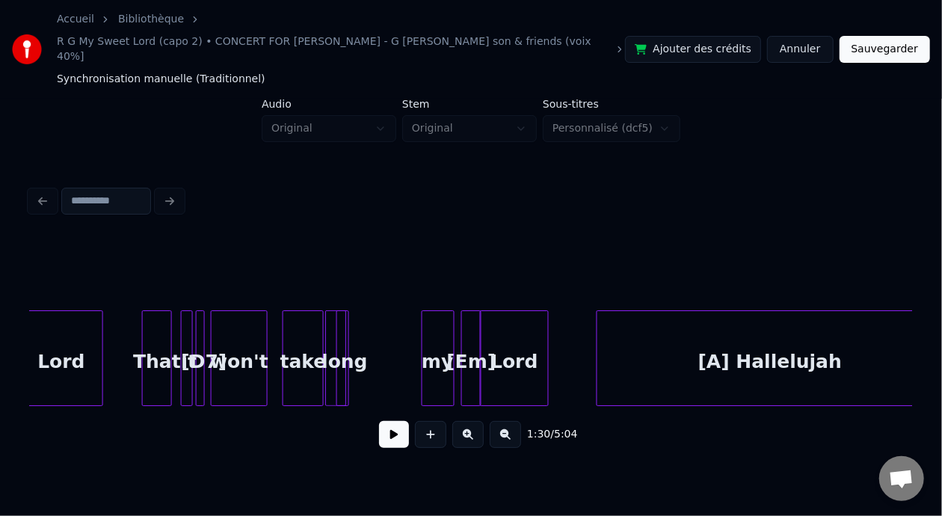
scroll to position [0, 12508]
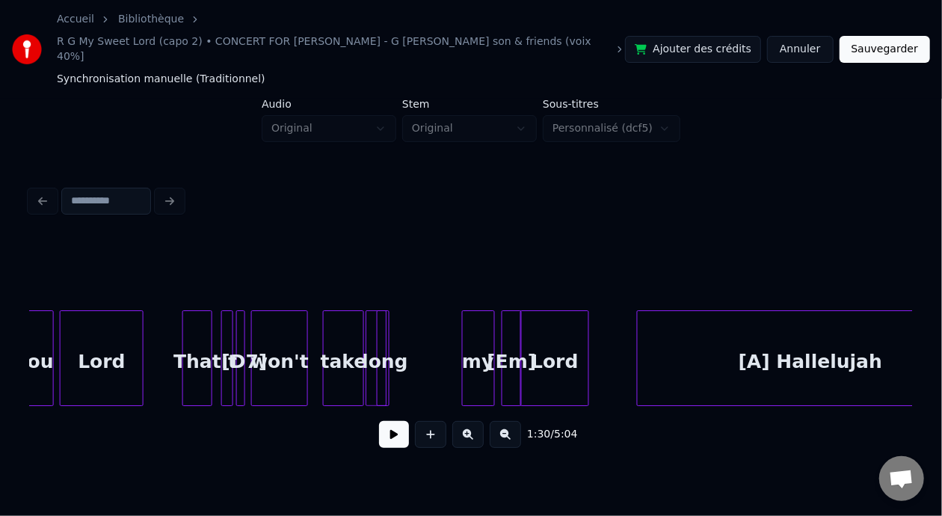
click at [287, 349] on div "won't" at bounding box center [279, 362] width 55 height 102
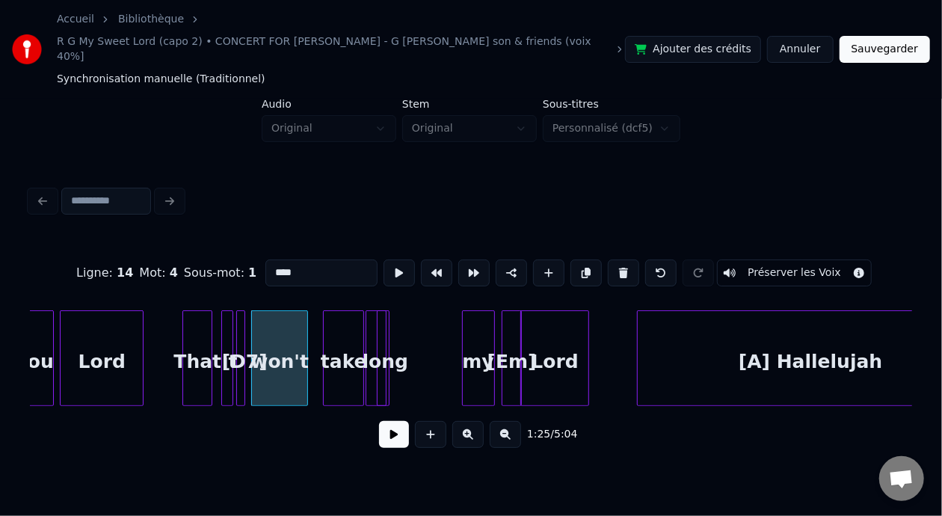
type input "*****"
click at [396, 421] on button at bounding box center [394, 434] width 30 height 27
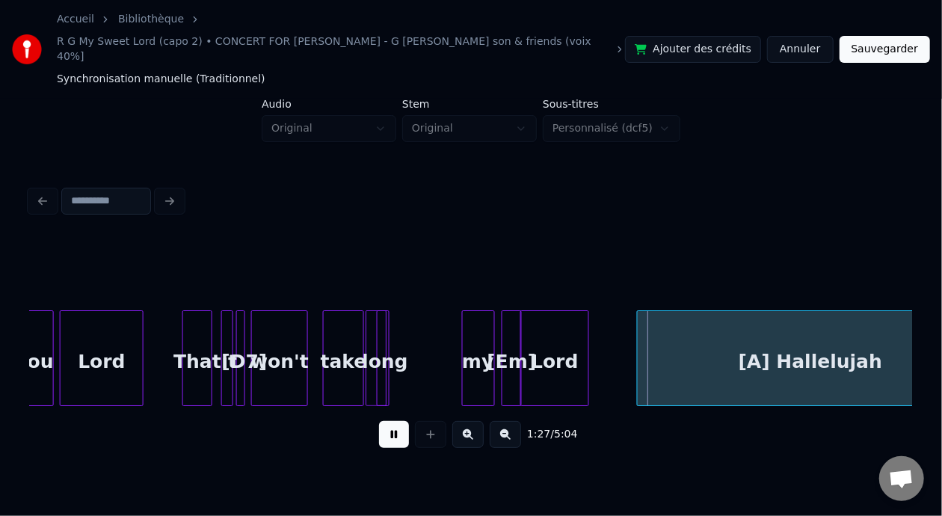
click at [394, 422] on button at bounding box center [394, 434] width 30 height 27
click at [359, 353] on div at bounding box center [361, 358] width 4 height 94
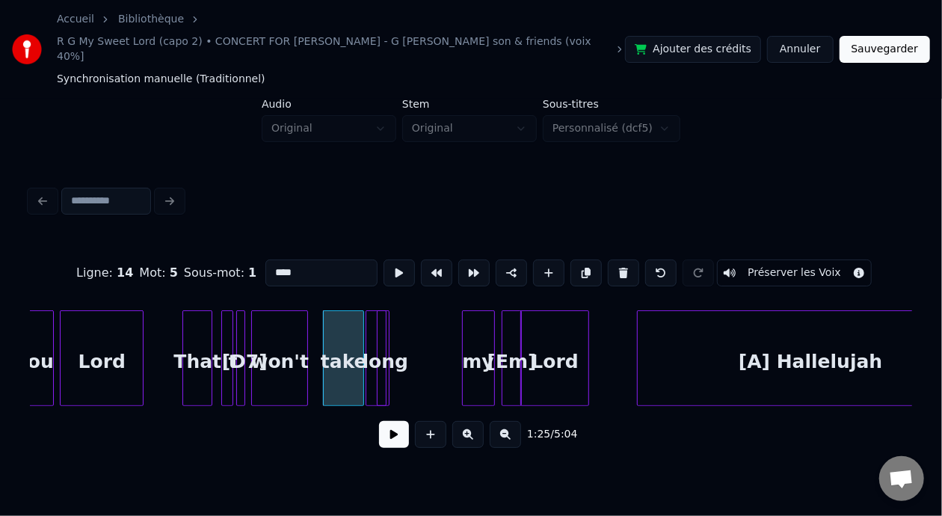
click at [380, 421] on button at bounding box center [394, 434] width 30 height 27
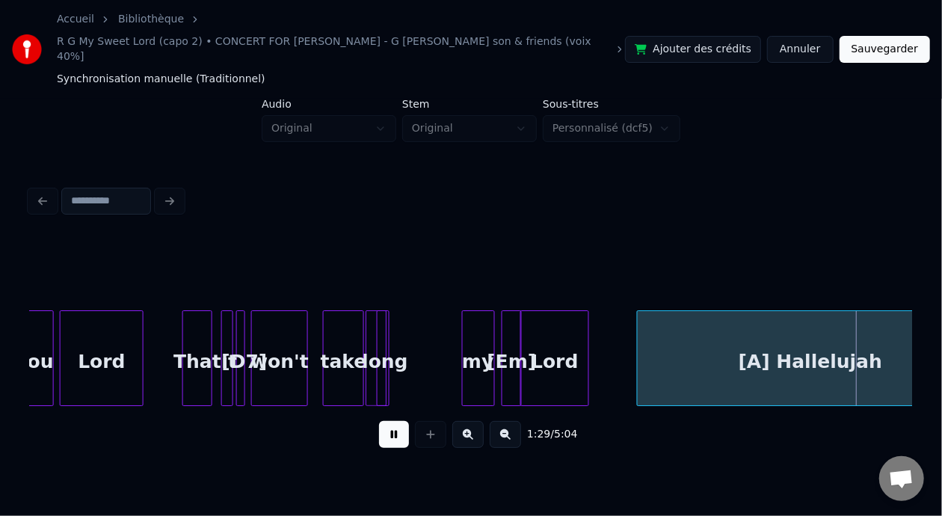
click at [381, 421] on button at bounding box center [394, 434] width 30 height 27
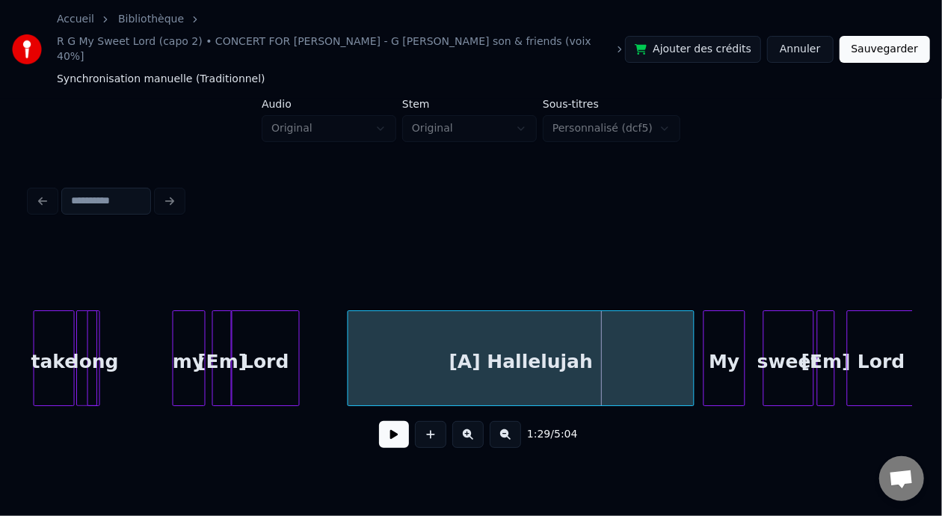
scroll to position [0, 12857]
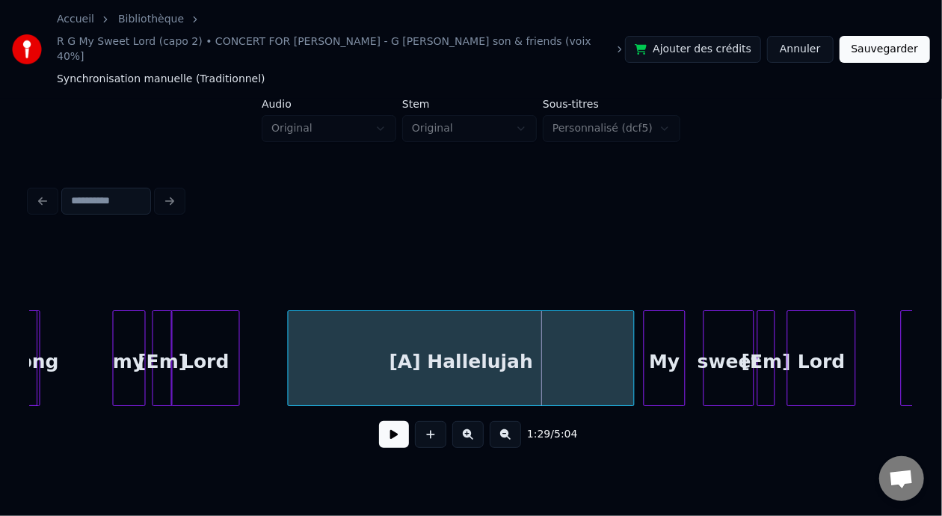
click at [189, 340] on div "Lord" at bounding box center [205, 362] width 67 height 102
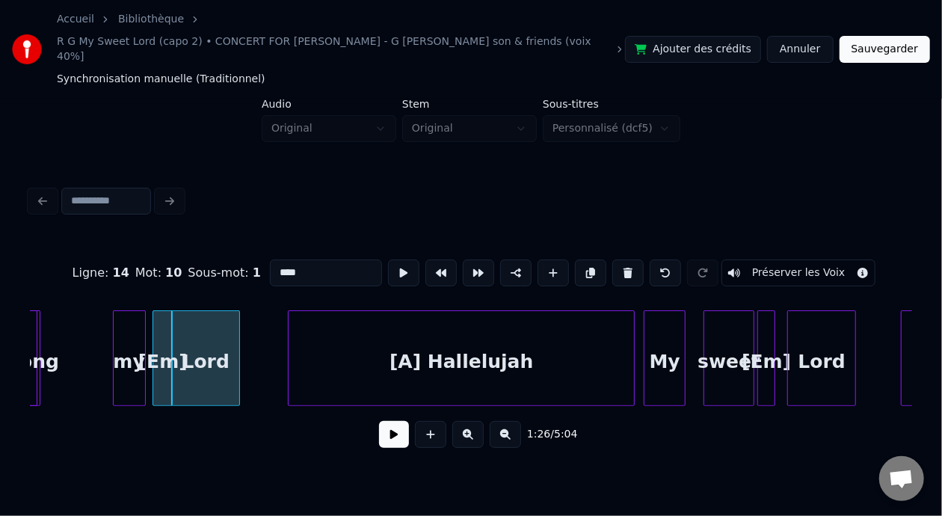
click at [391, 430] on button at bounding box center [394, 434] width 30 height 27
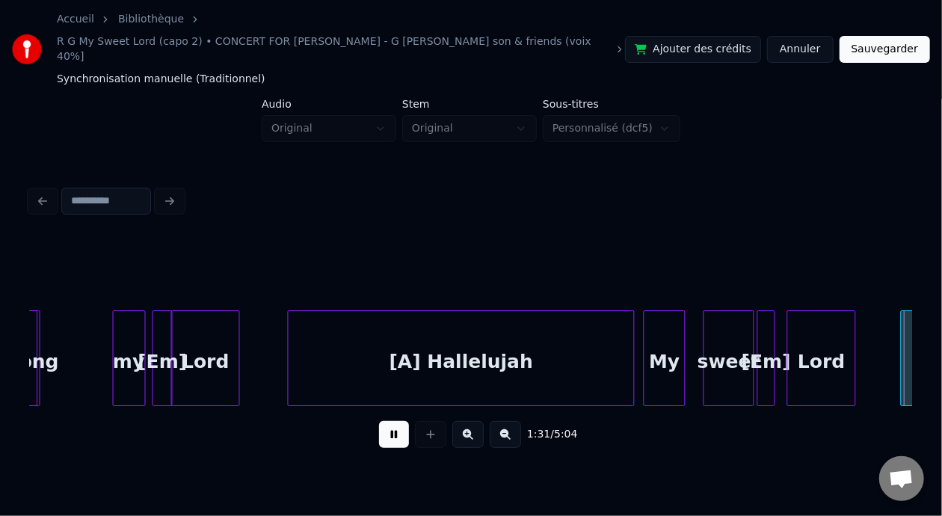
click at [391, 430] on button at bounding box center [394, 434] width 30 height 27
click at [512, 430] on button at bounding box center [505, 434] width 31 height 27
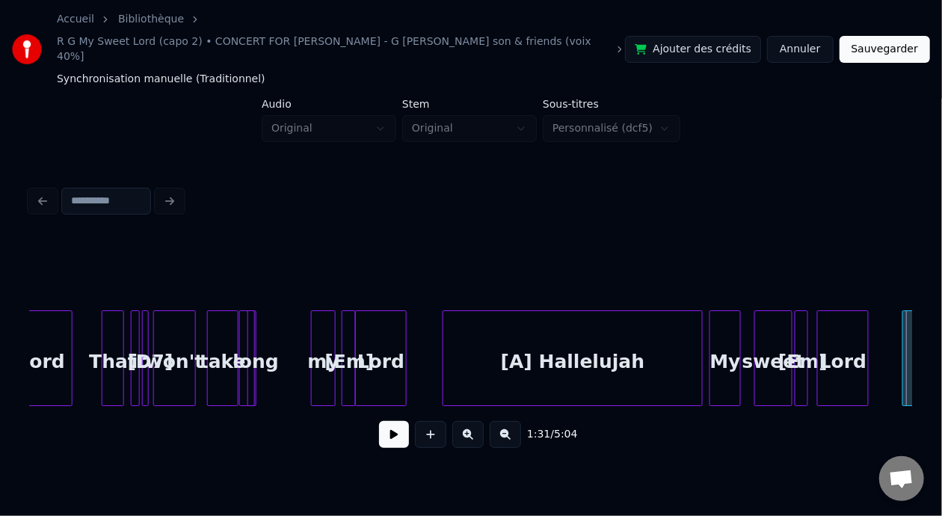
click at [323, 331] on div "my" at bounding box center [323, 362] width 23 height 102
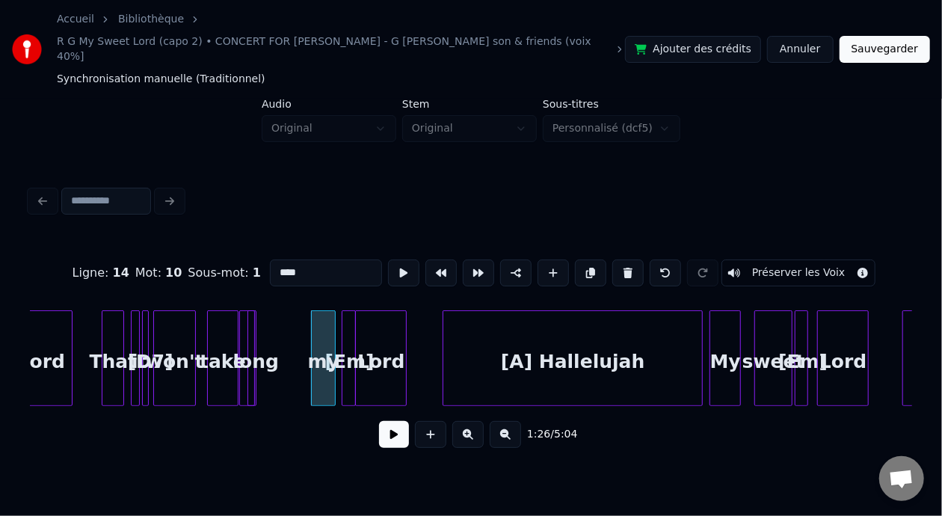
type input "**"
click at [397, 421] on button at bounding box center [394, 434] width 30 height 27
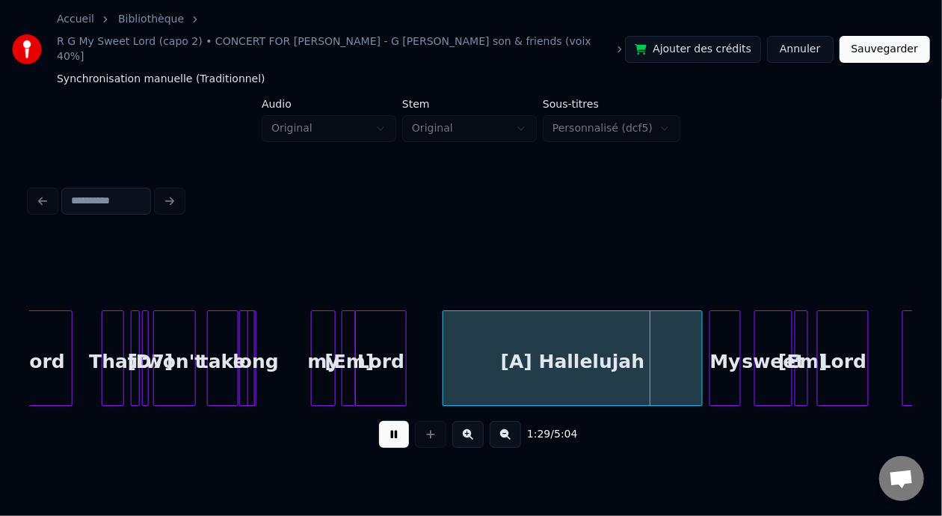
click at [397, 421] on button at bounding box center [394, 434] width 30 height 27
click at [552, 339] on div "[A] Hallelujah" at bounding box center [572, 362] width 259 height 102
click at [543, 338] on div "[A] Hallelujah" at bounding box center [569, 362] width 259 height 102
click at [534, 337] on div "[A] Hallelujah" at bounding box center [569, 362] width 259 height 102
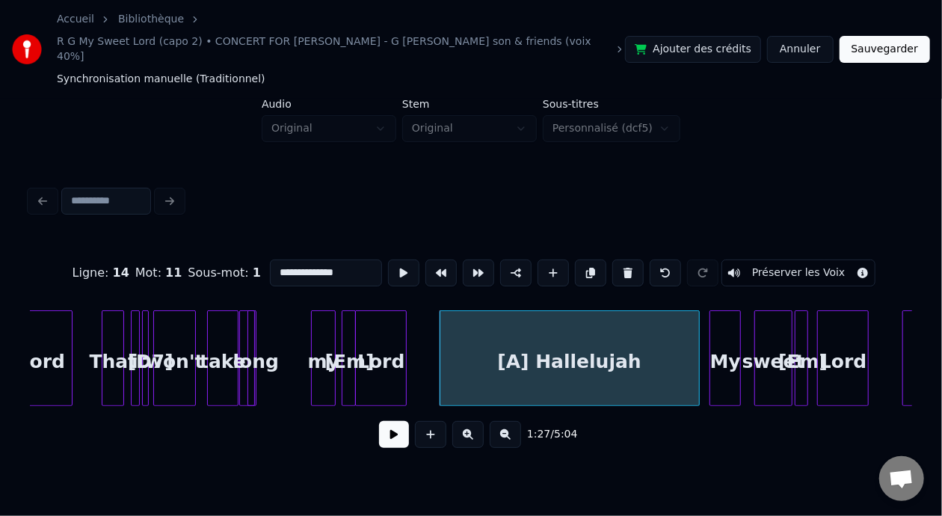
click at [270, 259] on input "**********" at bounding box center [326, 272] width 112 height 27
click at [612, 347] on div "Hallelujah" at bounding box center [569, 362] width 259 height 102
click at [310, 259] on input "**********" at bounding box center [326, 272] width 112 height 27
click at [623, 348] on div "Hallelujah [A]" at bounding box center [569, 362] width 259 height 102
click at [300, 259] on input "**********" at bounding box center [326, 272] width 112 height 27
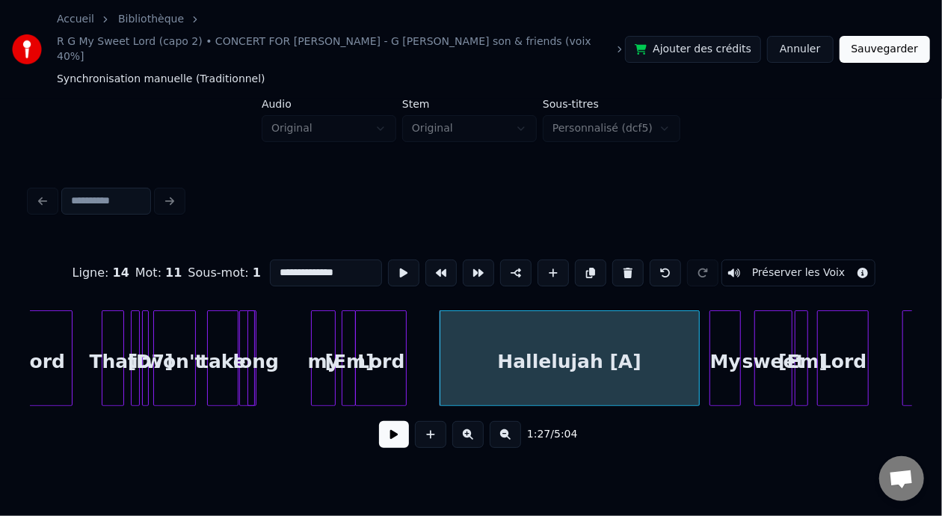
click at [300, 259] on input "**********" at bounding box center [326, 272] width 112 height 27
click at [301, 259] on input "**********" at bounding box center [326, 272] width 112 height 27
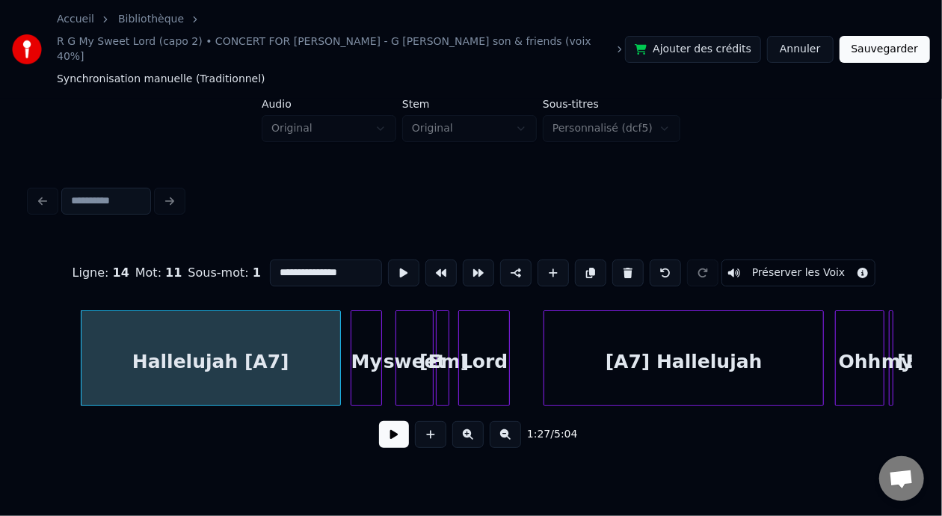
scroll to position [0, 9892]
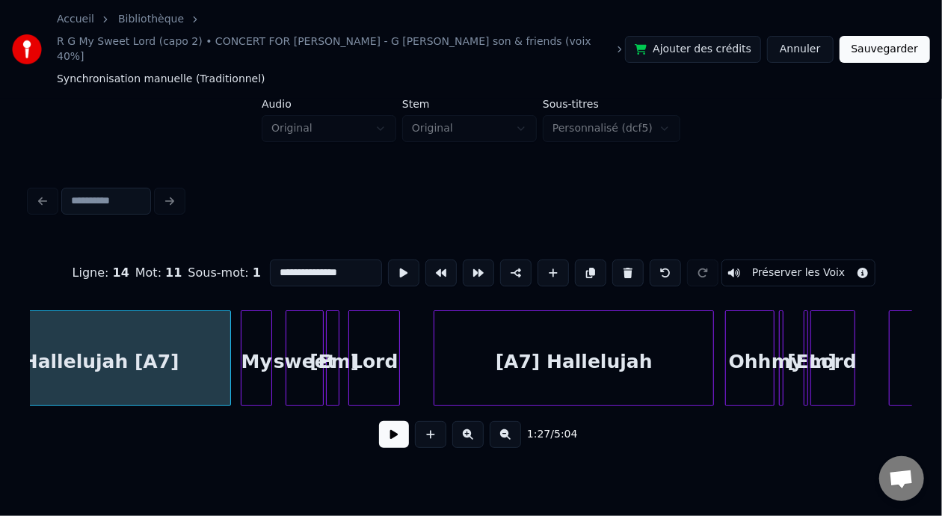
click at [571, 345] on div "[A7] Hallelujah" at bounding box center [573, 362] width 279 height 102
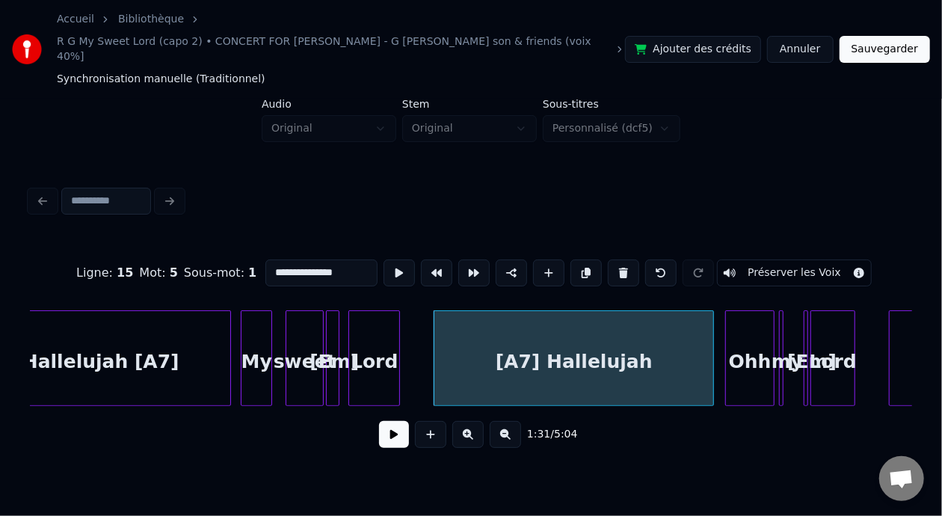
click at [265, 259] on input "**********" at bounding box center [321, 272] width 112 height 27
click at [635, 351] on div "Hallelujah" at bounding box center [573, 362] width 279 height 102
click at [298, 259] on input "**********" at bounding box center [321, 272] width 112 height 27
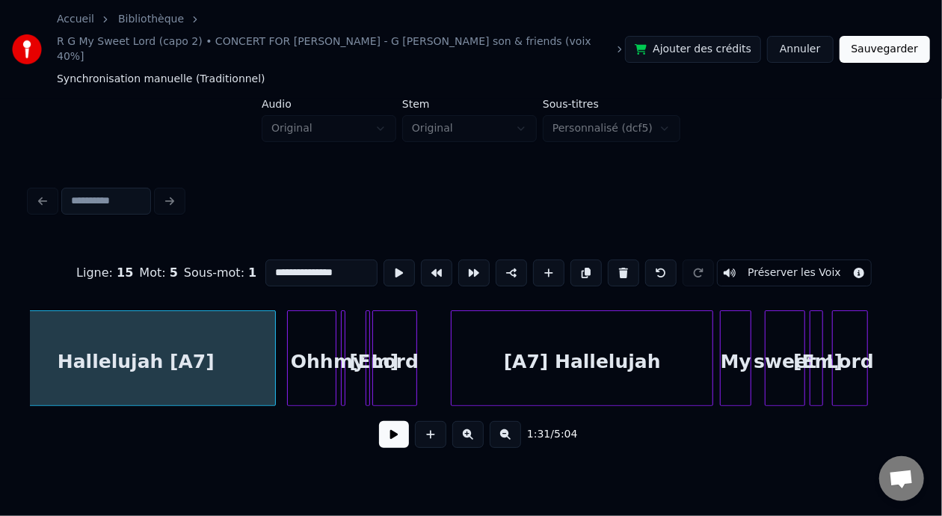
scroll to position [0, 10390]
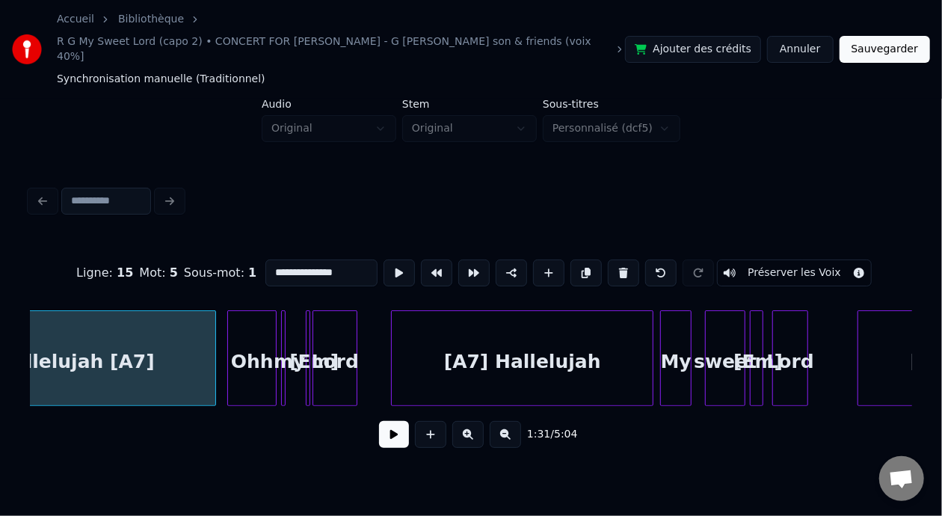
click at [540, 340] on div "[A7] Hallelujah" at bounding box center [522, 362] width 261 height 102
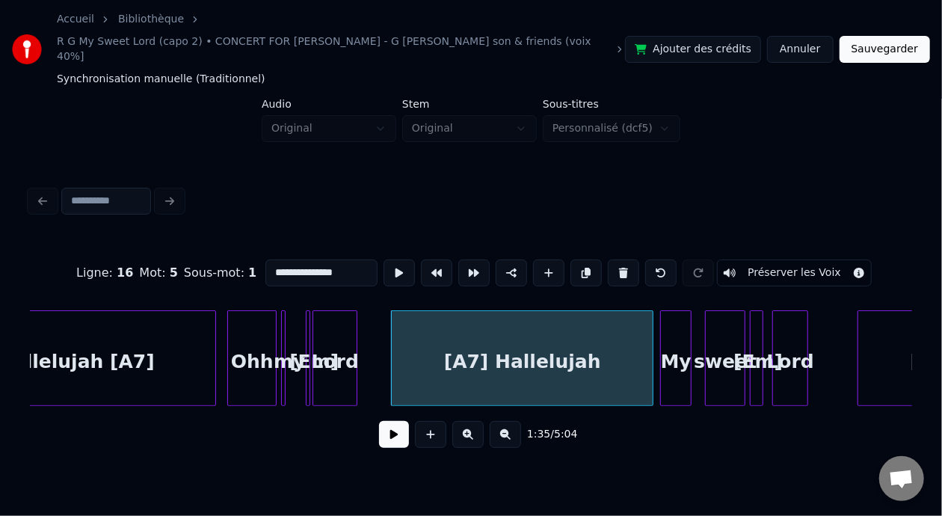
click at [267, 259] on input "**********" at bounding box center [321, 272] width 112 height 27
click at [575, 351] on div "Hallelujah" at bounding box center [522, 362] width 261 height 102
click at [296, 259] on input "**********" at bounding box center [321, 272] width 112 height 27
click at [86, 347] on div "Hallelujah [A7]" at bounding box center [75, 362] width 279 height 102
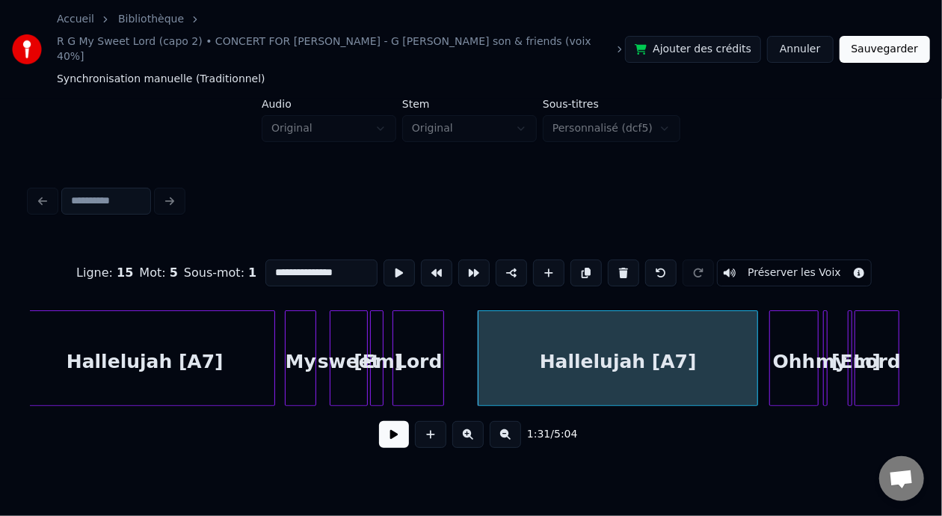
scroll to position [0, 9837]
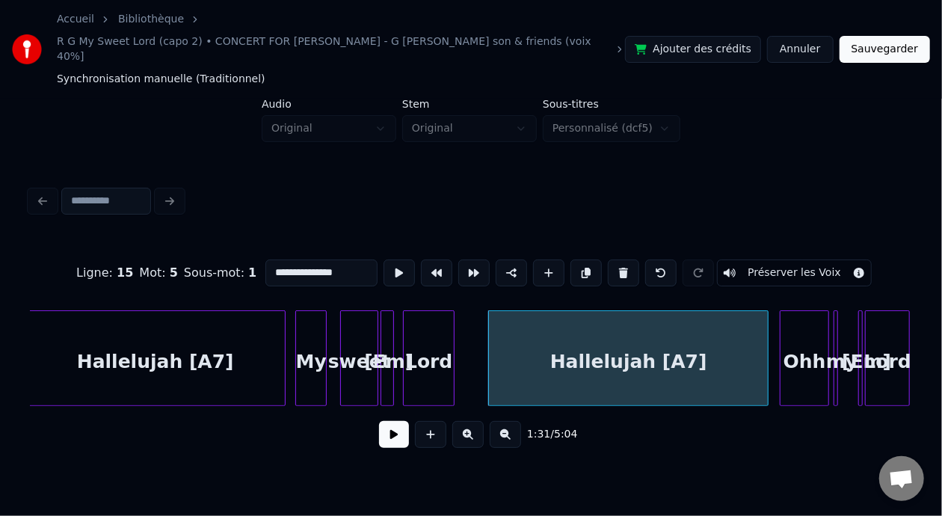
click at [192, 343] on div "Hallelujah [A7]" at bounding box center [155, 362] width 259 height 102
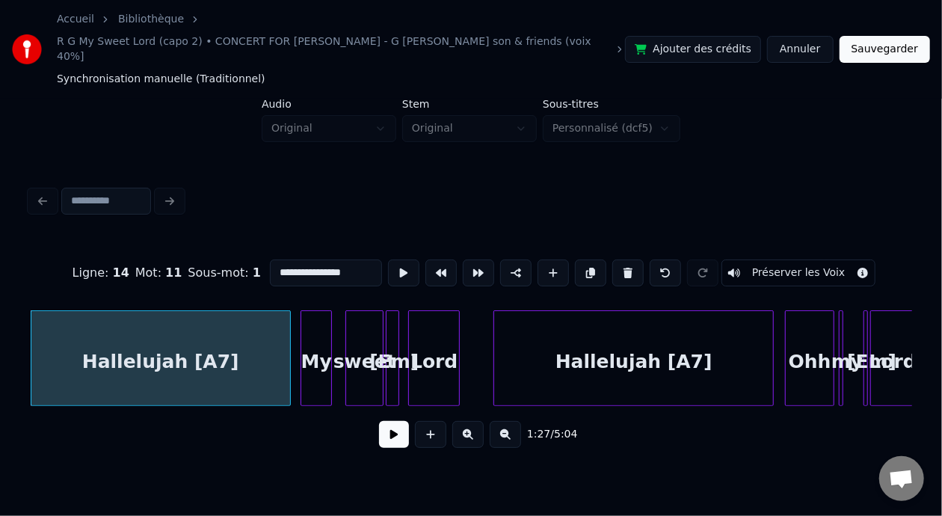
type input "**********"
click at [379, 430] on button at bounding box center [394, 434] width 30 height 27
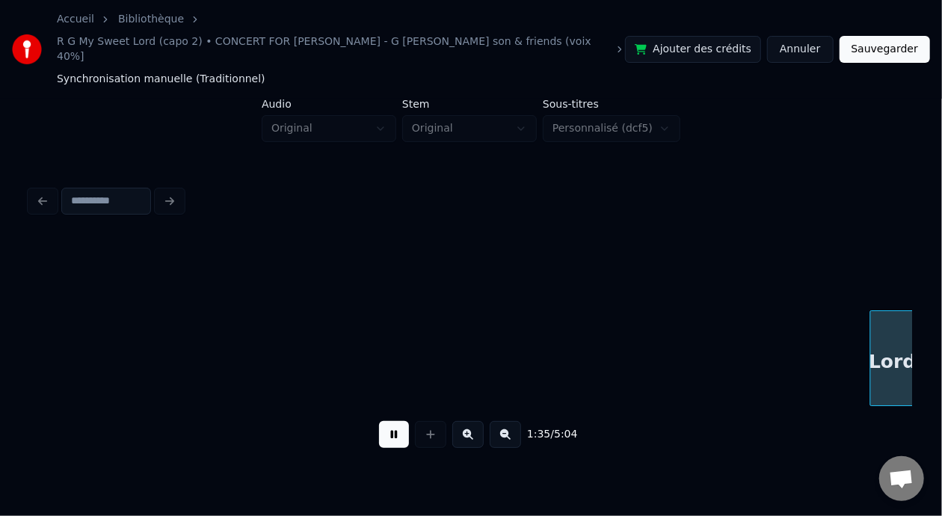
scroll to position [0, 10715]
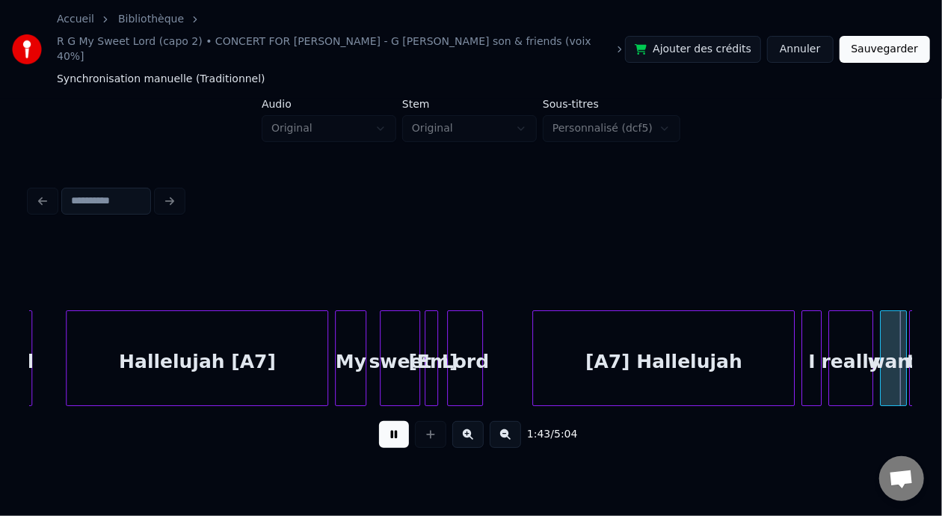
click at [379, 421] on button at bounding box center [394, 434] width 30 height 27
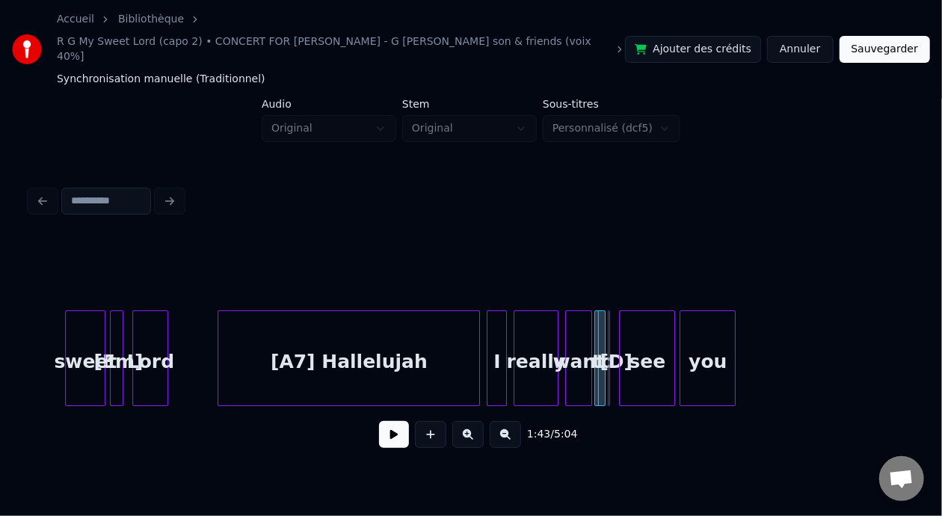
scroll to position [0, 10979]
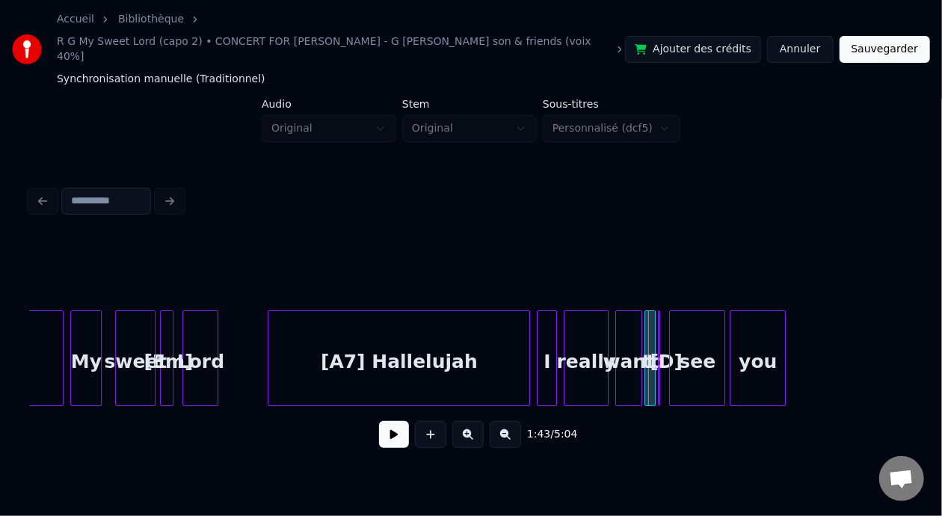
click at [438, 342] on div "[A7] Hallelujah" at bounding box center [398, 362] width 261 height 102
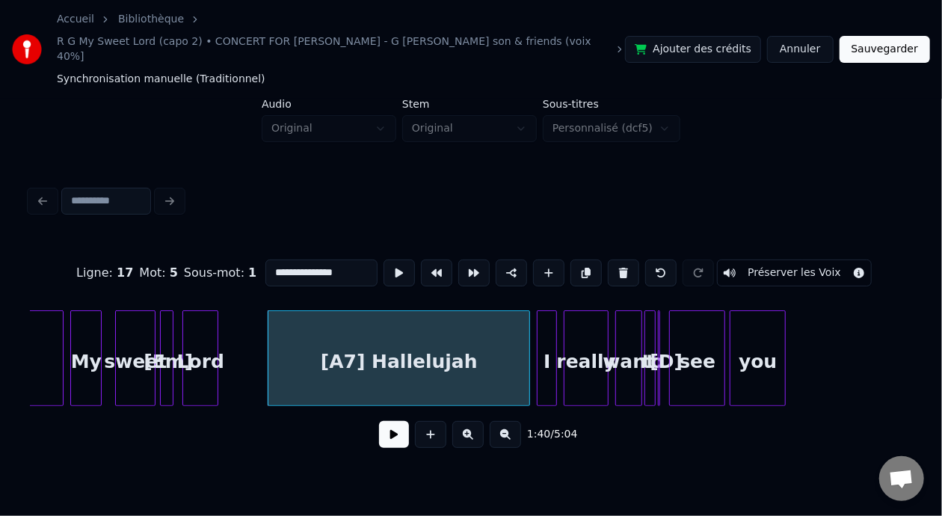
click at [265, 259] on input "**********" at bounding box center [321, 272] width 112 height 27
click at [453, 346] on div "Hallelujah" at bounding box center [398, 362] width 261 height 102
click at [294, 259] on input "**********" at bounding box center [321, 272] width 112 height 27
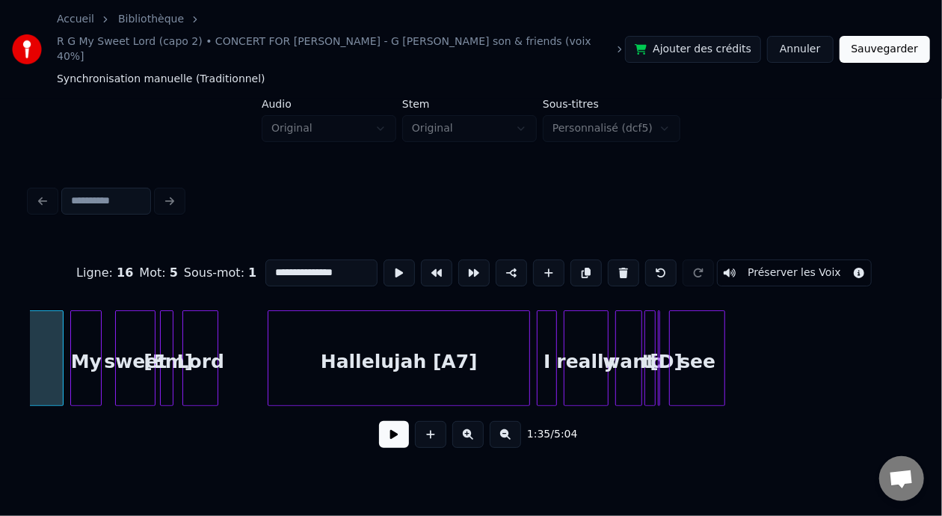
scroll to position [0, 10750]
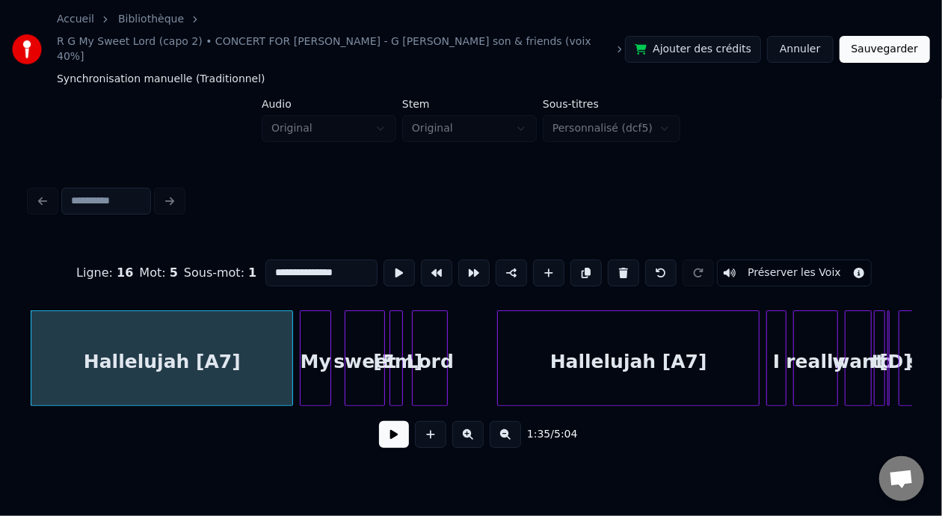
type input "**********"
click at [388, 427] on button at bounding box center [394, 434] width 30 height 27
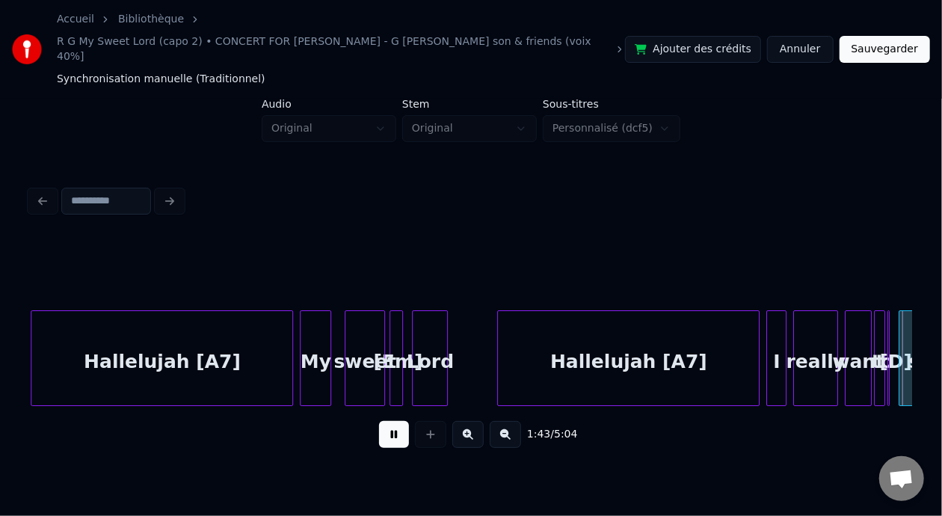
scroll to position [0, 11633]
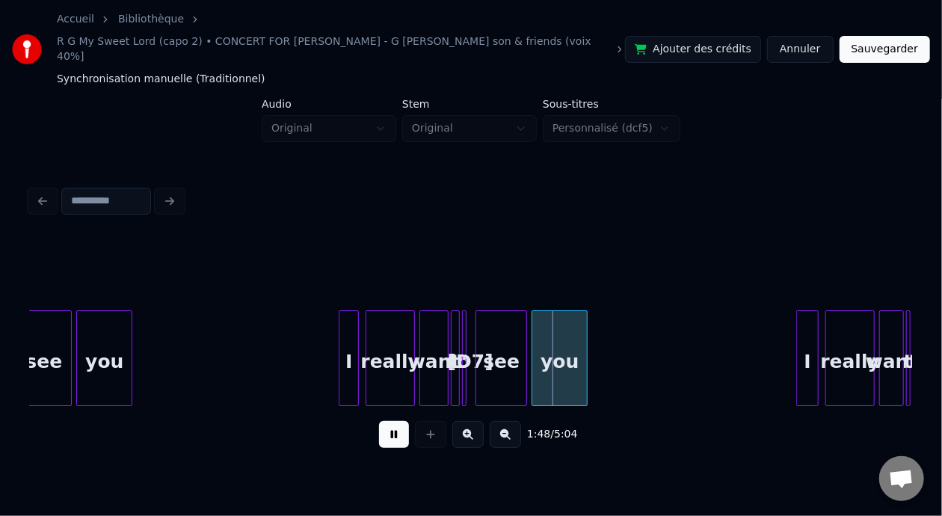
click at [379, 421] on button at bounding box center [394, 434] width 30 height 27
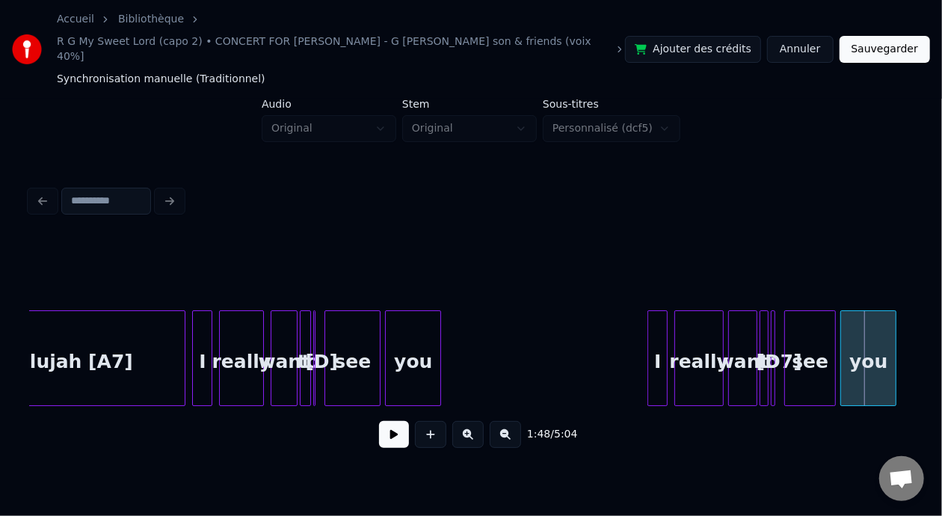
scroll to position [0, 11304]
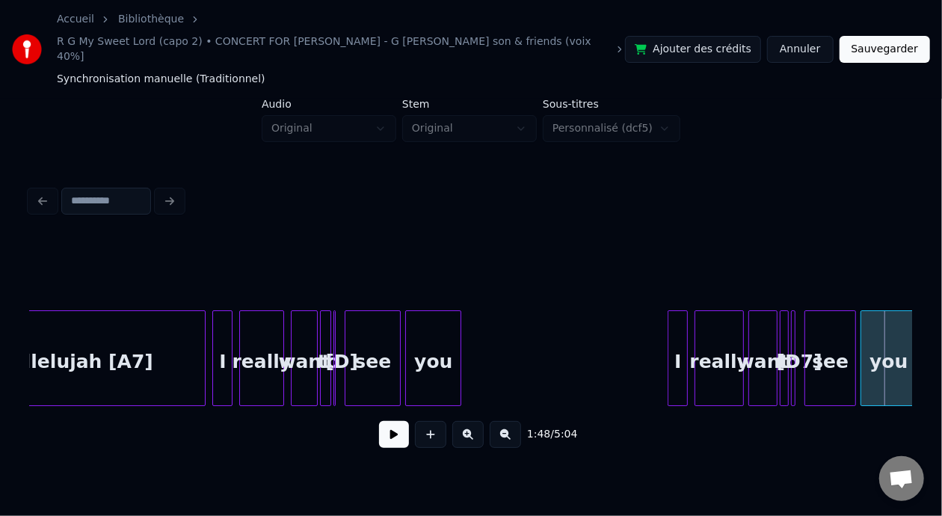
click at [230, 347] on div at bounding box center [229, 358] width 4 height 94
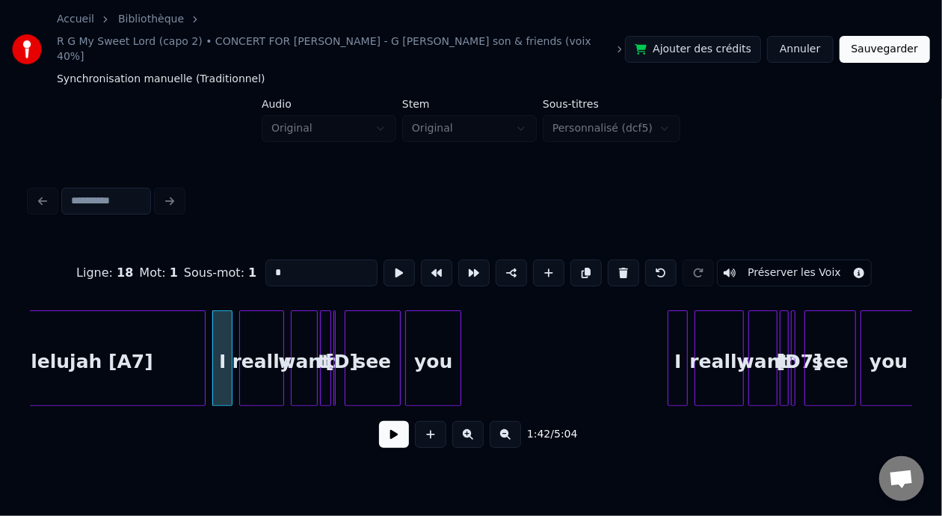
click at [379, 421] on button at bounding box center [394, 434] width 30 height 27
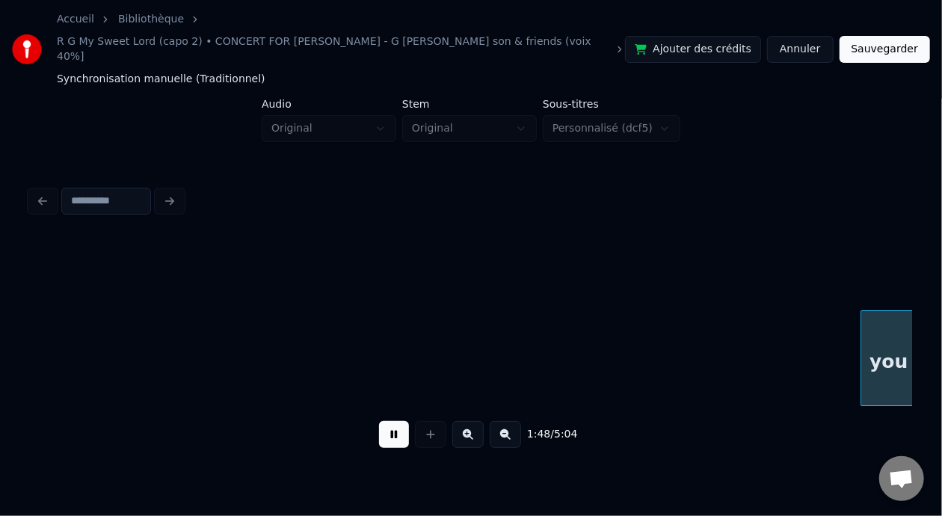
scroll to position [0, 12186]
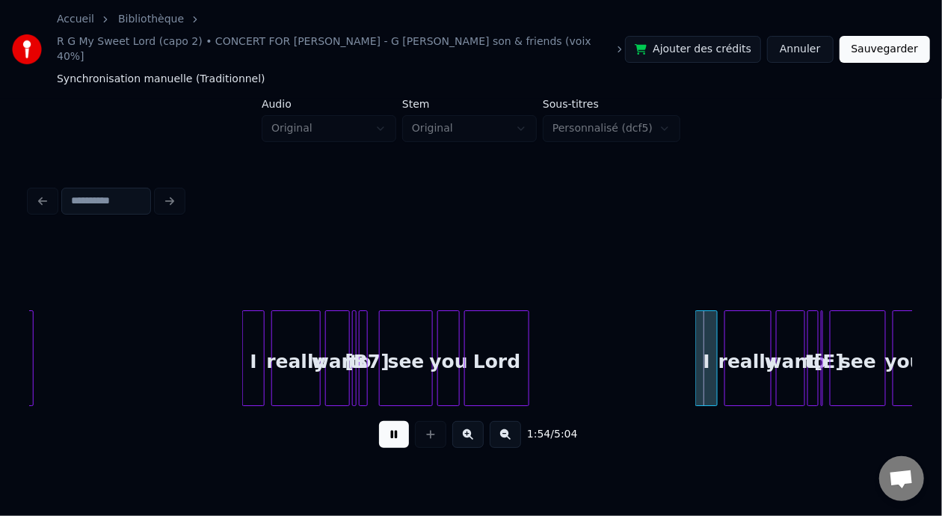
click at [379, 421] on button at bounding box center [394, 434] width 30 height 27
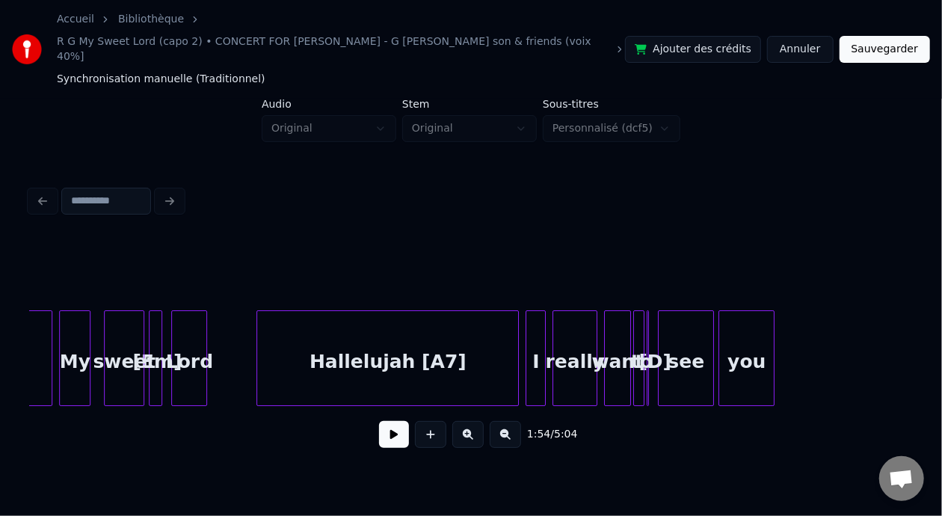
scroll to position [0, 10911]
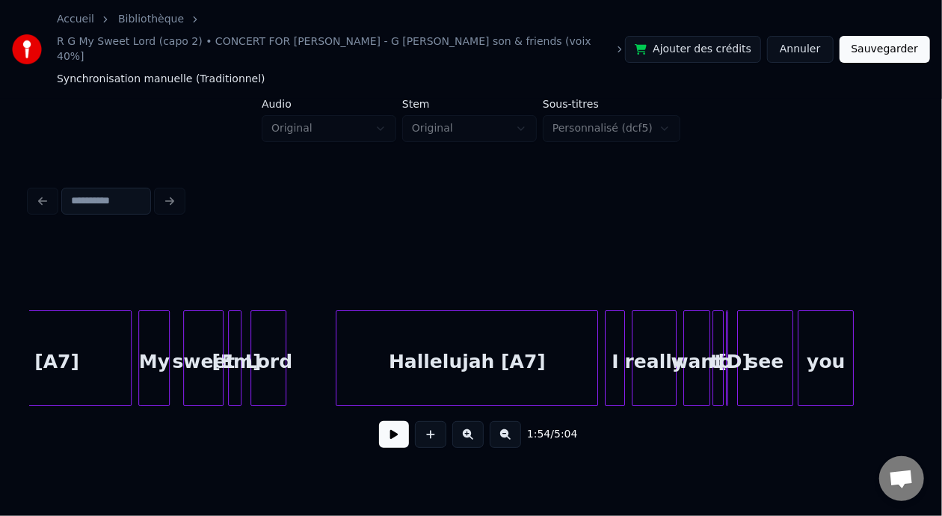
click at [469, 426] on button at bounding box center [467, 434] width 31 height 27
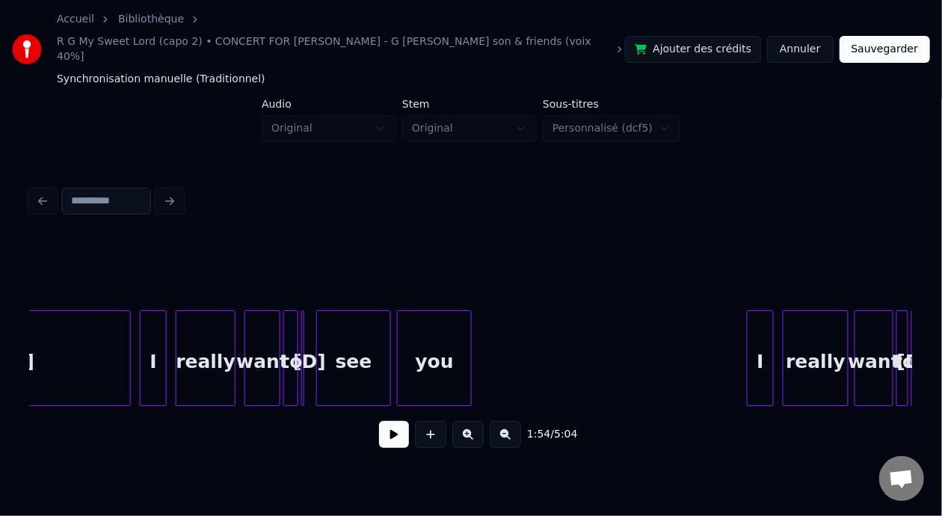
click at [469, 427] on button at bounding box center [467, 434] width 31 height 27
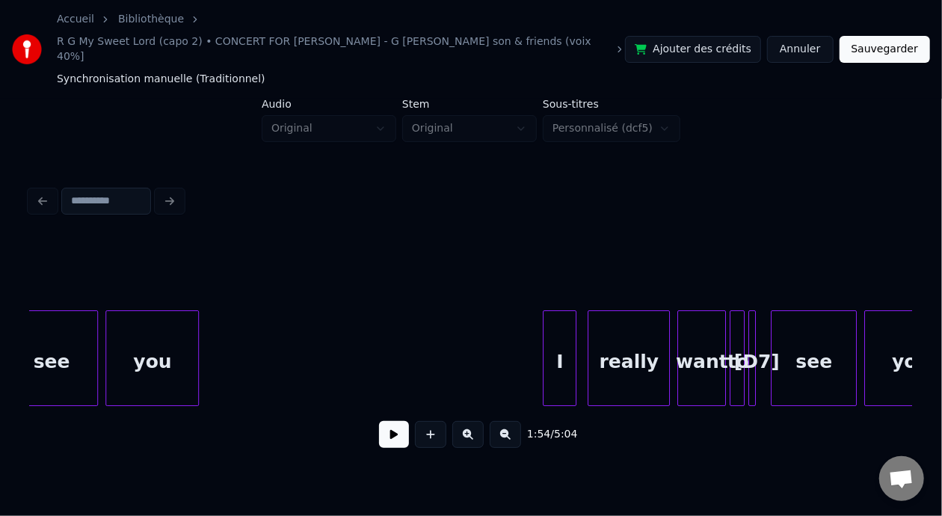
scroll to position [0, 19370]
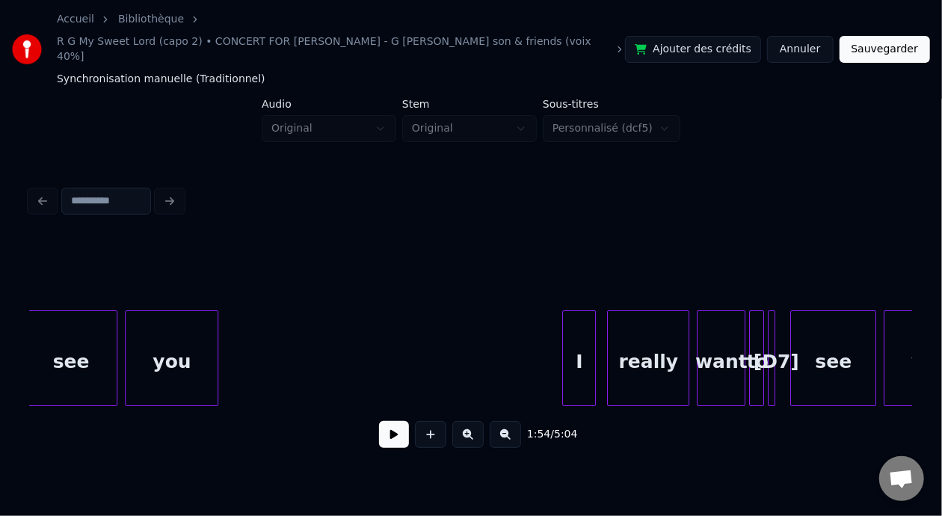
click at [164, 333] on div "you" at bounding box center [172, 362] width 92 height 102
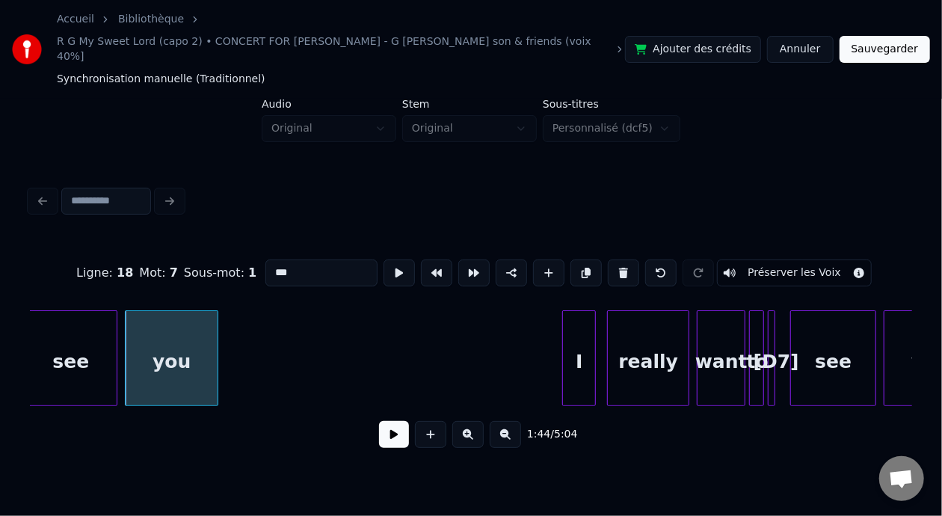
click at [394, 424] on button at bounding box center [394, 434] width 30 height 27
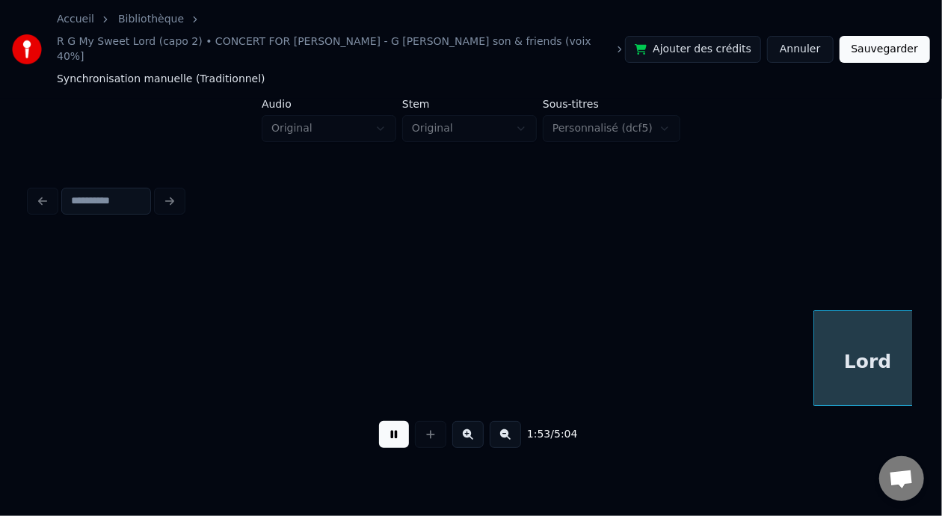
scroll to position [0, 21136]
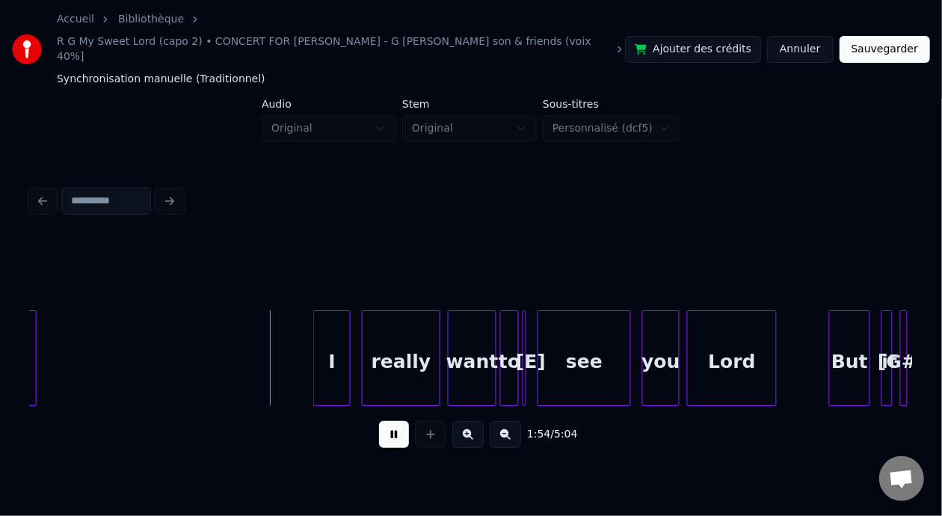
click at [379, 421] on button at bounding box center [394, 434] width 30 height 27
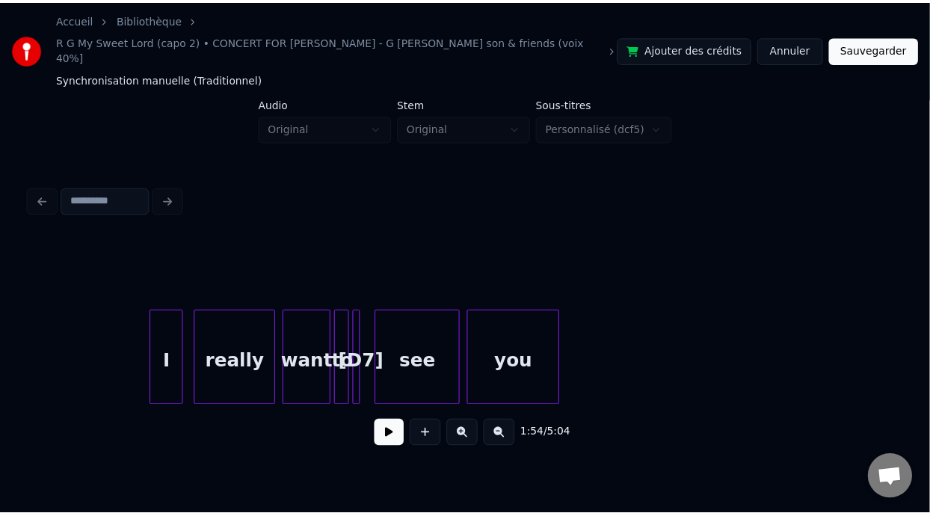
scroll to position [0, 19771]
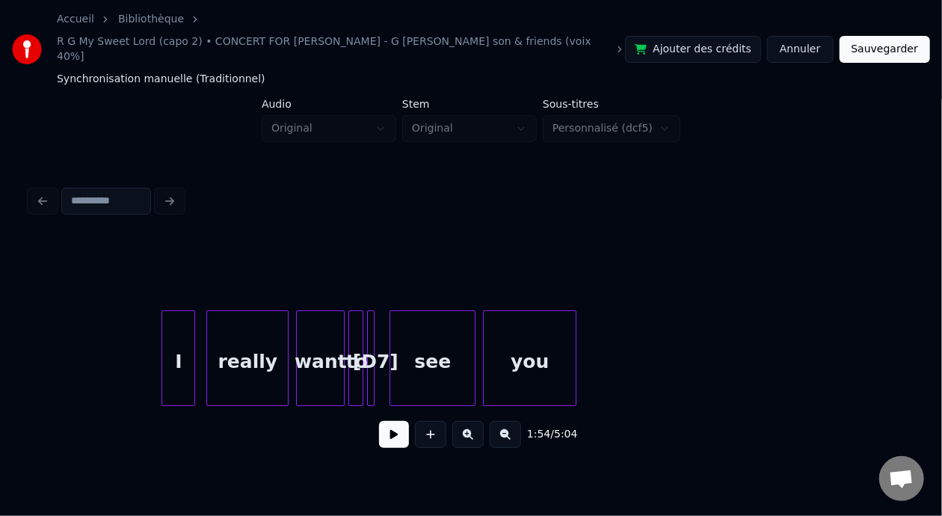
click at [424, 370] on div "see" at bounding box center [432, 362] width 84 height 102
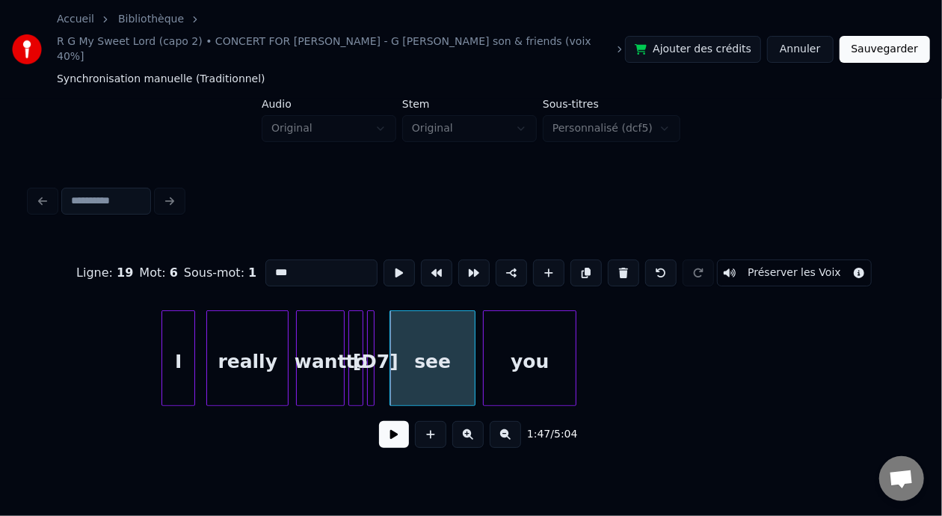
click at [890, 49] on button "Sauvegarder" at bounding box center [884, 49] width 90 height 27
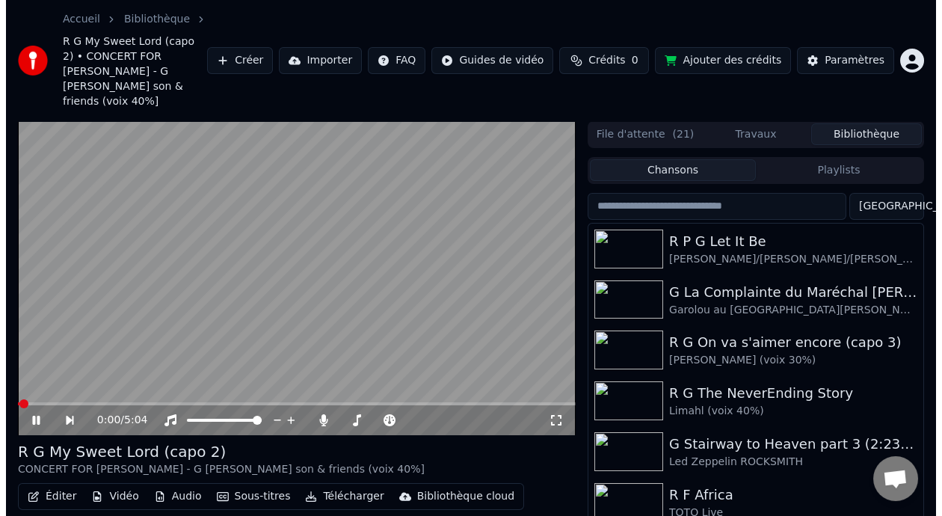
scroll to position [78, 0]
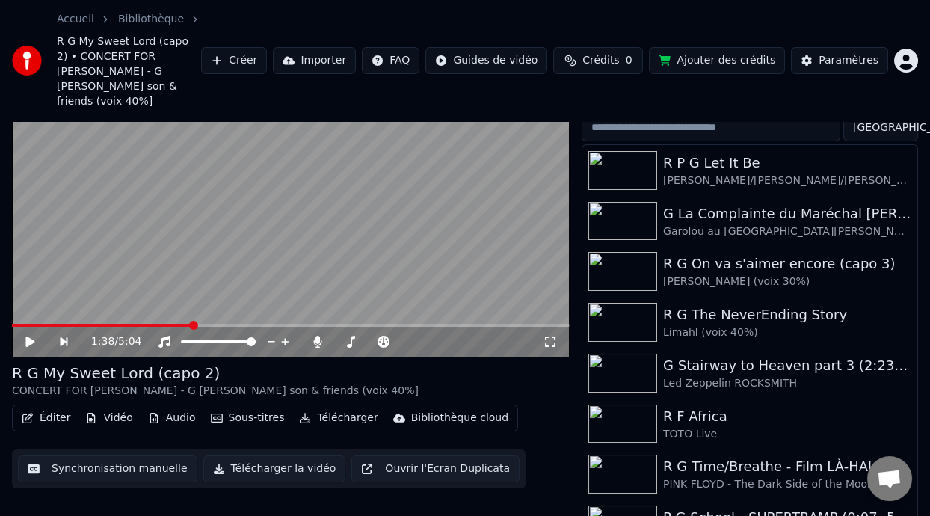
click at [191, 321] on span at bounding box center [193, 325] width 9 height 9
click at [32, 336] on icon at bounding box center [41, 342] width 34 height 12
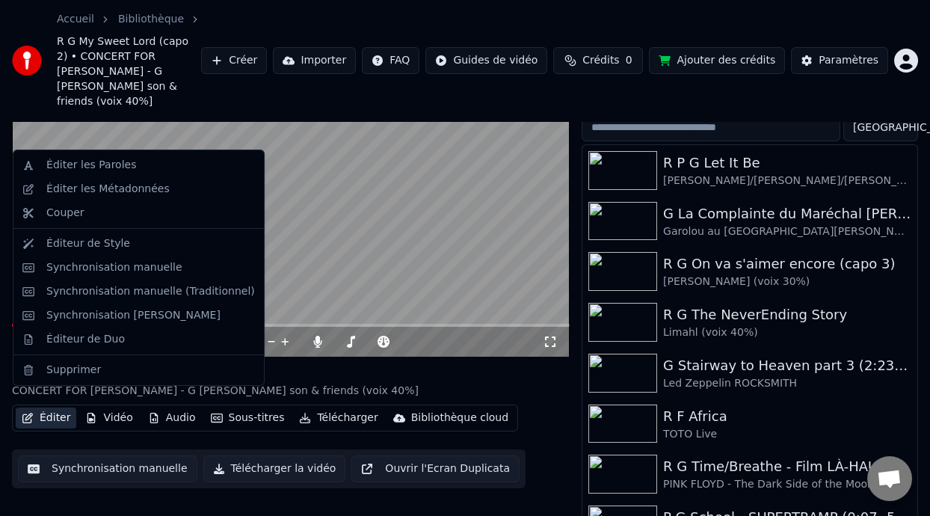
click at [65, 407] on button "Éditer" at bounding box center [46, 417] width 61 height 21
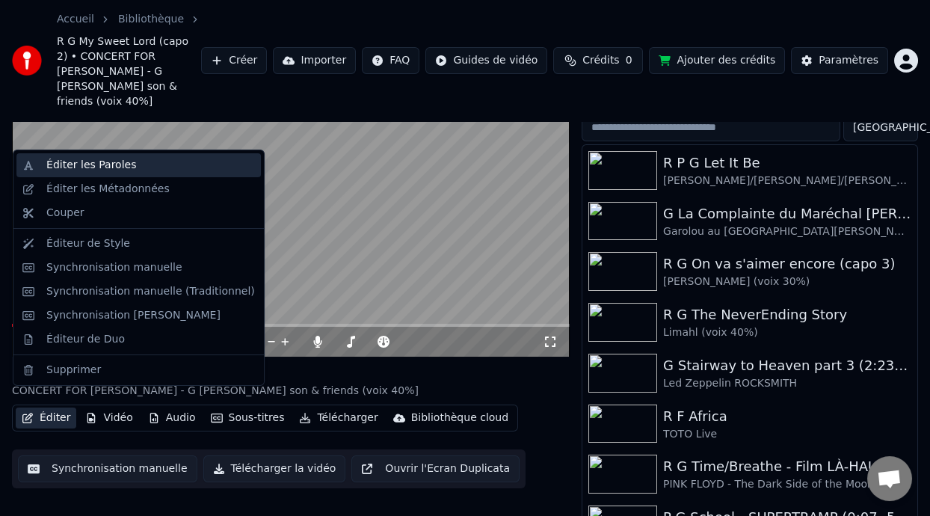
click at [146, 166] on div "Éditer les Paroles" at bounding box center [150, 165] width 209 height 15
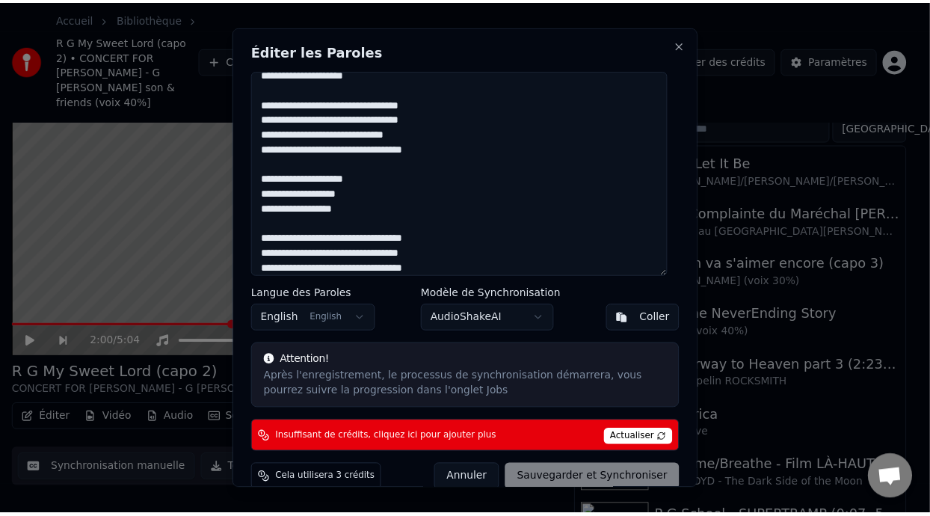
scroll to position [0, 0]
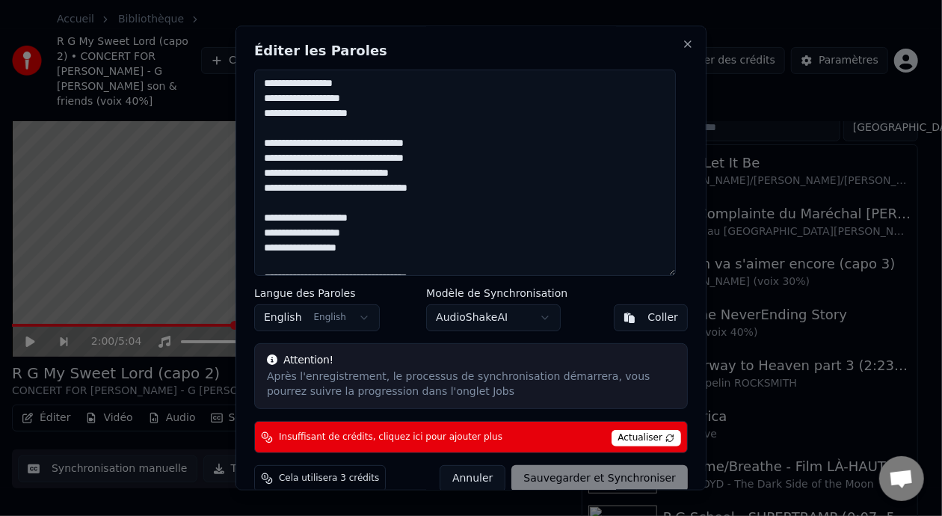
click at [489, 478] on button "Annuler" at bounding box center [472, 479] width 66 height 27
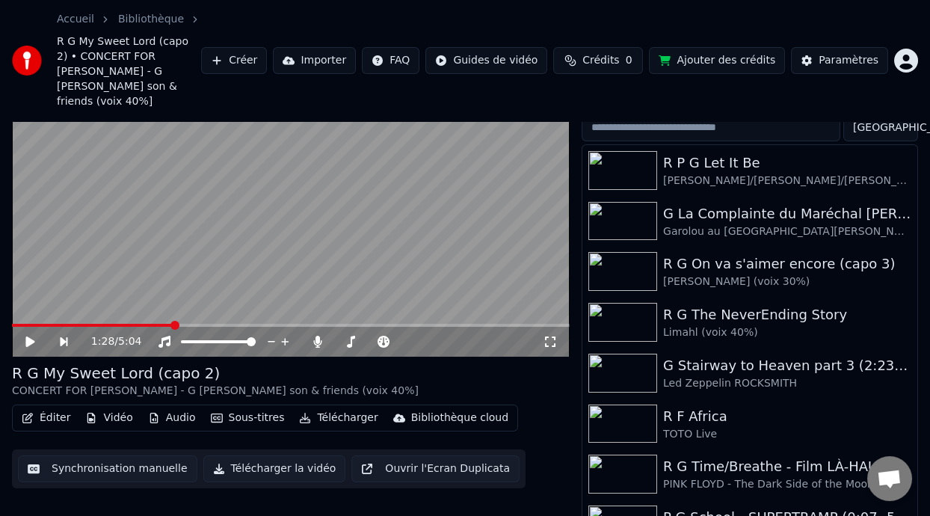
click at [173, 324] on span at bounding box center [92, 325] width 161 height 3
click at [46, 324] on span at bounding box center [29, 325] width 35 height 3
click at [72, 324] on span at bounding box center [291, 325] width 558 height 3
click at [72, 321] on span at bounding box center [76, 325] width 9 height 9
click at [90, 321] on span at bounding box center [94, 325] width 9 height 9
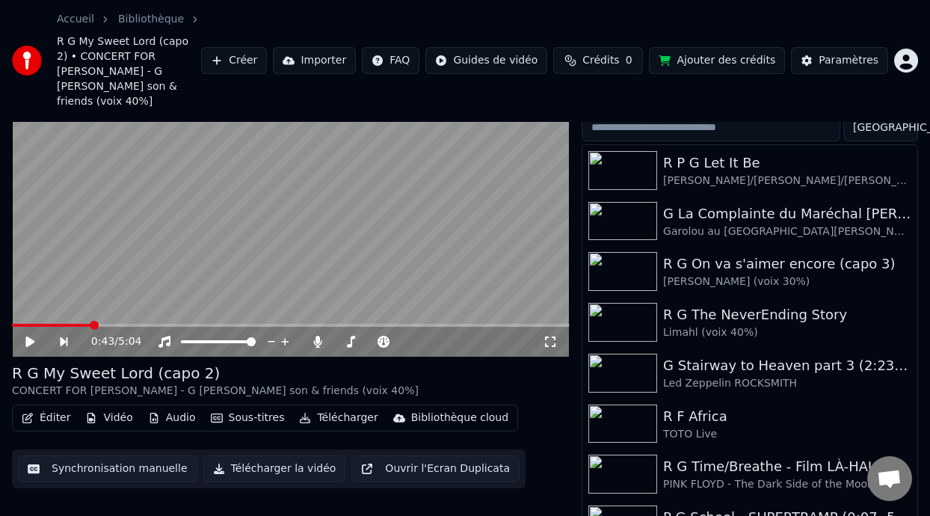
click at [57, 407] on button "Éditer" at bounding box center [46, 417] width 61 height 21
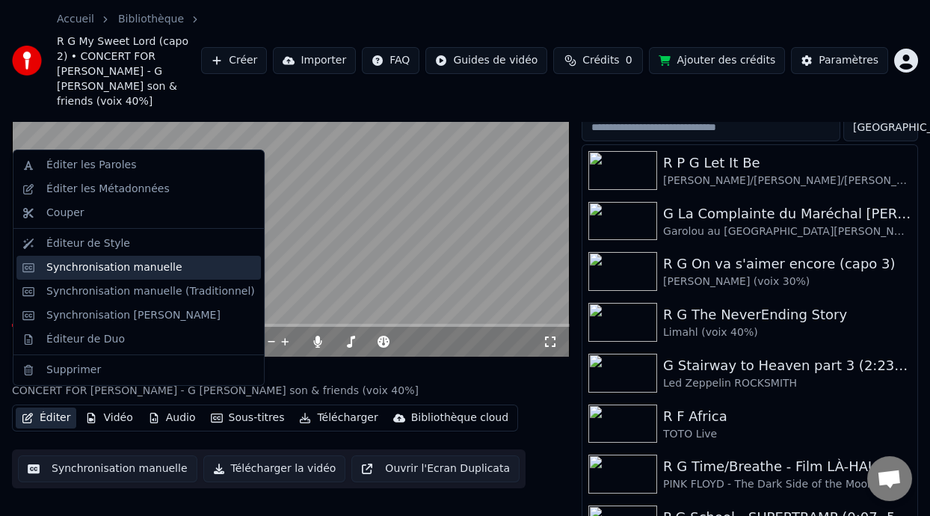
click at [174, 269] on div "Synchronisation manuelle" at bounding box center [150, 267] width 209 height 15
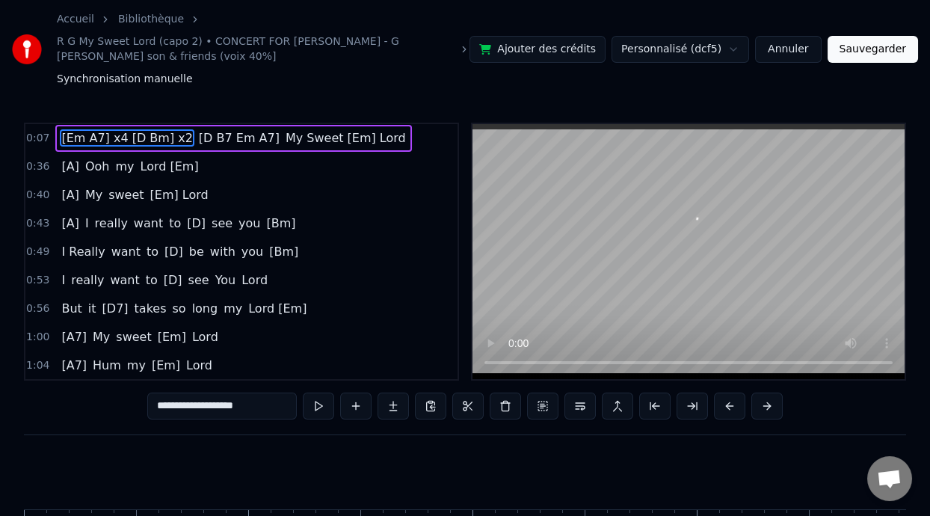
scroll to position [0, 1597]
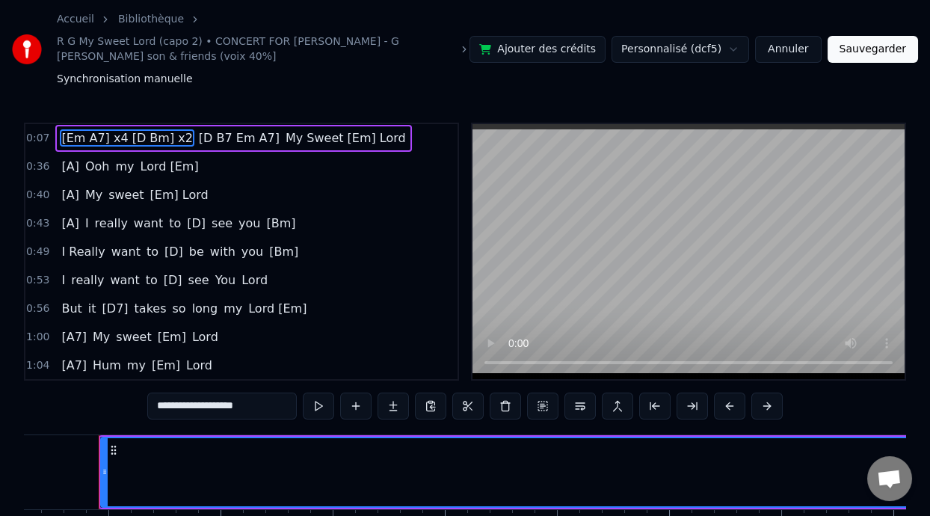
click at [120, 136] on span "[Em A7] x4 [D Bm] x2" at bounding box center [127, 137] width 134 height 17
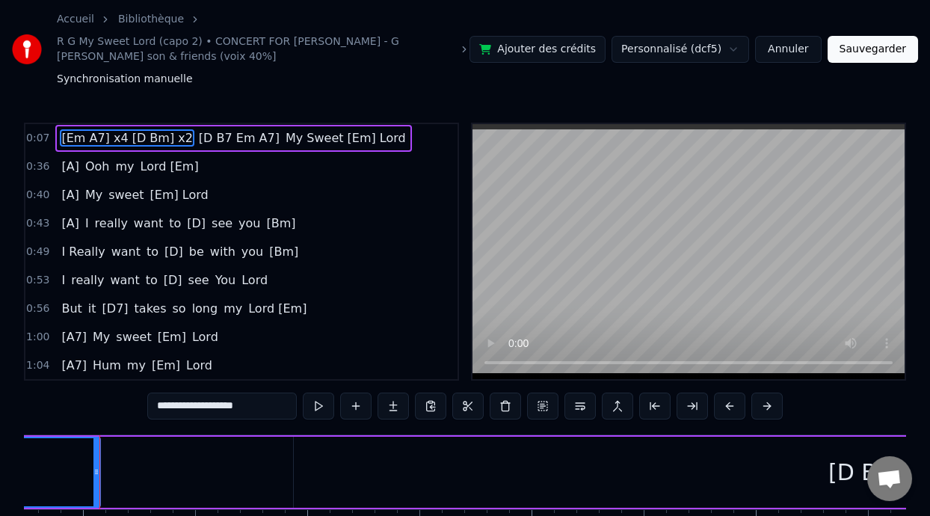
click at [170, 158] on span "Lord [Em]" at bounding box center [168, 166] width 61 height 17
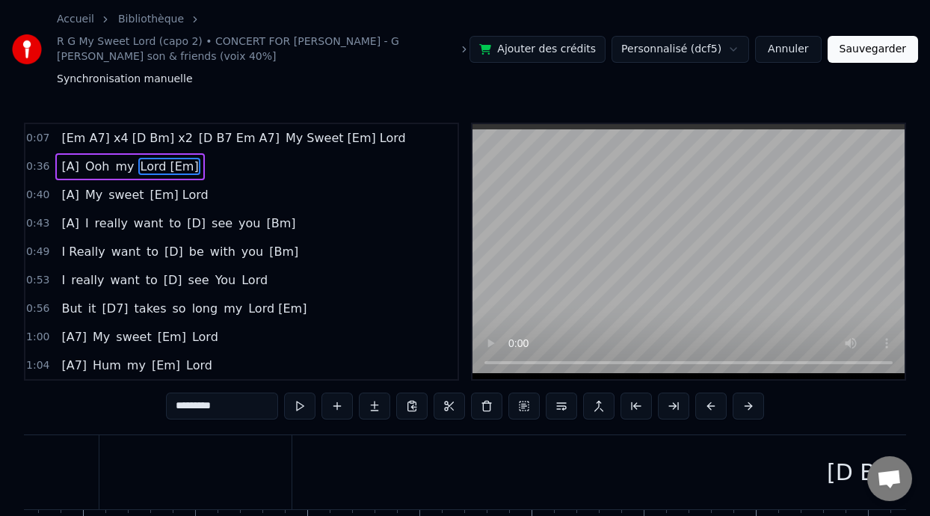
scroll to position [0, 8440]
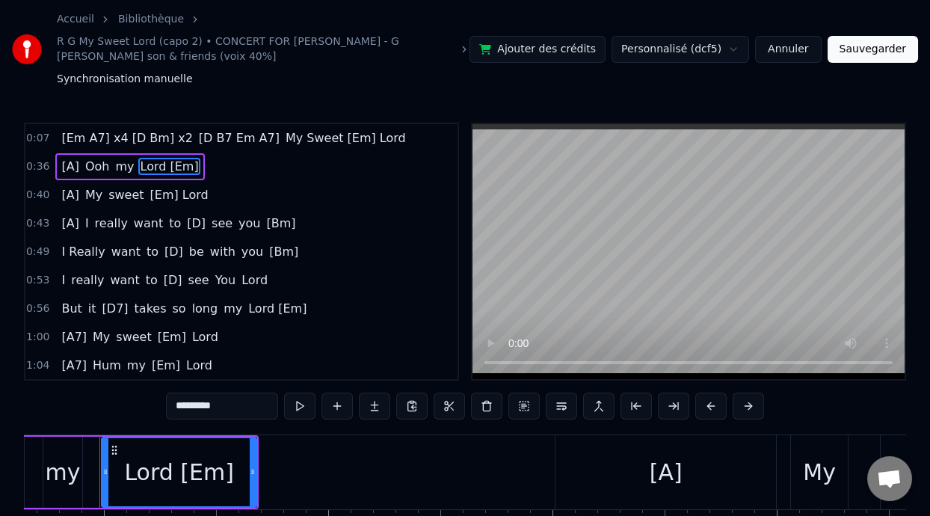
click at [67, 134] on span "[Em A7] x4 [D Bm] x2" at bounding box center [127, 137] width 134 height 17
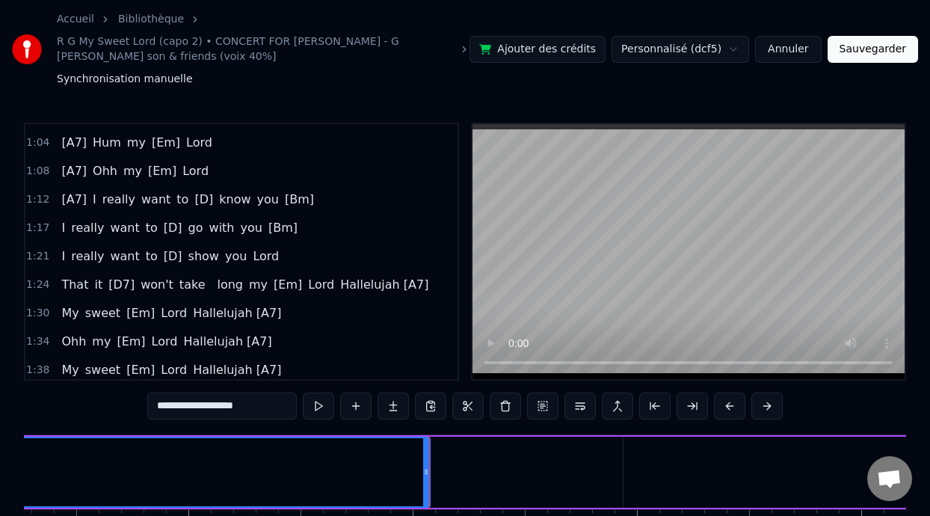
scroll to position [0, 0]
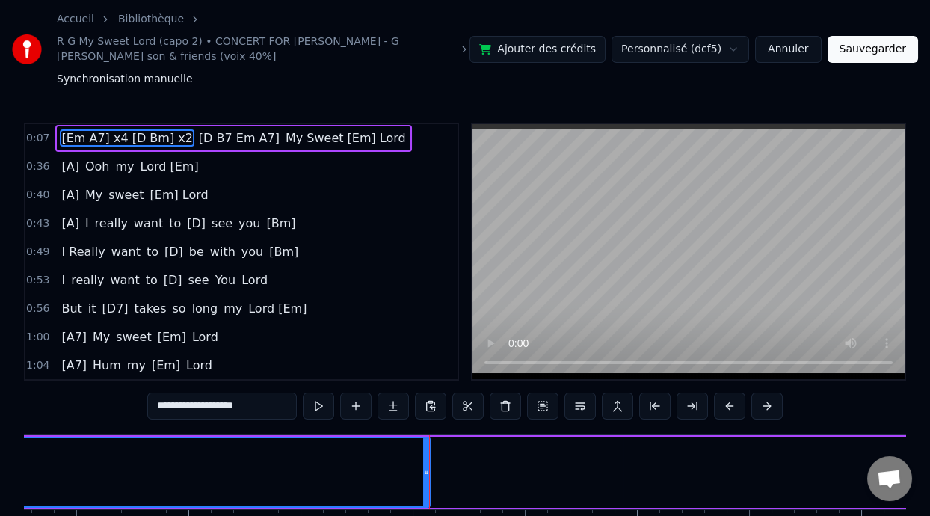
click at [114, 167] on span "my" at bounding box center [125, 166] width 22 height 17
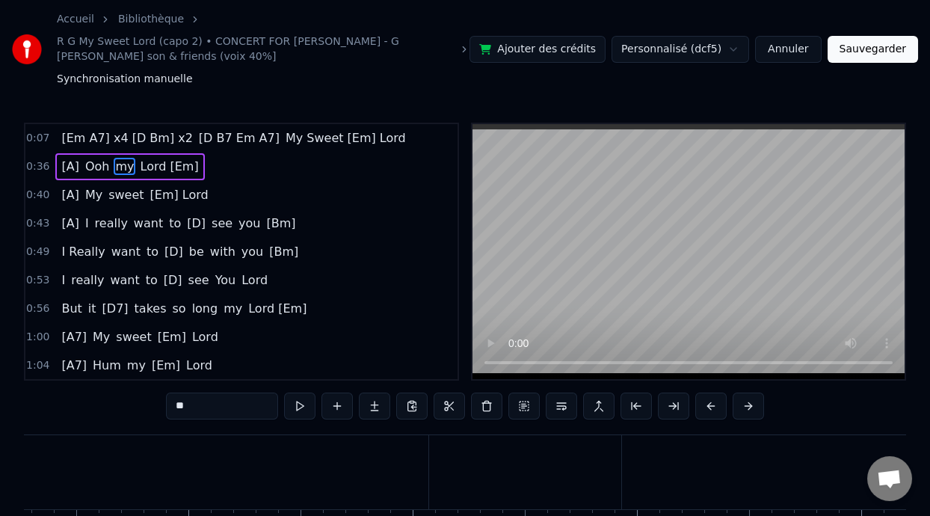
scroll to position [0, 8382]
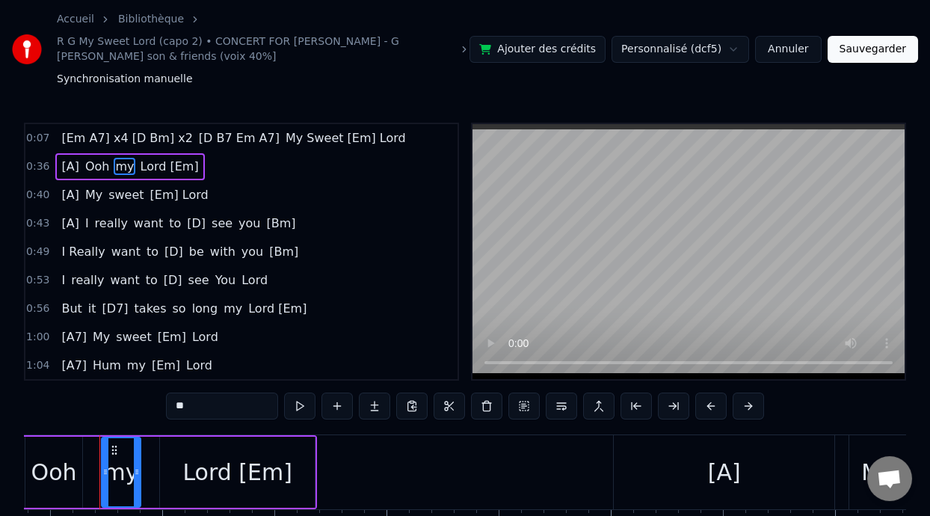
click at [70, 134] on span "[Em A7] x4 [D Bm] x2" at bounding box center [127, 137] width 134 height 17
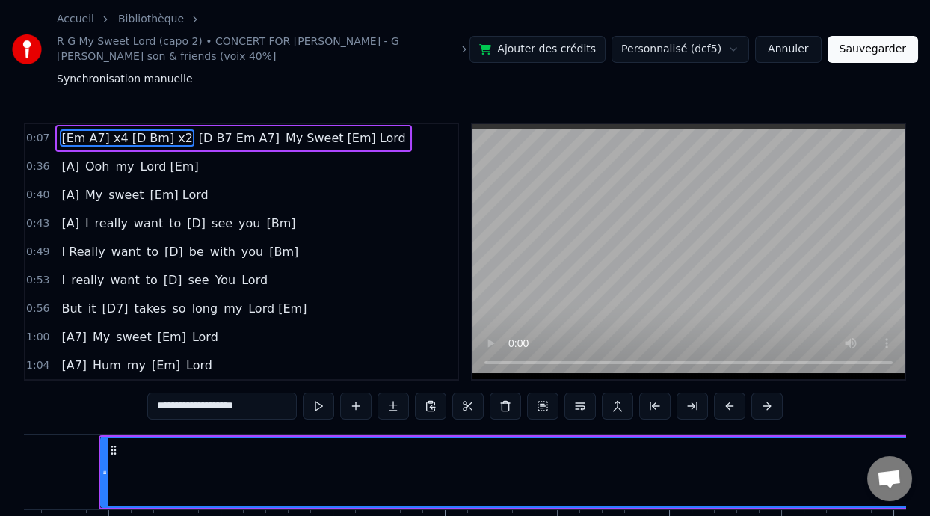
click at [303, 406] on button at bounding box center [318, 405] width 31 height 27
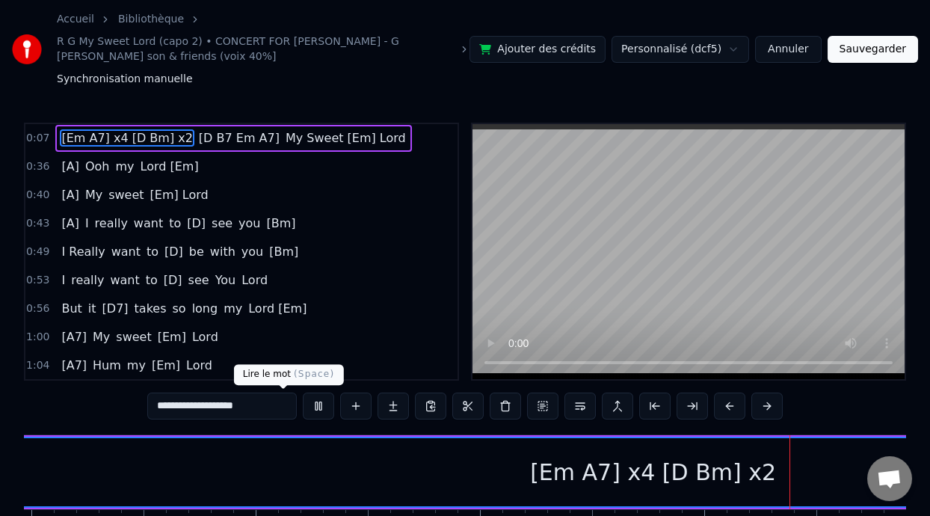
click at [303, 405] on button at bounding box center [318, 405] width 31 height 27
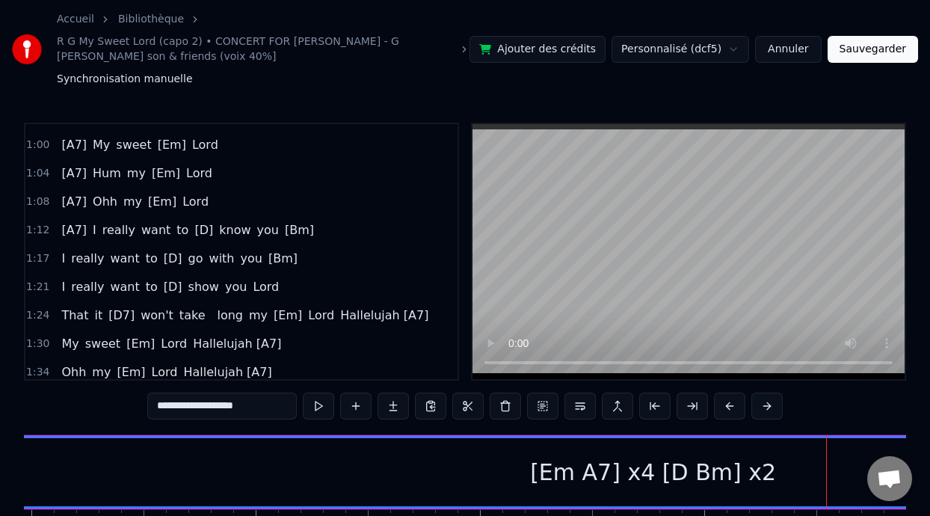
scroll to position [202, 0]
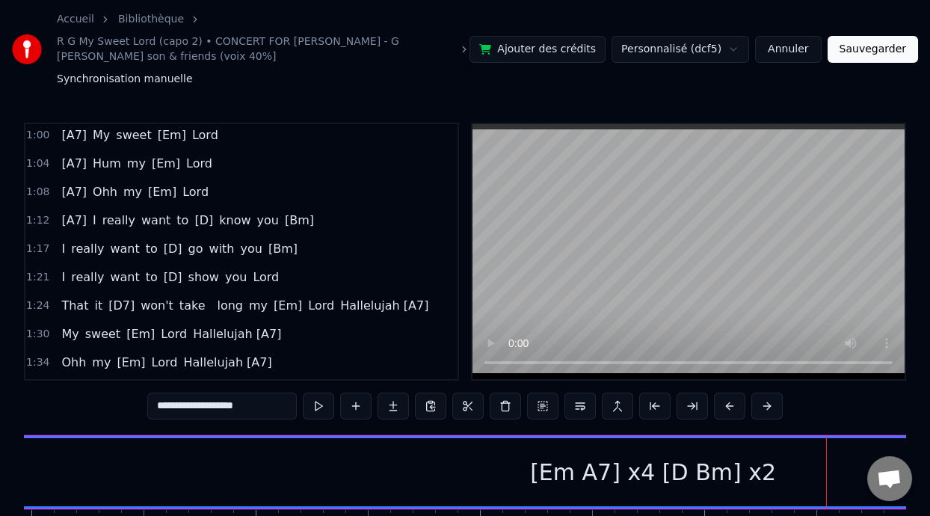
click at [64, 217] on span "[A7]" at bounding box center [74, 220] width 28 height 17
type input "****"
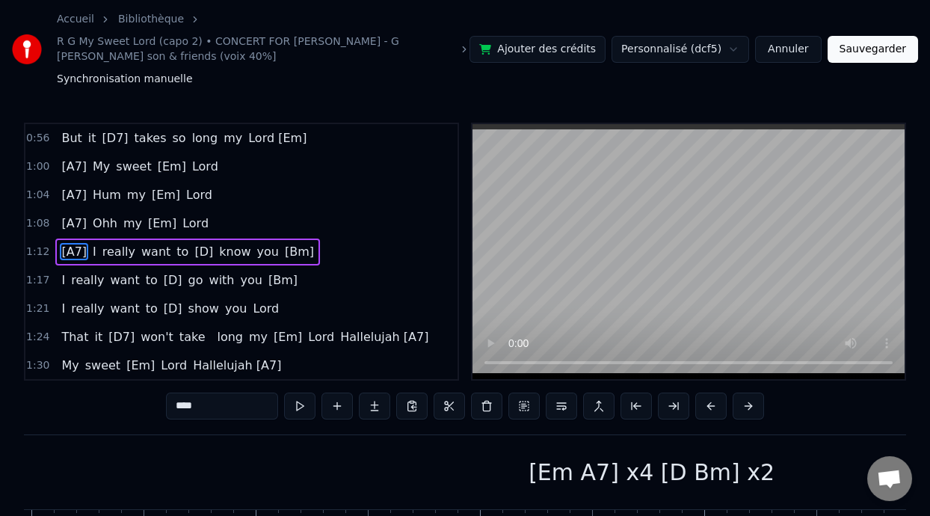
scroll to position [0, 5770]
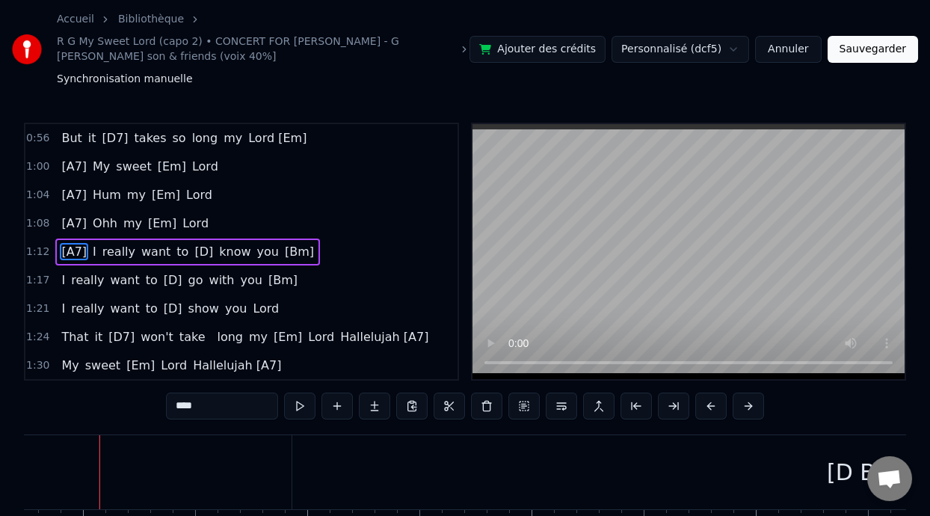
click at [70, 243] on span "[A7]" at bounding box center [74, 251] width 28 height 17
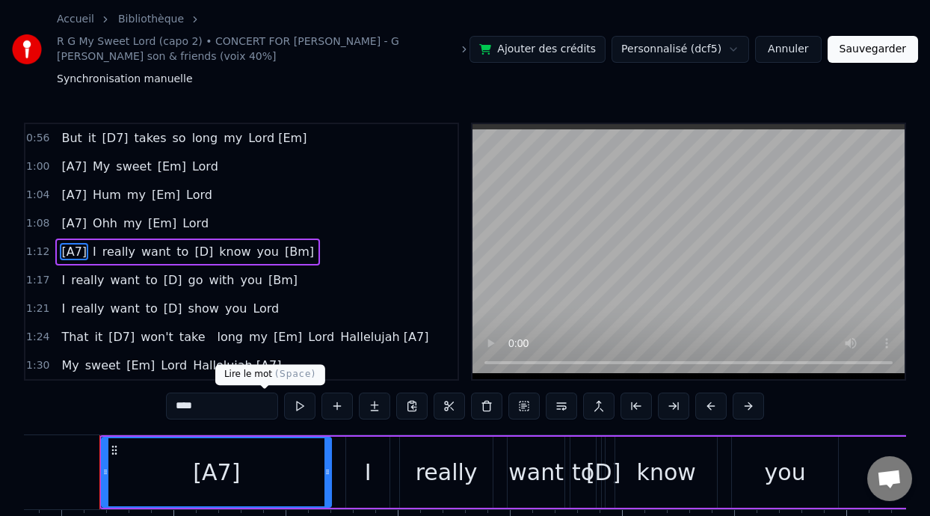
click at [284, 405] on button at bounding box center [299, 405] width 31 height 27
click at [284, 407] on button at bounding box center [299, 405] width 31 height 27
click at [34, 248] on span "1:12" at bounding box center [37, 251] width 23 height 15
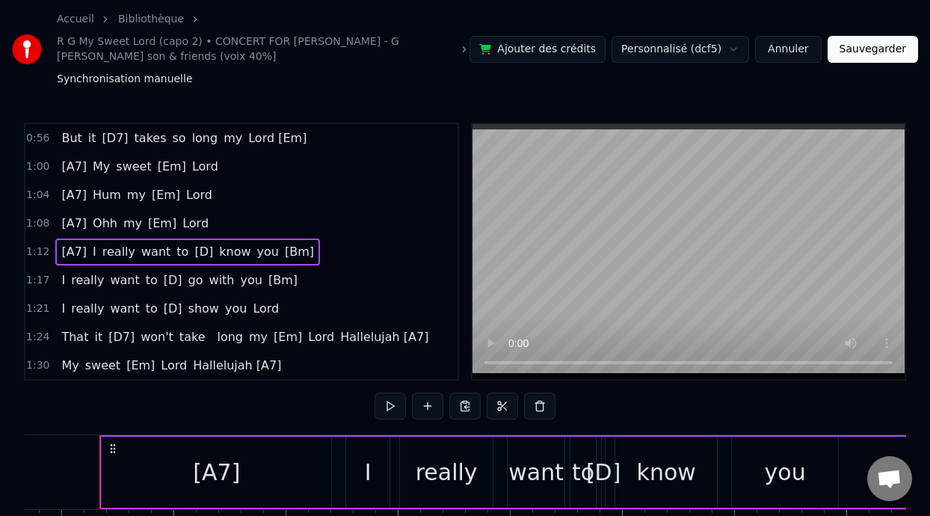
click at [34, 249] on span "1:12" at bounding box center [37, 251] width 23 height 15
click at [34, 250] on span "1:12" at bounding box center [37, 251] width 23 height 15
click at [381, 405] on button at bounding box center [389, 405] width 31 height 27
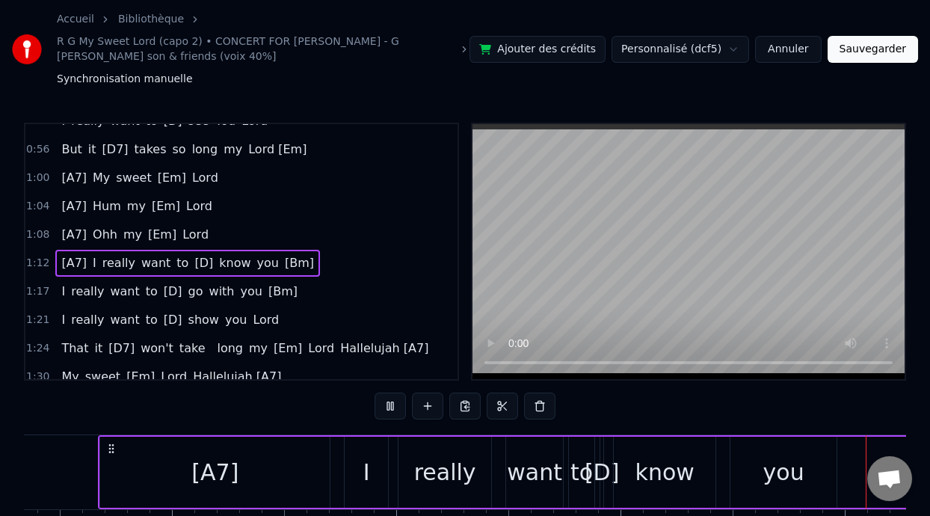
scroll to position [0, 16990]
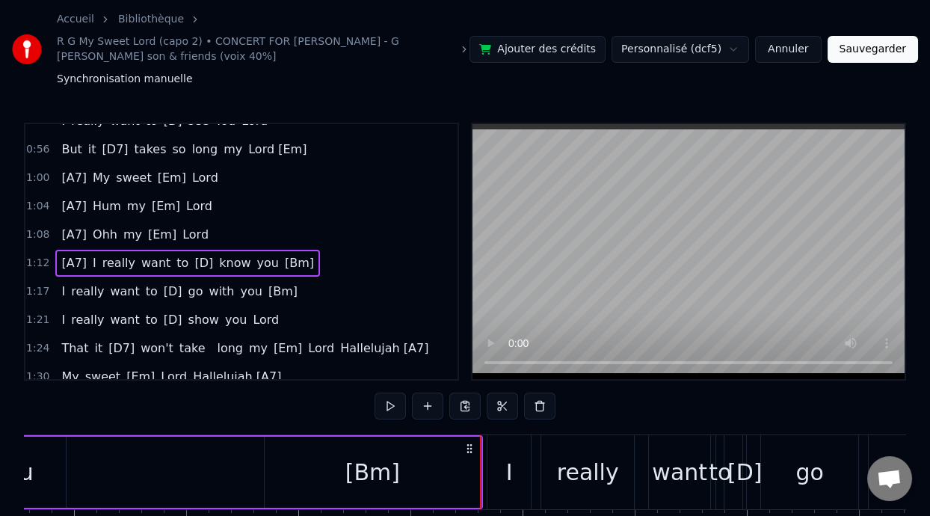
click at [376, 400] on button at bounding box center [389, 405] width 31 height 27
click at [377, 405] on button at bounding box center [389, 405] width 31 height 27
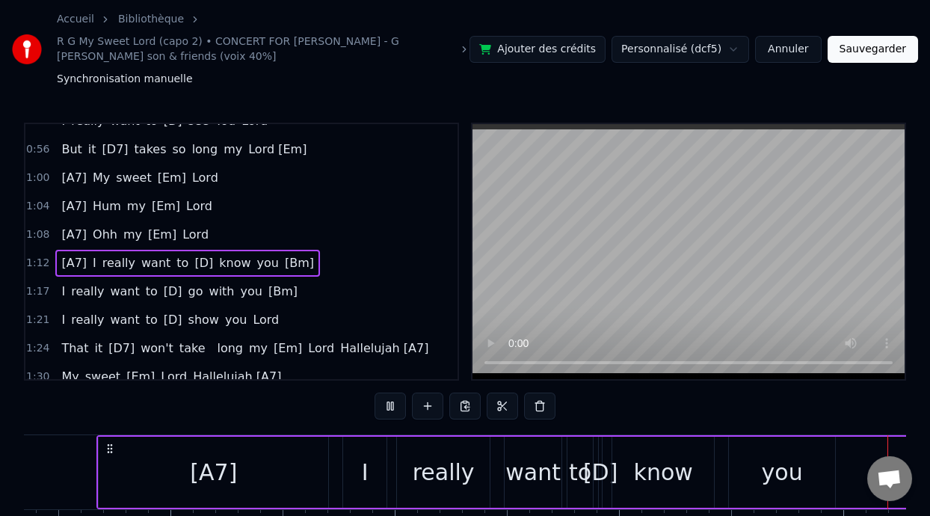
scroll to position [0, 16994]
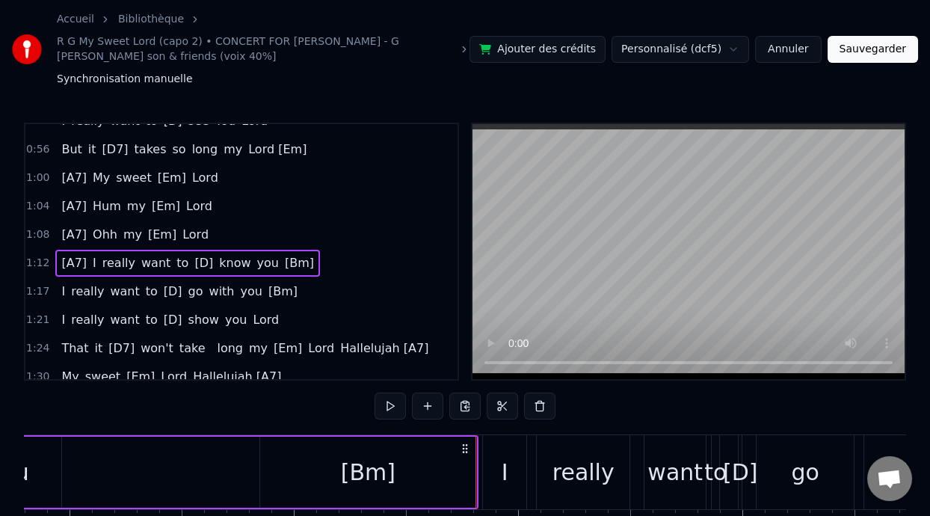
click at [34, 291] on span "1:17" at bounding box center [37, 291] width 23 height 15
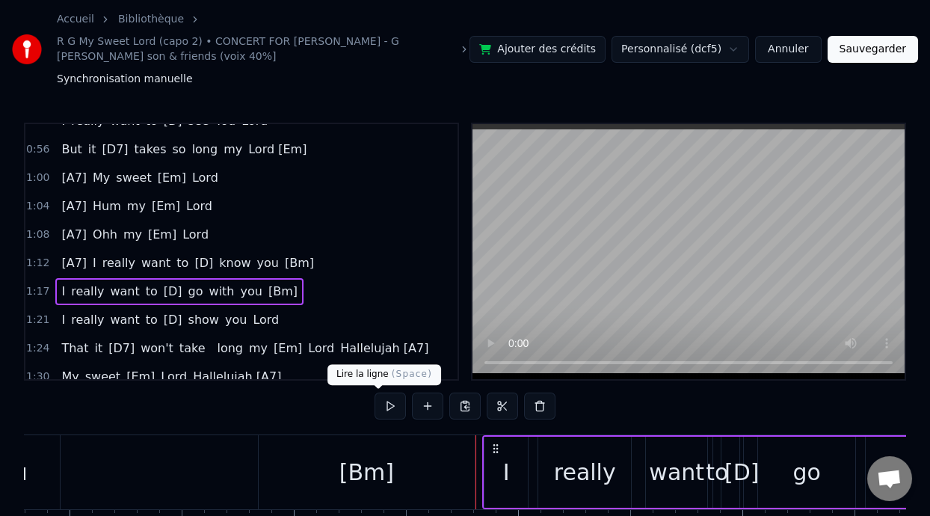
click at [378, 410] on button at bounding box center [389, 405] width 31 height 27
click at [374, 410] on button at bounding box center [389, 405] width 31 height 27
click at [377, 404] on button at bounding box center [389, 405] width 31 height 27
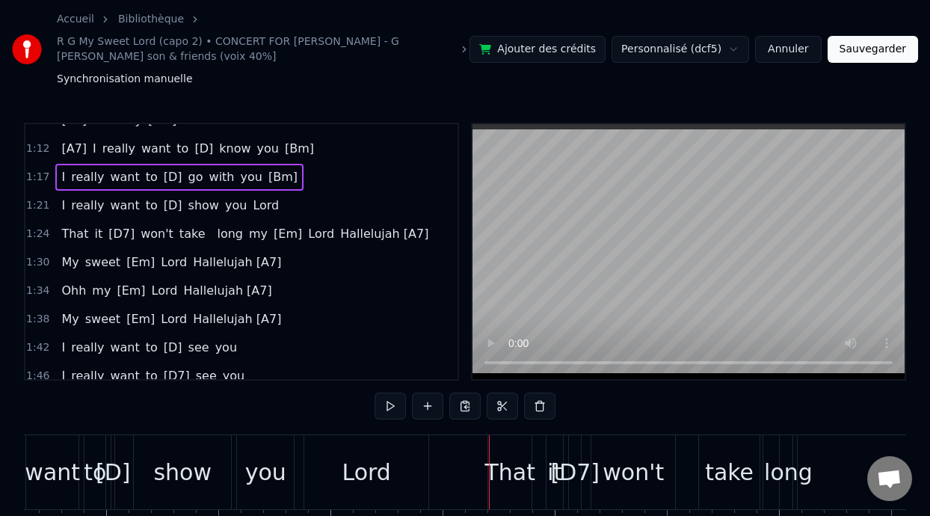
scroll to position [298, 0]
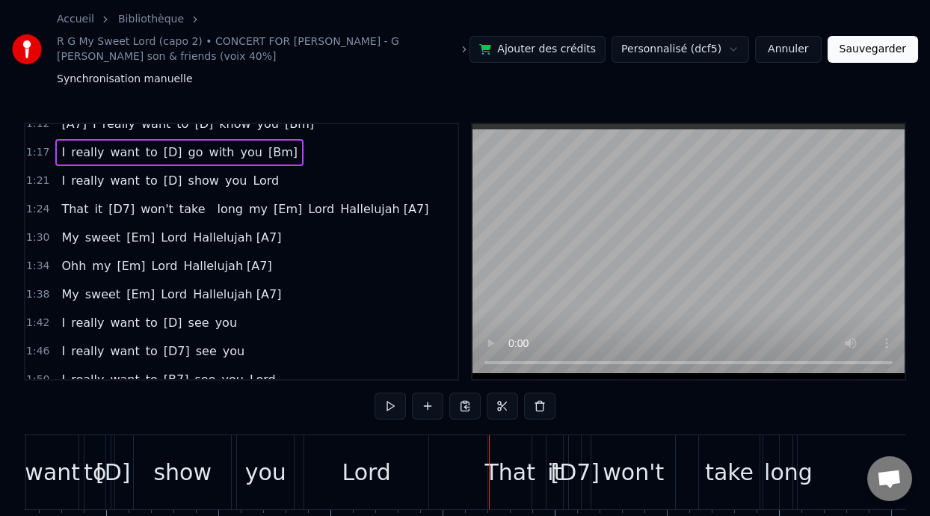
click at [209, 209] on span at bounding box center [210, 208] width 3 height 17
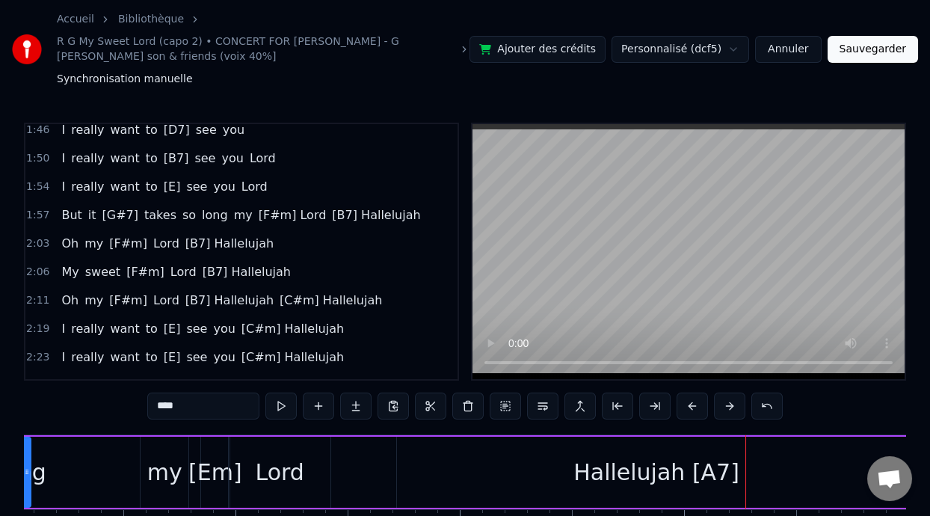
scroll to position [522, 0]
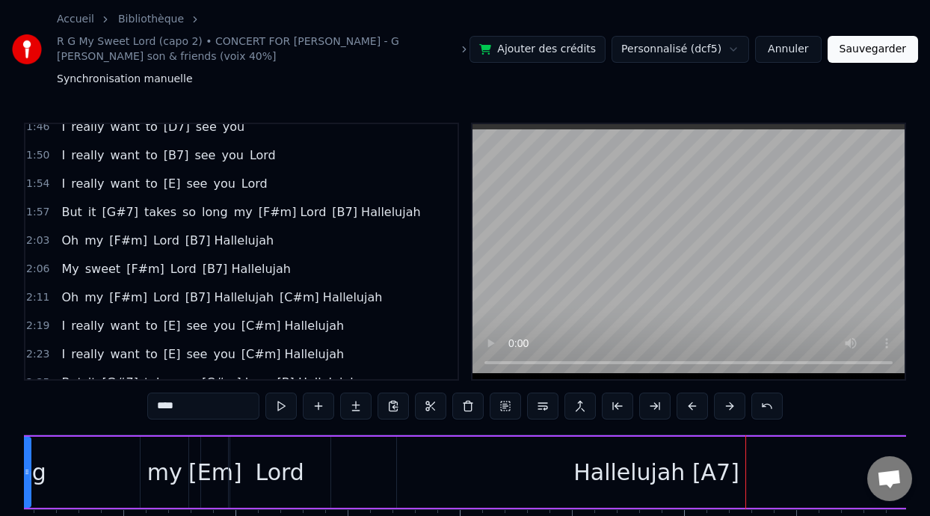
click at [335, 209] on span "[B7] Hallelujah" at bounding box center [375, 211] width 91 height 17
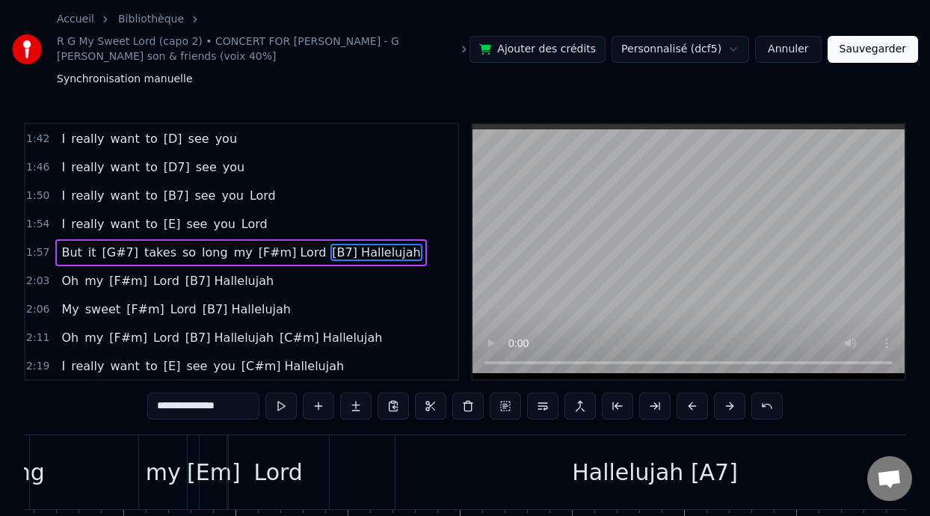
scroll to position [0, 26924]
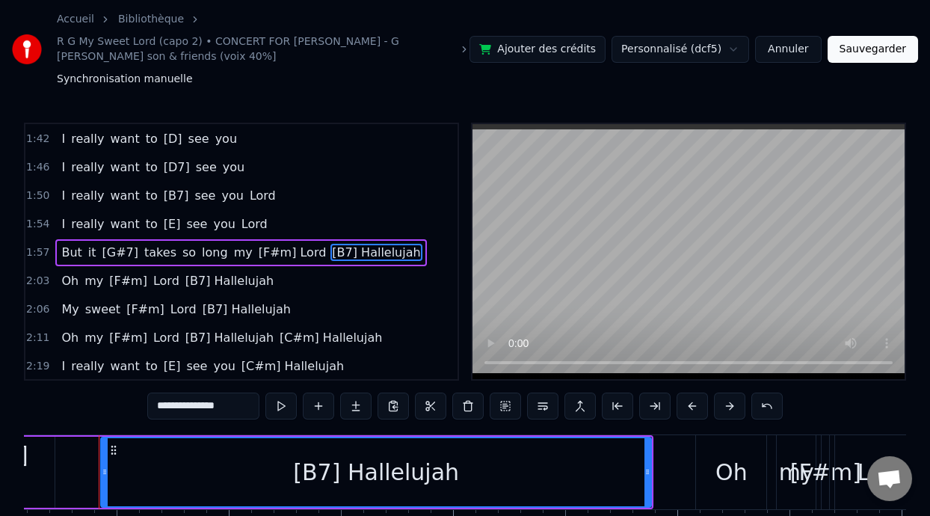
click at [350, 472] on div "[B7] Hallelujah" at bounding box center [376, 472] width 166 height 34
click at [347, 474] on div "[B7] Hallelujah" at bounding box center [376, 472] width 166 height 34
click at [330, 250] on span "[B7] Hallelujah" at bounding box center [375, 252] width 91 height 17
click at [147, 404] on input "**********" at bounding box center [203, 405] width 112 height 27
click at [147, 407] on input "**********" at bounding box center [203, 405] width 112 height 27
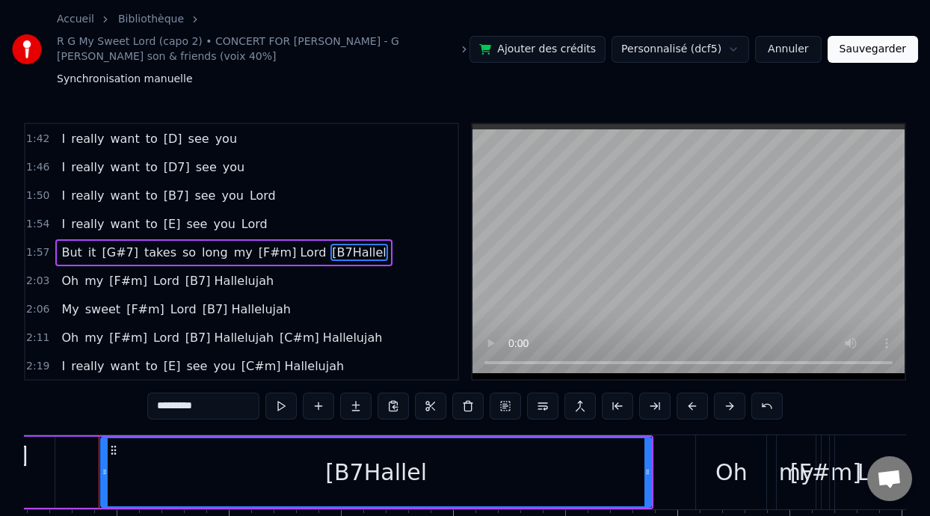
click at [147, 404] on input "*********" at bounding box center [203, 405] width 112 height 27
type input "*"
type input "**********"
click at [32, 277] on span "2:03" at bounding box center [37, 281] width 23 height 15
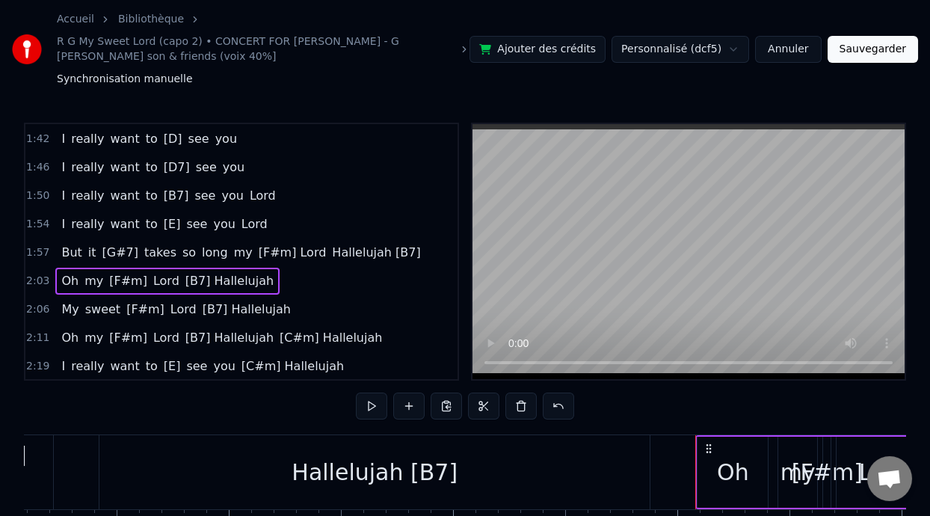
click at [360, 407] on button at bounding box center [371, 405] width 31 height 27
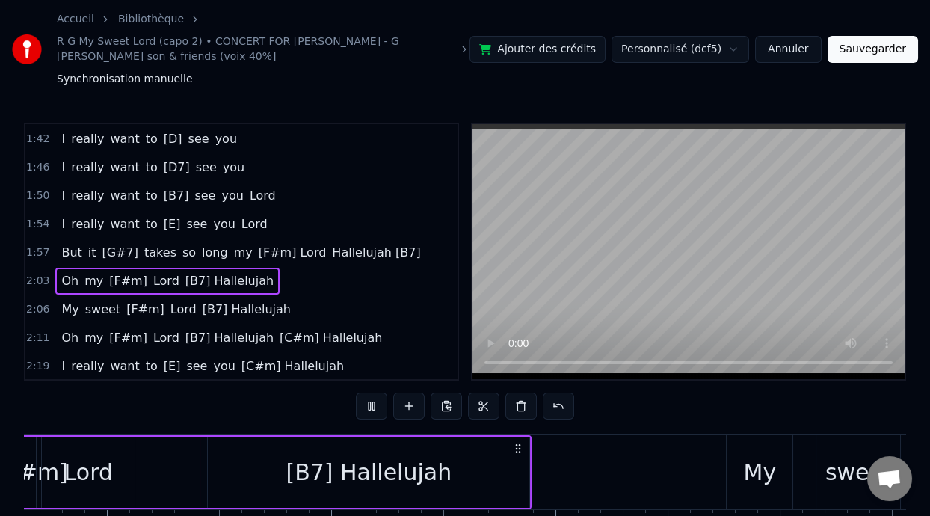
click at [360, 405] on button at bounding box center [371, 405] width 31 height 27
click at [362, 403] on button at bounding box center [371, 405] width 31 height 27
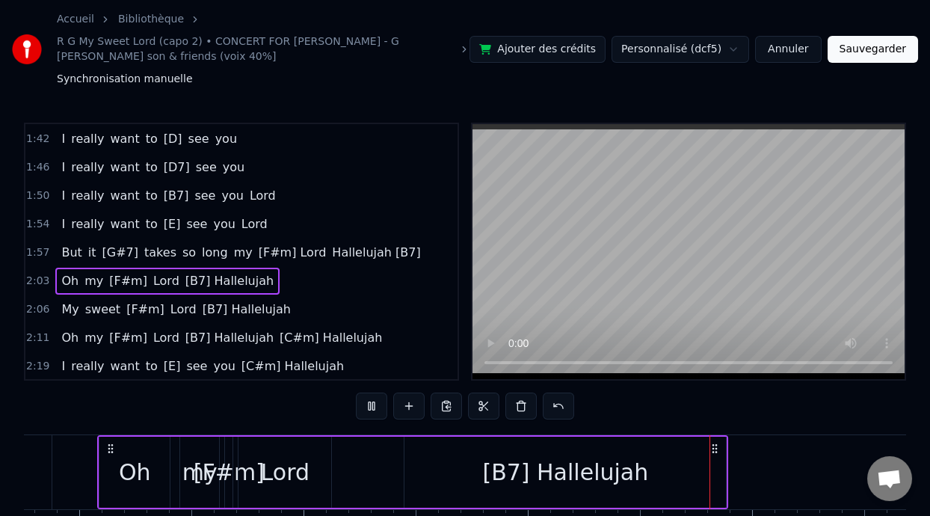
click at [362, 401] on button at bounding box center [371, 405] width 31 height 27
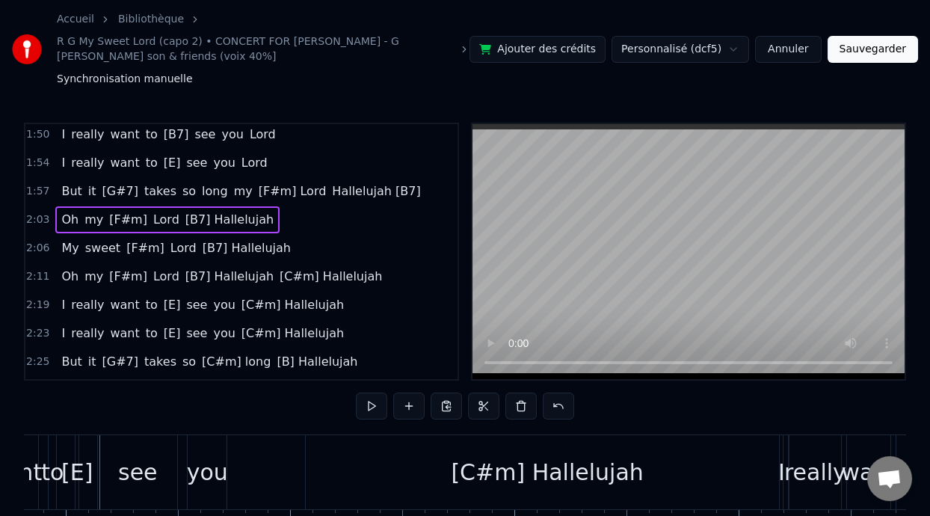
scroll to position [562, 0]
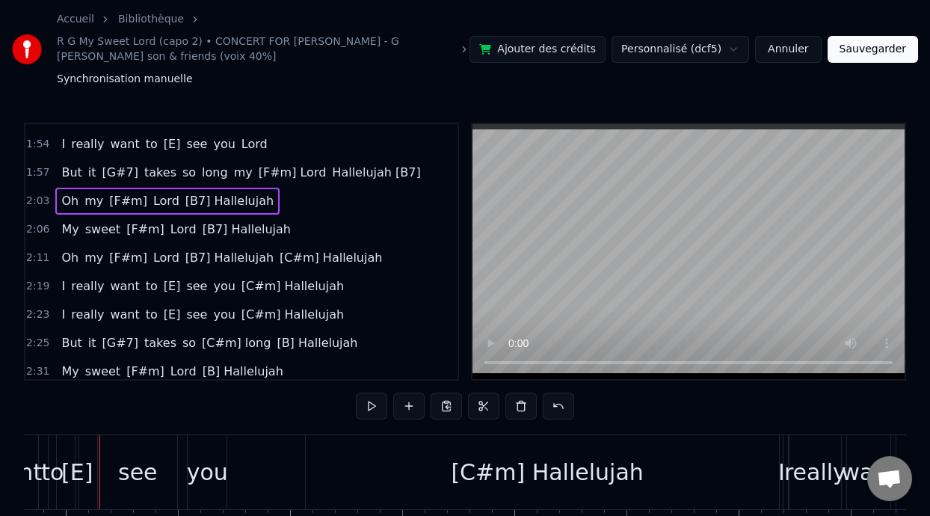
click at [34, 201] on span "2:03" at bounding box center [37, 201] width 23 height 15
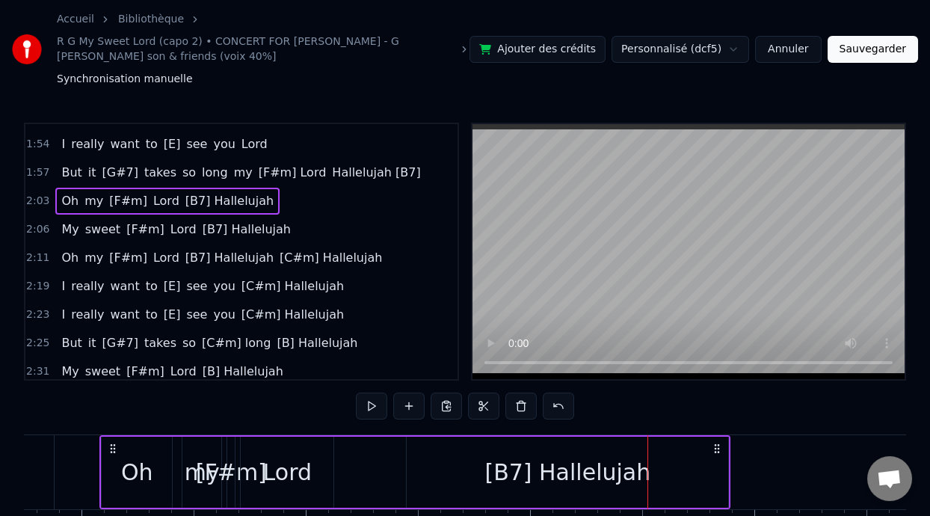
click at [601, 306] on video at bounding box center [688, 251] width 432 height 255
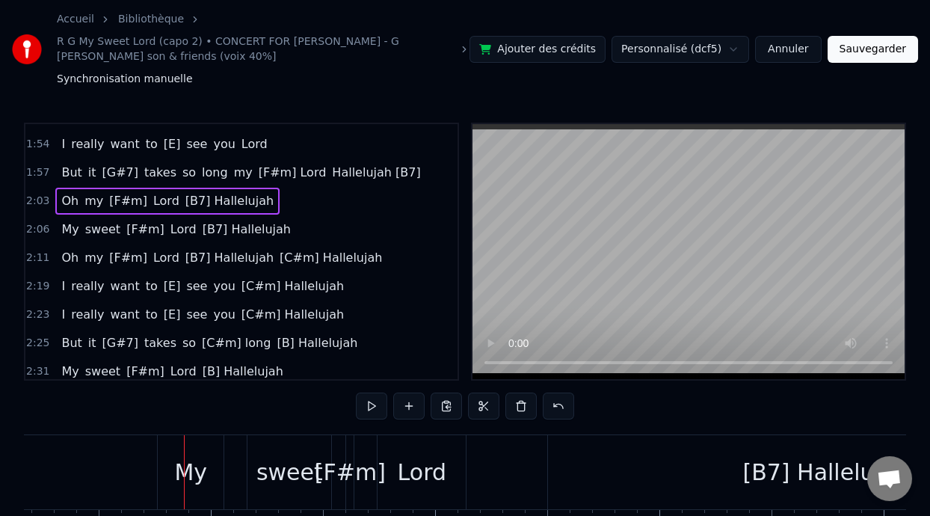
click at [31, 198] on span "2:03" at bounding box center [37, 201] width 23 height 15
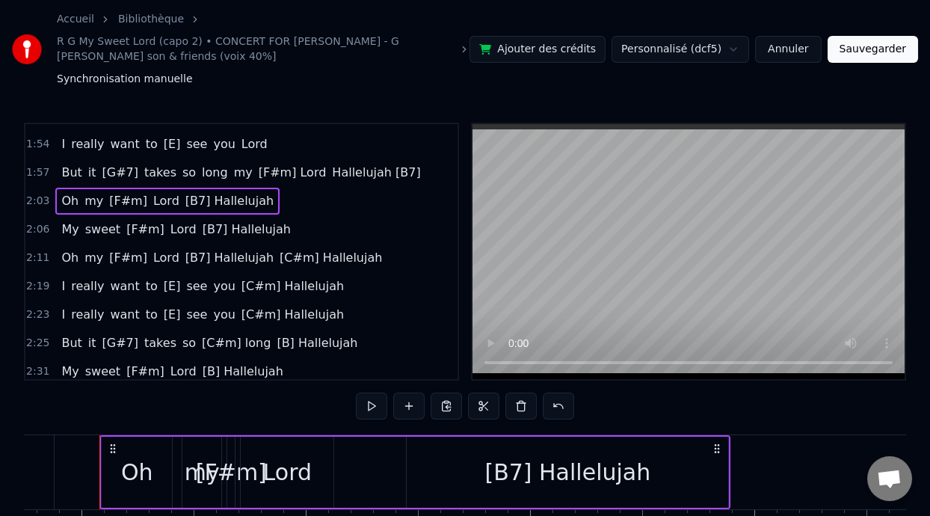
click at [592, 475] on div "[B7] Hallelujah" at bounding box center [567, 472] width 166 height 34
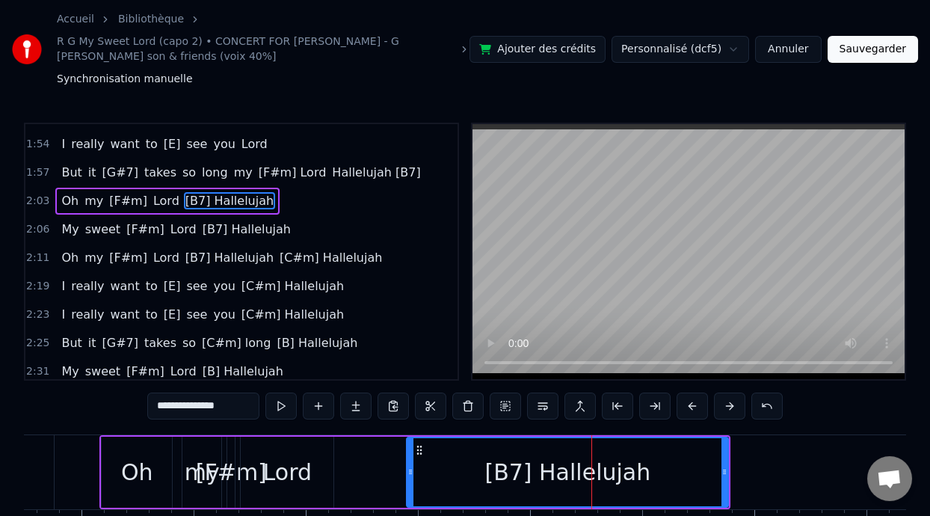
scroll to position [510, 0]
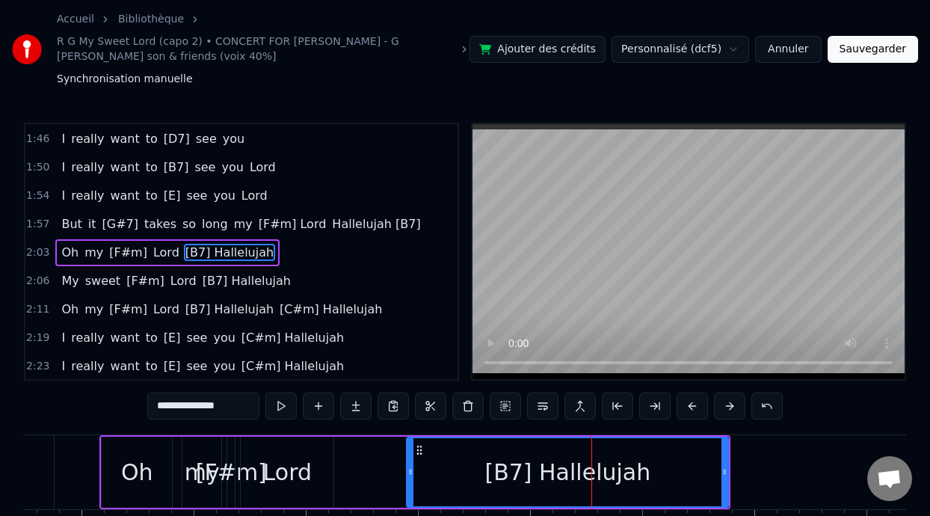
click at [147, 405] on input "**********" at bounding box center [203, 405] width 112 height 27
click at [147, 407] on input "**********" at bounding box center [203, 405] width 112 height 27
click at [782, 403] on button at bounding box center [766, 405] width 31 height 27
type input "**********"
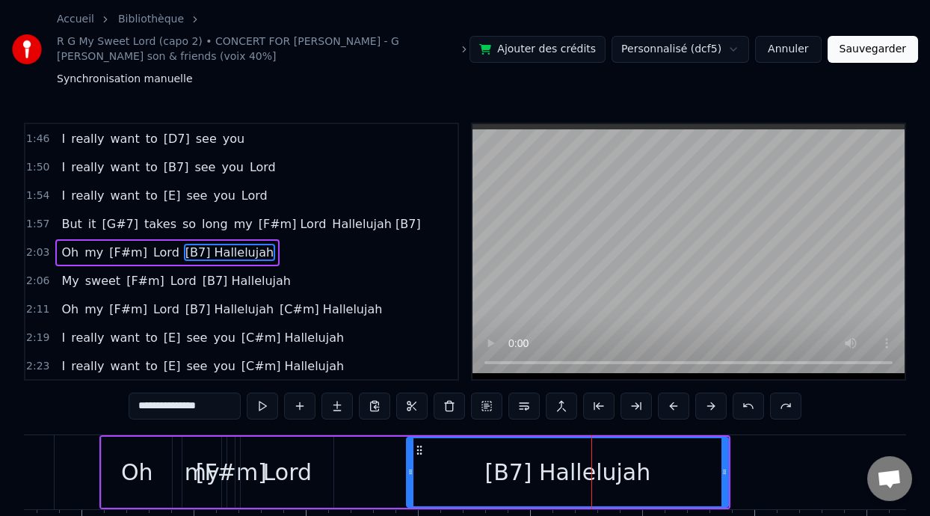
click at [546, 468] on div "[B7] Hallelujah" at bounding box center [567, 472] width 166 height 34
click at [540, 472] on div "[B7] Hallelujah" at bounding box center [567, 472] width 166 height 34
click at [541, 472] on div "[B7] Hallelujah" at bounding box center [567, 472] width 166 height 34
click at [542, 472] on div "[B7] Hallelujah" at bounding box center [567, 472] width 166 height 34
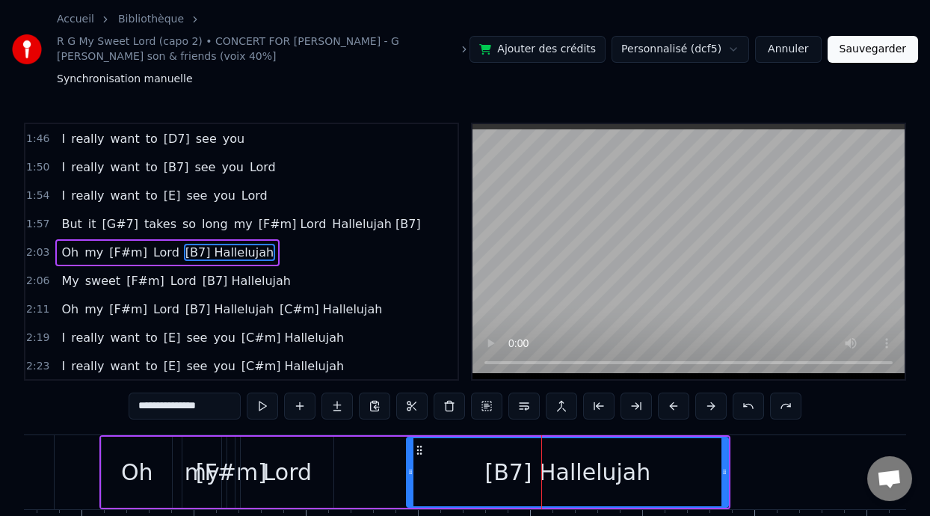
click at [541, 471] on div "[B7] Hallelujah" at bounding box center [567, 472] width 166 height 34
click at [165, 405] on input "**********" at bounding box center [185, 405] width 112 height 27
click at [791, 52] on button "Annuler" at bounding box center [788, 49] width 66 height 27
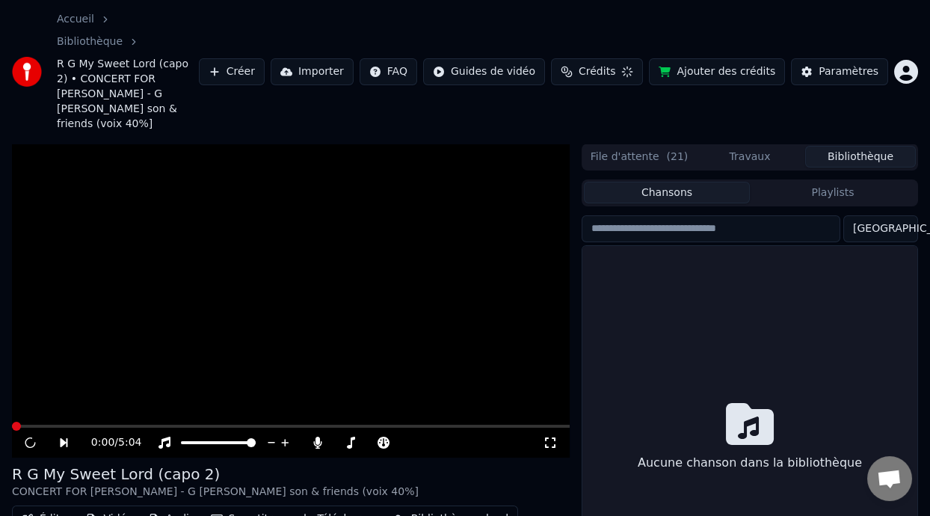
scroll to position [78, 0]
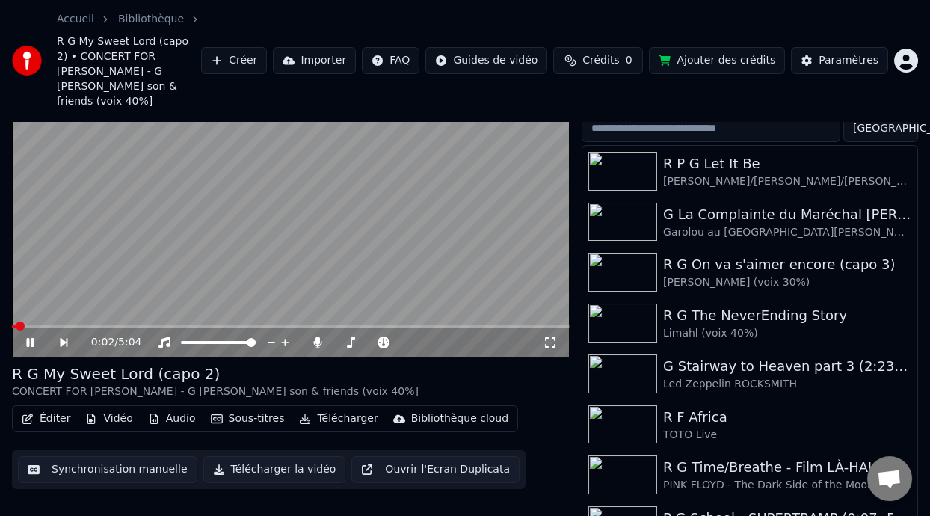
click at [28, 338] on icon at bounding box center [29, 342] width 7 height 9
click at [133, 456] on button "Synchronisation manuelle" at bounding box center [107, 469] width 179 height 27
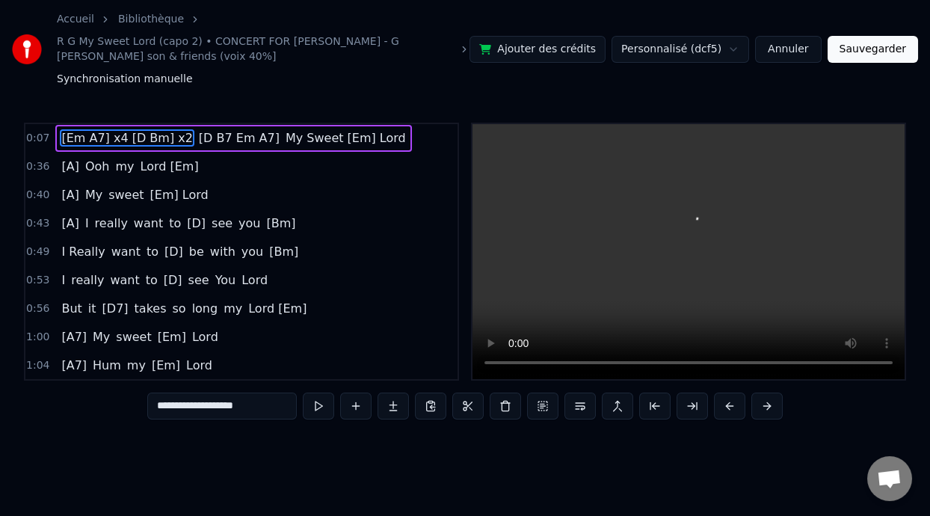
scroll to position [0, 1597]
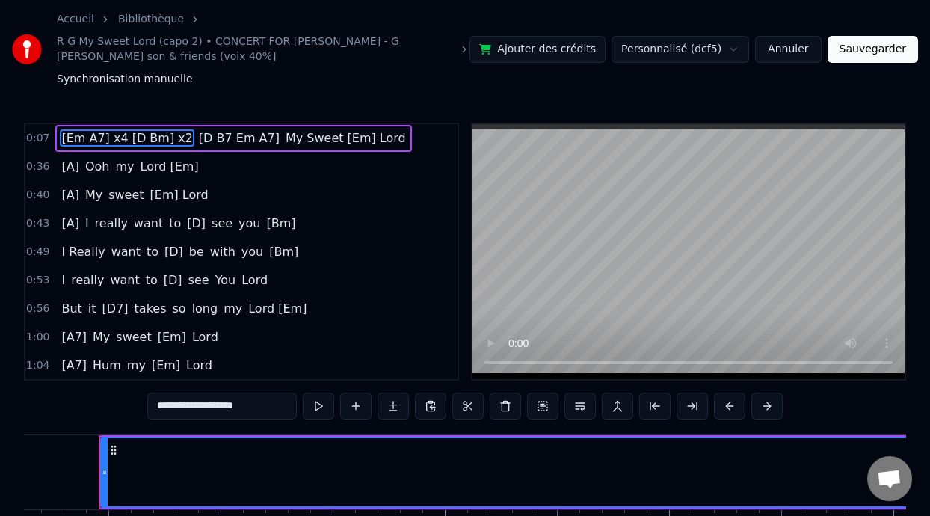
click at [791, 49] on button "Annuler" at bounding box center [788, 49] width 66 height 27
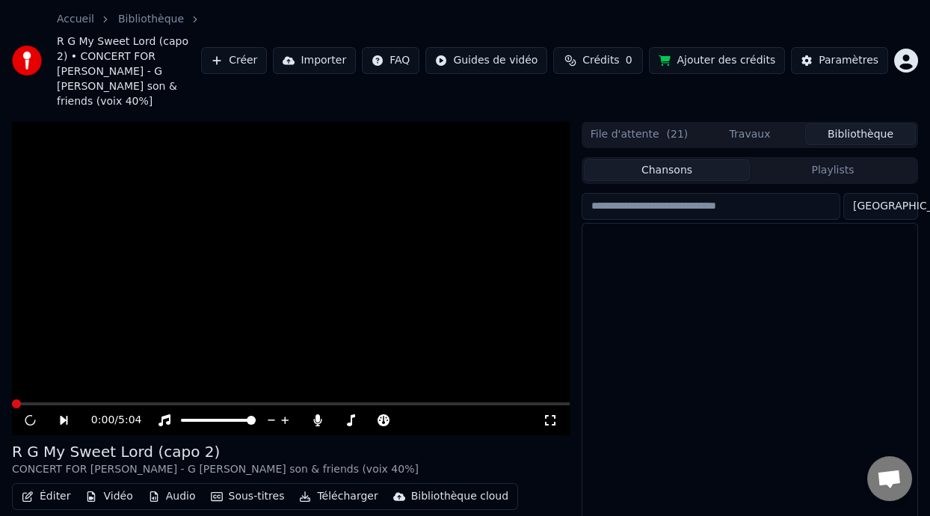
scroll to position [78, 0]
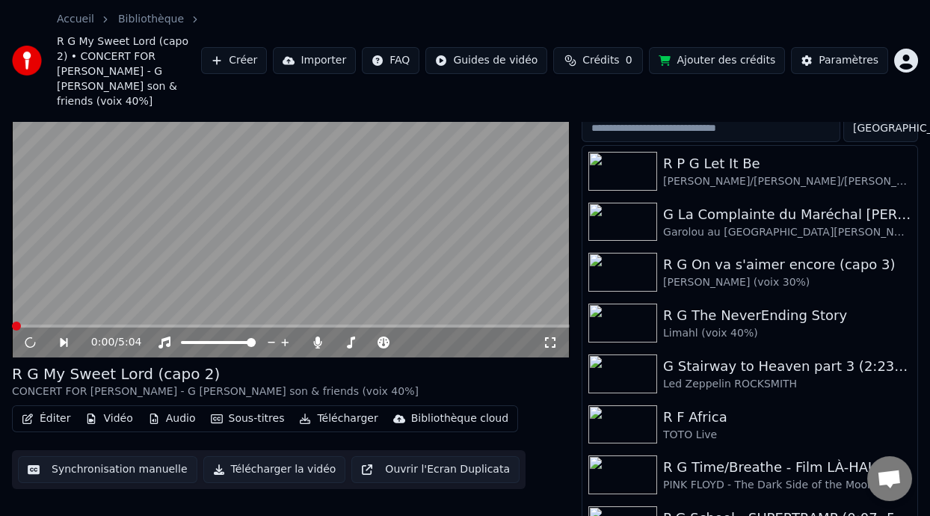
click at [47, 408] on button "Éditer" at bounding box center [46, 418] width 61 height 21
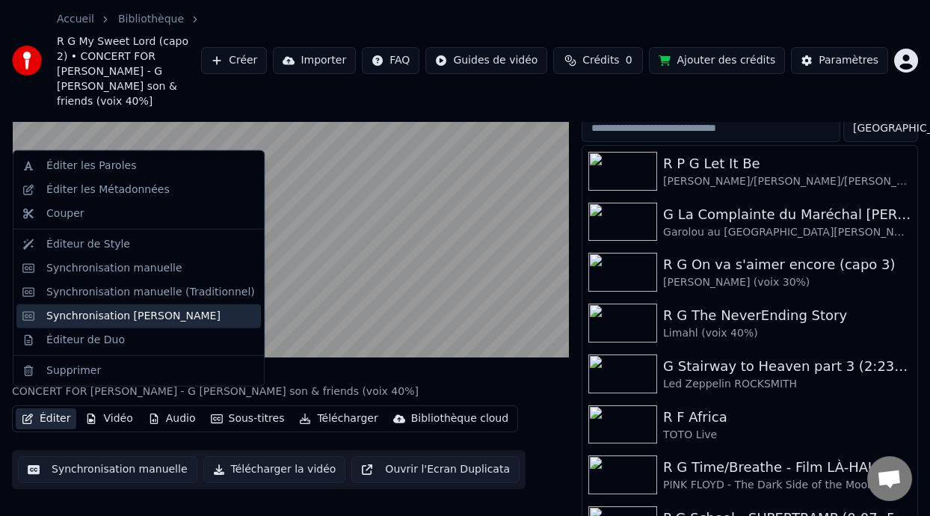
click at [171, 318] on div "Synchronisation Manuelle de Ligne" at bounding box center [133, 316] width 174 height 15
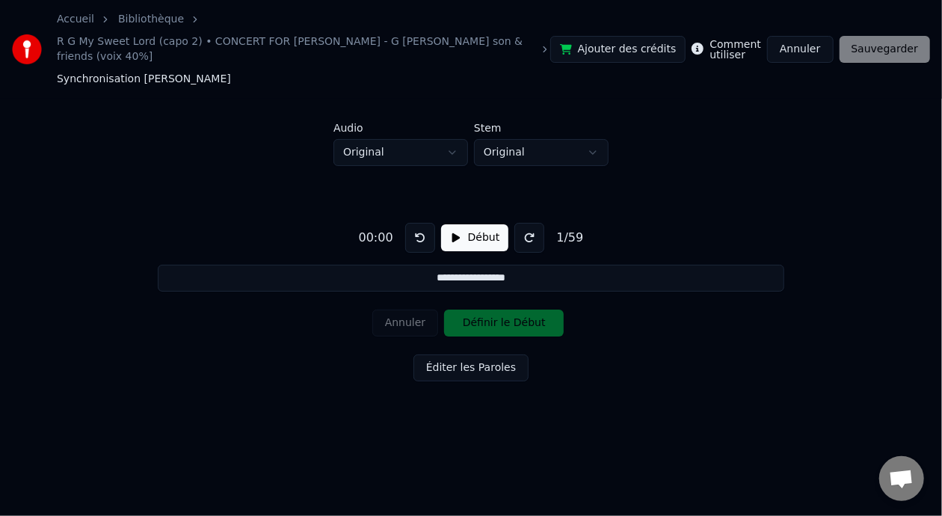
click at [827, 38] on button "Annuler" at bounding box center [800, 49] width 66 height 27
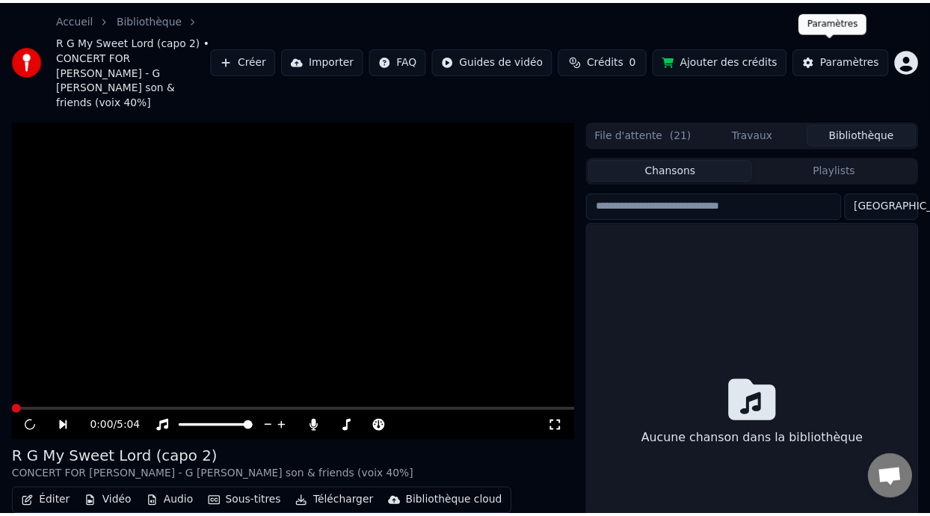
scroll to position [78, 0]
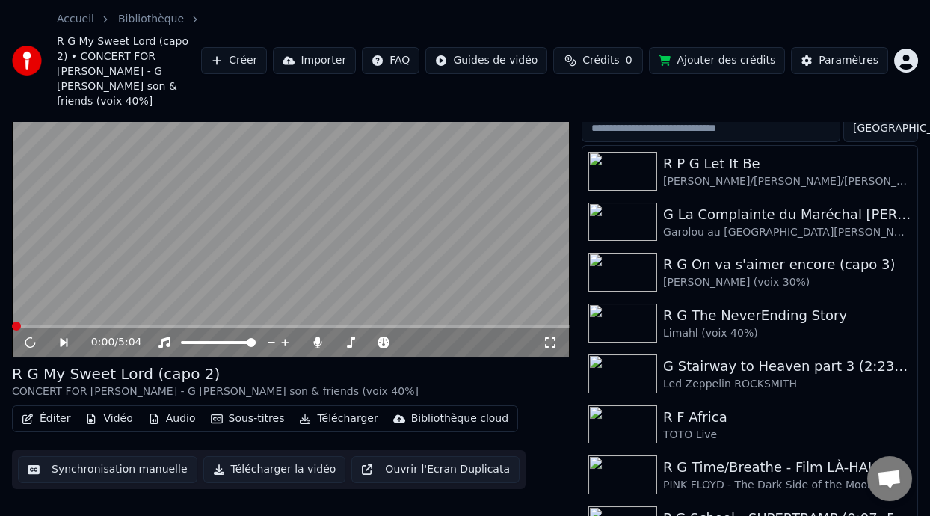
click at [49, 408] on button "Éditer" at bounding box center [46, 418] width 61 height 21
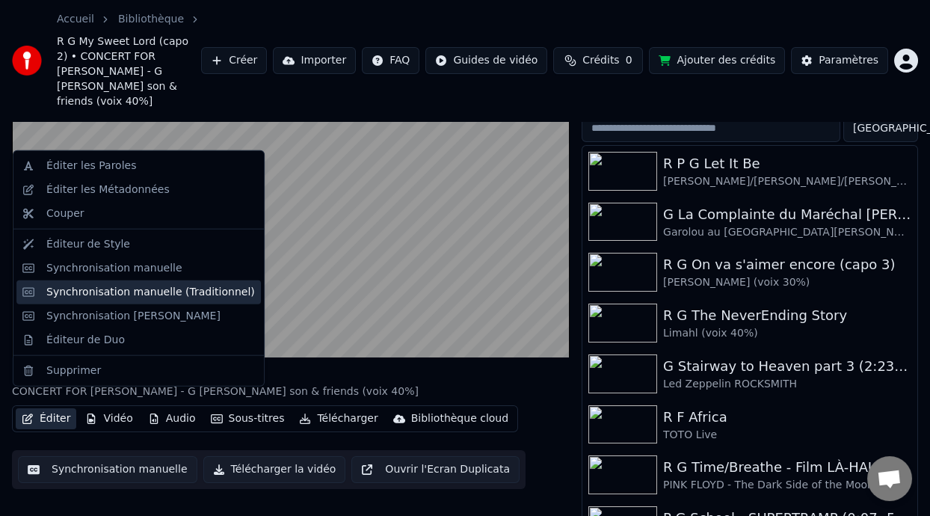
click at [150, 291] on div "Synchronisation manuelle (Traditionnel)" at bounding box center [150, 292] width 209 height 15
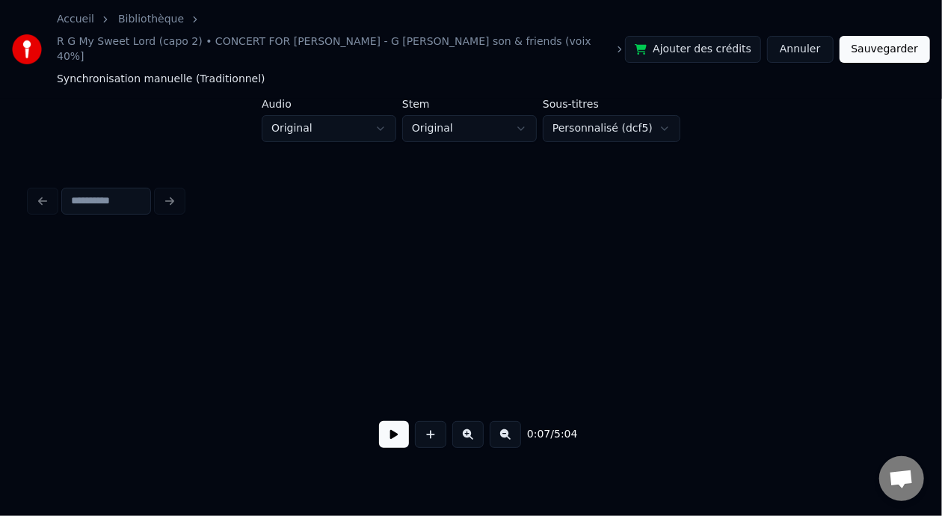
scroll to position [0, 1393]
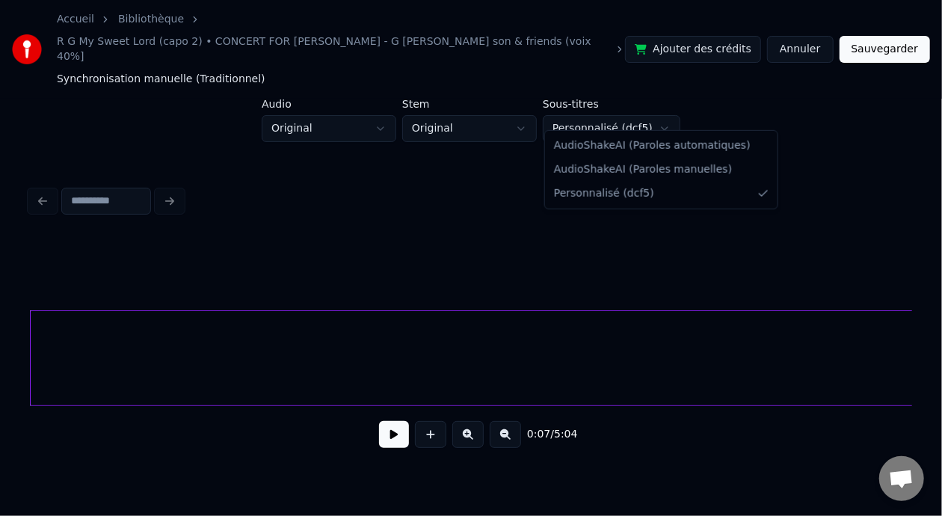
click at [666, 114] on html "Accueil Bibliothèque R G My Sweet Lord (capo 2) • CONCERT FOR GEORGE - G HARRIS…" at bounding box center [471, 249] width 942 height 499
click at [666, 113] on html "Accueil Bibliothèque R G My Sweet Lord (capo 2) • CONCERT FOR GEORGE - G HARRIS…" at bounding box center [471, 249] width 942 height 499
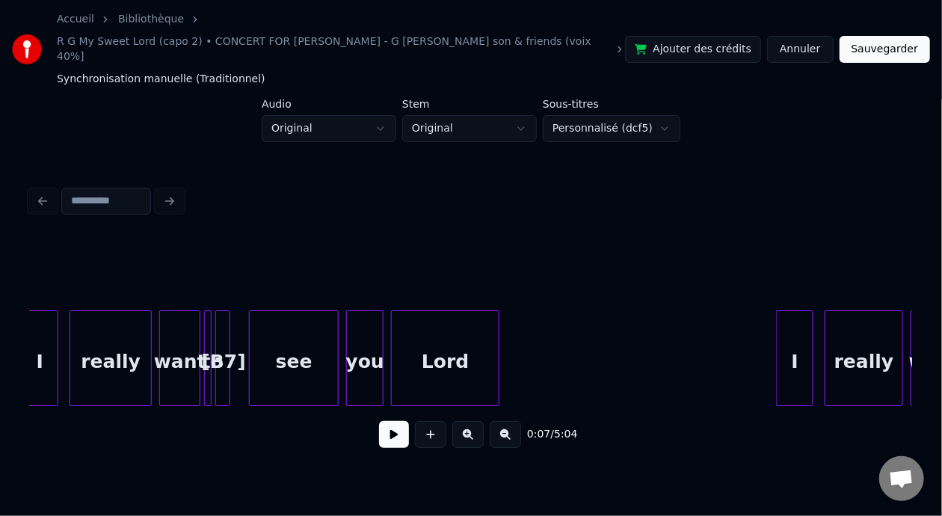
scroll to position [0, 20738]
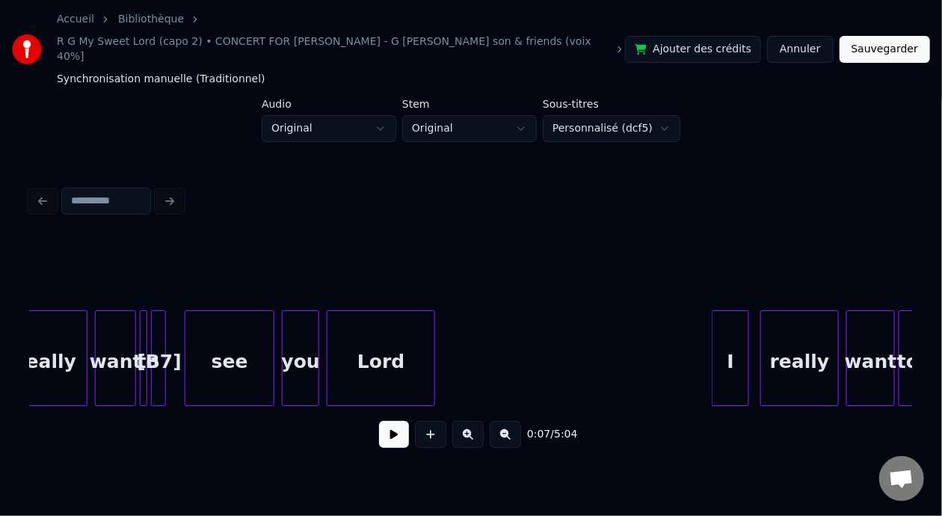
click at [67, 345] on div "really" at bounding box center [46, 362] width 81 height 102
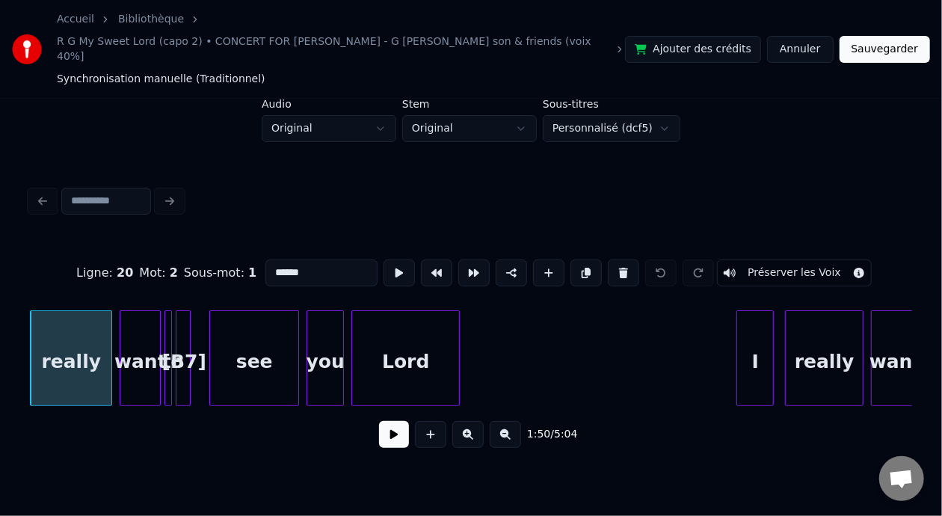
click at [382, 424] on button at bounding box center [394, 434] width 30 height 27
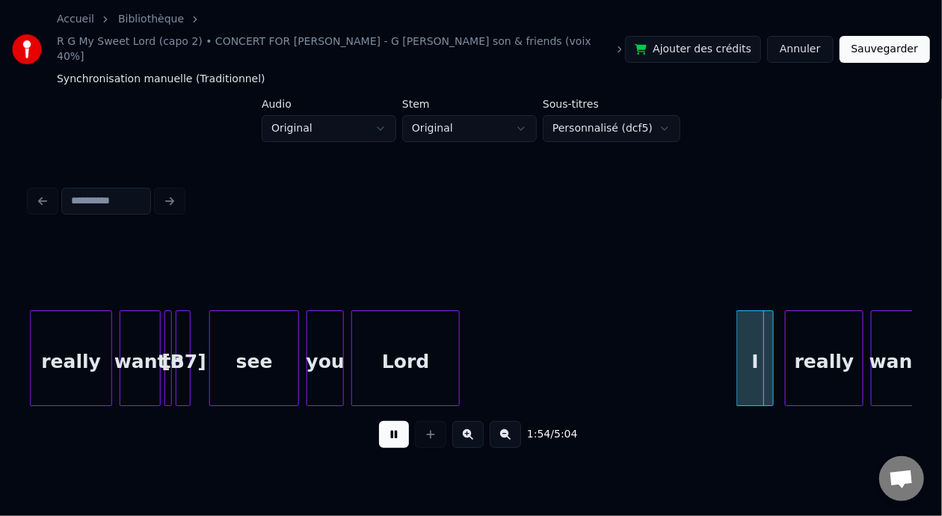
click at [383, 424] on button at bounding box center [394, 434] width 30 height 27
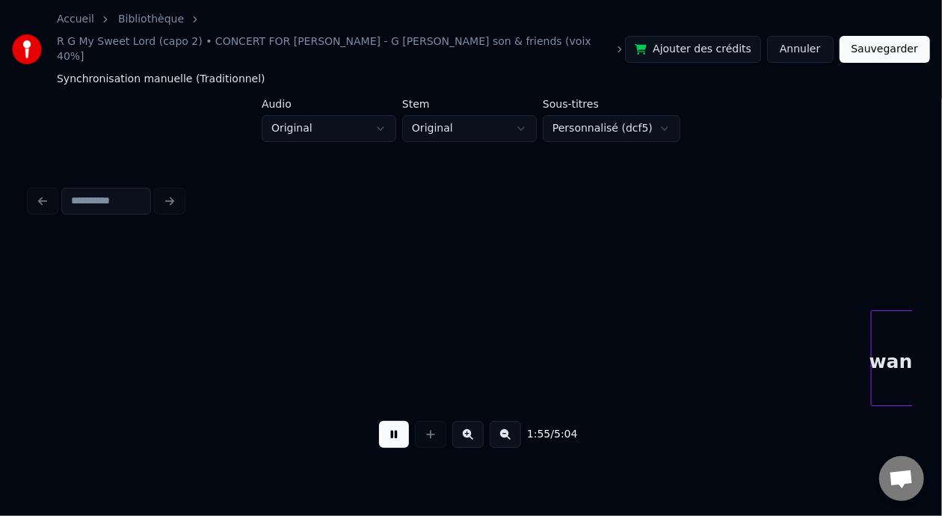
scroll to position [0, 21598]
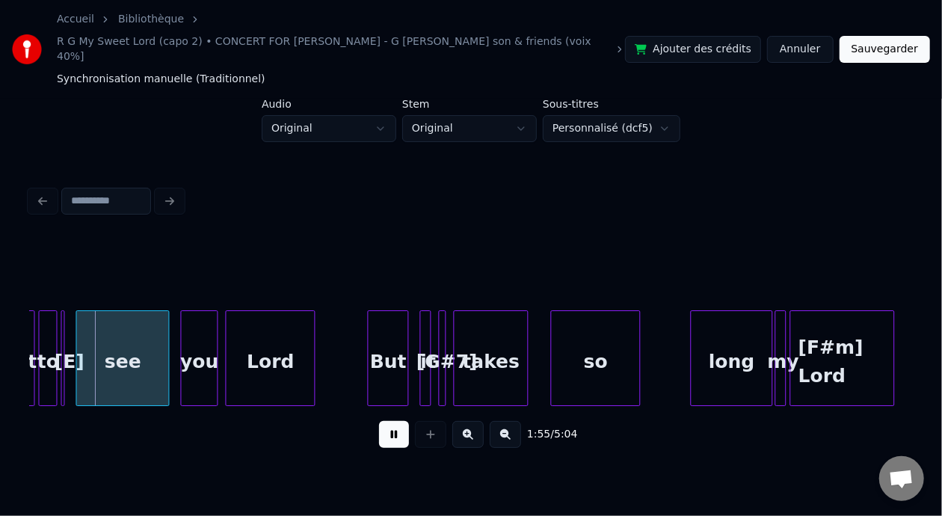
click at [383, 424] on button at bounding box center [394, 434] width 30 height 27
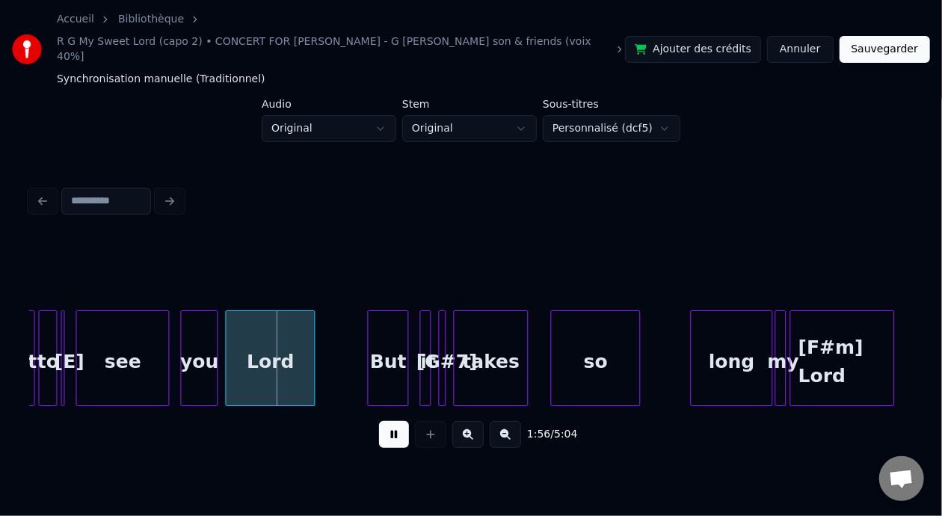
click at [383, 424] on button at bounding box center [394, 434] width 30 height 27
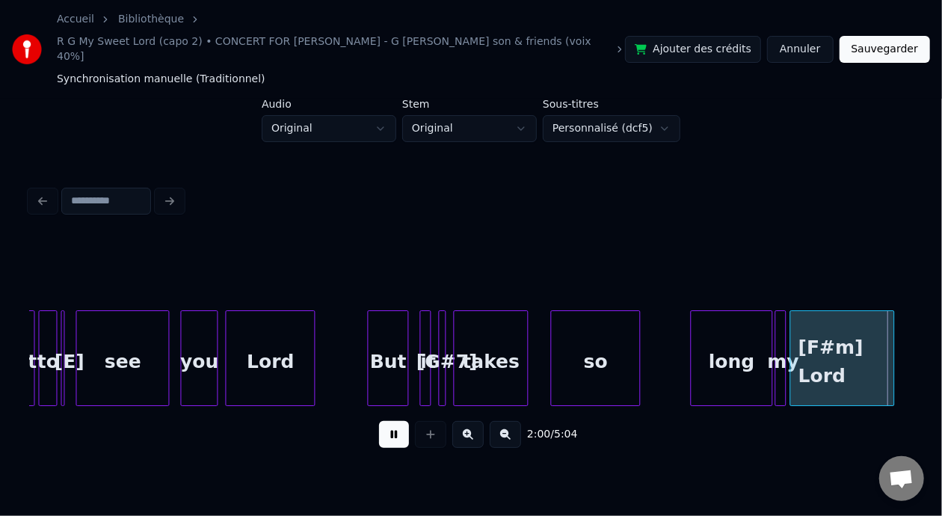
click at [383, 424] on button at bounding box center [394, 434] width 30 height 27
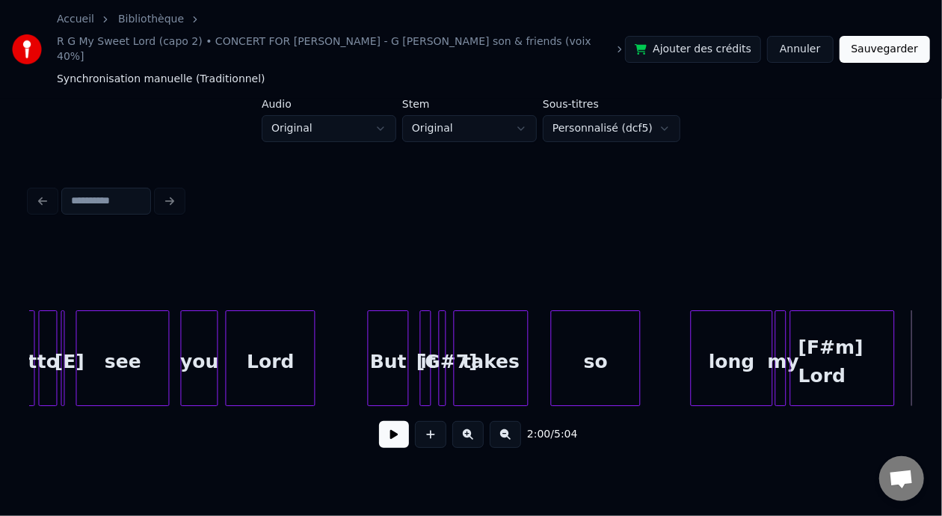
click at [383, 424] on button at bounding box center [394, 434] width 30 height 27
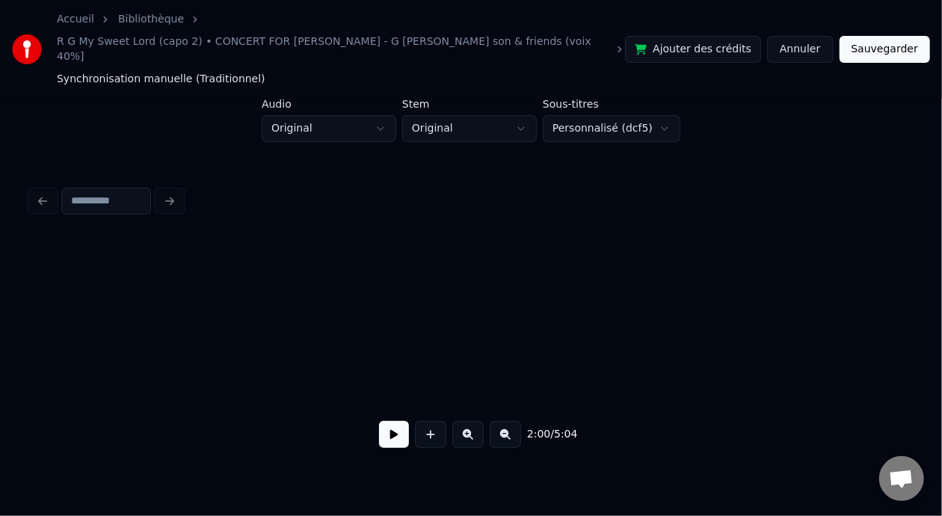
scroll to position [0, 22492]
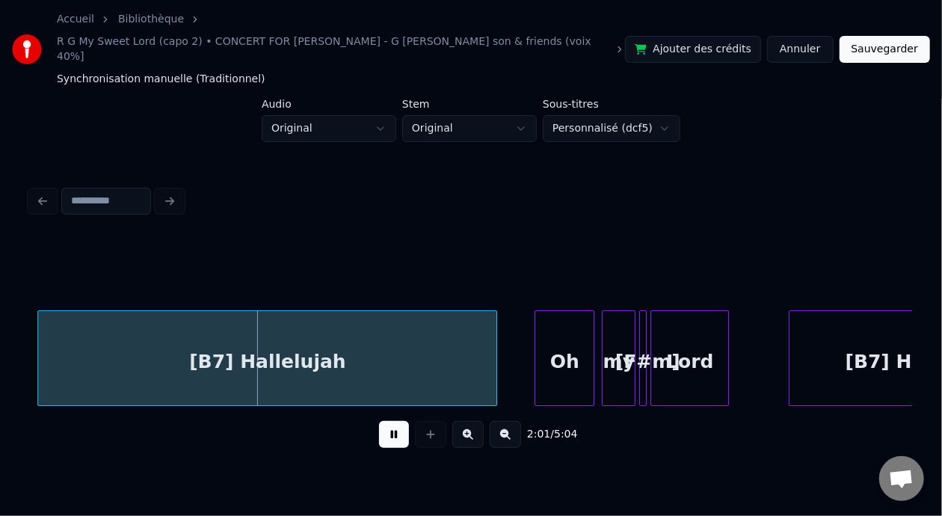
click at [383, 424] on button at bounding box center [394, 434] width 30 height 27
click at [304, 347] on div "[B7] Hallelujah" at bounding box center [267, 362] width 458 height 102
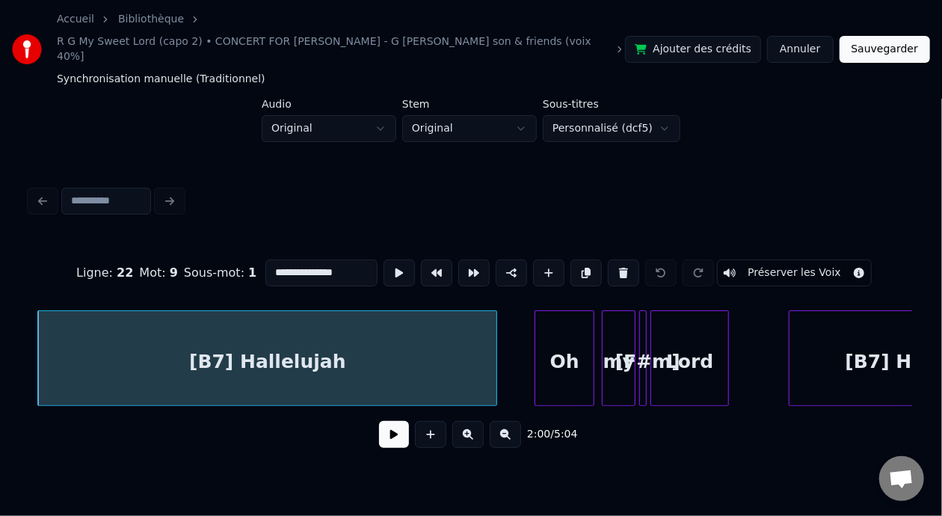
click at [265, 259] on input "**********" at bounding box center [321, 272] width 112 height 27
click at [309, 259] on input "**********" at bounding box center [321, 272] width 112 height 27
click at [265, 259] on input "**********" at bounding box center [321, 272] width 112 height 27
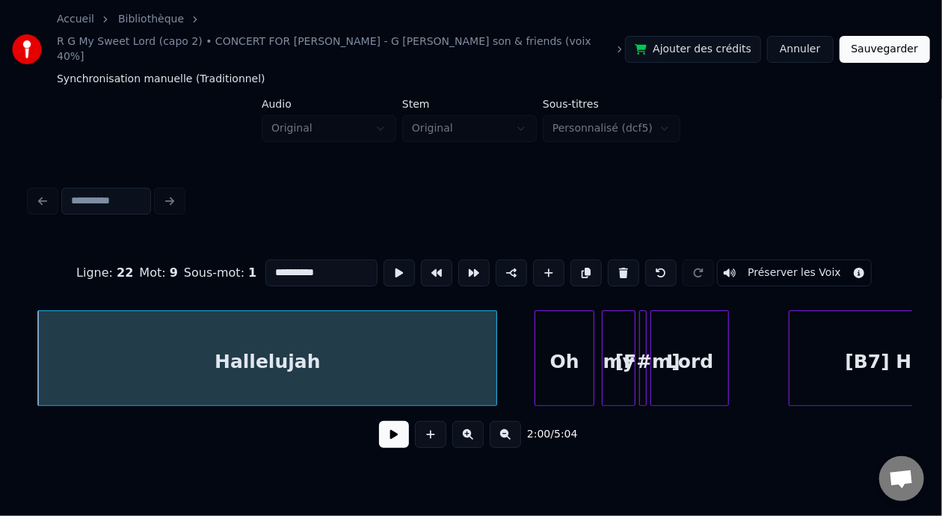
click at [305, 259] on input "**********" at bounding box center [321, 272] width 112 height 27
click at [262, 359] on div "Hallelujah [B7]" at bounding box center [267, 362] width 458 height 102
type input "**********"
click at [381, 428] on button at bounding box center [394, 434] width 30 height 27
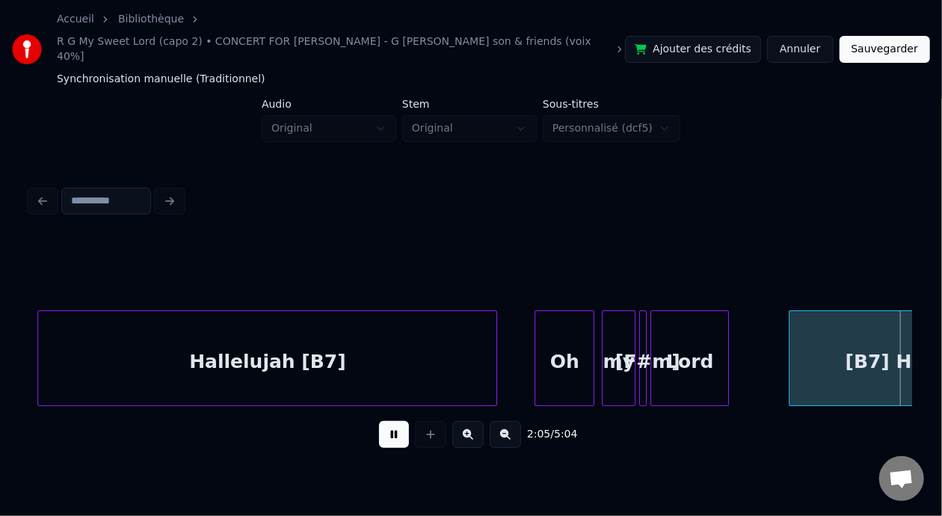
scroll to position [0, 23374]
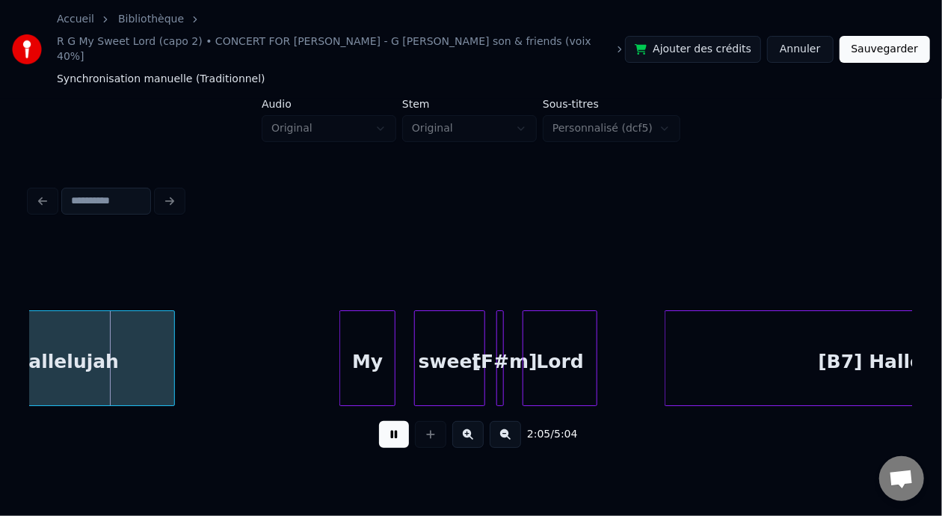
click at [386, 424] on button at bounding box center [394, 434] width 30 height 27
click at [114, 334] on div "[B7] Hallelujah" at bounding box center [41, 362] width 268 height 102
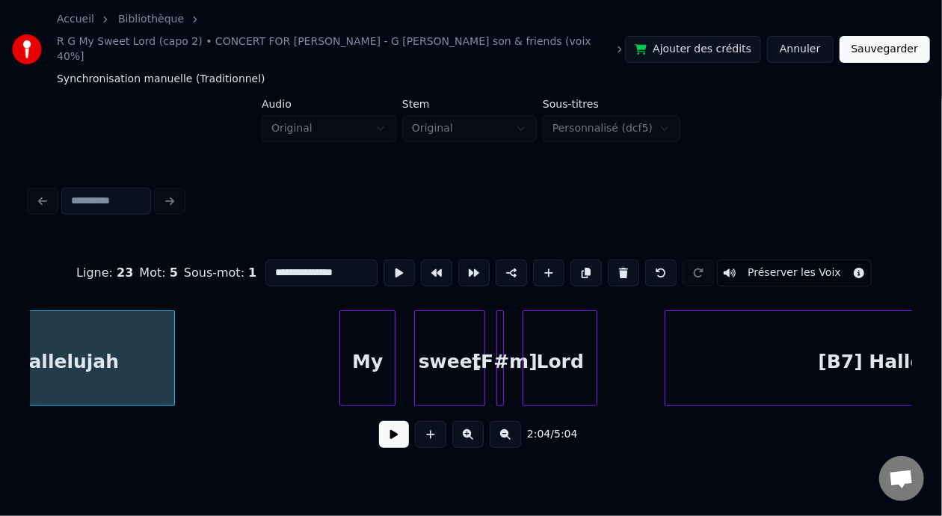
scroll to position [0, 23250]
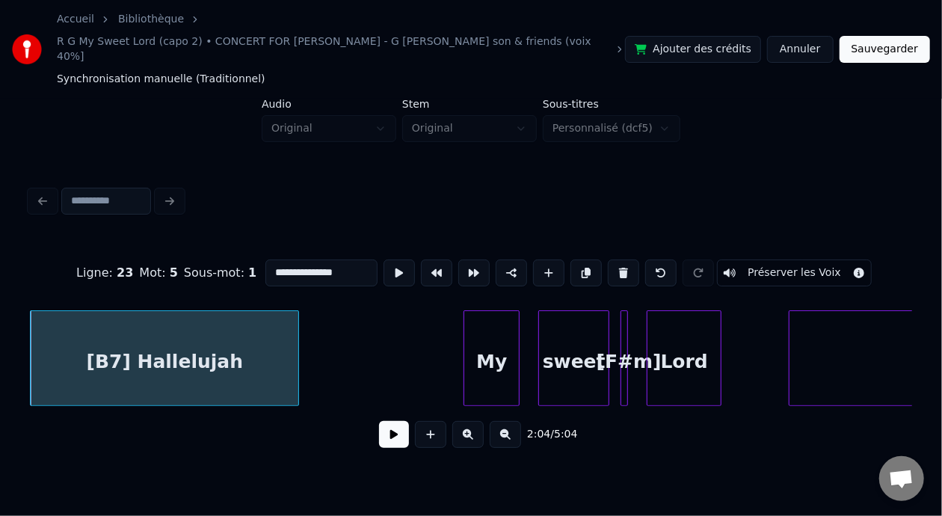
click at [265, 259] on input "**********" at bounding box center [321, 272] width 112 height 27
click at [300, 259] on input "**********" at bounding box center [321, 272] width 112 height 27
type input "**********"
click at [393, 426] on button at bounding box center [394, 434] width 30 height 27
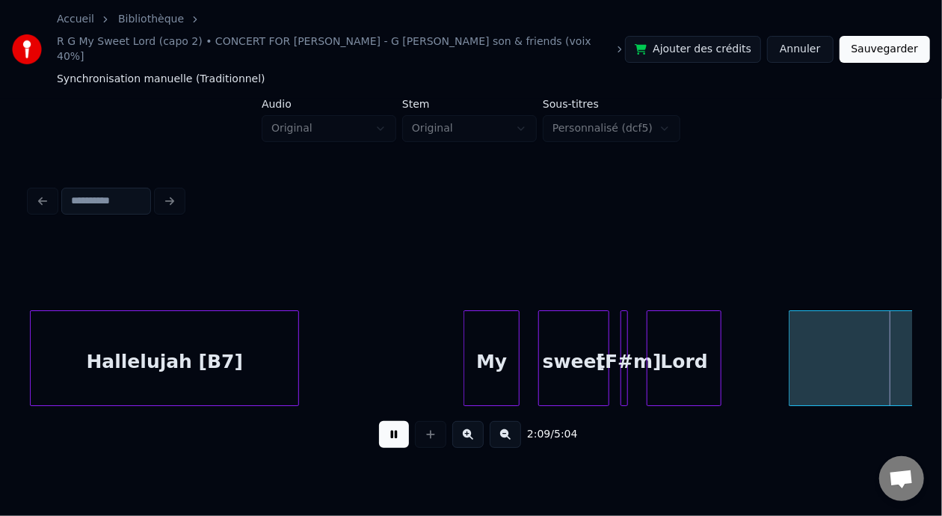
click at [394, 425] on button at bounding box center [394, 434] width 30 height 27
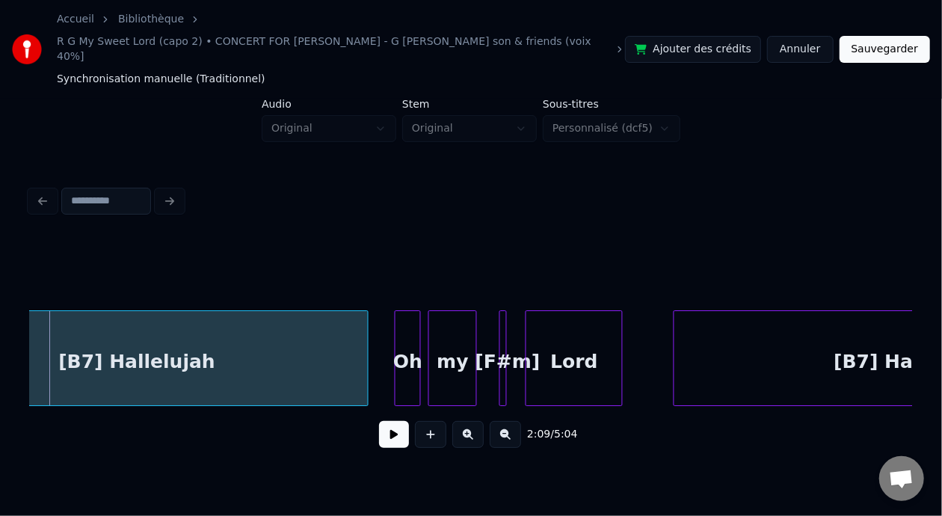
click at [182, 356] on div "[B7] Hallelujah" at bounding box center [137, 362] width 462 height 102
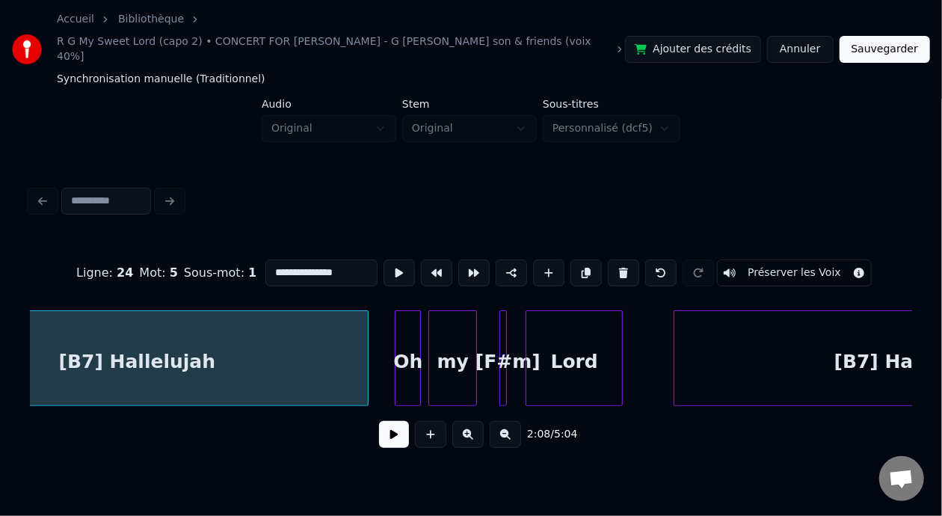
scroll to position [0, 24009]
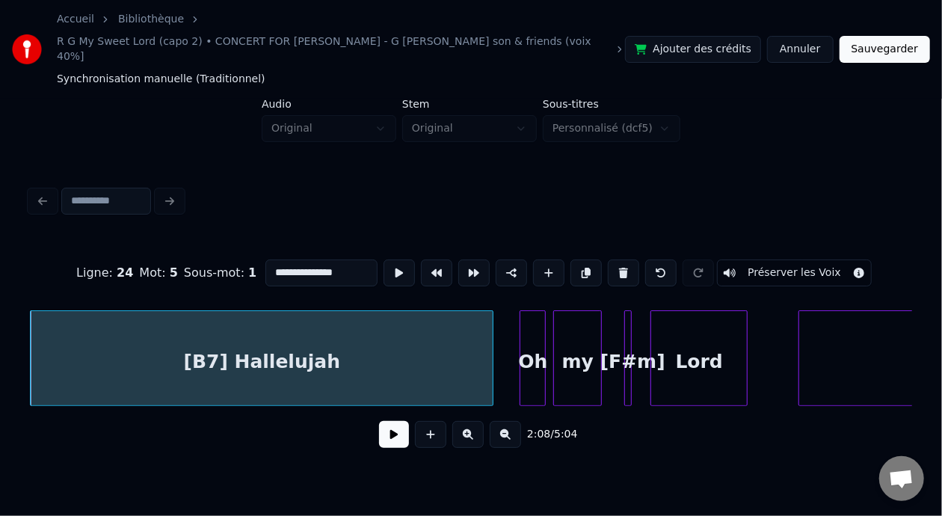
click at [265, 259] on input "**********" at bounding box center [321, 272] width 112 height 27
click at [291, 259] on input "**********" at bounding box center [321, 272] width 112 height 27
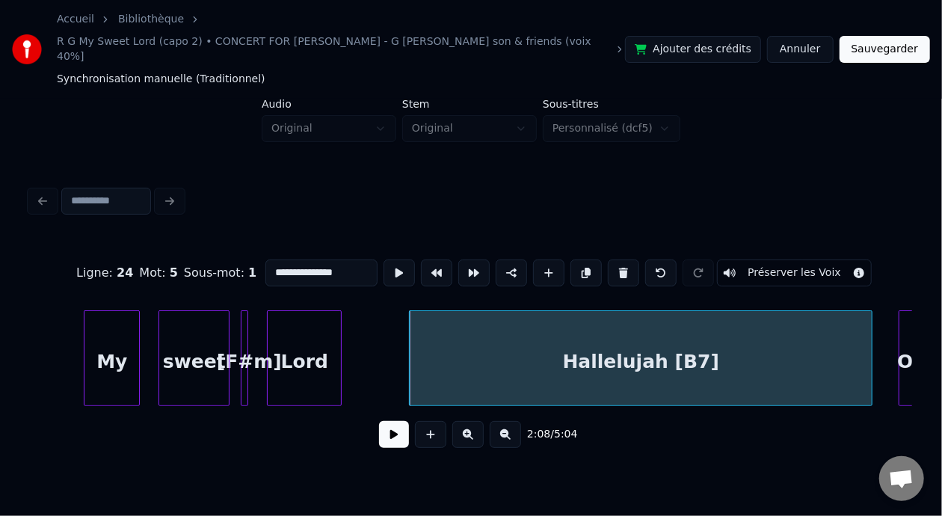
scroll to position [0, 23600]
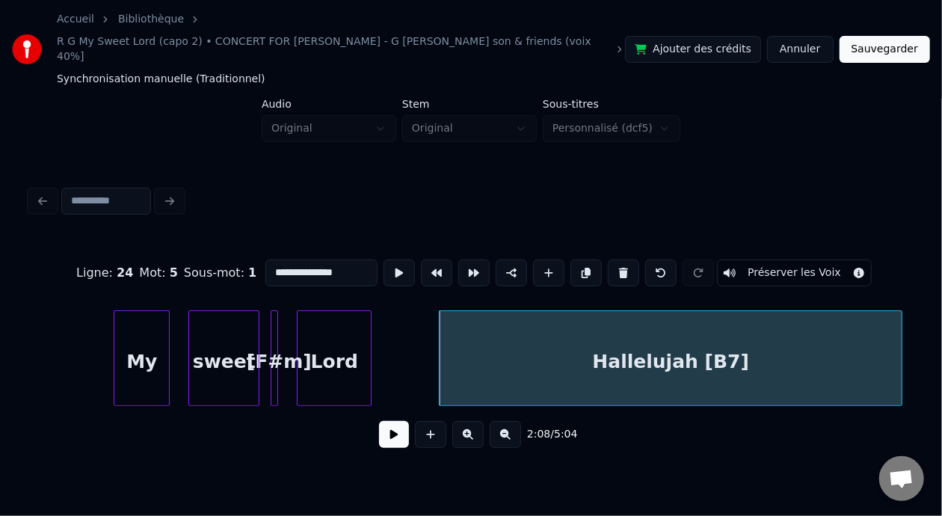
type input "**********"
click at [393, 424] on button at bounding box center [394, 434] width 30 height 27
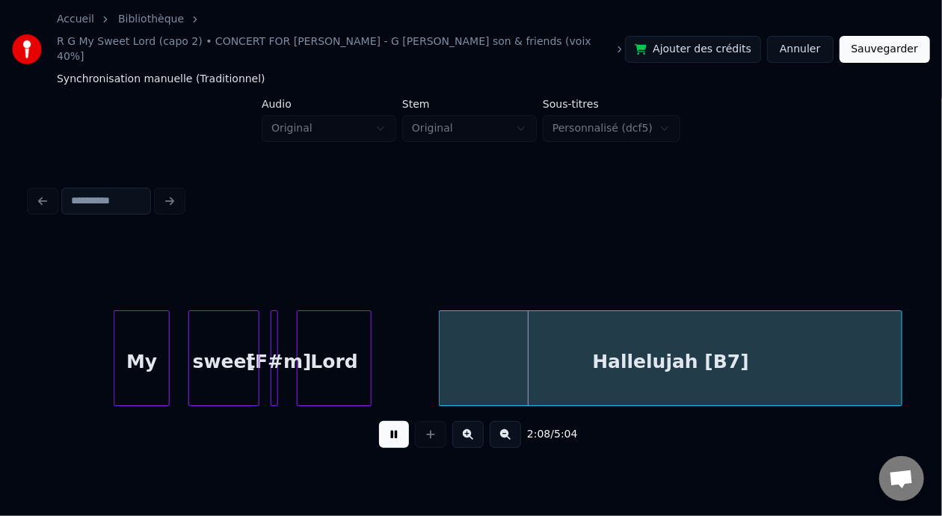
click at [393, 424] on button at bounding box center [394, 434] width 30 height 27
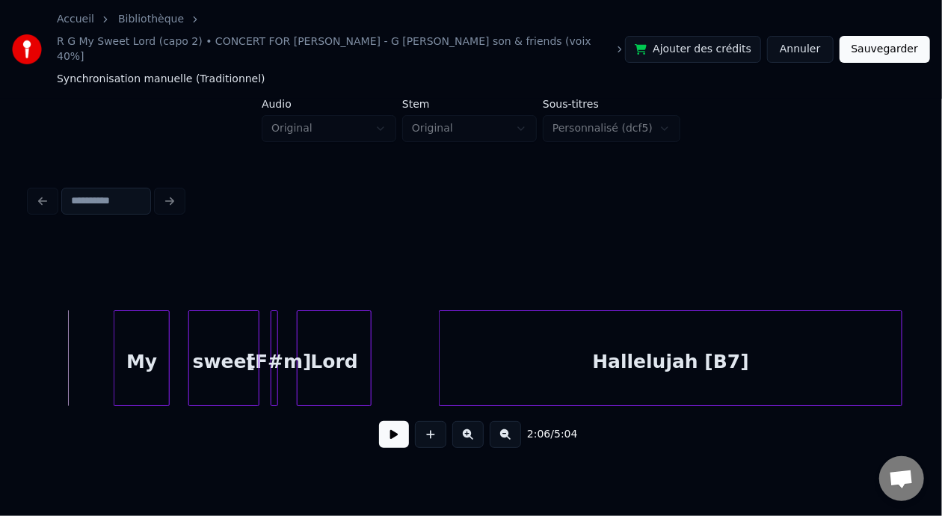
click at [379, 426] on button at bounding box center [394, 434] width 30 height 27
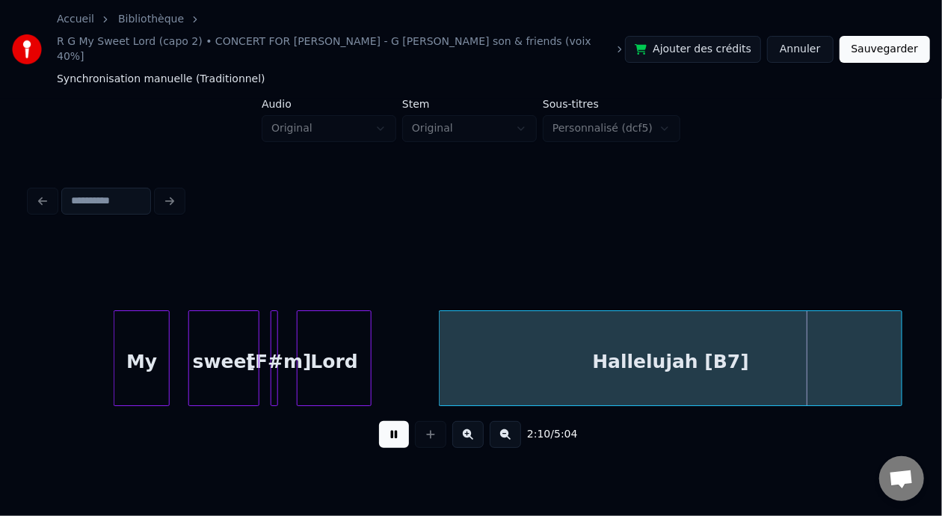
click at [379, 421] on button at bounding box center [394, 434] width 30 height 27
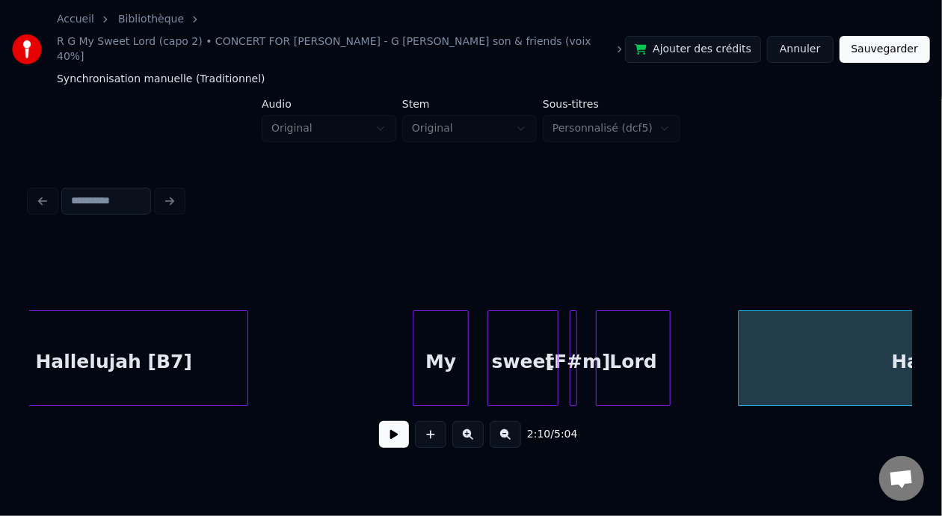
scroll to position [0, 23172]
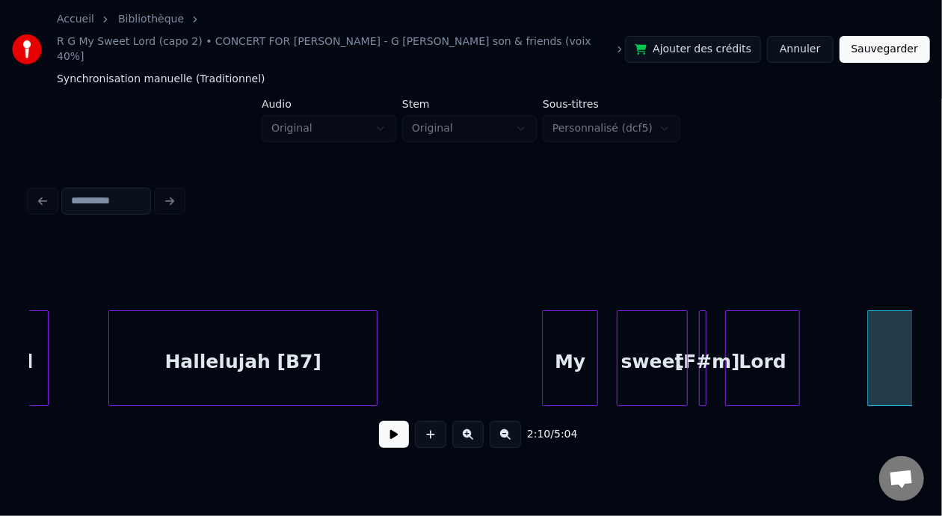
click at [513, 427] on button at bounding box center [505, 434] width 31 height 27
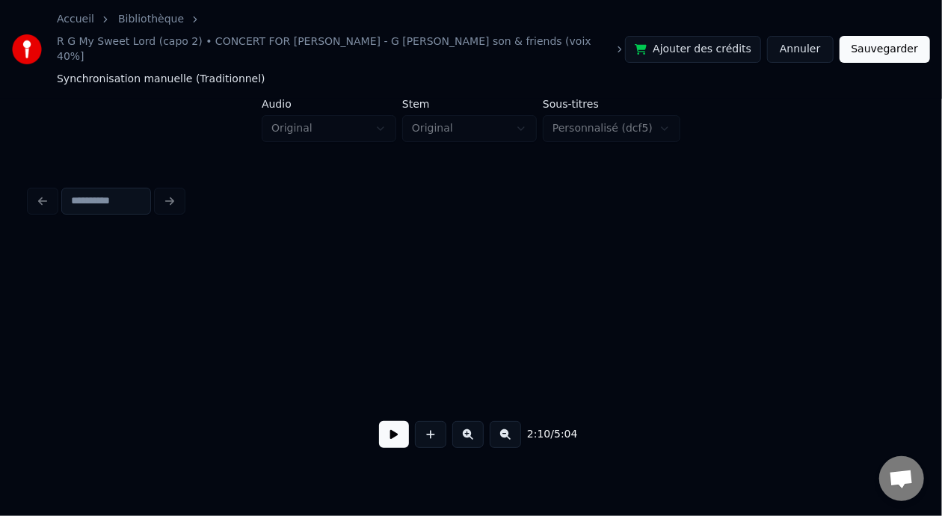
scroll to position [0, 18288]
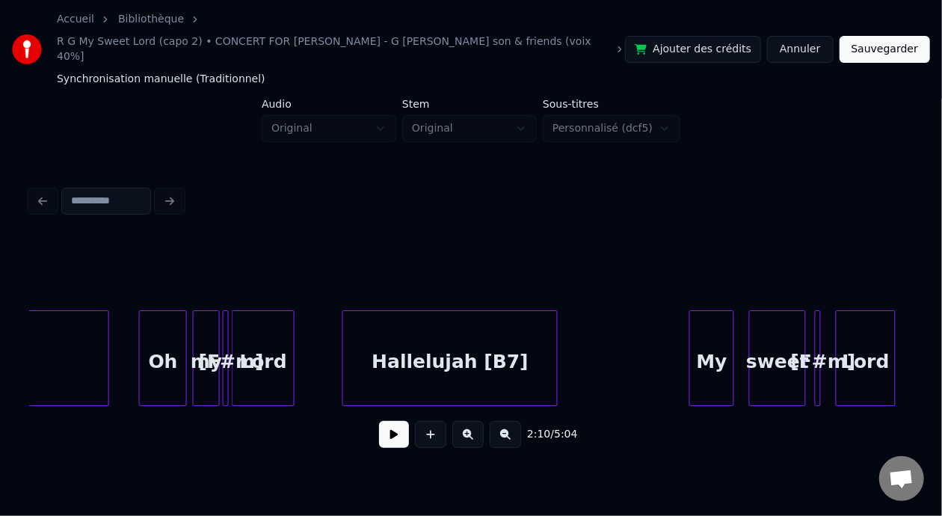
click at [388, 427] on button at bounding box center [394, 434] width 30 height 27
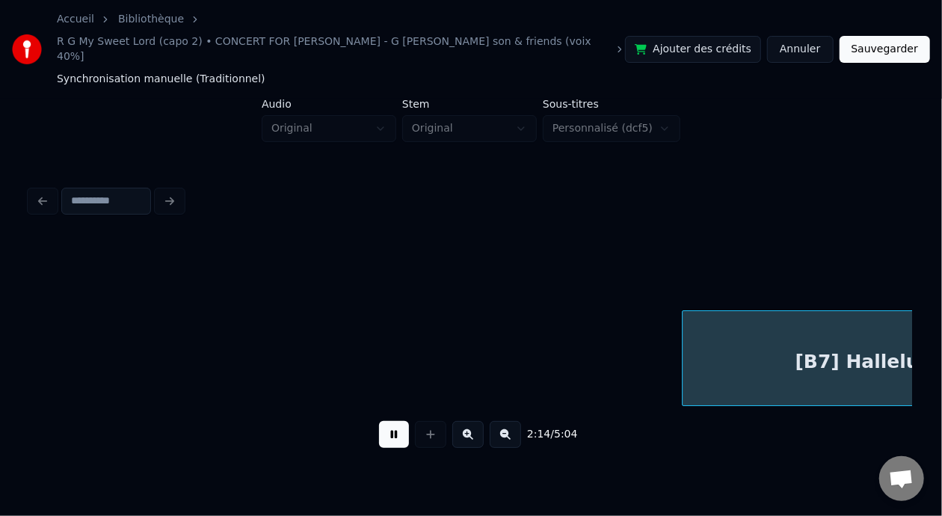
scroll to position [0, 20052]
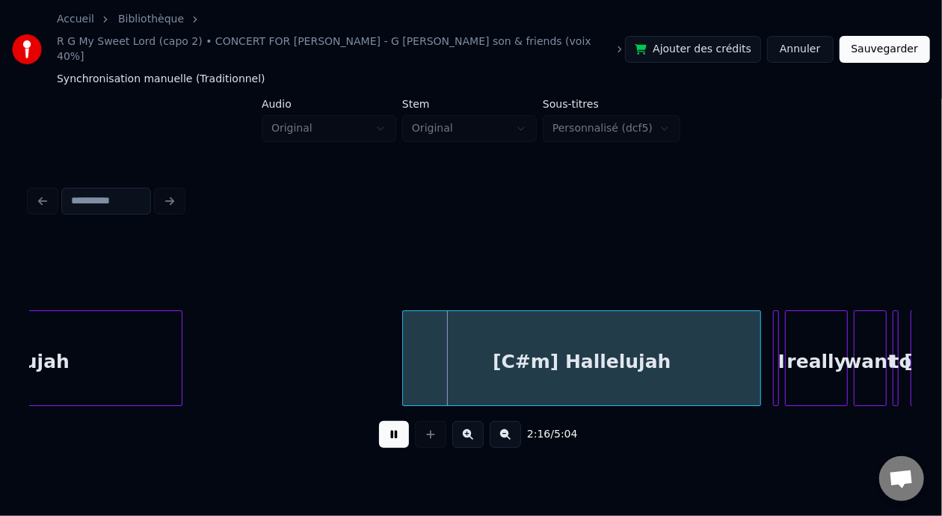
click at [379, 421] on button at bounding box center [394, 434] width 30 height 27
click at [513, 427] on button at bounding box center [505, 434] width 31 height 27
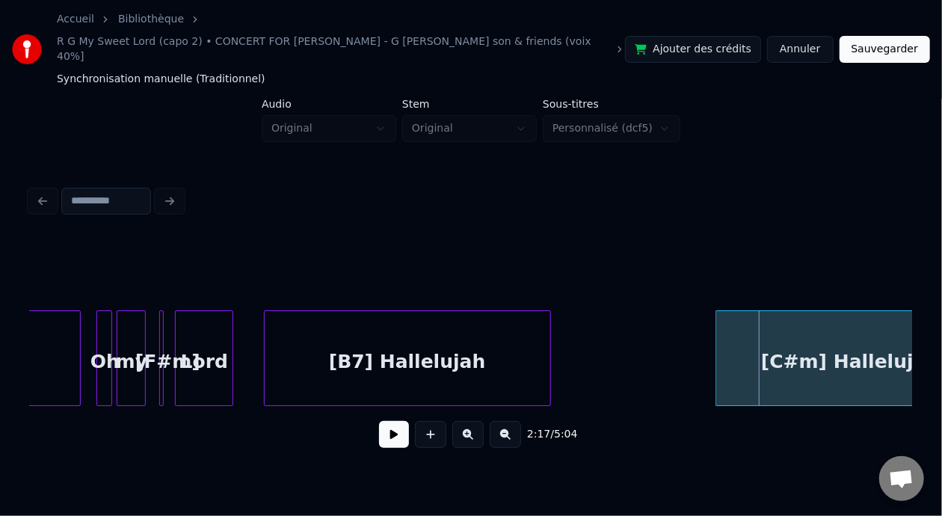
scroll to position [0, 14552]
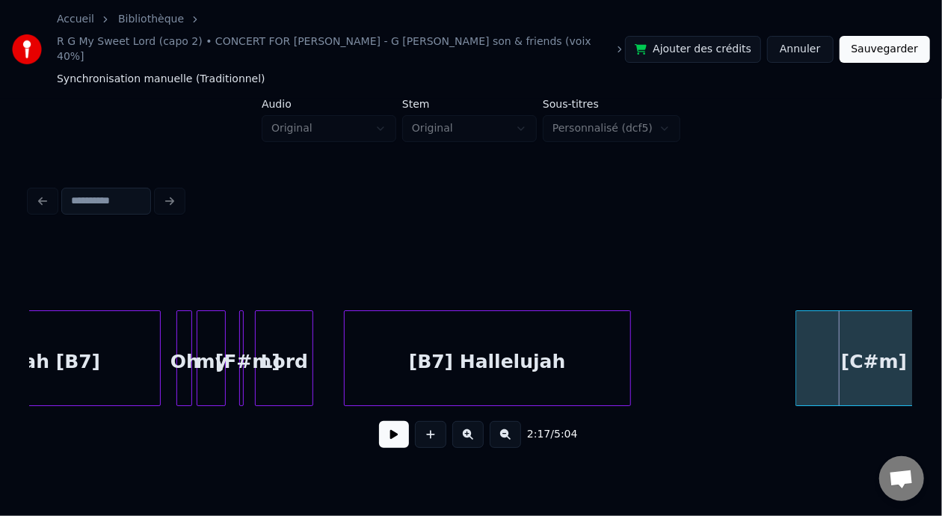
click at [512, 348] on div "[B7] Hallelujah" at bounding box center [487, 362] width 285 height 102
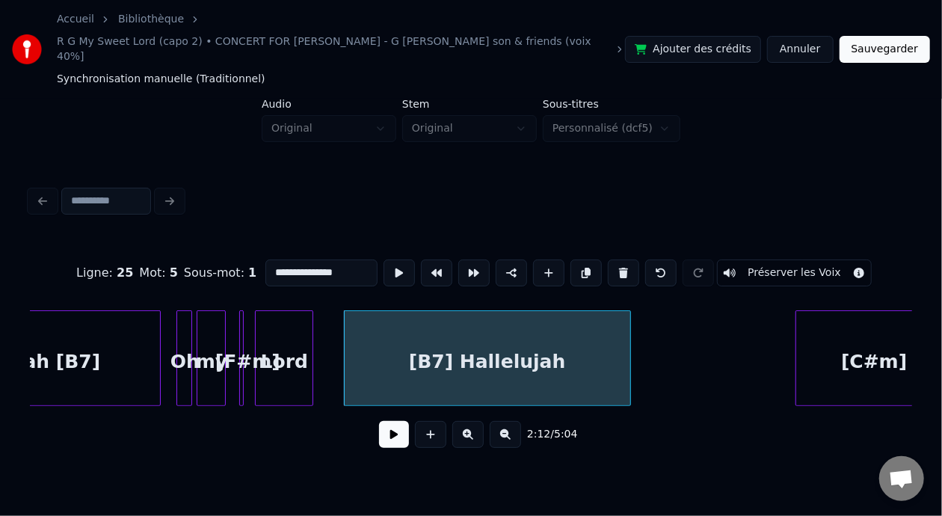
click at [265, 259] on input "**********" at bounding box center [321, 272] width 112 height 27
click at [294, 259] on input "**********" at bounding box center [321, 272] width 112 height 27
click at [76, 336] on div "Hallelujah [B7]" at bounding box center [21, 362] width 277 height 102
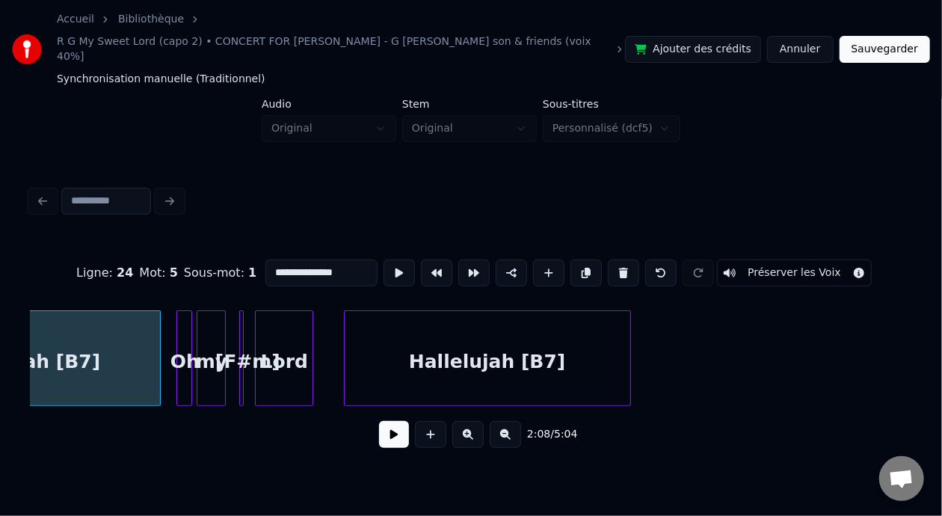
scroll to position [0, 14405]
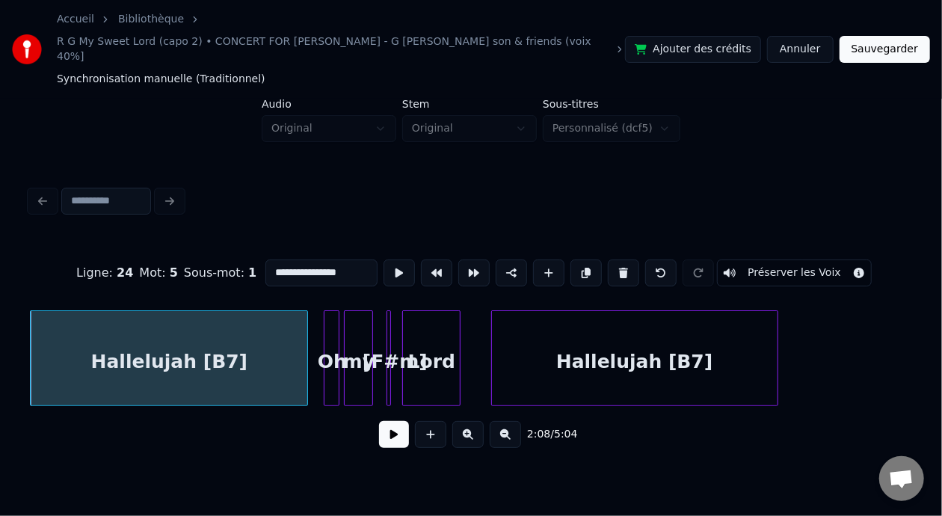
type input "**********"
click at [379, 424] on button at bounding box center [394, 434] width 30 height 27
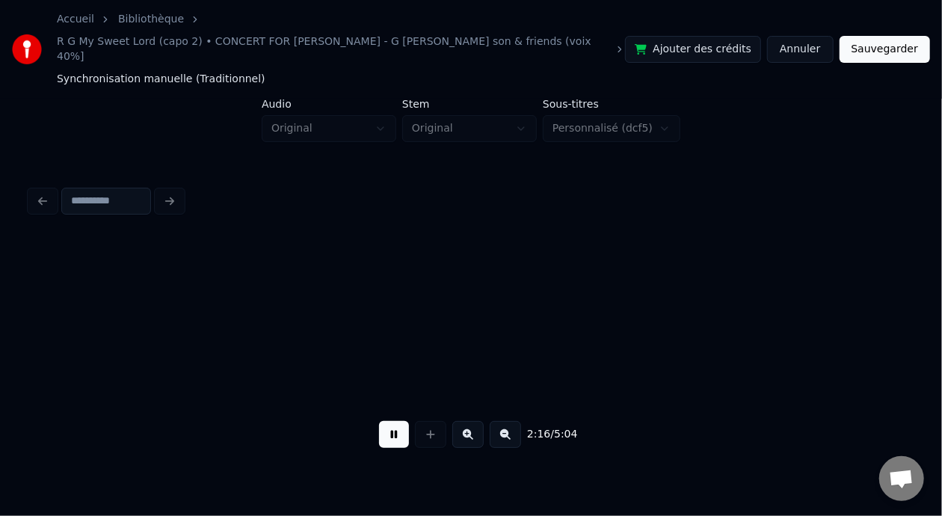
scroll to position [0, 15287]
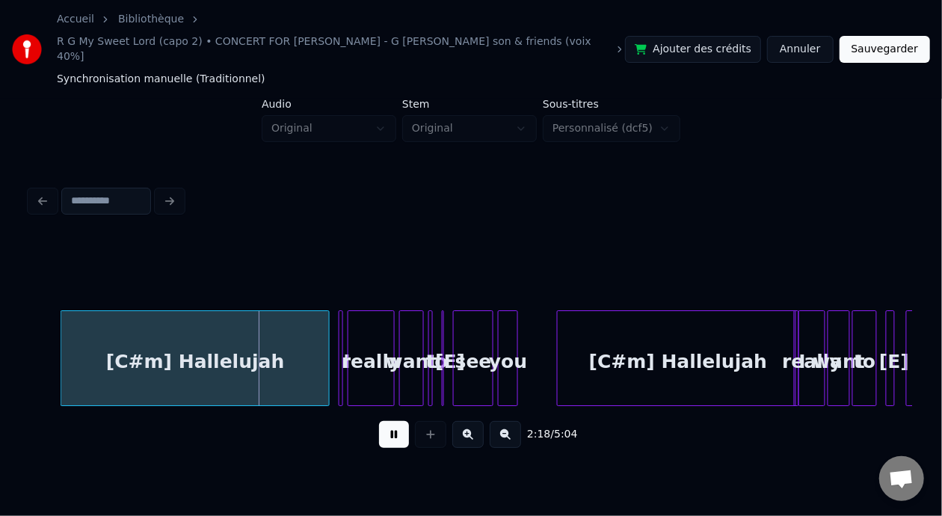
click at [379, 421] on button at bounding box center [394, 434] width 30 height 27
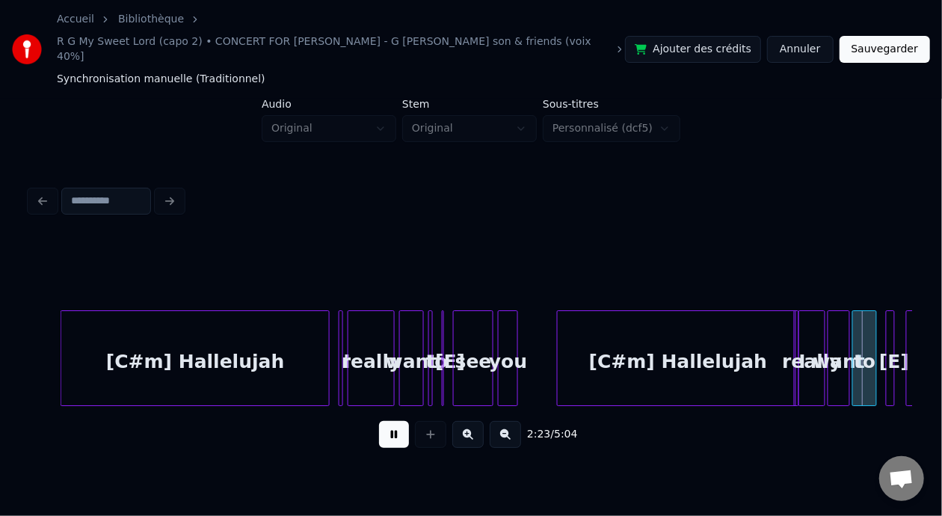
click at [379, 421] on button at bounding box center [394, 434] width 30 height 27
click at [593, 345] on div "[C#m] Hallelujah" at bounding box center [678, 362] width 241 height 102
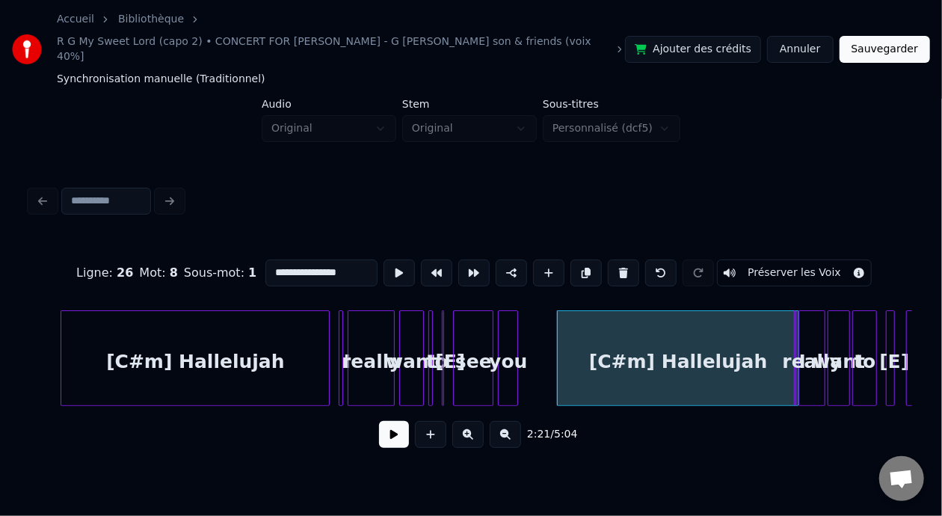
click at [274, 259] on input "**********" at bounding box center [321, 272] width 112 height 27
drag, startPoint x: 244, startPoint y: 250, endPoint x: 271, endPoint y: 256, distance: 27.4
click at [271, 259] on input "**********" at bounding box center [321, 272] width 112 height 27
click at [288, 259] on input "**********" at bounding box center [321, 272] width 112 height 27
click at [289, 259] on input "**********" at bounding box center [321, 272] width 112 height 27
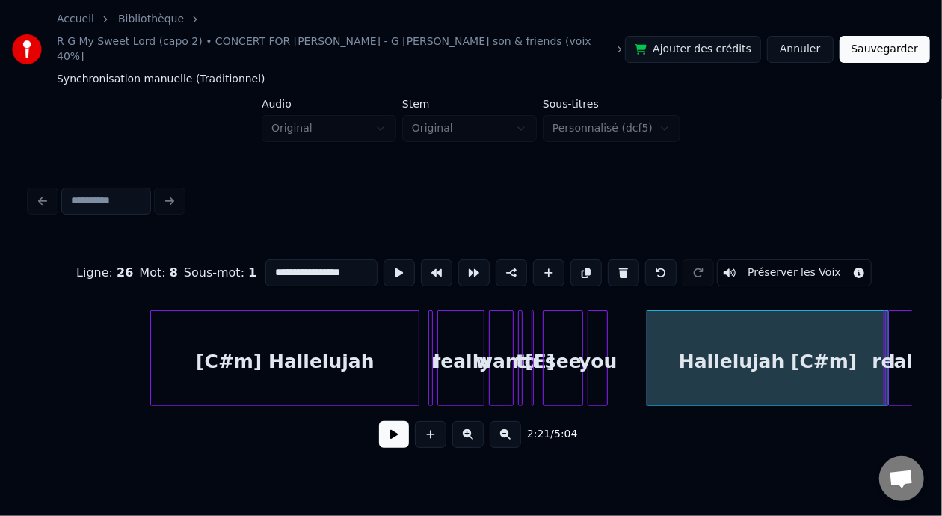
scroll to position [0, 15187]
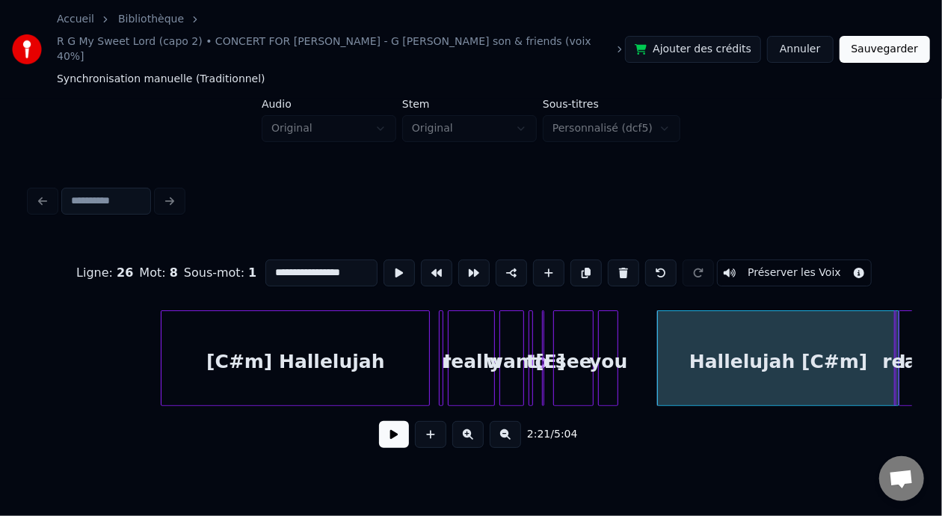
type input "**********"
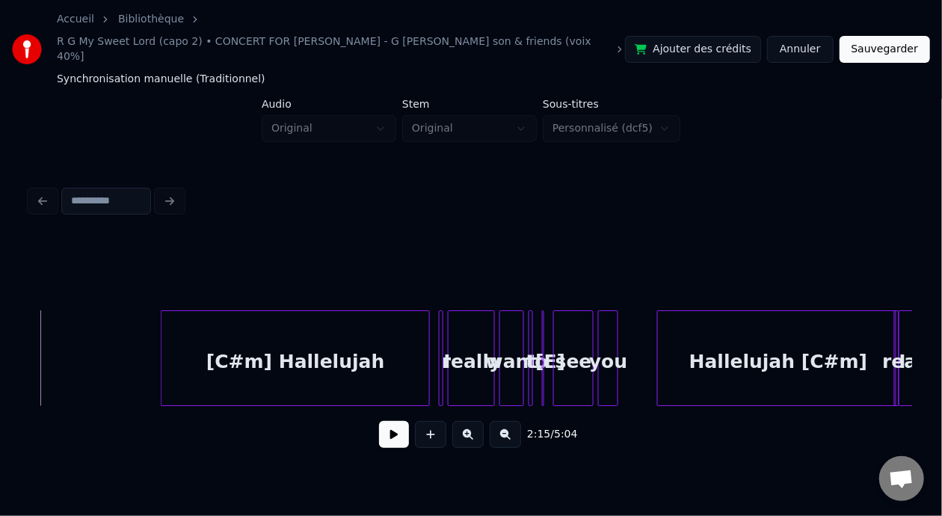
click at [388, 421] on button at bounding box center [394, 434] width 30 height 27
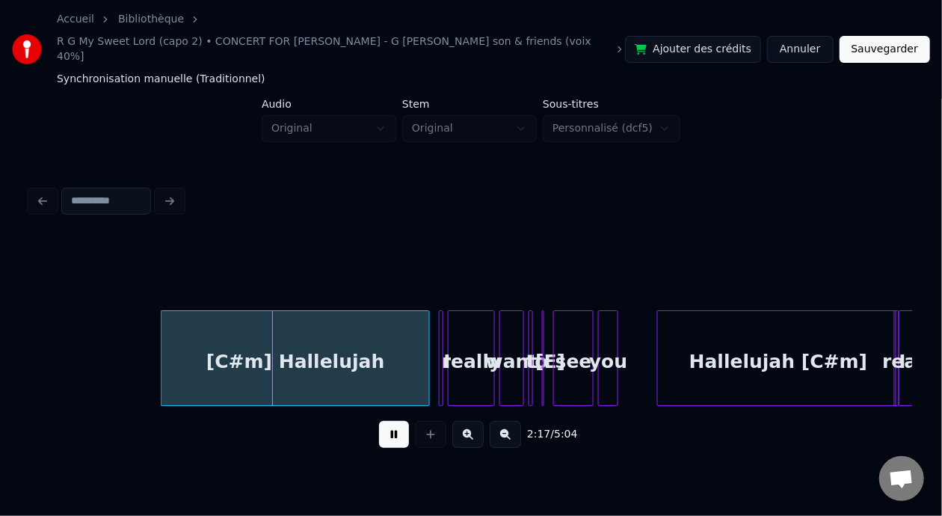
click at [395, 430] on button at bounding box center [394, 434] width 30 height 27
click at [293, 351] on div "[C#m] Hallelujah" at bounding box center [295, 362] width 268 height 102
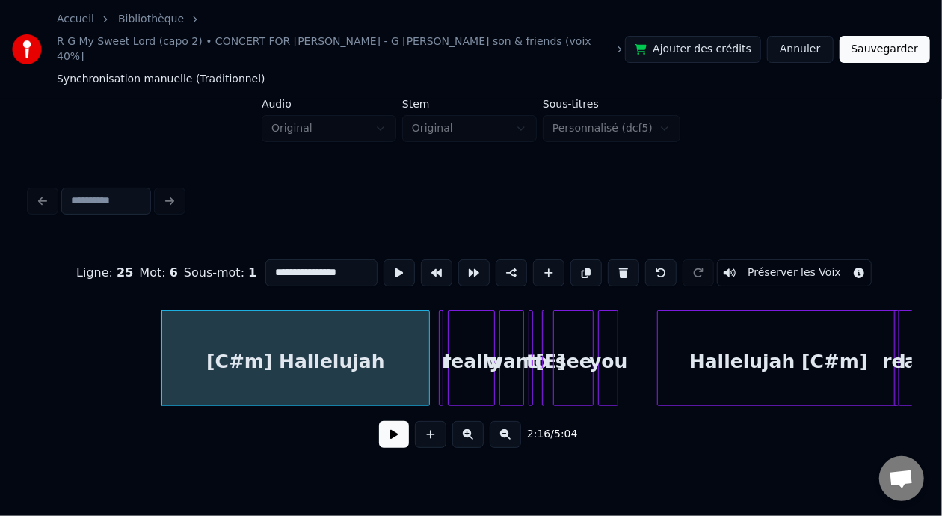
drag, startPoint x: 243, startPoint y: 253, endPoint x: 271, endPoint y: 256, distance: 28.5
click at [271, 259] on input "**********" at bounding box center [321, 272] width 112 height 27
click at [291, 259] on input "**********" at bounding box center [321, 272] width 112 height 27
click at [296, 259] on input "**********" at bounding box center [321, 272] width 112 height 27
click at [800, 351] on div "Hallelujah [C#m]" at bounding box center [778, 362] width 241 height 102
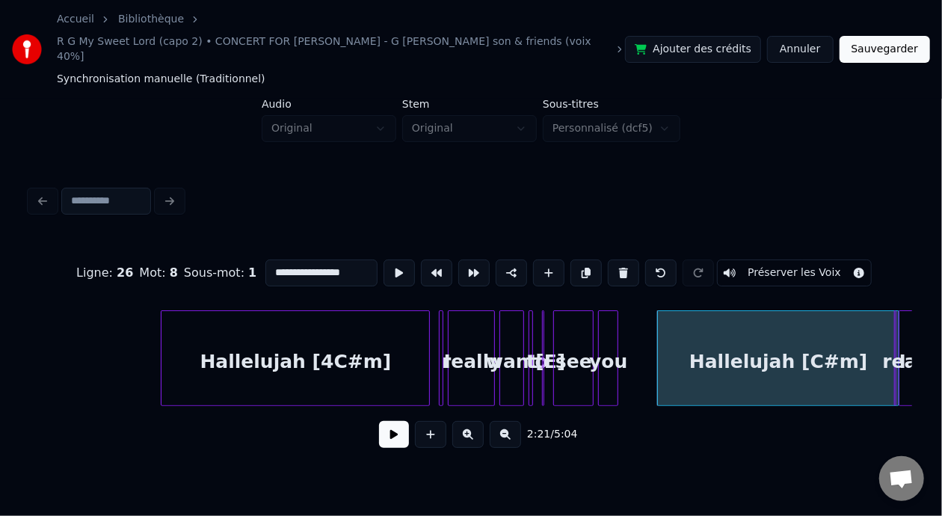
click at [297, 259] on input "**********" at bounding box center [321, 272] width 112 height 27
type input "**********"
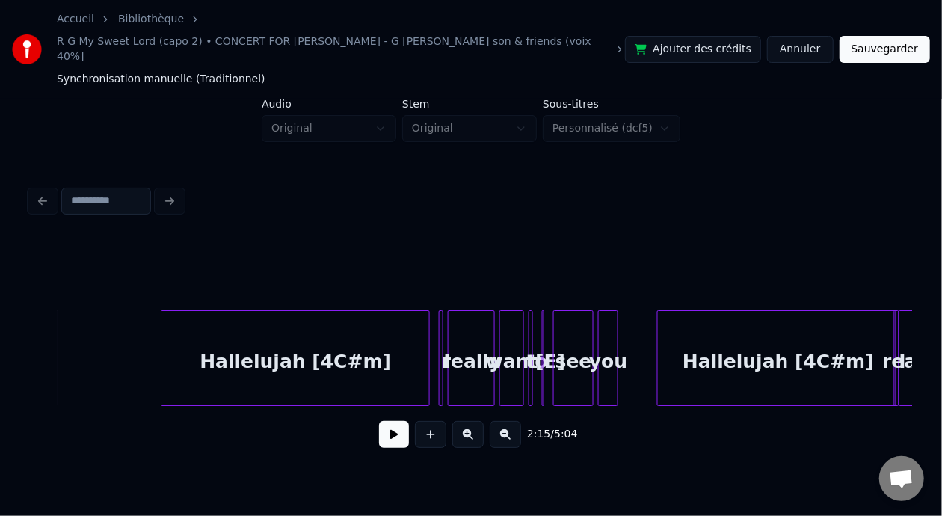
click at [379, 422] on button at bounding box center [394, 434] width 30 height 27
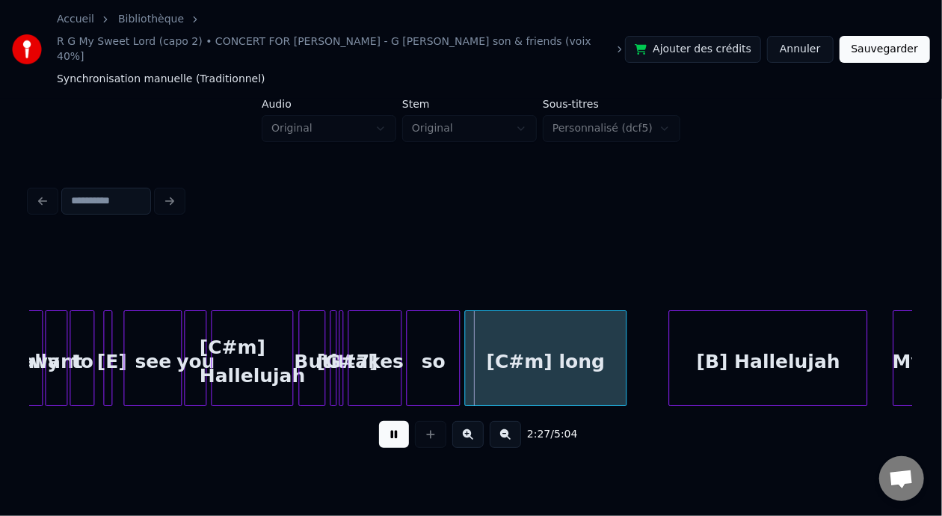
click at [379, 421] on button at bounding box center [394, 434] width 30 height 27
click at [468, 424] on button at bounding box center [467, 434] width 31 height 27
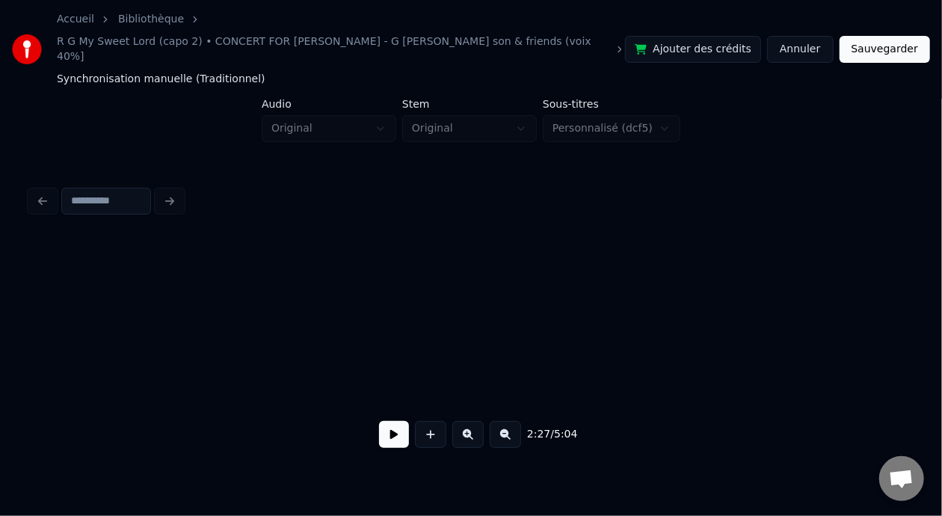
scroll to position [0, 21576]
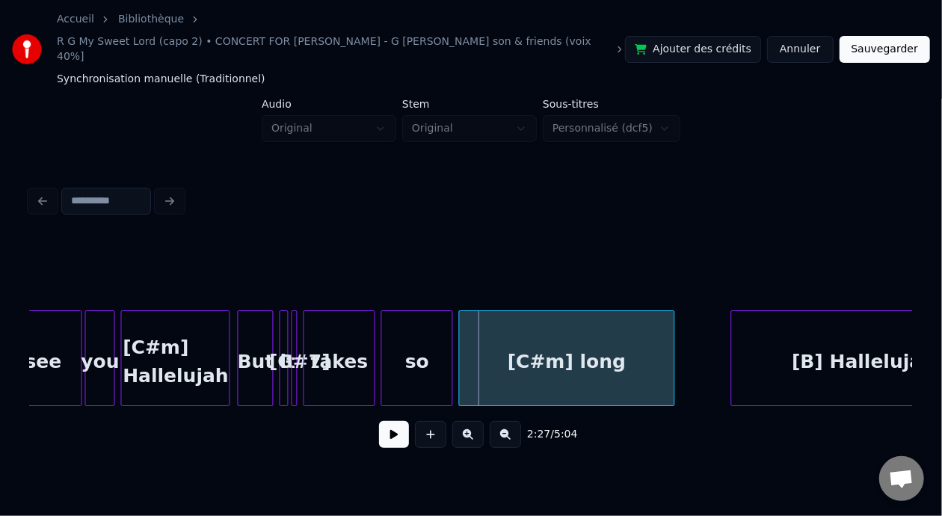
click at [178, 339] on div "[C#m] Hallelujah" at bounding box center [176, 362] width 108 height 102
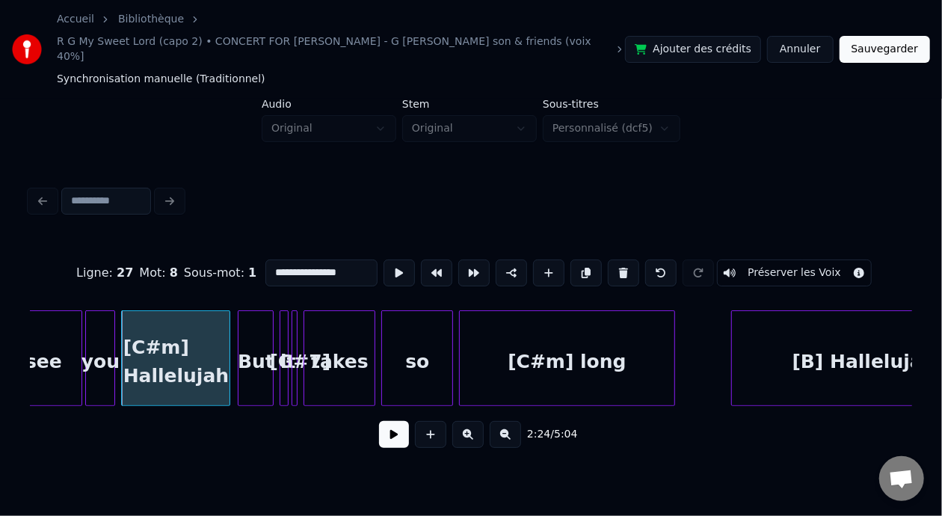
drag, startPoint x: 241, startPoint y: 253, endPoint x: 270, endPoint y: 252, distance: 28.4
click at [270, 259] on input "**********" at bounding box center [321, 272] width 112 height 27
click at [288, 259] on input "**********" at bounding box center [321, 272] width 112 height 27
click at [297, 259] on input "**********" at bounding box center [321, 272] width 112 height 27
click at [309, 345] on div "takes" at bounding box center [339, 358] width 72 height 96
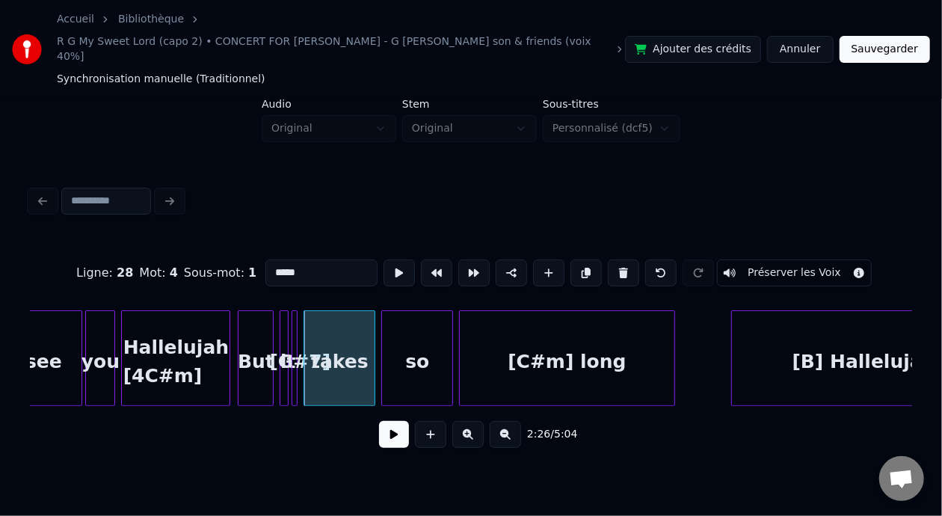
click at [296, 345] on div at bounding box center [294, 358] width 4 height 94
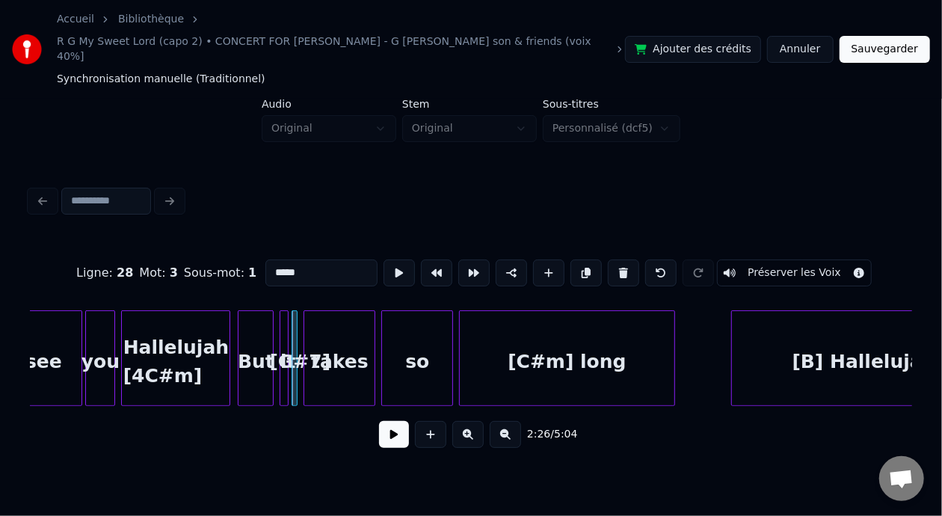
click at [156, 343] on div "Hallelujah [4C#m]" at bounding box center [176, 362] width 108 height 102
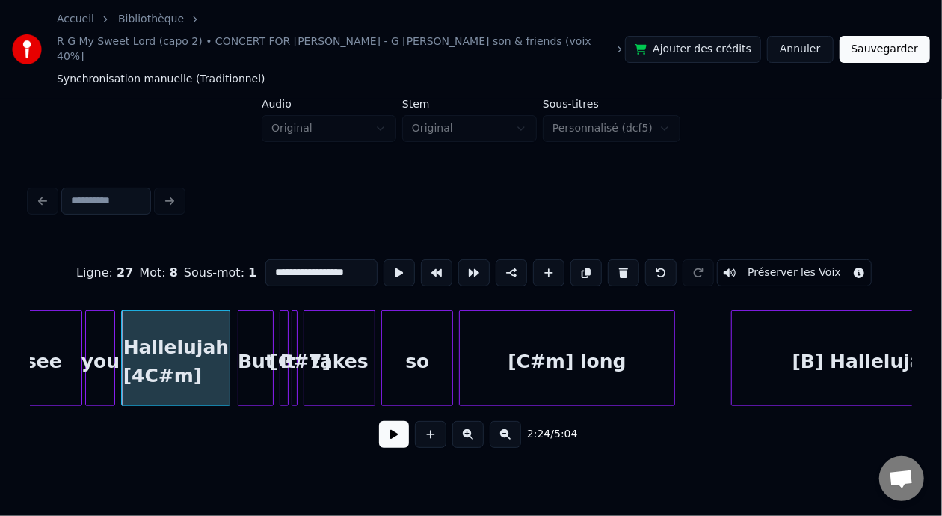
type input "**********"
click at [381, 428] on button at bounding box center [394, 434] width 30 height 27
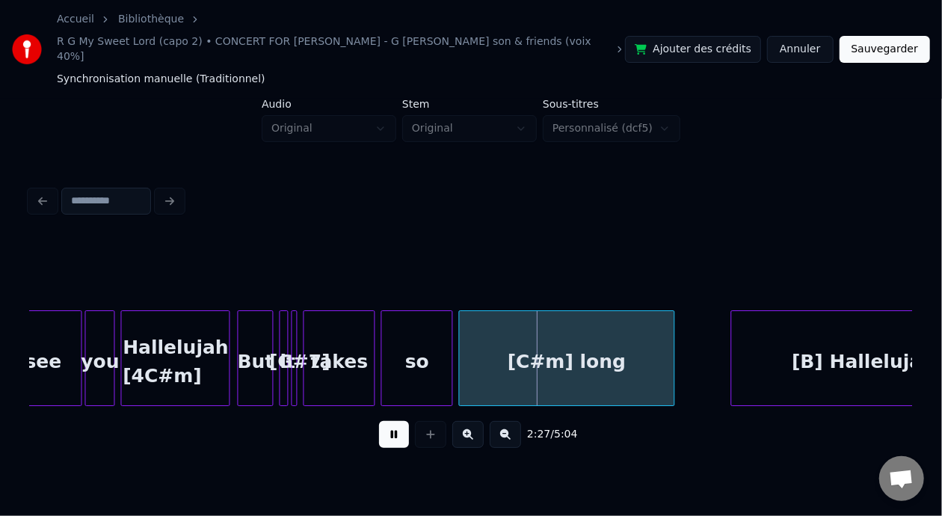
click at [381, 427] on button at bounding box center [394, 434] width 30 height 27
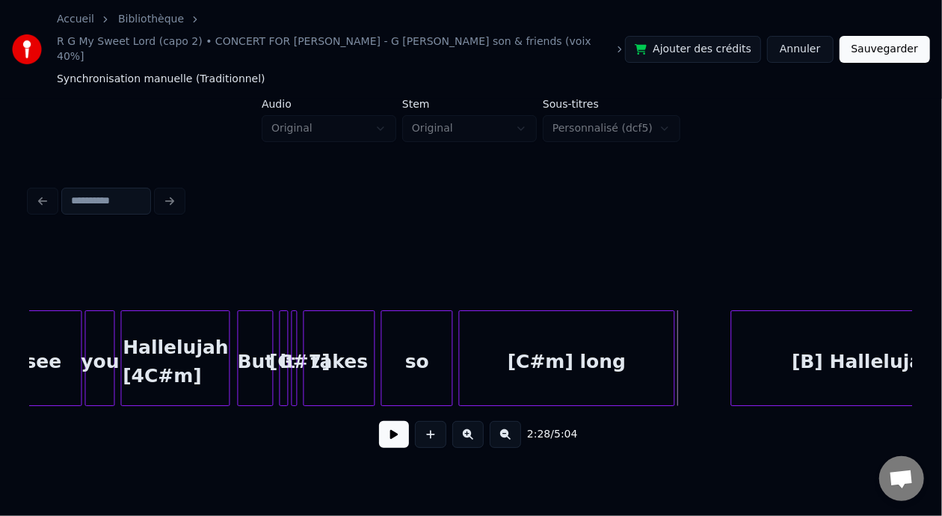
click at [575, 345] on div "[C#m] long" at bounding box center [567, 362] width 214 height 102
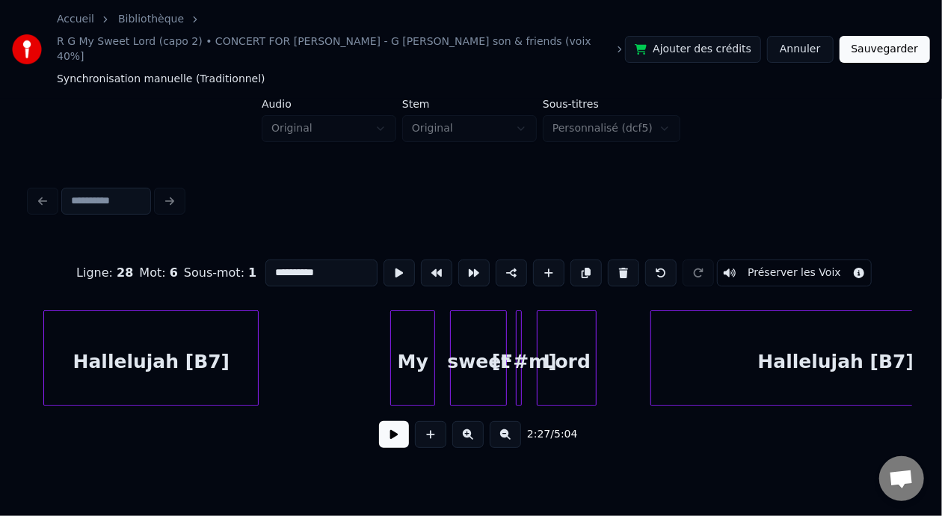
scroll to position [0, 18557]
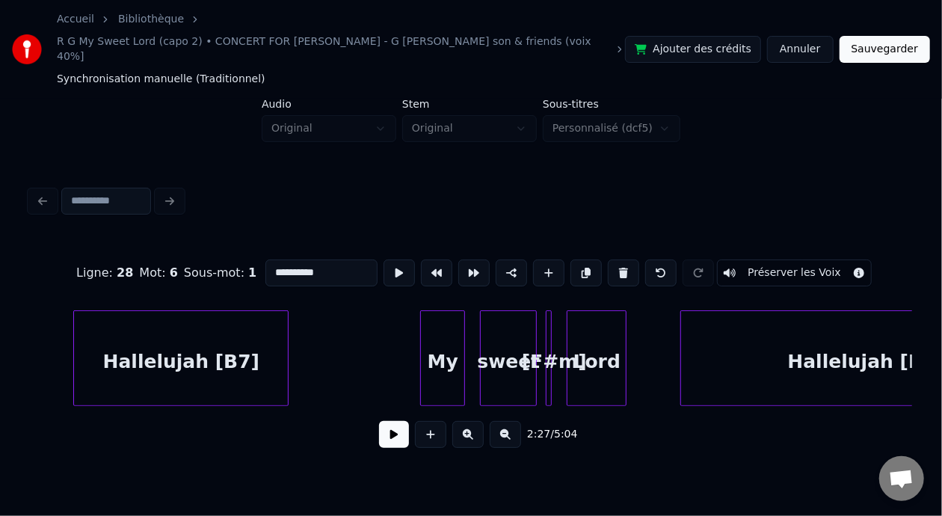
click at [713, 361] on div "Hallelujah [B7]" at bounding box center [865, 362] width 369 height 102
type input "**********"
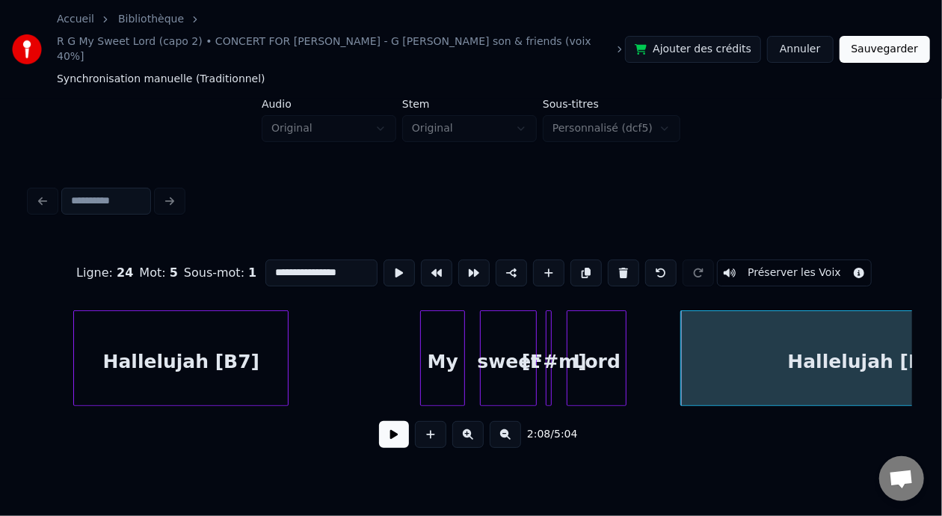
click at [384, 430] on button at bounding box center [394, 434] width 30 height 27
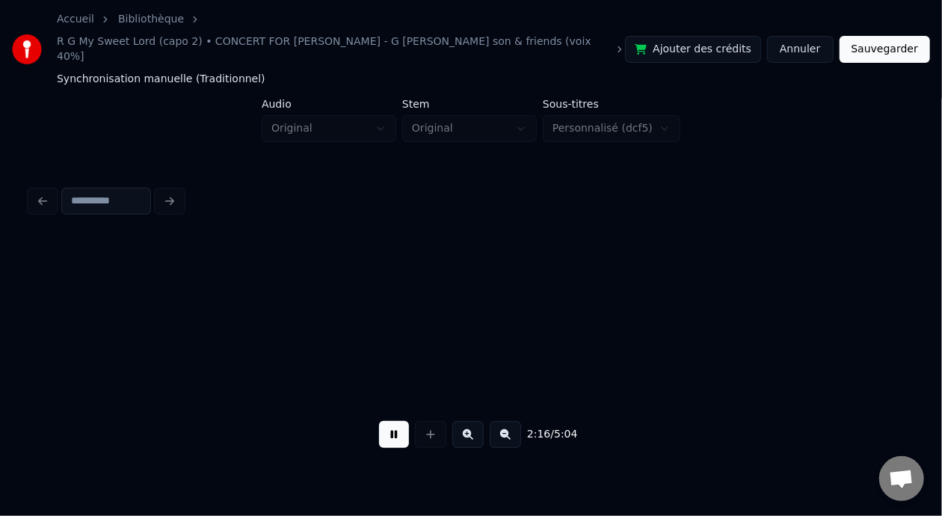
scroll to position [0, 20322]
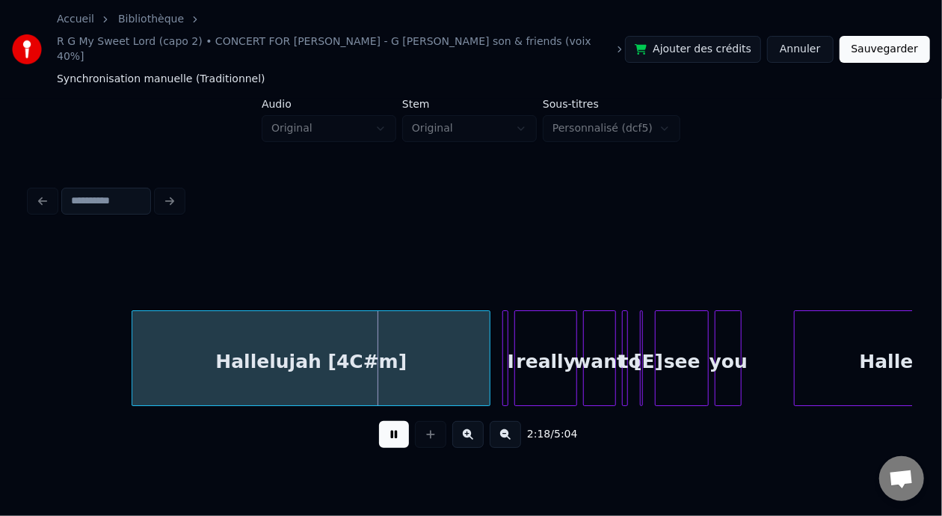
click at [394, 430] on button at bounding box center [394, 434] width 30 height 27
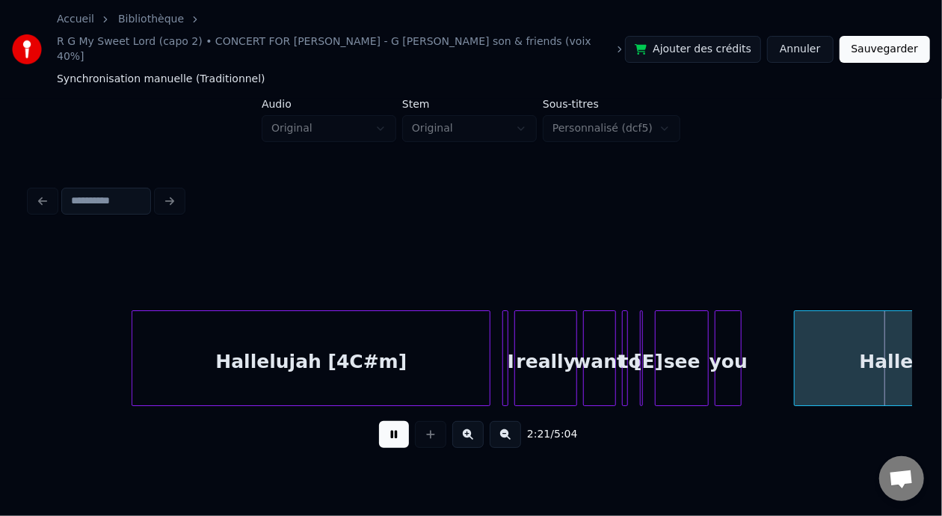
click at [394, 430] on button at bounding box center [394, 434] width 30 height 27
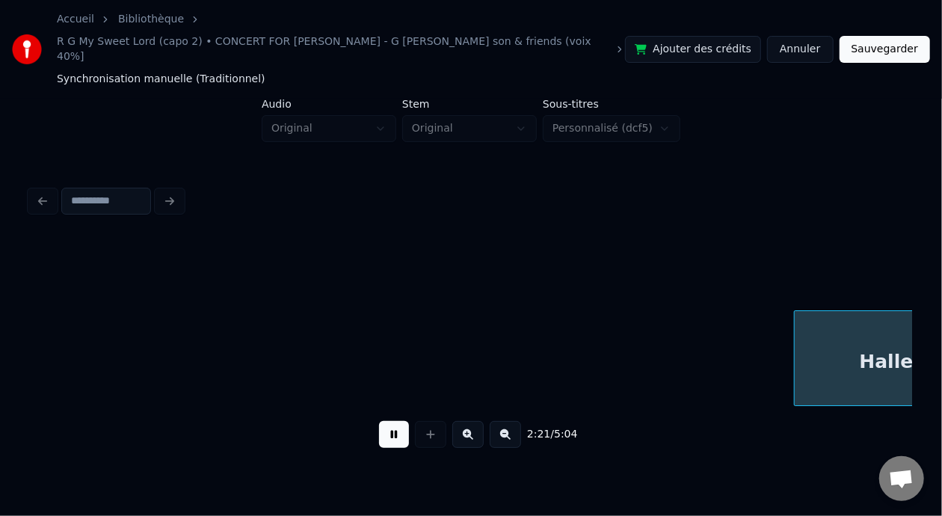
scroll to position [0, 21211]
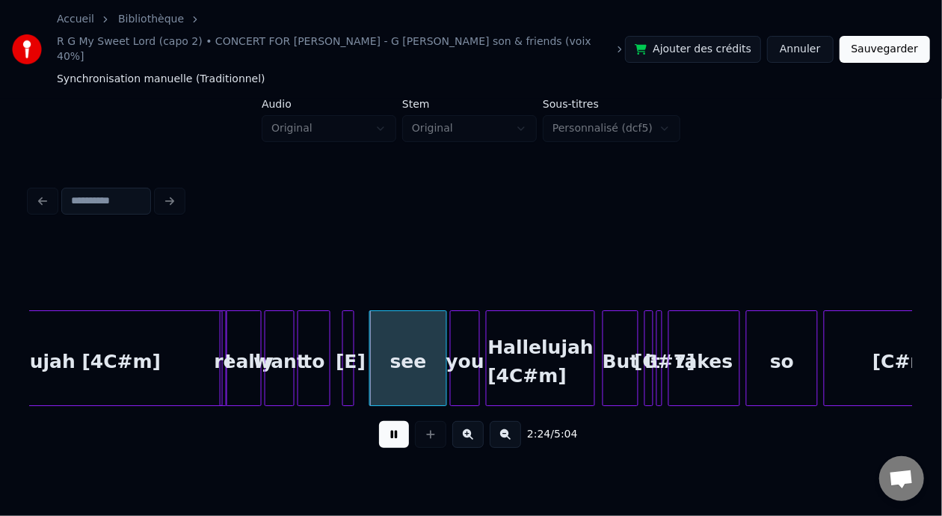
click at [394, 430] on button at bounding box center [394, 434] width 30 height 27
click at [415, 350] on div "see" at bounding box center [408, 362] width 76 height 102
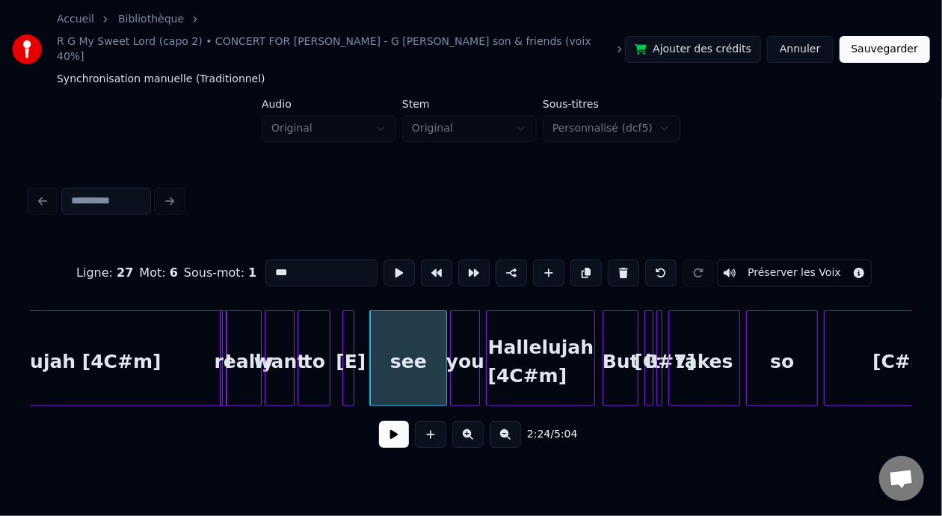
click at [382, 425] on button at bounding box center [394, 434] width 30 height 27
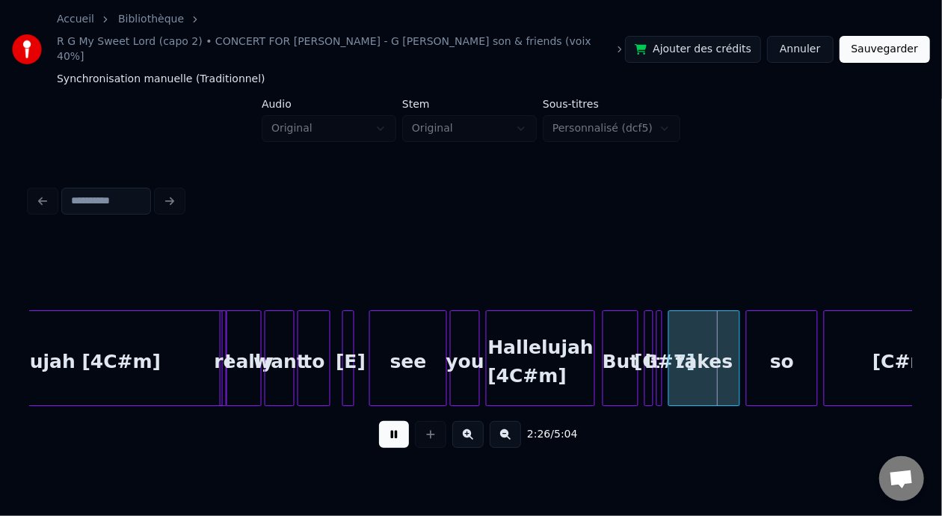
click at [389, 422] on button at bounding box center [394, 434] width 30 height 27
click at [67, 326] on div "Hallelujah [4C#m]" at bounding box center [65, 362] width 321 height 102
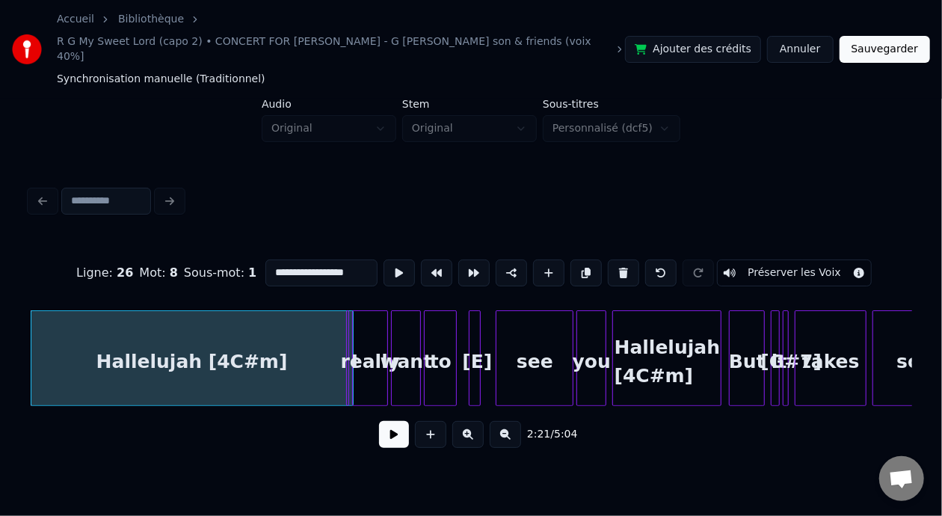
click at [383, 422] on button at bounding box center [394, 434] width 30 height 27
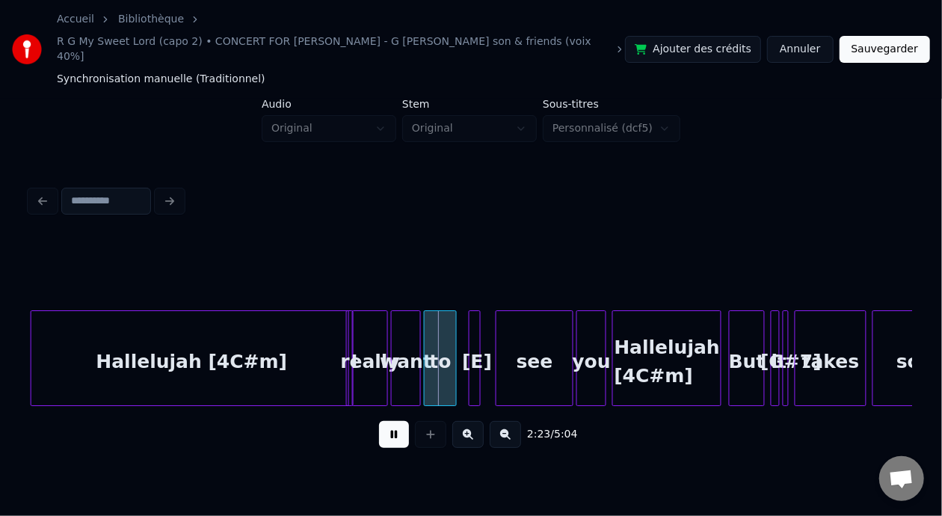
click at [383, 422] on button at bounding box center [394, 434] width 30 height 27
click at [474, 431] on button at bounding box center [467, 434] width 31 height 27
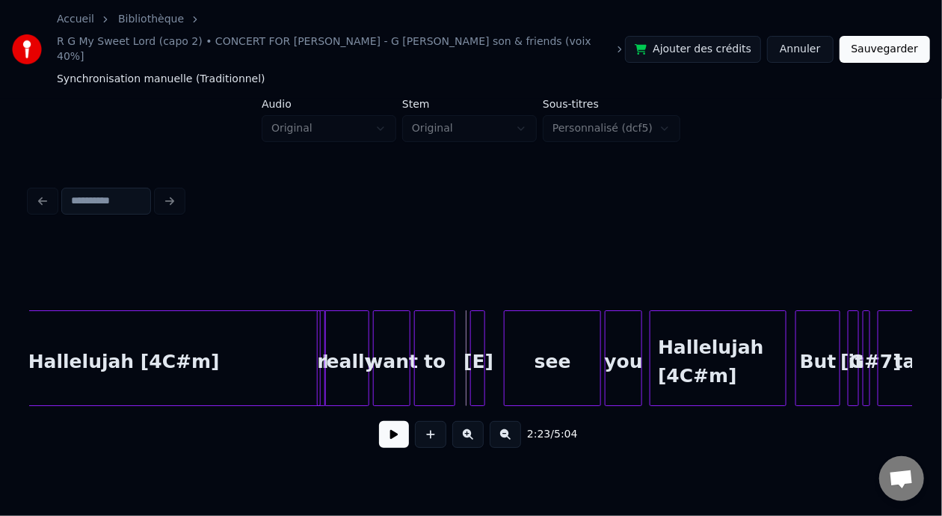
click at [471, 422] on button at bounding box center [467, 434] width 31 height 27
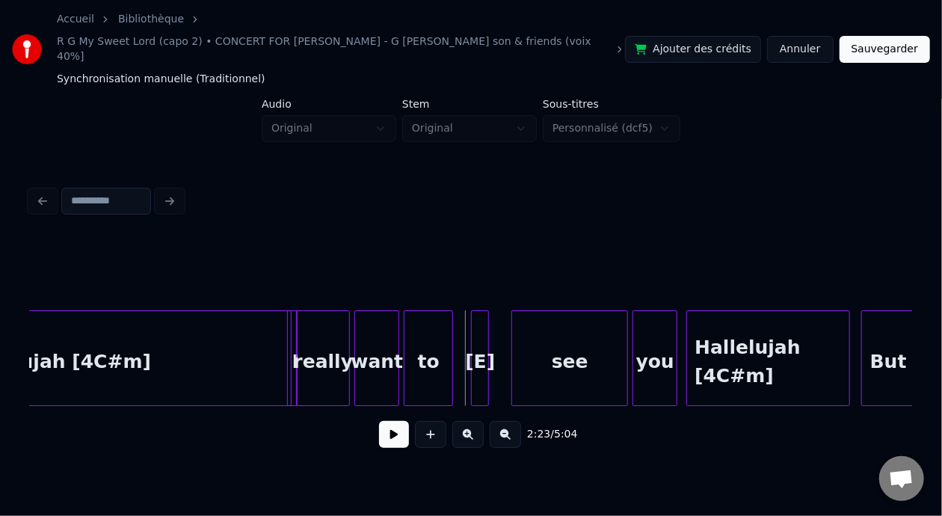
click at [388, 427] on button at bounding box center [394, 434] width 30 height 27
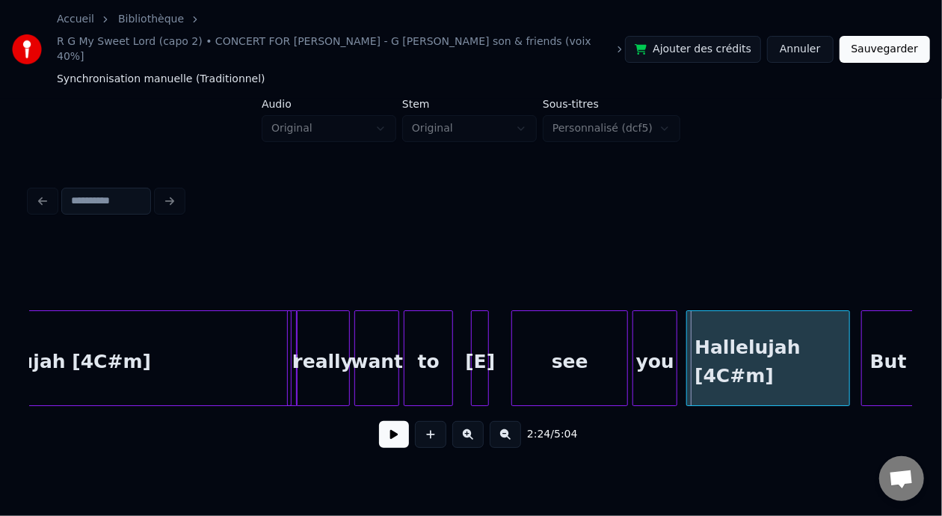
click at [61, 344] on div "Hallelujah [4C#m]" at bounding box center [55, 362] width 483 height 102
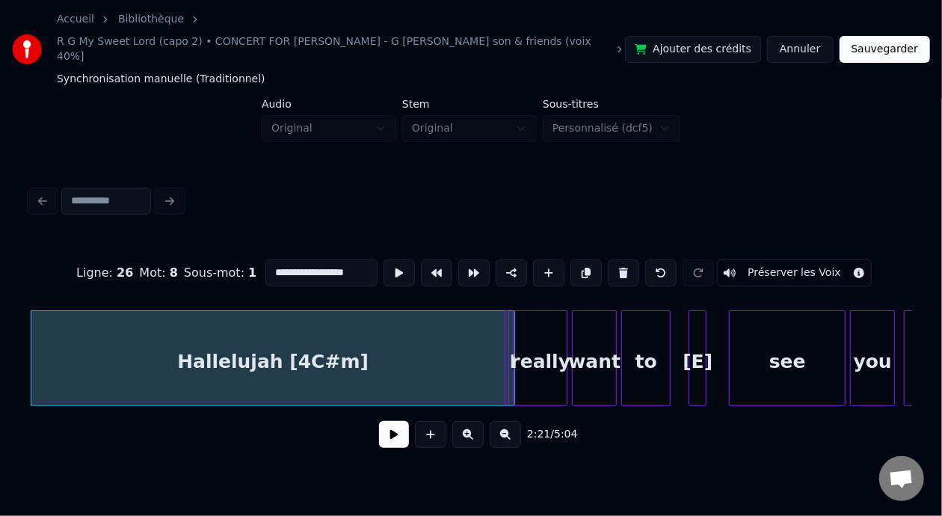
click at [384, 427] on button at bounding box center [394, 434] width 30 height 27
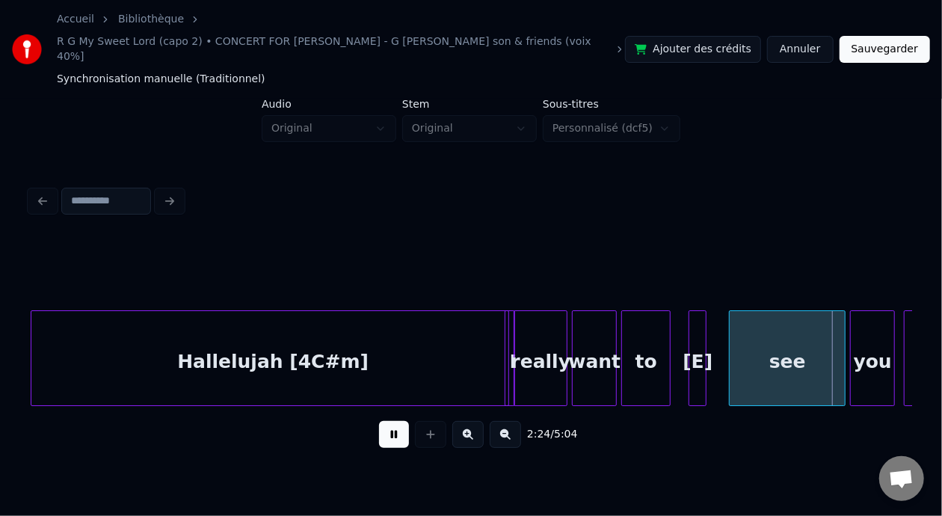
click at [386, 427] on button at bounding box center [394, 434] width 30 height 27
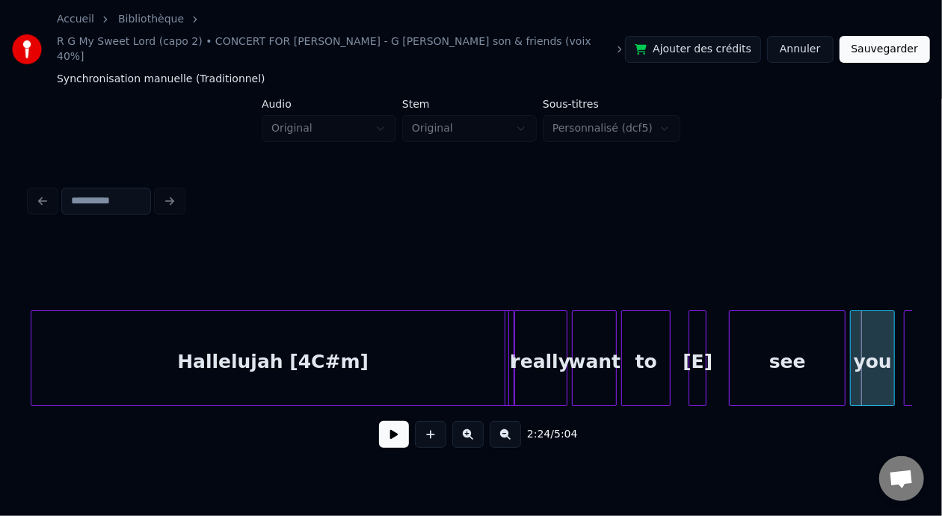
click at [386, 427] on button at bounding box center [394, 434] width 30 height 27
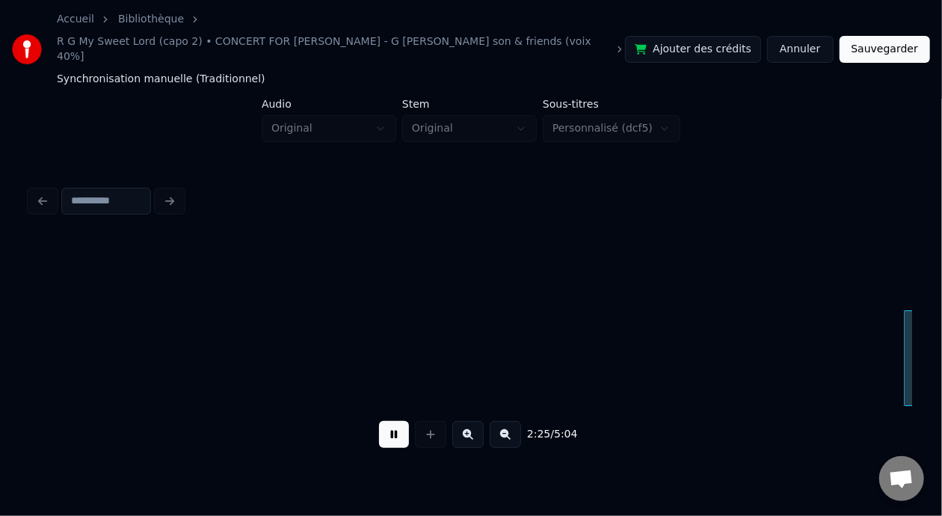
scroll to position [0, 32513]
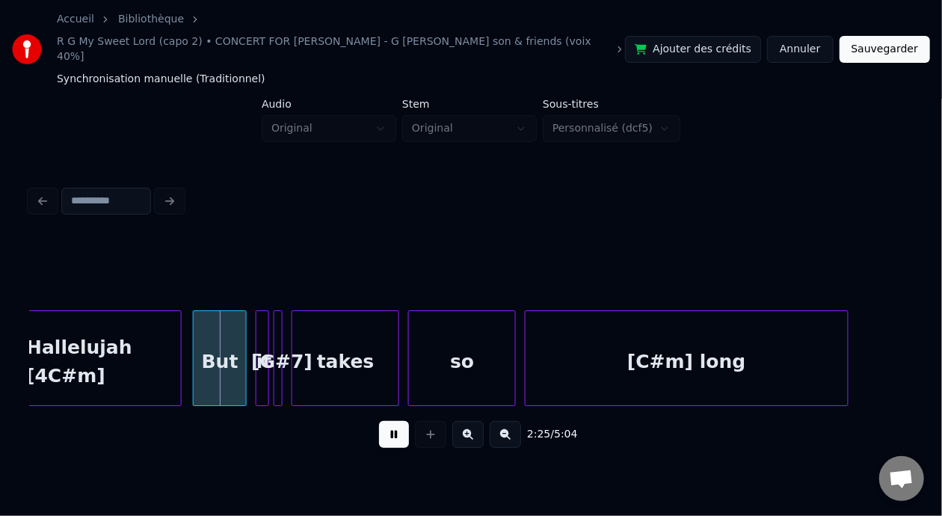
click at [386, 427] on button at bounding box center [394, 434] width 30 height 27
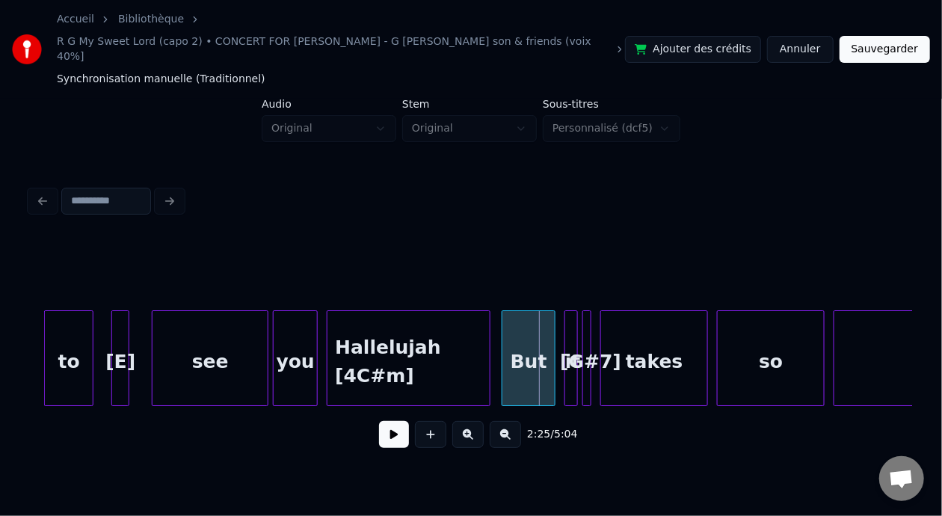
scroll to position [0, 32124]
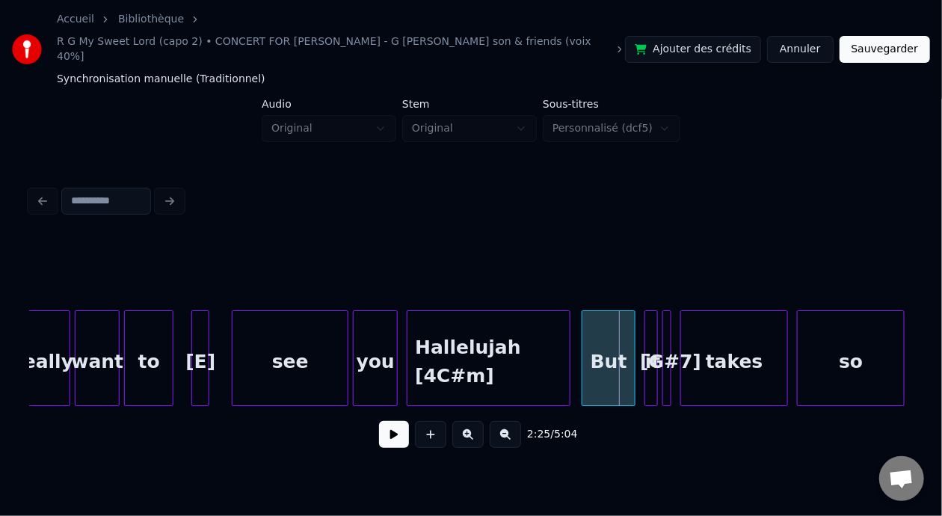
click at [253, 339] on div "see" at bounding box center [289, 362] width 115 height 102
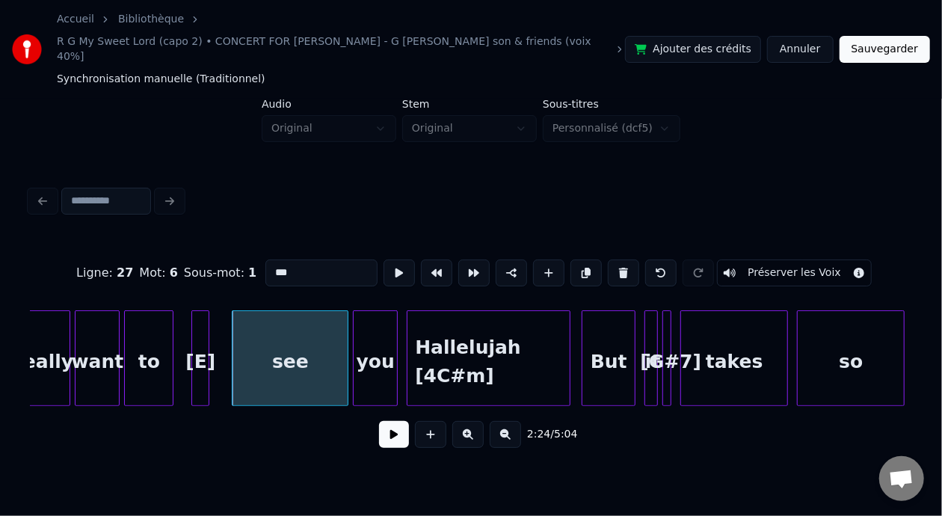
click at [389, 421] on button at bounding box center [394, 434] width 30 height 27
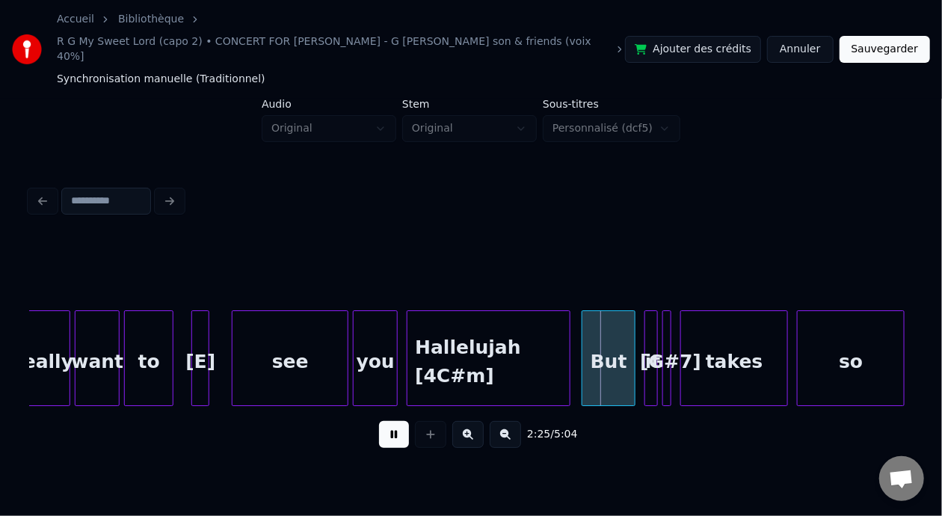
click at [389, 421] on button at bounding box center [394, 434] width 30 height 27
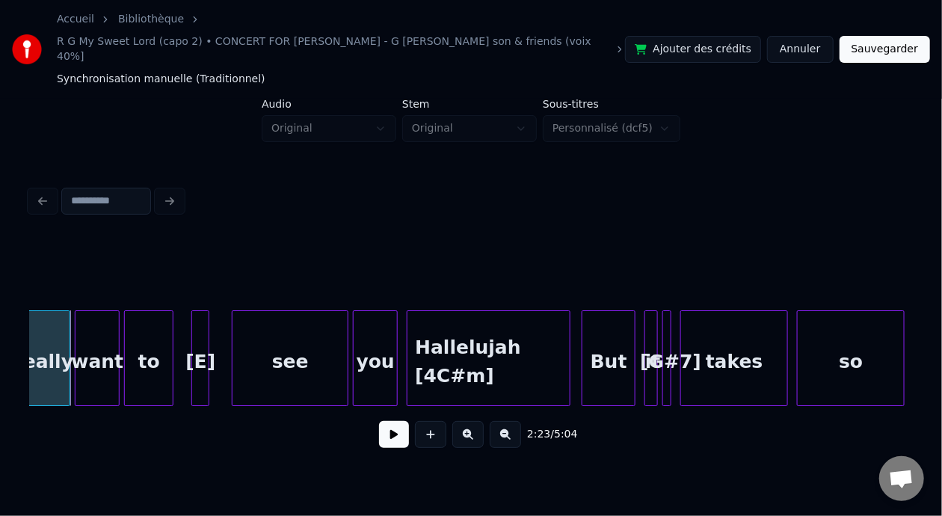
click at [389, 425] on button at bounding box center [394, 434] width 30 height 27
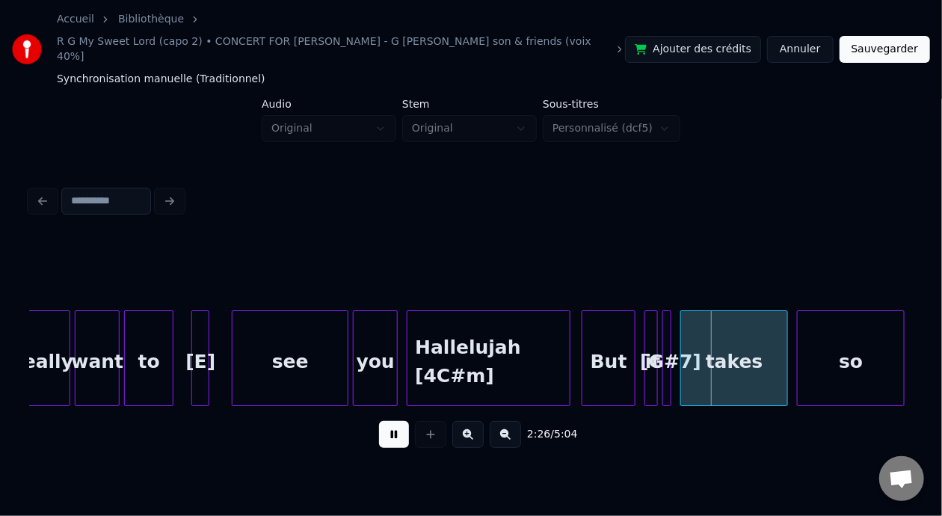
click at [389, 425] on button at bounding box center [394, 434] width 30 height 27
click at [391, 425] on button at bounding box center [394, 434] width 30 height 27
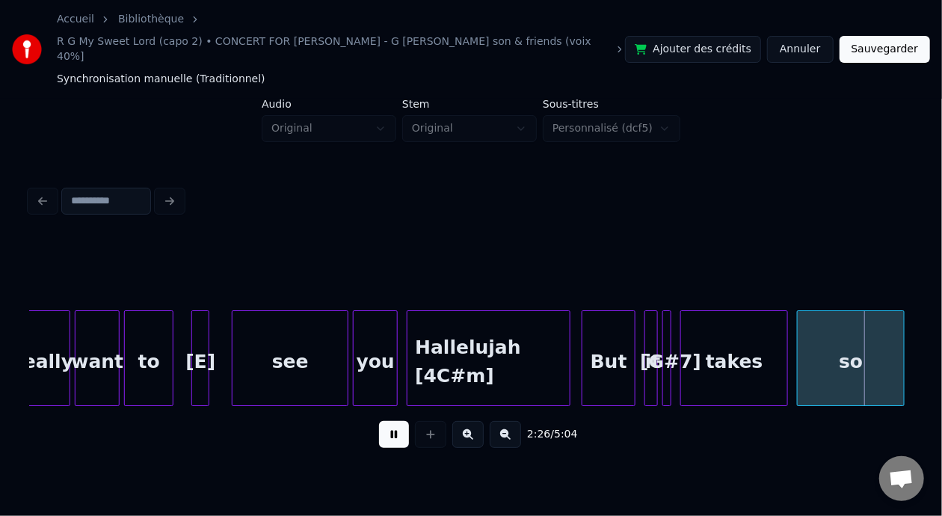
click at [391, 425] on button at bounding box center [394, 434] width 30 height 27
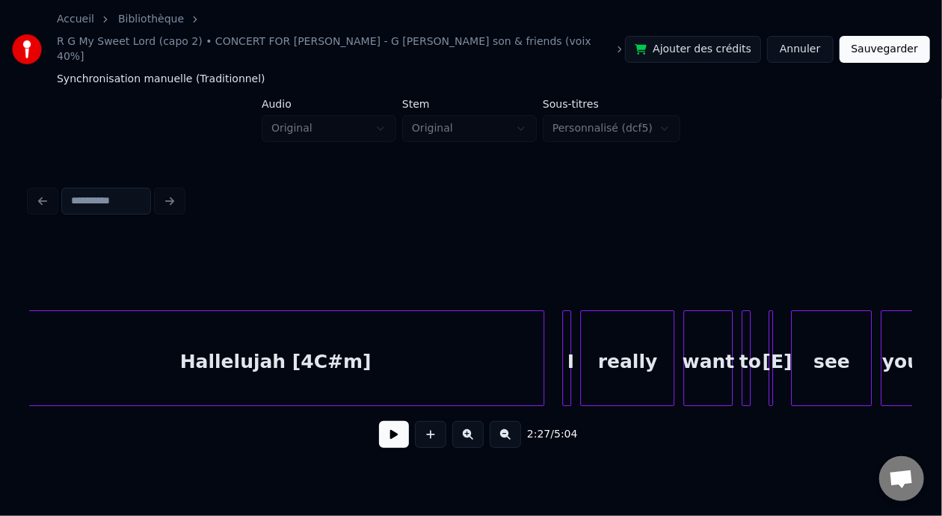
click at [259, 330] on div "Hallelujah [4C#m]" at bounding box center [275, 362] width 537 height 102
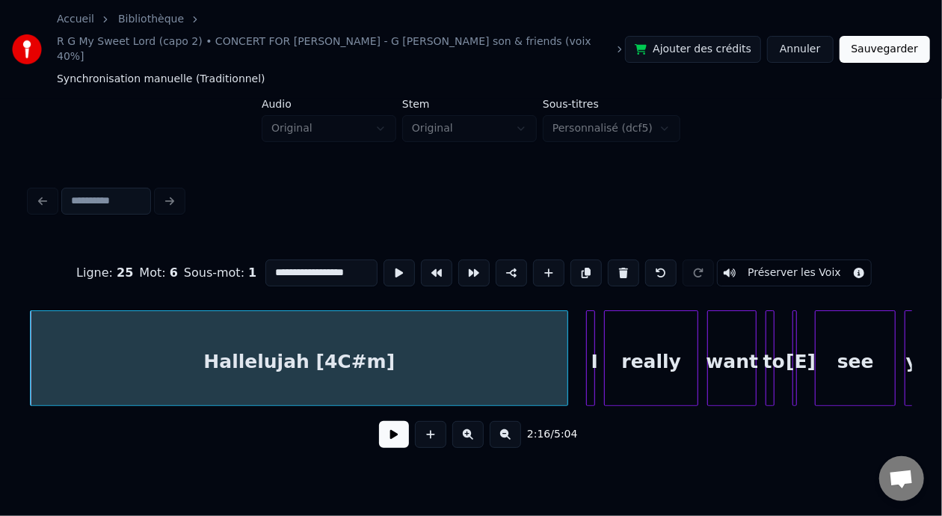
click at [379, 433] on button at bounding box center [394, 434] width 30 height 27
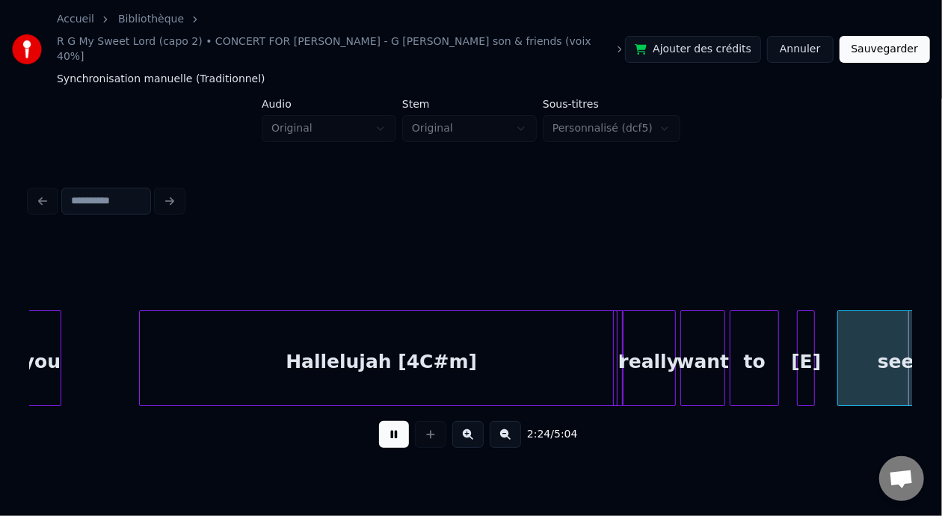
scroll to position [0, 32405]
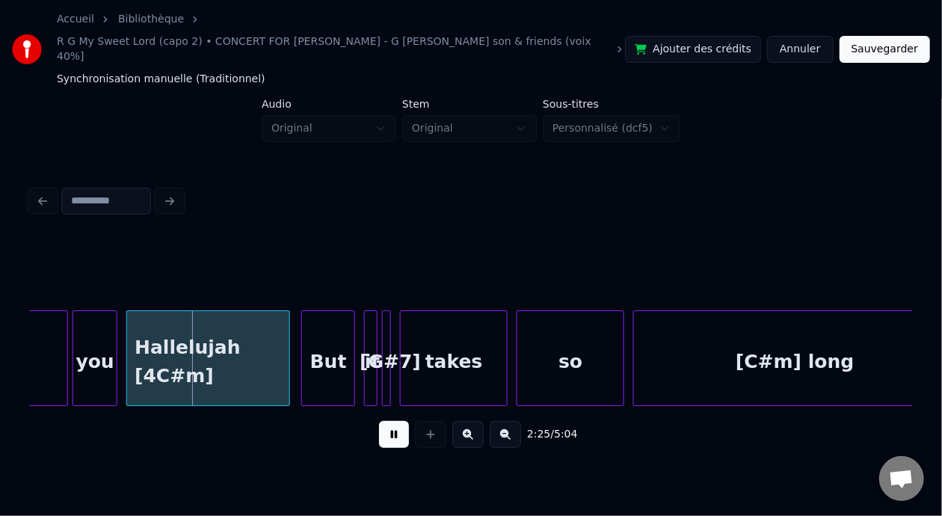
click at [381, 424] on button at bounding box center [394, 434] width 30 height 27
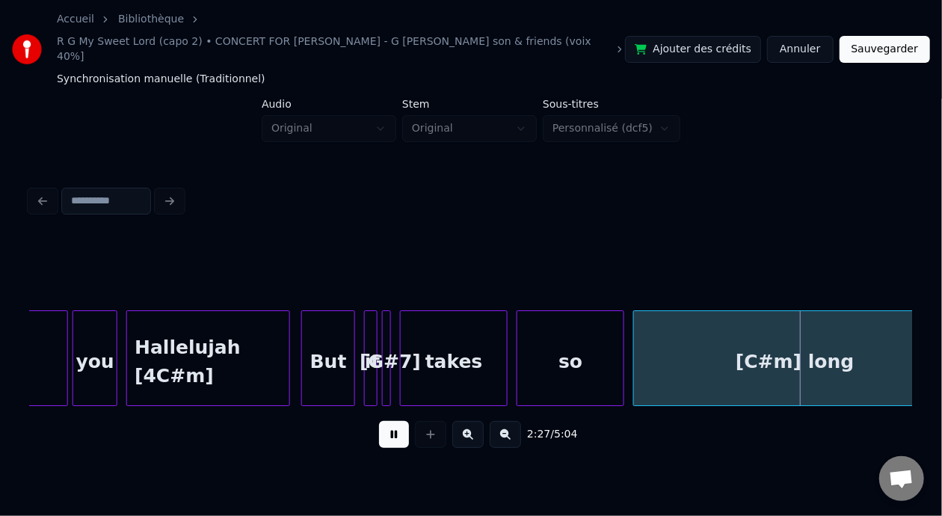
click at [381, 424] on button at bounding box center [394, 434] width 30 height 27
click at [188, 342] on div "Hallelujah [4C#m]" at bounding box center [208, 362] width 162 height 102
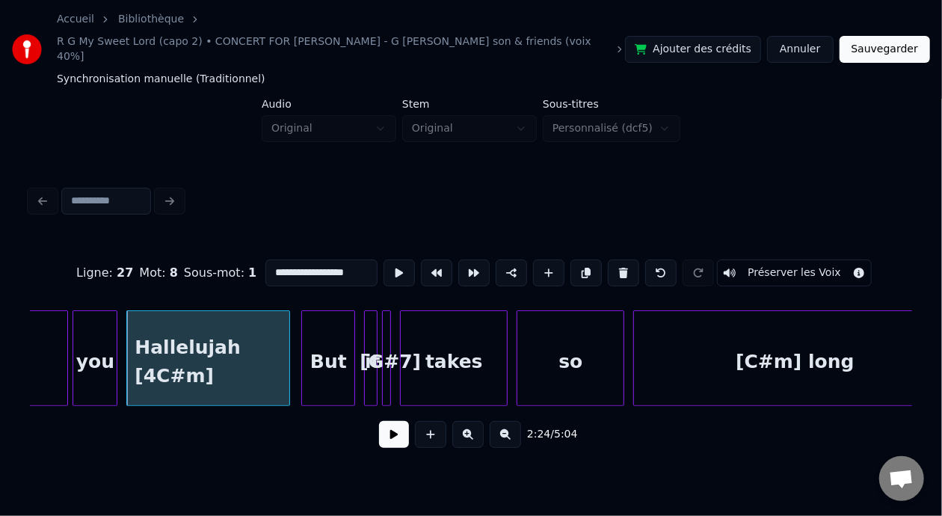
click at [291, 259] on input "**********" at bounding box center [321, 272] width 112 height 27
click at [265, 259] on input "******" at bounding box center [321, 272] width 112 height 27
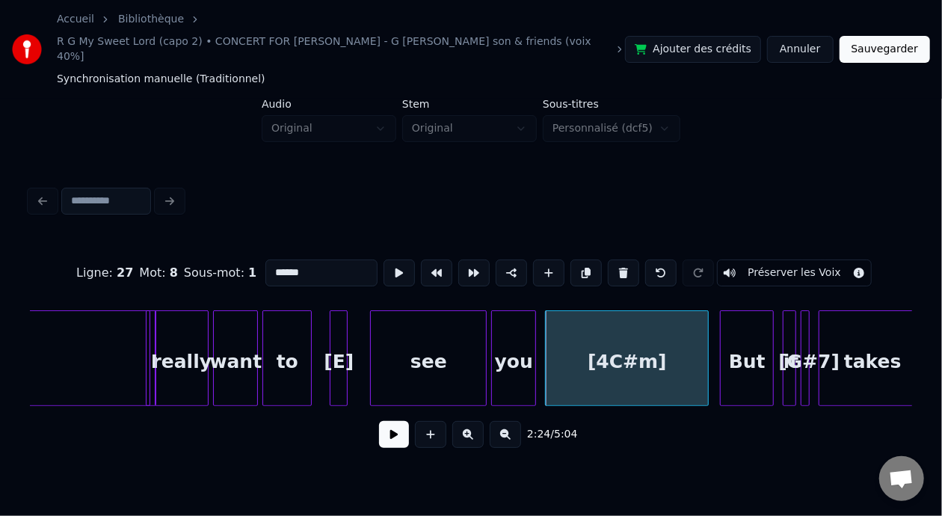
scroll to position [0, 31936]
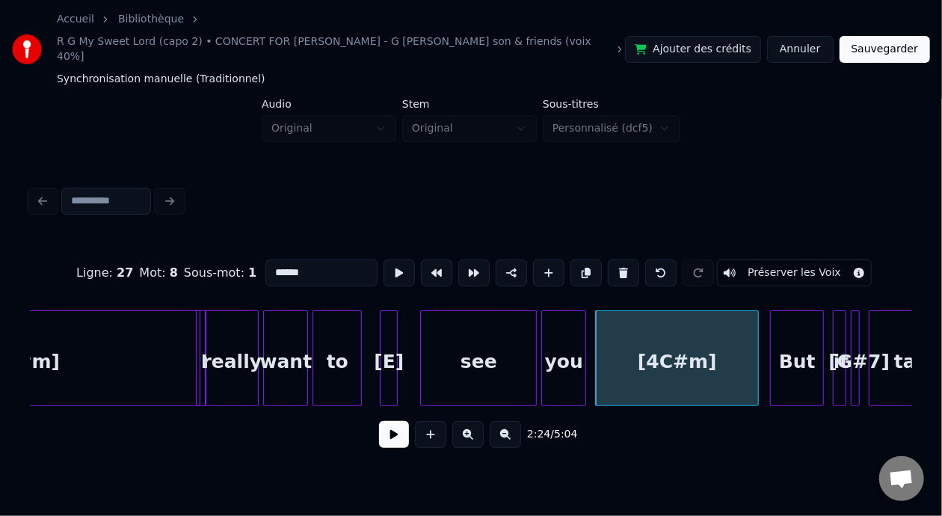
type input "**********"
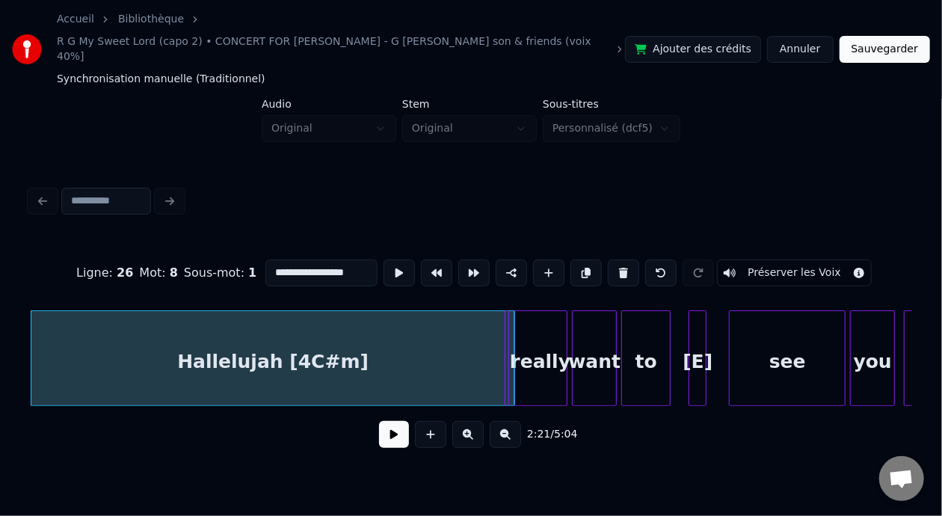
click at [379, 425] on button at bounding box center [394, 434] width 30 height 27
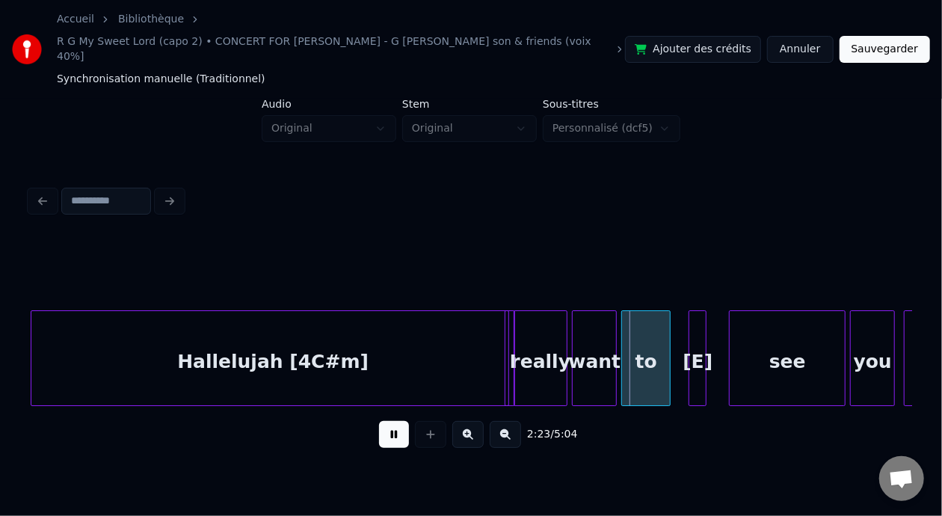
click at [387, 424] on button at bounding box center [394, 434] width 30 height 27
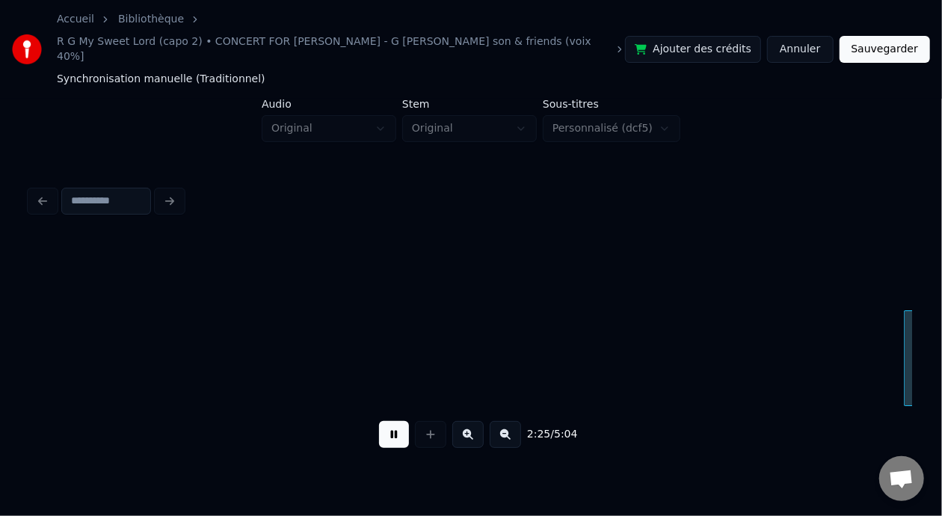
scroll to position [0, 32510]
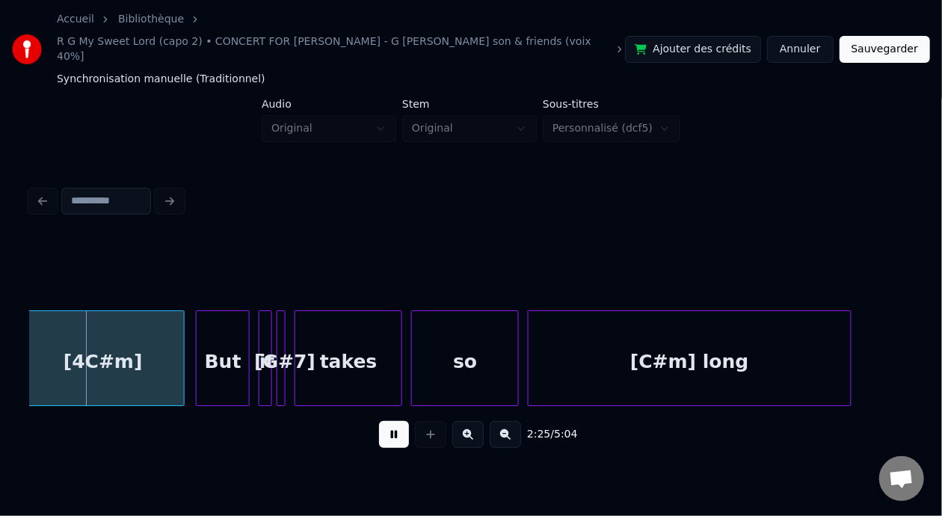
click at [387, 424] on button at bounding box center [394, 434] width 30 height 27
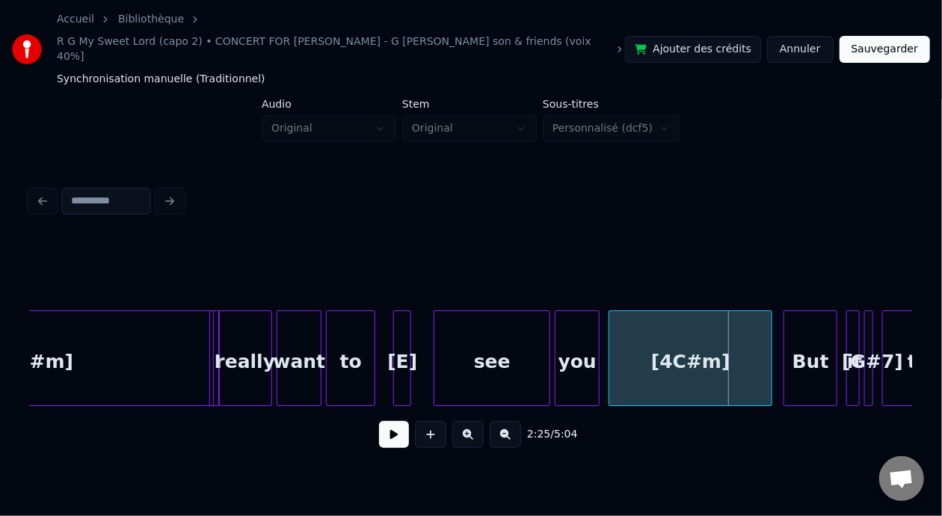
scroll to position [0, 31852]
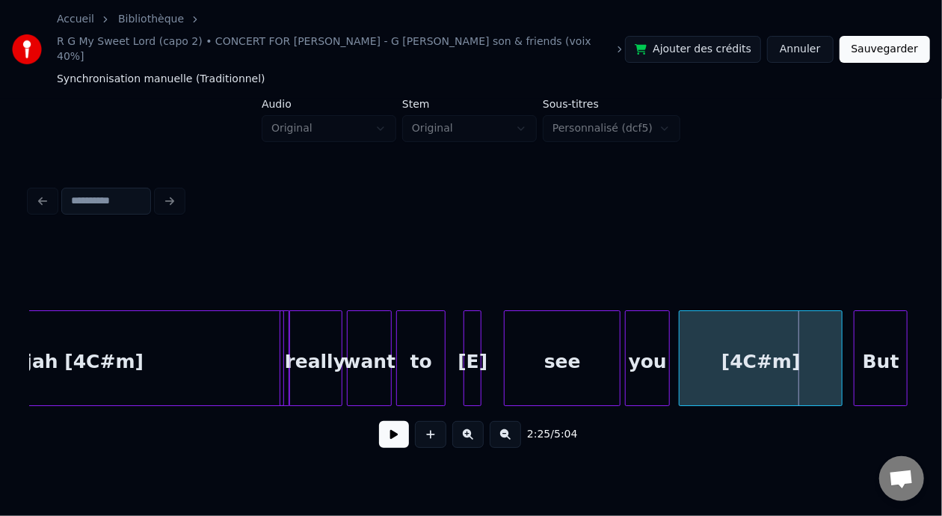
click at [513, 337] on div "see" at bounding box center [561, 362] width 115 height 102
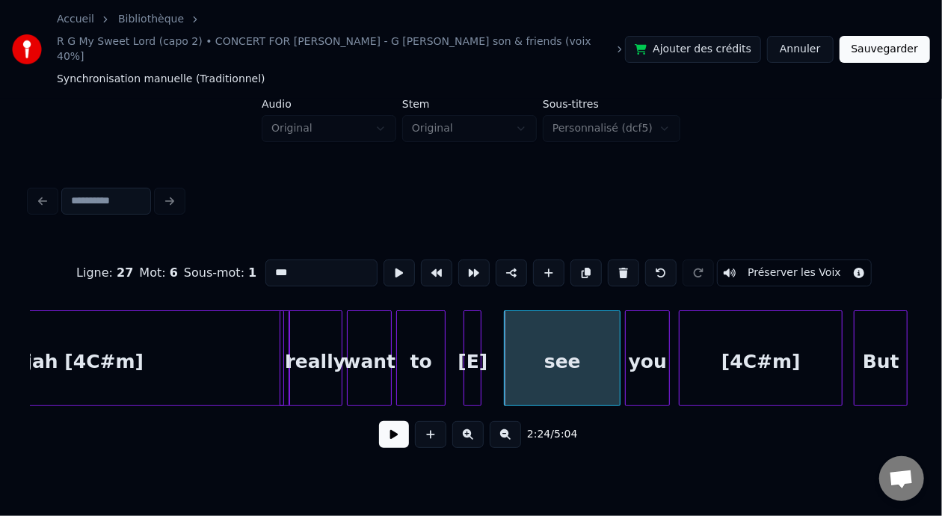
click at [389, 421] on button at bounding box center [394, 434] width 30 height 27
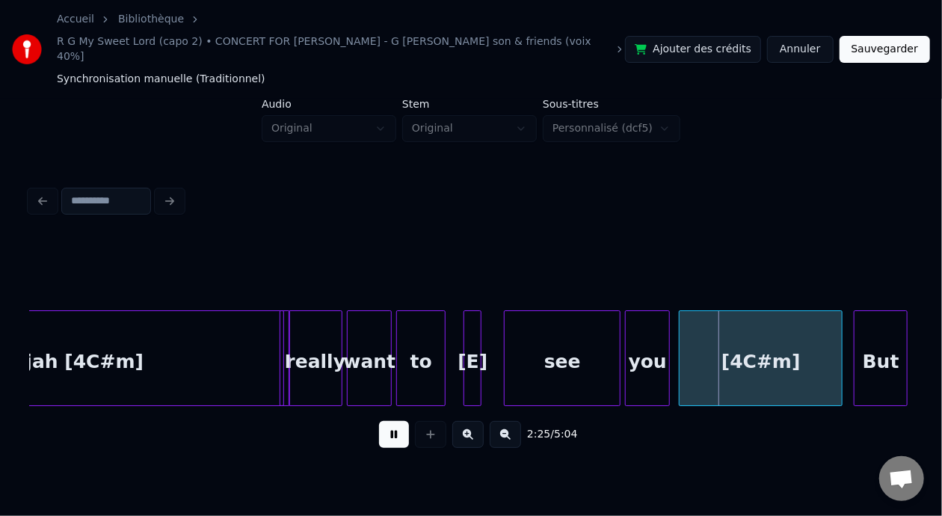
click at [389, 421] on button at bounding box center [394, 434] width 30 height 27
click at [326, 340] on div "really" at bounding box center [315, 362] width 52 height 102
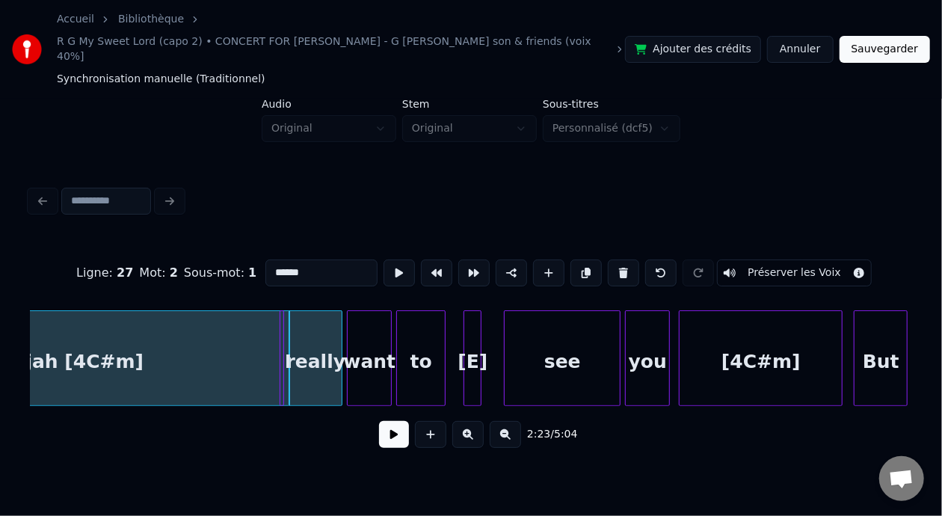
click at [379, 422] on button at bounding box center [394, 434] width 30 height 27
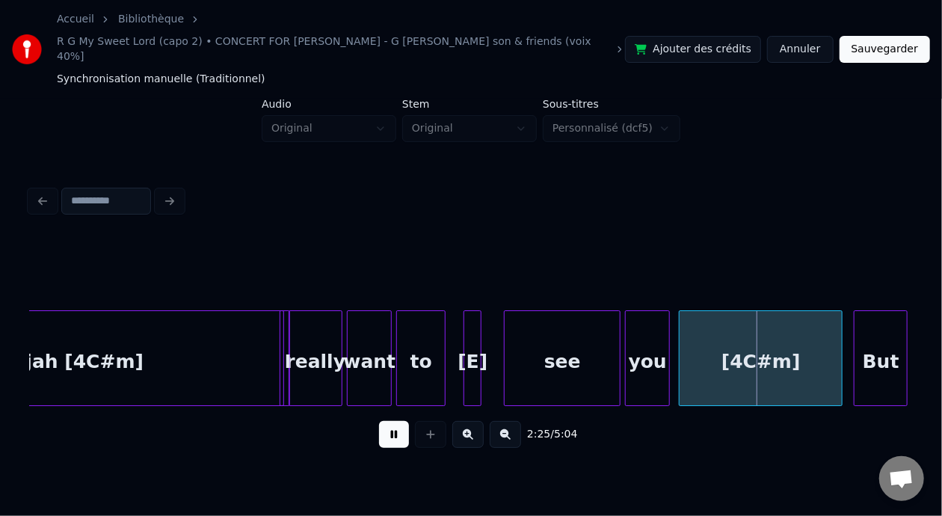
click at [379, 422] on button at bounding box center [394, 434] width 30 height 27
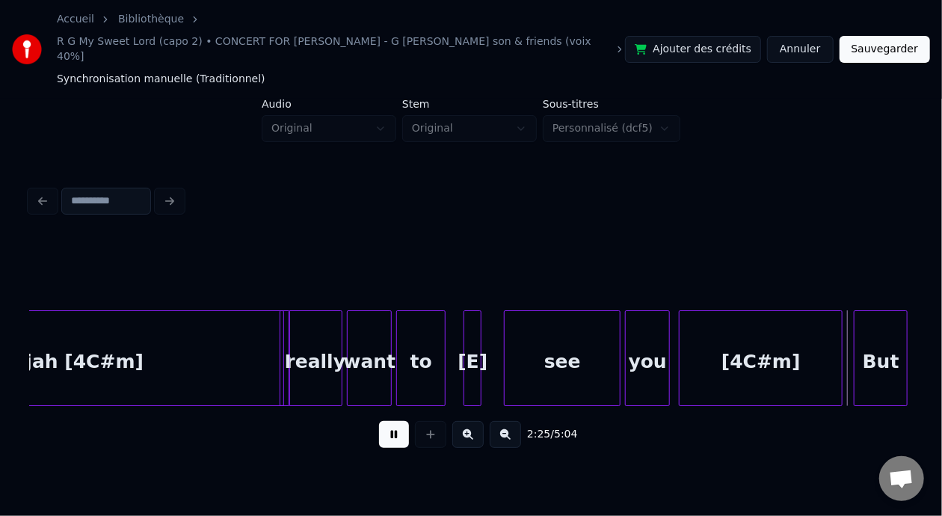
click at [379, 422] on button at bounding box center [394, 434] width 30 height 27
click at [125, 344] on div "Hallelujah [4C#m]" at bounding box center [47, 362] width 483 height 102
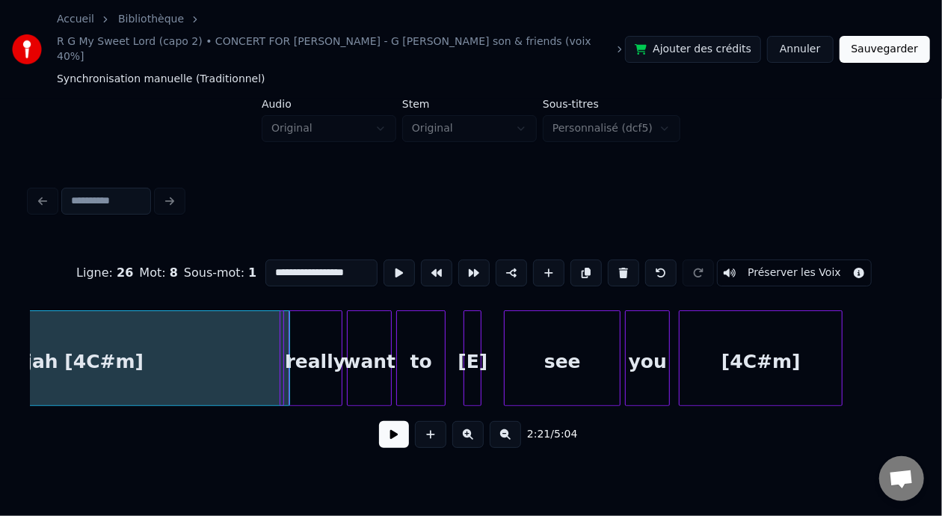
scroll to position [0, 31627]
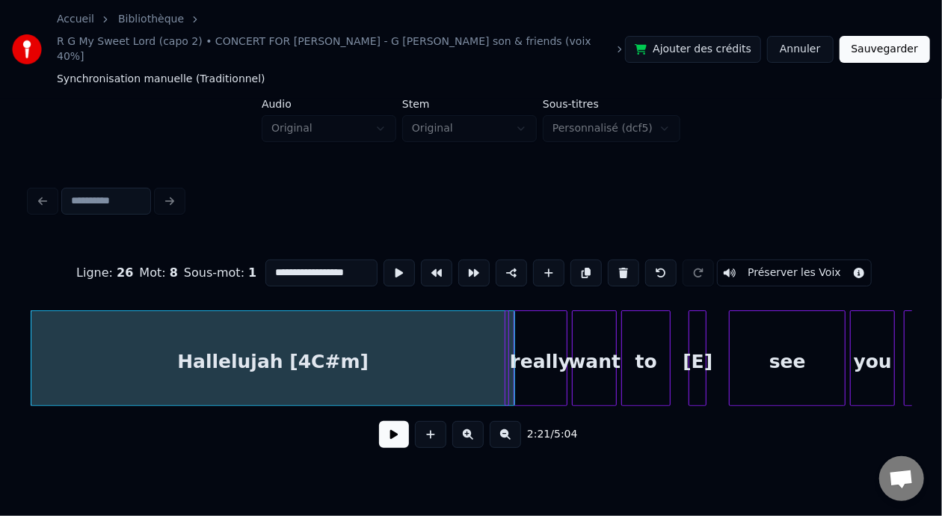
click at [383, 431] on button at bounding box center [394, 434] width 30 height 27
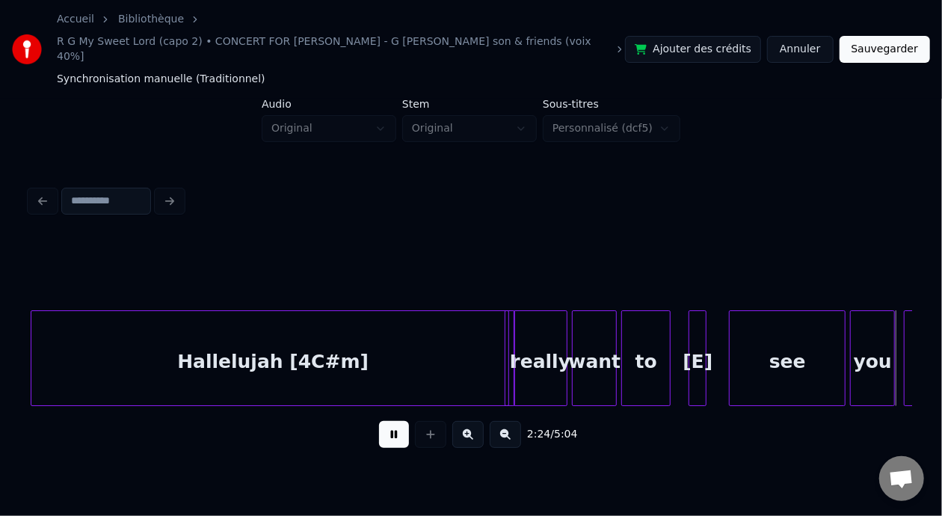
scroll to position [0, 32510]
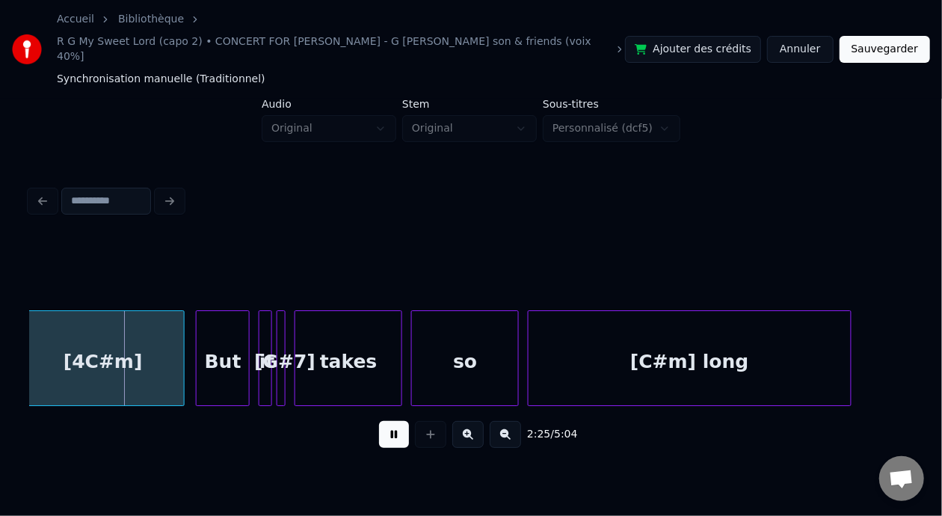
click at [386, 427] on button at bounding box center [394, 434] width 30 height 27
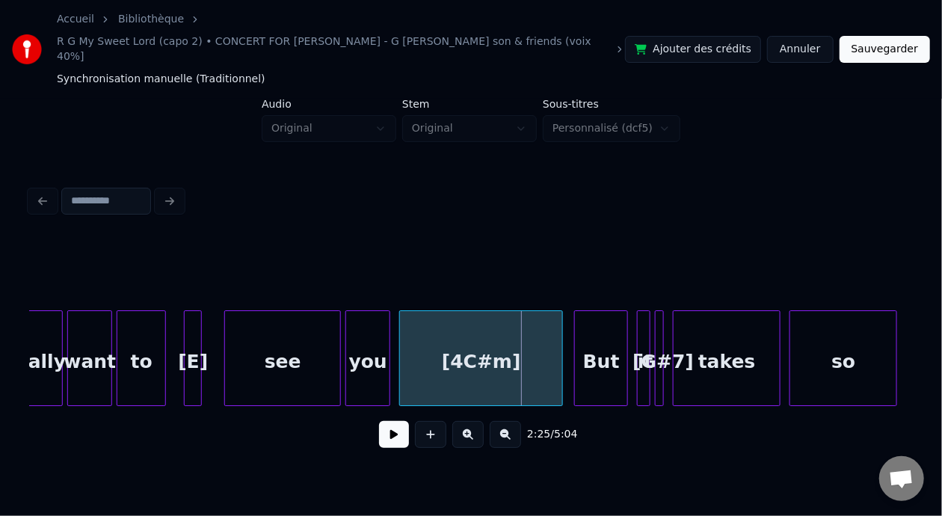
scroll to position [0, 32121]
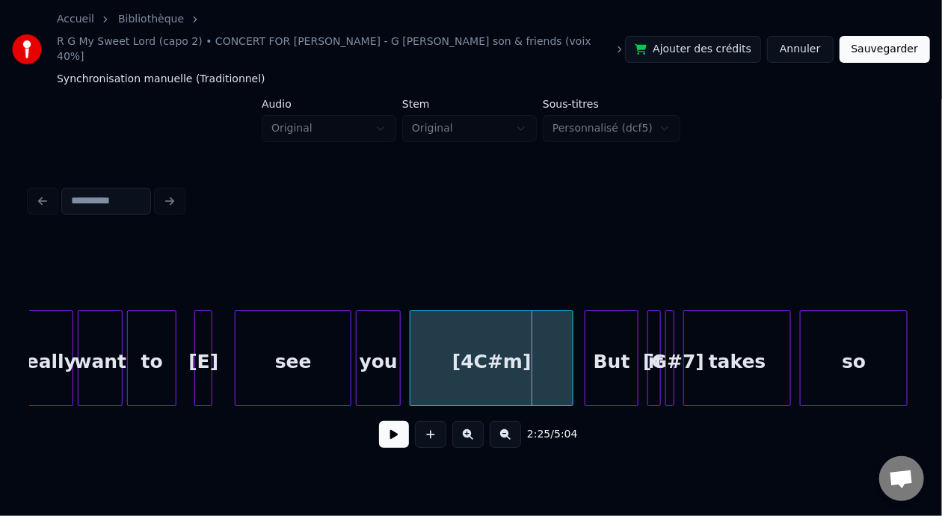
click at [433, 344] on div "[4C#m]" at bounding box center [491, 362] width 162 height 102
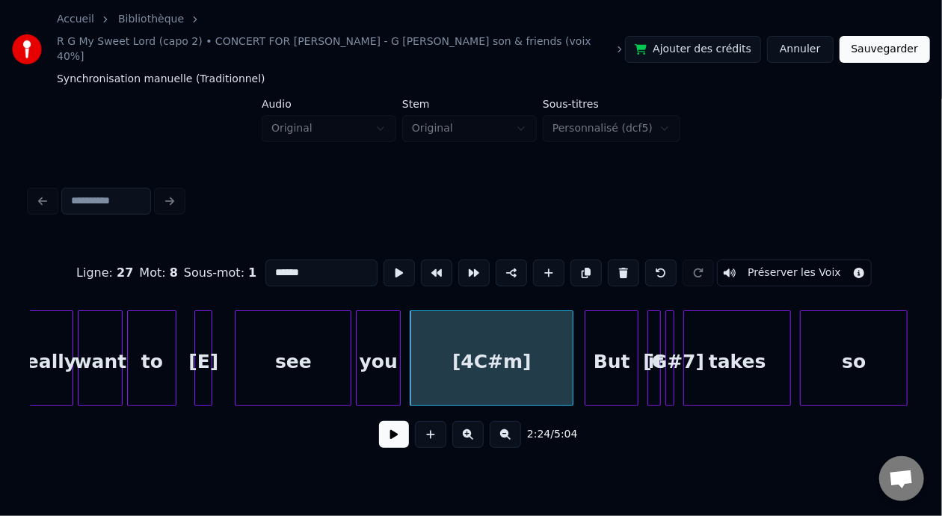
click at [265, 259] on input "******" at bounding box center [321, 272] width 112 height 27
click at [295, 334] on div "see" at bounding box center [292, 362] width 115 height 102
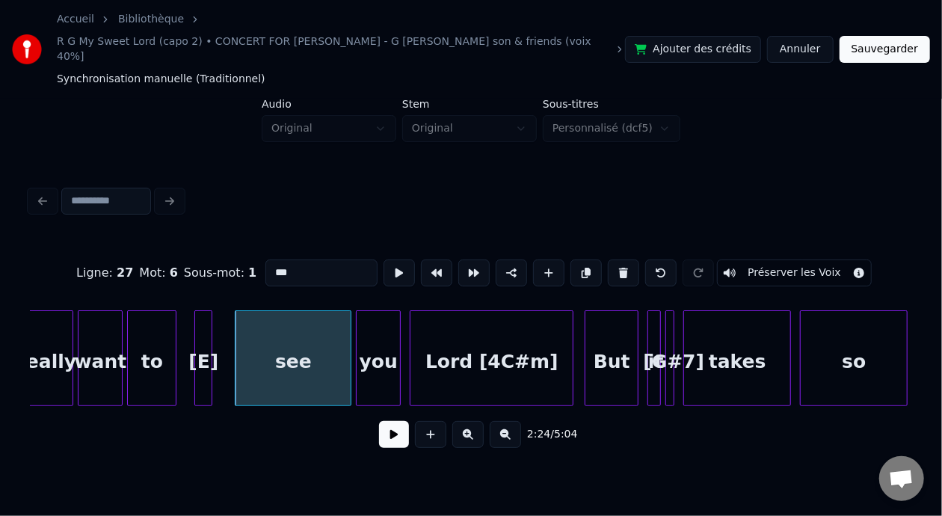
type input "***"
click at [394, 425] on button at bounding box center [394, 434] width 30 height 27
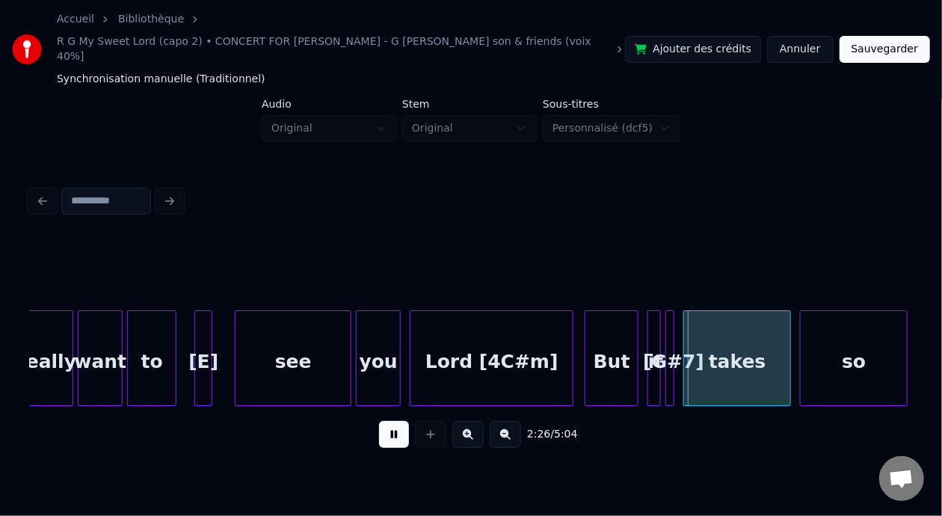
click at [394, 425] on button at bounding box center [394, 434] width 30 height 27
click at [472, 430] on button at bounding box center [467, 434] width 31 height 27
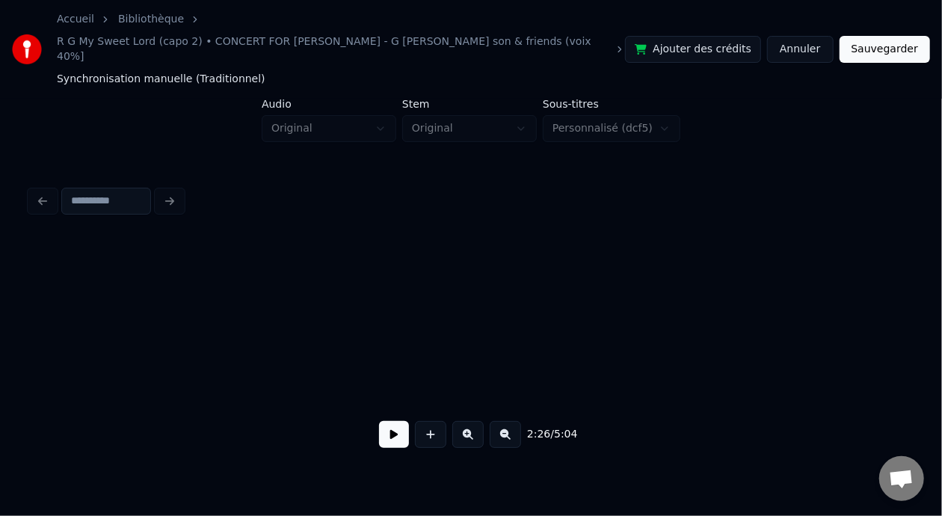
scroll to position [0, 37587]
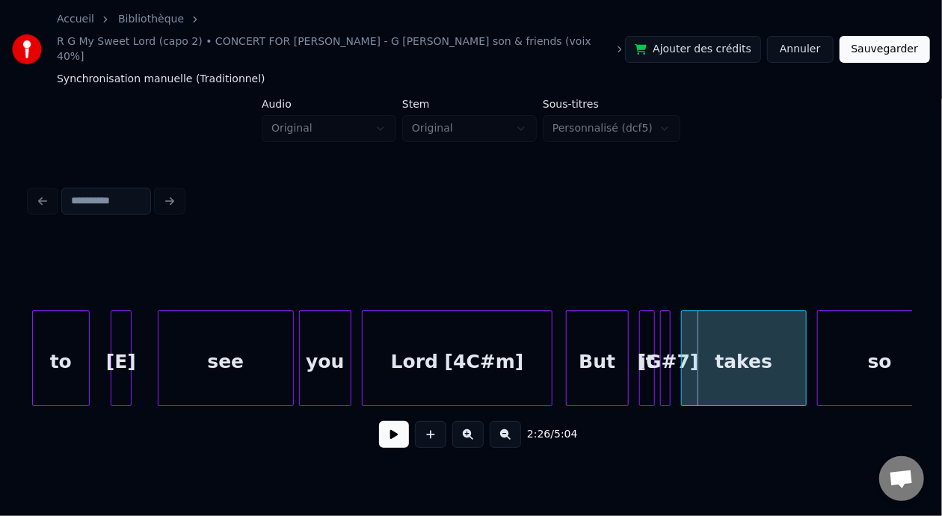
click at [472, 430] on button at bounding box center [467, 434] width 31 height 27
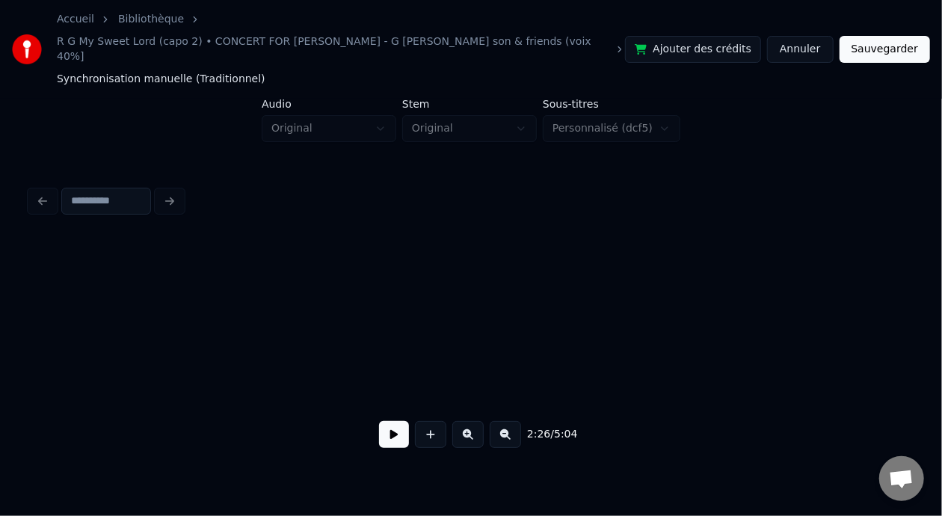
scroll to position [0, 43051]
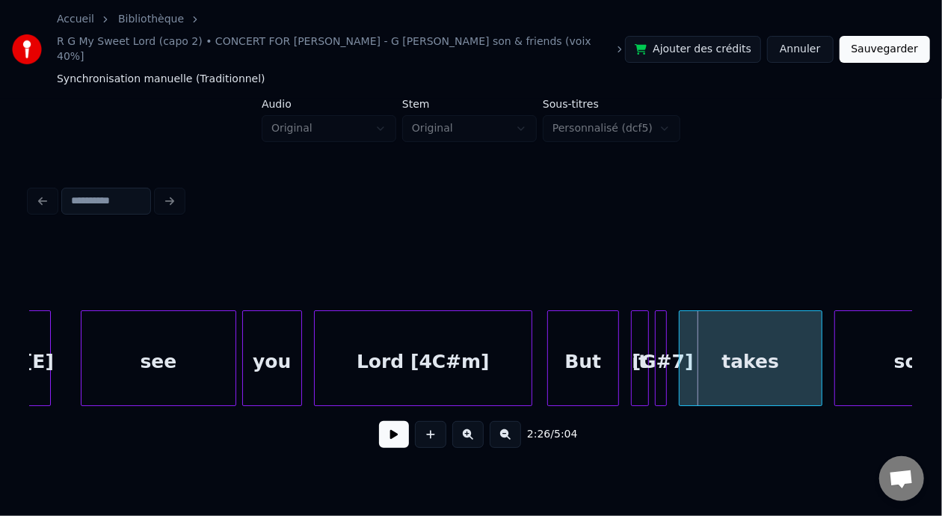
click at [386, 433] on button at bounding box center [394, 434] width 30 height 27
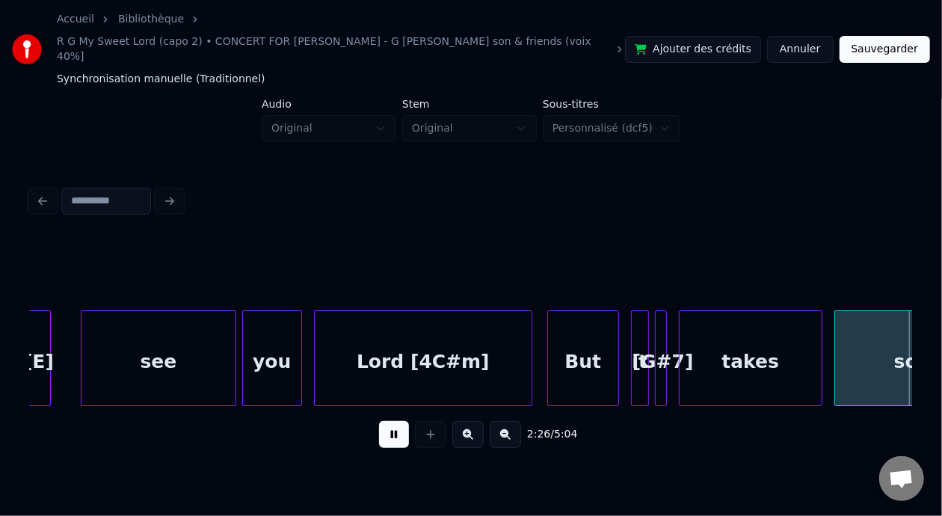
scroll to position [0, 43935]
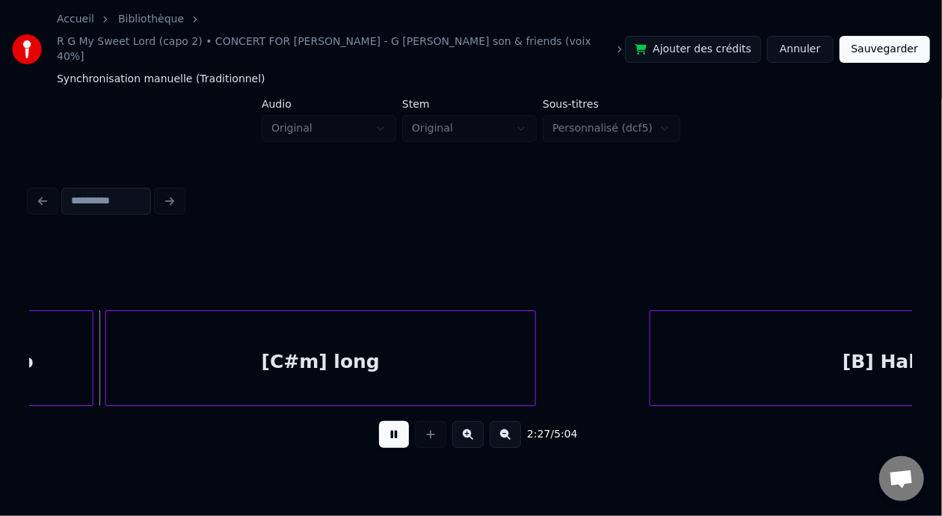
click at [386, 433] on button at bounding box center [394, 434] width 30 height 27
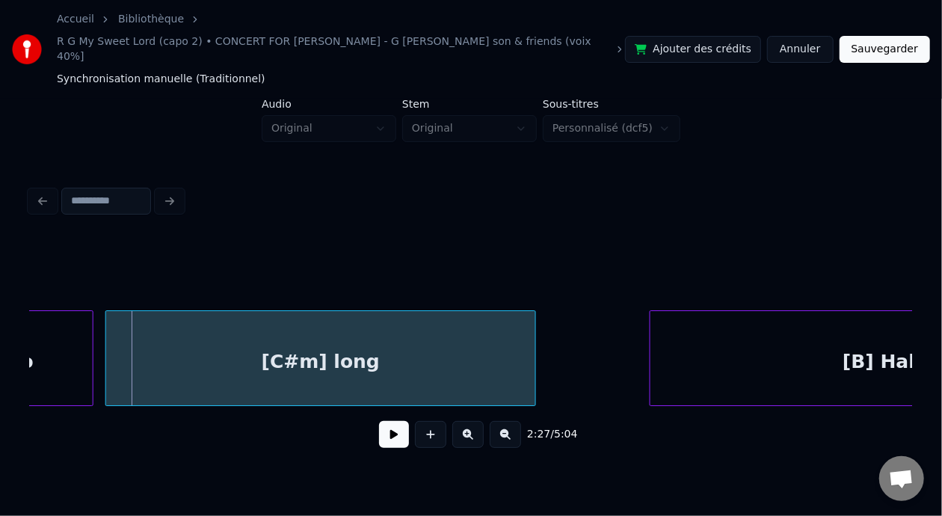
click at [389, 424] on button at bounding box center [394, 434] width 30 height 27
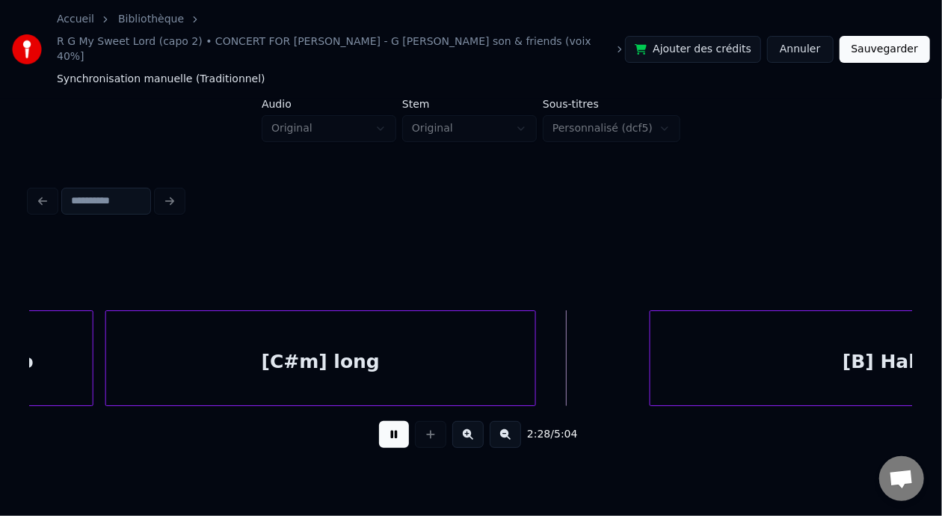
click at [389, 424] on button at bounding box center [394, 434] width 30 height 27
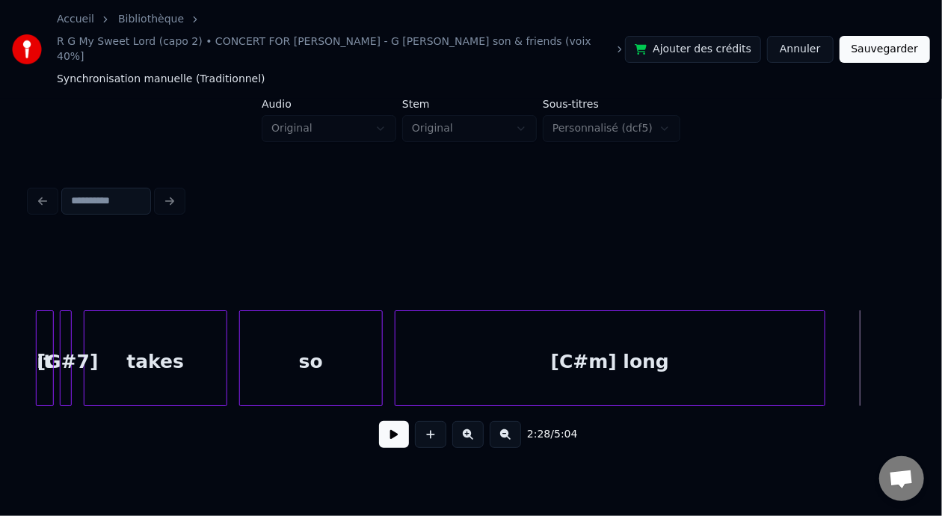
scroll to position [0, 43537]
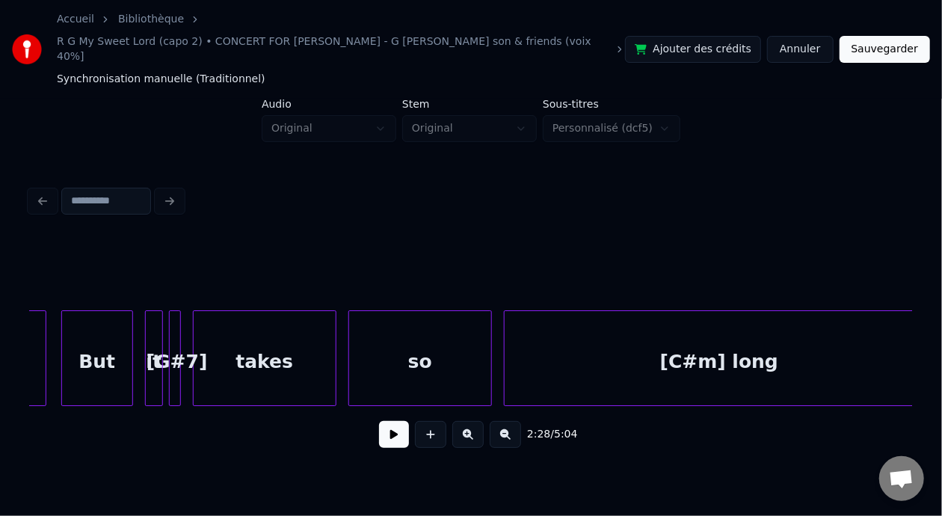
click at [90, 357] on div "But" at bounding box center [97, 362] width 70 height 102
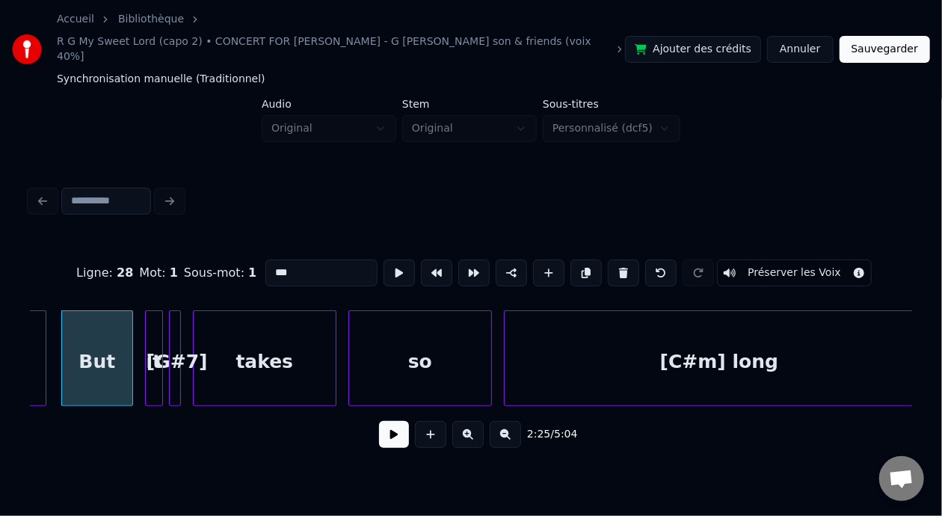
click at [379, 425] on button at bounding box center [394, 434] width 30 height 27
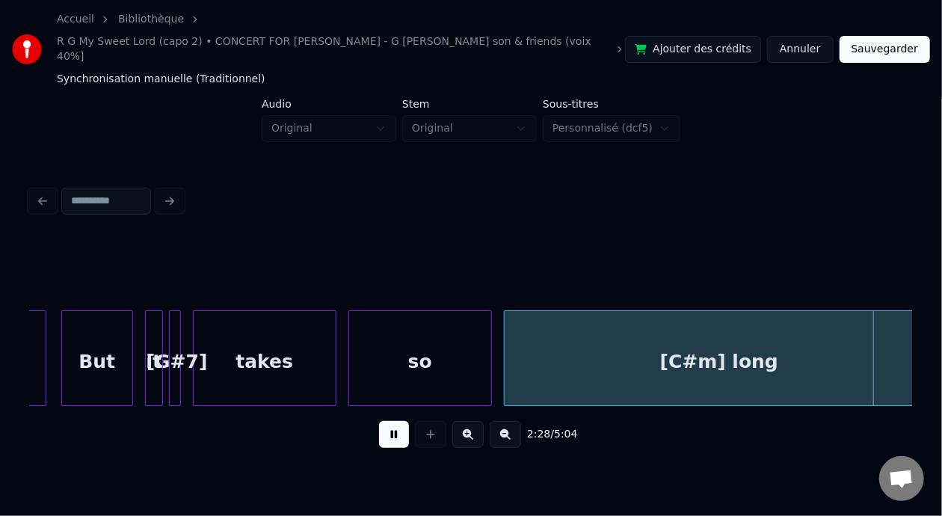
click at [379, 425] on button at bounding box center [394, 434] width 30 height 27
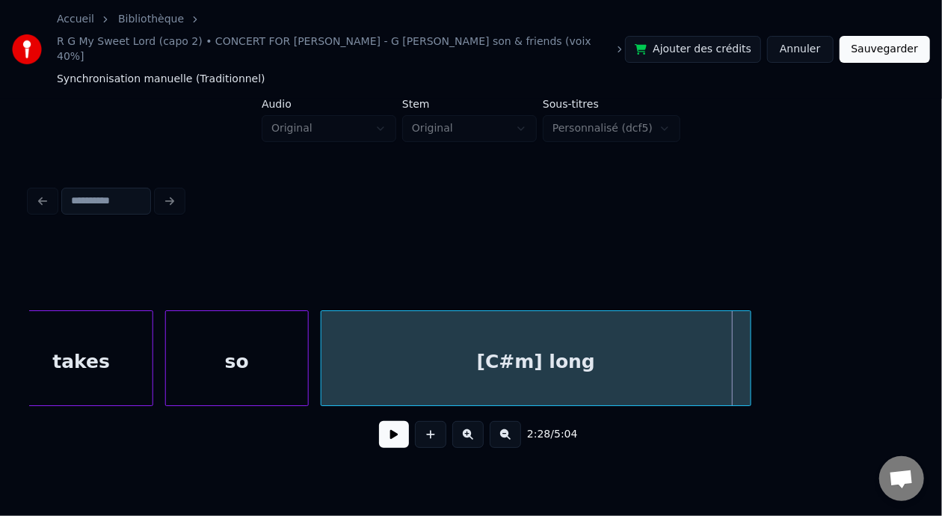
scroll to position [0, 43641]
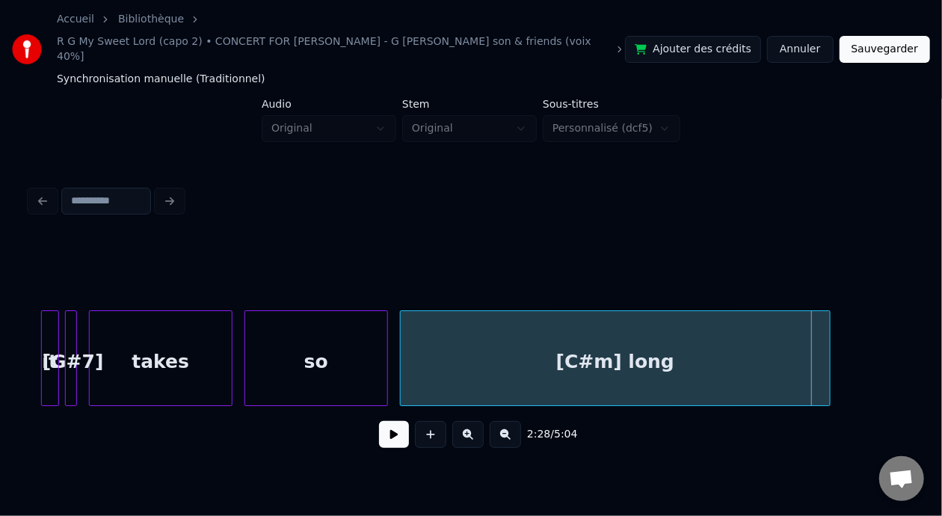
click at [669, 343] on div "[C#m] long" at bounding box center [615, 362] width 429 height 102
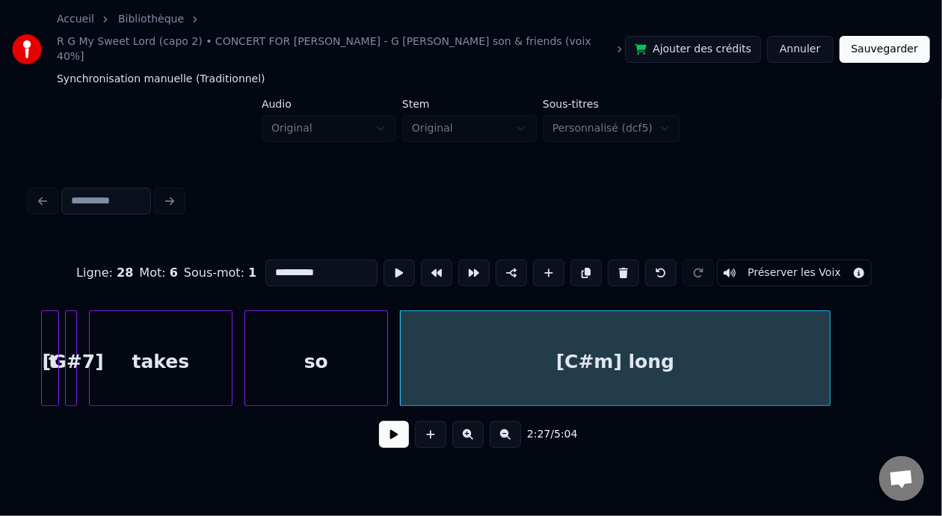
click at [295, 259] on input "**********" at bounding box center [321, 272] width 112 height 27
click at [46, 349] on div "it" at bounding box center [50, 362] width 16 height 102
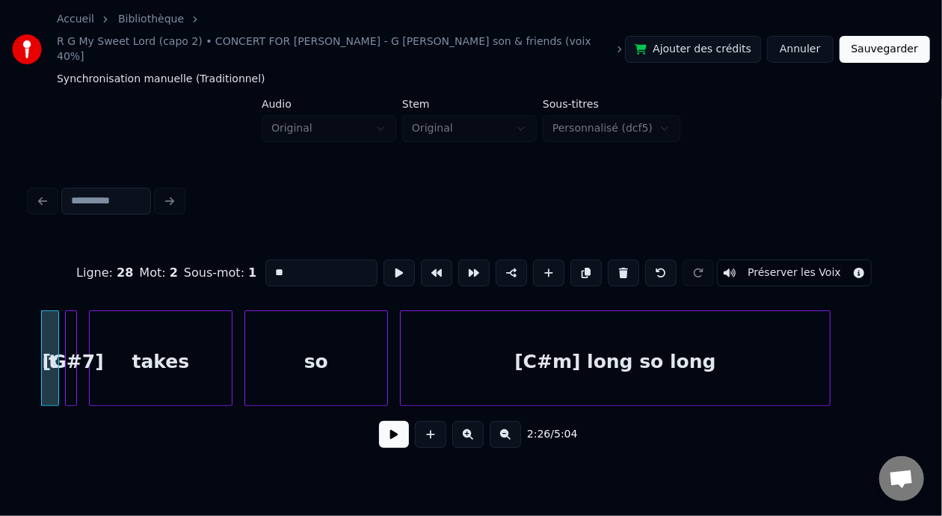
type input "**"
click at [387, 425] on button at bounding box center [394, 434] width 30 height 27
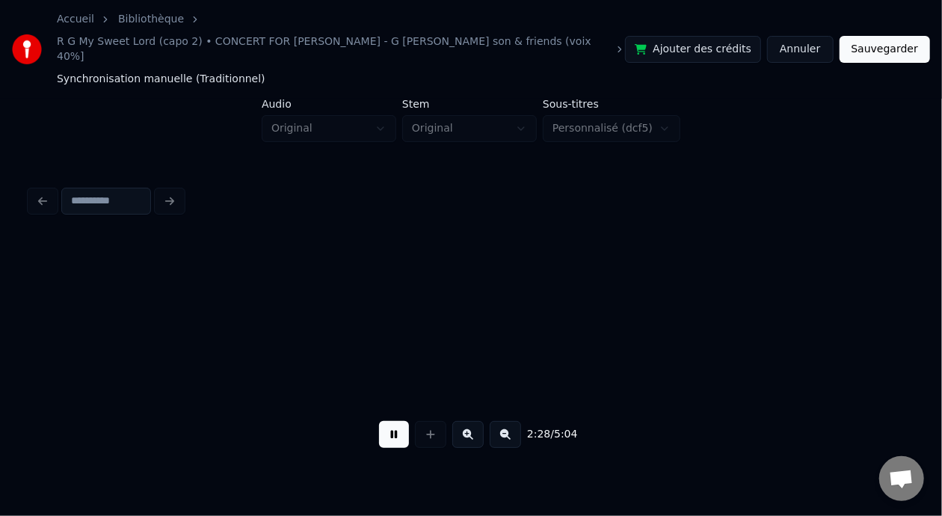
click at [389, 421] on button at bounding box center [394, 434] width 30 height 27
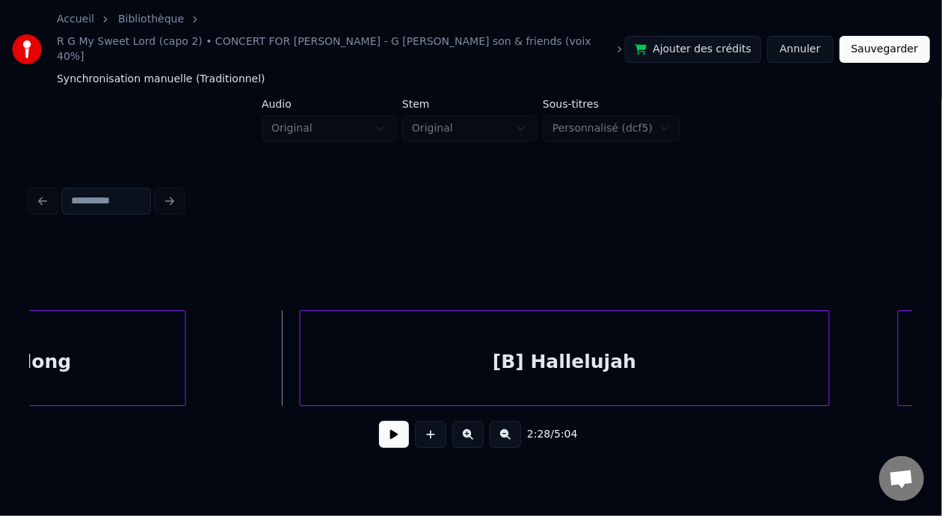
scroll to position [0, 44255]
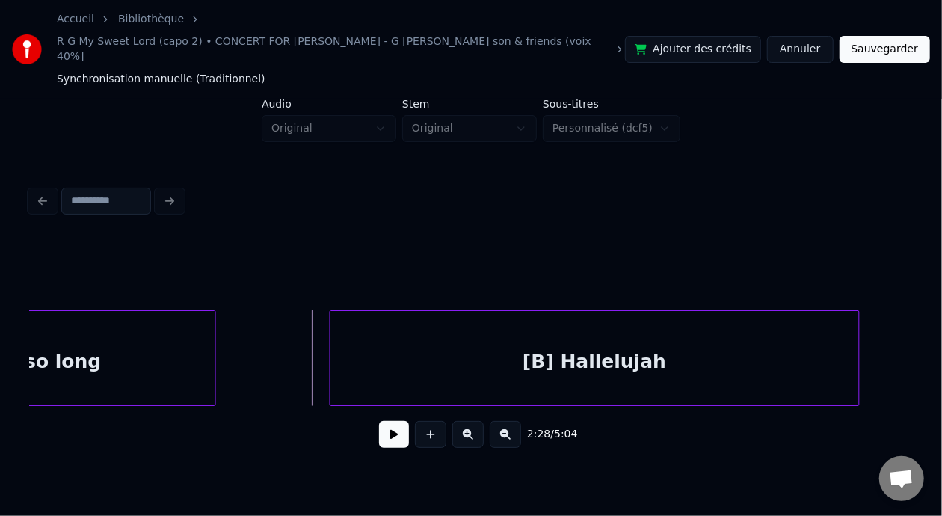
click at [165, 371] on div "[C#m] long so long" at bounding box center [0, 362] width 429 height 102
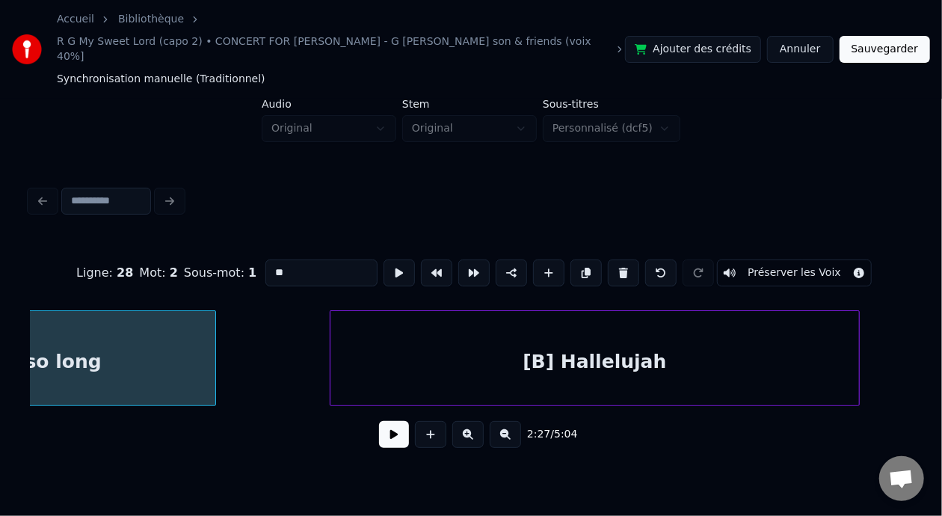
type input "**********"
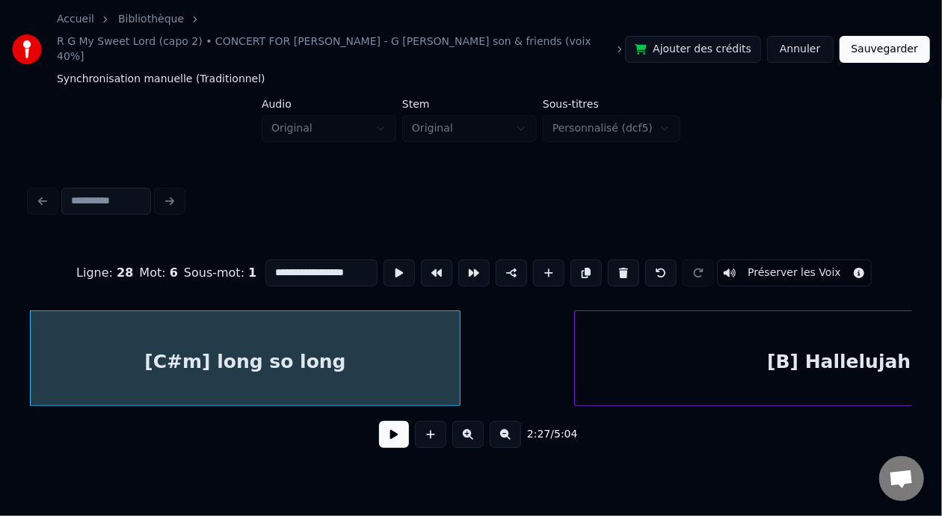
click at [389, 427] on button at bounding box center [394, 434] width 30 height 27
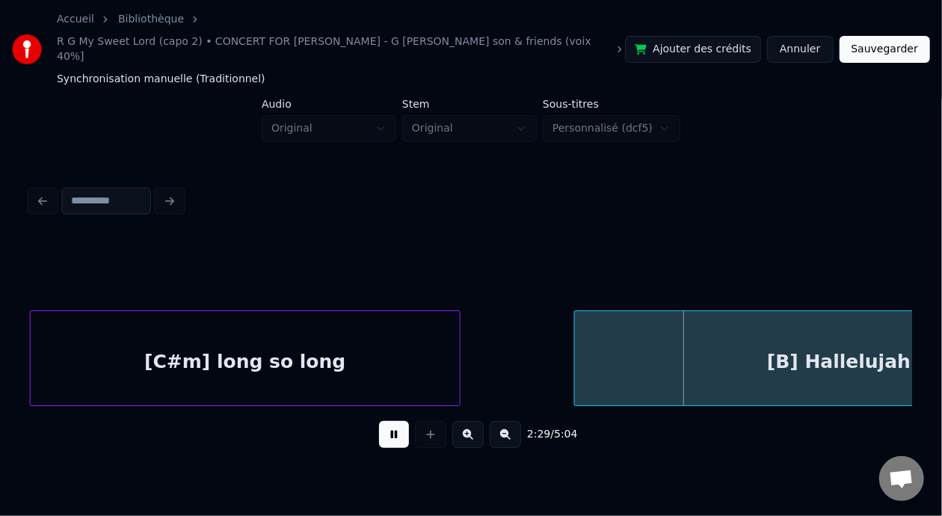
click at [394, 422] on button at bounding box center [394, 434] width 30 height 27
click at [394, 421] on button at bounding box center [394, 434] width 30 height 27
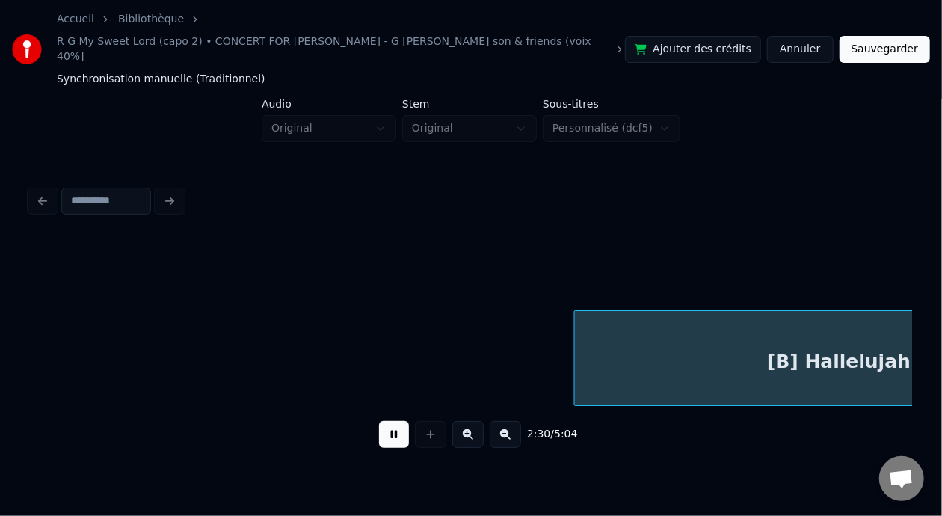
scroll to position [0, 44895]
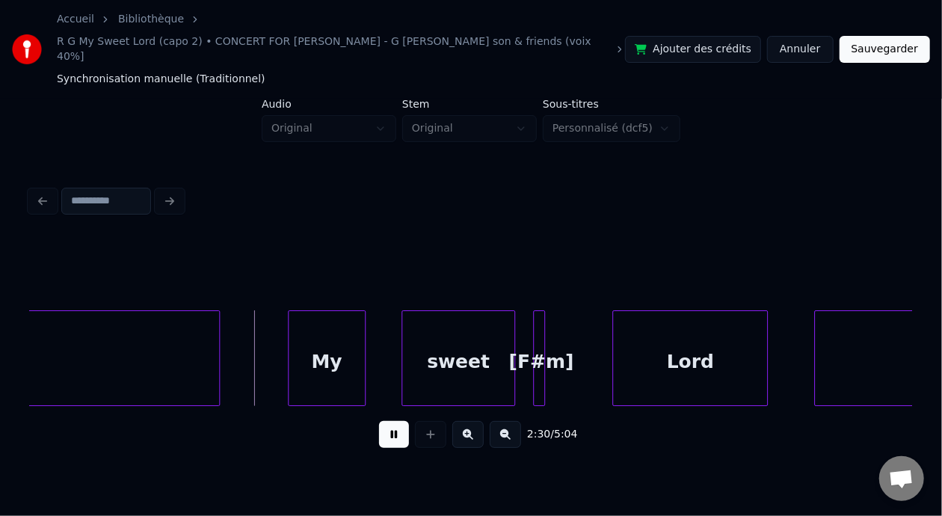
click at [394, 421] on button at bounding box center [394, 434] width 30 height 27
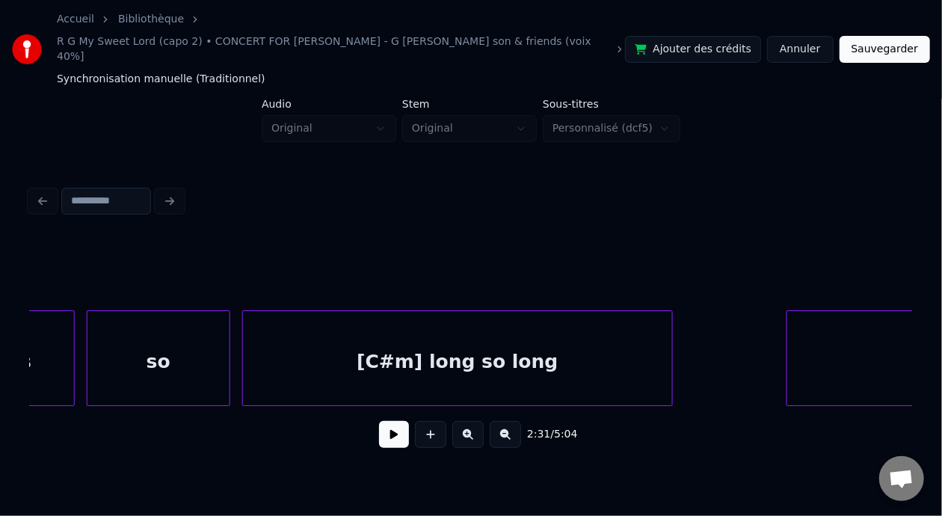
scroll to position [0, 43720]
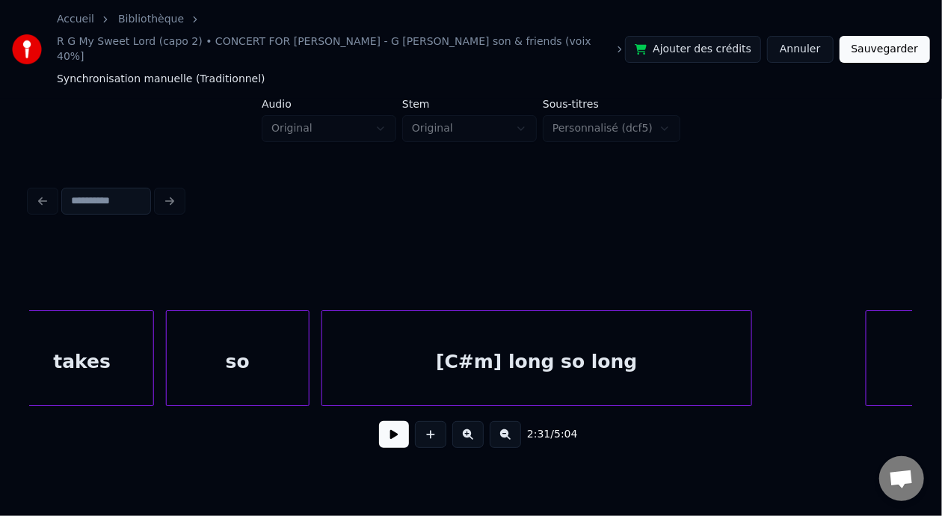
click at [379, 421] on button at bounding box center [394, 434] width 30 height 27
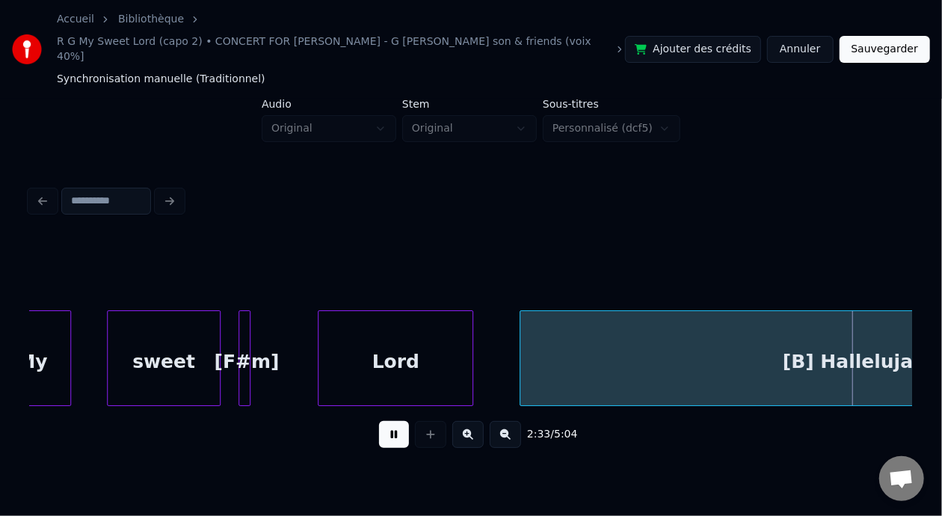
click at [379, 421] on button at bounding box center [394, 434] width 30 height 27
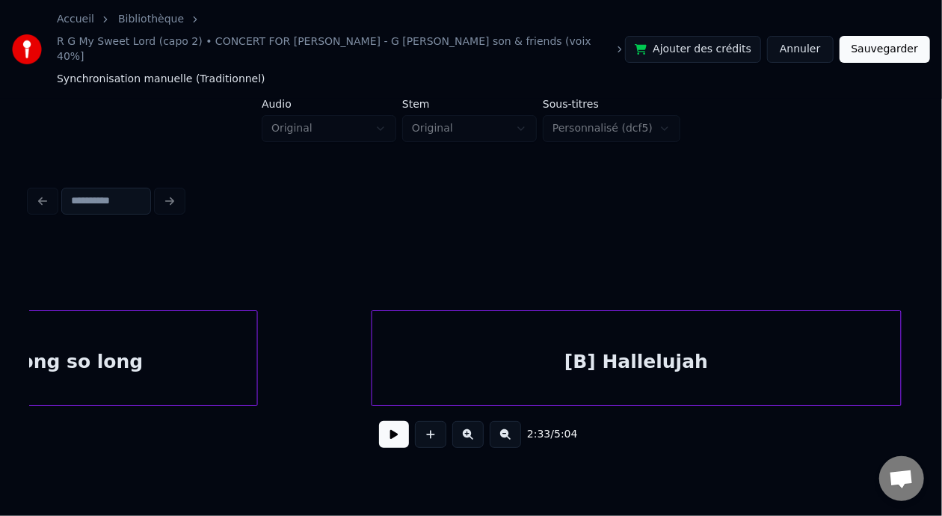
scroll to position [0, 44203]
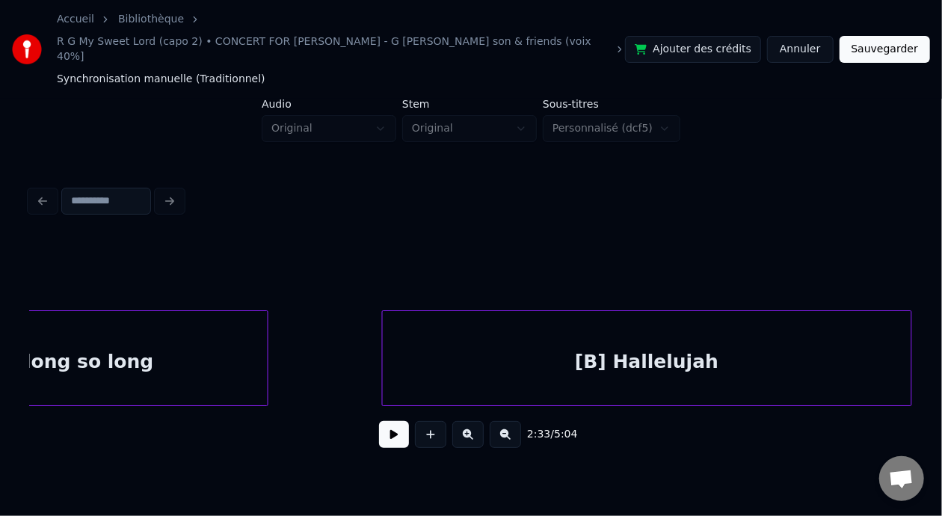
click at [90, 358] on div "[C#m] long so long" at bounding box center [53, 362] width 429 height 102
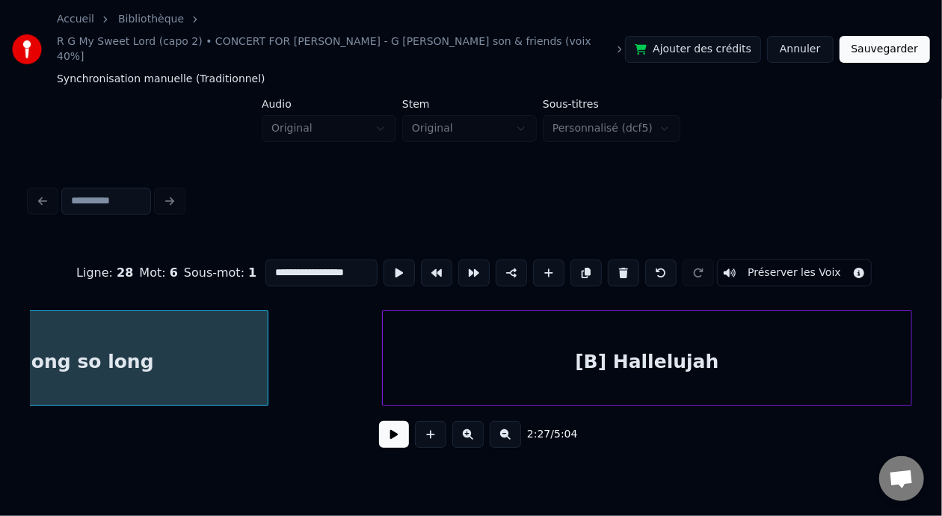
scroll to position [0, 44011]
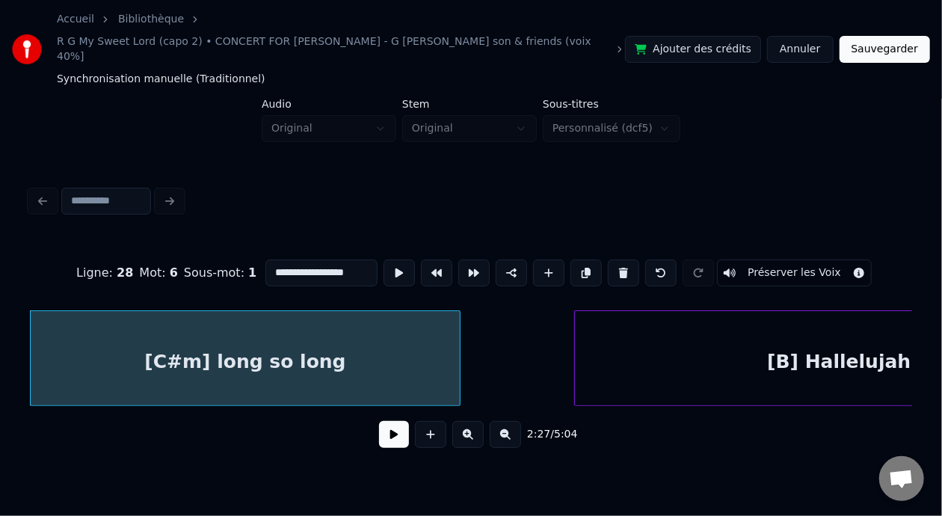
click at [379, 421] on button at bounding box center [394, 434] width 30 height 27
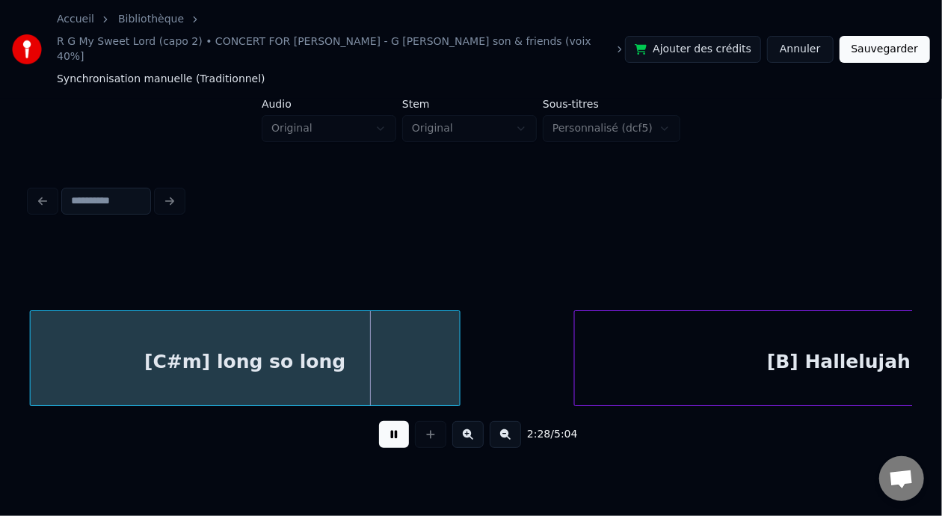
click at [379, 421] on button at bounding box center [394, 434] width 30 height 27
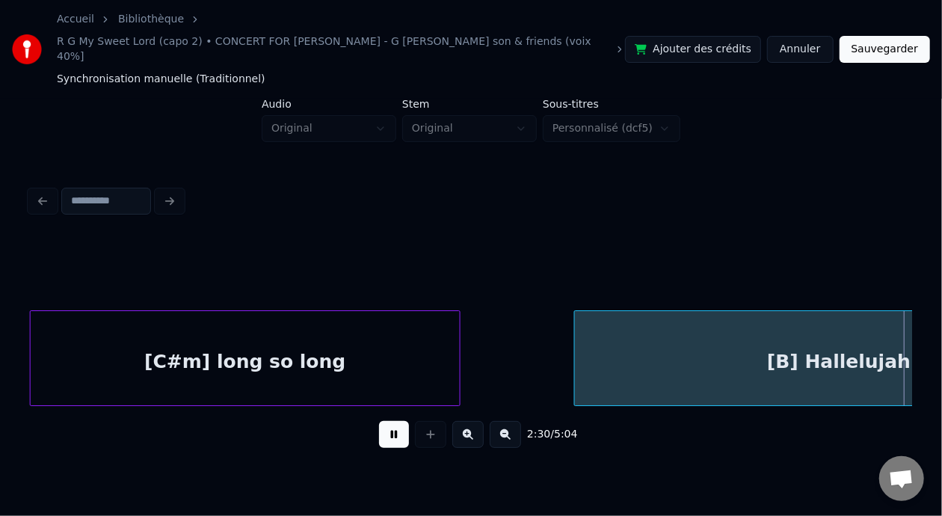
scroll to position [0, 44897]
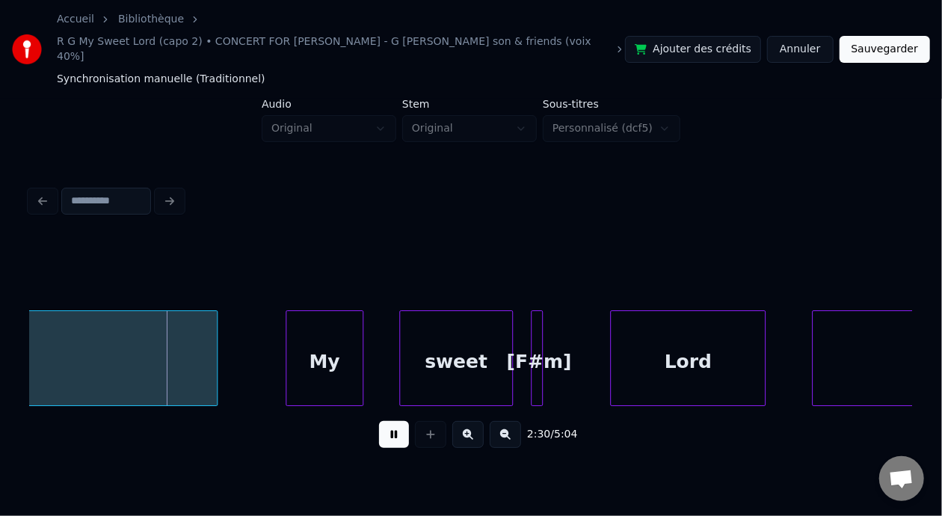
click at [379, 421] on button at bounding box center [394, 434] width 30 height 27
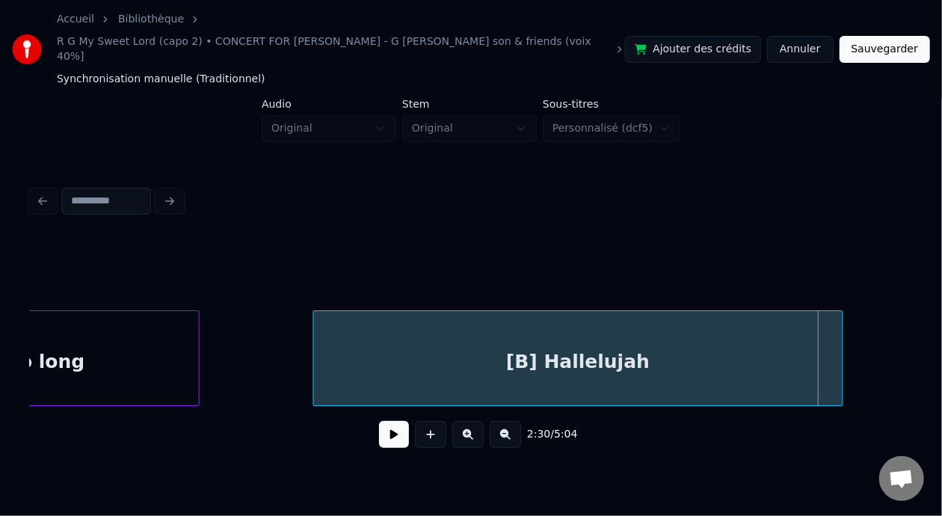
scroll to position [0, 44219]
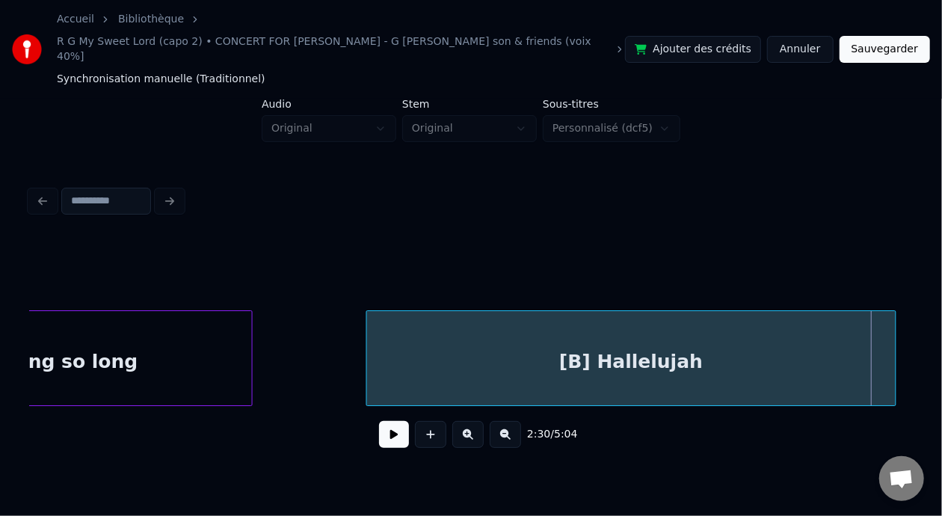
click at [619, 345] on div "[B] Hallelujah" at bounding box center [631, 362] width 528 height 102
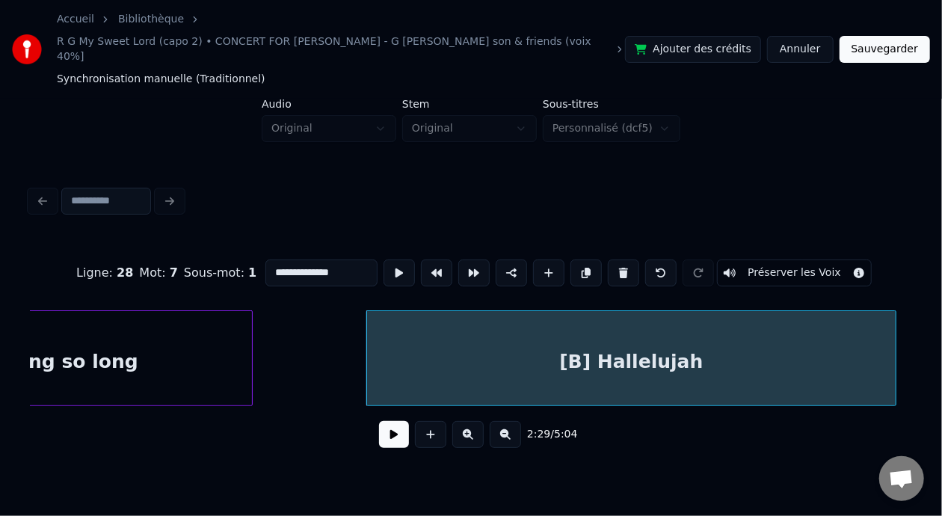
drag, startPoint x: 241, startPoint y: 252, endPoint x: 254, endPoint y: 253, distance: 12.8
click at [265, 259] on input "**********" at bounding box center [321, 272] width 112 height 27
click at [291, 259] on input "**********" at bounding box center [321, 272] width 112 height 27
click at [288, 259] on input "**********" at bounding box center [321, 272] width 112 height 27
click at [303, 259] on input "**********" at bounding box center [321, 272] width 112 height 27
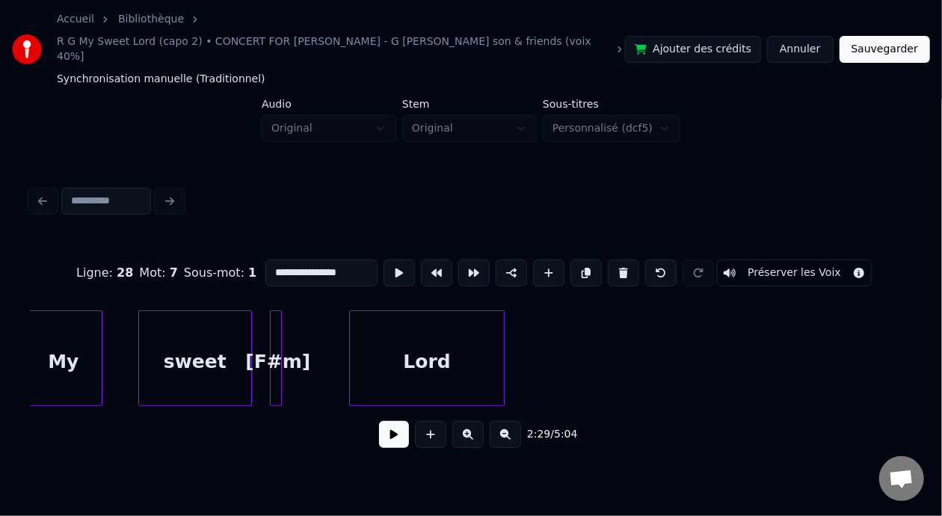
scroll to position [0, 44793]
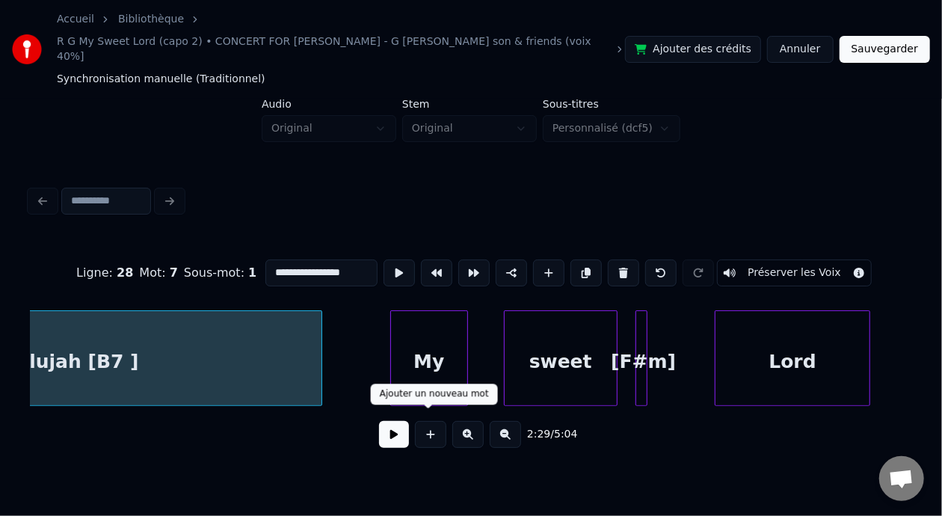
type input "**********"
click at [385, 421] on button at bounding box center [394, 434] width 30 height 27
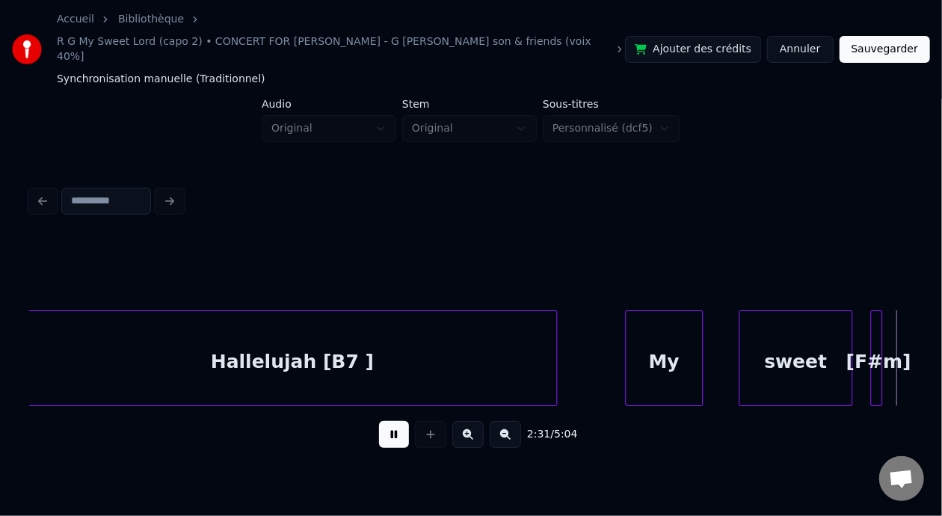
scroll to position [0, 45443]
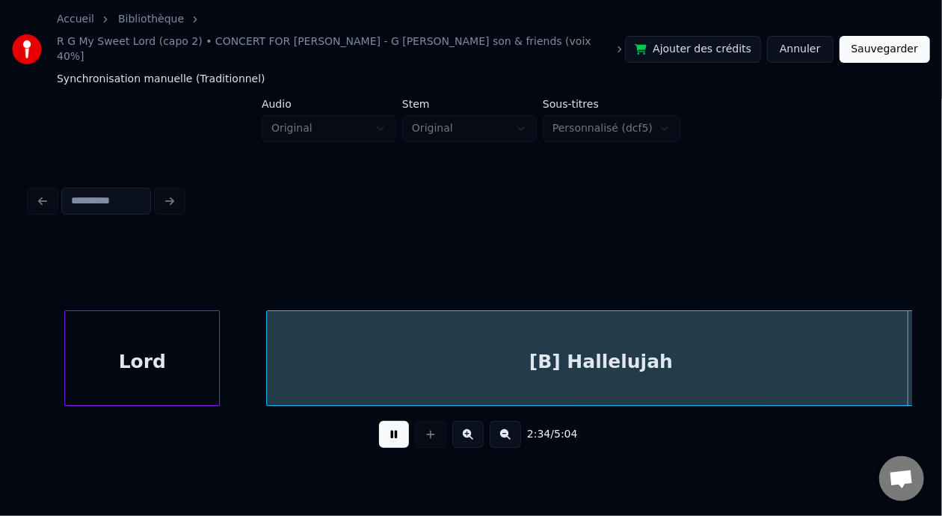
click at [379, 421] on button at bounding box center [394, 434] width 30 height 27
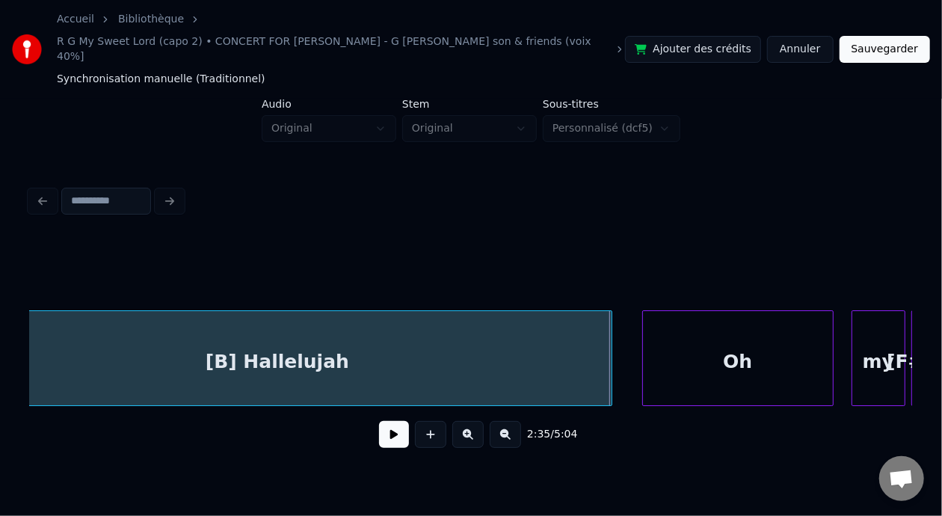
scroll to position [0, 45687]
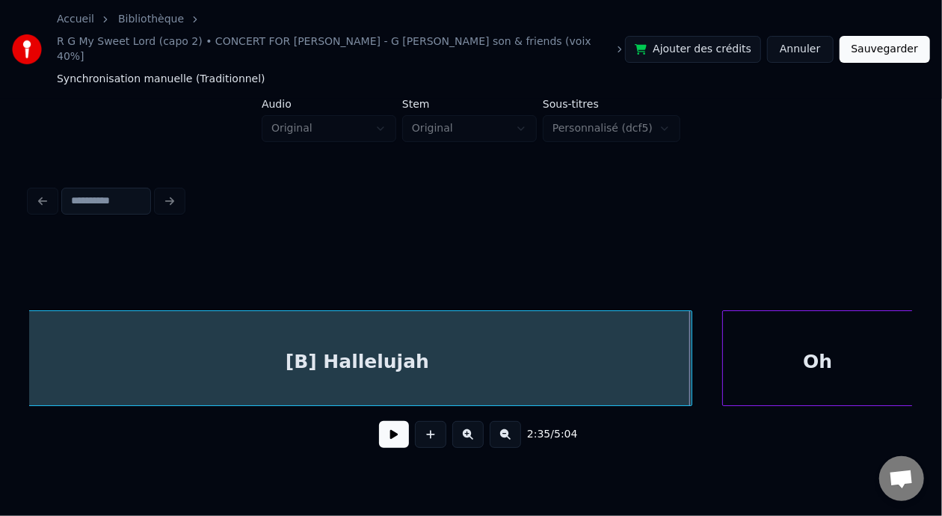
click at [390, 345] on div "[B] Hallelujah" at bounding box center [357, 362] width 668 height 102
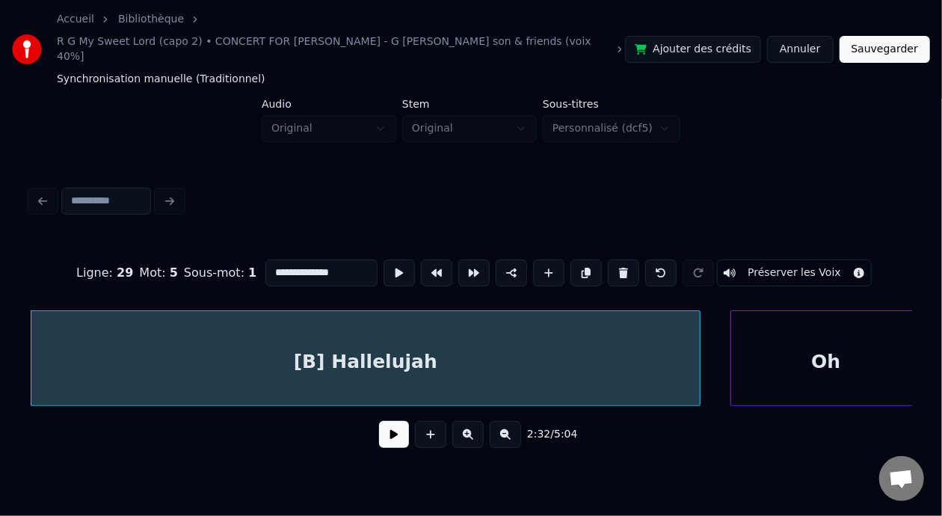
drag, startPoint x: 241, startPoint y: 253, endPoint x: 256, endPoint y: 253, distance: 14.9
click at [265, 259] on input "**********" at bounding box center [321, 272] width 112 height 27
click at [297, 259] on input "**********" at bounding box center [321, 272] width 112 height 27
type input "**********"
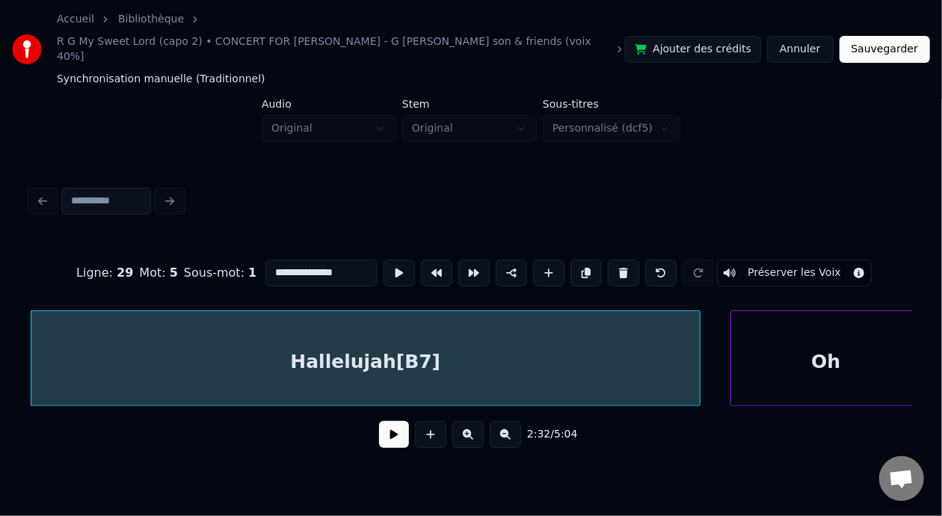
click at [390, 422] on button at bounding box center [394, 434] width 30 height 27
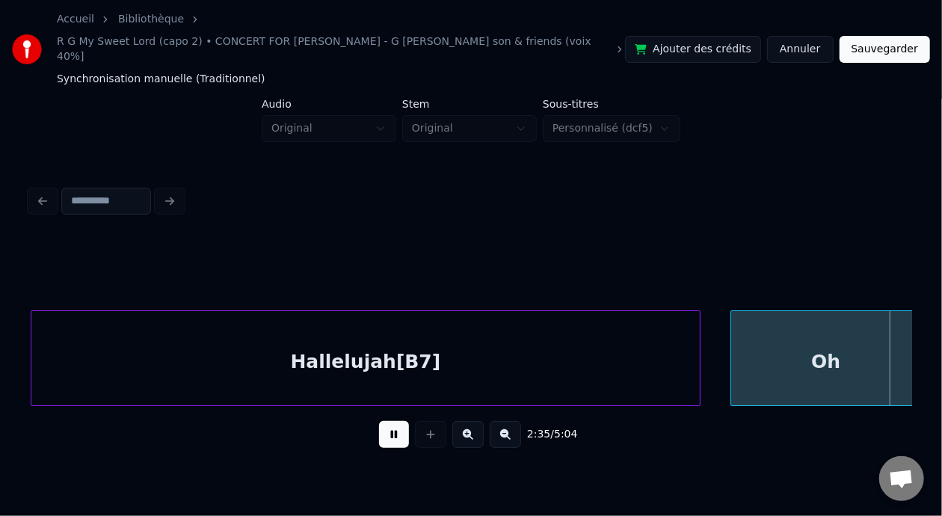
click at [392, 424] on button at bounding box center [394, 434] width 30 height 27
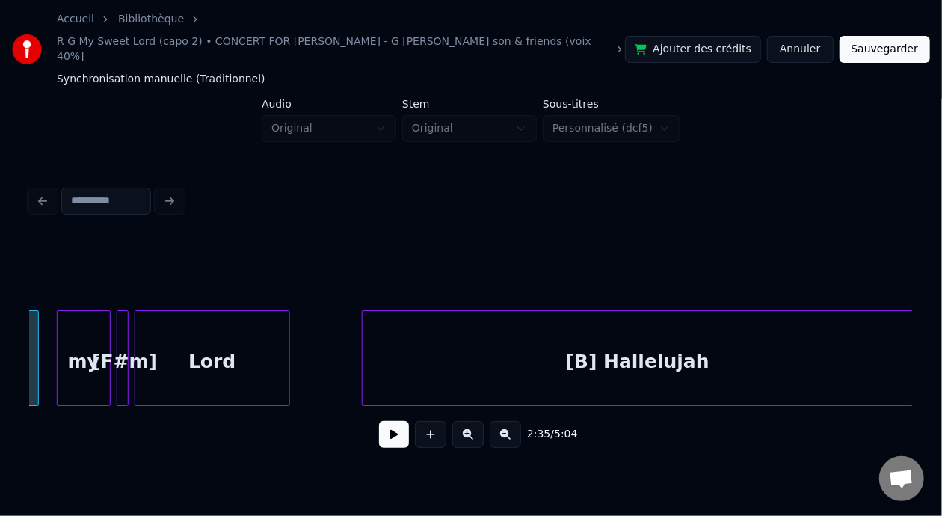
click at [392, 424] on button at bounding box center [394, 434] width 30 height 27
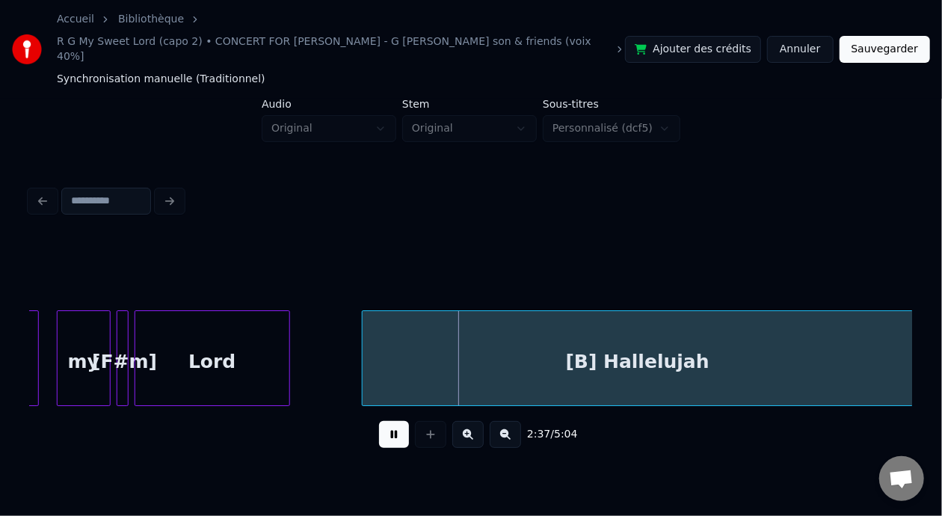
click at [392, 424] on button at bounding box center [394, 434] width 30 height 27
click at [633, 352] on div "[B] Hallelujah" at bounding box center [637, 362] width 550 height 102
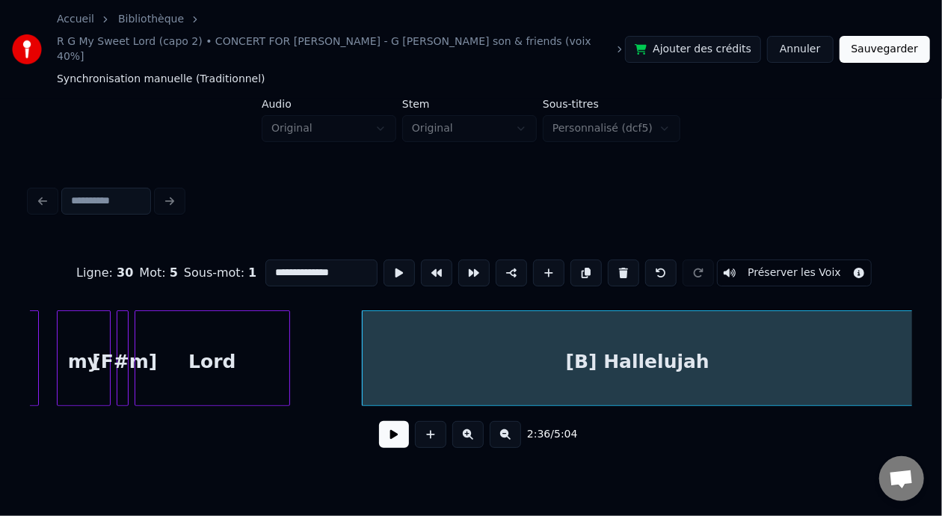
click at [265, 259] on input "**********" at bounding box center [321, 272] width 112 height 27
drag, startPoint x: 241, startPoint y: 253, endPoint x: 254, endPoint y: 251, distance: 12.8
click at [265, 259] on input "**********" at bounding box center [321, 272] width 112 height 27
click at [293, 259] on input "**********" at bounding box center [321, 272] width 112 height 27
click at [291, 259] on input "**********" at bounding box center [321, 272] width 112 height 27
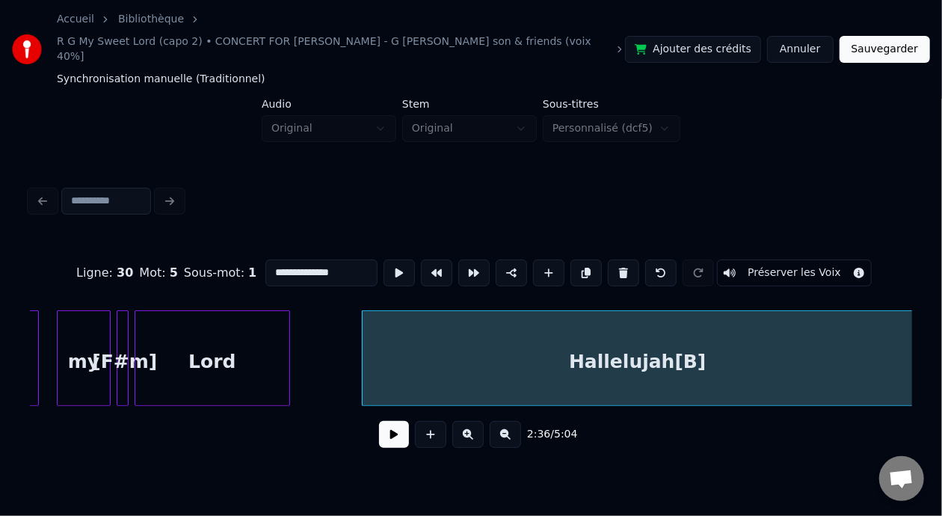
click at [288, 259] on input "**********" at bounding box center [321, 272] width 112 height 27
click at [303, 259] on input "**********" at bounding box center [321, 272] width 112 height 27
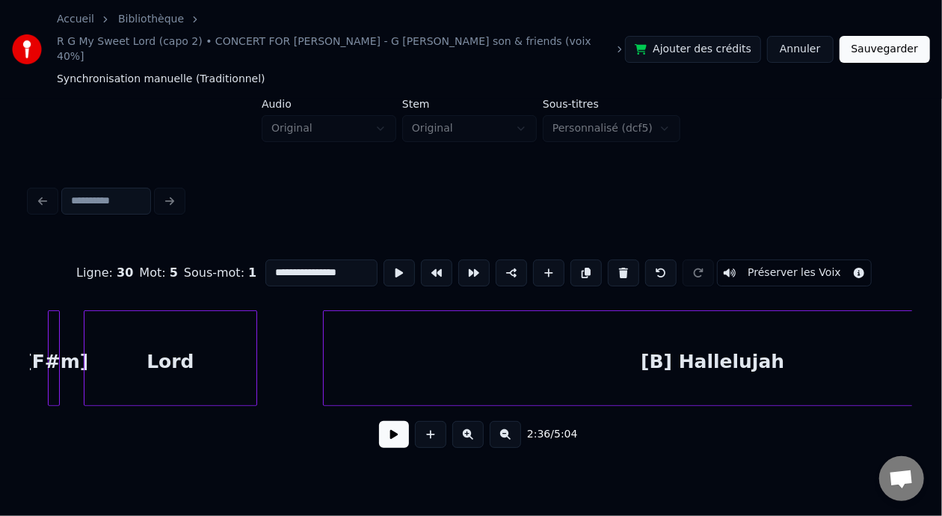
scroll to position [0, 47917]
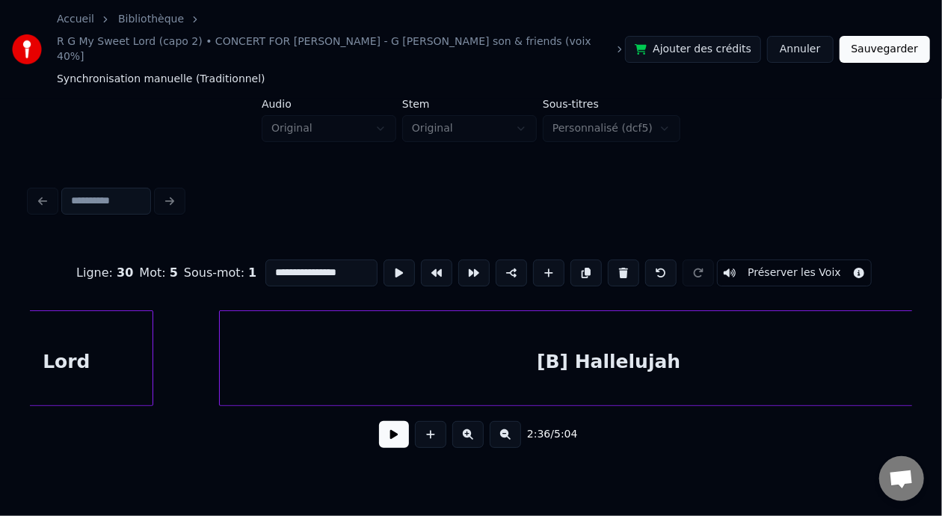
click at [583, 343] on div "[B] Hallelujah" at bounding box center [609, 362] width 778 height 102
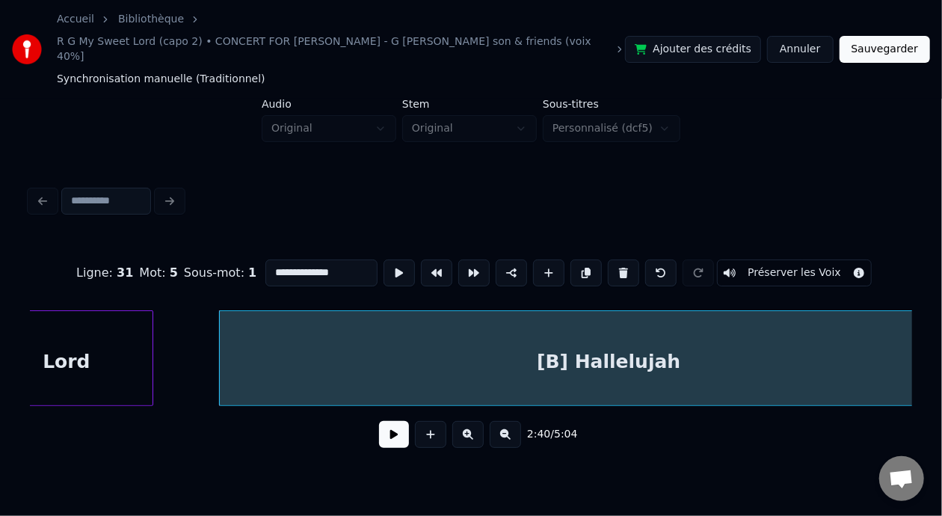
drag, startPoint x: 243, startPoint y: 253, endPoint x: 255, endPoint y: 257, distance: 12.5
click at [265, 259] on input "**********" at bounding box center [321, 272] width 112 height 27
click at [290, 259] on input "**********" at bounding box center [321, 272] width 112 height 27
click at [302, 259] on input "**********" at bounding box center [321, 272] width 112 height 27
type input "**********"
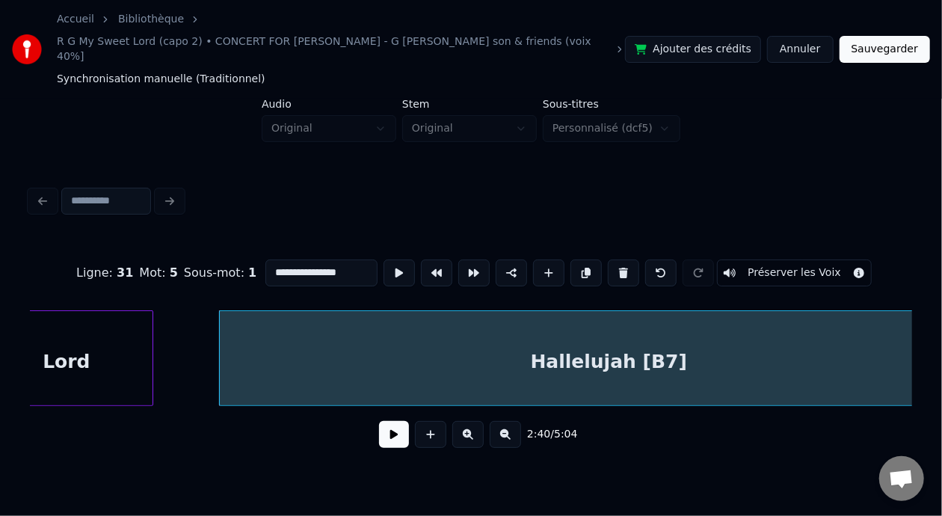
click at [386, 429] on button at bounding box center [394, 434] width 30 height 27
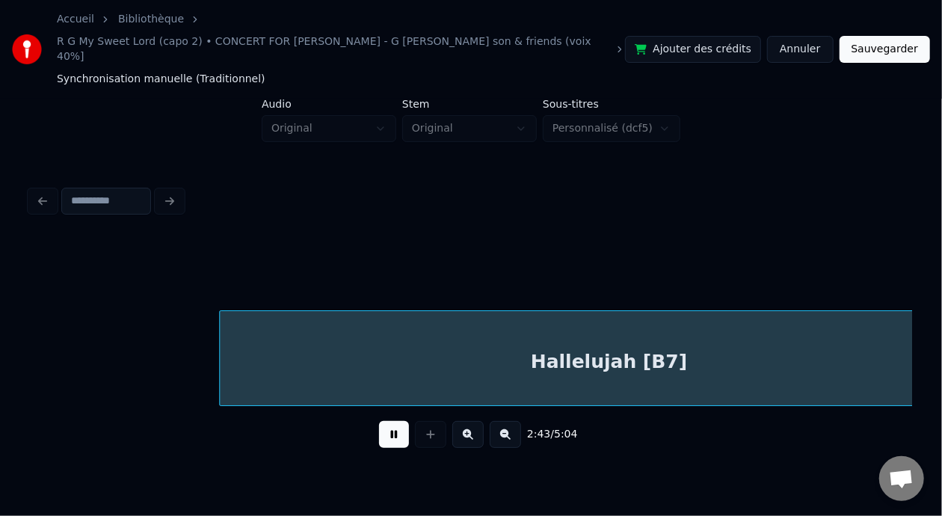
scroll to position [0, 48799]
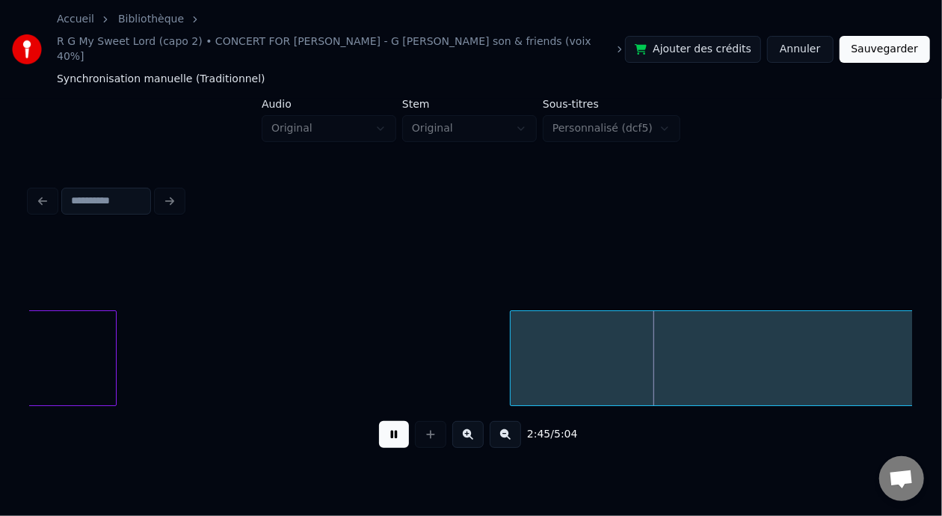
click at [387, 428] on button at bounding box center [394, 434] width 30 height 27
click at [512, 425] on button at bounding box center [505, 434] width 31 height 27
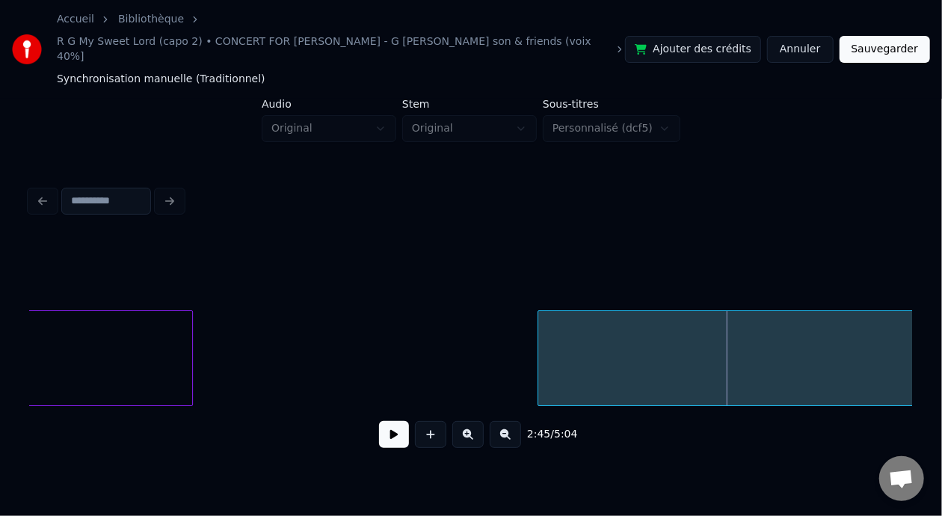
click at [513, 425] on button at bounding box center [505, 434] width 31 height 27
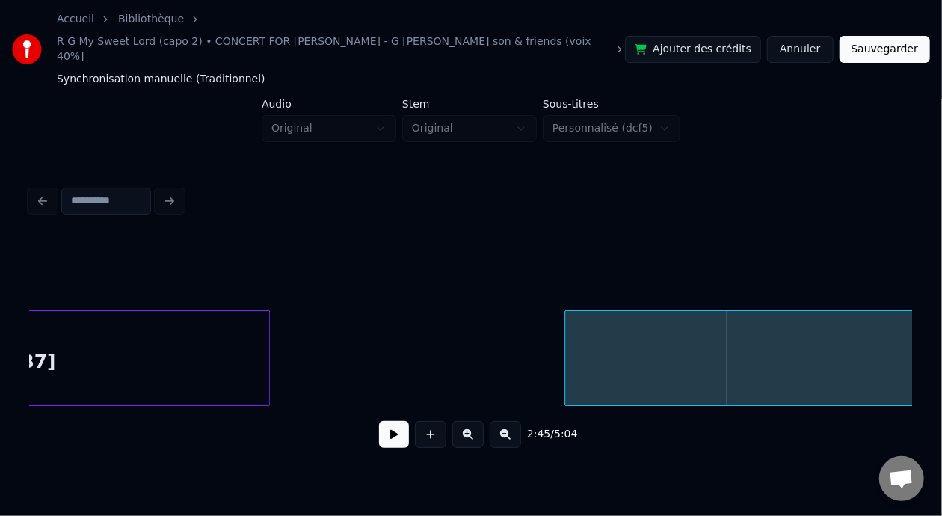
click at [513, 425] on button at bounding box center [505, 434] width 31 height 27
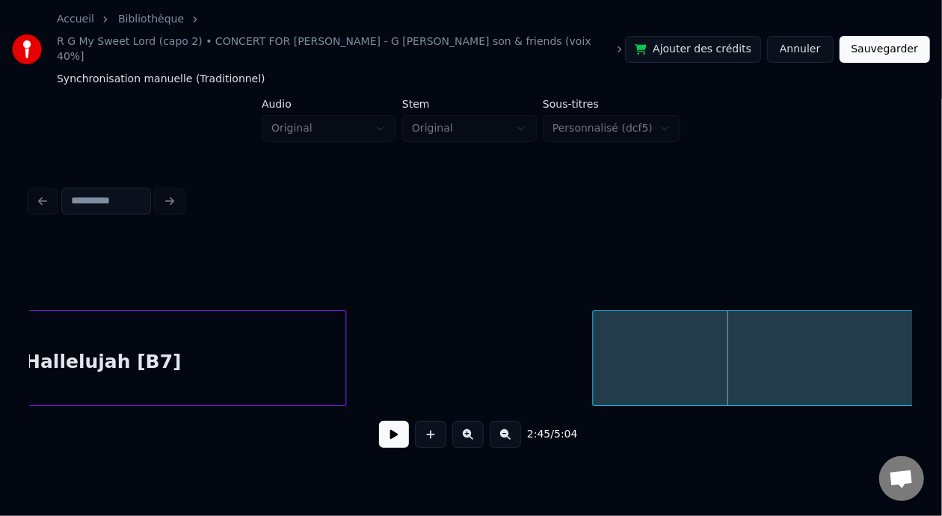
click at [513, 425] on button at bounding box center [505, 434] width 31 height 27
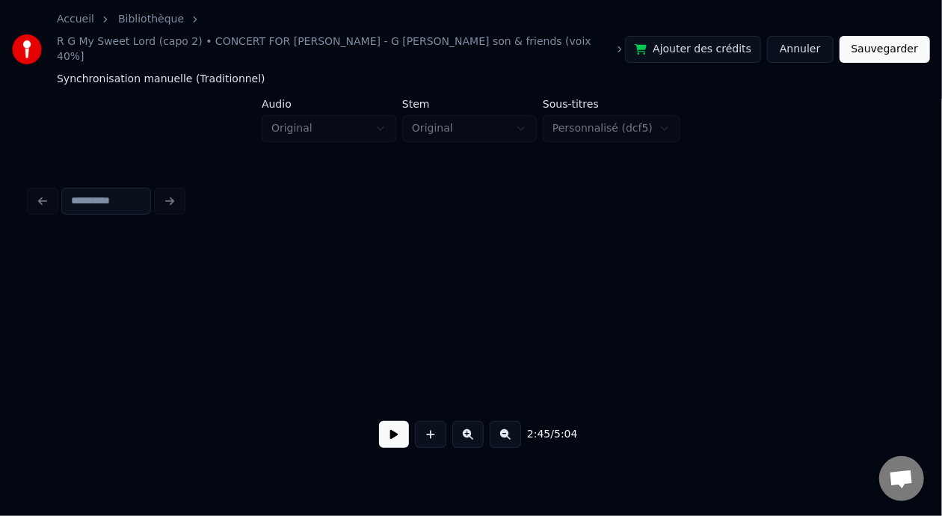
scroll to position [0, 24050]
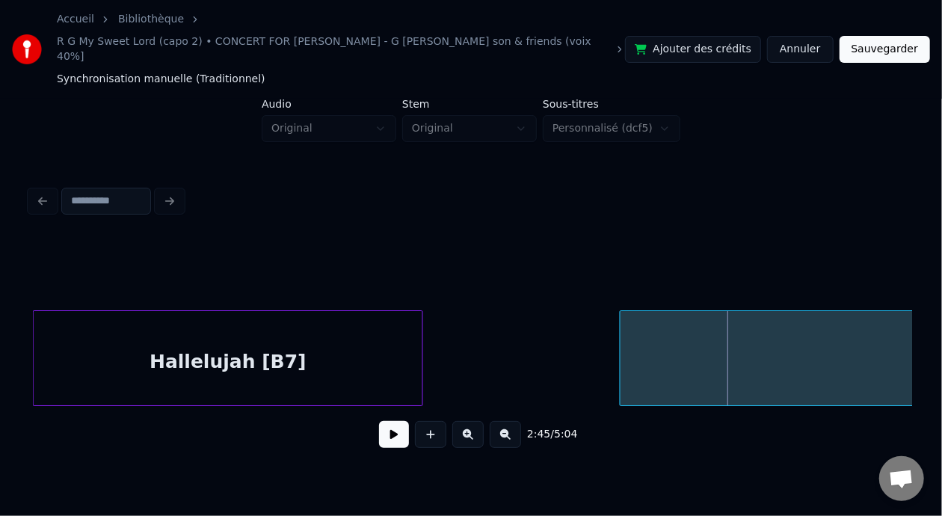
click at [379, 423] on button at bounding box center [394, 434] width 30 height 27
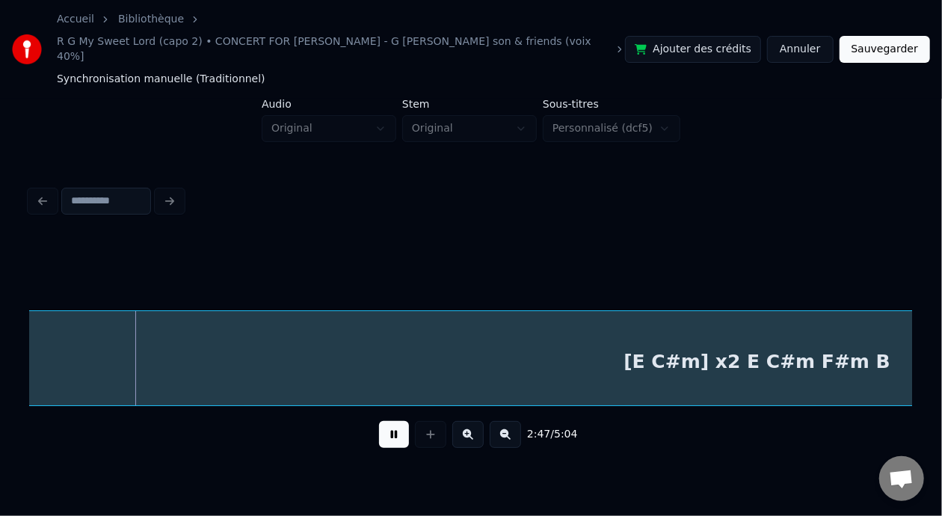
click at [380, 422] on button at bounding box center [394, 434] width 30 height 27
click at [380, 424] on button at bounding box center [394, 434] width 30 height 27
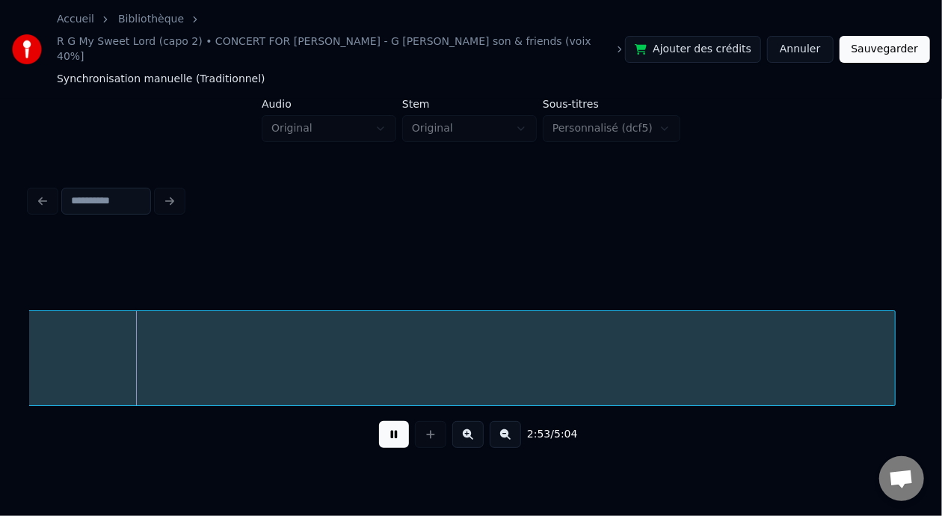
click at [380, 424] on button at bounding box center [394, 434] width 30 height 27
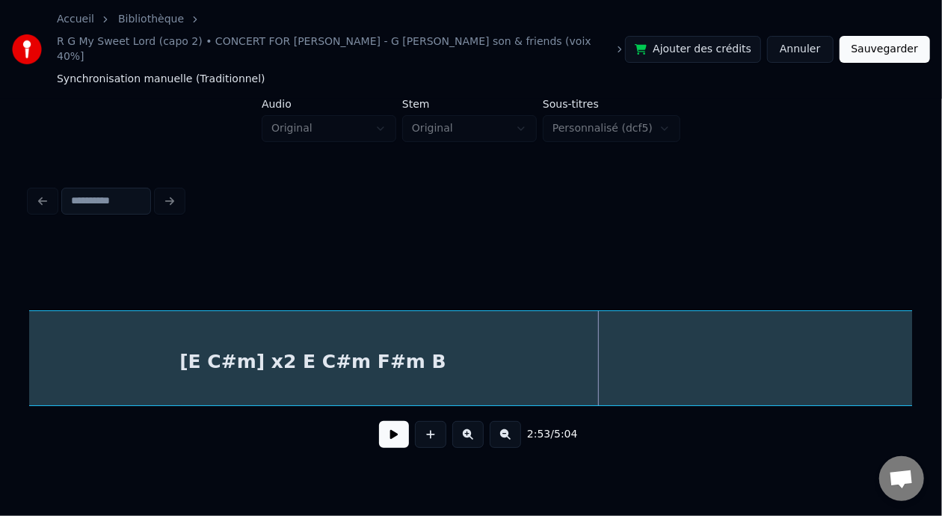
scroll to position [0, 25307]
click at [472, 342] on div "[E C#m] x2 E C#m F#m B" at bounding box center [383, 362] width 2040 height 102
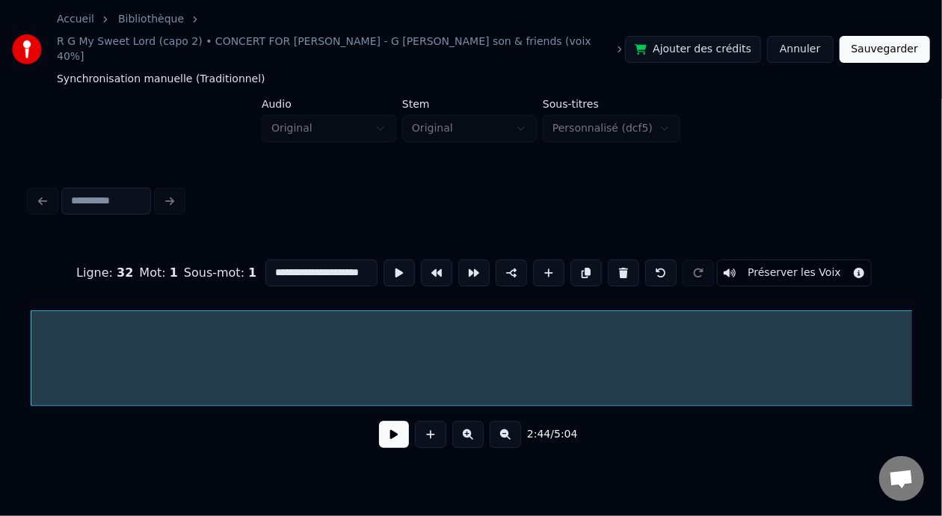
click at [340, 259] on input "**********" at bounding box center [321, 272] width 112 height 27
type input "**********"
click at [388, 421] on button at bounding box center [394, 434] width 30 height 27
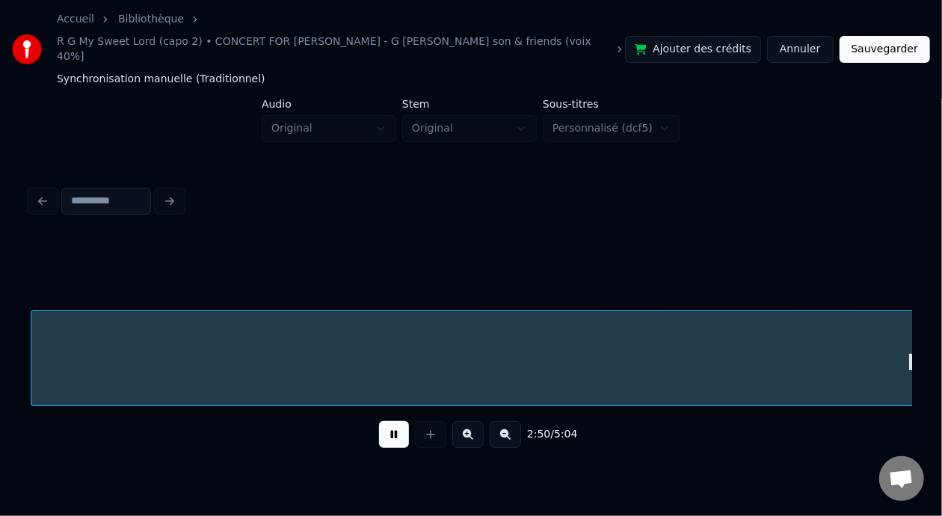
scroll to position [0, 25522]
click at [389, 422] on button at bounding box center [394, 434] width 30 height 27
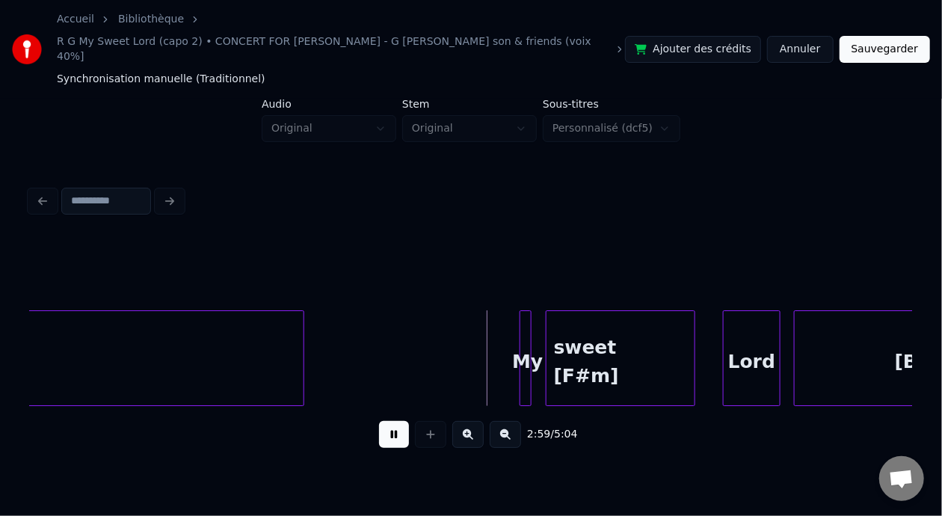
click at [389, 422] on button at bounding box center [394, 434] width 30 height 27
click at [379, 421] on button at bounding box center [394, 434] width 30 height 27
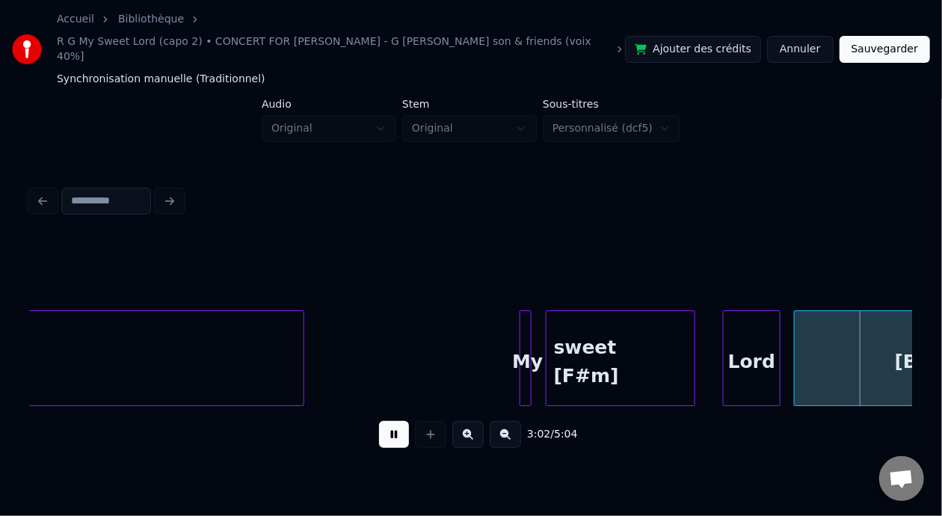
click at [379, 421] on button at bounding box center [394, 434] width 30 height 27
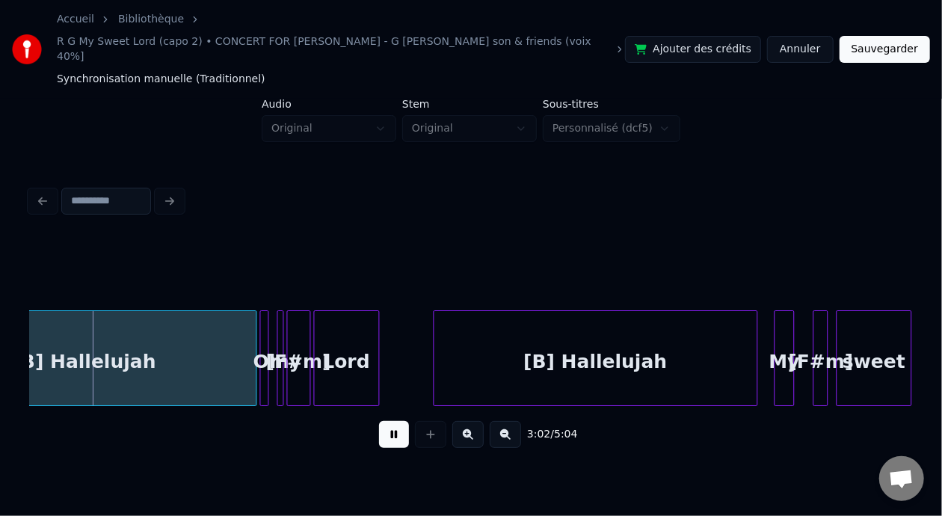
click at [379, 421] on button at bounding box center [394, 434] width 30 height 27
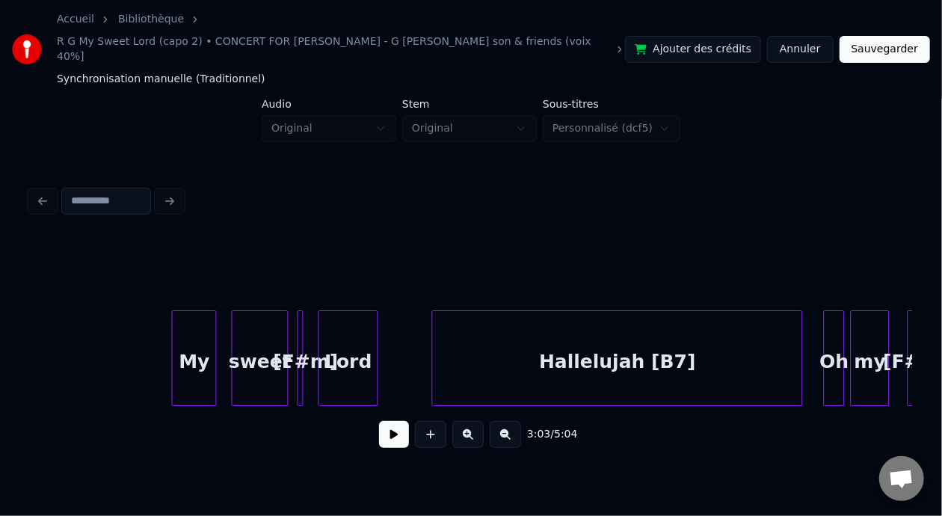
scroll to position [0, 18836]
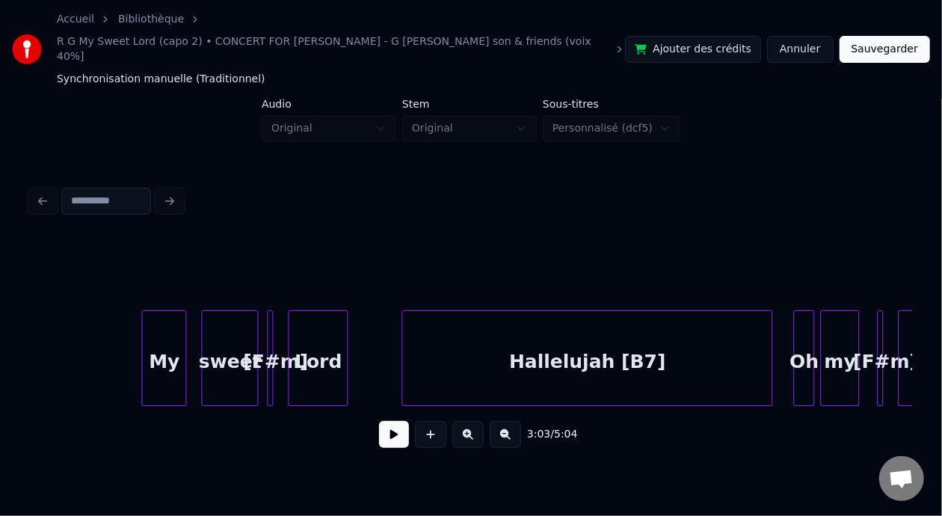
click at [162, 337] on div "My" at bounding box center [163, 362] width 43 height 102
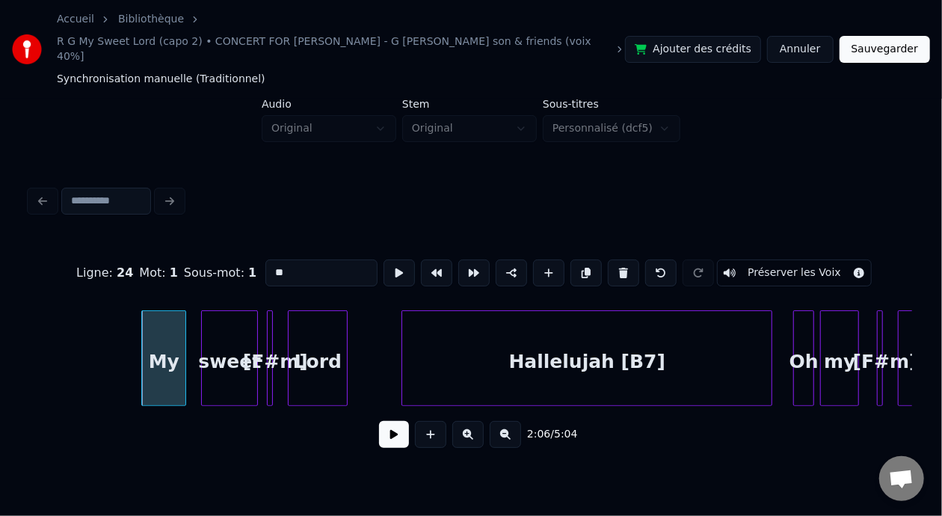
click at [379, 421] on button at bounding box center [394, 434] width 30 height 27
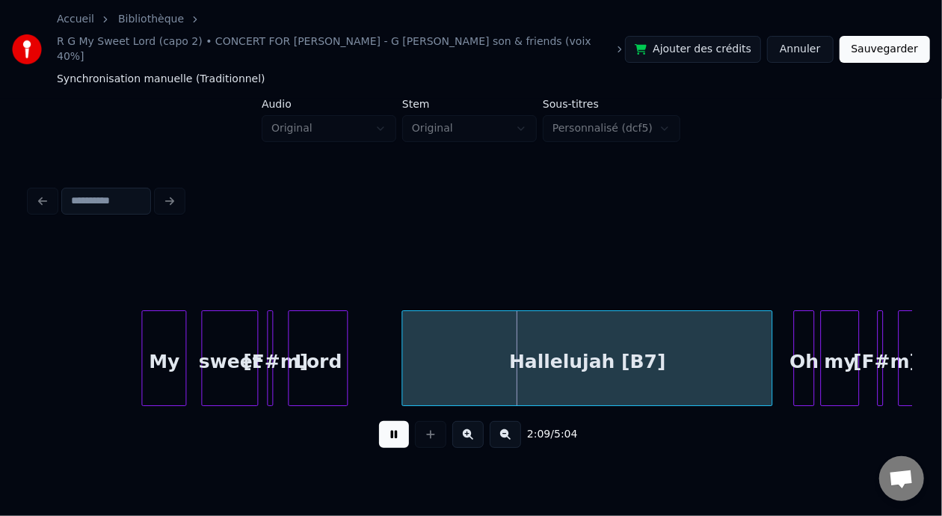
click at [379, 421] on button at bounding box center [394, 434] width 30 height 27
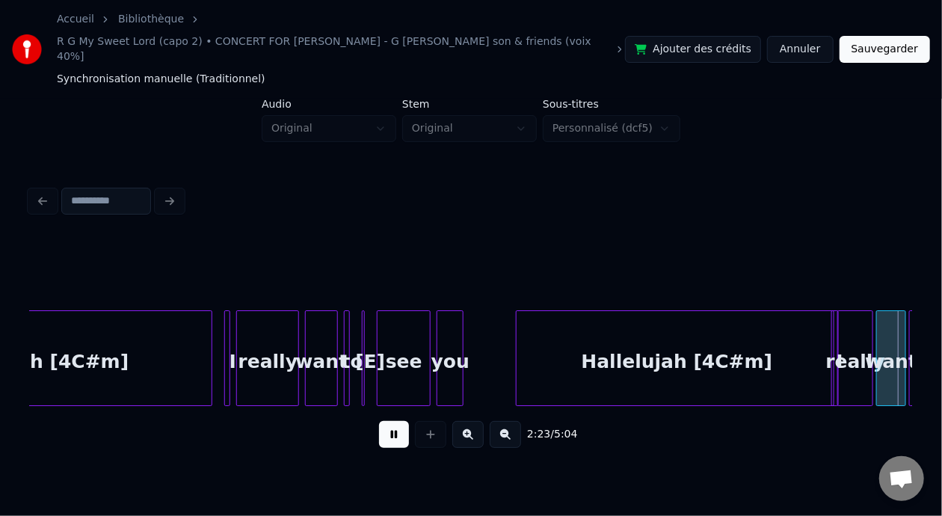
scroll to position [0, 21482]
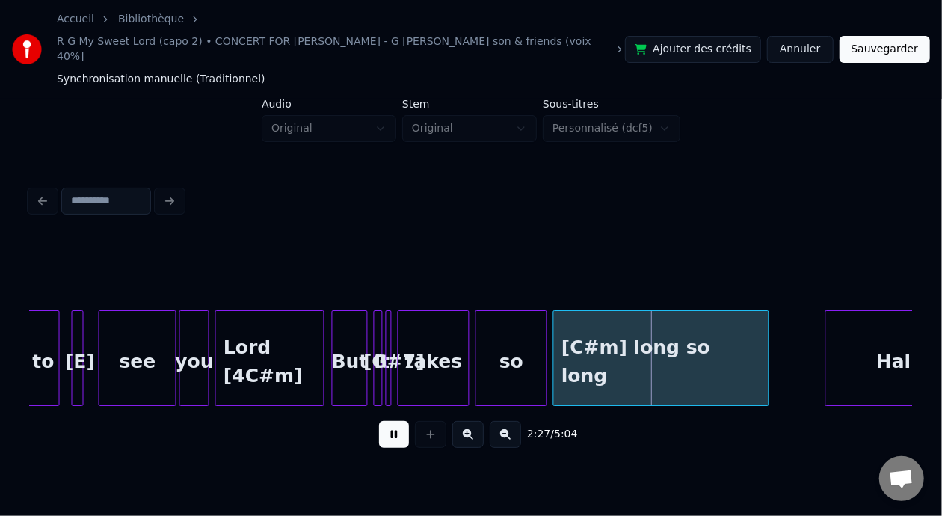
click at [379, 421] on button at bounding box center [394, 434] width 30 height 27
click at [600, 342] on div "[C#m] long so long" at bounding box center [661, 362] width 214 height 102
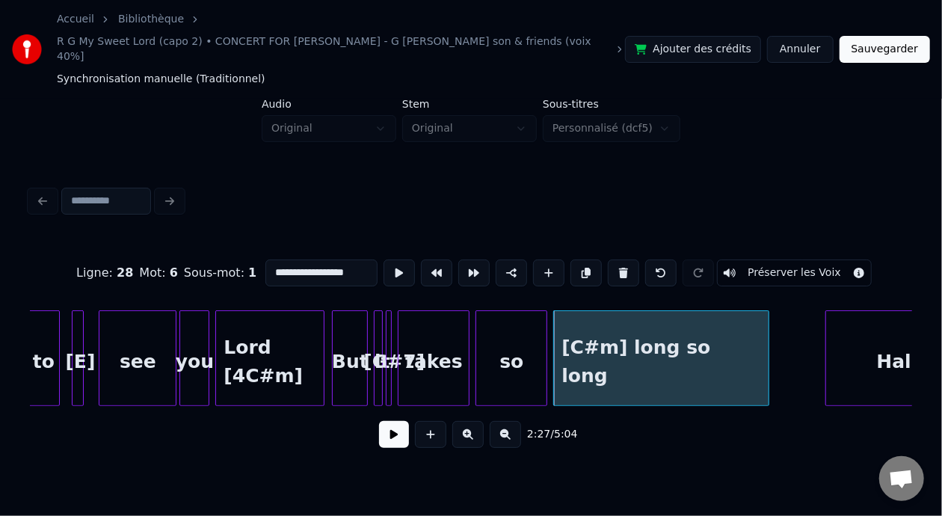
click at [265, 259] on input "**********" at bounding box center [321, 272] width 112 height 27
type input "**********"
click at [389, 431] on button at bounding box center [394, 434] width 30 height 27
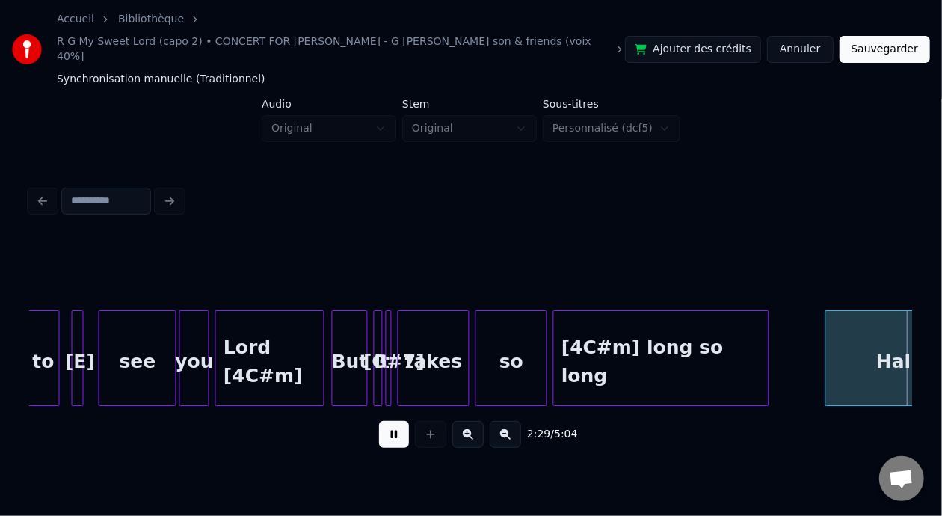
scroll to position [0, 22365]
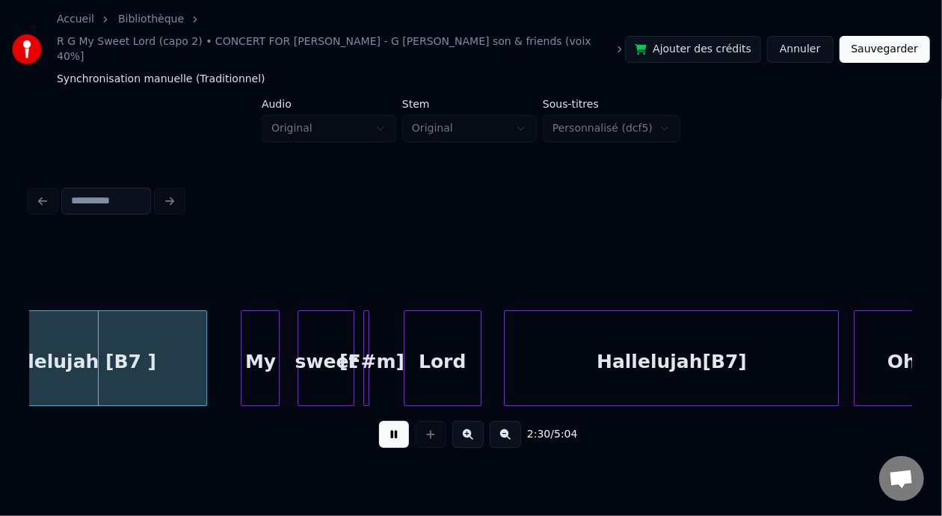
click at [391, 433] on button at bounding box center [394, 434] width 30 height 27
click at [392, 433] on button at bounding box center [394, 434] width 30 height 27
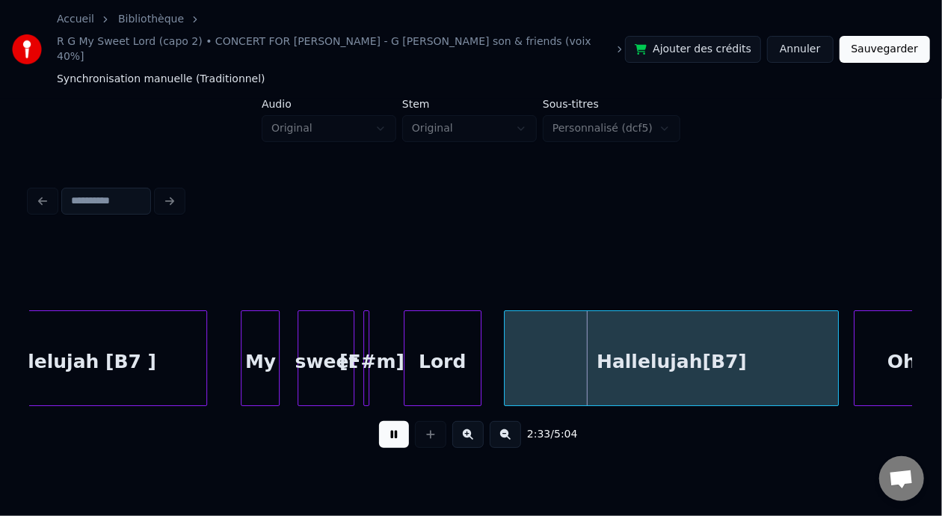
click at [392, 433] on button at bounding box center [394, 434] width 30 height 27
click at [379, 421] on button at bounding box center [394, 434] width 30 height 27
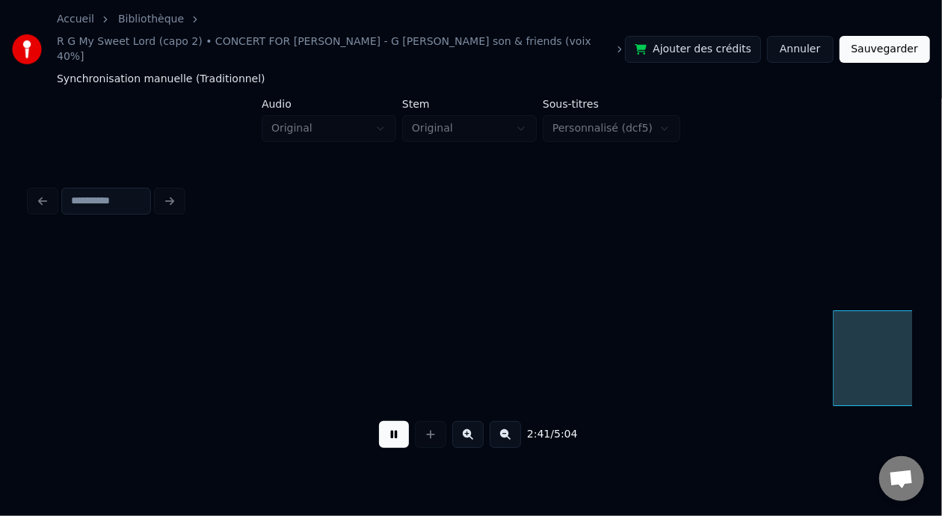
scroll to position [0, 24134]
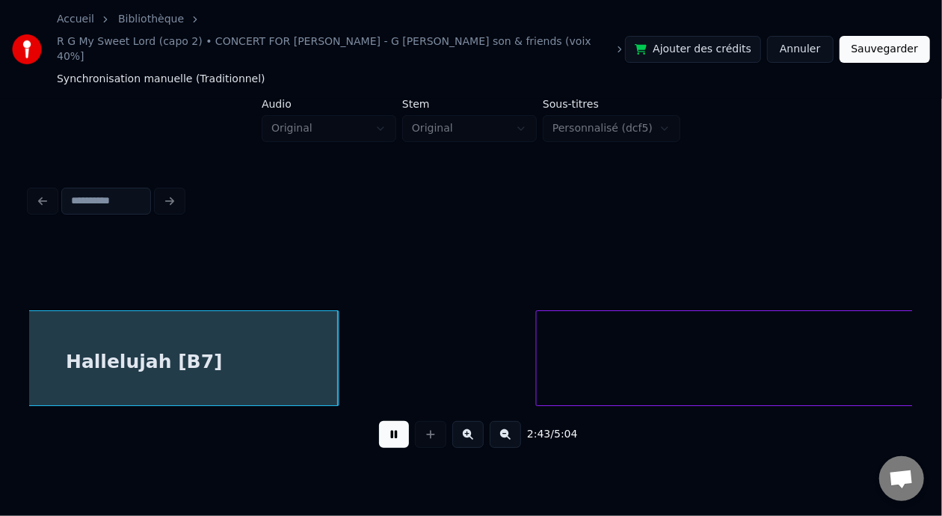
click at [379, 421] on button at bounding box center [394, 434] width 30 height 27
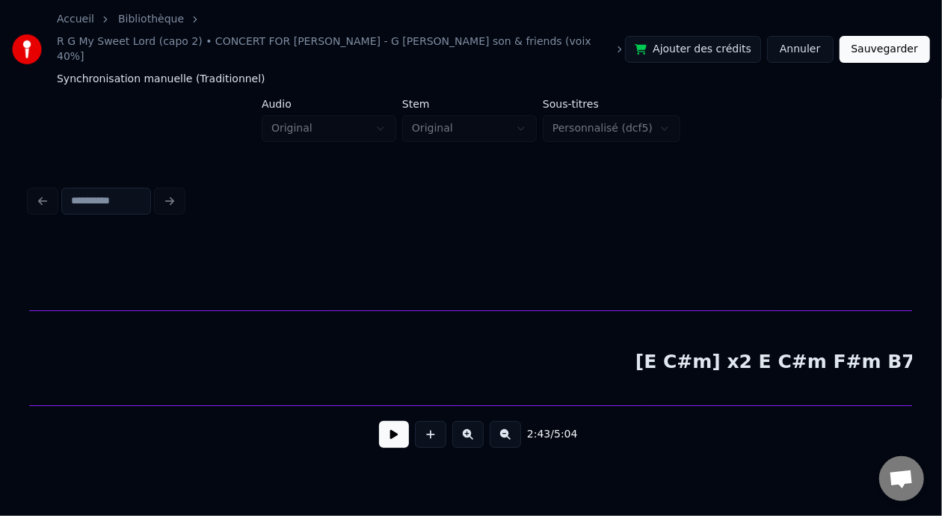
scroll to position [0, 24980]
click at [521, 426] on button at bounding box center [505, 434] width 31 height 27
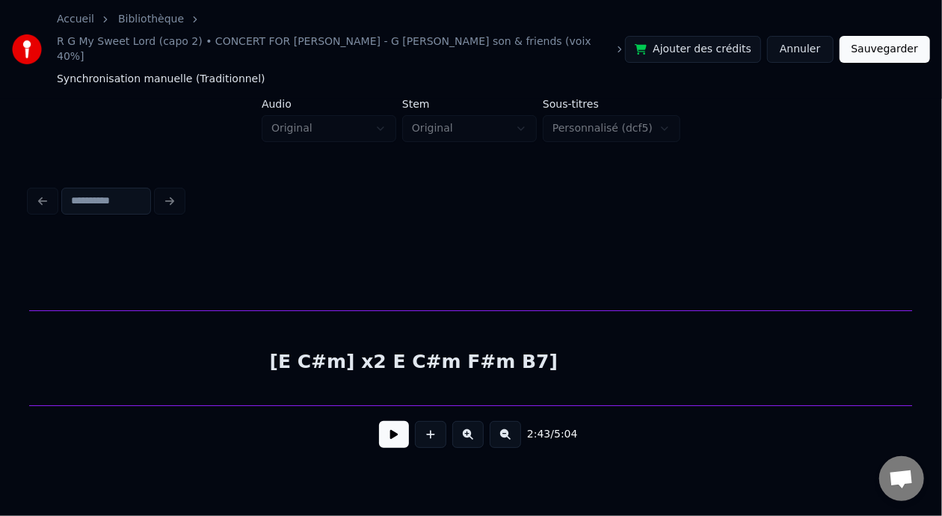
click at [521, 425] on button at bounding box center [505, 434] width 31 height 27
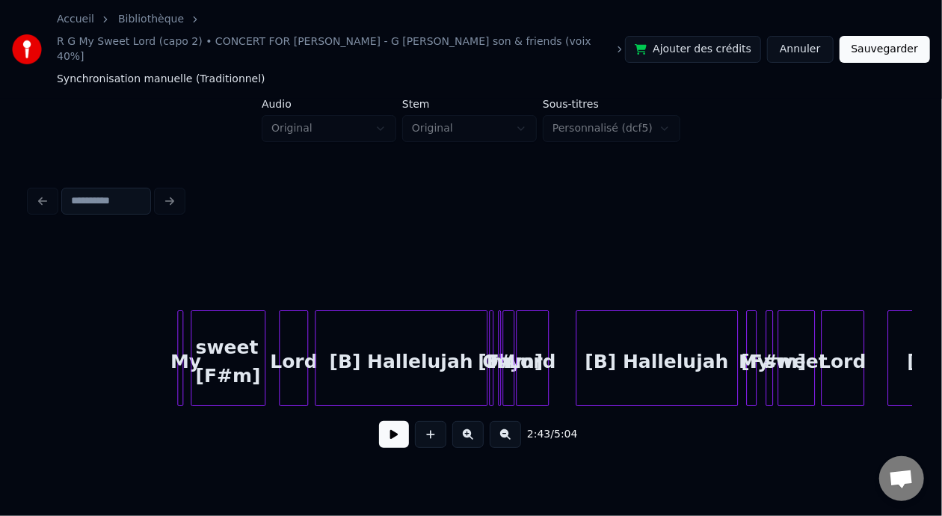
scroll to position [0, 13340]
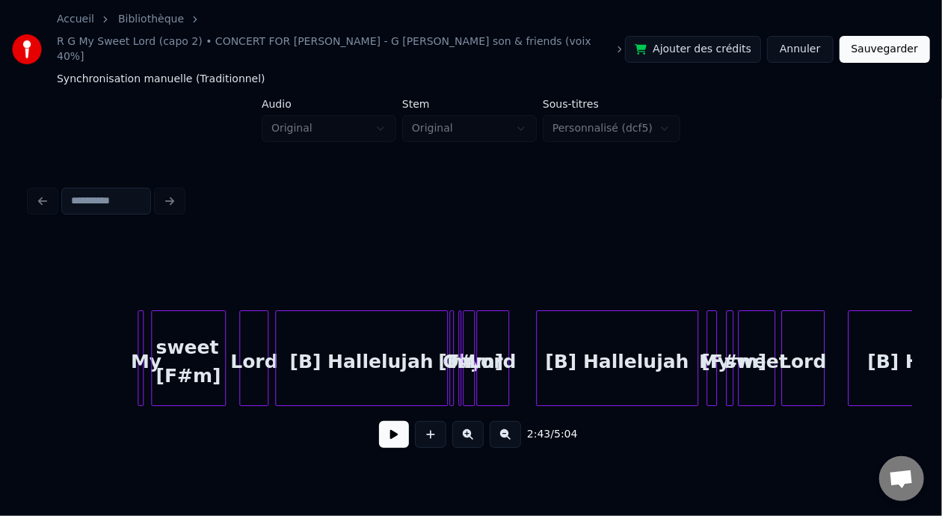
click at [171, 344] on div "sweet [F#m]" at bounding box center [188, 362] width 73 height 102
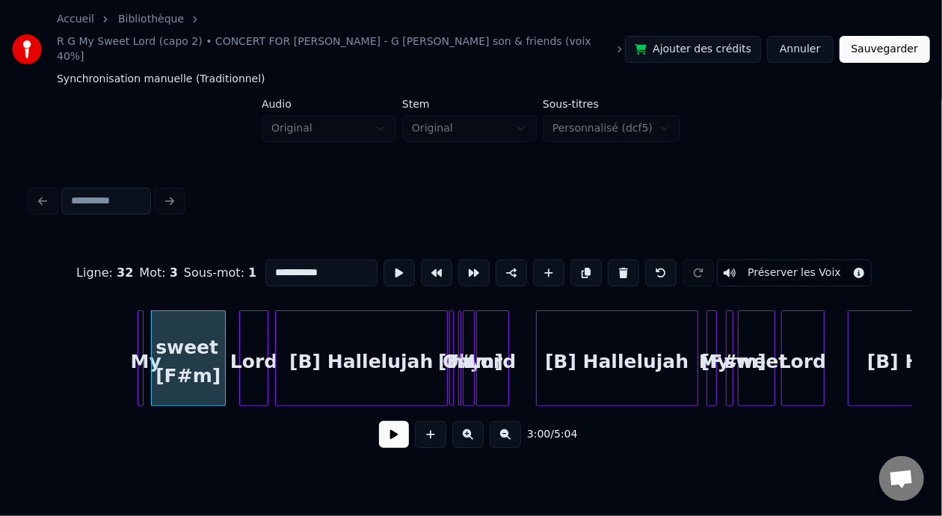
click at [379, 425] on button at bounding box center [394, 434] width 30 height 27
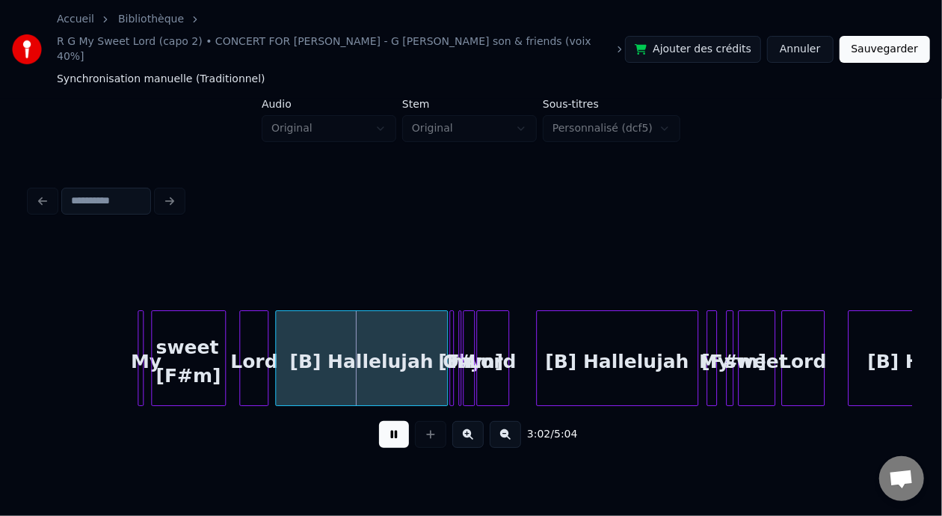
click at [379, 425] on button at bounding box center [394, 434] width 30 height 27
click at [324, 337] on div "[B] Hallelujah" at bounding box center [361, 362] width 171 height 102
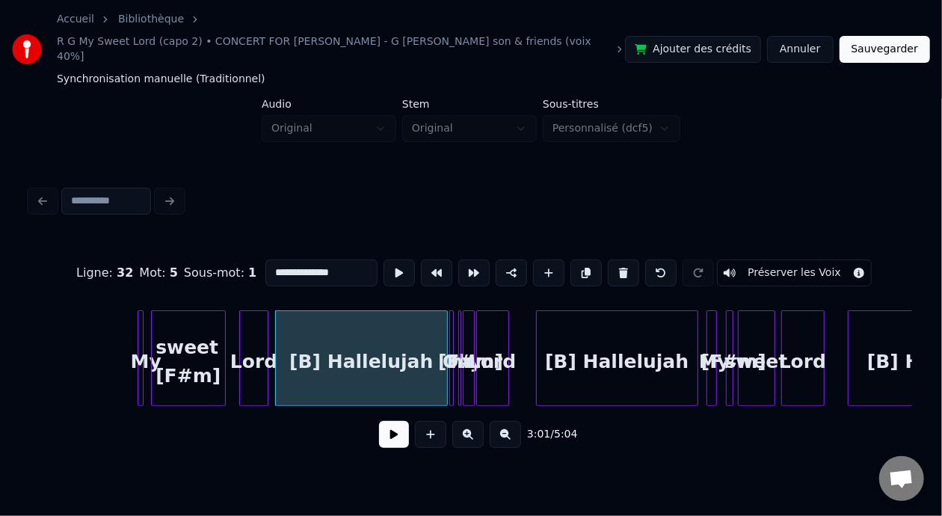
drag, startPoint x: 240, startPoint y: 253, endPoint x: 256, endPoint y: 253, distance: 15.7
click at [265, 259] on input "**********" at bounding box center [321, 272] width 112 height 27
click at [290, 259] on input "**********" at bounding box center [321, 272] width 112 height 27
click at [303, 259] on input "**********" at bounding box center [321, 272] width 112 height 27
click at [617, 342] on div "[B] Hallelujah" at bounding box center [617, 362] width 161 height 102
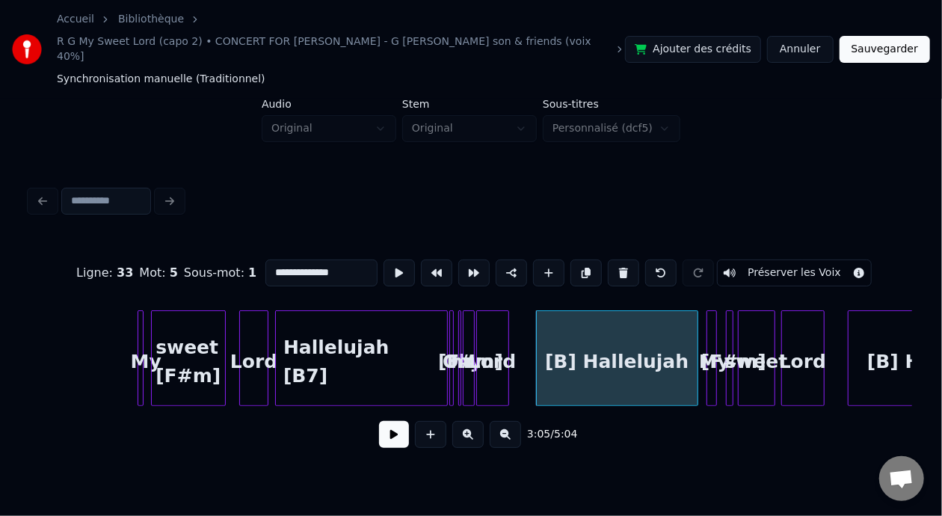
drag, startPoint x: 241, startPoint y: 250, endPoint x: 257, endPoint y: 251, distance: 15.7
click at [265, 259] on input "**********" at bounding box center [321, 272] width 112 height 27
click at [288, 259] on input "**********" at bounding box center [321, 272] width 112 height 27
click at [298, 259] on input "**********" at bounding box center [321, 272] width 112 height 27
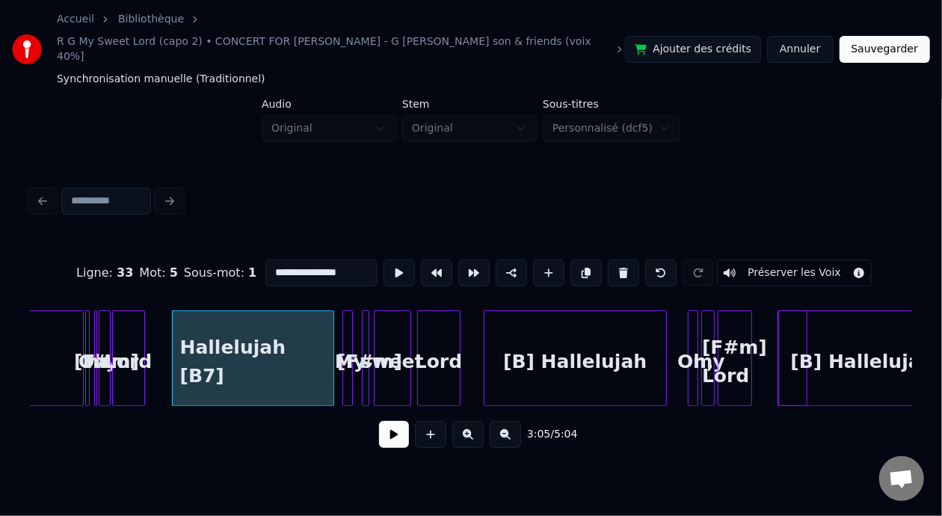
scroll to position [0, 13769]
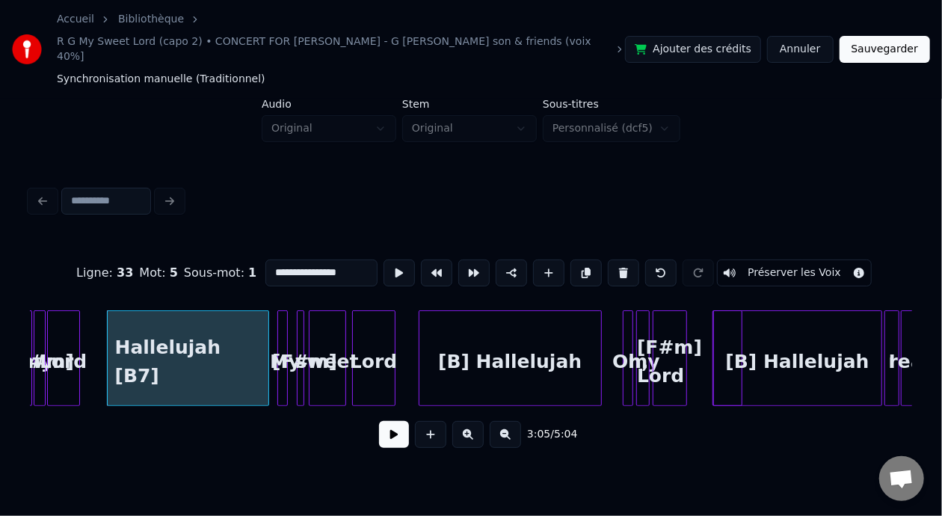
click at [552, 344] on div "[B] Hallelujah" at bounding box center [510, 362] width 182 height 102
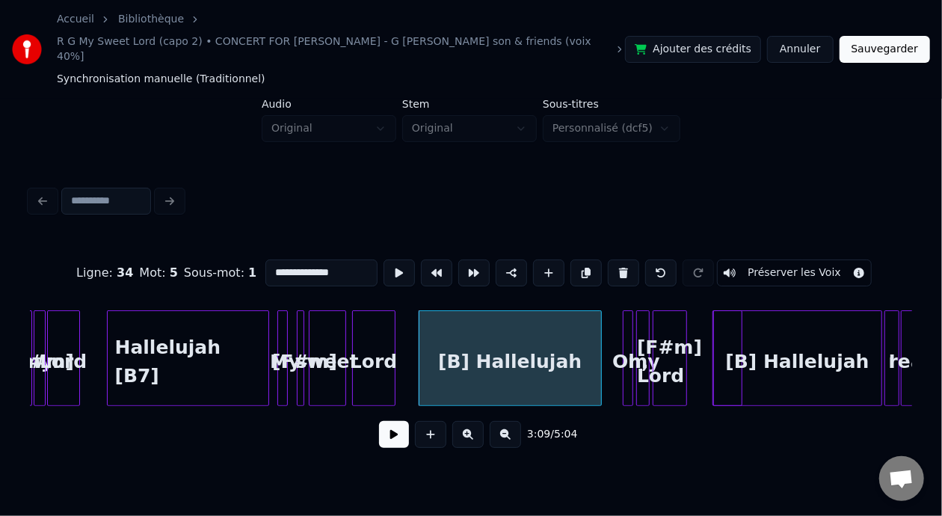
drag, startPoint x: 241, startPoint y: 250, endPoint x: 254, endPoint y: 253, distance: 12.9
click at [265, 259] on input "**********" at bounding box center [321, 272] width 112 height 27
click at [290, 259] on input "**********" at bounding box center [321, 272] width 112 height 27
click at [302, 259] on input "**********" at bounding box center [321, 272] width 112 height 27
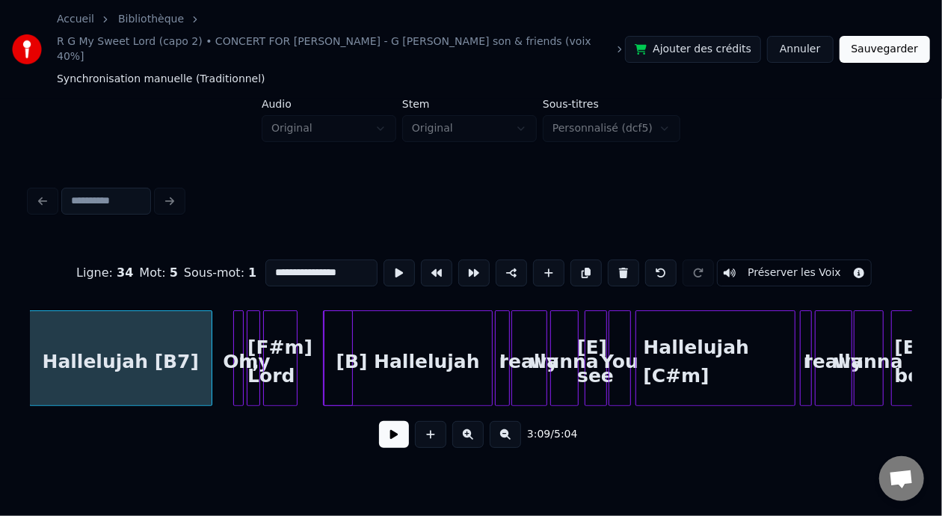
scroll to position [0, 14197]
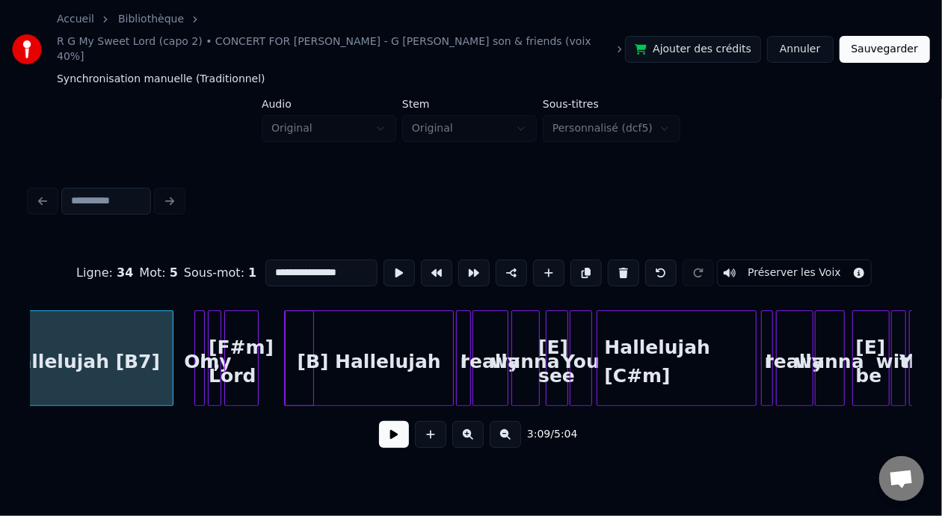
click at [375, 336] on div "[B] Hallelujah" at bounding box center [368, 362] width 167 height 102
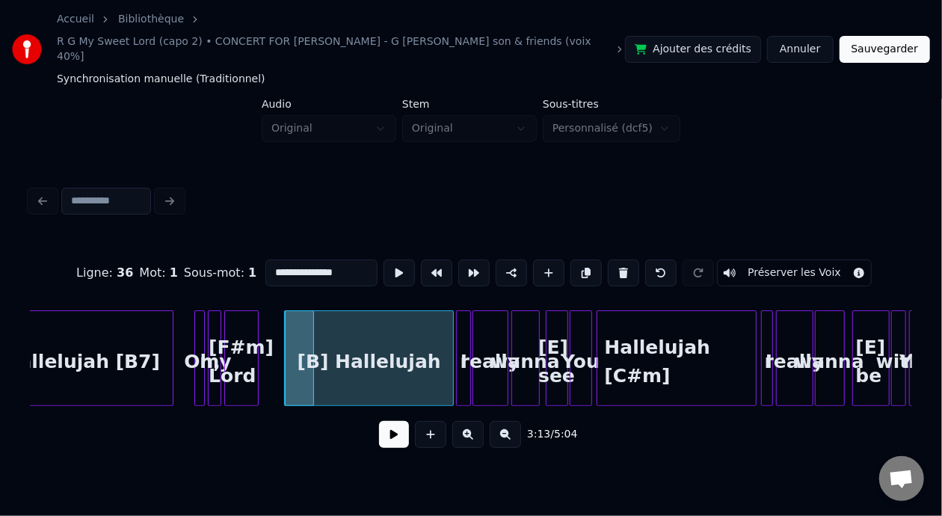
drag, startPoint x: 243, startPoint y: 254, endPoint x: 256, endPoint y: 256, distance: 12.8
click at [265, 259] on input "**********" at bounding box center [321, 272] width 112 height 27
click at [306, 259] on input "**********" at bounding box center [321, 272] width 112 height 27
click at [301, 259] on input "**********" at bounding box center [321, 272] width 112 height 27
type input "**********"
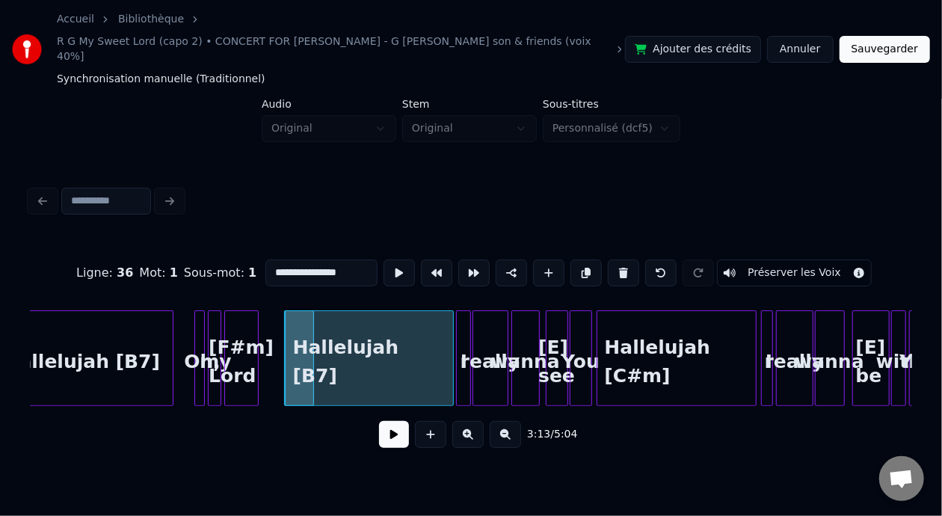
click at [394, 424] on button at bounding box center [394, 434] width 30 height 27
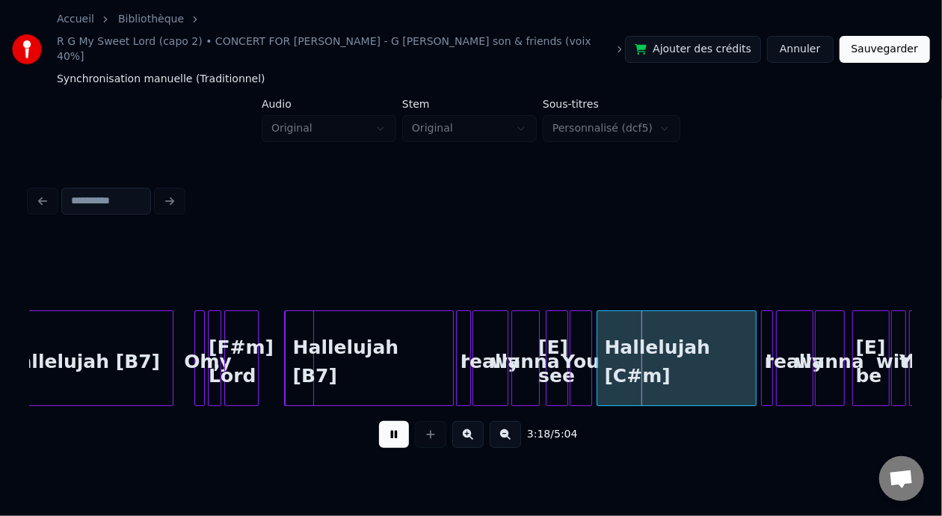
click at [383, 427] on button at bounding box center [394, 434] width 30 height 27
click at [629, 362] on div "Hallelujah [C#m]" at bounding box center [676, 362] width 158 height 102
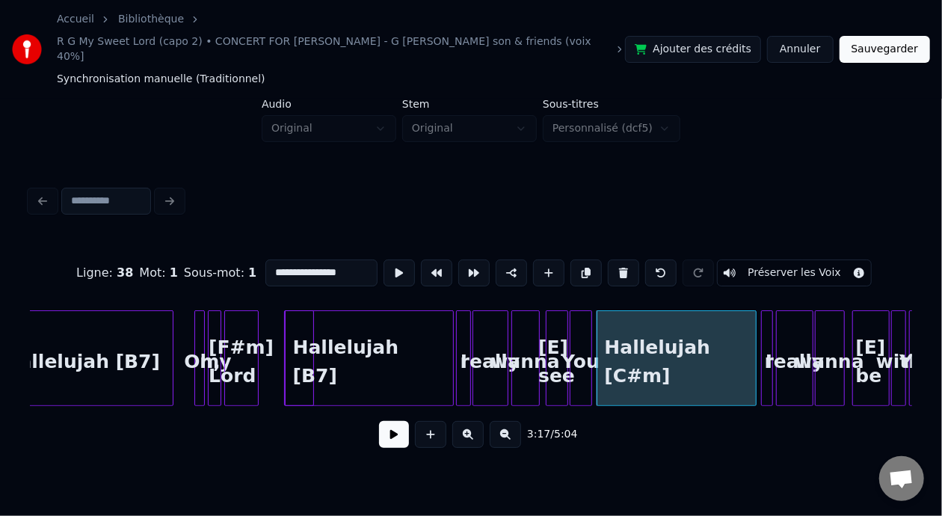
click at [297, 259] on input "**********" at bounding box center [321, 272] width 112 height 27
type input "**********"
click at [386, 427] on button at bounding box center [394, 434] width 30 height 27
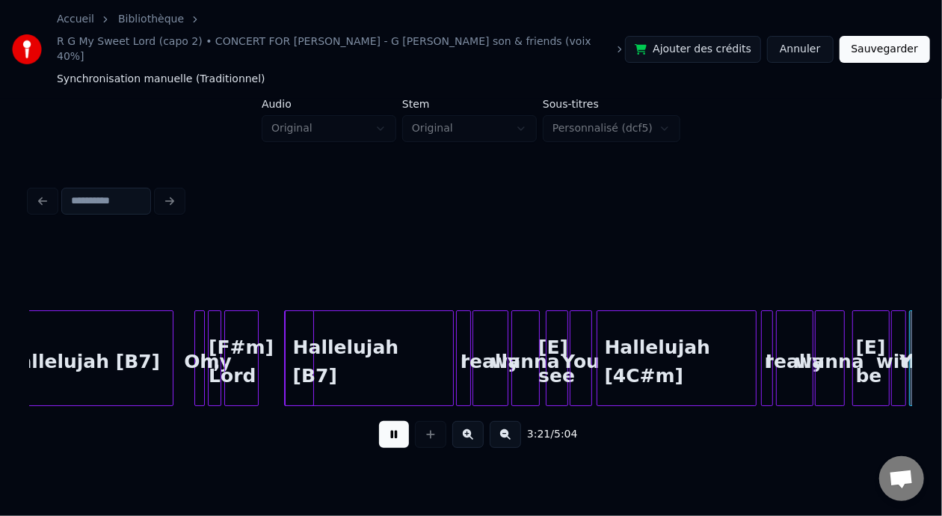
scroll to position [0, 15079]
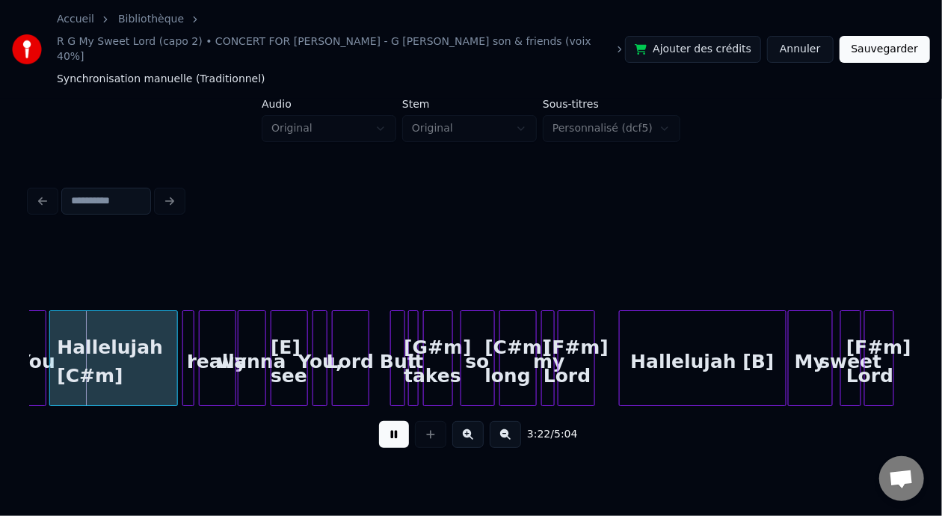
click at [384, 426] on button at bounding box center [394, 434] width 30 height 27
click at [77, 354] on div "Hallelujah [C#m]" at bounding box center [113, 362] width 127 height 102
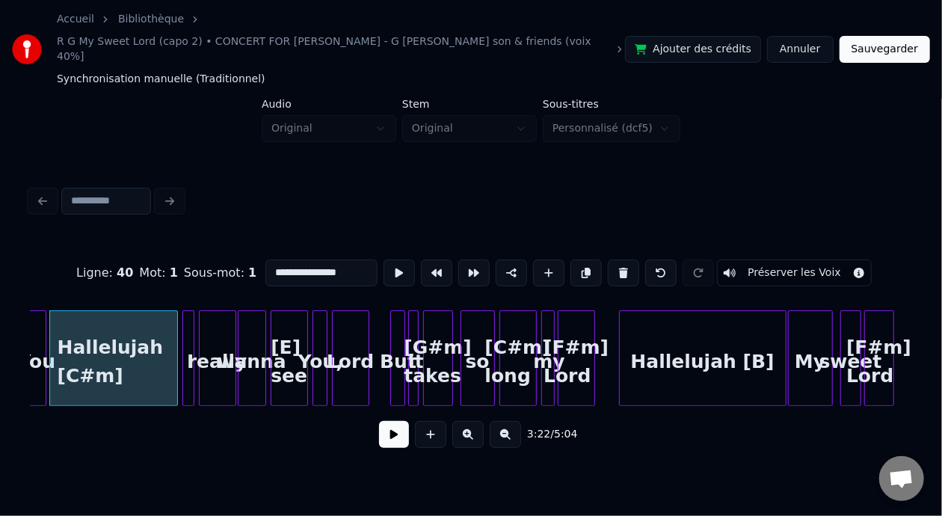
click at [292, 259] on input "**********" at bounding box center [321, 272] width 112 height 27
click at [294, 259] on input "**********" at bounding box center [321, 272] width 112 height 27
type input "**********"
click at [398, 421] on button at bounding box center [394, 434] width 30 height 27
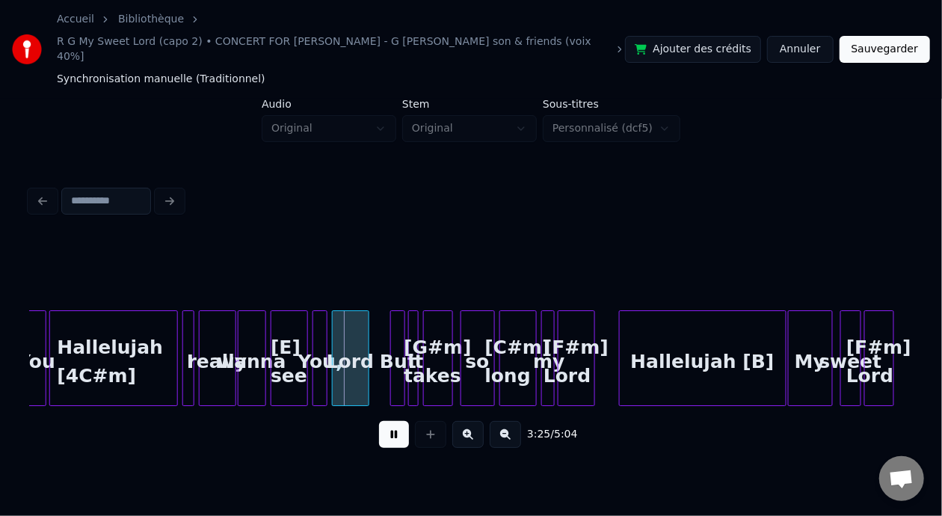
click at [380, 426] on button at bounding box center [394, 434] width 30 height 27
click at [386, 424] on button at bounding box center [394, 434] width 30 height 27
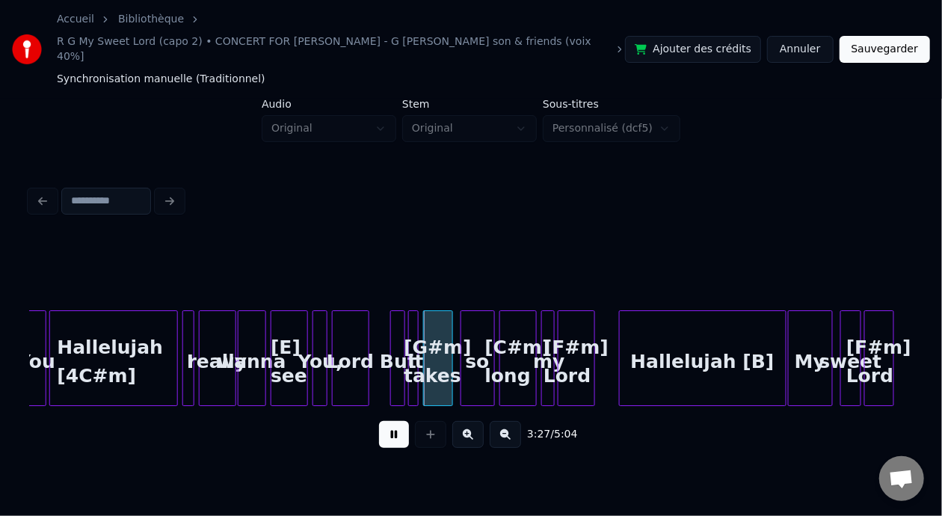
click at [389, 424] on button at bounding box center [394, 434] width 30 height 27
click at [389, 421] on button at bounding box center [394, 434] width 30 height 27
click at [391, 421] on button at bounding box center [394, 434] width 30 height 27
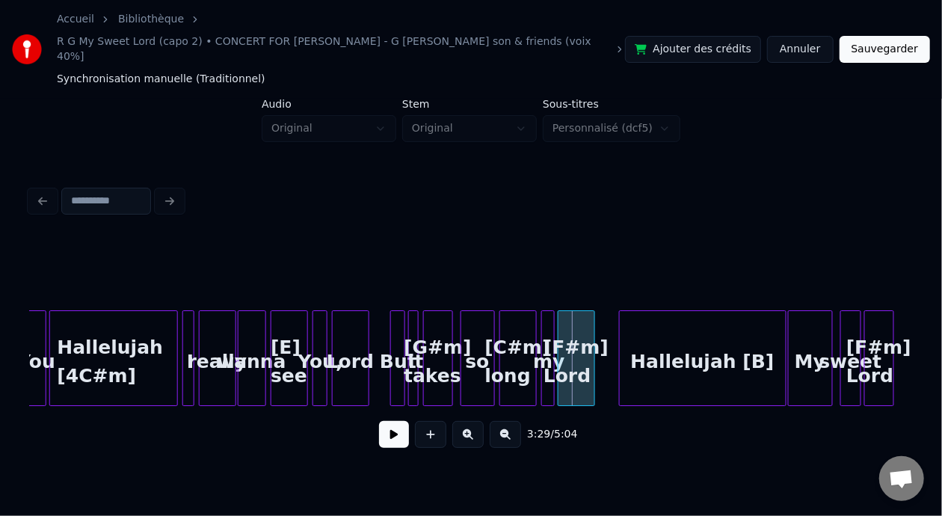
click at [392, 421] on button at bounding box center [394, 434] width 30 height 27
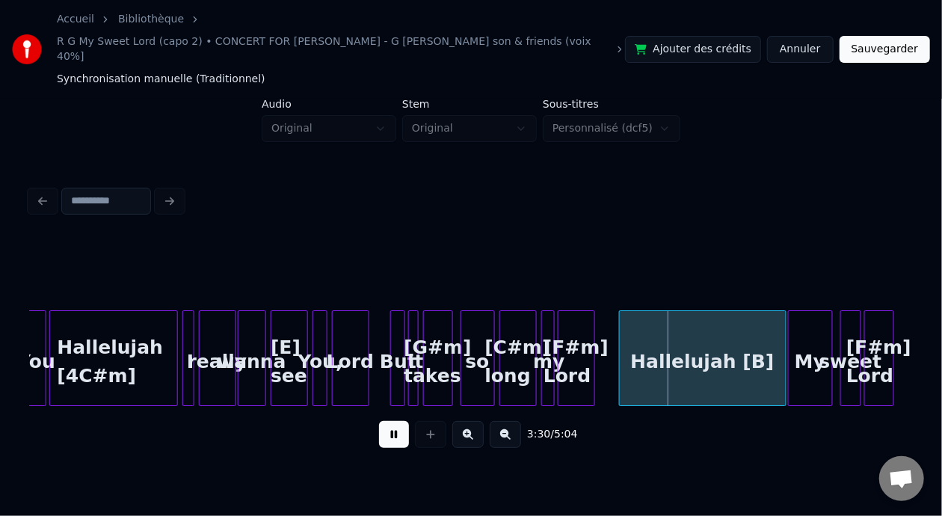
click at [394, 421] on button at bounding box center [394, 434] width 30 height 27
click at [729, 347] on div "Hallelujah [B]" at bounding box center [703, 362] width 166 height 102
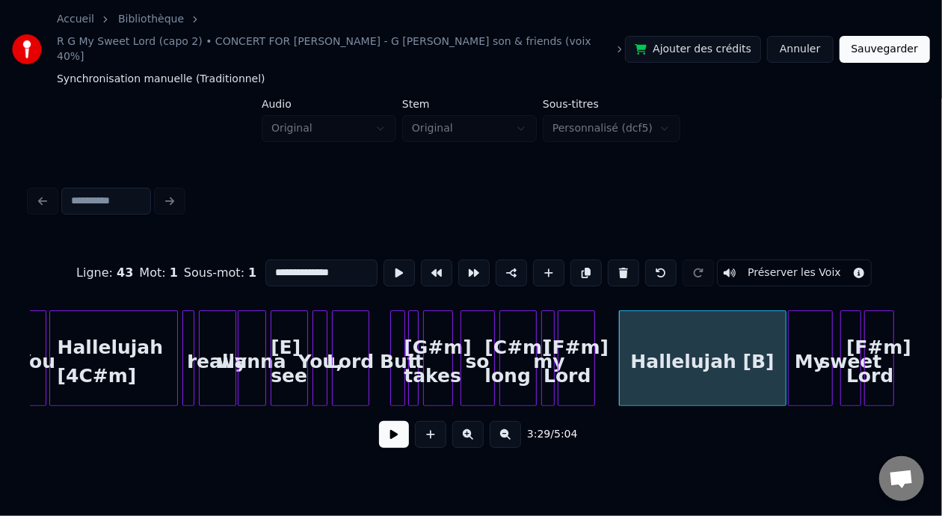
click at [300, 259] on input "**********" at bounding box center [321, 272] width 112 height 27
type input "**********"
click at [397, 427] on button at bounding box center [394, 434] width 30 height 27
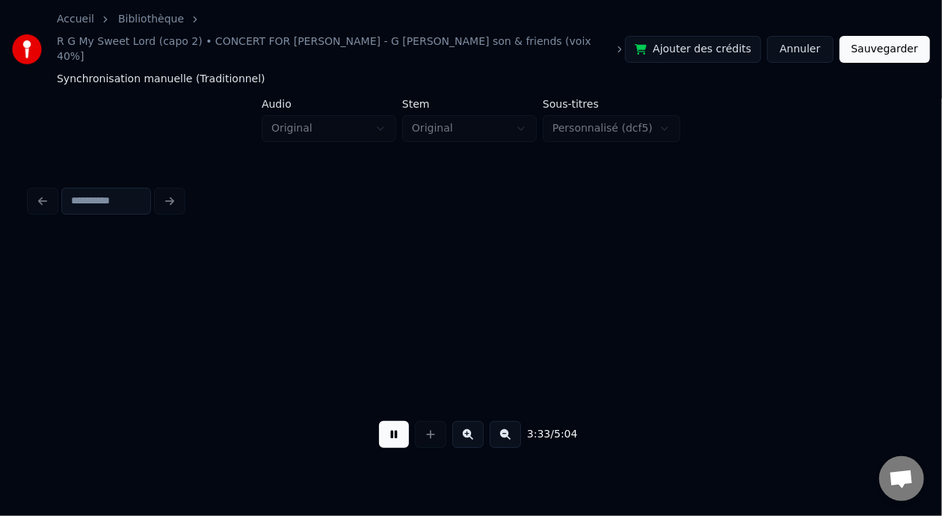
scroll to position [0, 15962]
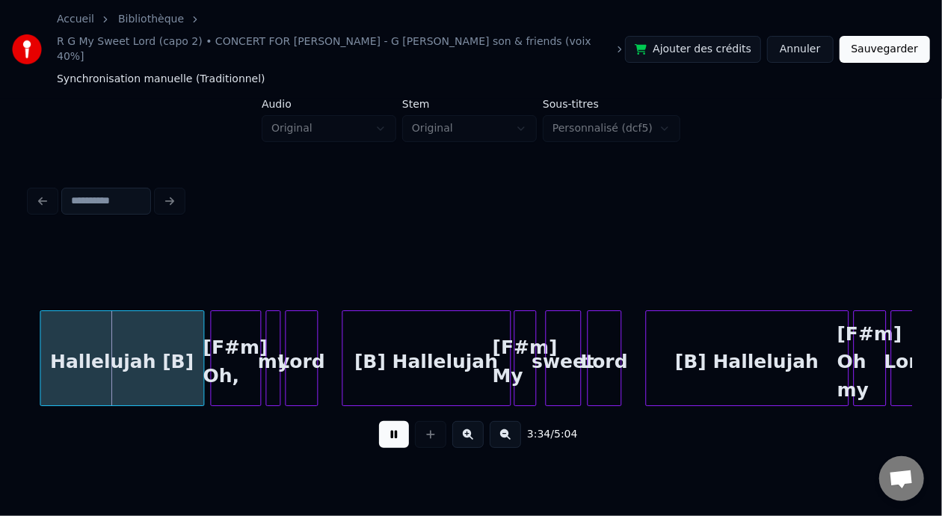
click at [397, 423] on button at bounding box center [394, 434] width 30 height 27
click at [170, 361] on div "Hallelujah [B]" at bounding box center [121, 362] width 163 height 102
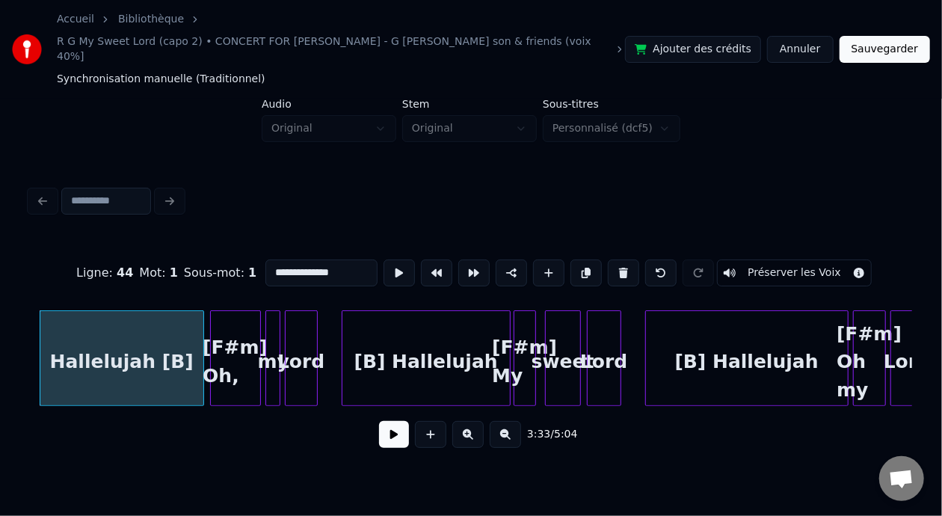
click at [300, 259] on input "**********" at bounding box center [321, 272] width 112 height 27
type input "**********"
click at [388, 424] on button at bounding box center [394, 434] width 30 height 27
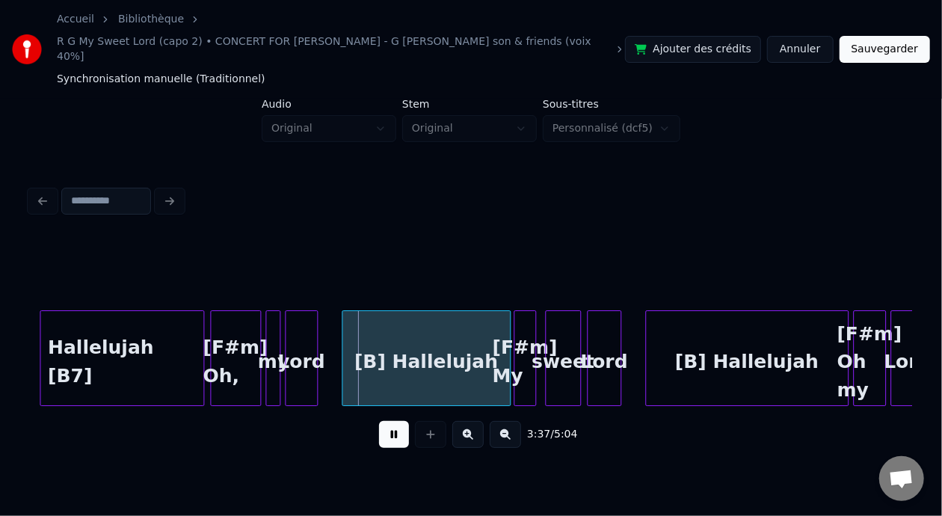
click at [410, 349] on div "[B] Hallelujah" at bounding box center [425, 362] width 167 height 102
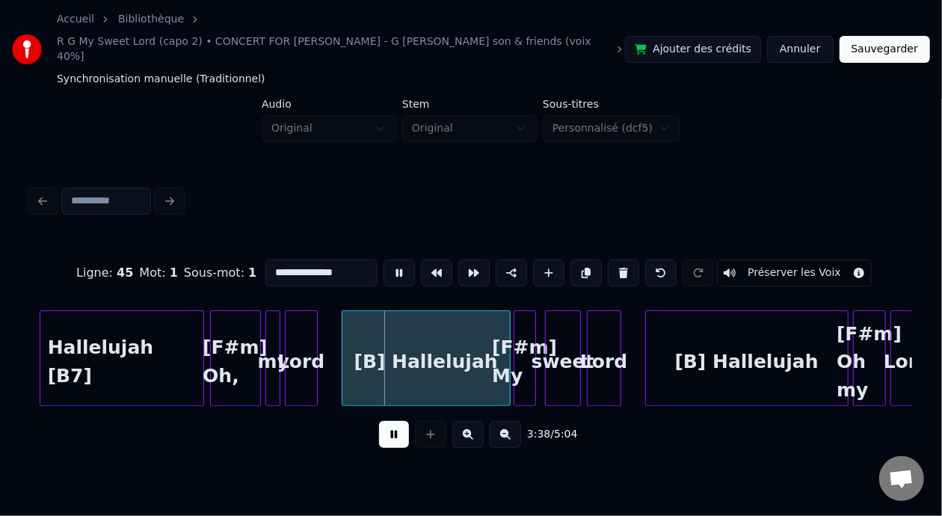
click at [389, 421] on button at bounding box center [394, 434] width 30 height 27
drag, startPoint x: 241, startPoint y: 254, endPoint x: 255, endPoint y: 253, distance: 13.5
click at [265, 259] on input "**********" at bounding box center [321, 272] width 112 height 27
click at [288, 259] on input "**********" at bounding box center [321, 272] width 112 height 27
click at [300, 259] on input "**********" at bounding box center [321, 272] width 112 height 27
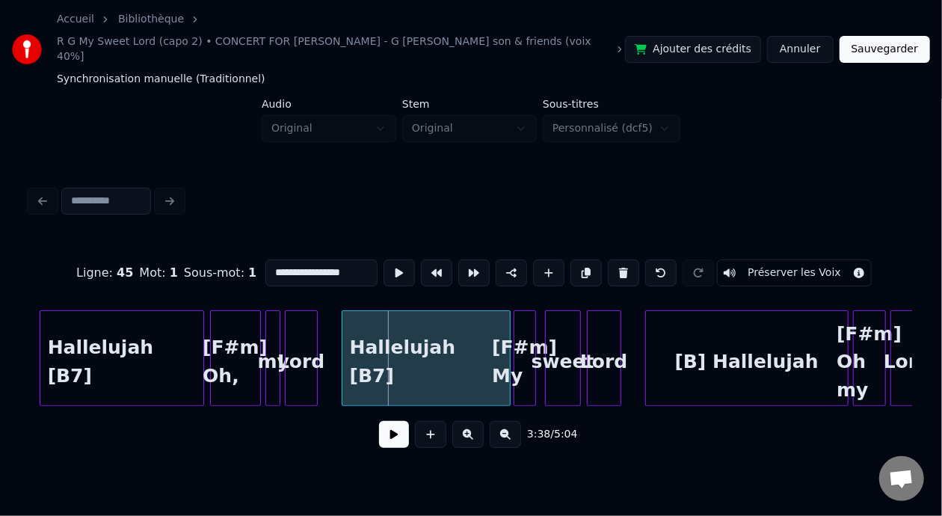
type input "**********"
click at [388, 430] on button at bounding box center [394, 434] width 30 height 27
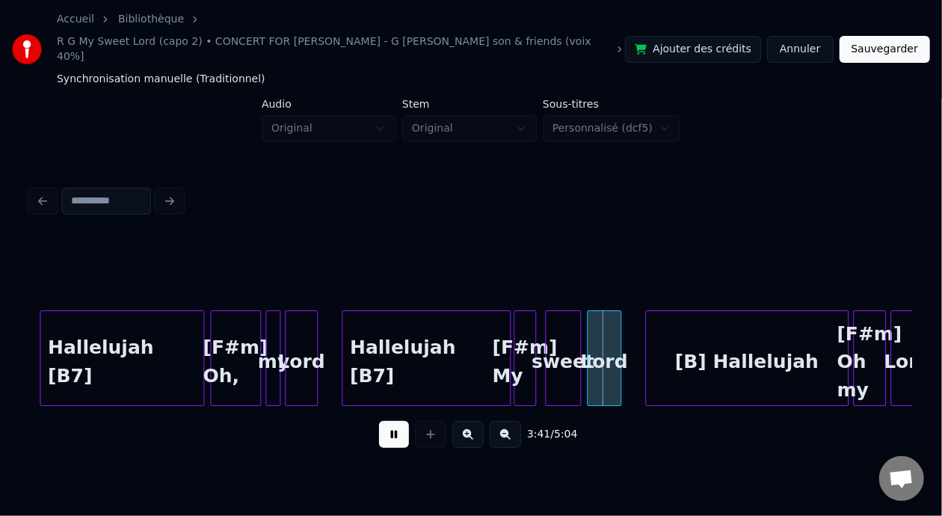
click at [401, 421] on button at bounding box center [394, 434] width 30 height 27
click at [731, 348] on div "[B] Hallelujah" at bounding box center [747, 362] width 202 height 102
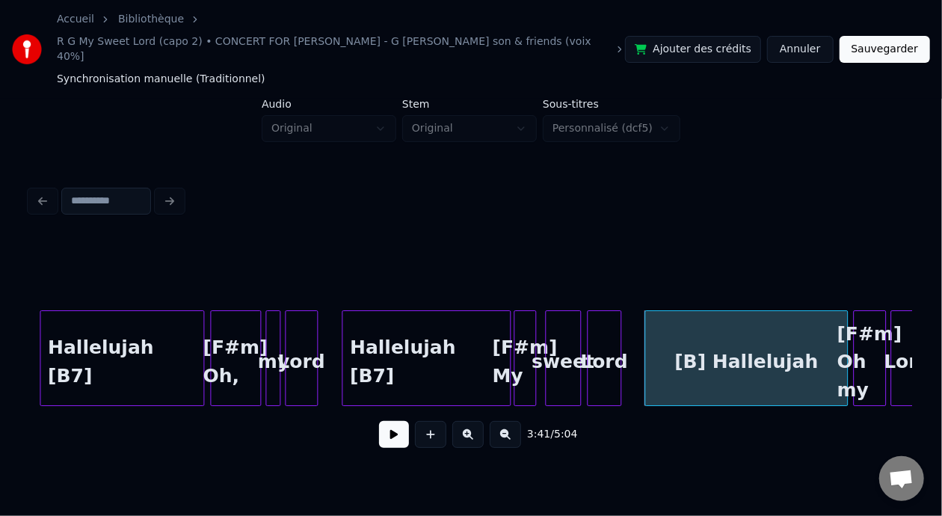
click at [746, 353] on div "[B] Hallelujah" at bounding box center [746, 362] width 202 height 102
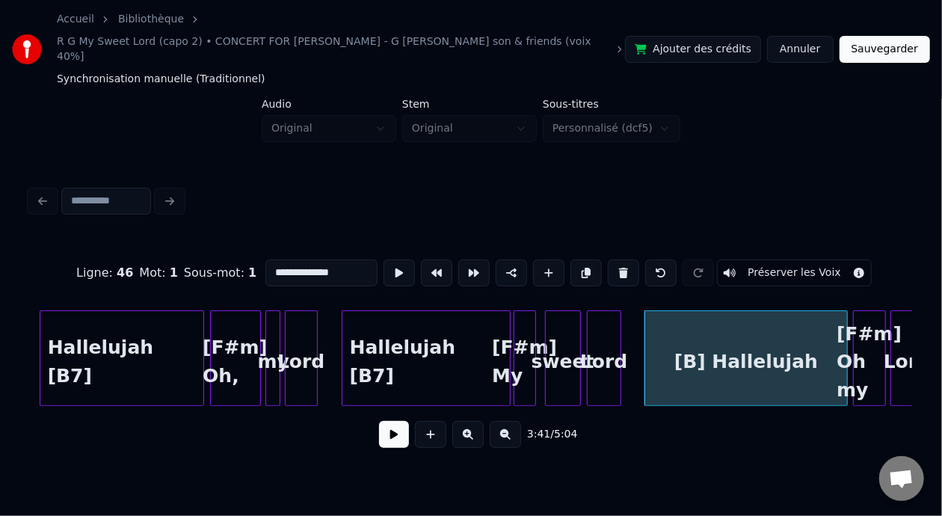
drag, startPoint x: 243, startPoint y: 250, endPoint x: 256, endPoint y: 252, distance: 12.8
click at [265, 259] on input "**********" at bounding box center [321, 272] width 112 height 27
click at [289, 259] on input "**********" at bounding box center [321, 272] width 112 height 27
click at [301, 259] on input "**********" at bounding box center [321, 272] width 112 height 27
type input "**********"
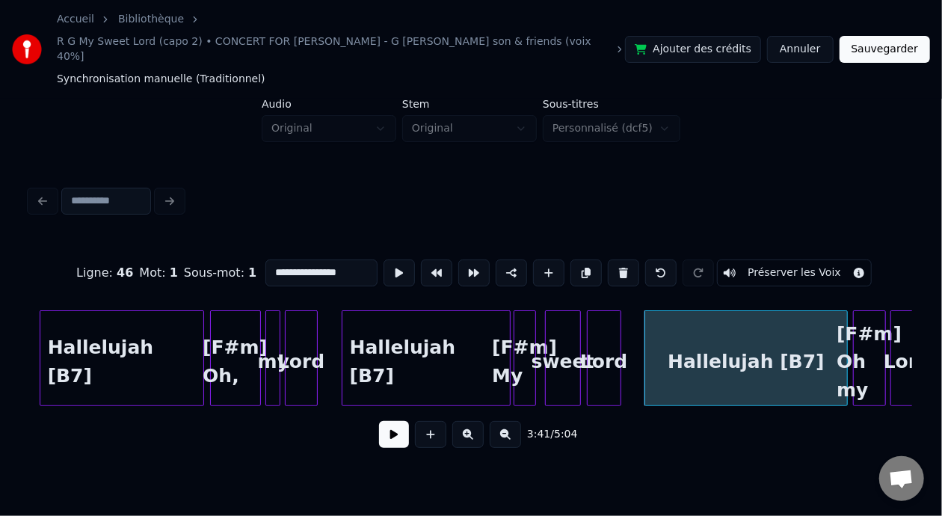
click at [390, 421] on button at bounding box center [394, 434] width 30 height 27
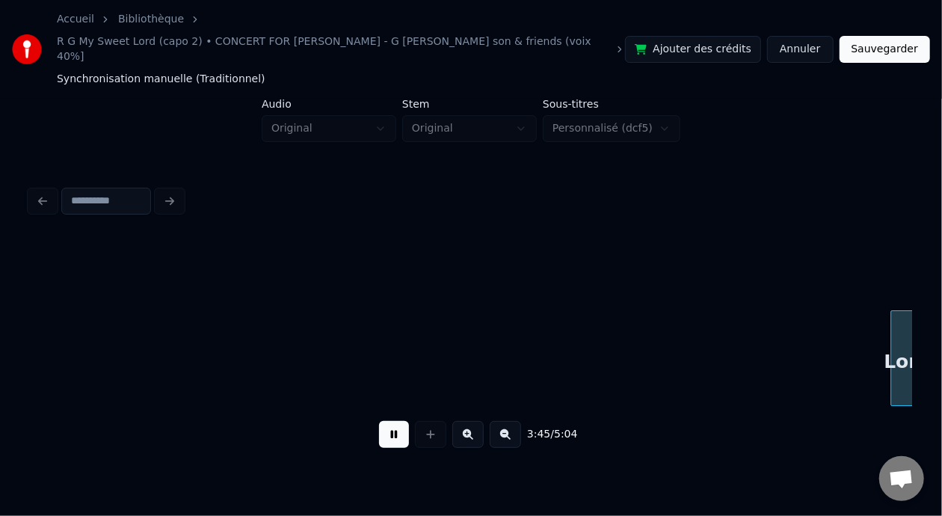
click at [390, 421] on button at bounding box center [394, 434] width 30 height 27
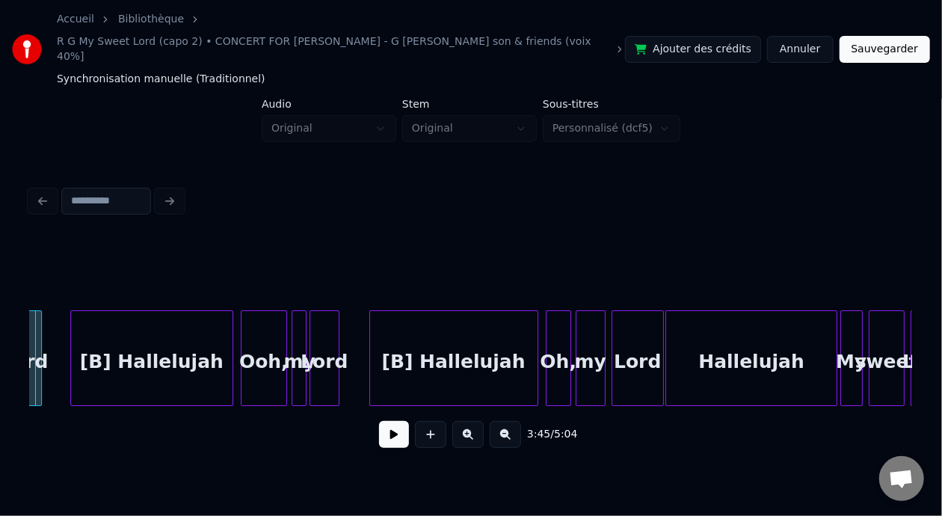
click at [390, 421] on button at bounding box center [394, 434] width 30 height 27
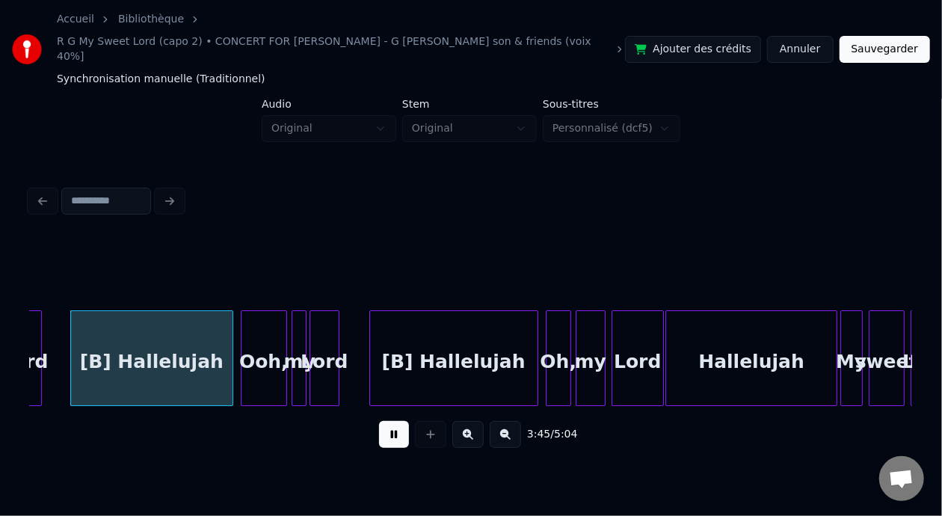
click at [390, 421] on button at bounding box center [394, 434] width 30 height 27
click at [132, 345] on div "[B] Hallelujah" at bounding box center [151, 362] width 161 height 102
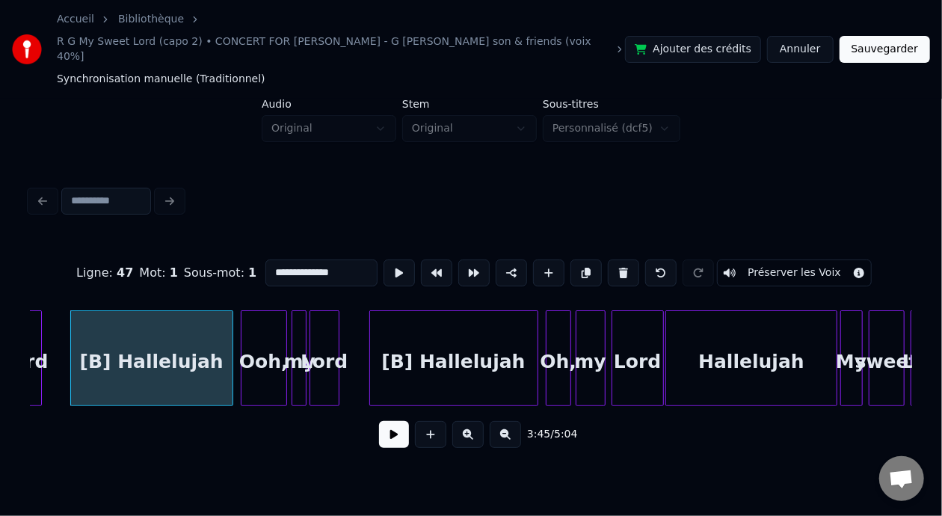
drag, startPoint x: 243, startPoint y: 251, endPoint x: 259, endPoint y: 253, distance: 15.9
click at [265, 259] on input "**********" at bounding box center [321, 272] width 112 height 27
click at [286, 259] on input "**********" at bounding box center [321, 272] width 112 height 27
click at [299, 259] on input "**********" at bounding box center [321, 272] width 112 height 27
click at [464, 340] on div "[B] Hallelujah" at bounding box center [453, 362] width 167 height 102
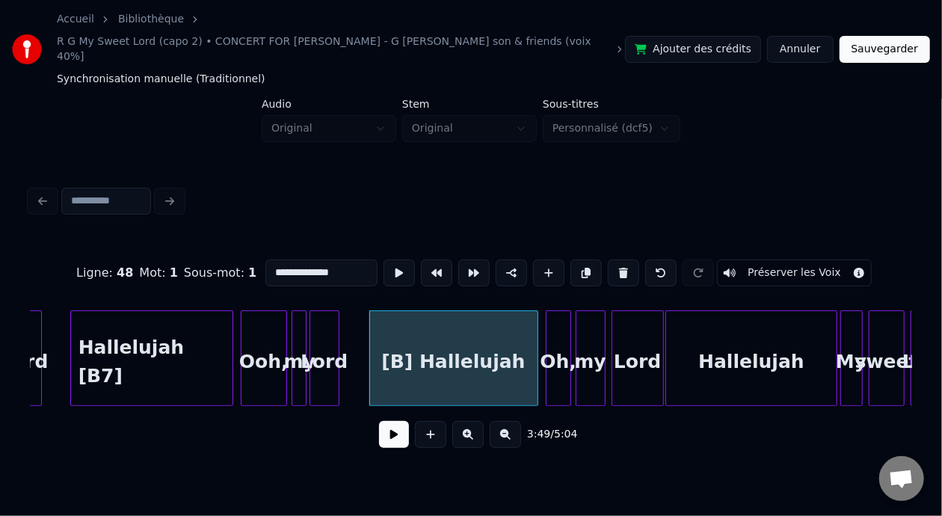
drag, startPoint x: 242, startPoint y: 253, endPoint x: 254, endPoint y: 251, distance: 12.1
click at [265, 259] on input "**********" at bounding box center [321, 272] width 112 height 27
click at [295, 259] on input "**********" at bounding box center [321, 272] width 112 height 27
click at [290, 259] on input "**********" at bounding box center [321, 272] width 112 height 27
click at [304, 259] on input "**********" at bounding box center [321, 272] width 112 height 27
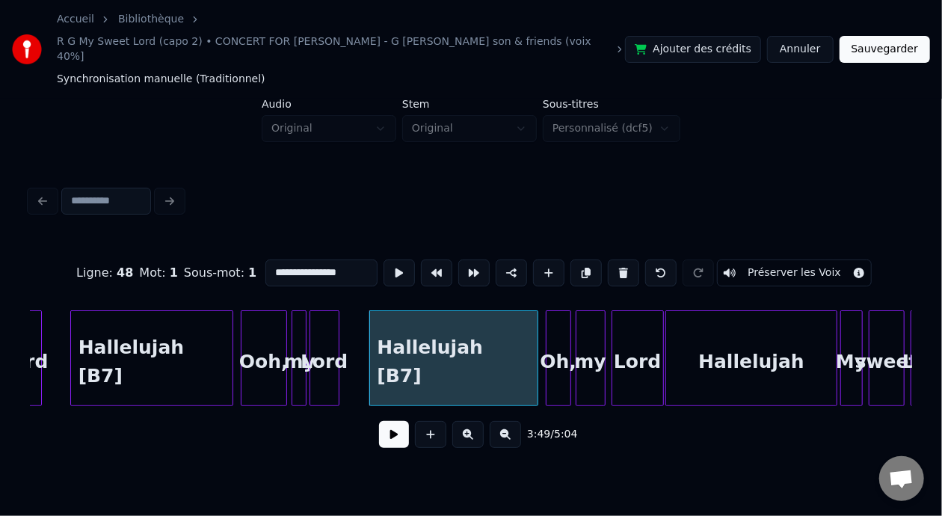
click at [173, 350] on div "Hallelujah [B7]" at bounding box center [151, 362] width 161 height 102
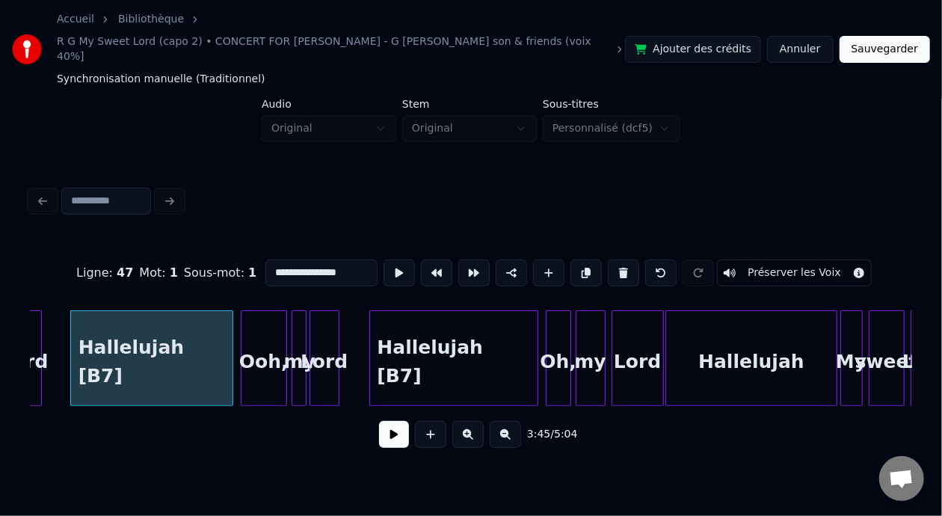
type input "**********"
click at [379, 427] on button at bounding box center [394, 434] width 30 height 27
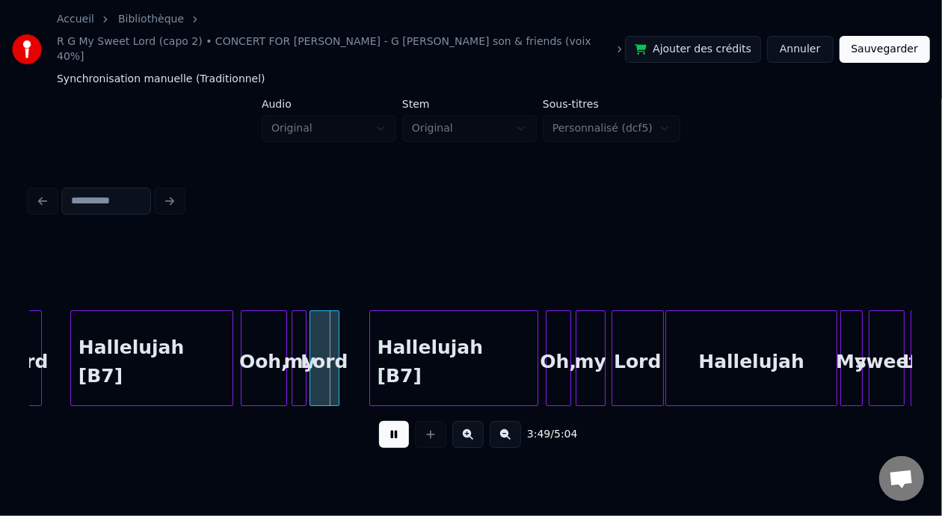
click at [384, 426] on button at bounding box center [394, 434] width 30 height 27
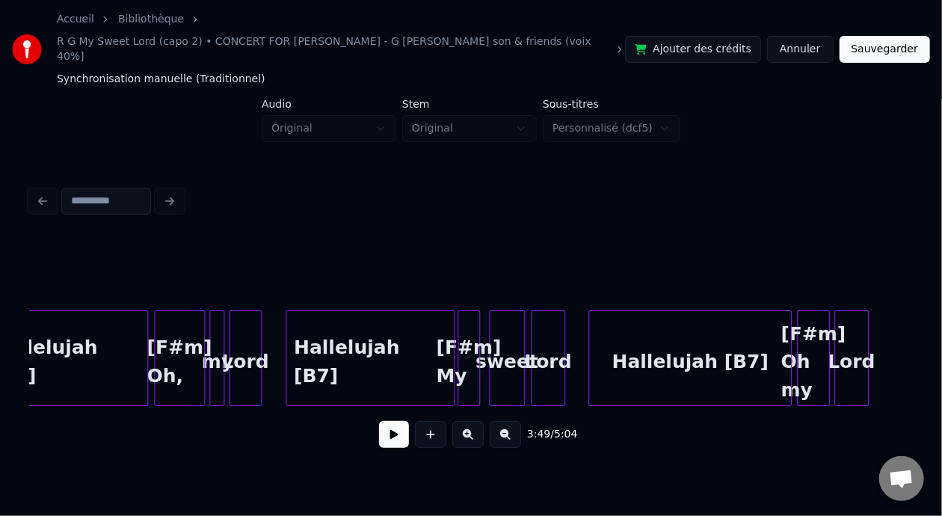
scroll to position [0, 15988]
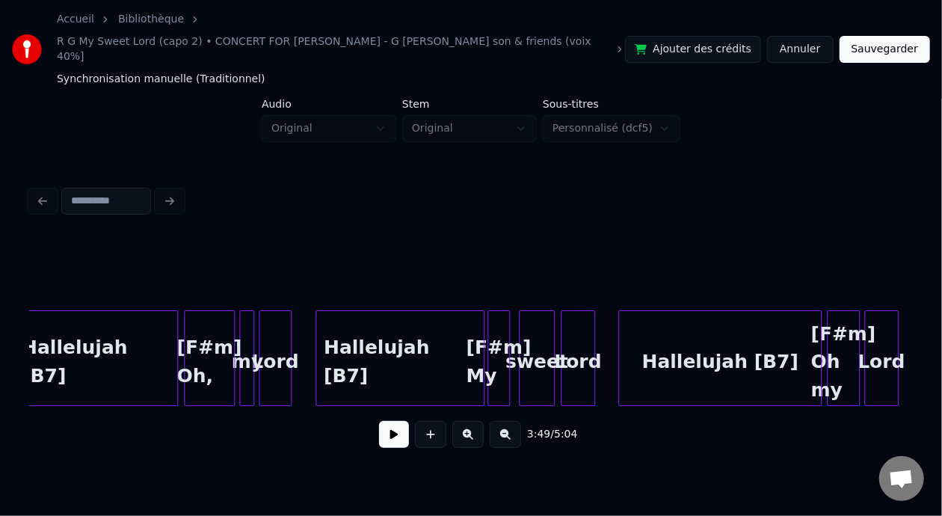
click at [373, 345] on div "Hallelujah [B7]" at bounding box center [399, 362] width 167 height 102
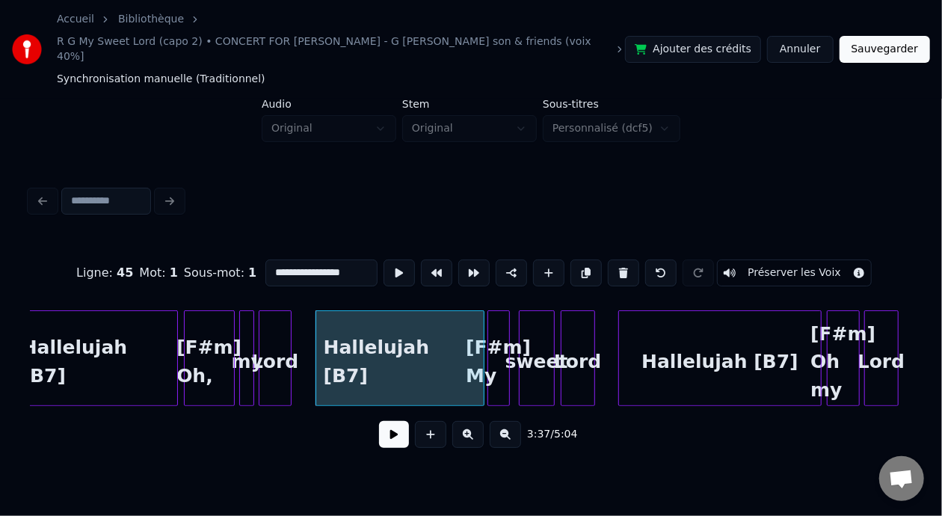
click at [385, 424] on button at bounding box center [394, 434] width 30 height 27
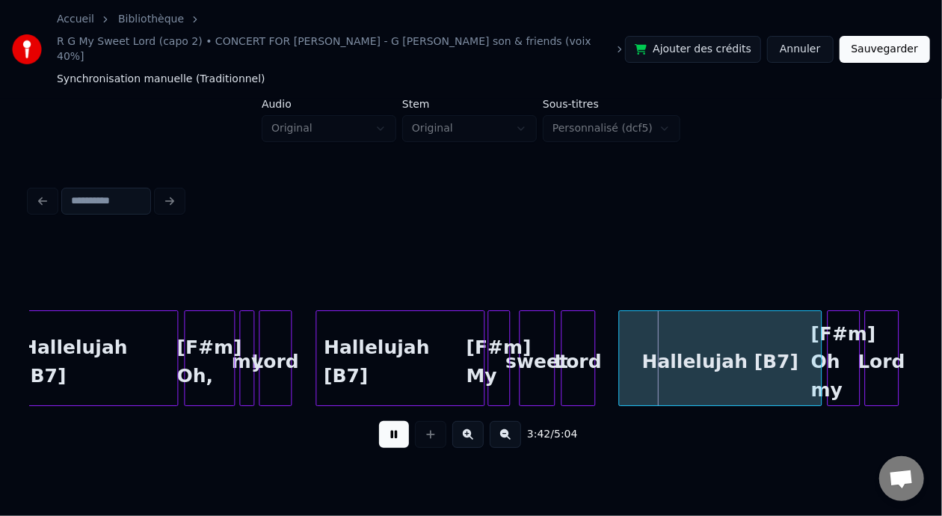
click at [386, 424] on button at bounding box center [394, 434] width 30 height 27
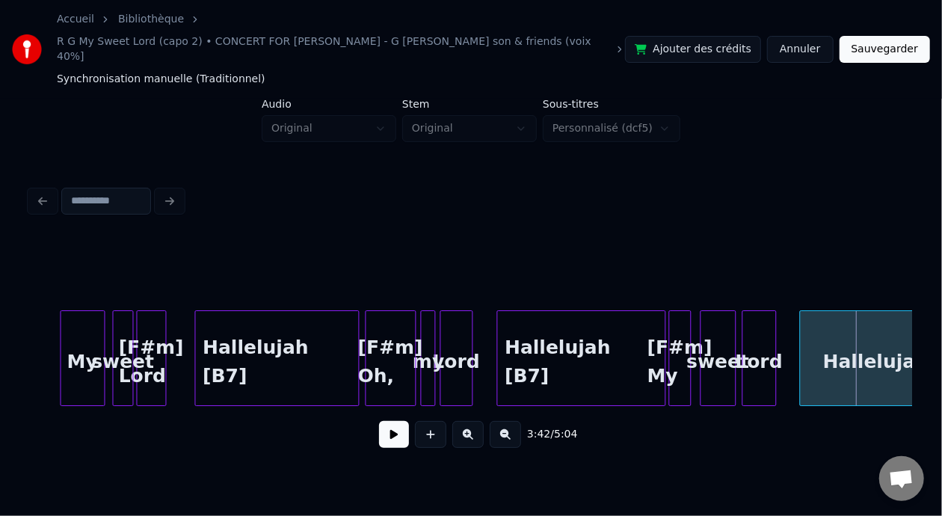
scroll to position [0, 15897]
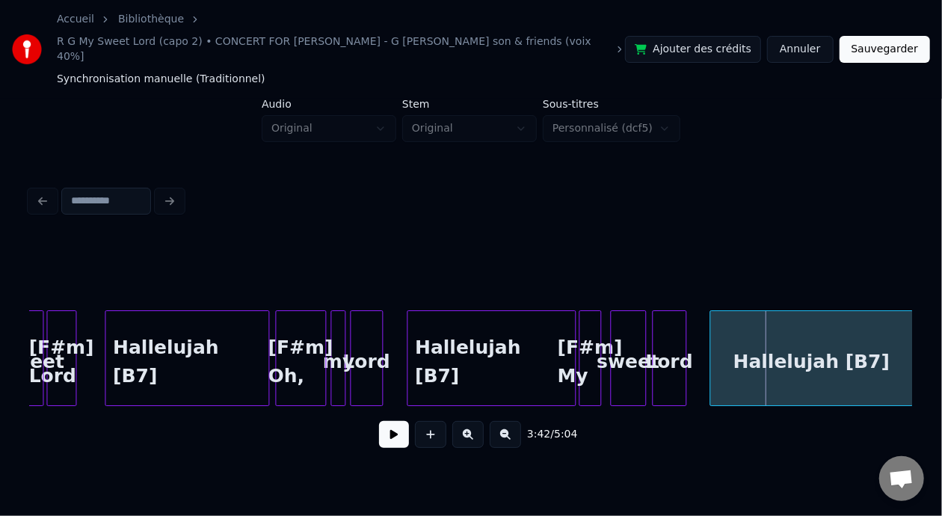
click at [301, 351] on div "[F#m] Oh," at bounding box center [300, 362] width 49 height 102
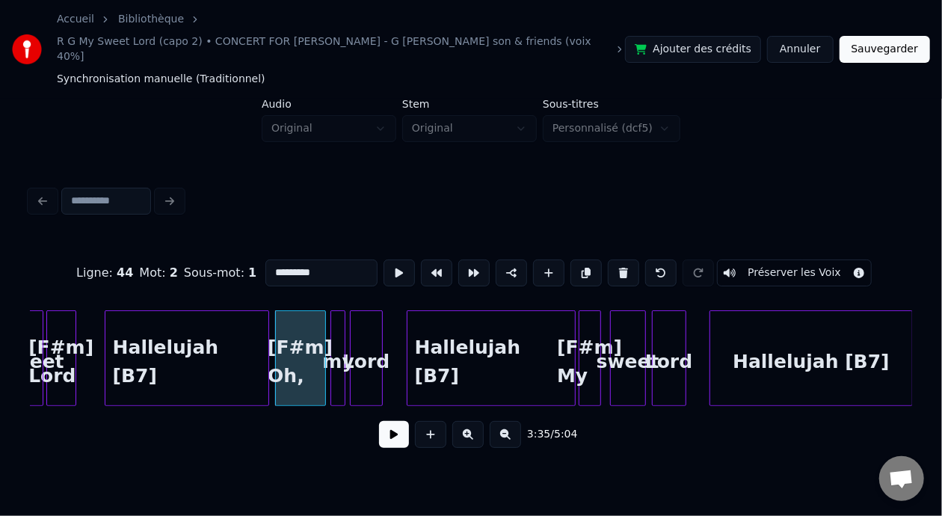
click at [398, 428] on button at bounding box center [394, 434] width 30 height 27
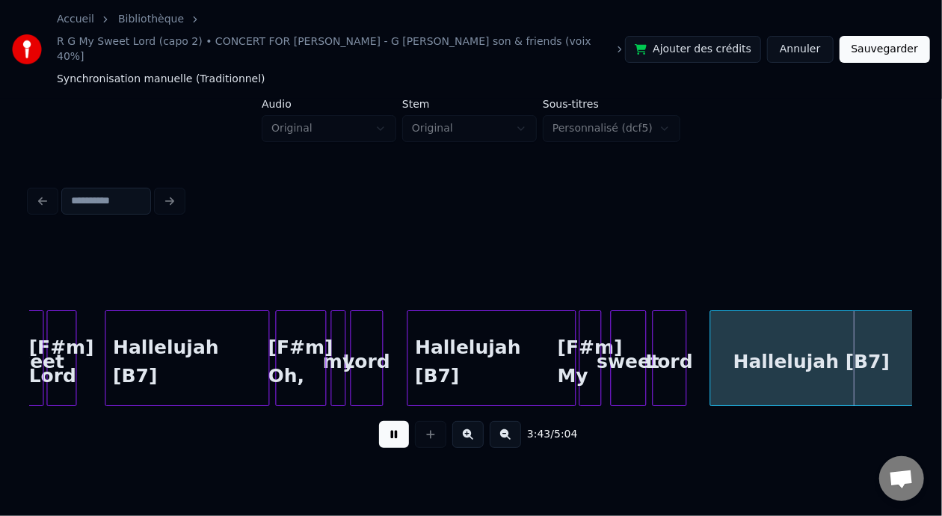
click at [397, 427] on button at bounding box center [394, 434] width 30 height 27
click at [288, 346] on div "[F#m] Oh," at bounding box center [300, 362] width 49 height 102
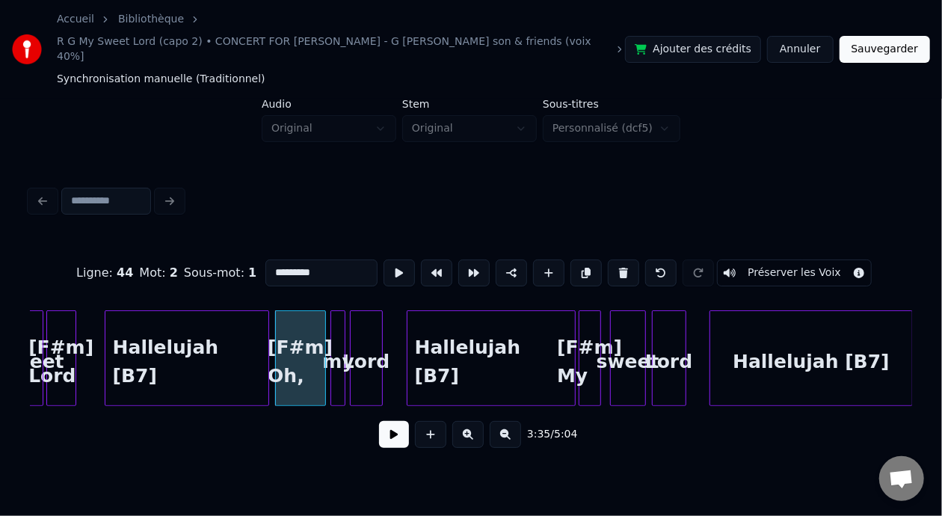
click at [392, 427] on button at bounding box center [394, 434] width 30 height 27
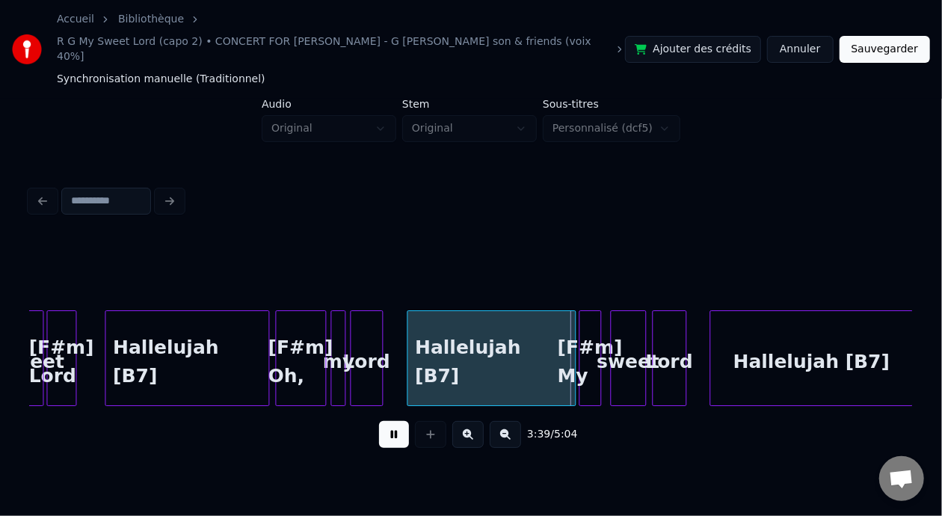
click at [390, 423] on button at bounding box center [394, 434] width 30 height 27
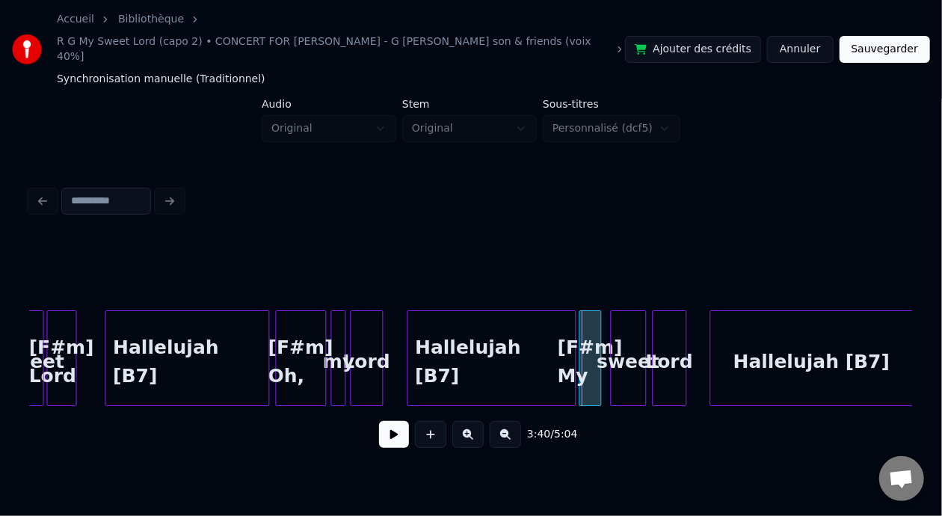
click at [310, 350] on div "[F#m] Oh," at bounding box center [300, 362] width 49 height 102
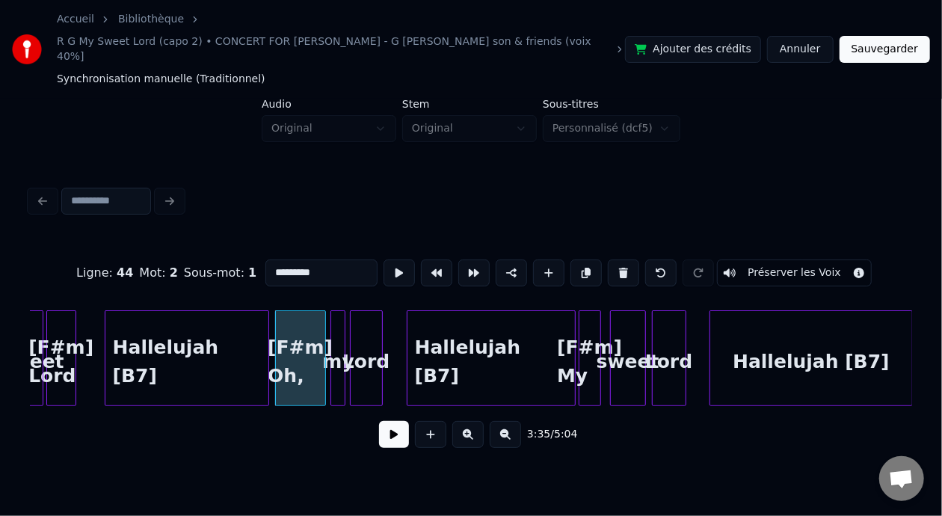
click at [403, 427] on div "3:35 / 5:04" at bounding box center [471, 434] width 858 height 33
click at [393, 427] on button at bounding box center [394, 434] width 30 height 27
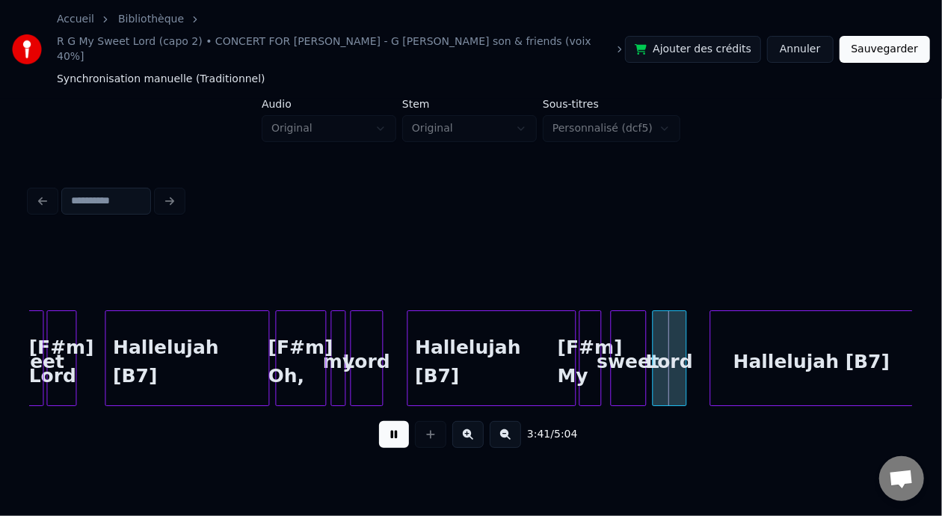
click at [392, 427] on button at bounding box center [394, 434] width 30 height 27
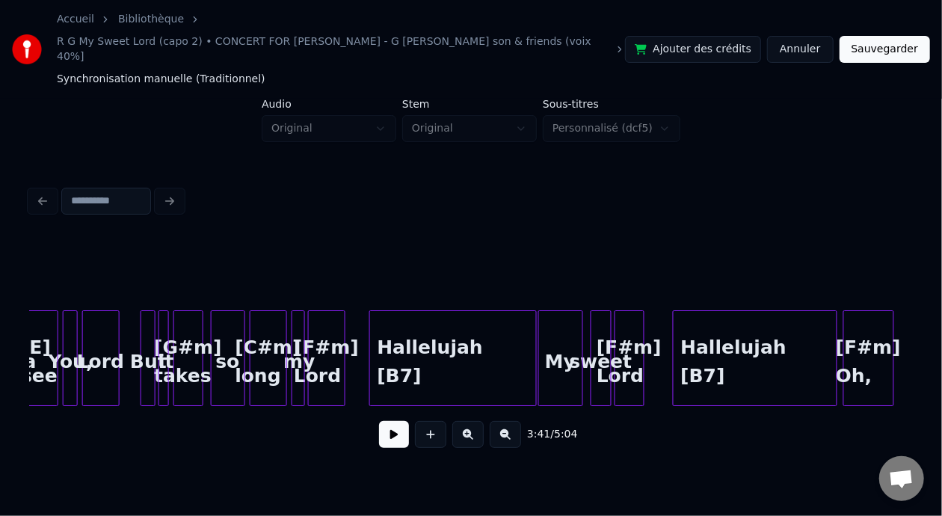
scroll to position [0, 15230]
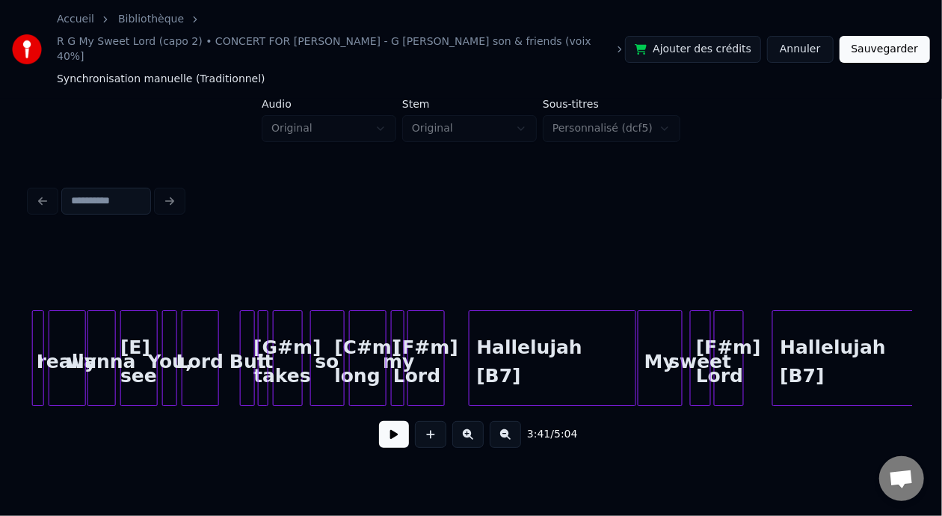
click at [465, 422] on button at bounding box center [467, 434] width 31 height 27
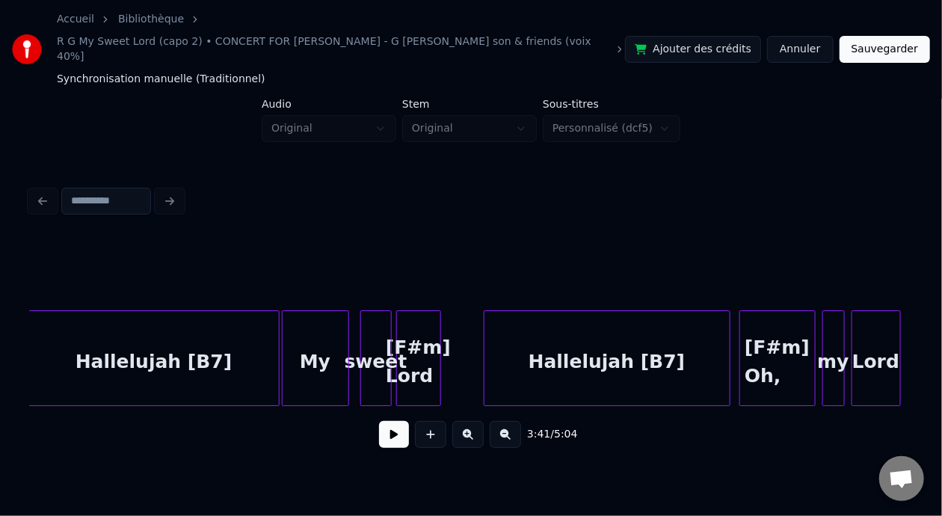
click at [465, 422] on button at bounding box center [467, 434] width 31 height 27
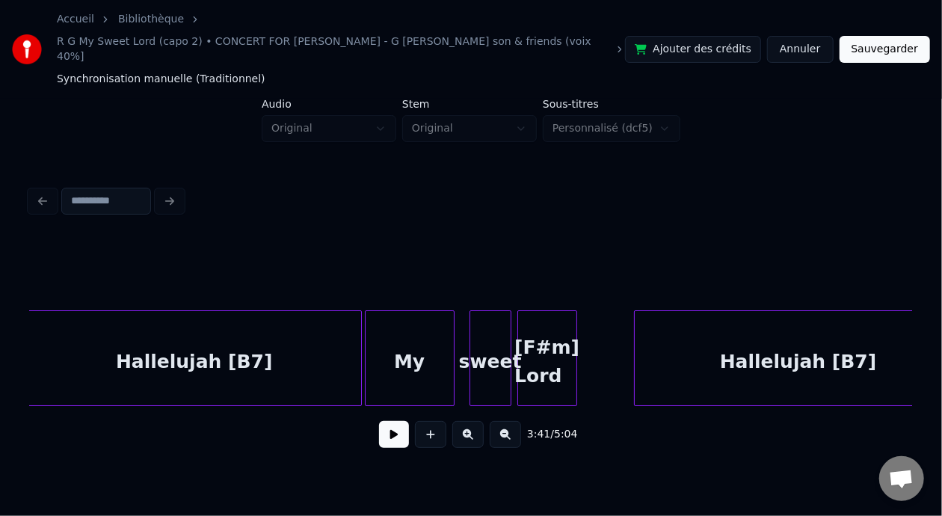
scroll to position [0, 31209]
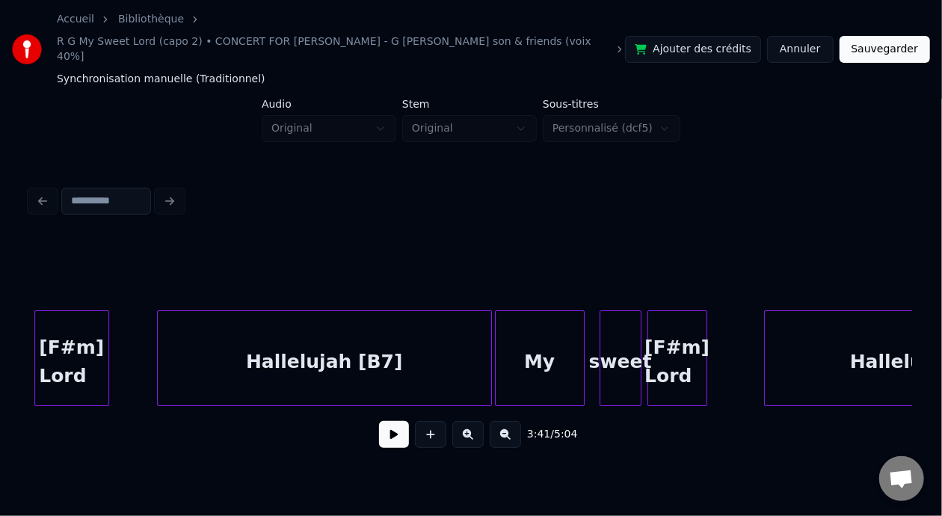
click at [300, 333] on div "Hallelujah [B7]" at bounding box center [324, 362] width 333 height 102
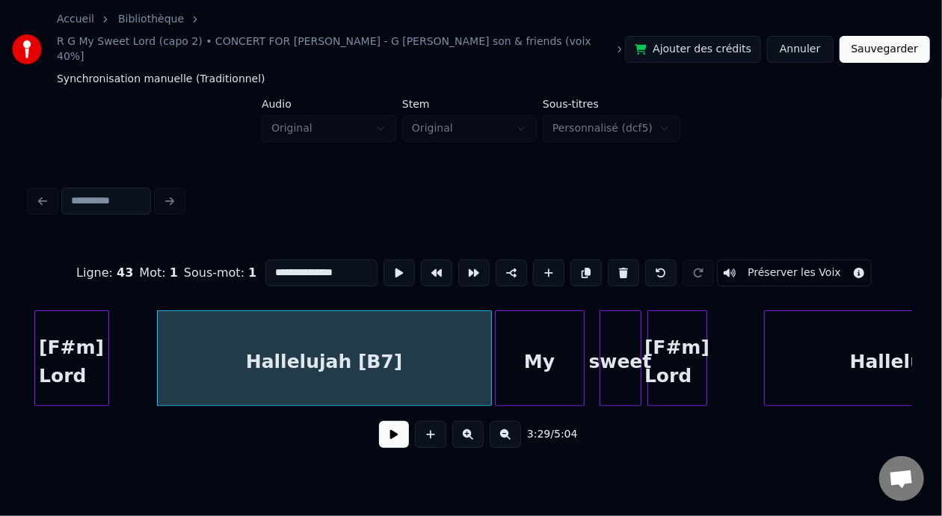
click at [384, 428] on button at bounding box center [394, 434] width 30 height 27
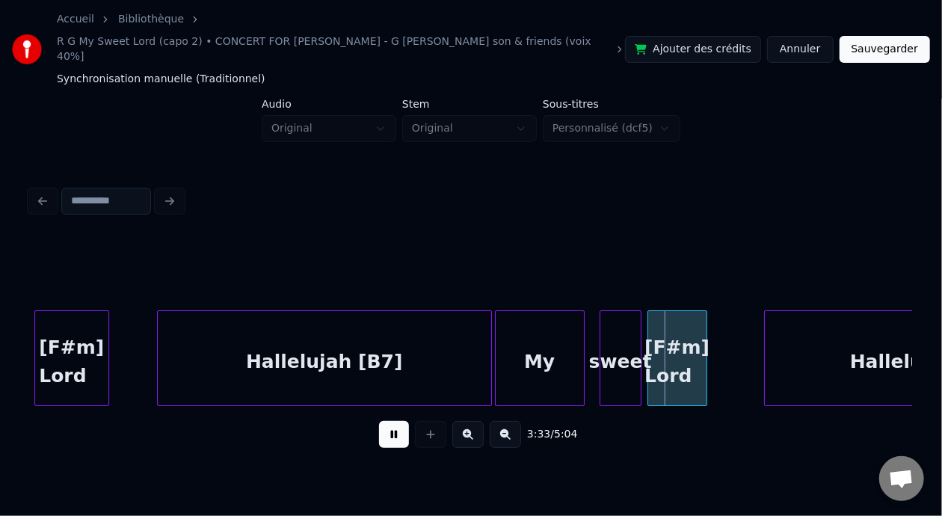
click at [384, 428] on button at bounding box center [394, 434] width 30 height 27
click at [383, 427] on button at bounding box center [394, 434] width 30 height 27
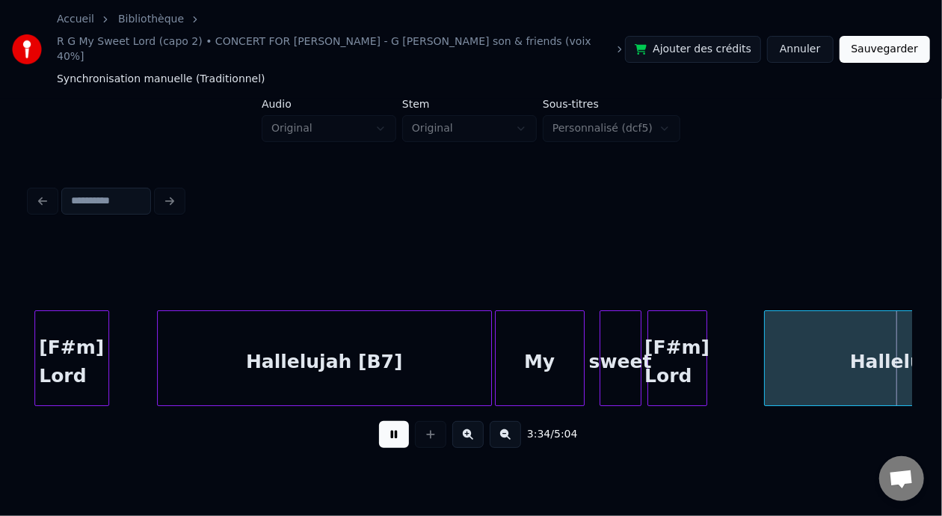
scroll to position [0, 32091]
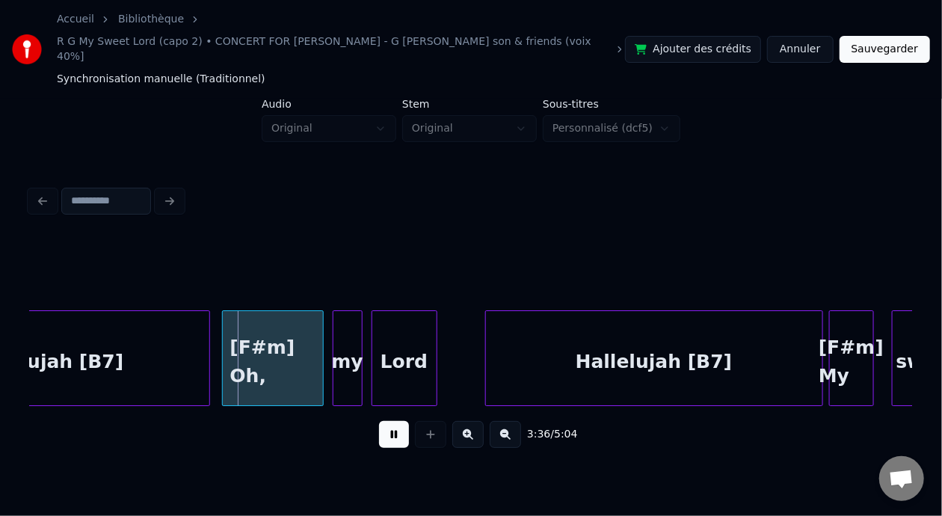
click at [383, 426] on button at bounding box center [394, 434] width 30 height 27
click at [262, 339] on div "[F#m] Oh," at bounding box center [273, 362] width 100 height 102
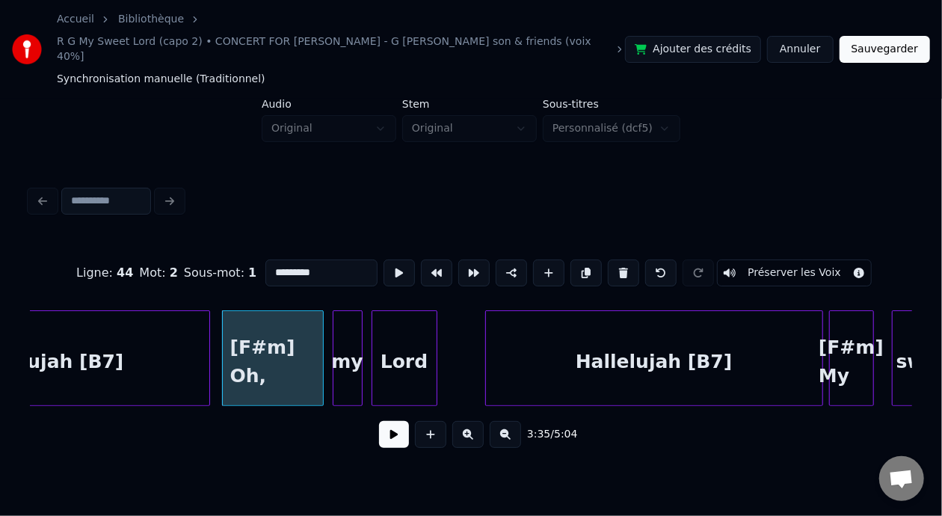
click at [389, 427] on button at bounding box center [394, 434] width 30 height 27
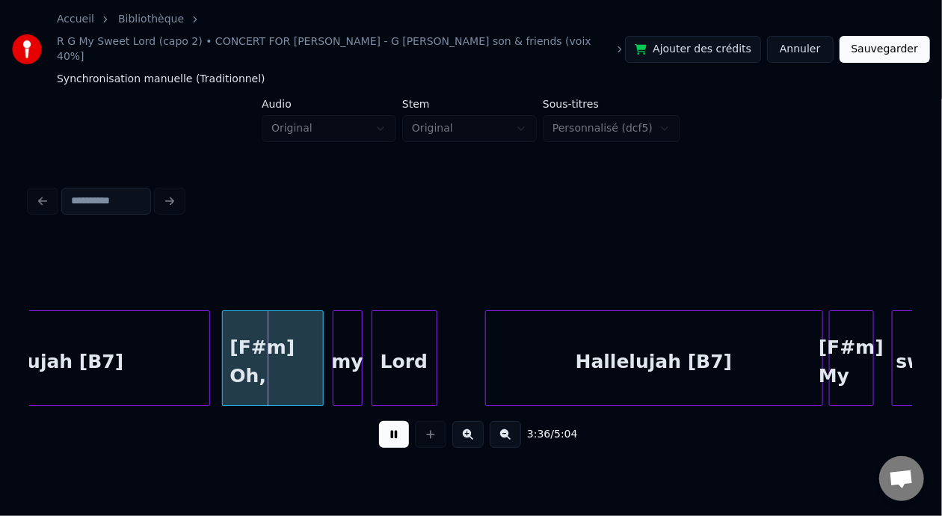
click at [389, 427] on button at bounding box center [394, 434] width 30 height 27
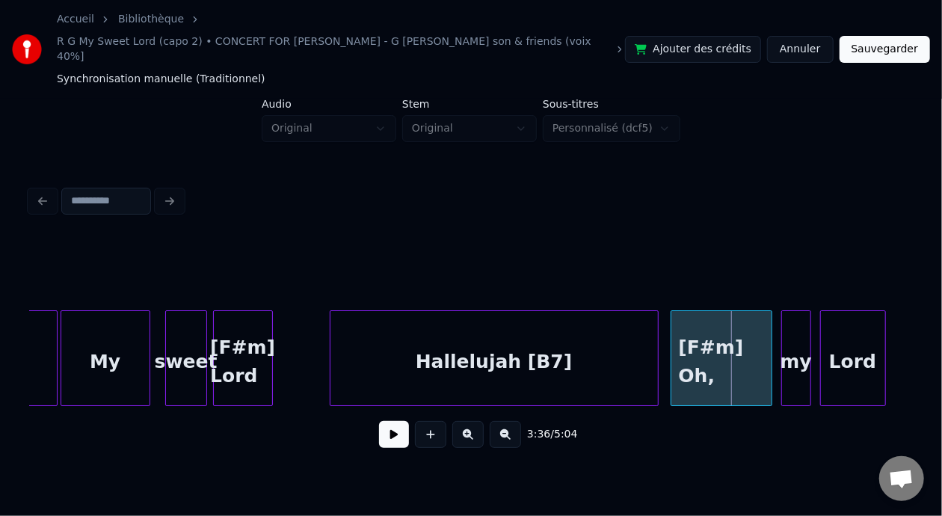
scroll to position [0, 31633]
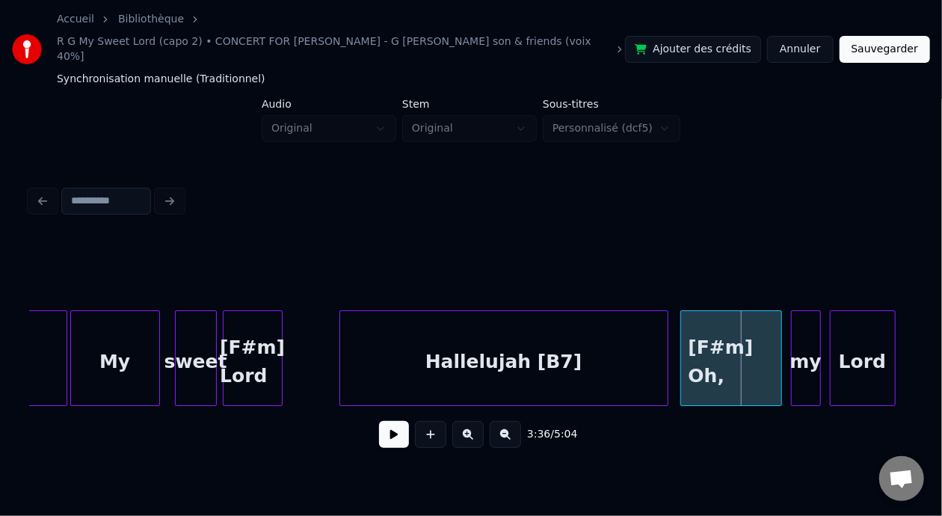
click at [237, 345] on div "[F#m] Lord" at bounding box center [252, 362] width 58 height 102
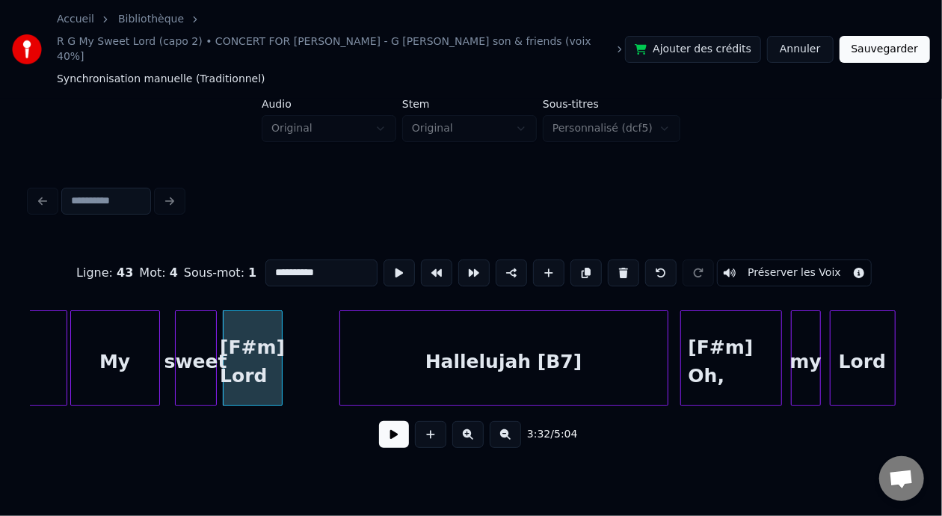
click at [389, 430] on button at bounding box center [394, 434] width 30 height 27
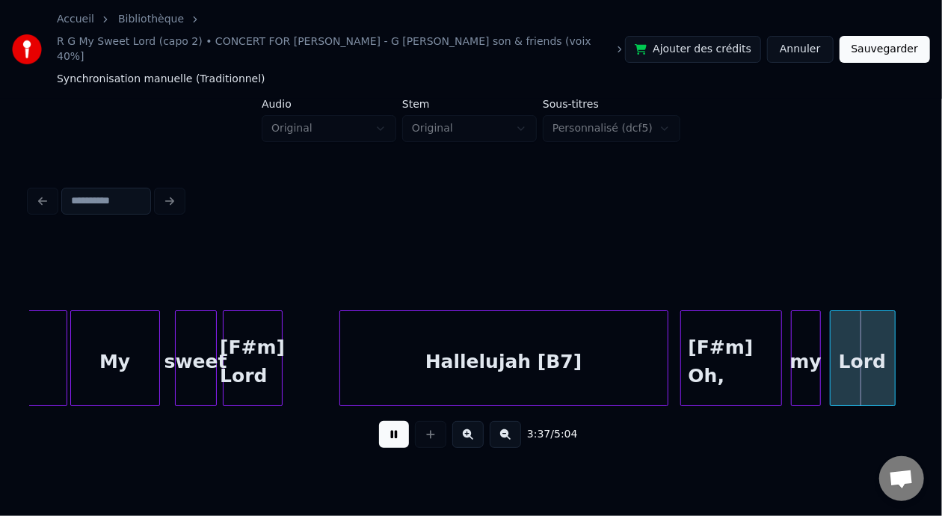
click at [389, 428] on button at bounding box center [394, 434] width 30 height 27
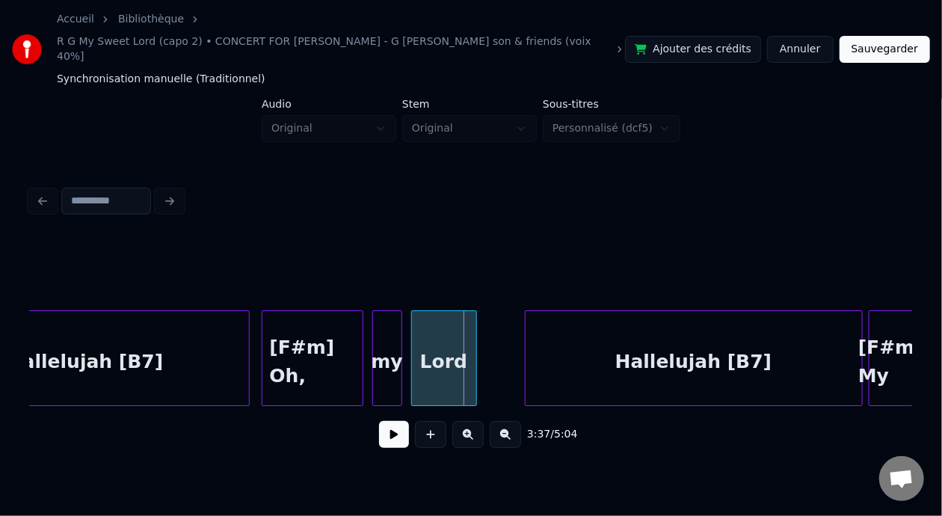
scroll to position [0, 32062]
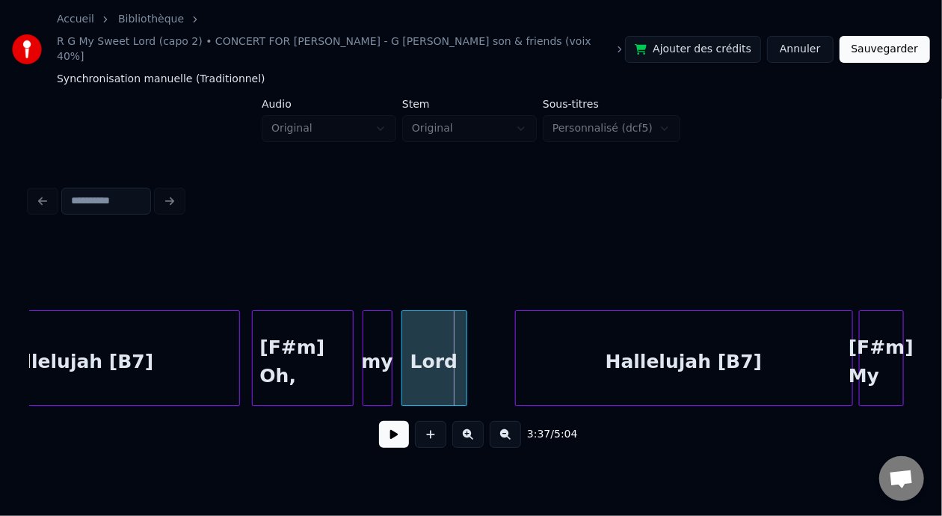
click at [280, 333] on div "[F#m] Oh," at bounding box center [303, 362] width 100 height 102
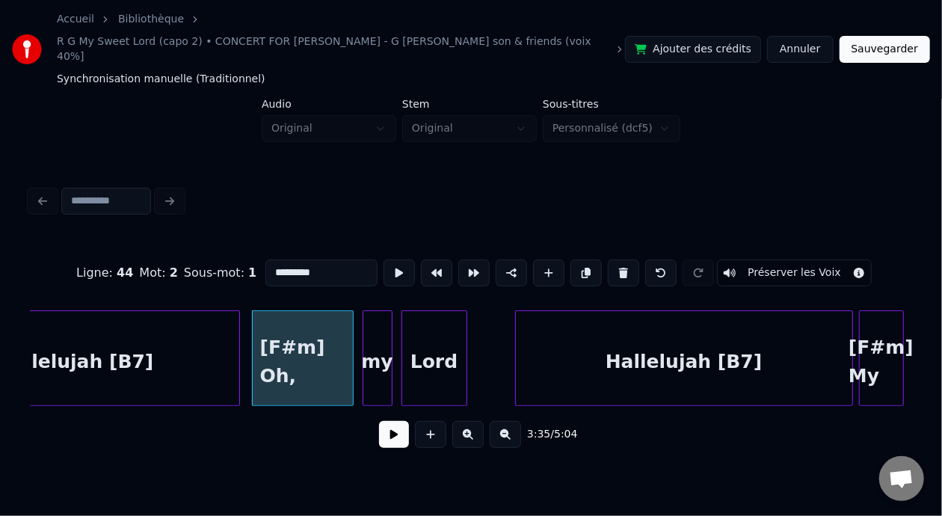
click at [271, 259] on input "*********" at bounding box center [321, 272] width 112 height 27
click at [444, 345] on div "Lord" at bounding box center [434, 362] width 64 height 102
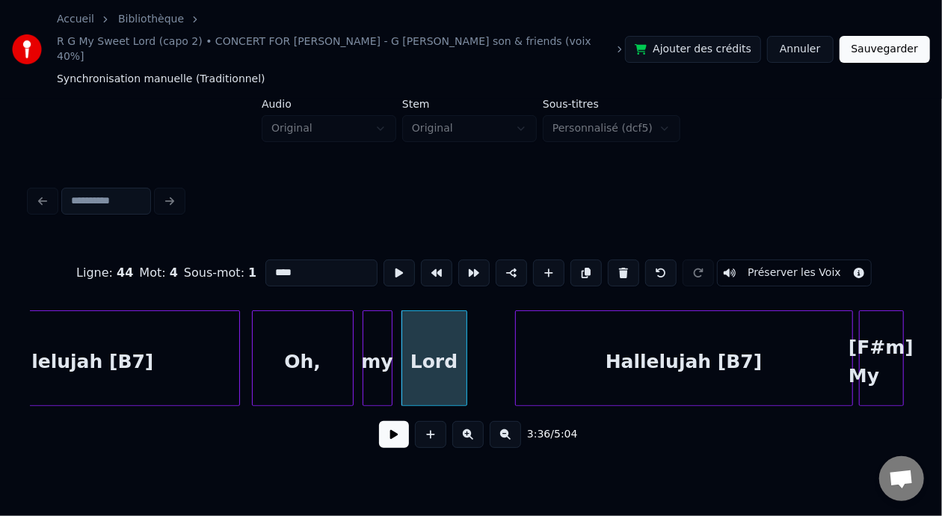
click at [265, 259] on input "****" at bounding box center [321, 272] width 112 height 27
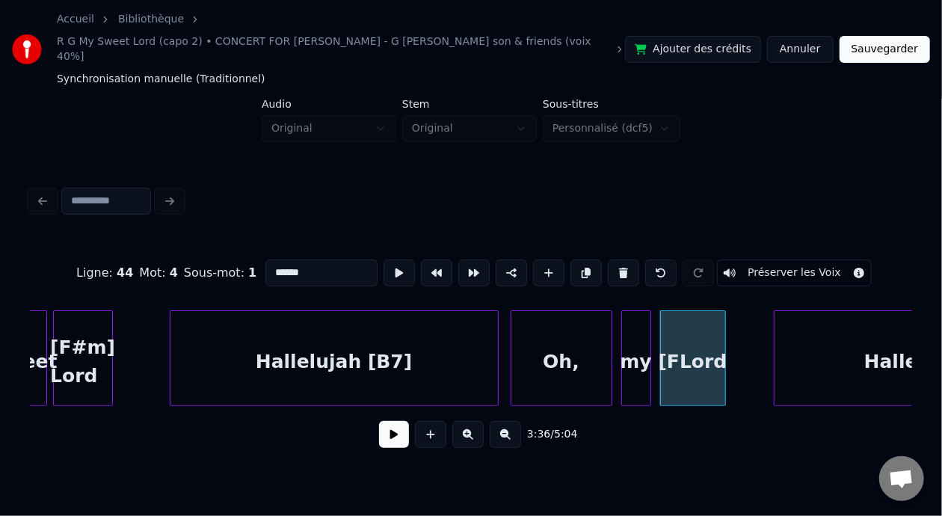
scroll to position [0, 31773]
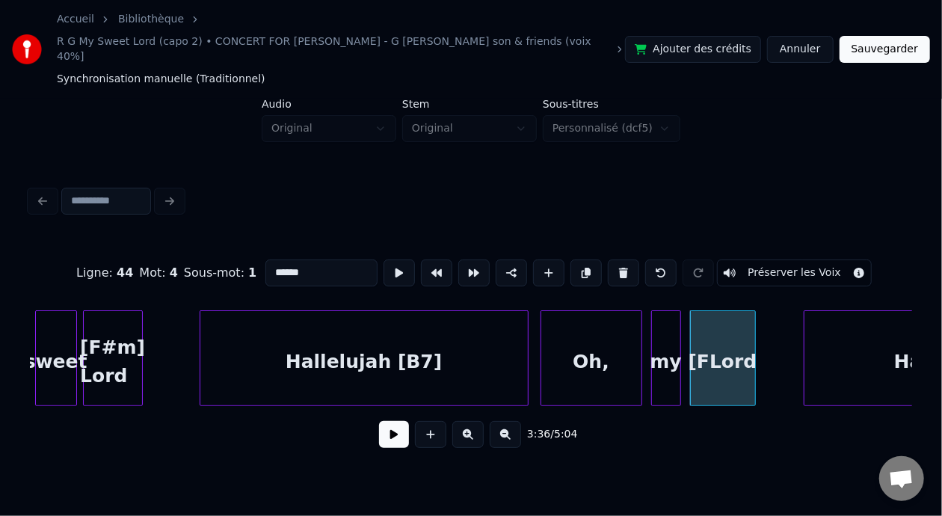
click at [108, 328] on div "[F#m] Lord" at bounding box center [113, 362] width 58 height 102
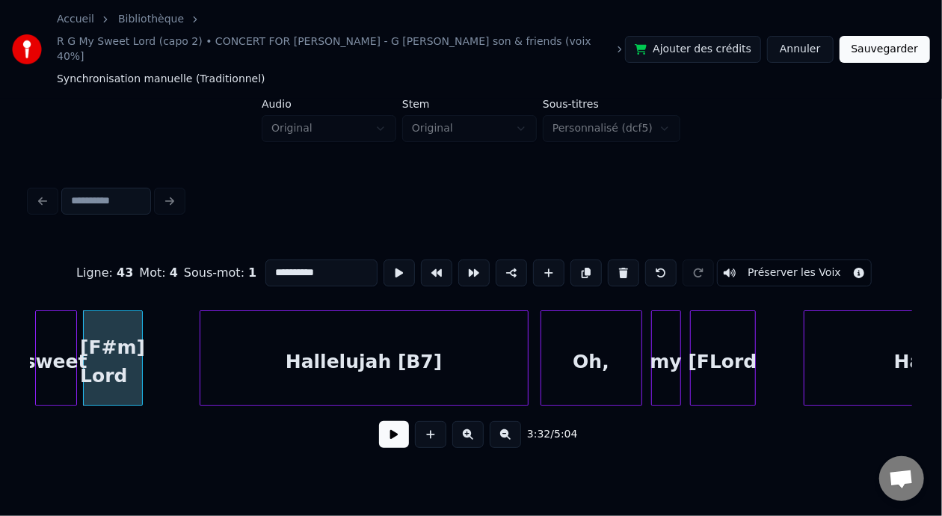
click at [265, 259] on input "**********" at bounding box center [321, 272] width 112 height 27
click at [256, 273] on div "**********" at bounding box center [471, 272] width 882 height 75
drag, startPoint x: 245, startPoint y: 250, endPoint x: 260, endPoint y: 256, distance: 16.1
click at [265, 259] on input "**********" at bounding box center [321, 272] width 112 height 27
click at [365, 279] on div "**********" at bounding box center [471, 272] width 882 height 75
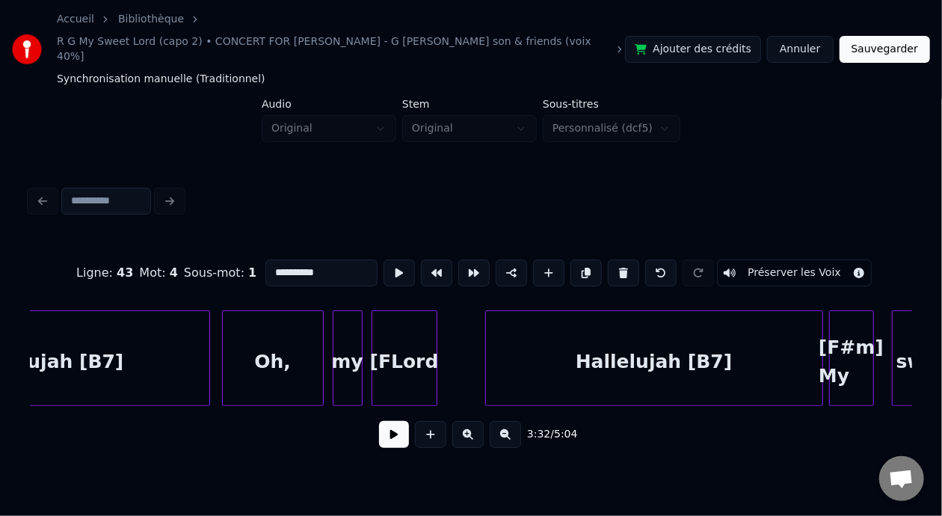
scroll to position [0, 32181]
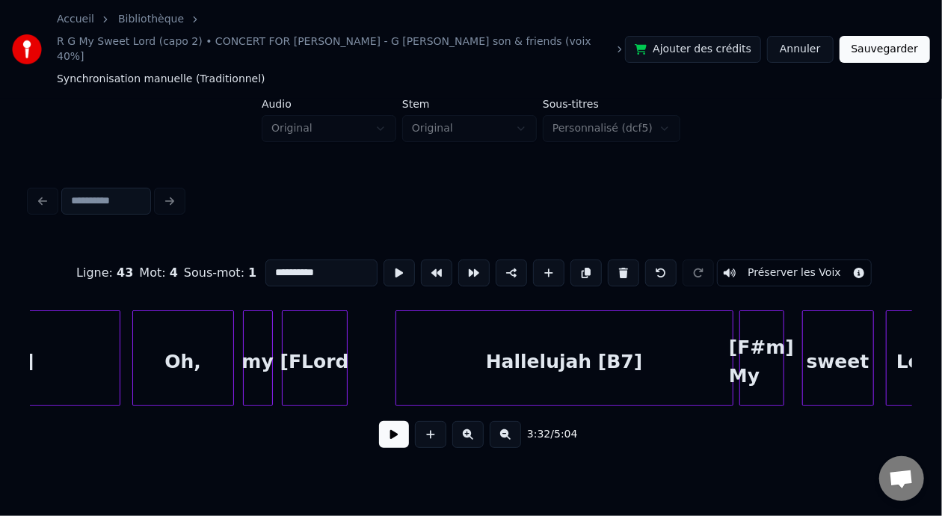
click at [312, 335] on div "[FLord" at bounding box center [315, 362] width 64 height 102
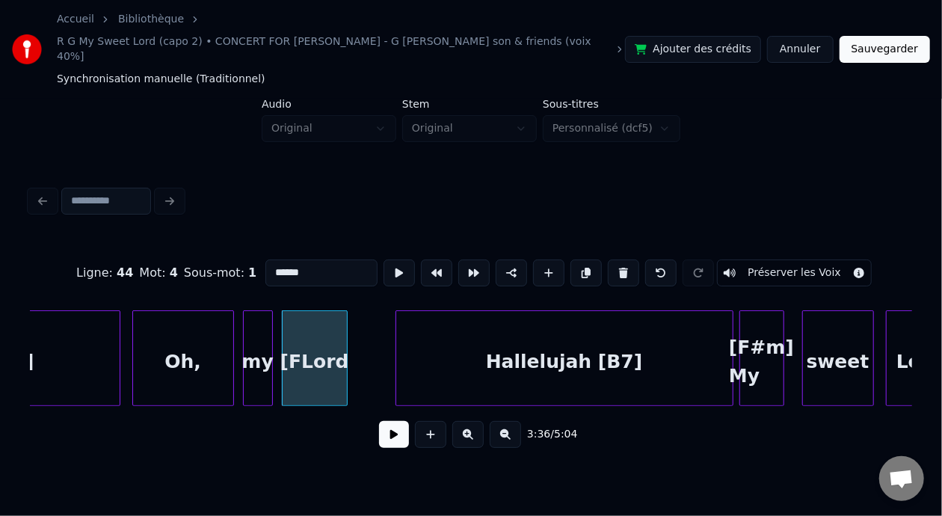
click at [265, 259] on input "******" at bounding box center [321, 272] width 112 height 27
click at [265, 259] on input "********" at bounding box center [321, 272] width 112 height 27
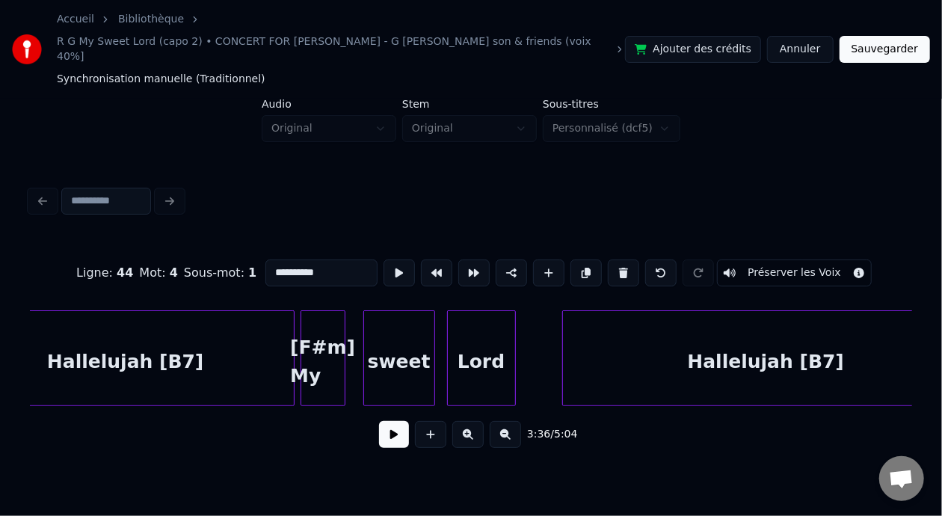
scroll to position [0, 32630]
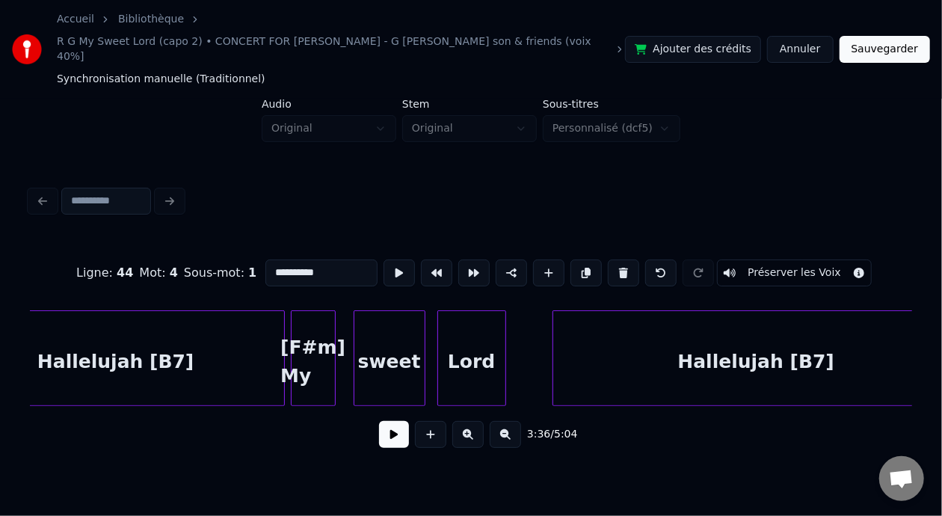
click at [324, 335] on div "[F#m] My" at bounding box center [312, 362] width 43 height 102
drag, startPoint x: 243, startPoint y: 250, endPoint x: 268, endPoint y: 253, distance: 25.6
click at [268, 259] on input "********" at bounding box center [321, 272] width 112 height 27
click at [270, 259] on input "********" at bounding box center [321, 272] width 112 height 27
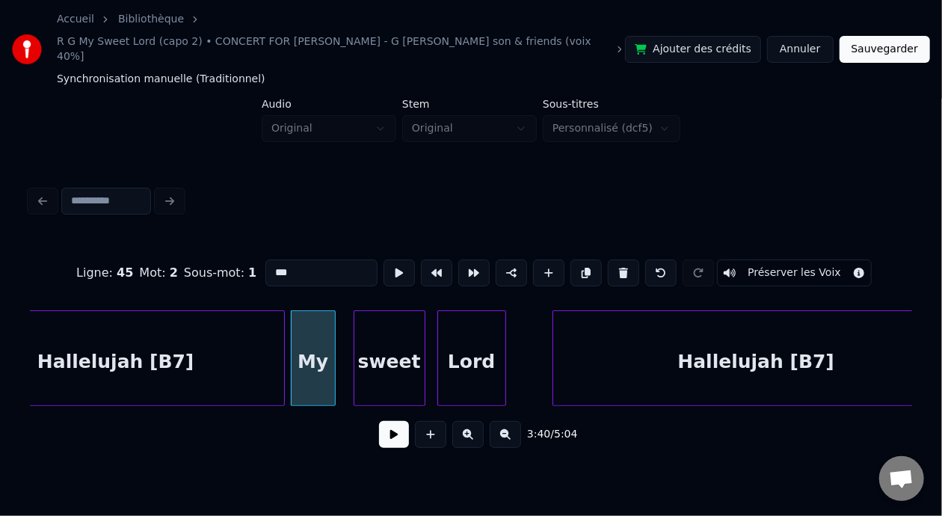
click at [265, 259] on input "**" at bounding box center [321, 272] width 112 height 27
click at [471, 348] on div "Lord" at bounding box center [471, 362] width 67 height 102
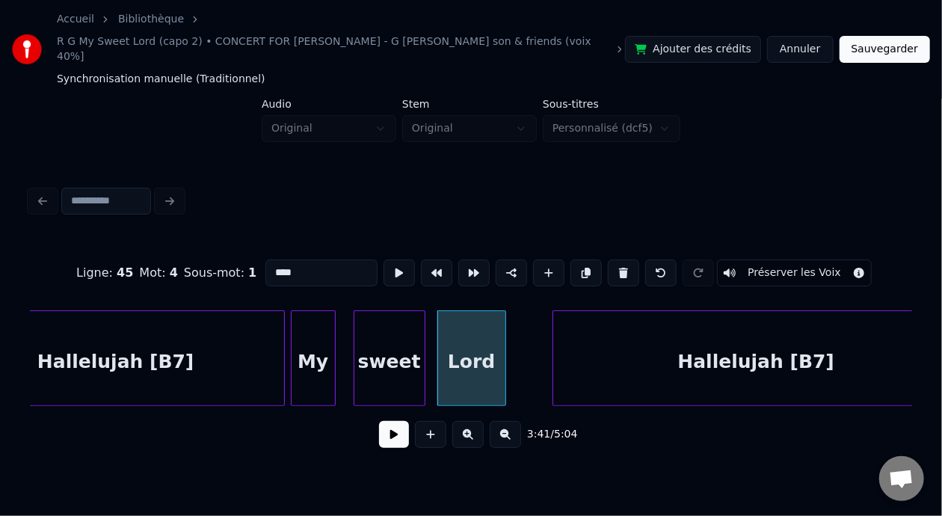
click at [265, 259] on input "****" at bounding box center [321, 272] width 112 height 27
click at [265, 259] on input "******" at bounding box center [321, 272] width 112 height 27
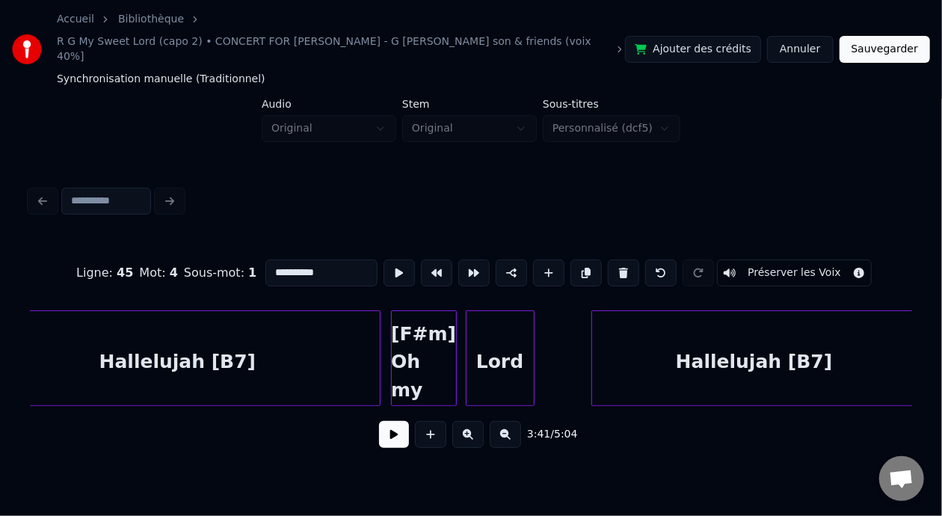
scroll to position [0, 33347]
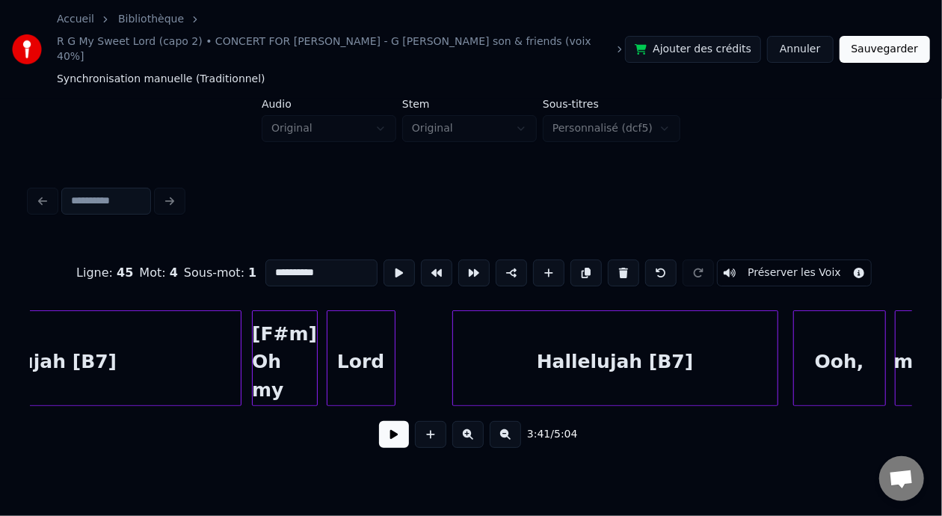
click at [293, 336] on div "[F#m] Oh my" at bounding box center [285, 362] width 64 height 102
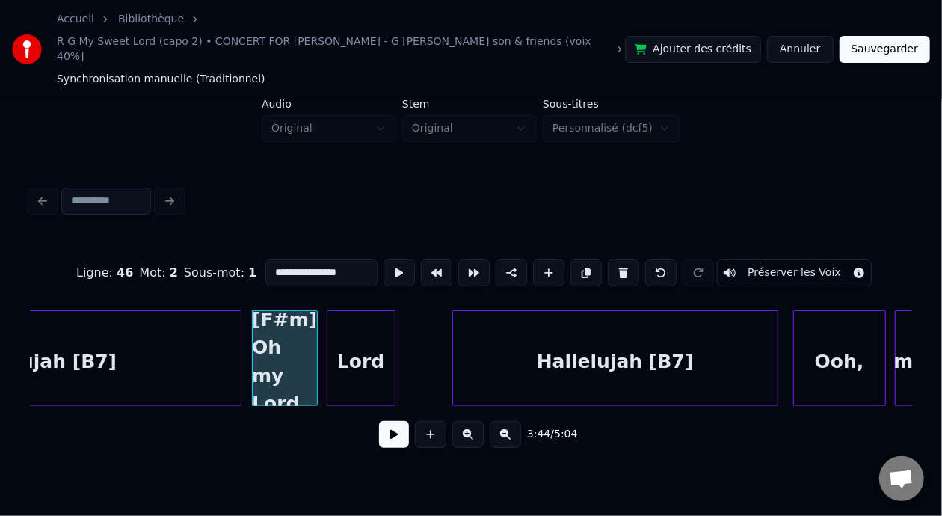
drag, startPoint x: 241, startPoint y: 253, endPoint x: 269, endPoint y: 253, distance: 27.7
click at [269, 259] on input "**********" at bounding box center [321, 272] width 112 height 27
click at [298, 259] on input "**********" at bounding box center [321, 272] width 112 height 27
click at [374, 330] on div "Lord" at bounding box center [360, 362] width 67 height 102
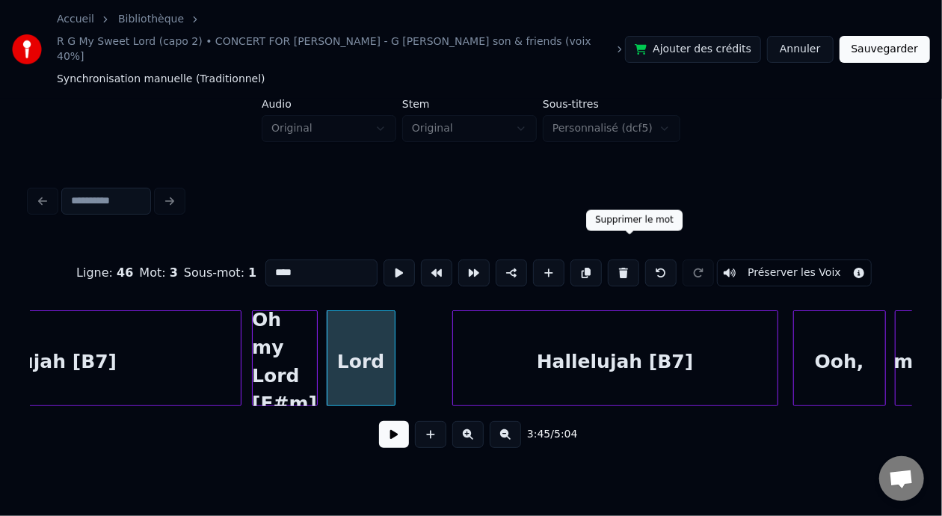
click at [632, 259] on button at bounding box center [623, 272] width 31 height 27
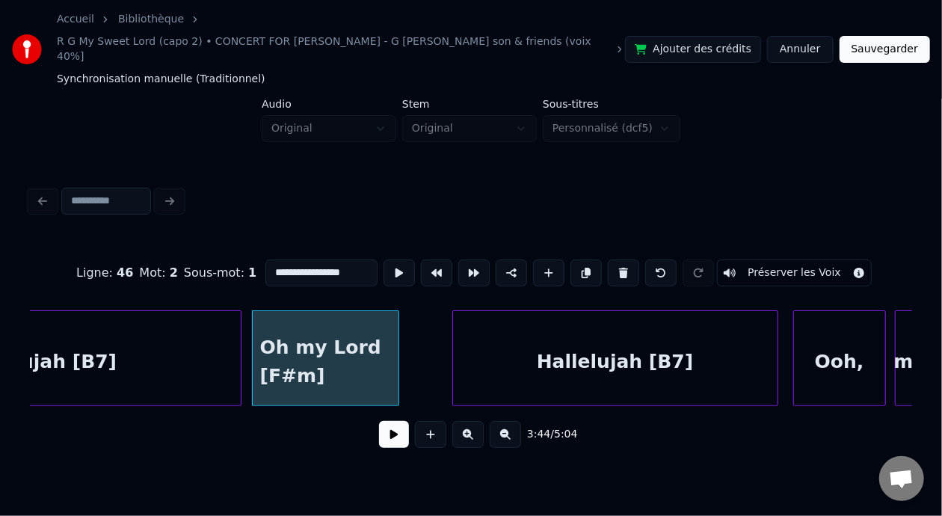
click at [395, 332] on div at bounding box center [396, 358] width 4 height 94
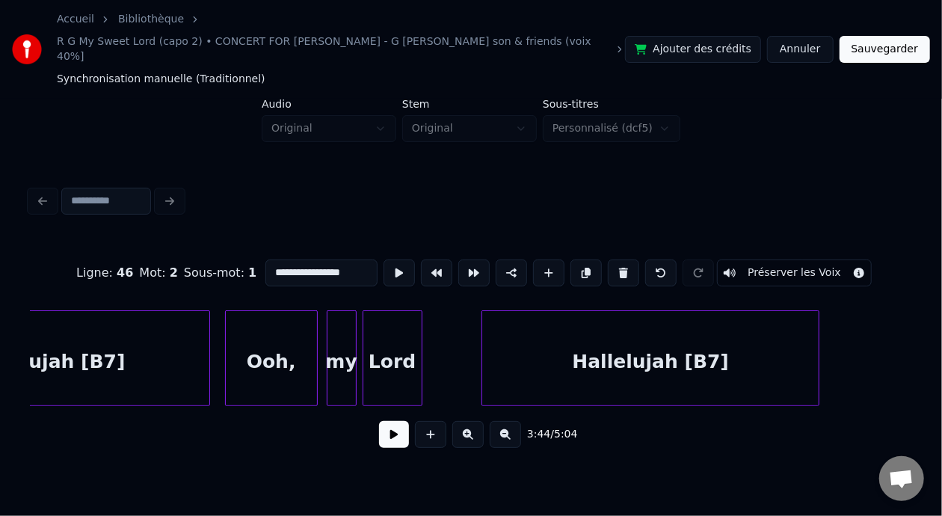
scroll to position [0, 33985]
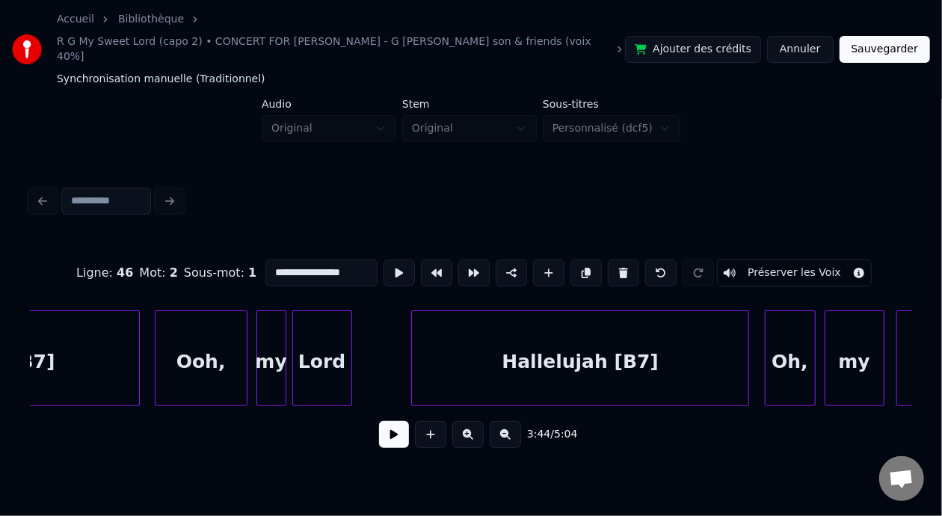
click at [321, 347] on div "Lord" at bounding box center [322, 362] width 58 height 102
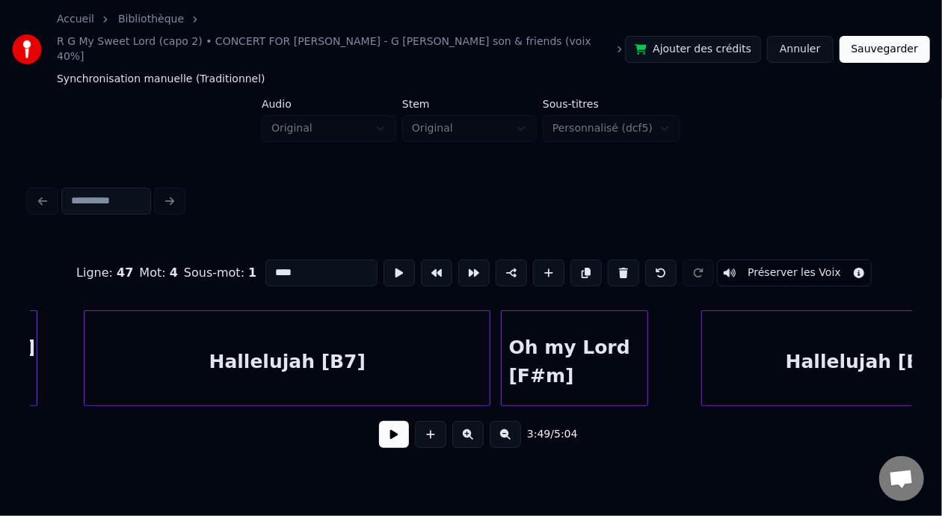
scroll to position [0, 33138]
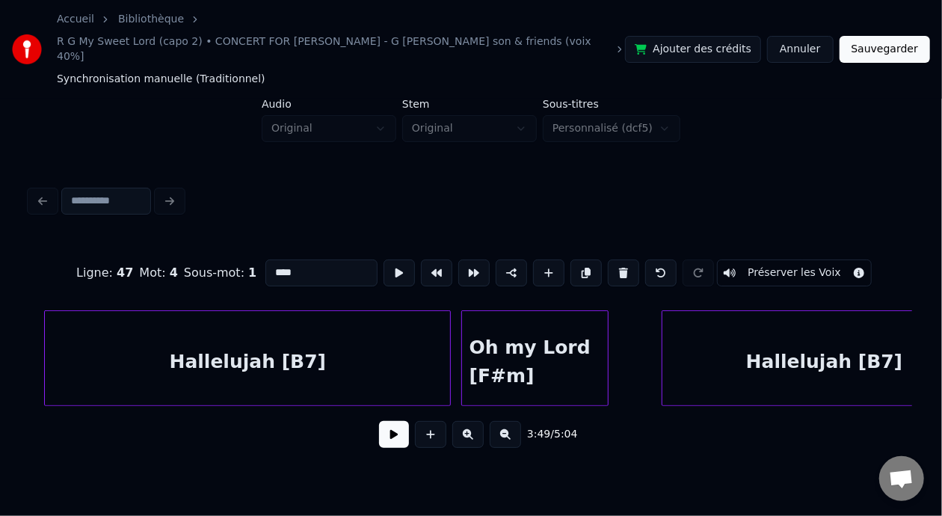
click at [517, 336] on div "Oh my Lord [F#m]" at bounding box center [535, 362] width 146 height 102
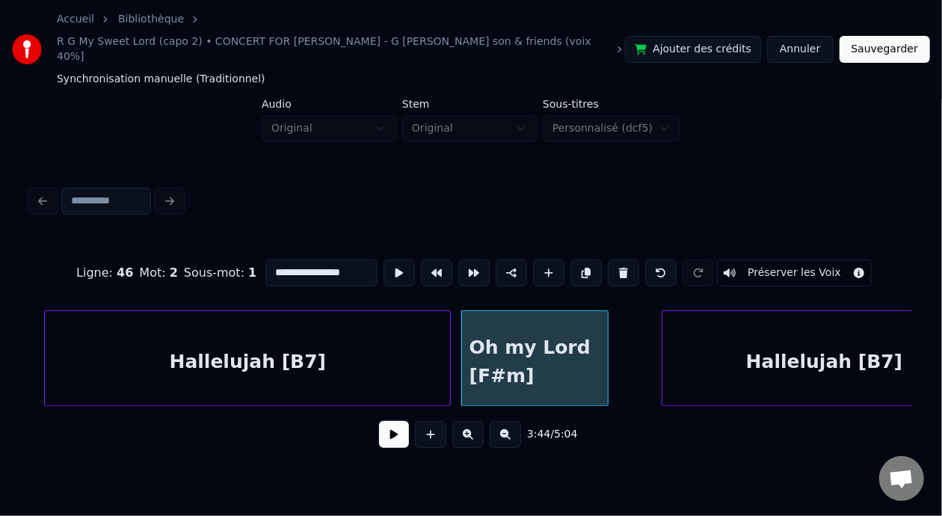
click at [302, 259] on input "**********" at bounding box center [321, 272] width 112 height 27
click at [317, 259] on input "**********" at bounding box center [321, 272] width 112 height 27
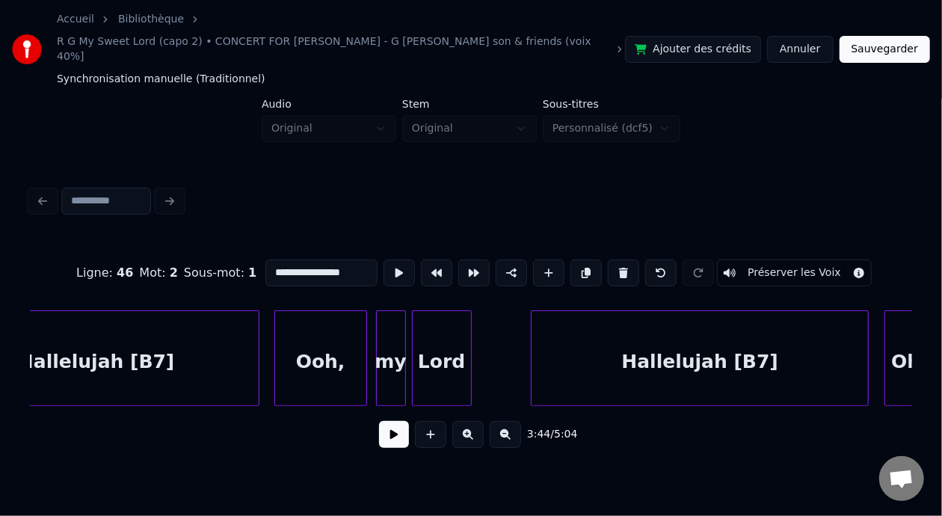
scroll to position [0, 33885]
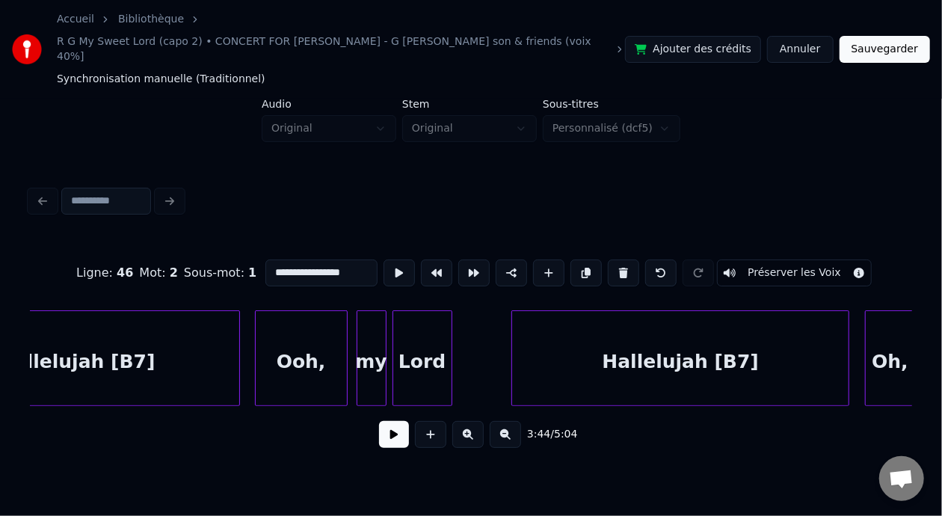
click at [411, 339] on div "Lord" at bounding box center [422, 362] width 58 height 102
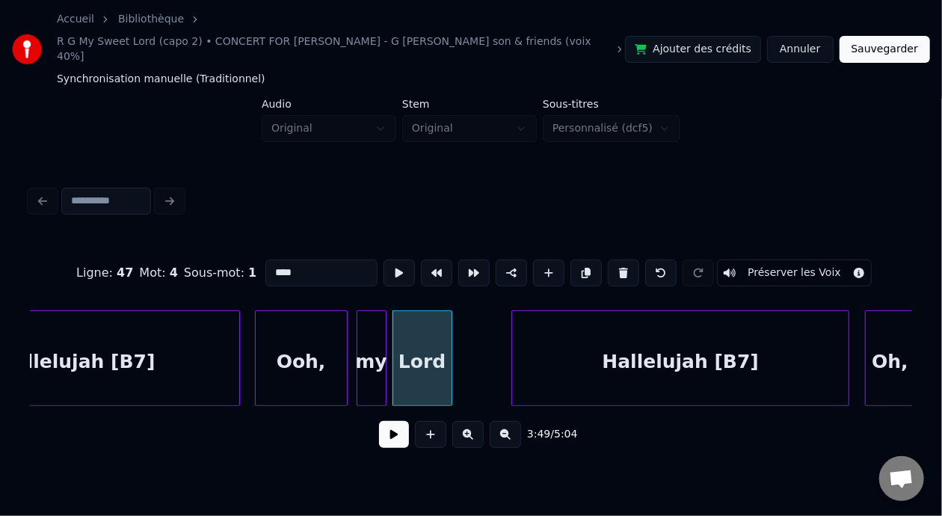
click at [265, 259] on input "****" at bounding box center [321, 272] width 112 height 27
click at [265, 259] on input "******" at bounding box center [321, 272] width 112 height 27
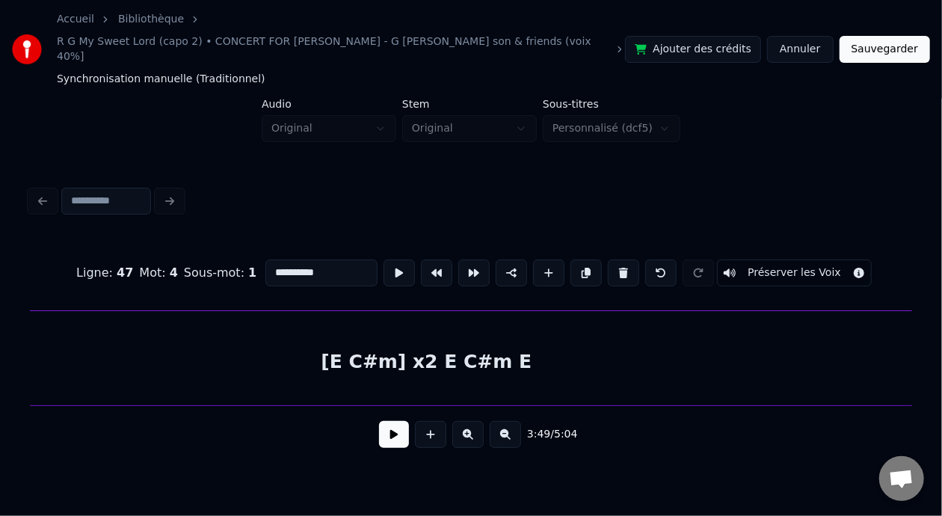
scroll to position [0, 42266]
click at [414, 345] on div "[E C#m] x2 E C#m E" at bounding box center [452, 362] width 2159 height 102
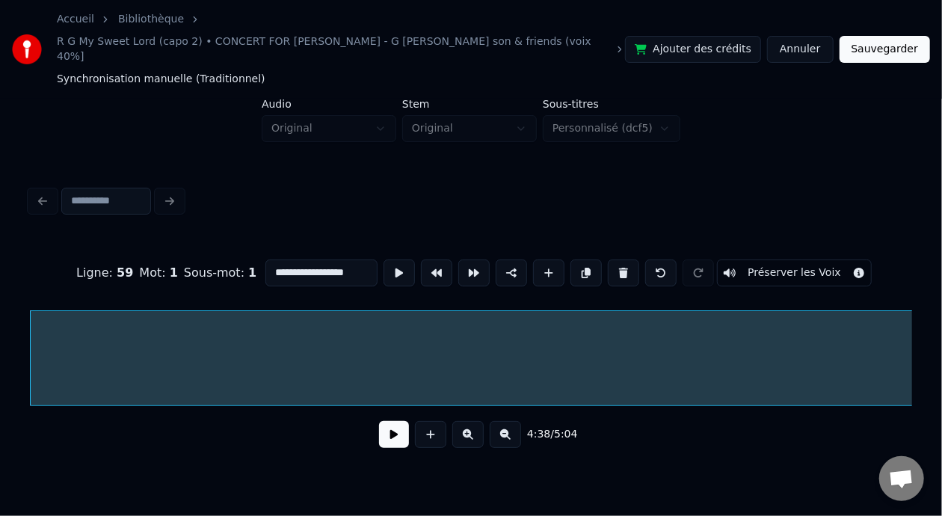
click at [265, 259] on input "**********" at bounding box center [321, 272] width 112 height 27
click at [446, 343] on div "[E 4C#m] x2 E C#m E" at bounding box center [383, 362] width 2159 height 102
click at [309, 259] on input "**********" at bounding box center [321, 272] width 112 height 27
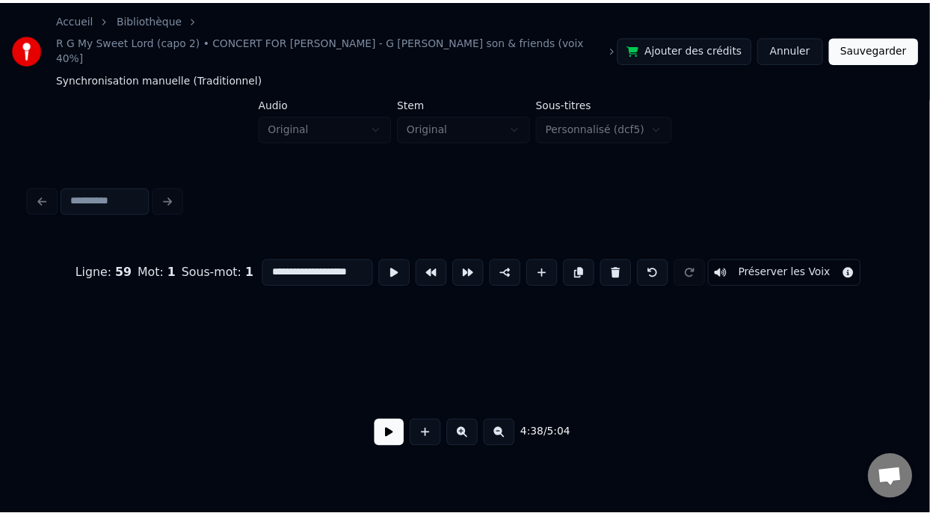
scroll to position [0, 44563]
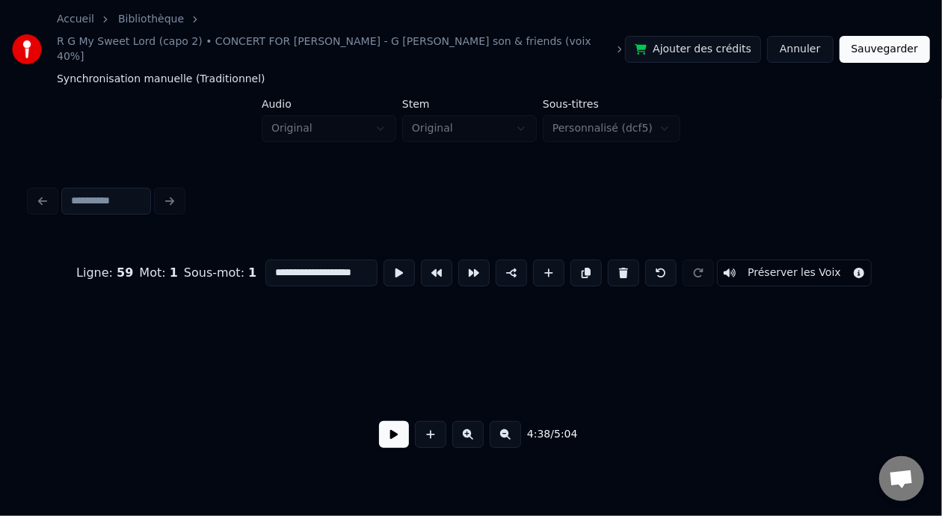
type input "**********"
click at [895, 37] on button "Sauvegarder" at bounding box center [884, 49] width 90 height 27
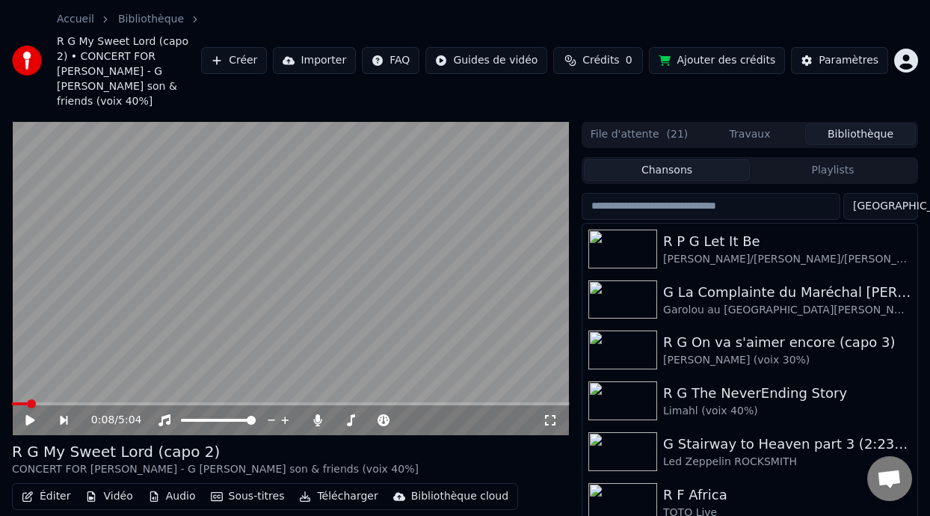
click at [18, 402] on span at bounding box center [19, 403] width 15 height 3
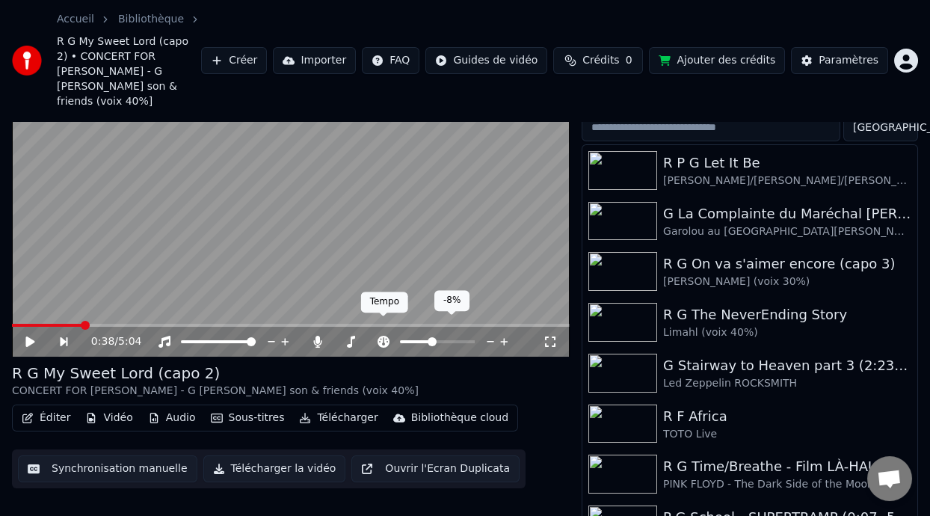
click at [385, 320] on span at bounding box center [383, 315] width 7 height 7
click at [383, 336] on icon at bounding box center [383, 342] width 12 height 12
click at [28, 336] on icon at bounding box center [29, 341] width 9 height 10
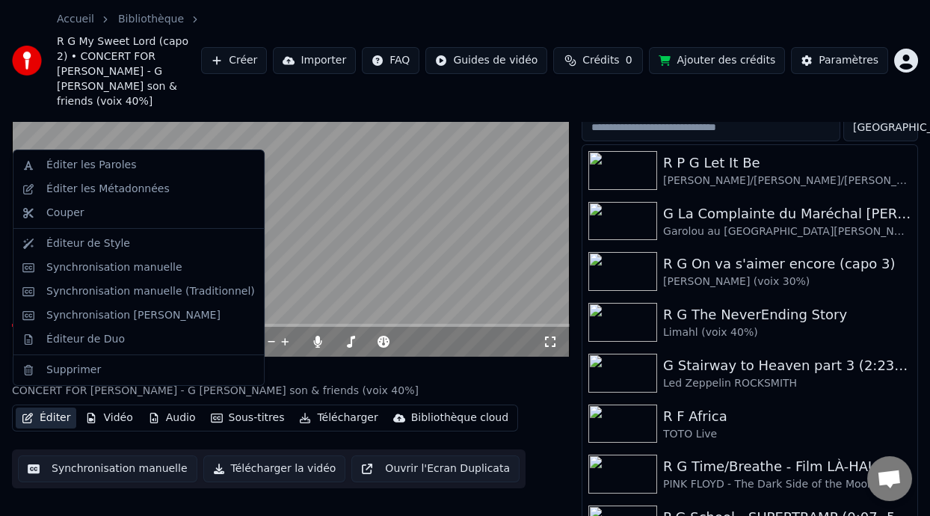
click at [55, 408] on button "Éditer" at bounding box center [46, 417] width 61 height 21
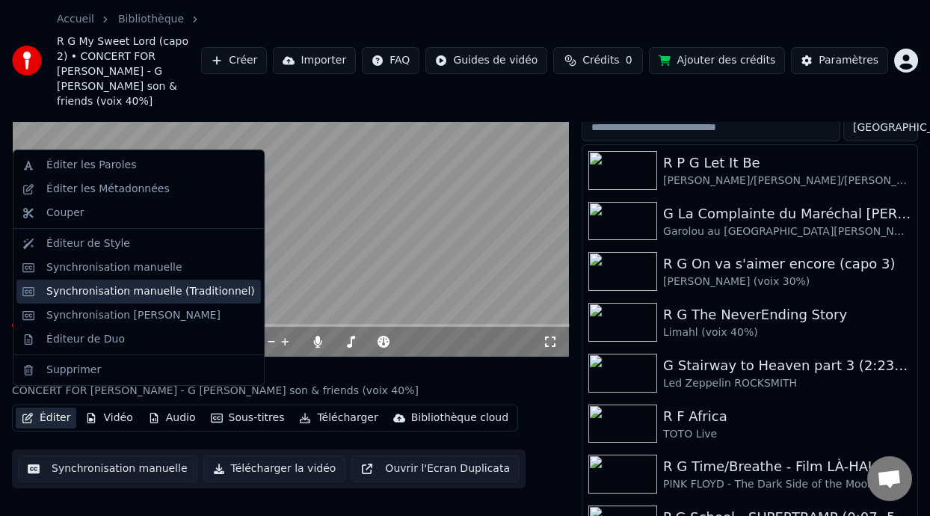
click at [184, 294] on div "Synchronisation manuelle (Traditionnel)" at bounding box center [150, 291] width 209 height 15
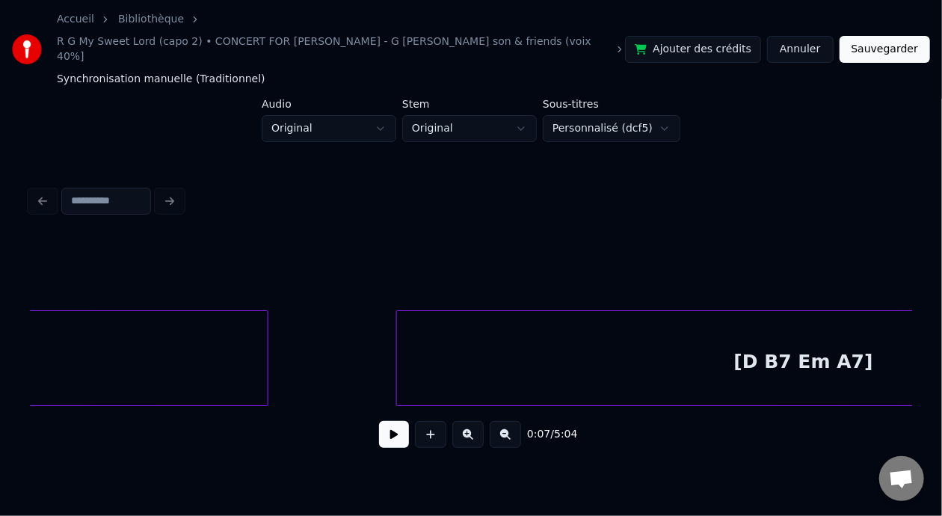
scroll to position [0, 3711]
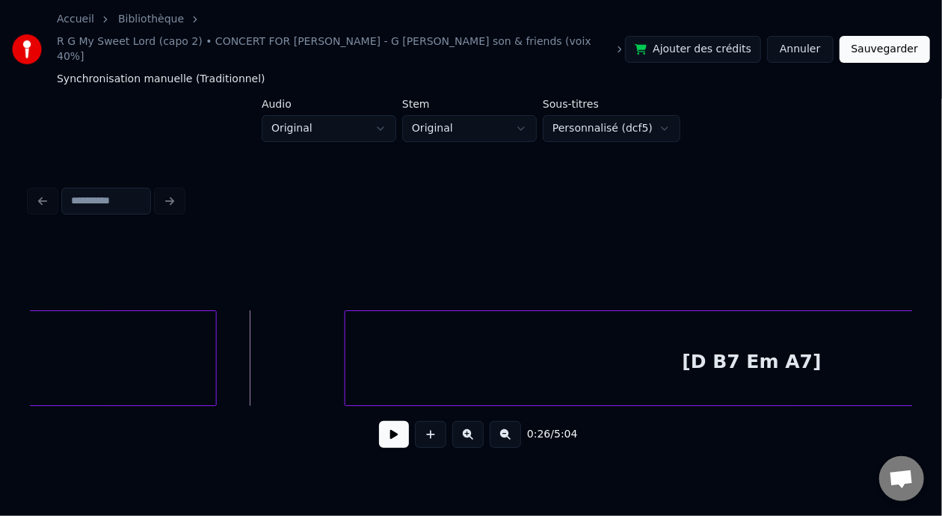
click at [388, 422] on button at bounding box center [394, 434] width 30 height 27
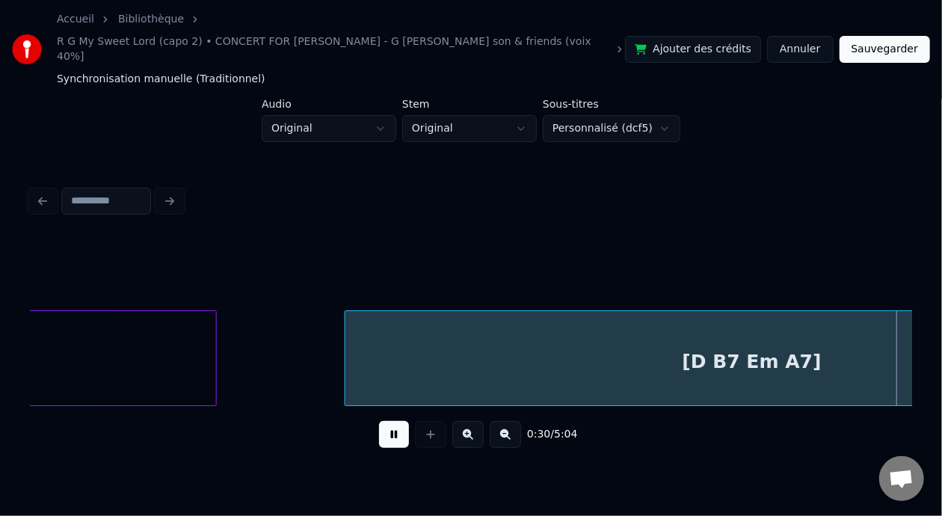
scroll to position [0, 4594]
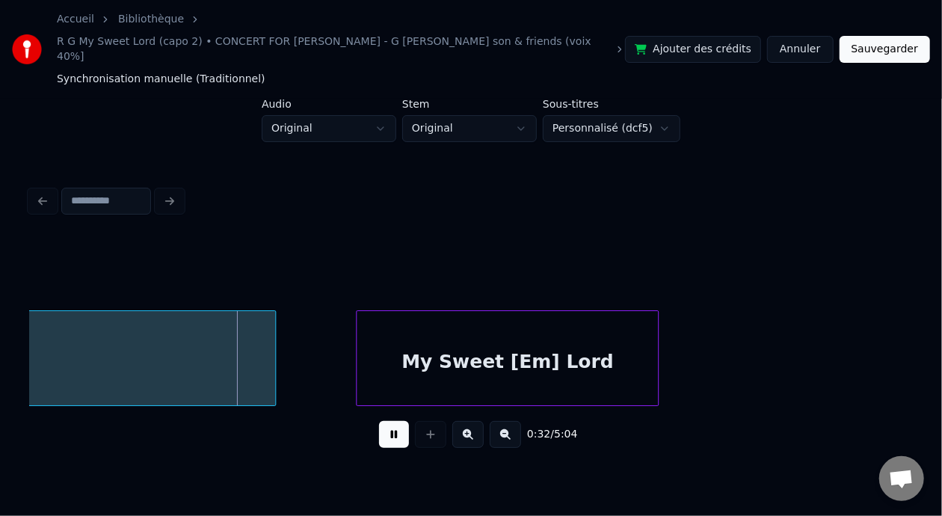
click at [391, 421] on button at bounding box center [394, 434] width 30 height 27
click at [392, 421] on button at bounding box center [394, 434] width 30 height 27
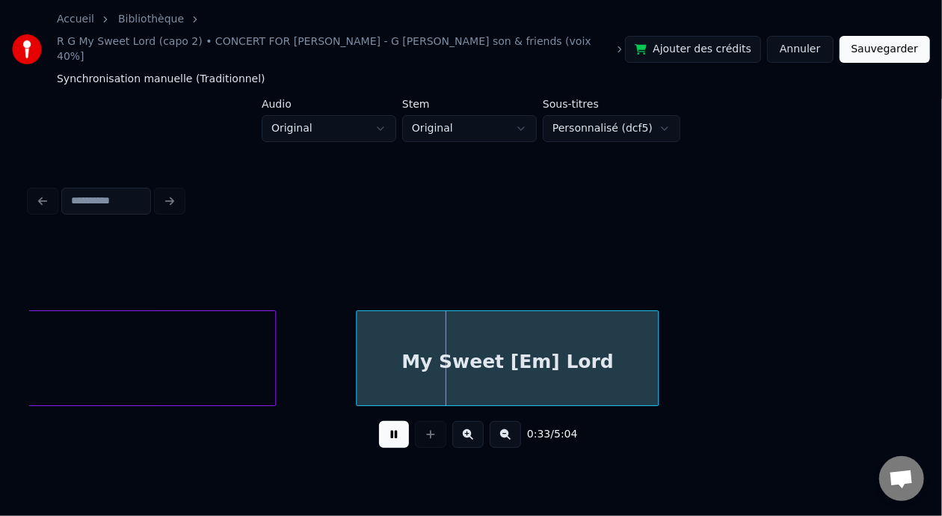
click at [392, 422] on button at bounding box center [394, 434] width 30 height 27
click at [379, 421] on button at bounding box center [394, 434] width 30 height 27
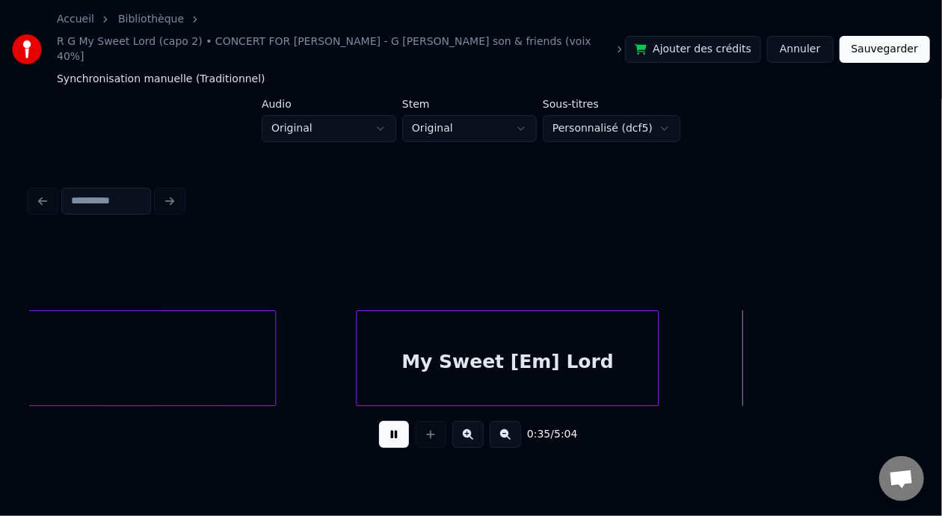
click at [379, 421] on button at bounding box center [394, 434] width 30 height 27
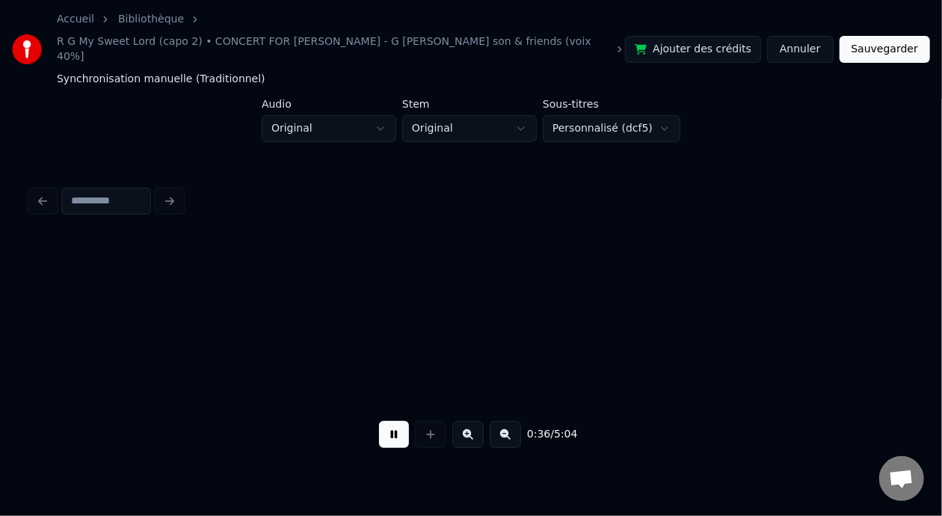
scroll to position [0, 5477]
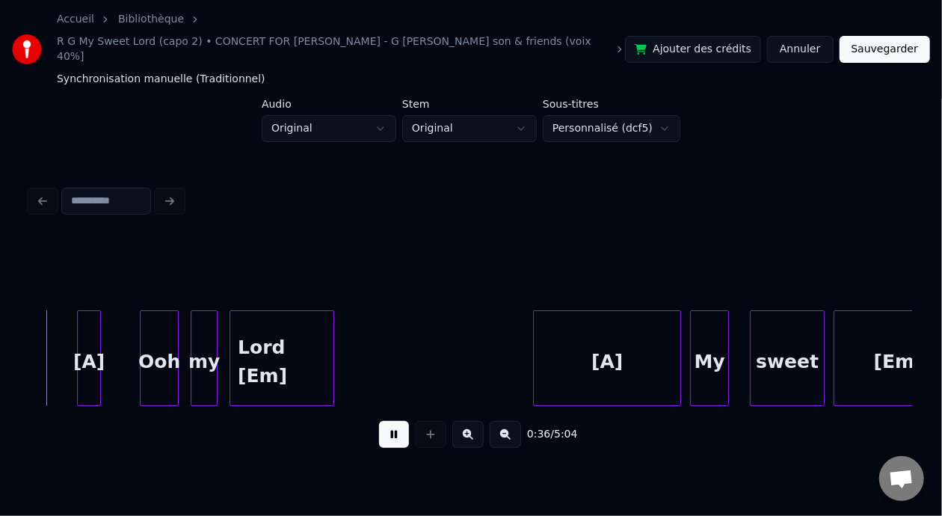
click at [379, 421] on button at bounding box center [394, 434] width 30 height 27
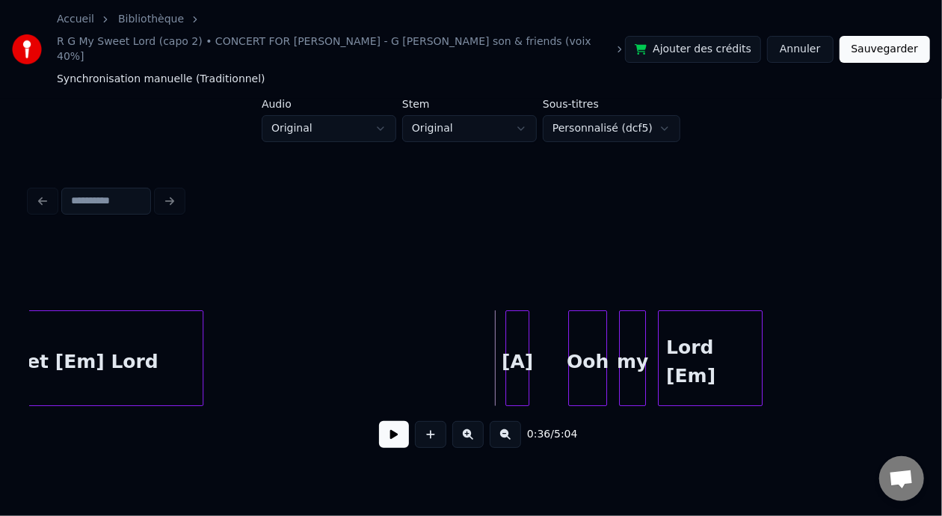
scroll to position [0, 4930]
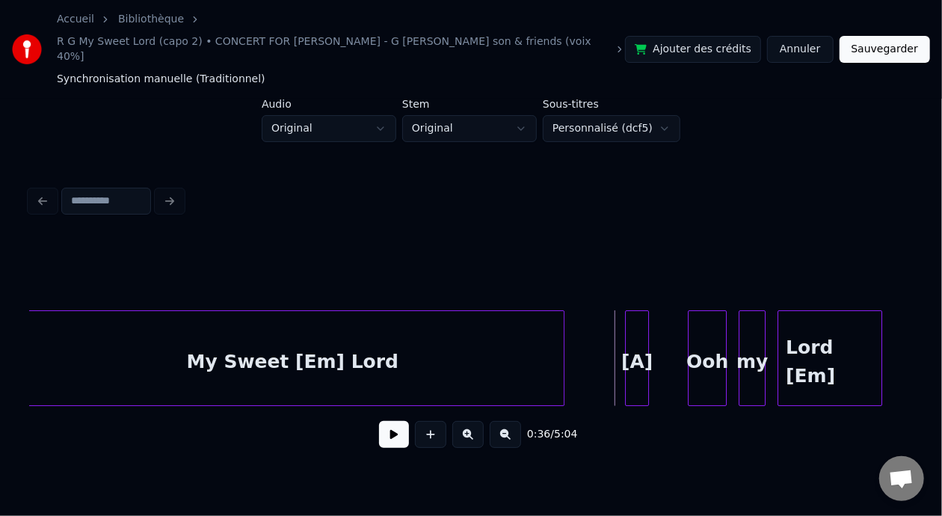
click at [561, 339] on div at bounding box center [561, 358] width 4 height 94
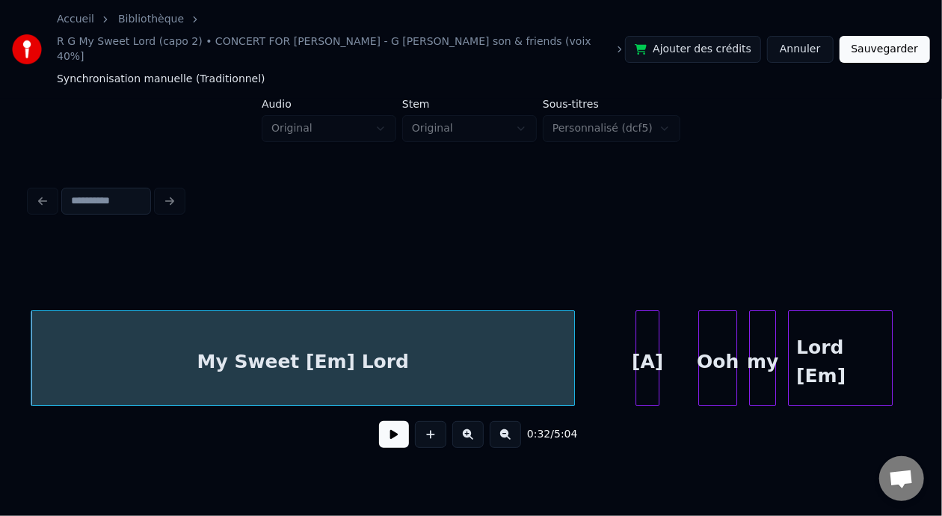
click at [135, 329] on div "My Sweet [Em] Lord" at bounding box center [302, 362] width 542 height 102
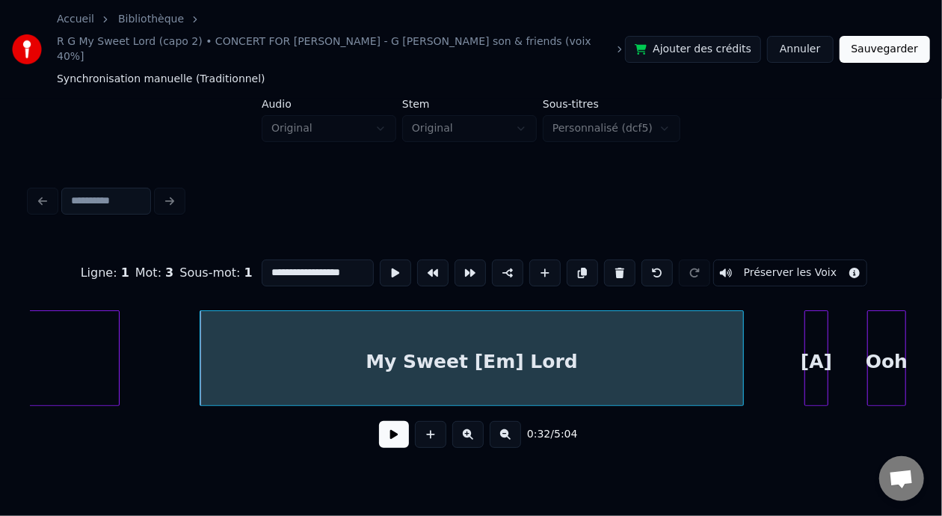
scroll to position [0, 4610]
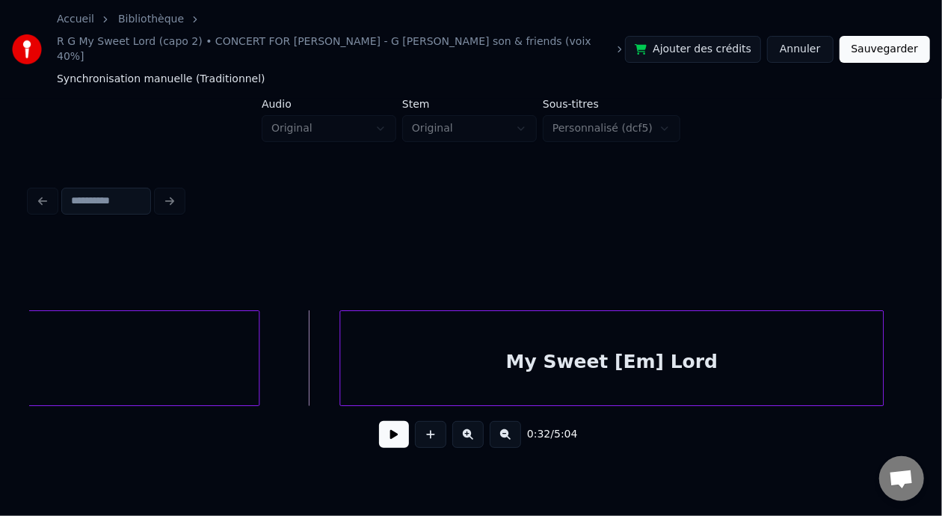
click at [392, 421] on button at bounding box center [394, 434] width 30 height 27
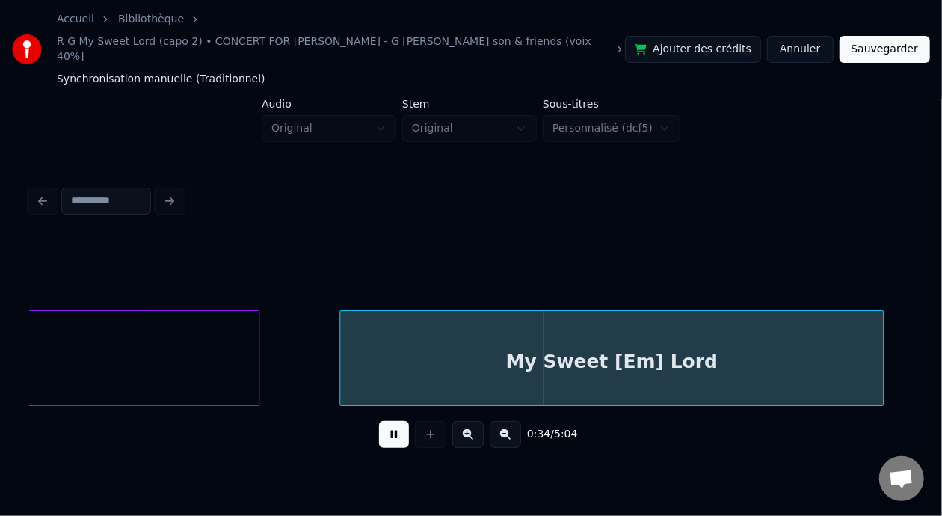
click at [392, 421] on button at bounding box center [394, 434] width 30 height 27
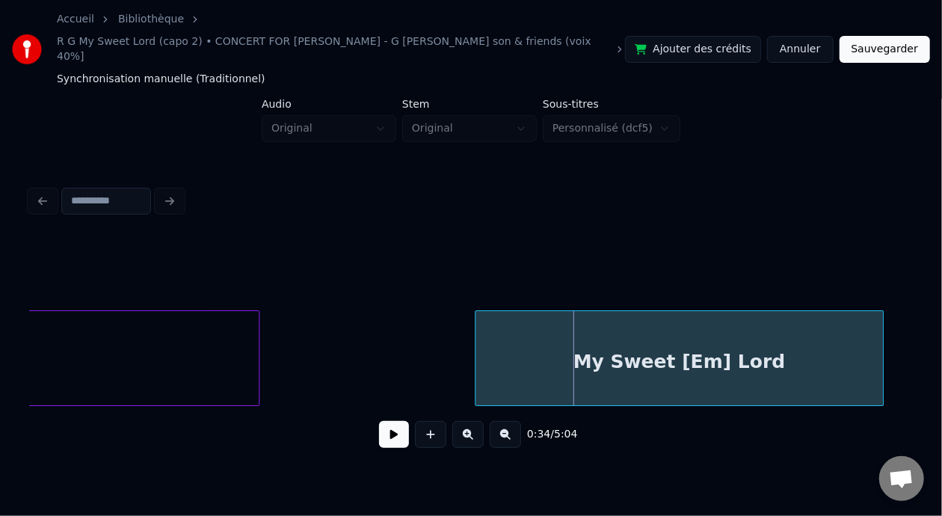
click at [476, 339] on div at bounding box center [477, 358] width 4 height 94
click at [389, 424] on button at bounding box center [394, 434] width 30 height 27
click at [392, 422] on button at bounding box center [394, 434] width 30 height 27
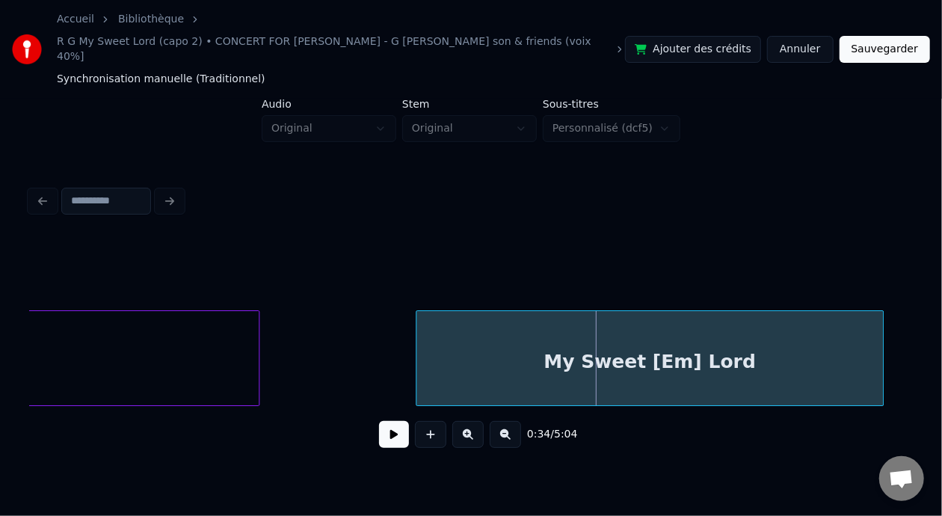
click at [416, 343] on div at bounding box center [418, 358] width 4 height 94
click at [380, 427] on button at bounding box center [394, 434] width 30 height 27
click at [403, 352] on div at bounding box center [403, 358] width 4 height 94
click at [389, 421] on button at bounding box center [394, 434] width 30 height 27
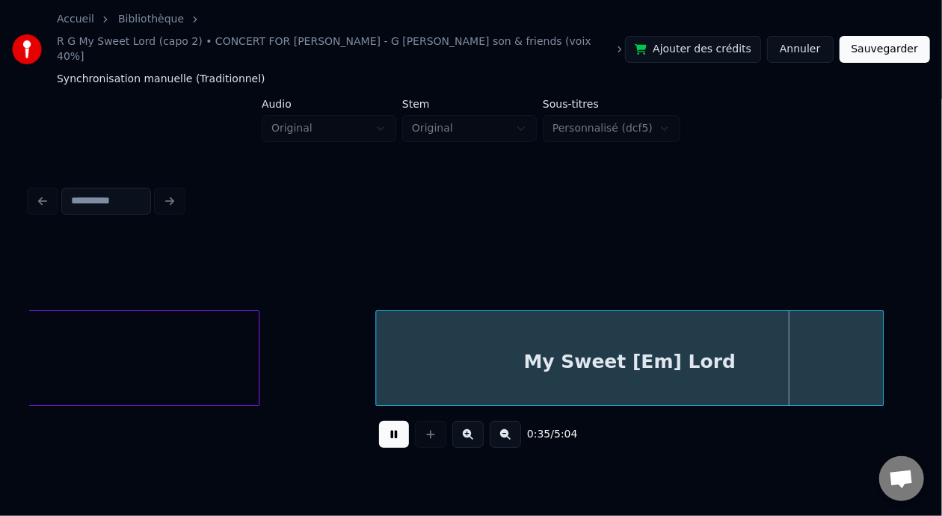
click at [378, 342] on div at bounding box center [378, 358] width 4 height 94
click at [388, 425] on button at bounding box center [394, 434] width 30 height 27
click at [386, 423] on button at bounding box center [394, 434] width 30 height 27
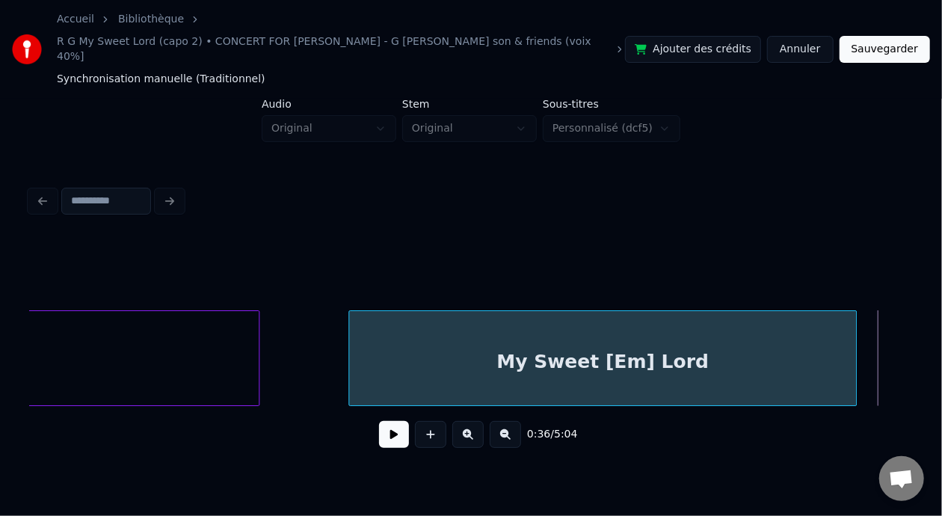
click at [855, 352] on div "My Sweet [Em] Lord" at bounding box center [602, 358] width 508 height 96
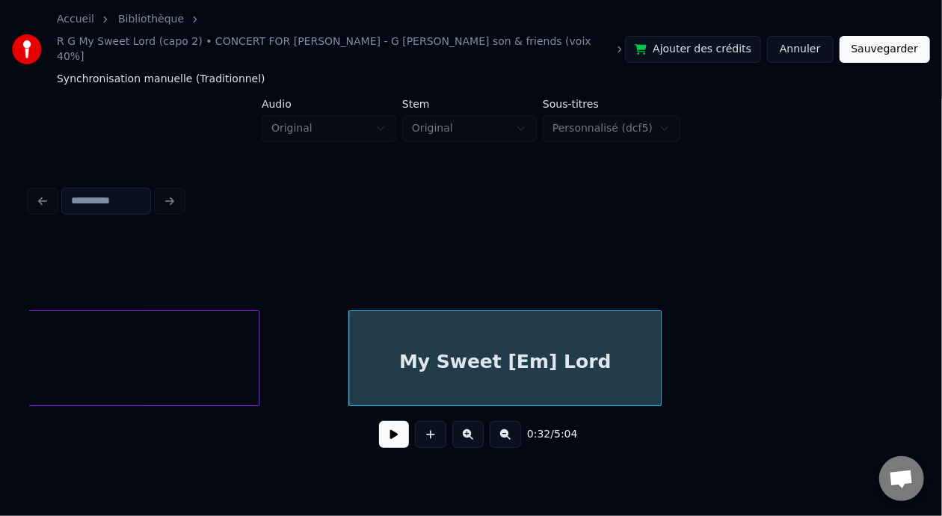
click at [656, 352] on div at bounding box center [658, 358] width 4 height 94
click at [370, 337] on div "My Sweet [Em] Lord" at bounding box center [505, 362] width 312 height 102
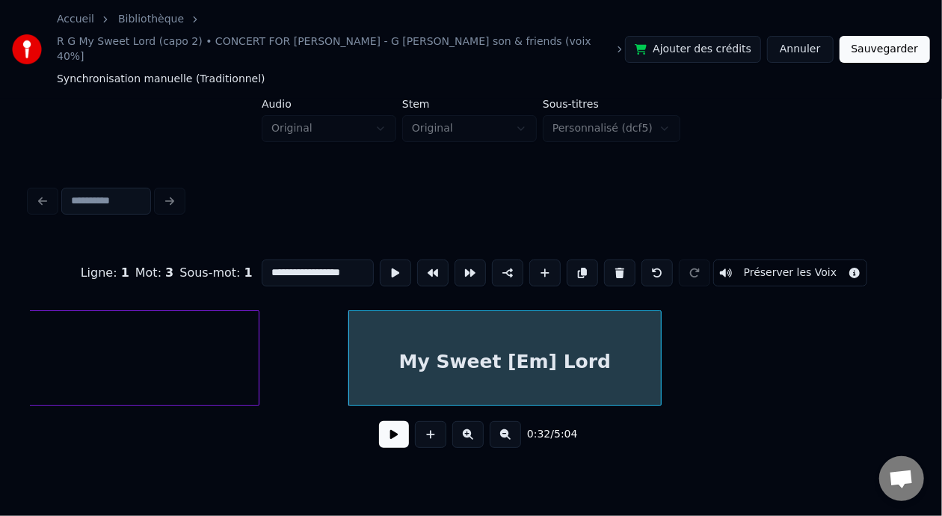
click at [386, 422] on button at bounding box center [394, 434] width 30 height 27
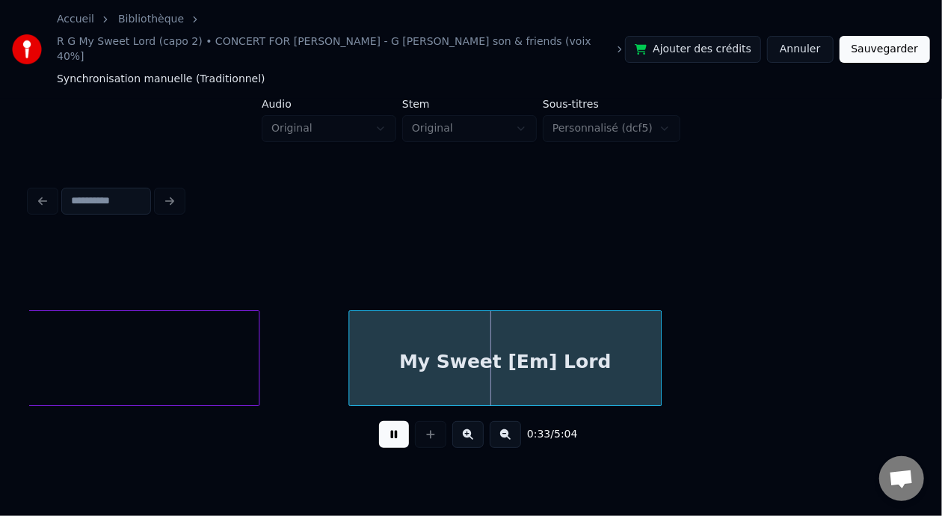
click at [386, 422] on button at bounding box center [394, 434] width 30 height 27
click at [317, 340] on div at bounding box center [317, 358] width 4 height 94
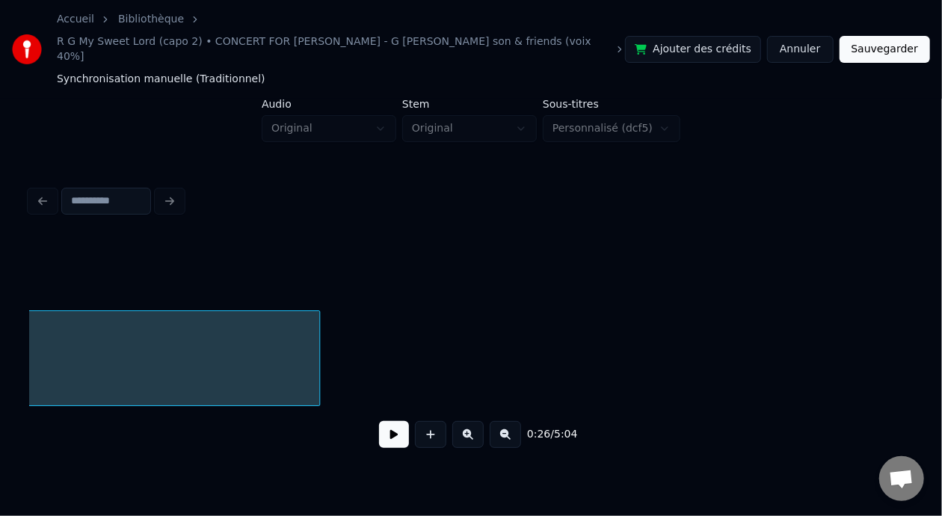
scroll to position [0, 4025]
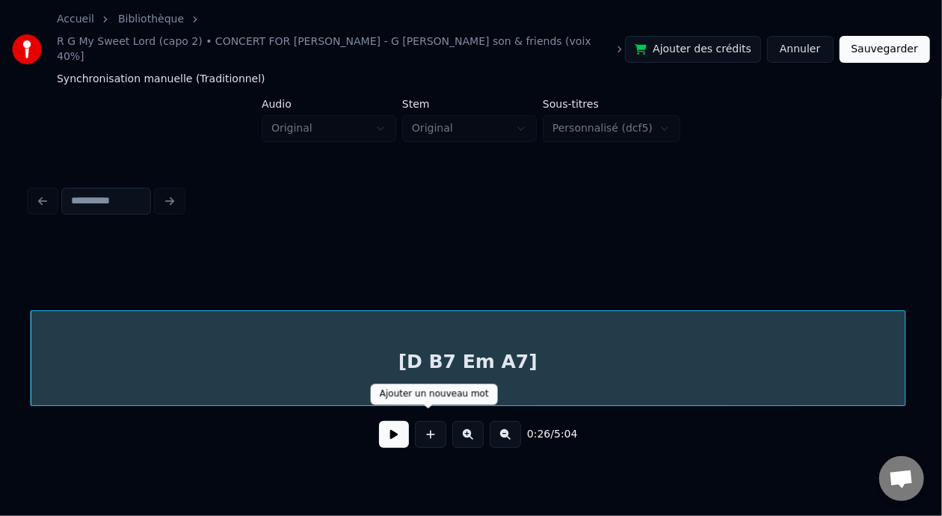
click at [473, 356] on div "[D B7 Em A7]" at bounding box center [468, 362] width 874 height 102
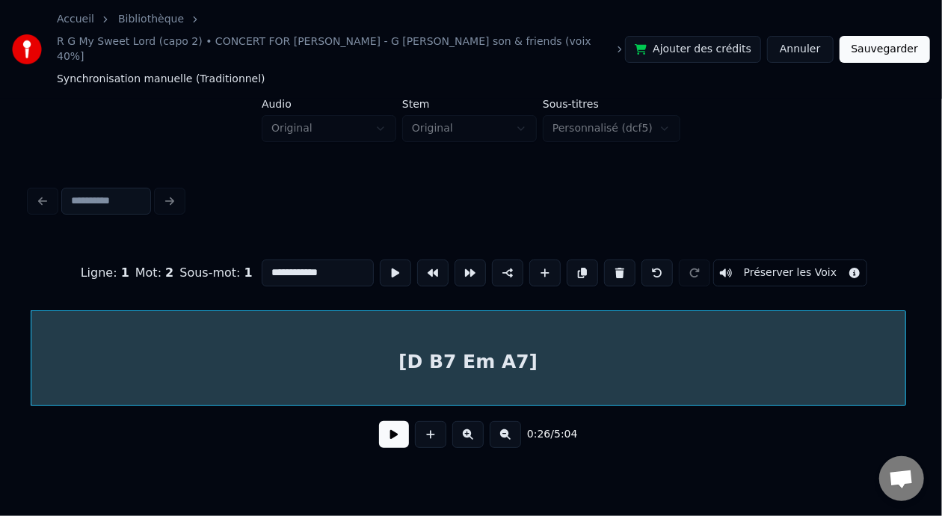
click at [386, 428] on button at bounding box center [394, 434] width 30 height 27
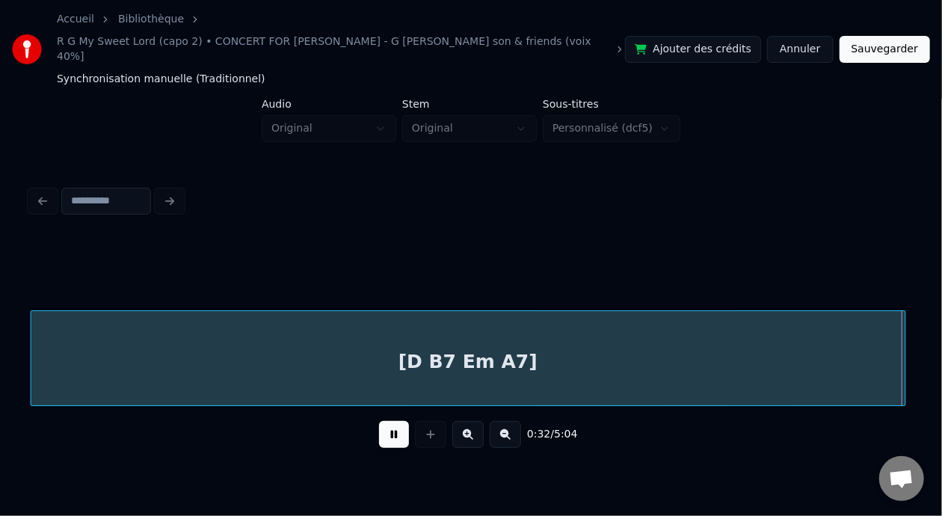
click at [386, 428] on button at bounding box center [394, 434] width 30 height 27
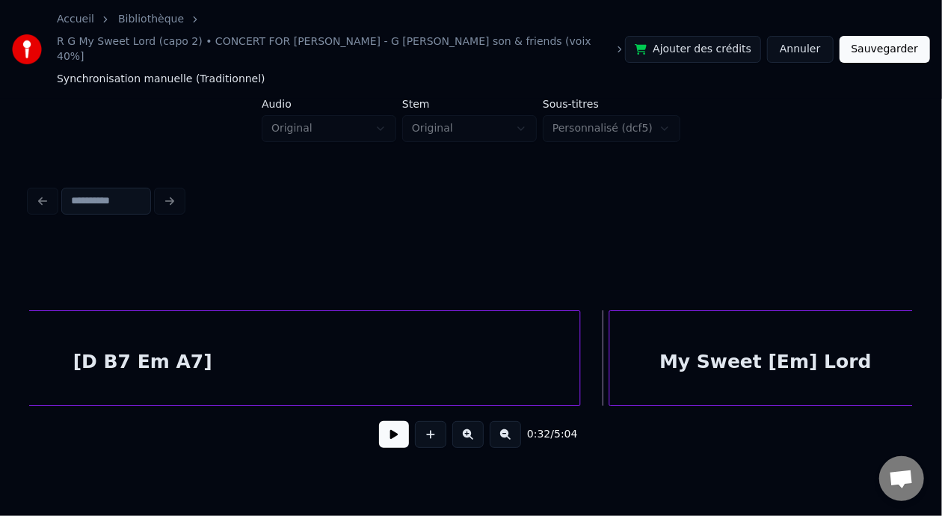
scroll to position [0, 4291]
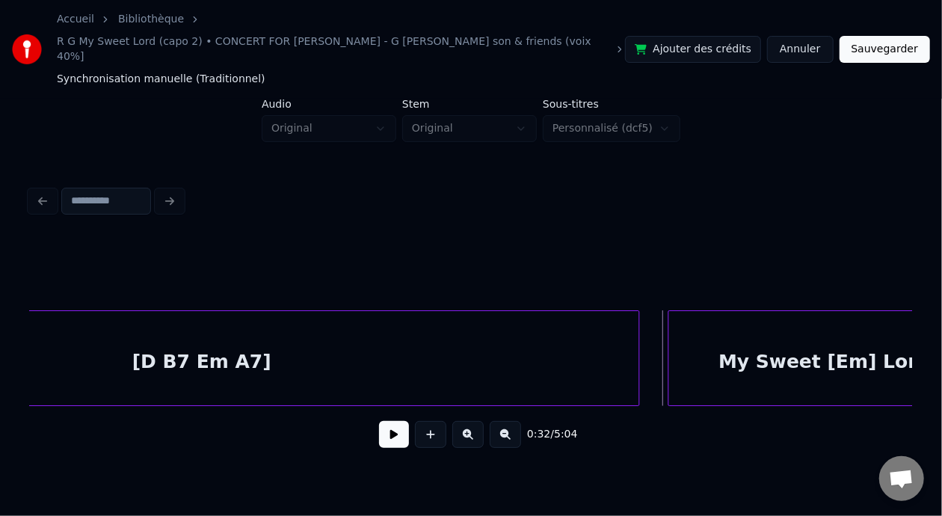
click at [386, 359] on div "[D B7 Em A7]" at bounding box center [202, 362] width 874 height 102
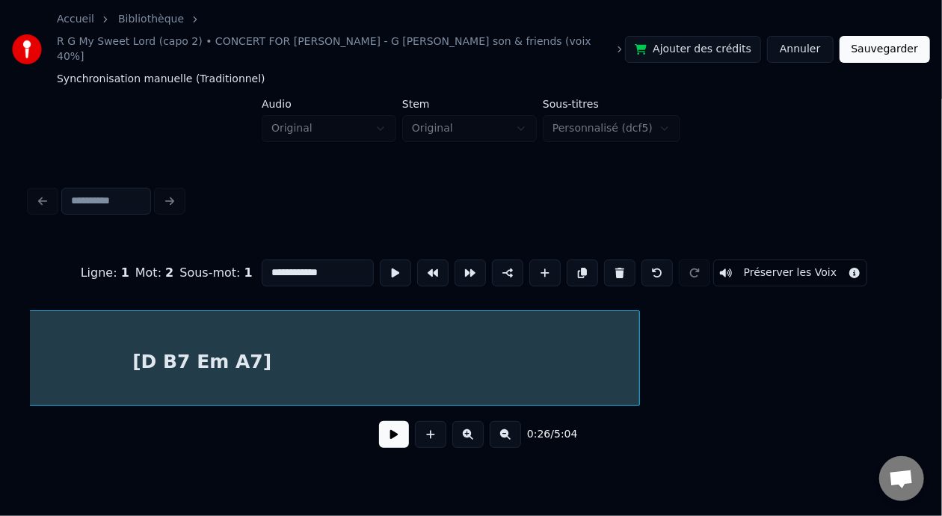
scroll to position [0, 4025]
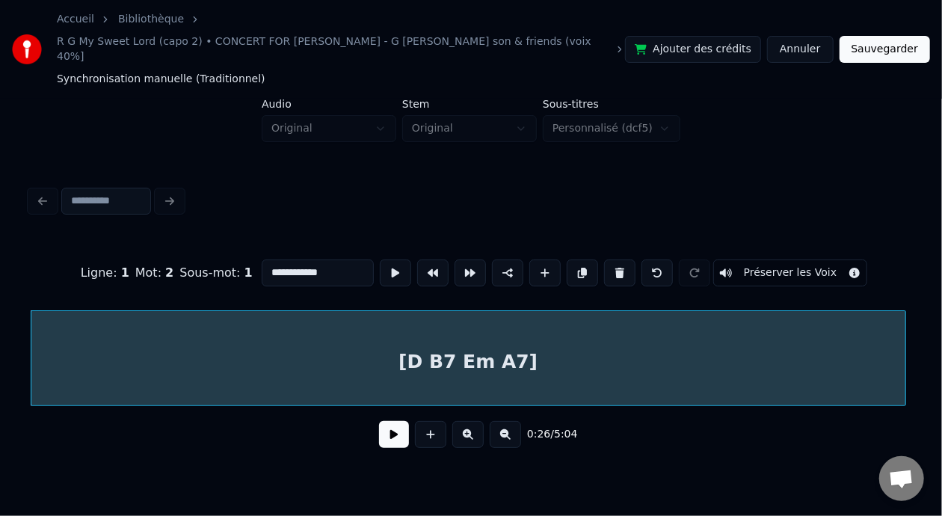
click at [392, 426] on button at bounding box center [394, 434] width 30 height 27
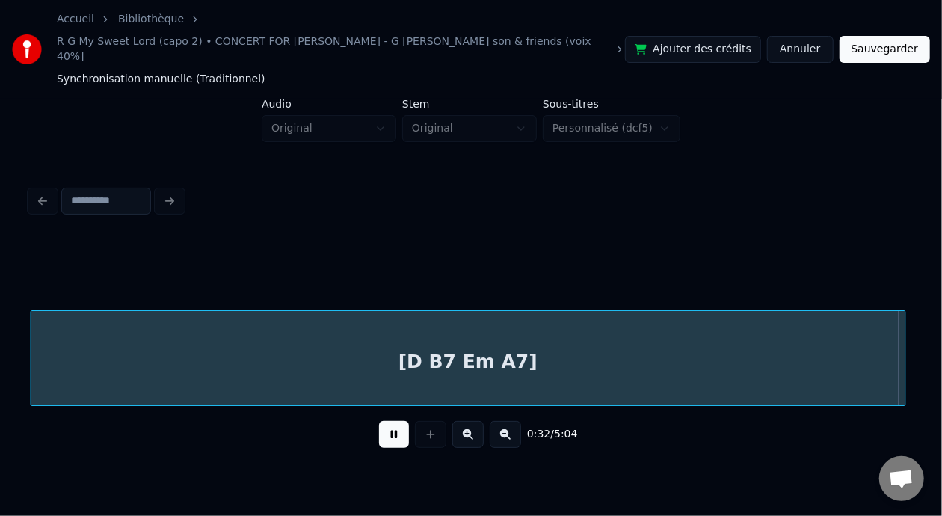
scroll to position [0, 4907]
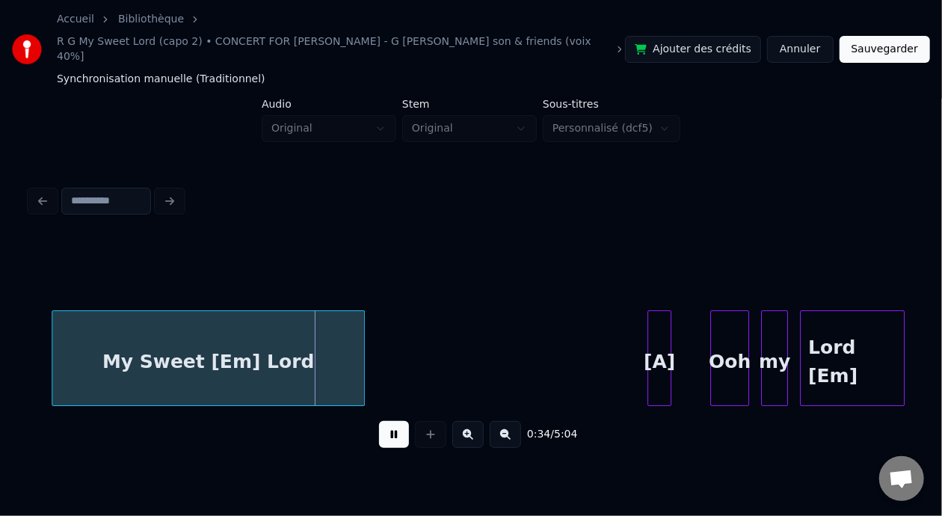
click at [398, 425] on button at bounding box center [394, 434] width 30 height 27
click at [67, 338] on div "My Sweet [Em] Lord" at bounding box center [208, 362] width 312 height 102
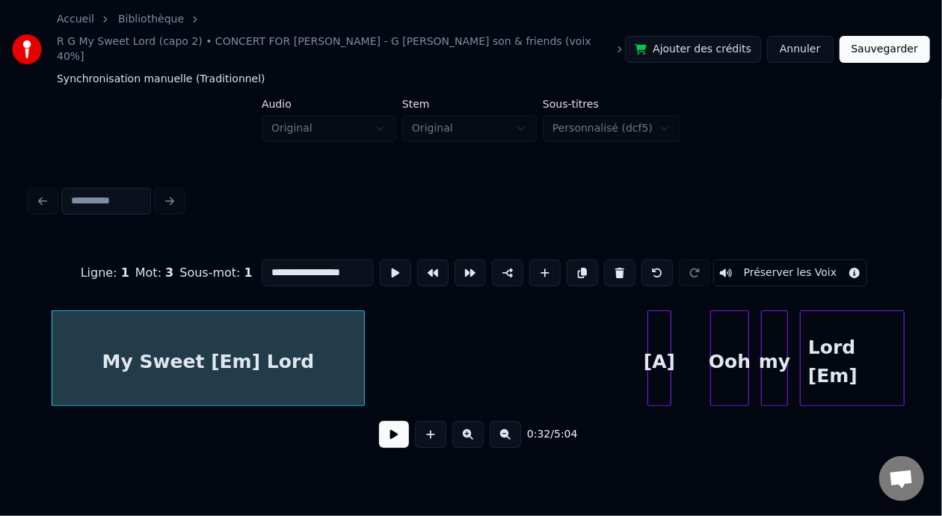
click at [386, 425] on button at bounding box center [394, 434] width 30 height 27
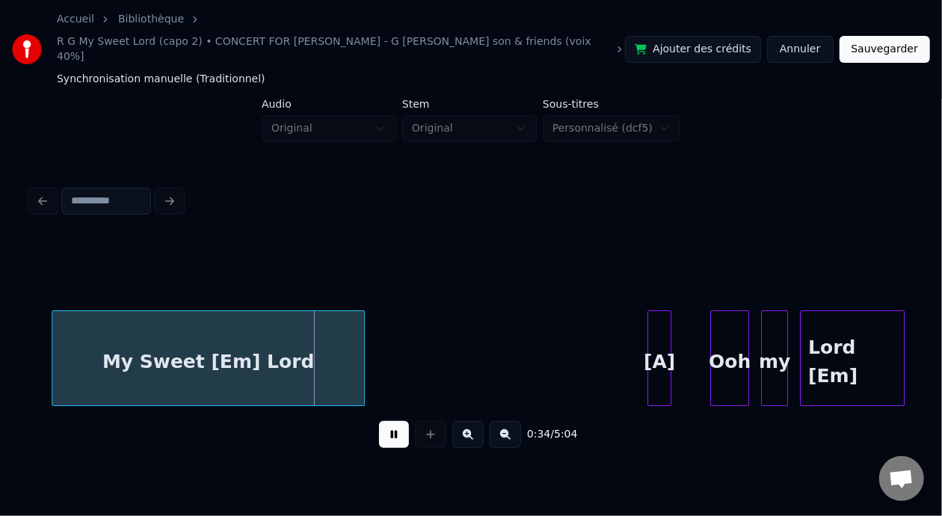
click at [386, 425] on button at bounding box center [394, 434] width 30 height 27
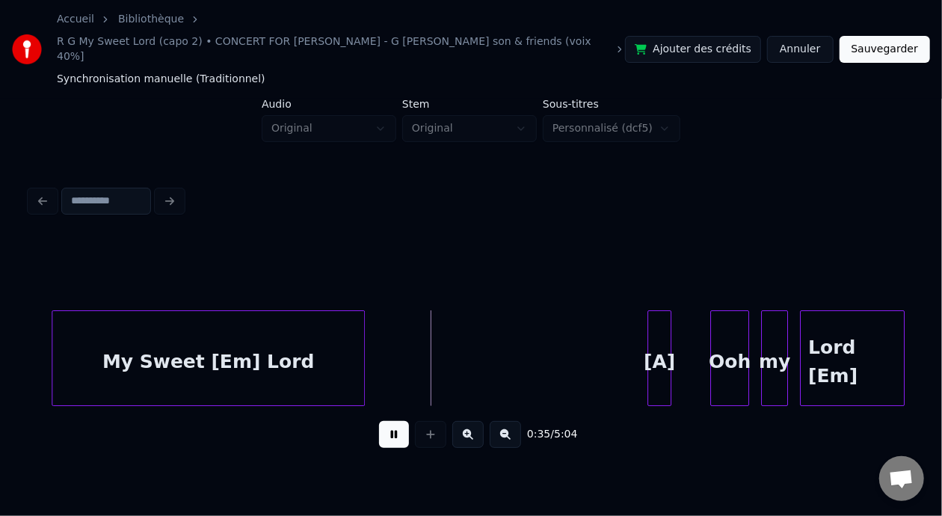
click at [386, 425] on button at bounding box center [394, 434] width 30 height 27
click at [387, 425] on button at bounding box center [394, 434] width 30 height 27
click at [498, 351] on div at bounding box center [500, 358] width 4 height 94
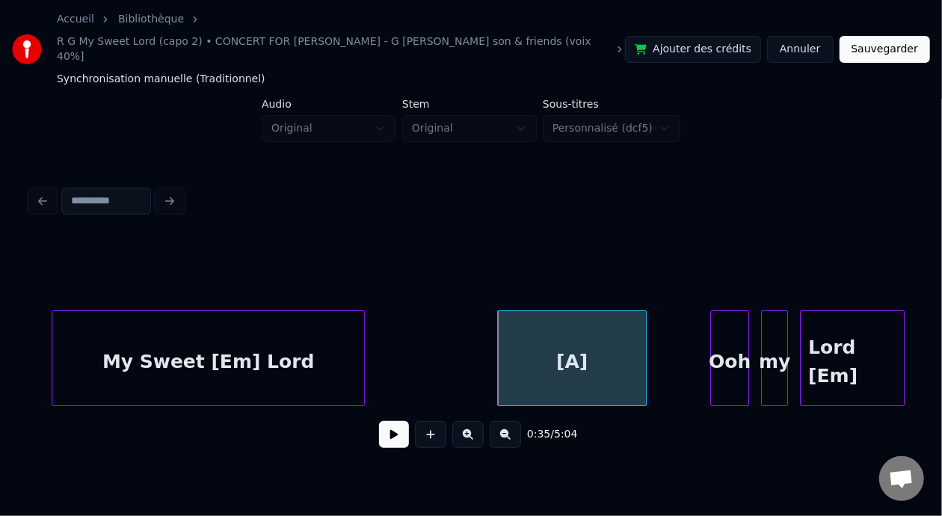
click at [643, 338] on div at bounding box center [643, 358] width 4 height 94
click at [291, 328] on div "My Sweet [Em] Lord" at bounding box center [208, 362] width 312 height 102
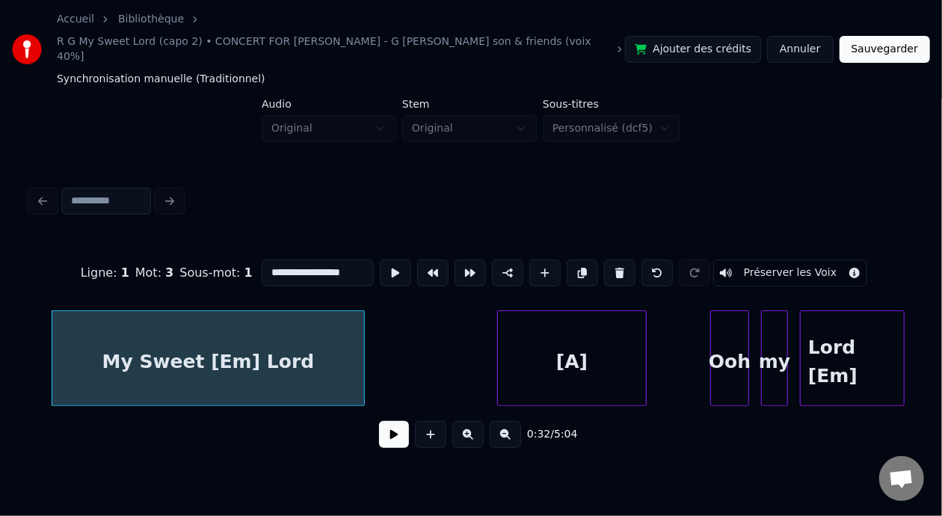
click at [403, 438] on div "0:32 / 5:04" at bounding box center [471, 434] width 858 height 33
click at [397, 430] on button at bounding box center [394, 434] width 30 height 27
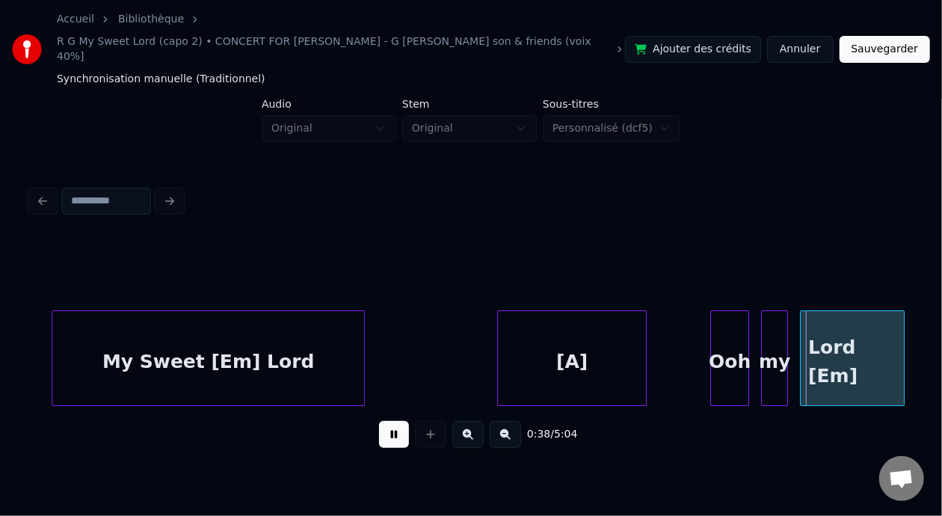
click at [405, 431] on div "0:38 / 5:04" at bounding box center [471, 434] width 858 height 33
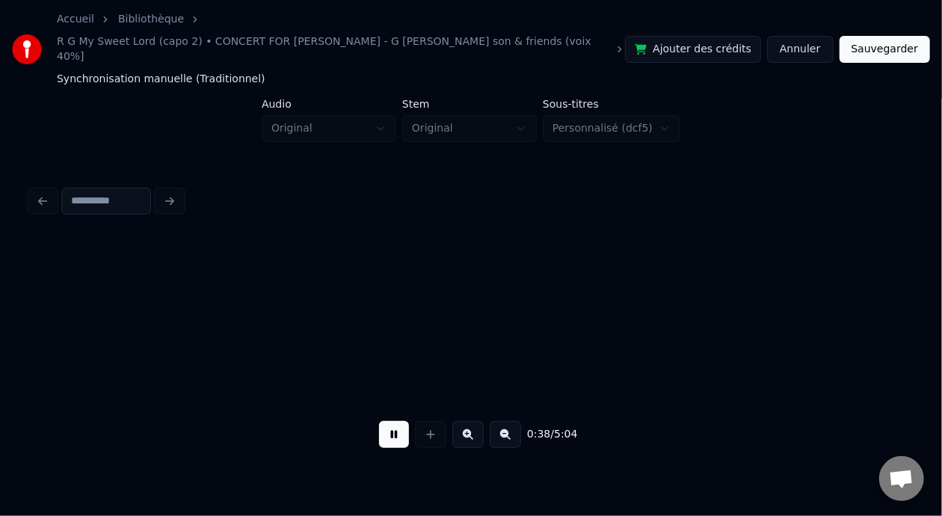
scroll to position [0, 5789]
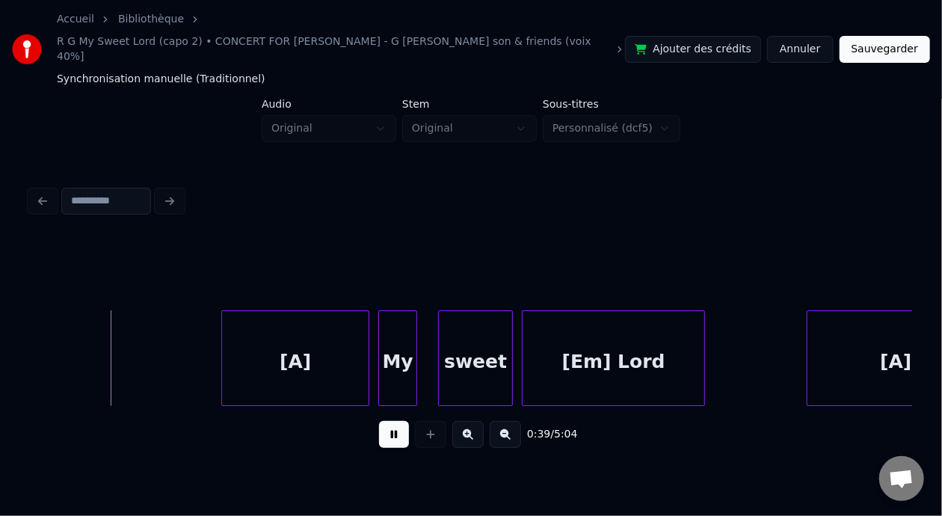
click at [388, 430] on button at bounding box center [394, 434] width 30 height 27
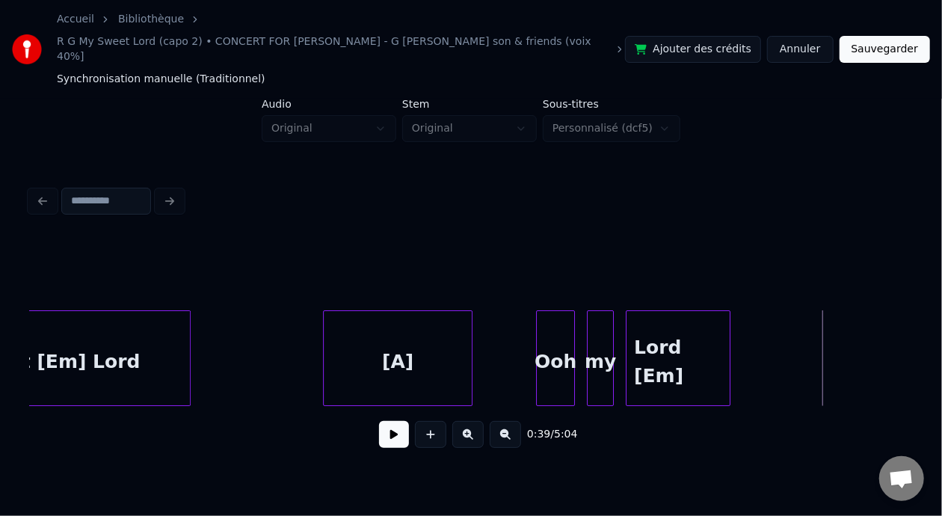
scroll to position [0, 5072]
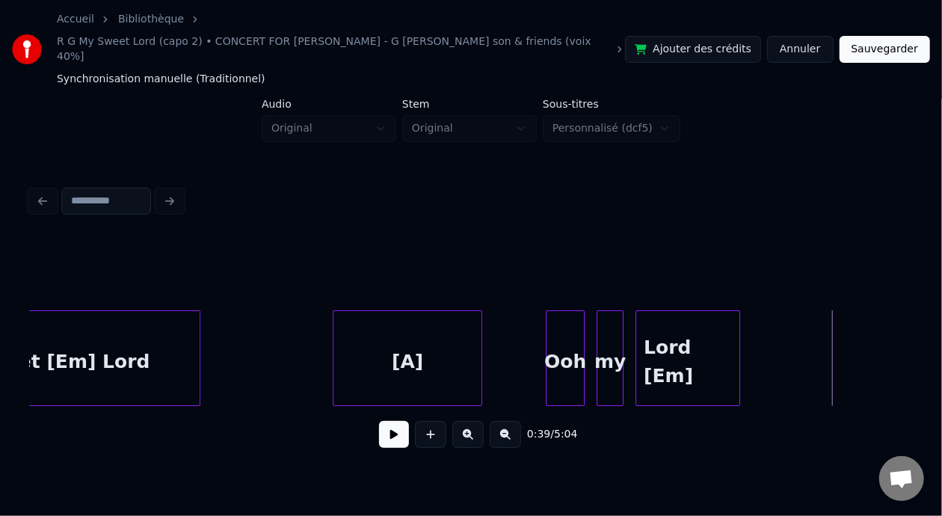
click at [419, 335] on div "[A]" at bounding box center [406, 362] width 147 height 102
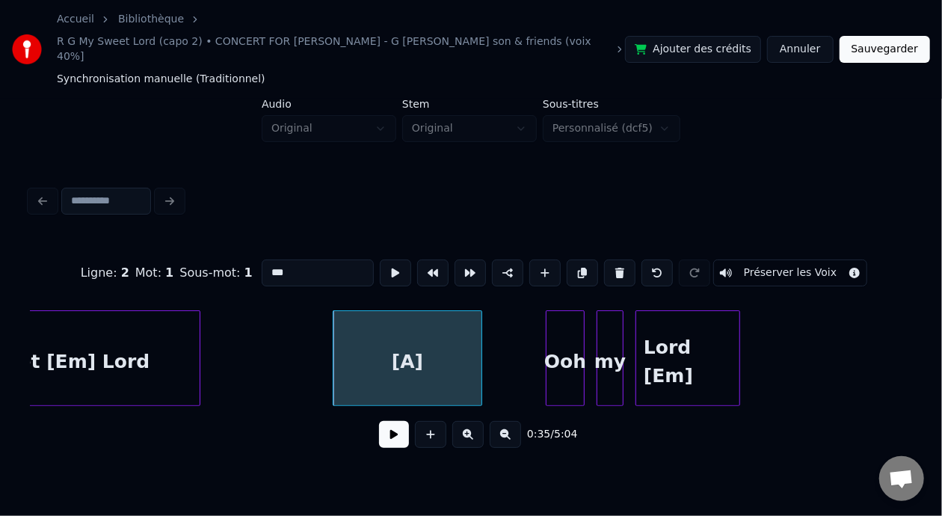
click at [128, 344] on div "My Sweet [Em] Lord" at bounding box center [44, 362] width 312 height 102
type input "**********"
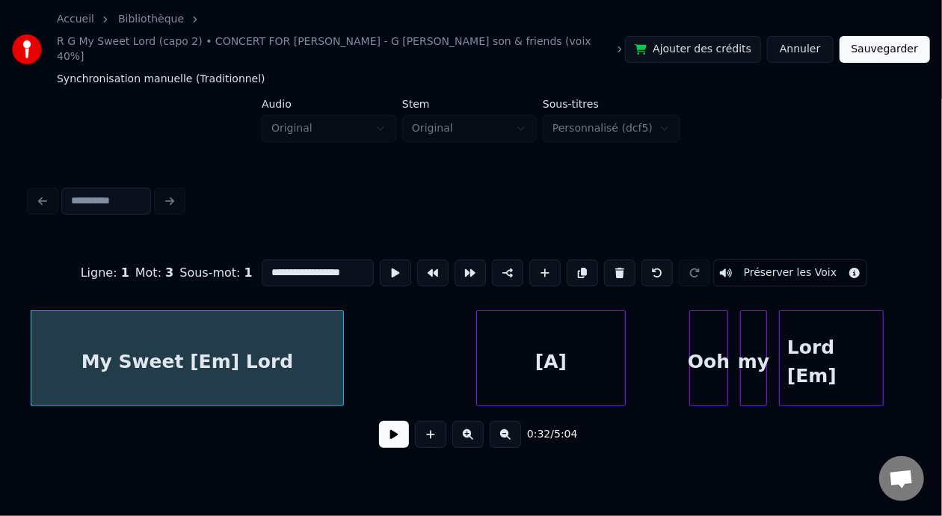
click at [387, 429] on button at bounding box center [394, 434] width 30 height 27
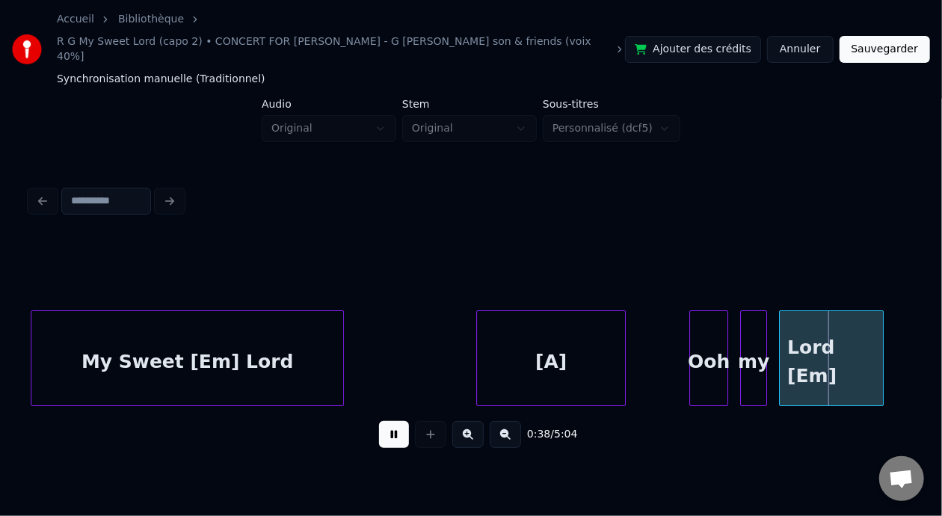
click at [387, 427] on button at bounding box center [394, 434] width 30 height 27
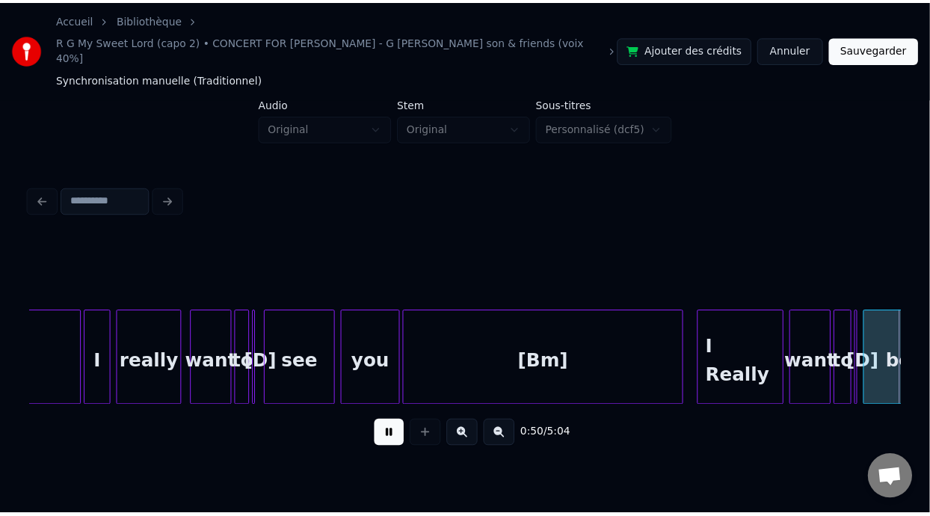
scroll to position [0, 7574]
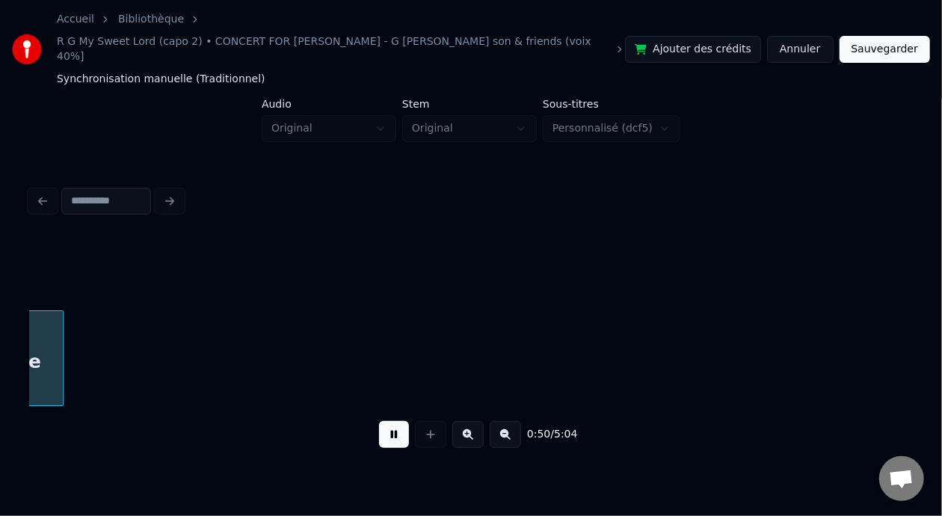
click at [387, 427] on button at bounding box center [394, 434] width 30 height 27
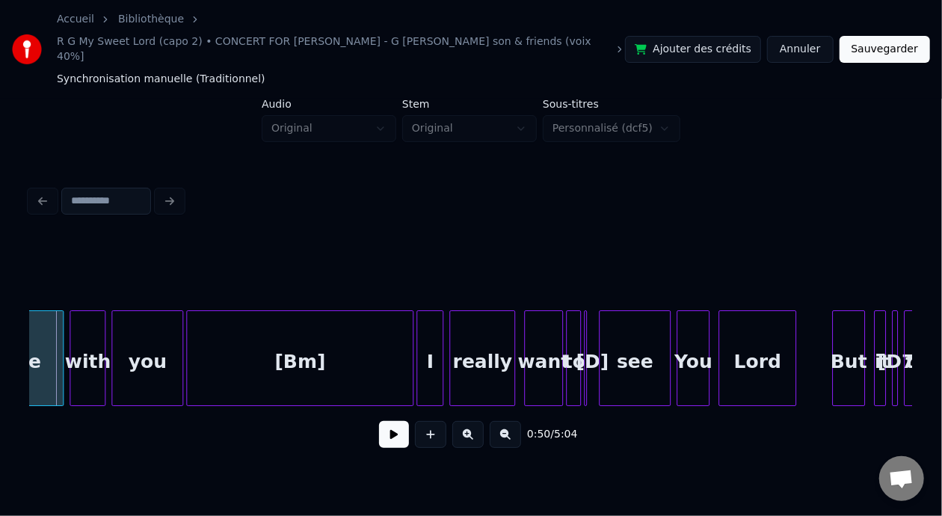
click at [387, 427] on button at bounding box center [394, 434] width 30 height 27
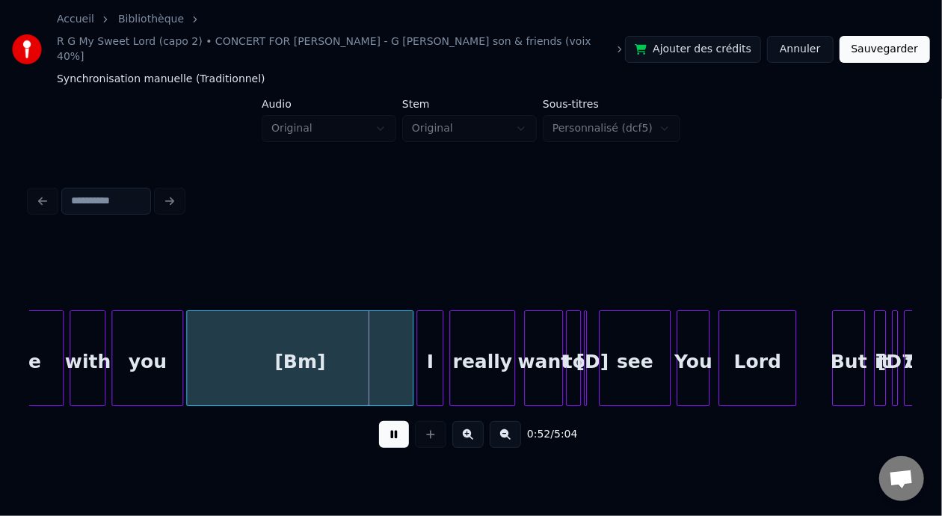
click at [387, 427] on button at bounding box center [394, 434] width 30 height 27
click at [890, 47] on button "Sauvegarder" at bounding box center [884, 49] width 90 height 27
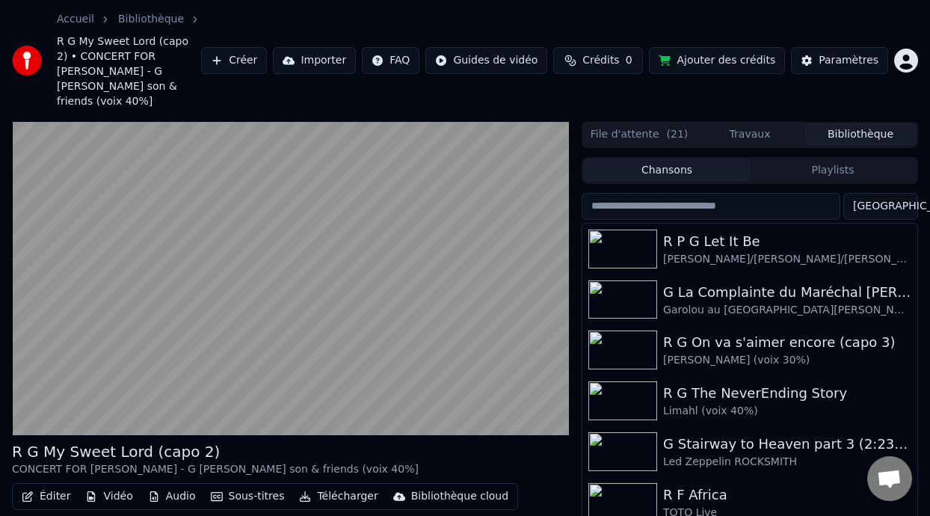
scroll to position [78, 0]
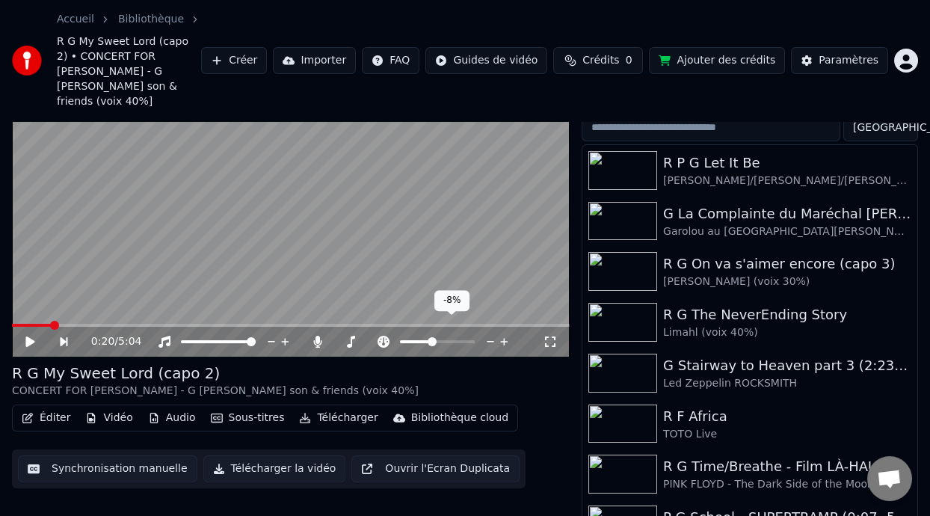
click at [430, 340] on span at bounding box center [415, 341] width 31 height 3
click at [433, 337] on span at bounding box center [433, 341] width 9 height 9
click at [29, 336] on icon at bounding box center [29, 341] width 9 height 10
click at [433, 337] on span at bounding box center [434, 341] width 9 height 9
click at [49, 324] on span at bounding box center [30, 325] width 37 height 3
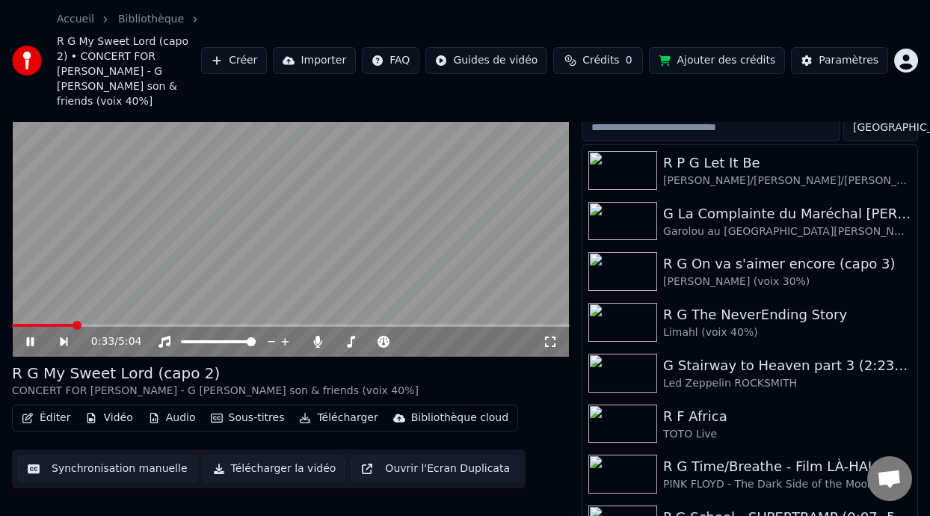
click at [31, 337] on icon at bounding box center [29, 341] width 7 height 9
click at [384, 336] on icon at bounding box center [383, 342] width 12 height 12
click at [31, 336] on icon at bounding box center [41, 342] width 34 height 12
click at [18, 324] on span at bounding box center [52, 325] width 81 height 3
click at [16, 324] on span at bounding box center [64, 325] width 104 height 3
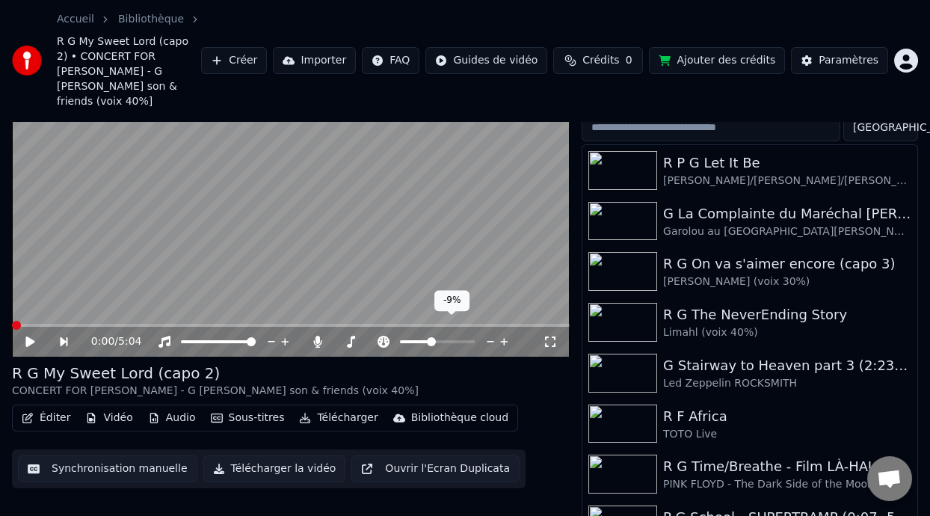
click at [430, 340] on span at bounding box center [415, 341] width 31 height 3
click at [433, 340] on span at bounding box center [437, 341] width 75 height 3
click at [433, 337] on span at bounding box center [434, 341] width 9 height 9
click at [32, 336] on icon at bounding box center [41, 342] width 34 height 12
click at [55, 407] on button "Éditer" at bounding box center [46, 417] width 61 height 21
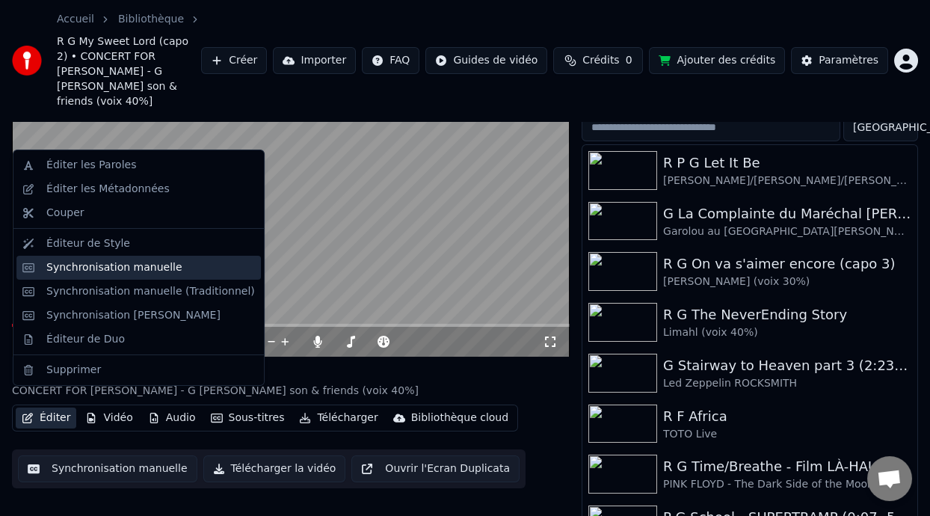
click at [143, 270] on div "Synchronisation manuelle" at bounding box center [114, 267] width 136 height 15
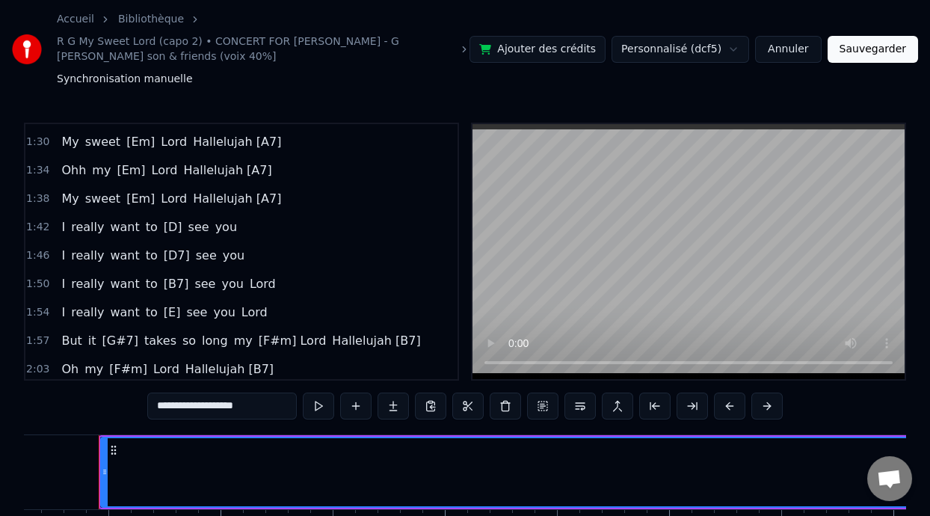
scroll to position [401, 0]
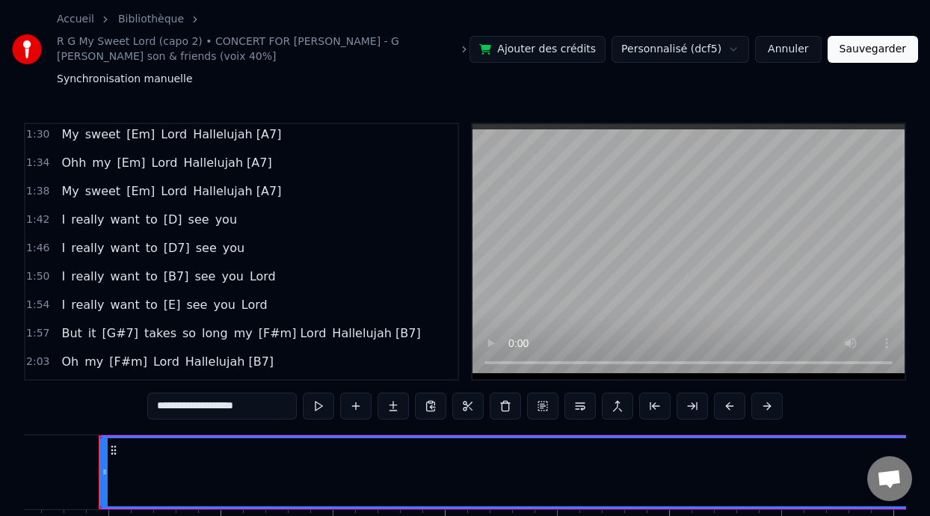
click at [40, 274] on span "1:50" at bounding box center [37, 276] width 23 height 15
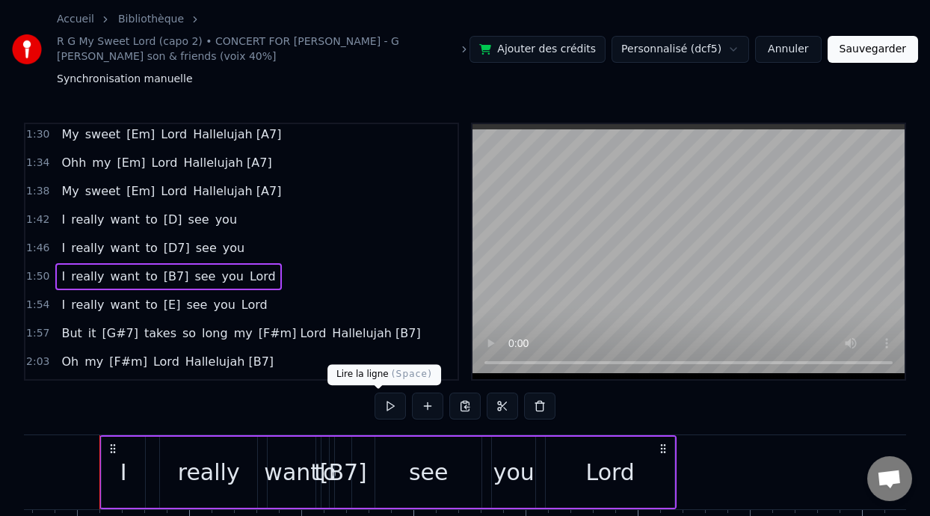
click at [374, 402] on button at bounding box center [389, 405] width 31 height 27
click at [377, 401] on button at bounding box center [389, 405] width 31 height 27
click at [380, 403] on button at bounding box center [389, 405] width 31 height 27
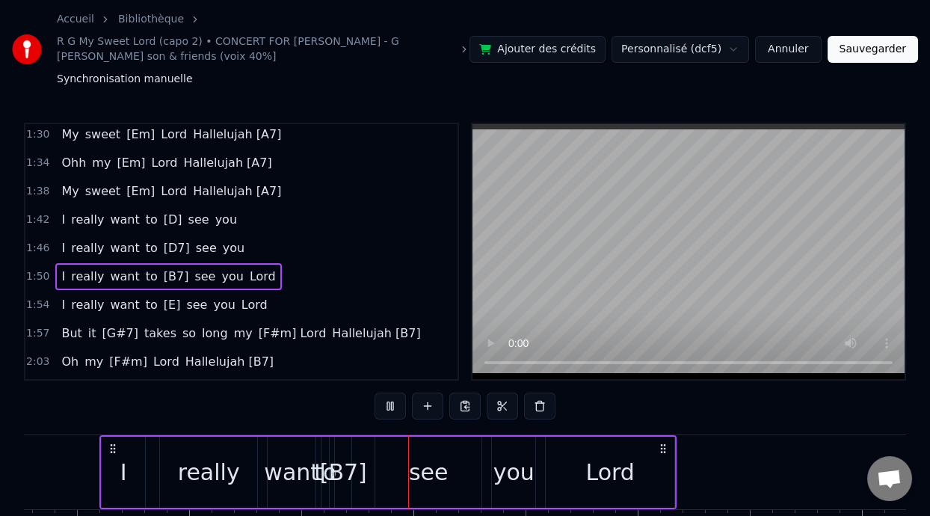
click at [380, 403] on button at bounding box center [389, 405] width 31 height 27
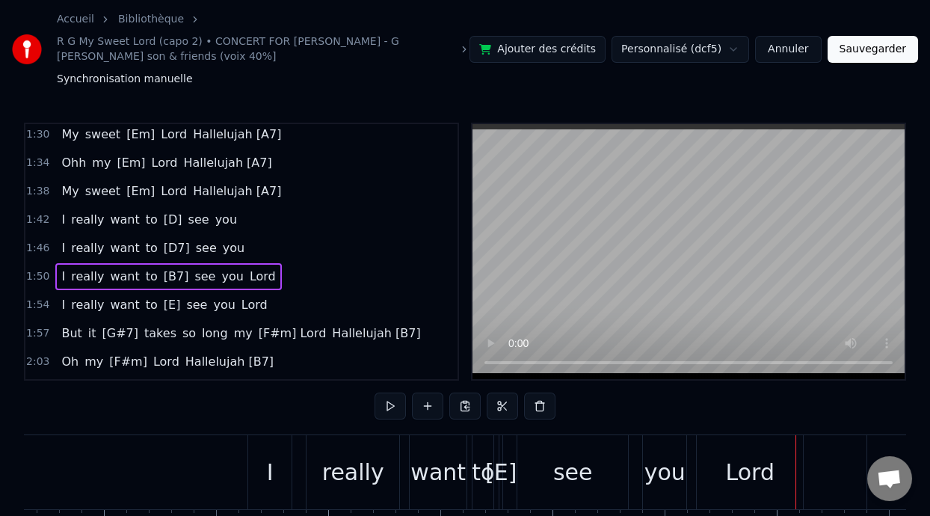
click at [34, 246] on span "1:46" at bounding box center [37, 248] width 23 height 15
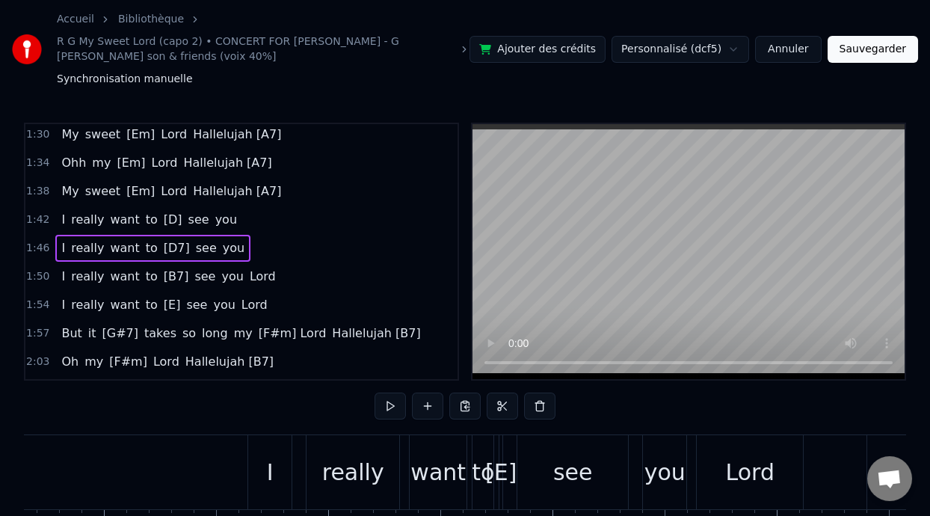
scroll to position [0, 23807]
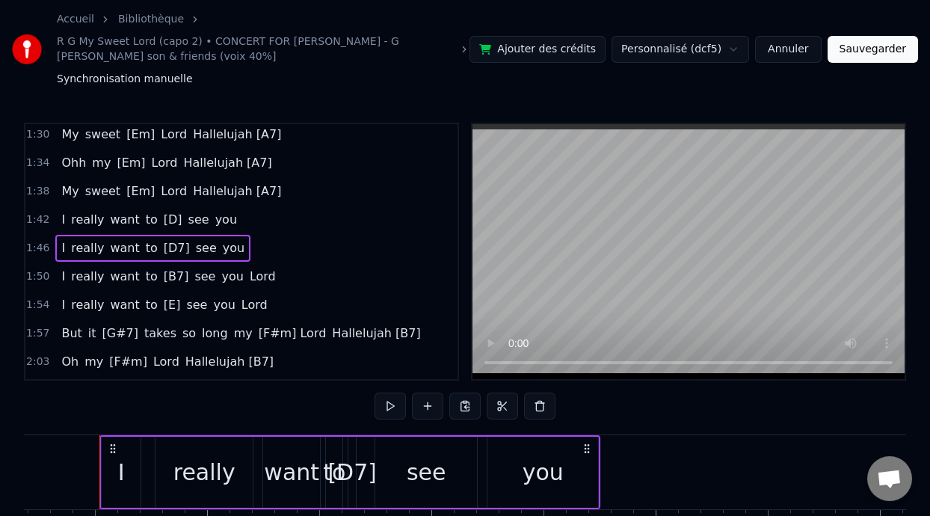
click at [35, 220] on span "1:42" at bounding box center [37, 219] width 23 height 15
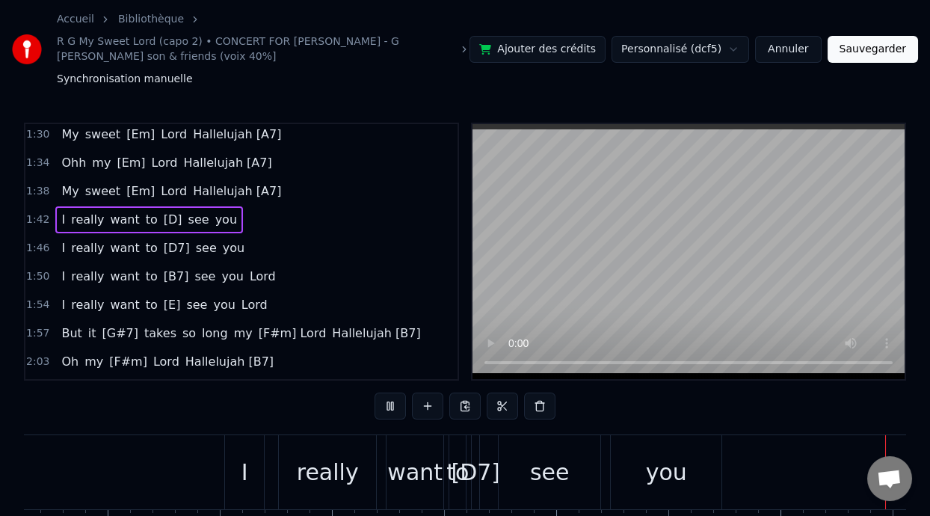
scroll to position [0, 24433]
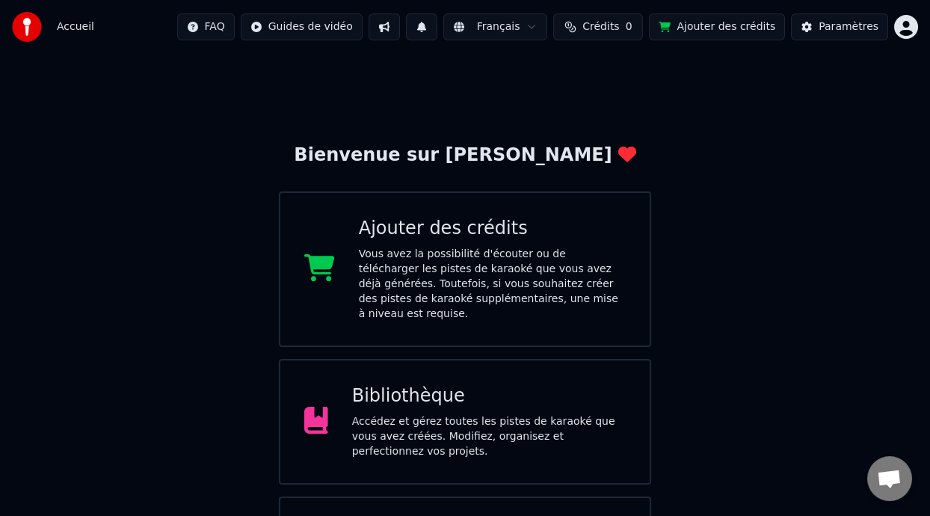
click at [505, 384] on div "Bibliothèque" at bounding box center [489, 396] width 274 height 24
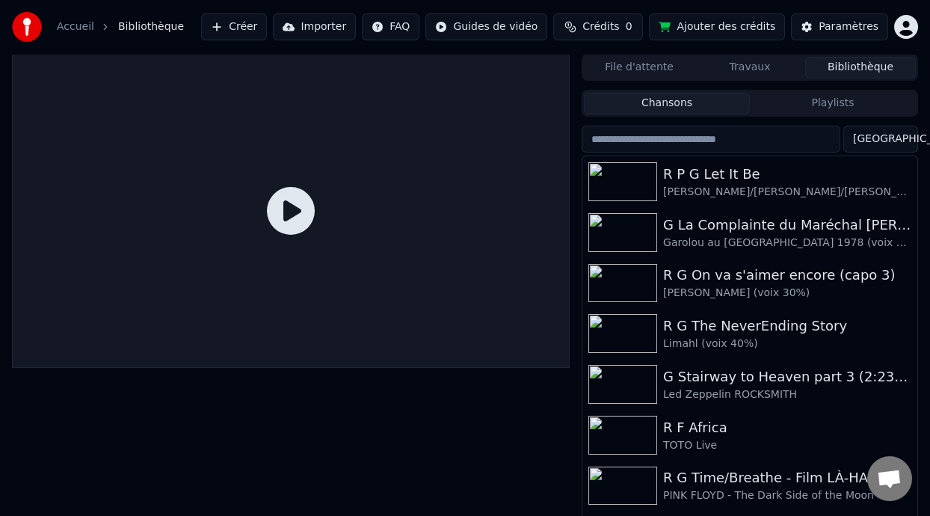
click at [811, 105] on button "Playlists" at bounding box center [833, 104] width 166 height 22
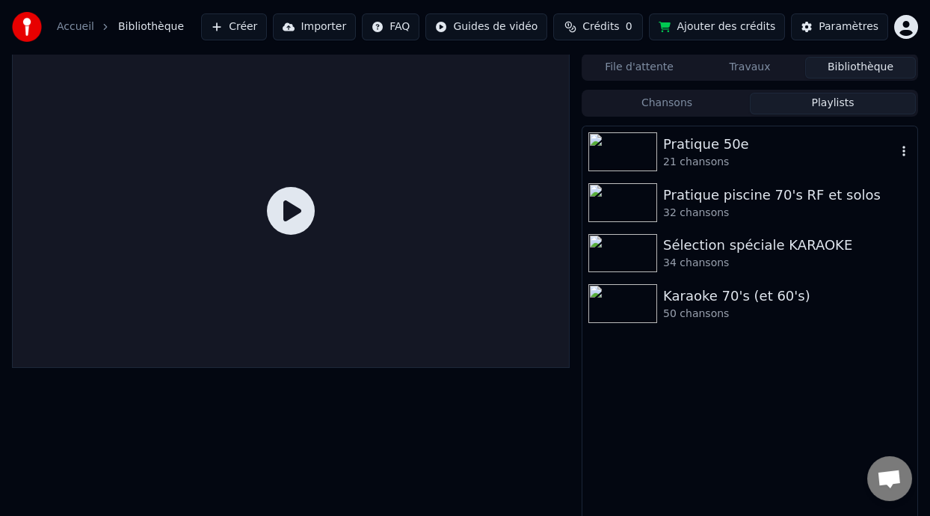
click at [771, 149] on div "Pratique 50e" at bounding box center [779, 144] width 233 height 21
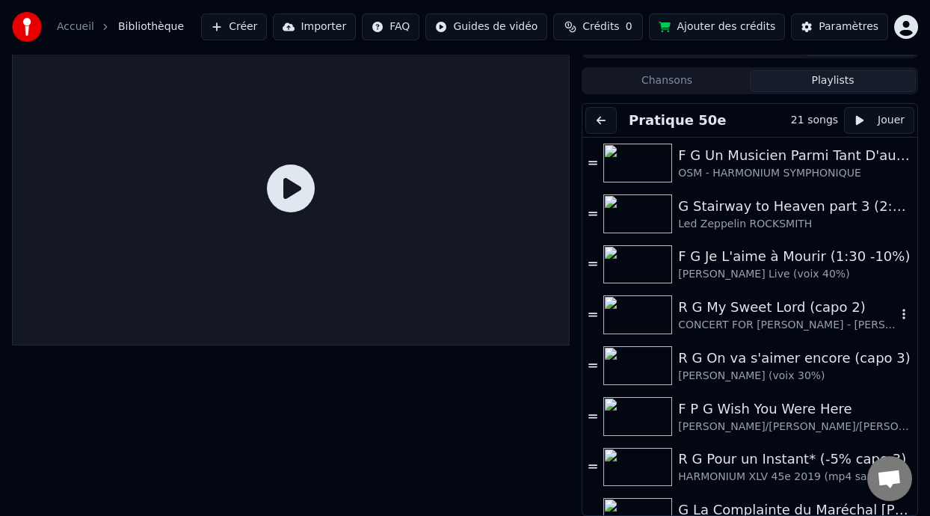
click at [759, 314] on div "R G My Sweet Lord (capo 2)" at bounding box center [787, 307] width 218 height 21
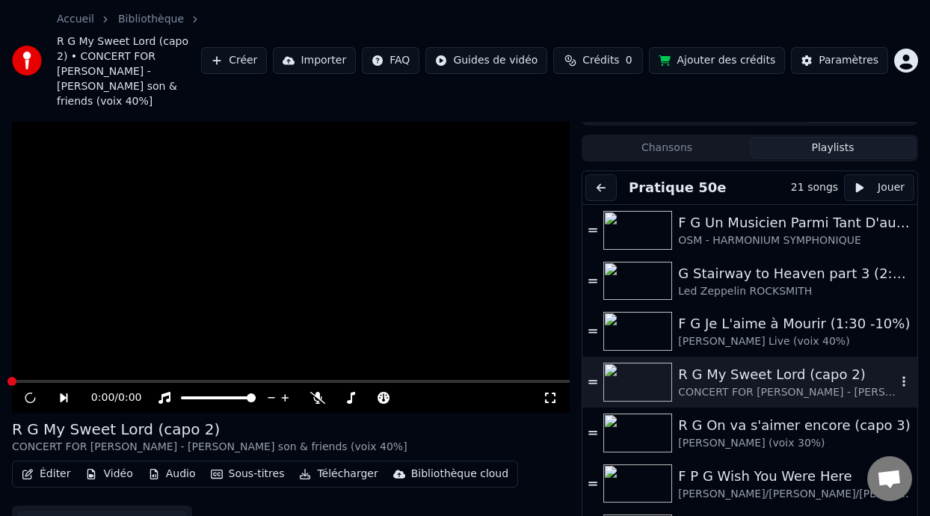
scroll to position [74, 0]
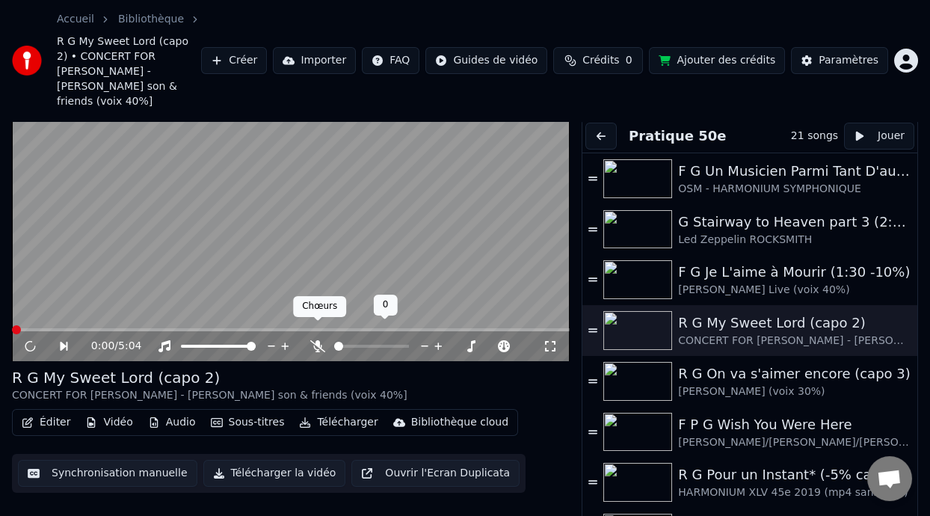
click at [319, 340] on icon at bounding box center [317, 346] width 15 height 12
click at [17, 312] on video at bounding box center [291, 204] width 558 height 314
click at [19, 328] on span at bounding box center [15, 329] width 7 height 3
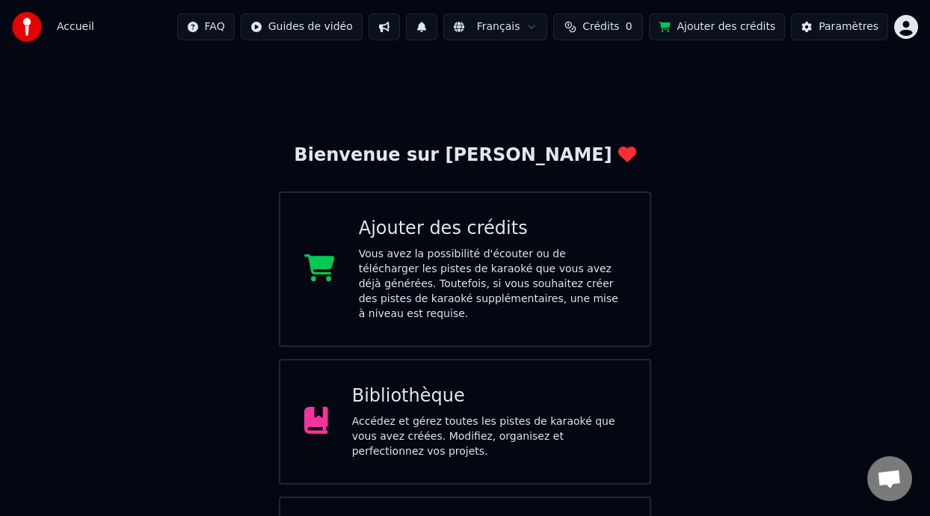
click at [479, 401] on div "Bibliothèque Accédez et gérez toutes les pistes de karaoké que vous avez créées…" at bounding box center [489, 421] width 274 height 75
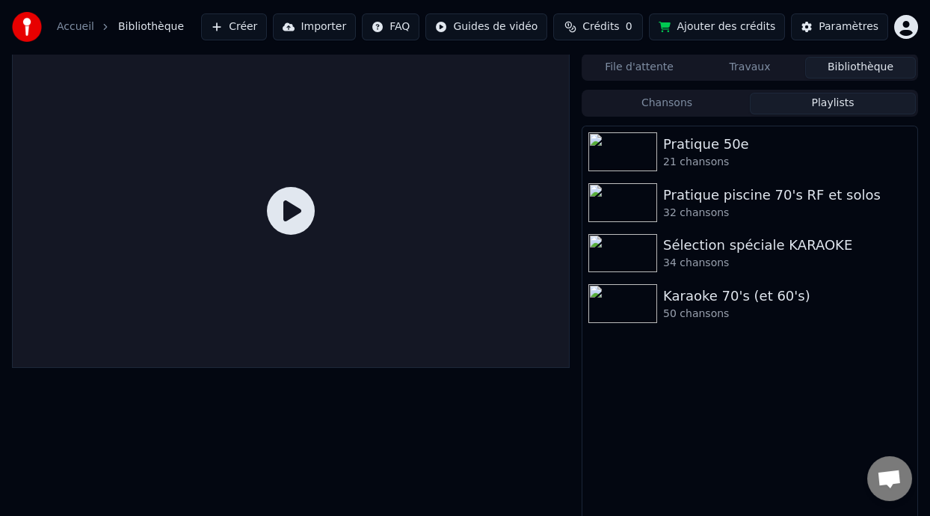
click at [834, 106] on button "Playlists" at bounding box center [833, 104] width 166 height 22
click at [747, 145] on div "Pratique 50e" at bounding box center [779, 144] width 233 height 21
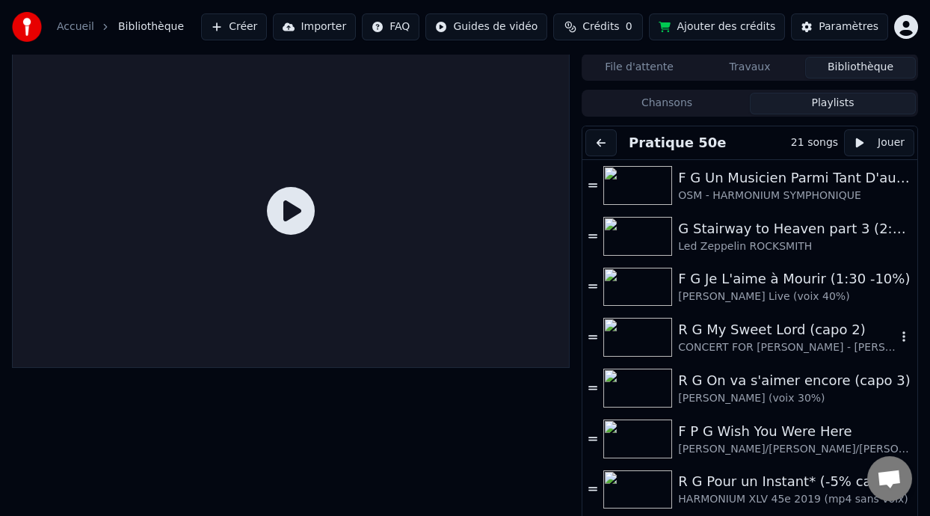
click at [747, 326] on div "R G My Sweet Lord (capo 2)" at bounding box center [787, 329] width 218 height 21
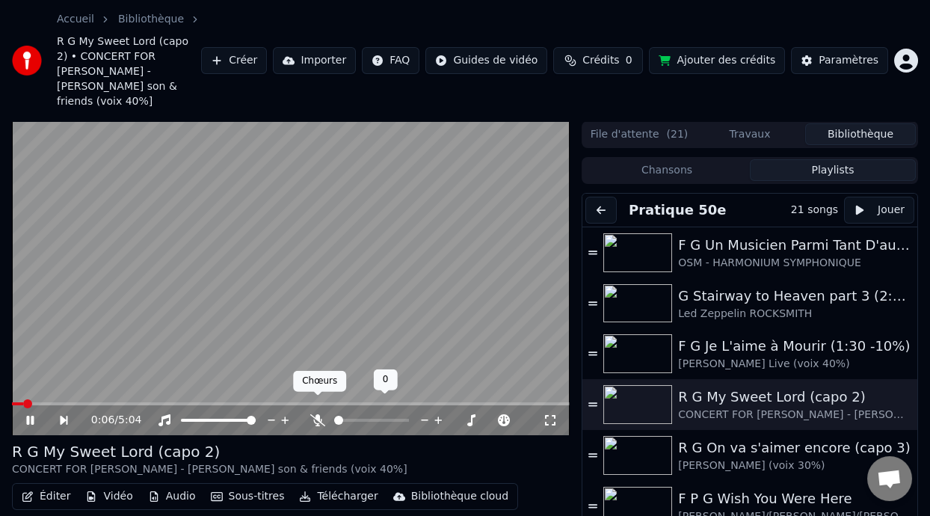
click at [317, 414] on icon at bounding box center [317, 420] width 15 height 12
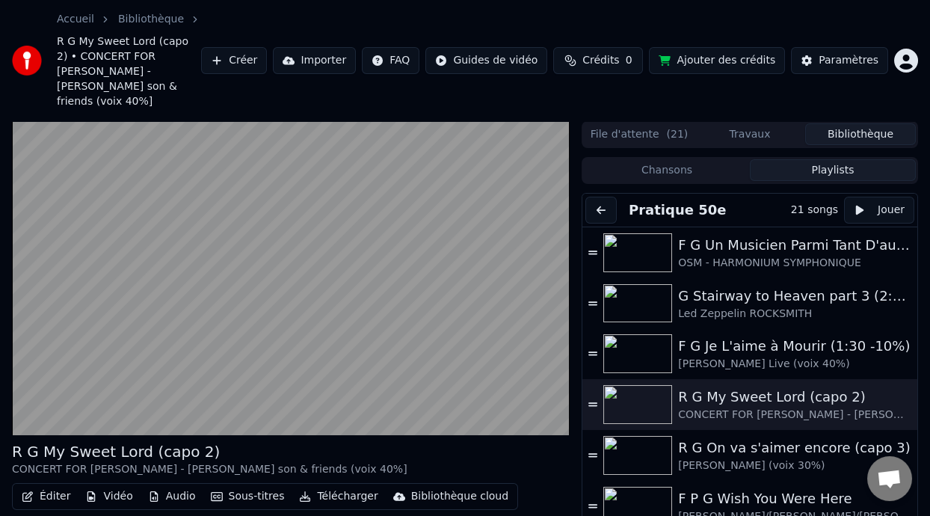
scroll to position [74, 0]
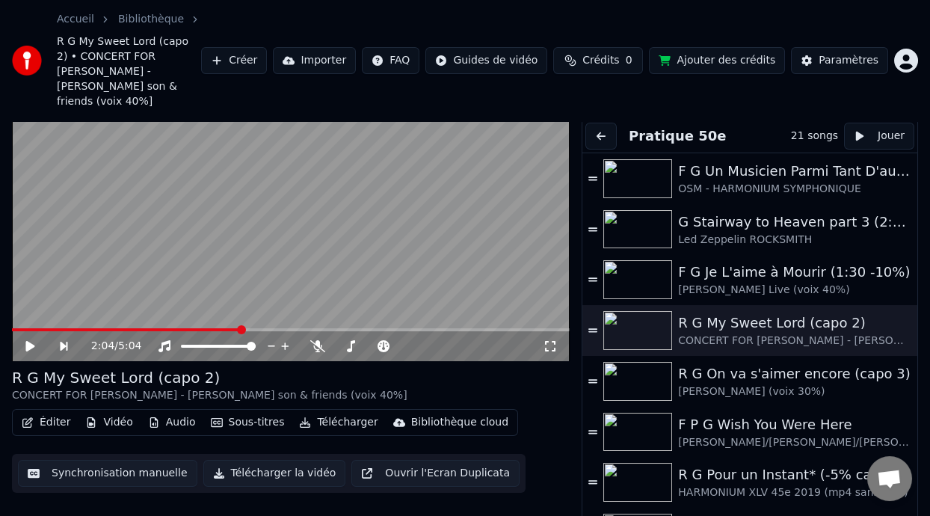
click at [220, 311] on video at bounding box center [291, 204] width 558 height 314
click at [220, 328] on span at bounding box center [127, 329] width 230 height 3
click at [322, 340] on icon at bounding box center [317, 346] width 15 height 12
click at [30, 340] on icon at bounding box center [41, 346] width 34 height 12
click at [229, 328] on span at bounding box center [121, 329] width 218 height 3
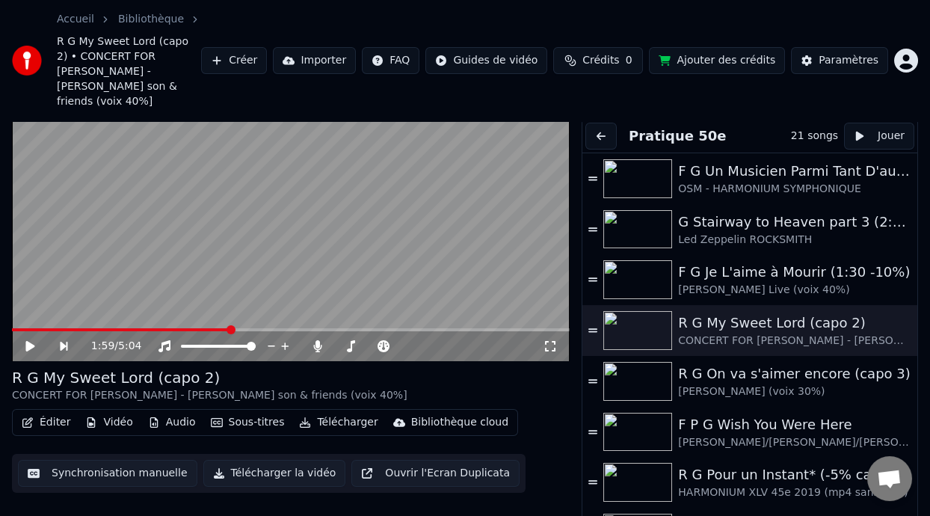
click at [31, 340] on icon at bounding box center [41, 346] width 34 height 12
click at [223, 328] on span at bounding box center [118, 329] width 213 height 3
click at [207, 328] on span at bounding box center [110, 329] width 197 height 3
click at [30, 340] on icon at bounding box center [41, 346] width 34 height 12
click at [181, 249] on video at bounding box center [291, 204] width 558 height 314
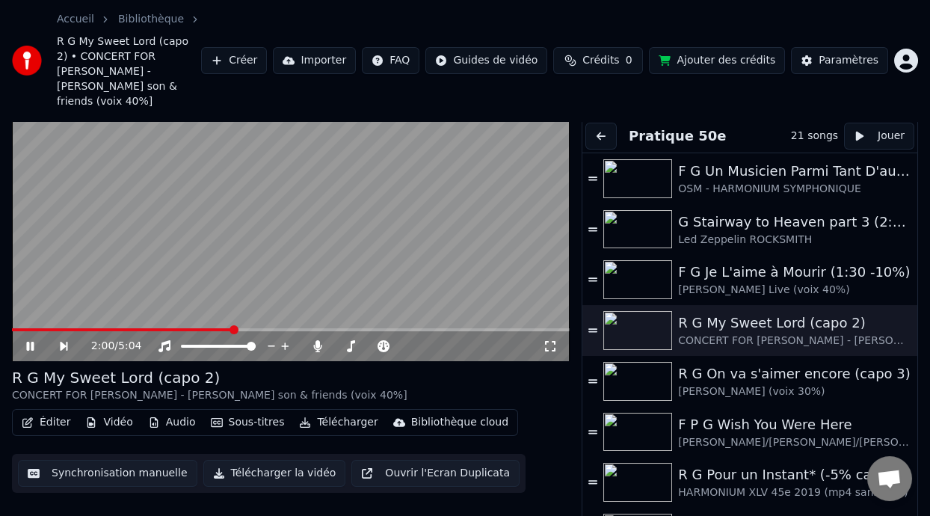
click at [181, 249] on video at bounding box center [291, 204] width 558 height 314
click at [212, 328] on span at bounding box center [123, 329] width 222 height 3
click at [28, 341] on icon at bounding box center [29, 346] width 9 height 10
click at [31, 342] on icon at bounding box center [29, 346] width 7 height 9
click at [256, 412] on button "Sous-titres" at bounding box center [248, 422] width 86 height 21
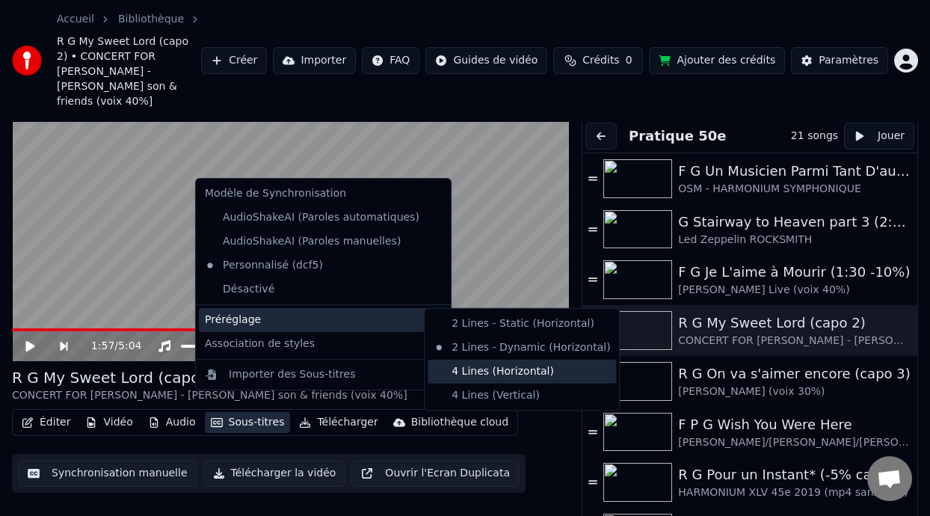
click at [502, 370] on div "4 Lines (Horizontal)" at bounding box center [521, 371] width 188 height 24
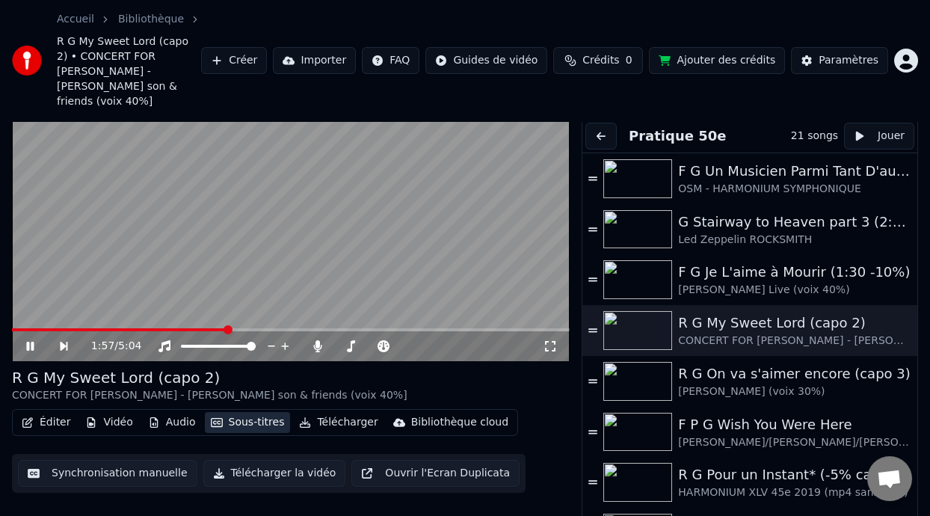
scroll to position [0, 0]
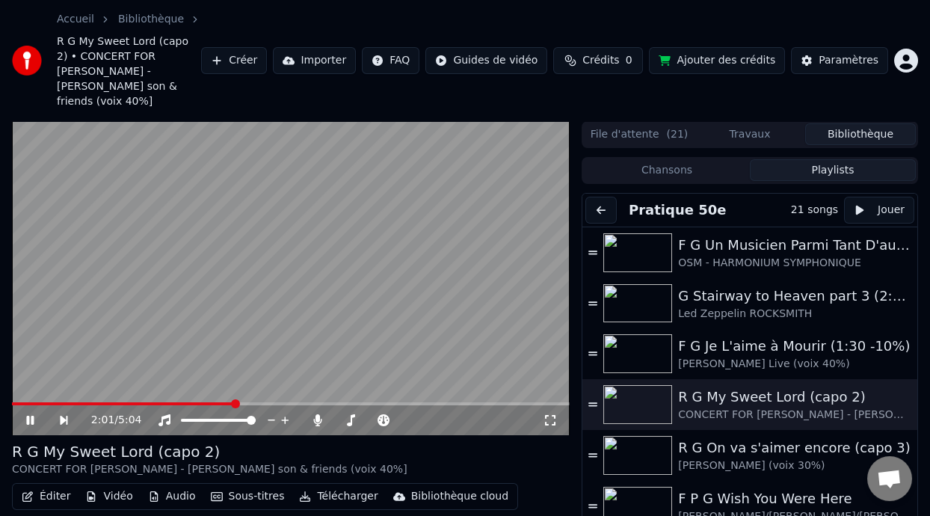
click at [29, 414] on icon at bounding box center [41, 420] width 34 height 12
click at [31, 414] on icon at bounding box center [41, 420] width 34 height 12
click at [206, 402] on span at bounding box center [131, 403] width 239 height 3
click at [31, 414] on icon at bounding box center [41, 420] width 34 height 12
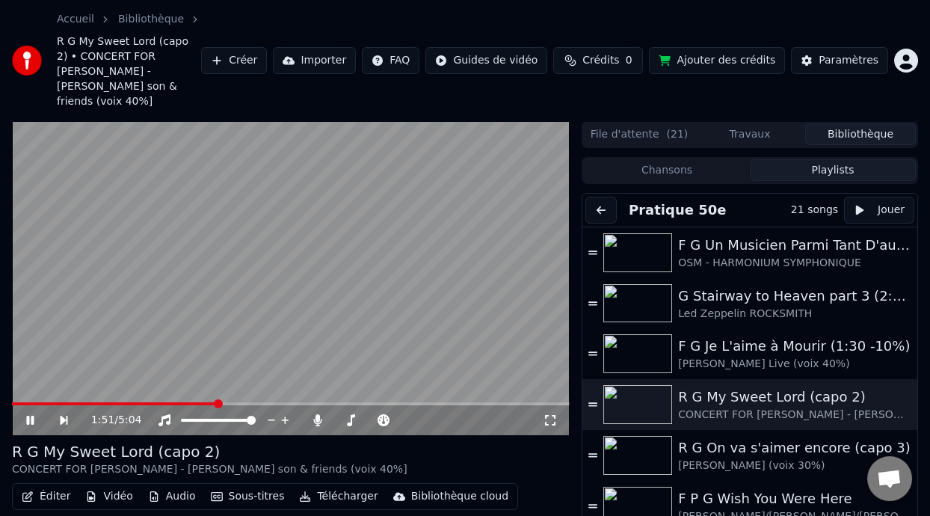
click at [34, 414] on icon at bounding box center [41, 420] width 34 height 12
click at [28, 414] on icon at bounding box center [41, 420] width 34 height 12
click at [31, 414] on icon at bounding box center [41, 420] width 34 height 12
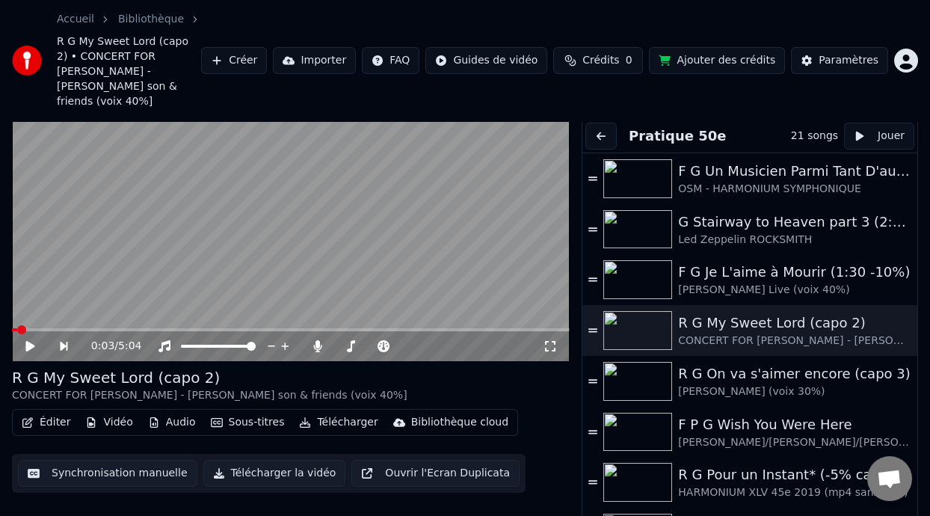
click at [16, 328] on span at bounding box center [14, 329] width 5 height 3
click at [30, 341] on icon at bounding box center [29, 346] width 9 height 10
click at [217, 325] on span at bounding box center [218, 329] width 9 height 9
click at [214, 307] on video at bounding box center [291, 204] width 558 height 314
click at [38, 340] on icon at bounding box center [41, 346] width 34 height 12
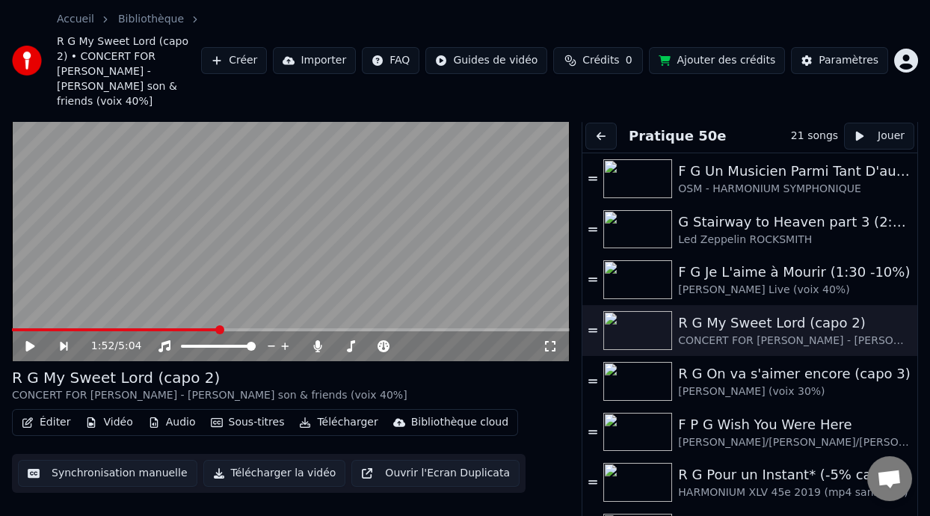
click at [38, 340] on icon at bounding box center [41, 346] width 34 height 12
click at [29, 340] on icon at bounding box center [41, 346] width 34 height 12
click at [505, 370] on div "R G My Sweet Lord (capo 2) CONCERT FOR [PERSON_NAME] - G [PERSON_NAME] son & fr…" at bounding box center [291, 385] width 558 height 36
click at [28, 341] on icon at bounding box center [29, 346] width 9 height 10
click at [31, 340] on icon at bounding box center [41, 346] width 34 height 12
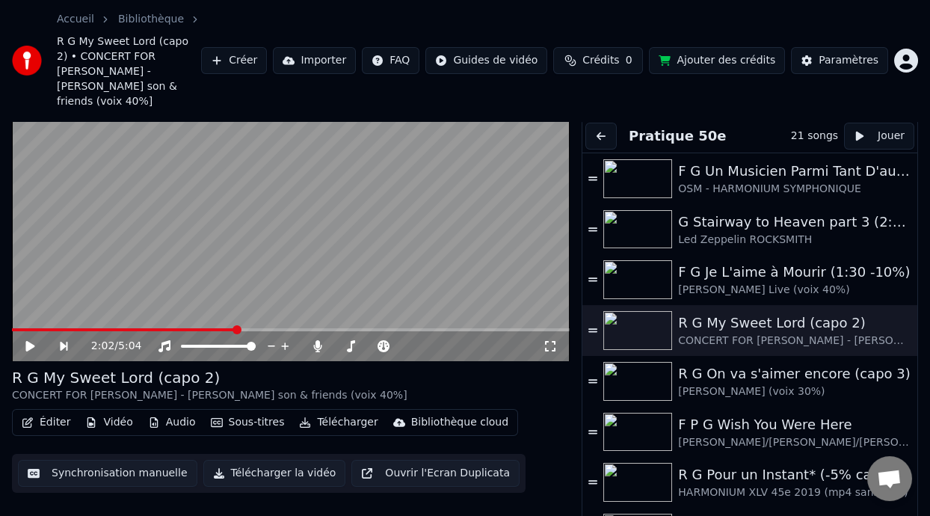
click at [31, 341] on icon at bounding box center [29, 346] width 9 height 10
click at [31, 342] on icon at bounding box center [29, 346] width 7 height 9
drag, startPoint x: 31, startPoint y: 327, endPoint x: 13, endPoint y: 312, distance: 23.8
click at [31, 340] on icon at bounding box center [41, 346] width 34 height 12
click at [13, 328] on span at bounding box center [114, 329] width 205 height 3
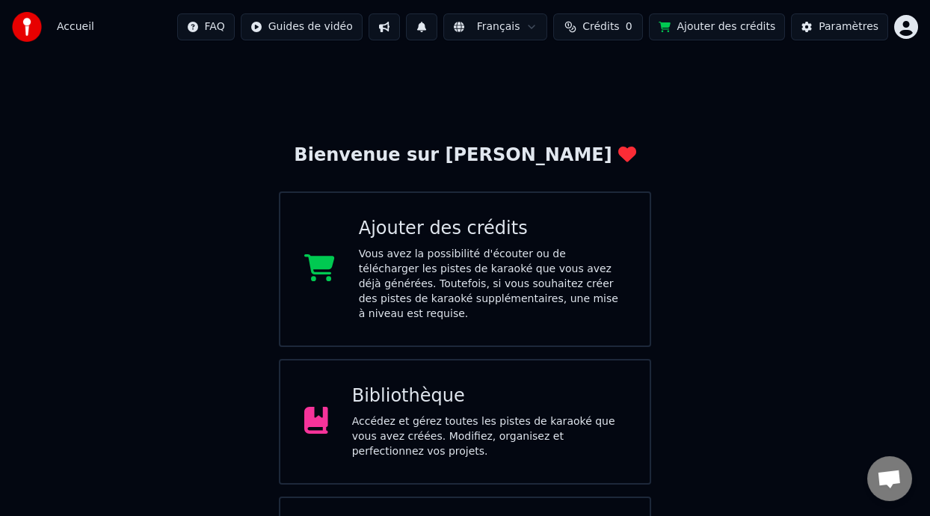
click at [520, 414] on div "Accédez et gérez toutes les pistes de karaoké que vous avez créées. Modifiez, o…" at bounding box center [489, 436] width 274 height 45
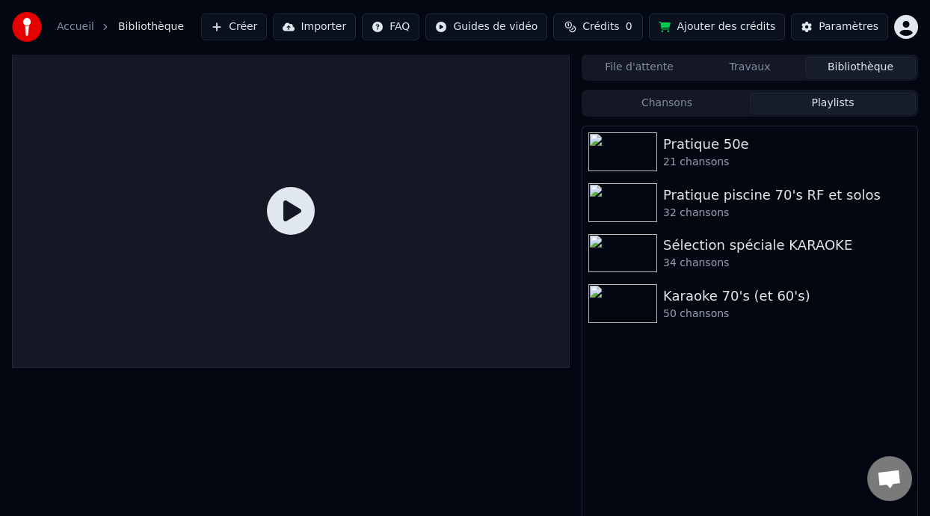
click at [836, 104] on button "Playlists" at bounding box center [833, 104] width 166 height 22
click at [721, 149] on div "Pratique 50e" at bounding box center [779, 144] width 233 height 21
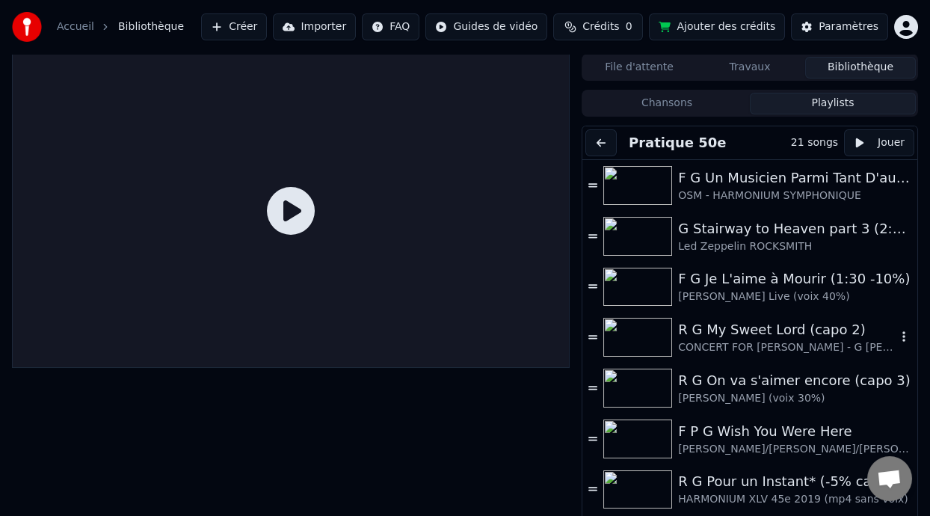
click at [757, 330] on div "R G My Sweet Lord (capo 2)" at bounding box center [787, 329] width 218 height 21
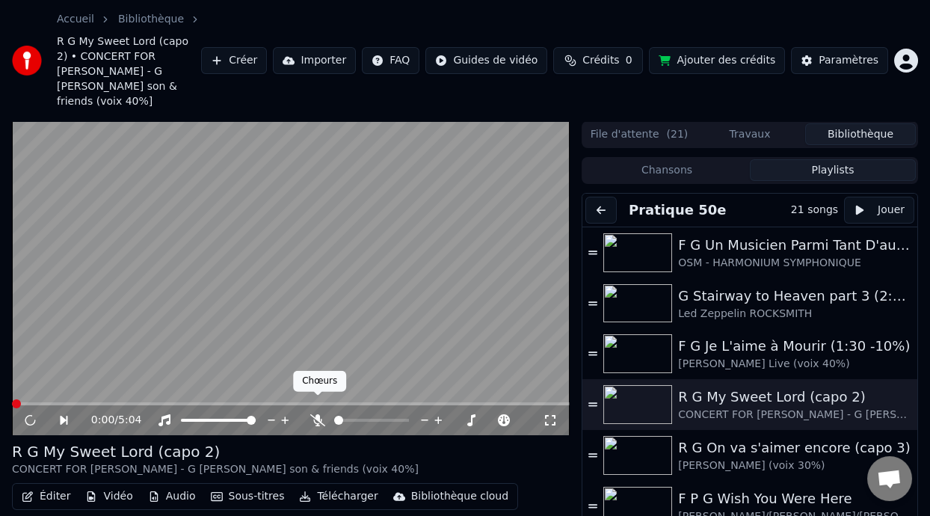
click at [318, 414] on icon at bounding box center [317, 420] width 15 height 12
click at [381, 441] on div "R G My Sweet Lord (capo 2) CONCERT FOR [PERSON_NAME] - G [PERSON_NAME] son & fr…" at bounding box center [291, 459] width 558 height 36
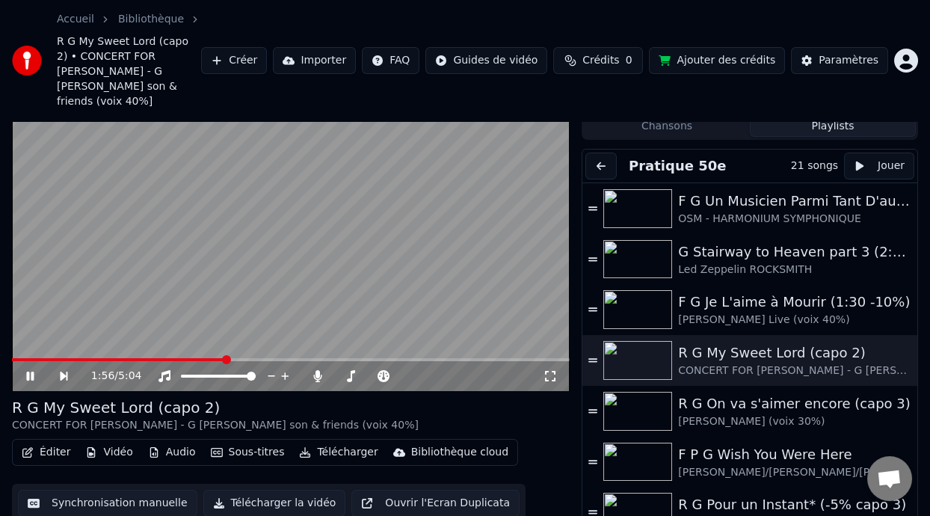
scroll to position [14, 0]
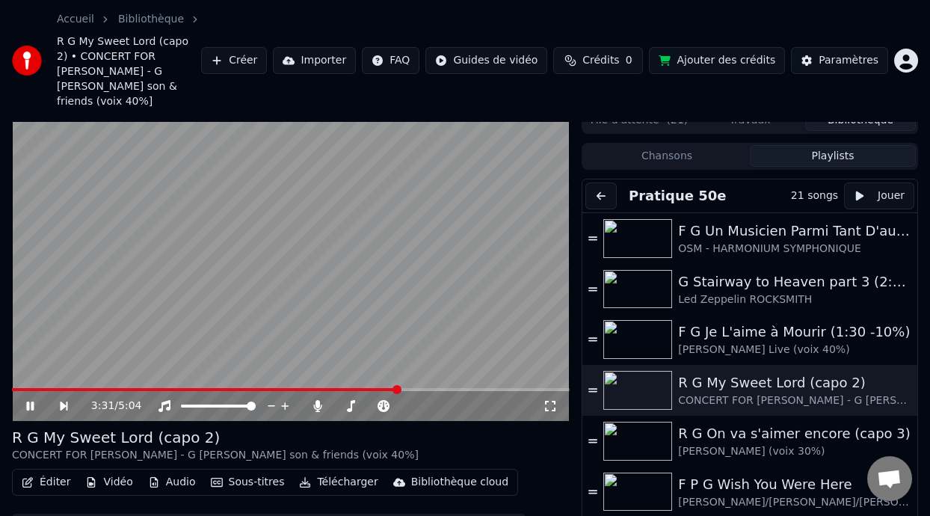
click at [29, 400] on icon at bounding box center [41, 406] width 34 height 12
click at [340, 472] on button "Télécharger" at bounding box center [338, 482] width 90 height 21
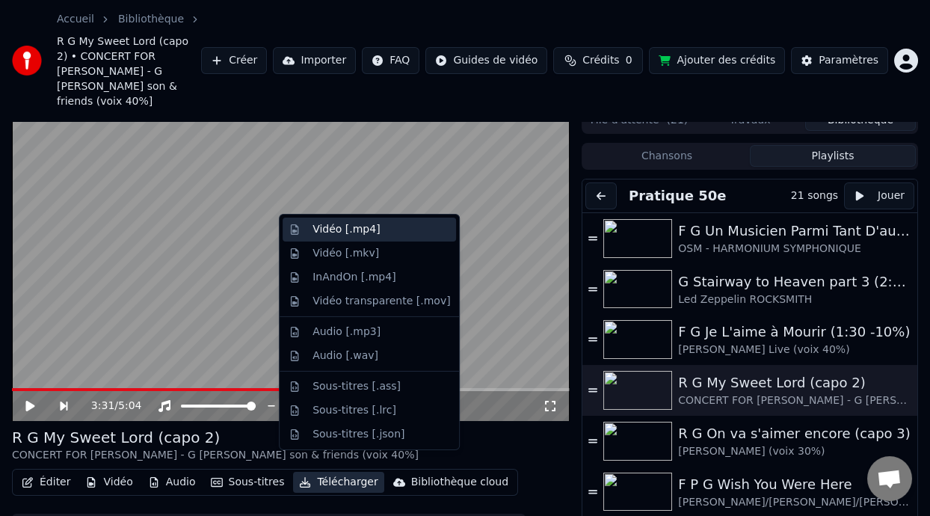
click at [385, 232] on div "Vidéo [.mp4]" at bounding box center [381, 229] width 138 height 15
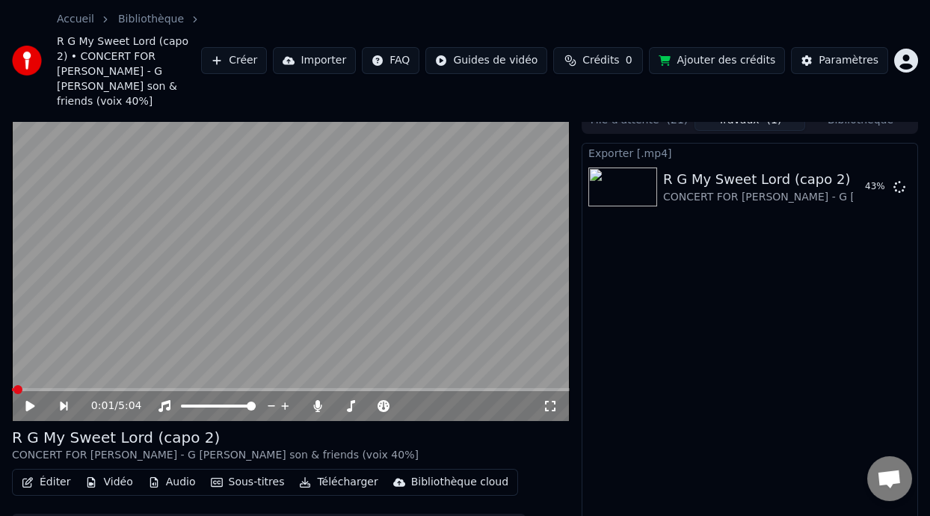
click at [13, 388] on span at bounding box center [12, 389] width 1 height 3
click at [27, 401] on icon at bounding box center [29, 406] width 9 height 10
click at [19, 371] on video at bounding box center [291, 264] width 558 height 314
click at [19, 388] on span at bounding box center [15, 389] width 7 height 3
click at [28, 401] on icon at bounding box center [29, 406] width 9 height 10
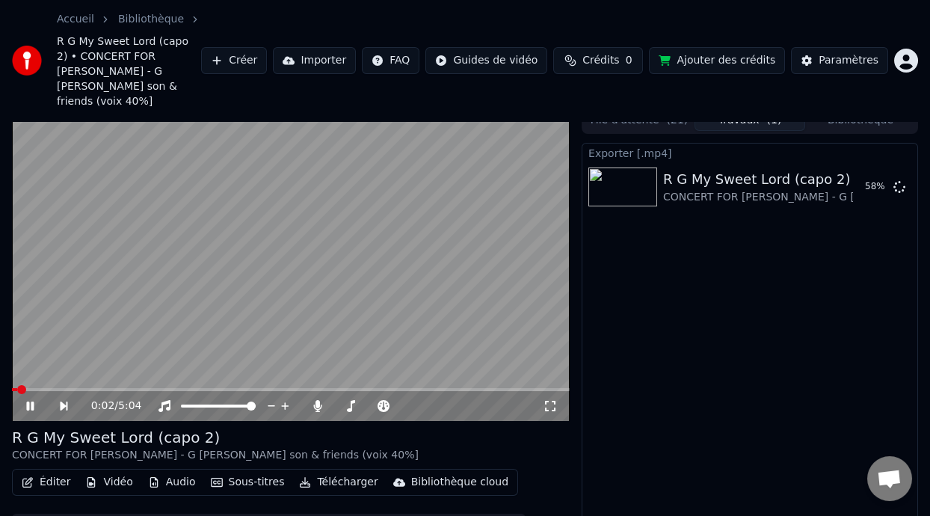
click at [549, 400] on icon at bounding box center [550, 406] width 15 height 12
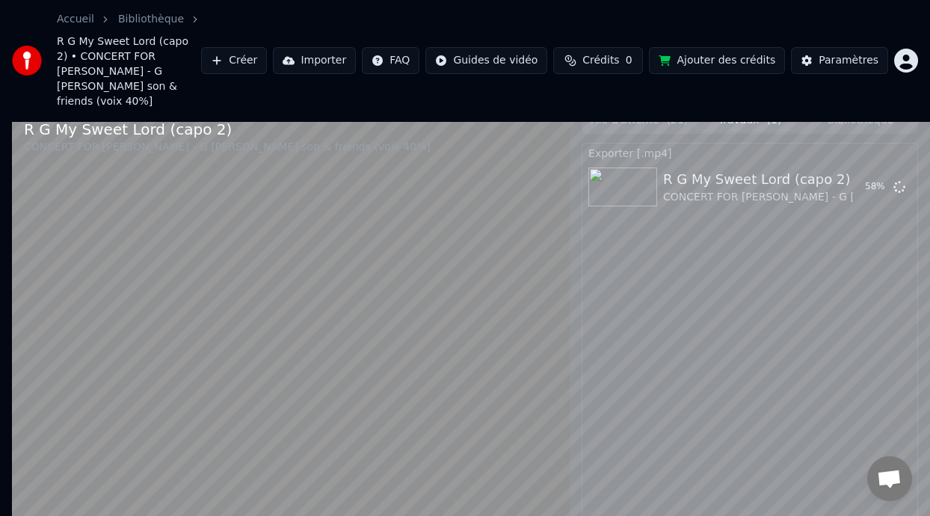
scroll to position [0, 0]
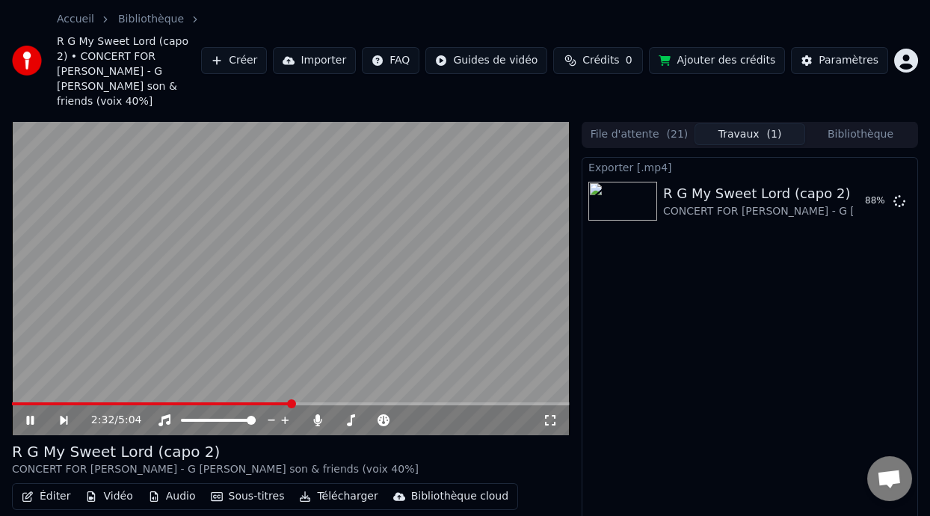
click at [34, 414] on icon at bounding box center [41, 420] width 34 height 12
click at [853, 188] on button "Afficher" at bounding box center [854, 201] width 66 height 27
